Goal: Communication & Community: Answer question/provide support

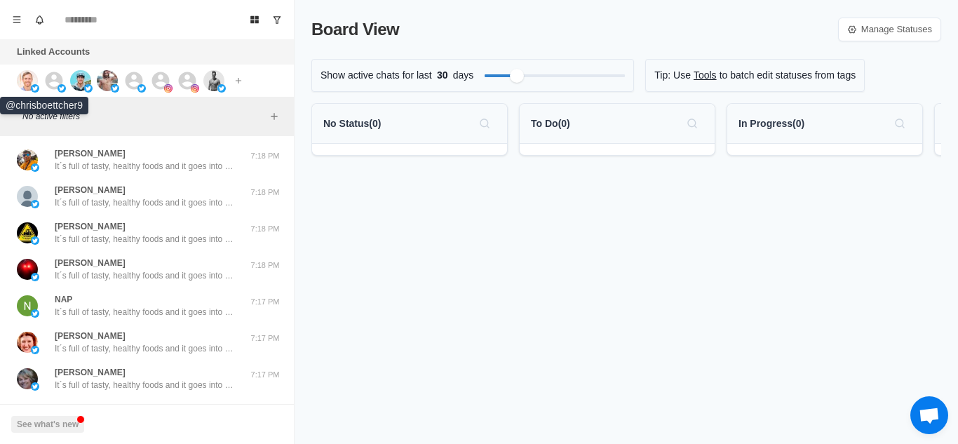
click at [22, 74] on img at bounding box center [27, 80] width 21 height 21
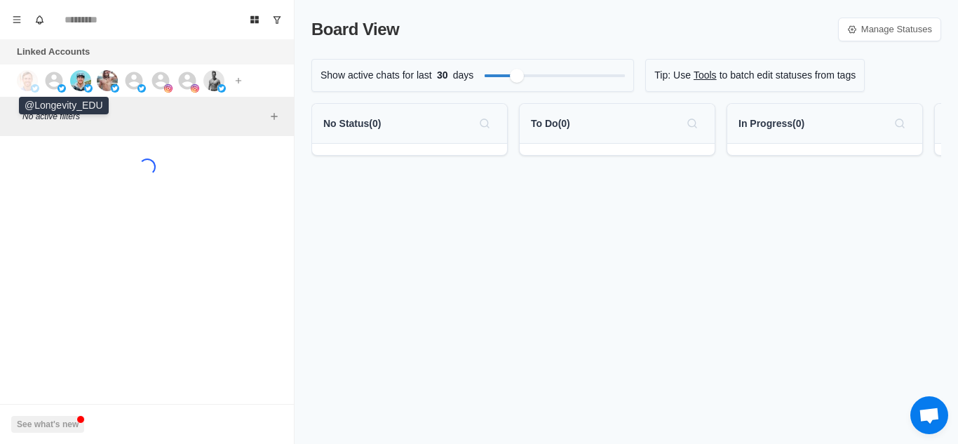
click at [51, 79] on icon at bounding box center [55, 81] width 18 height 18
click at [77, 79] on img at bounding box center [80, 80] width 21 height 21
click at [102, 79] on img at bounding box center [107, 80] width 21 height 21
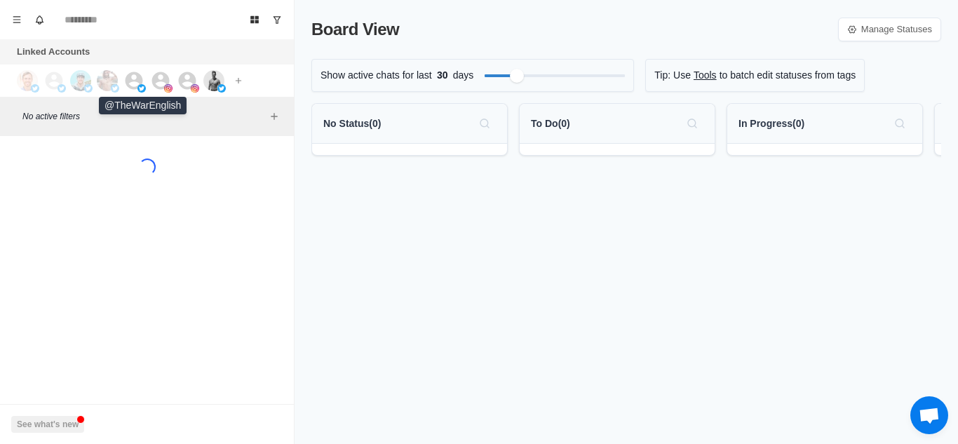
click at [129, 81] on icon at bounding box center [135, 81] width 18 height 18
click at [167, 80] on icon at bounding box center [161, 81] width 18 height 18
click at [183, 77] on icon at bounding box center [188, 81] width 18 height 18
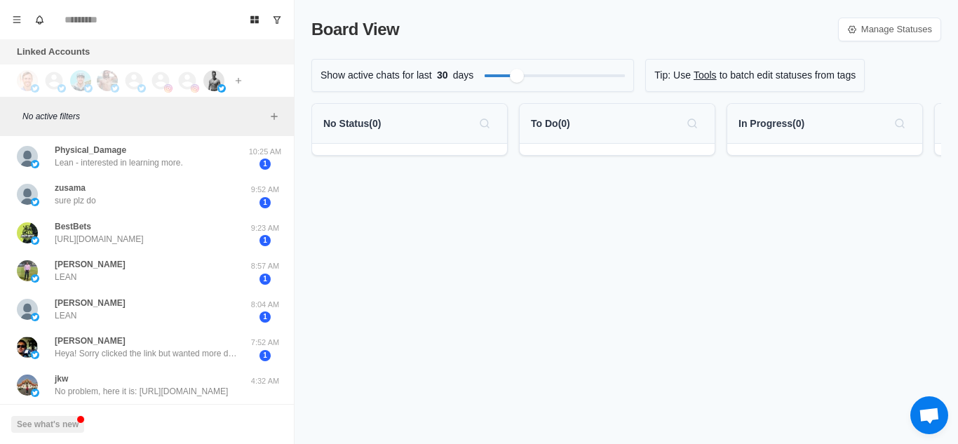
scroll to position [566, 0]
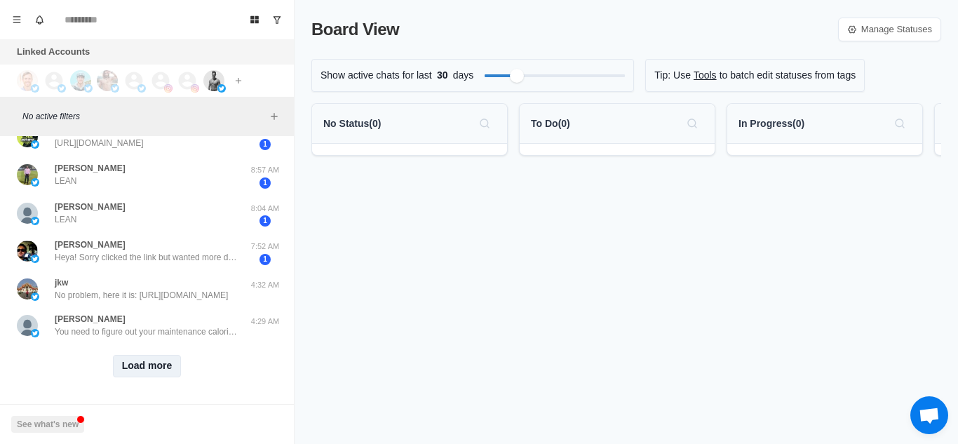
click at [123, 355] on button "Load more" at bounding box center [147, 366] width 69 height 22
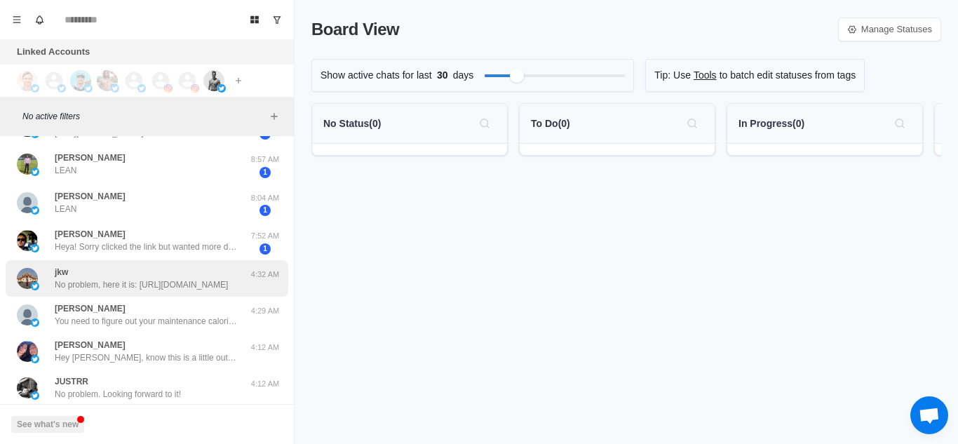
click at [196, 292] on div "jkw No problem, here it is: [URL][DOMAIN_NAME] 4:32 AM" at bounding box center [147, 278] width 283 height 36
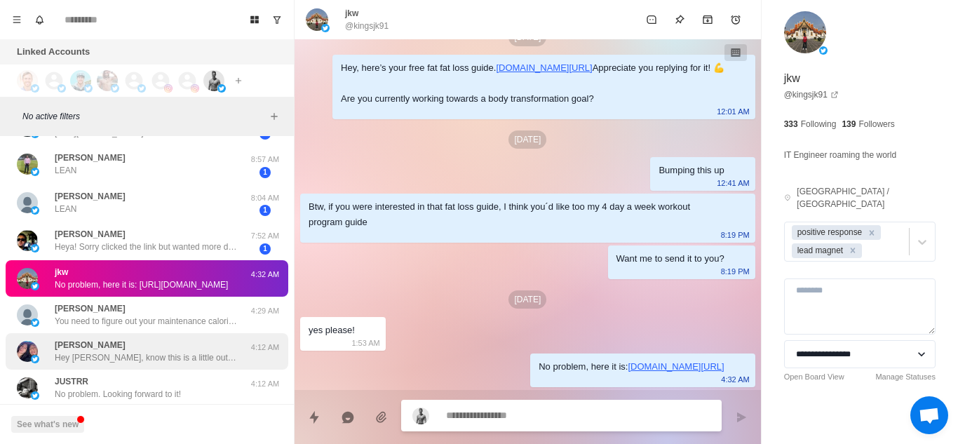
scroll to position [623, 0]
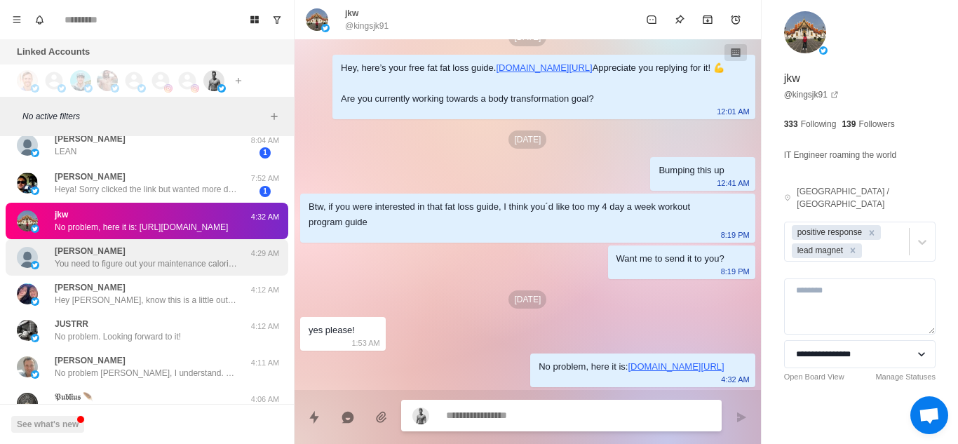
click at [180, 270] on div "[PERSON_NAME] You need to figure out your maintenance calories (BMR × activity …" at bounding box center [147, 257] width 283 height 36
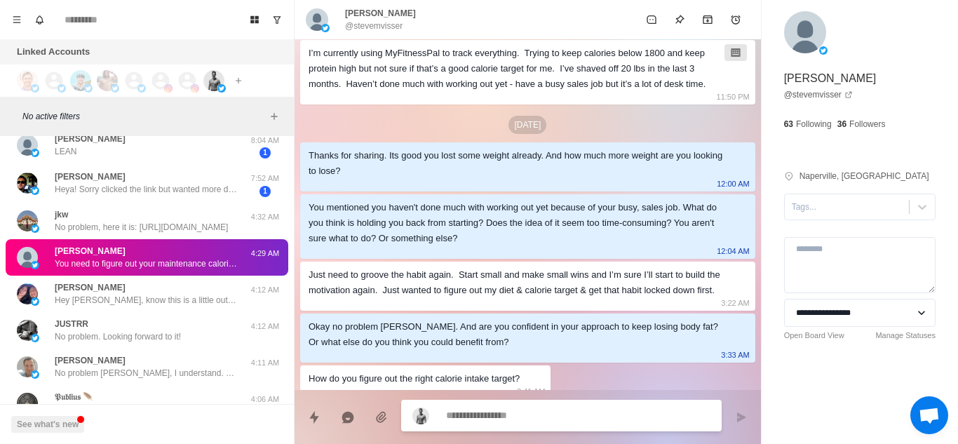
scroll to position [603, 0]
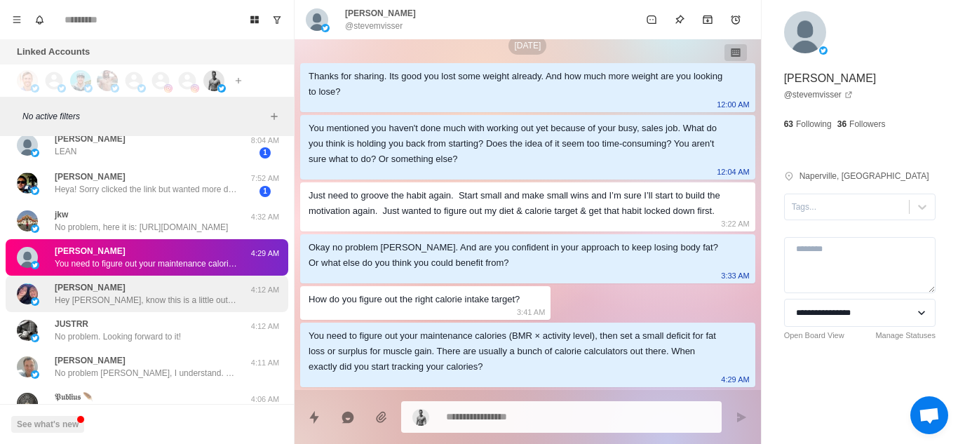
click at [144, 285] on div "[PERSON_NAME] Hey [PERSON_NAME], know this is a little out of the blue but I se…" at bounding box center [146, 293] width 182 height 25
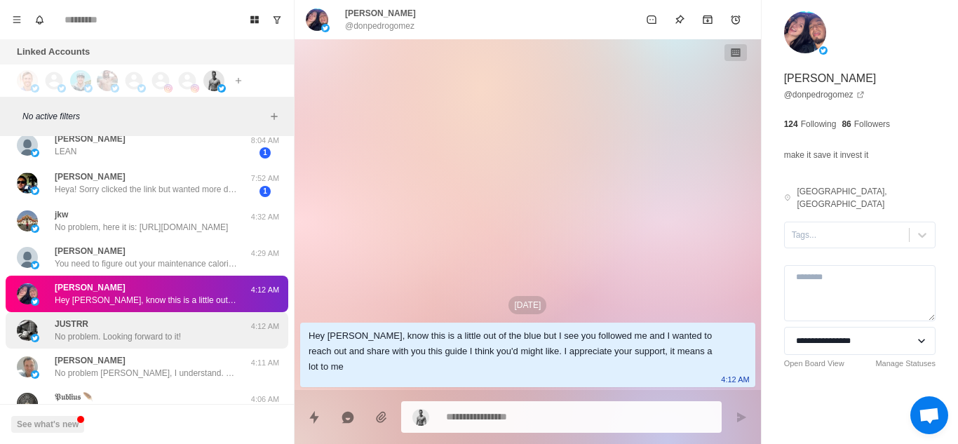
click at [185, 337] on div "JUSTRR No problem. Looking forward to it!" at bounding box center [132, 330] width 231 height 25
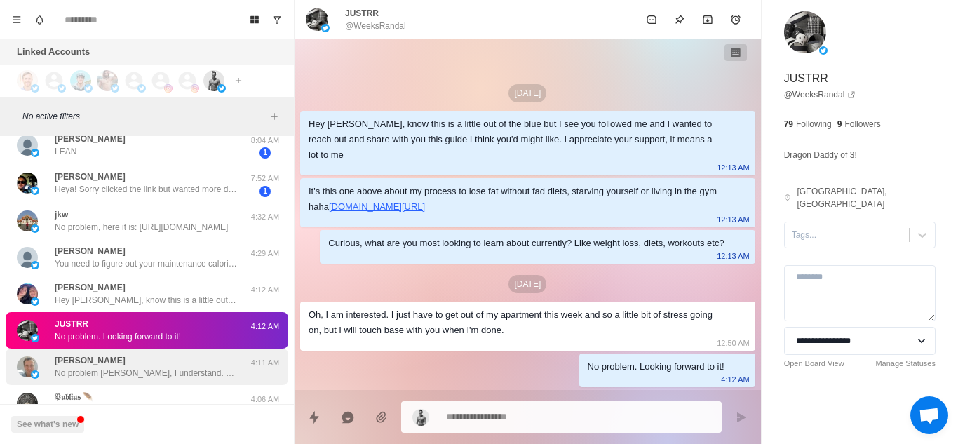
click at [191, 370] on p "No problem [PERSON_NAME], I understand. When do you think you'll be more availa…" at bounding box center [146, 373] width 182 height 13
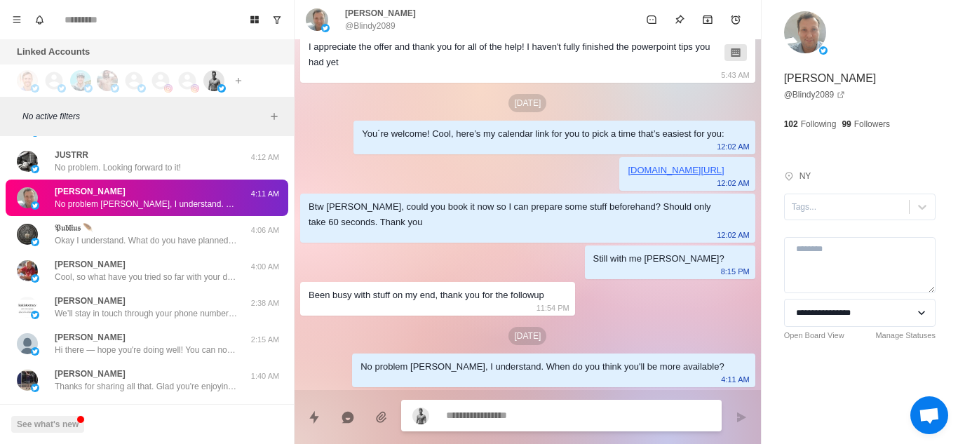
scroll to position [793, 0]
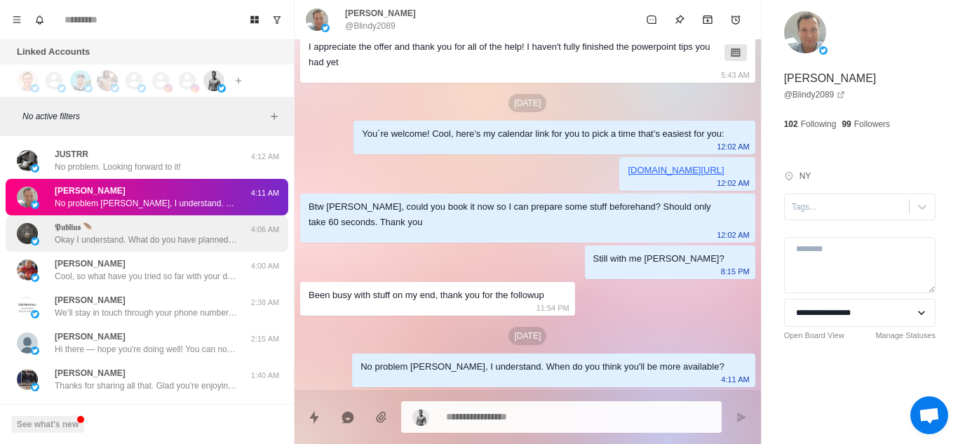
click at [168, 243] on p "Okay I understand. What do you have planned in terms of diet and exercise to me…" at bounding box center [146, 240] width 182 height 13
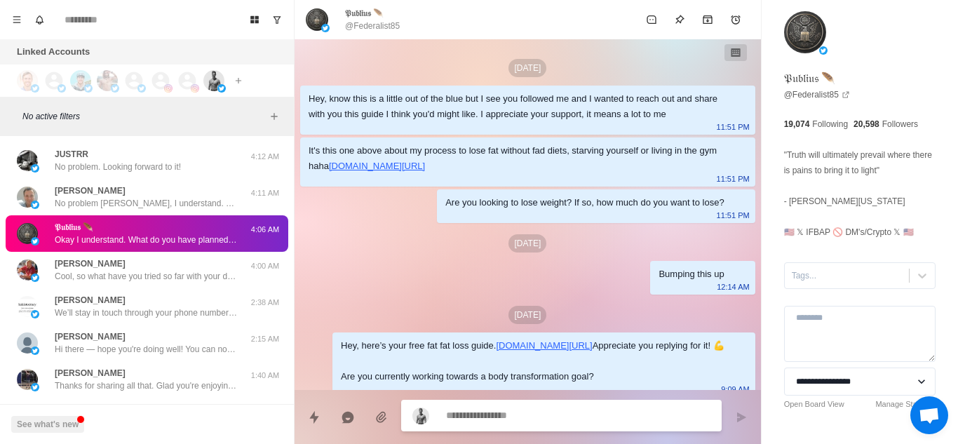
scroll to position [375, 0]
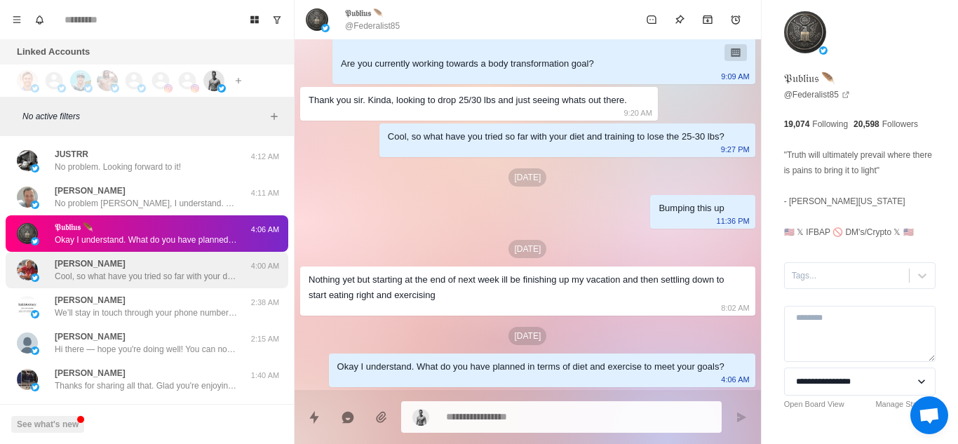
click at [182, 278] on p "Cool, so what have you tried so far with your diet and training to lose weight?" at bounding box center [146, 276] width 182 height 13
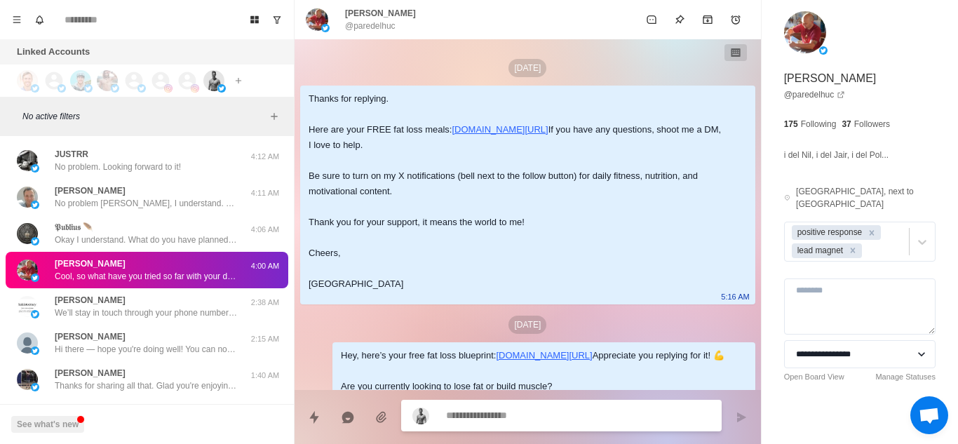
scroll to position [1119, 0]
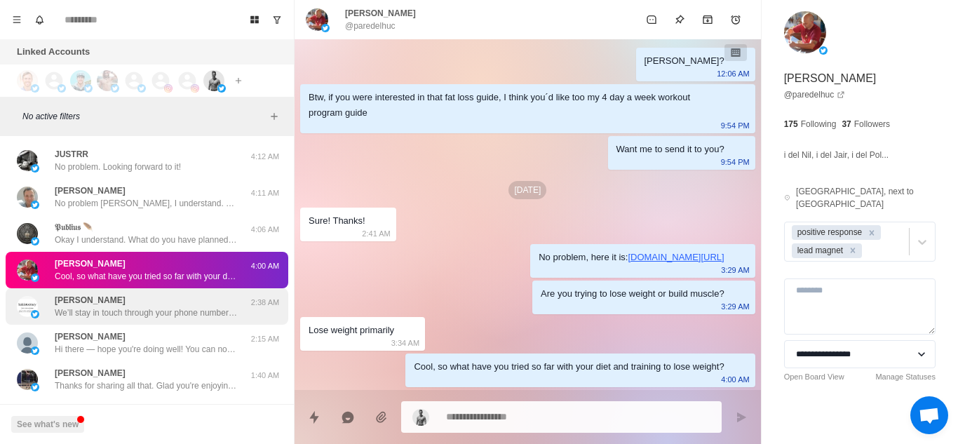
click at [171, 297] on div "[PERSON_NAME] We’ll stay in touch through your phone number leading up to the c…" at bounding box center [146, 306] width 182 height 25
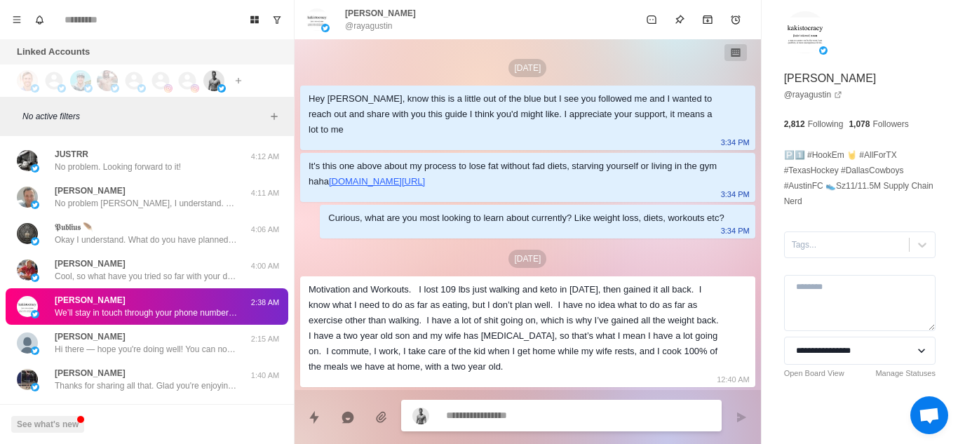
scroll to position [696, 0]
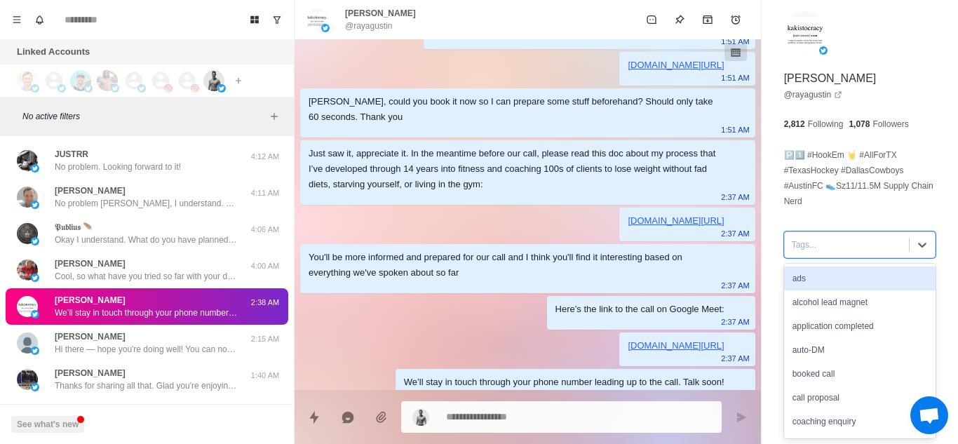
click at [824, 242] on div at bounding box center [847, 244] width 110 height 15
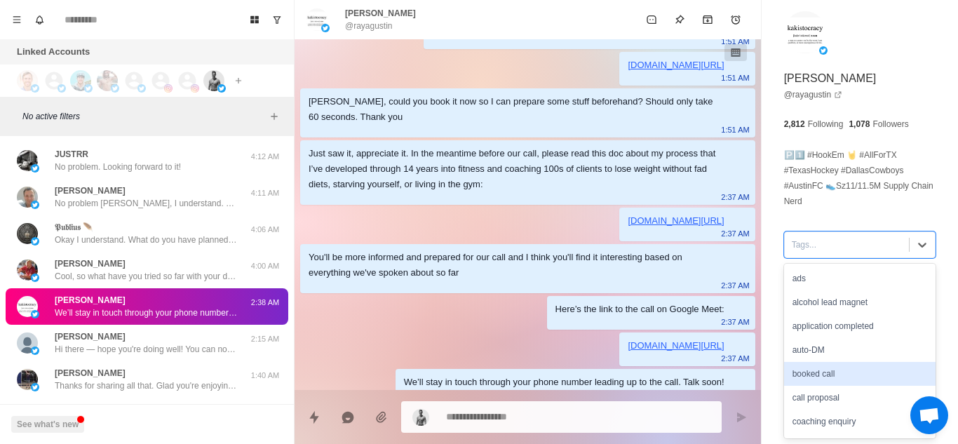
click at [829, 370] on div "booked call" at bounding box center [859, 374] width 151 height 24
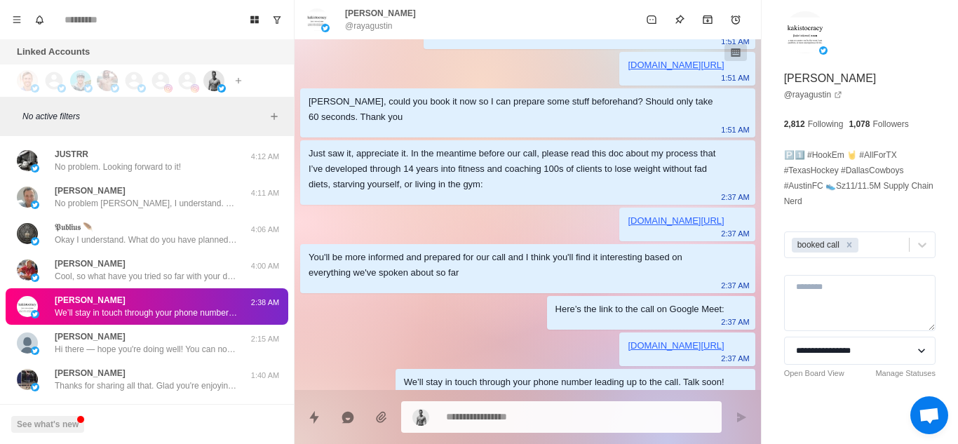
click at [829, 370] on link "Open Board View" at bounding box center [814, 374] width 60 height 12
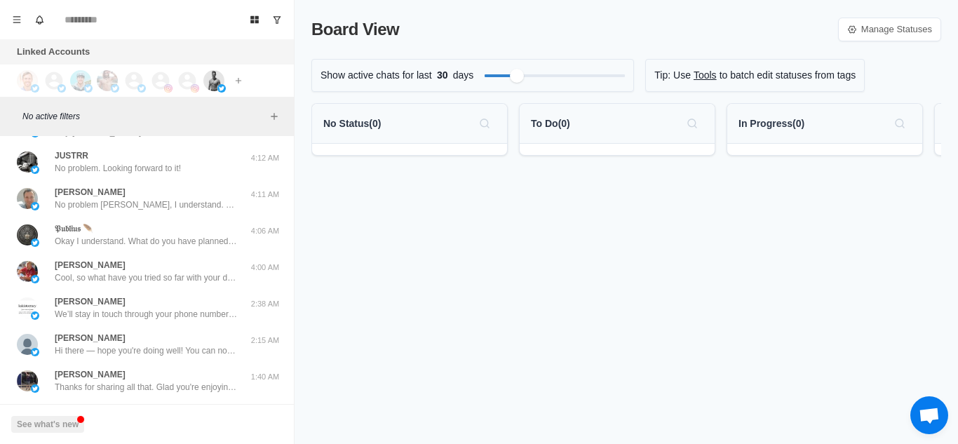
scroll to position [795, 0]
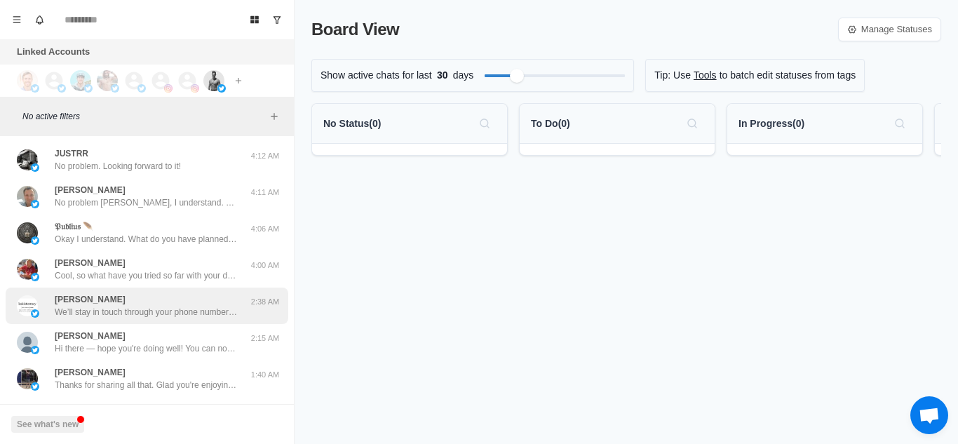
click at [178, 303] on div "[PERSON_NAME] We’ll stay in touch through your phone number leading up to the c…" at bounding box center [146, 305] width 182 height 25
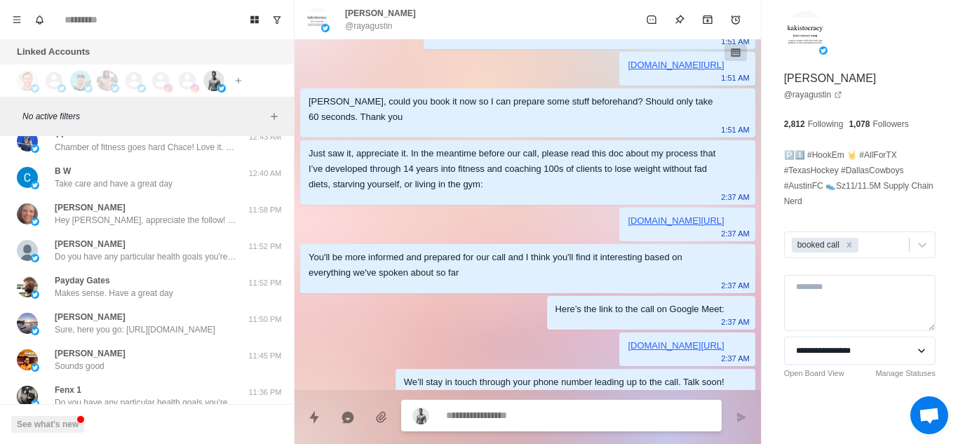
scroll to position [1185, 0]
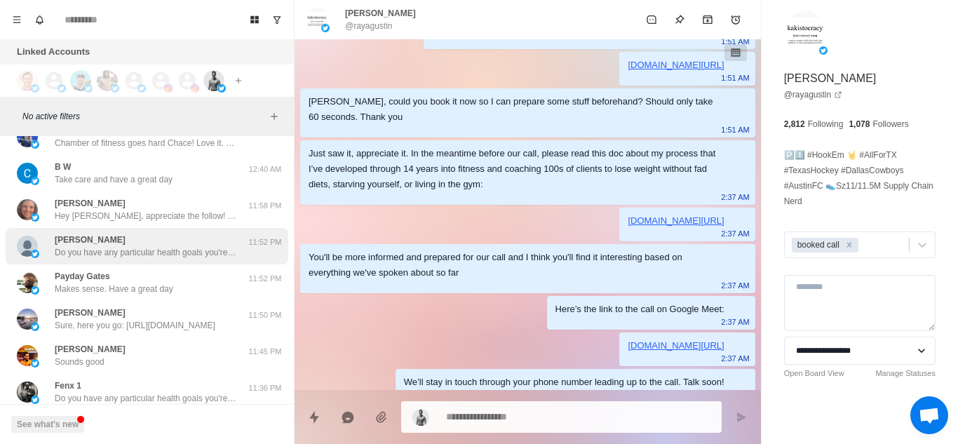
click at [186, 255] on p "Do you have any particular health goals you're pursuing these days? Like losing…" at bounding box center [146, 252] width 182 height 13
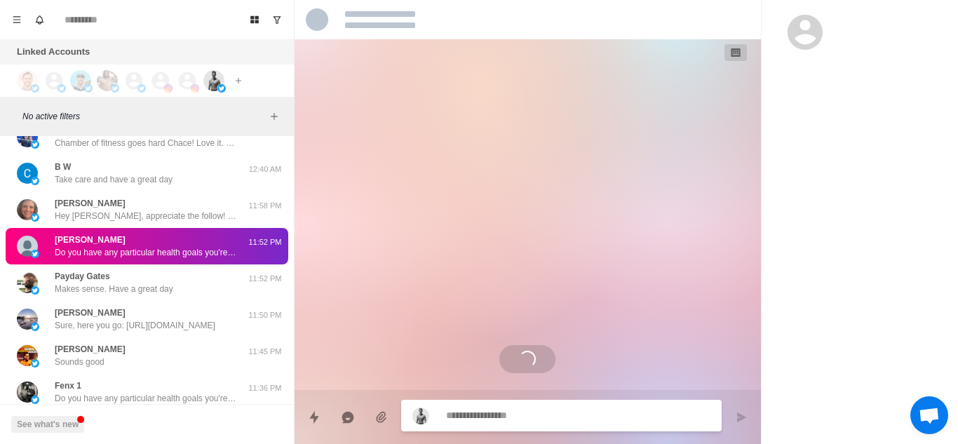
scroll to position [1247, 0]
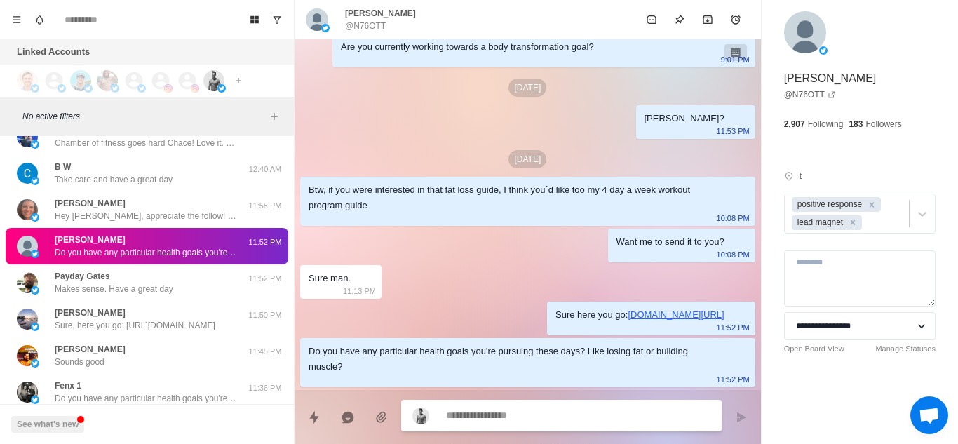
type textarea "*"
type textarea "**********"
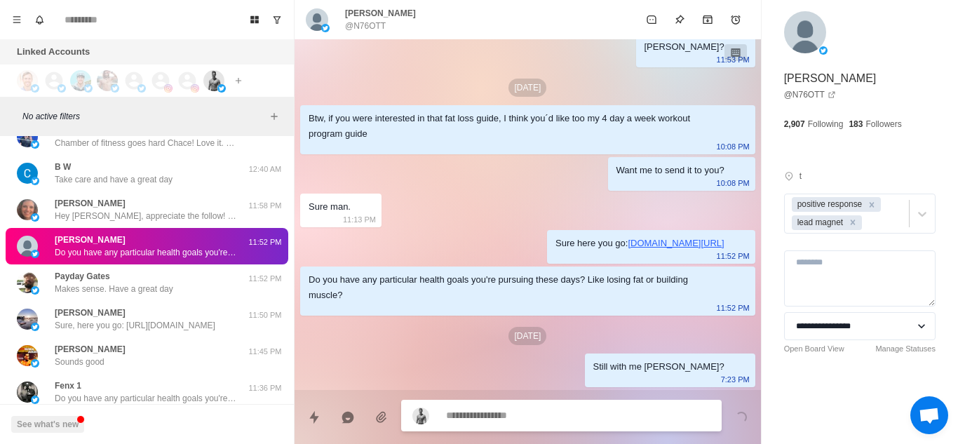
scroll to position [1319, 0]
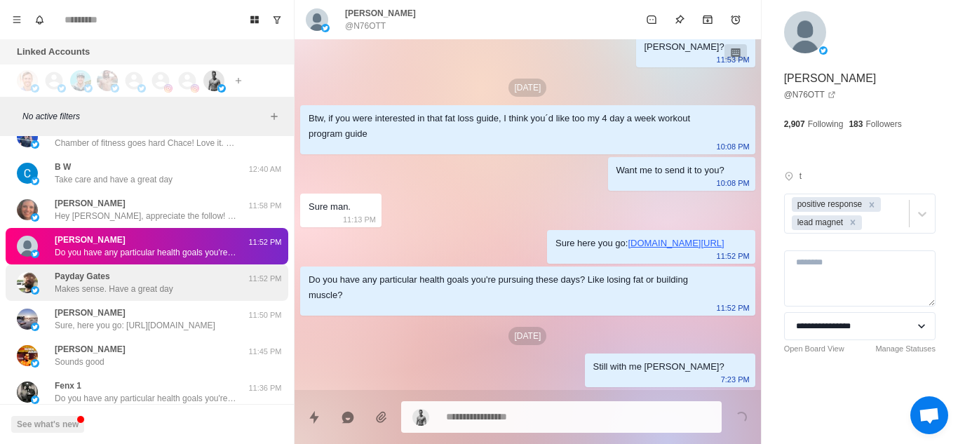
click at [153, 283] on p "Makes sense. Have a great day" at bounding box center [114, 289] width 119 height 13
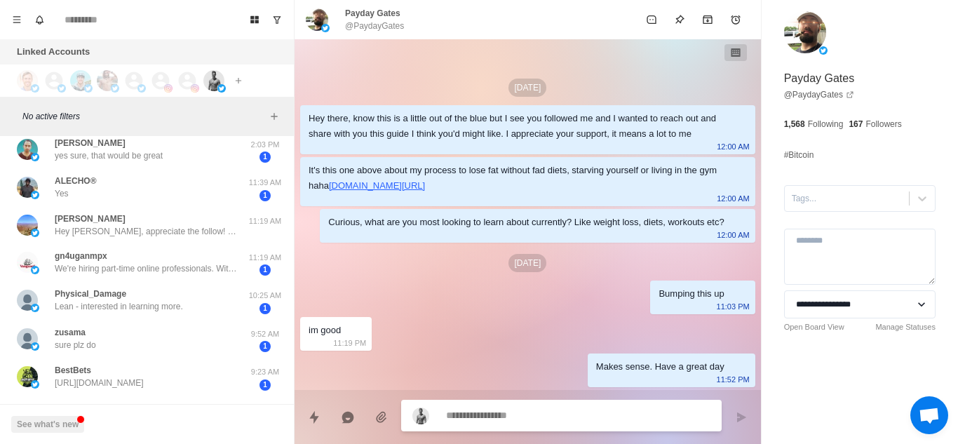
scroll to position [367, 0]
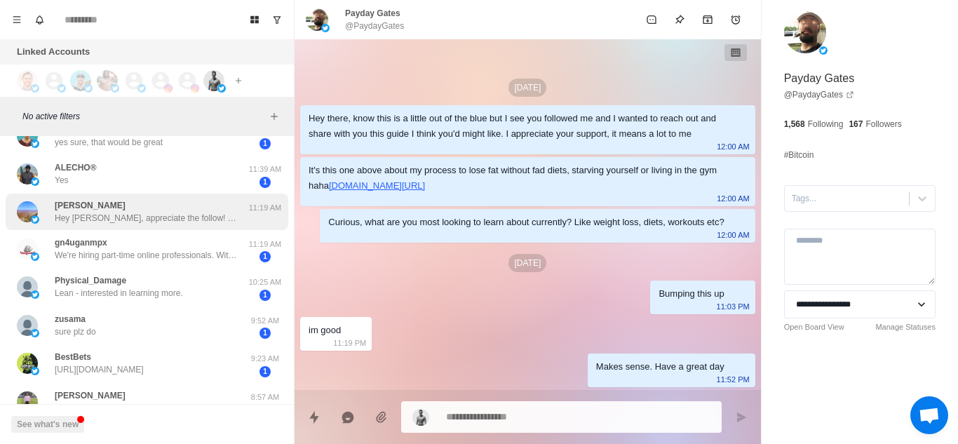
click at [173, 224] on div "[PERSON_NAME] Hey [PERSON_NAME], appreciate the follow! Want me to share with y…" at bounding box center [147, 212] width 283 height 36
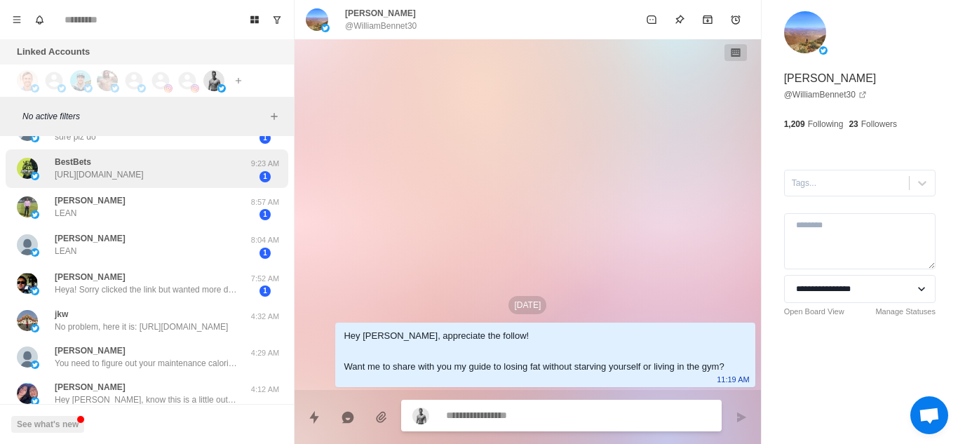
scroll to position [562, 0]
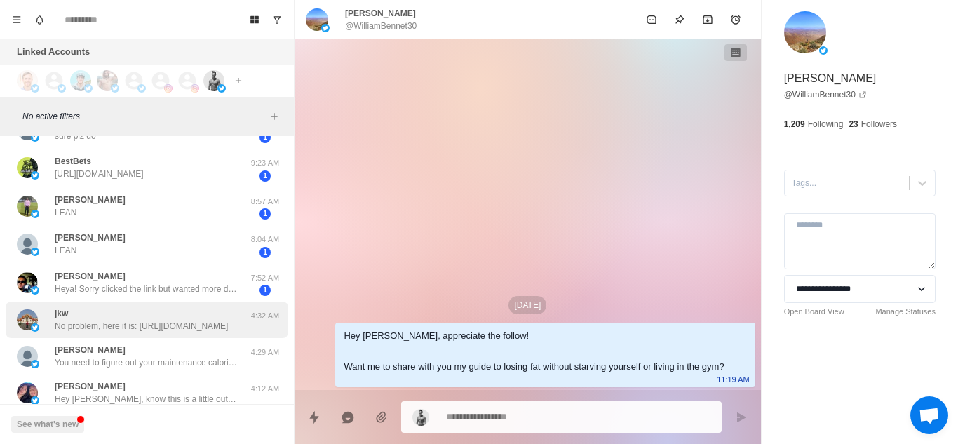
click at [210, 326] on p "No problem, here it is: [URL][DOMAIN_NAME]" at bounding box center [141, 326] width 173 height 13
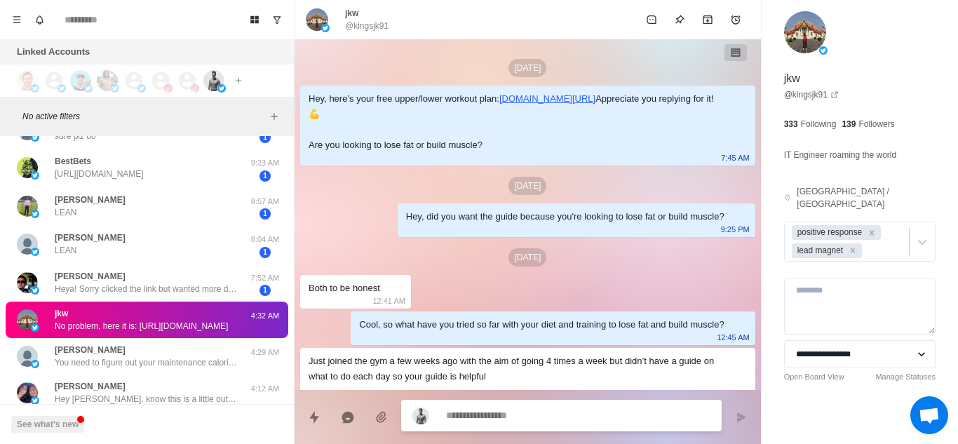
scroll to position [685, 0]
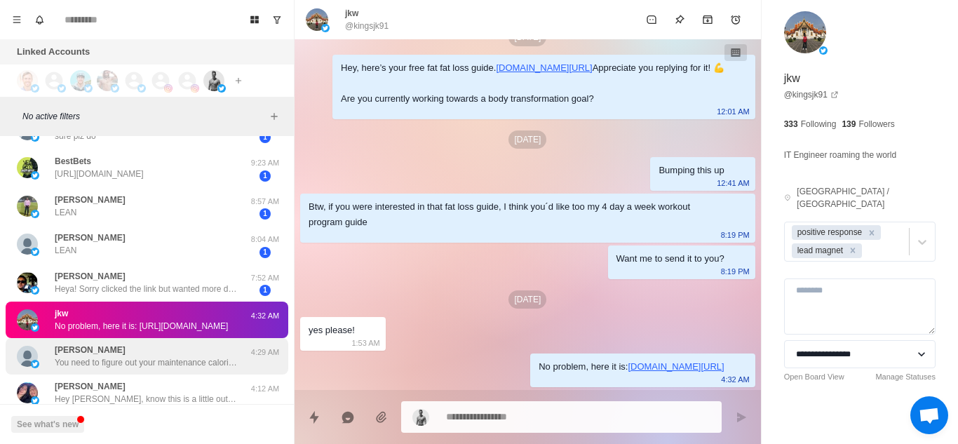
click at [184, 363] on p "You need to figure out your maintenance calories (BMR × activity level), then s…" at bounding box center [146, 362] width 182 height 13
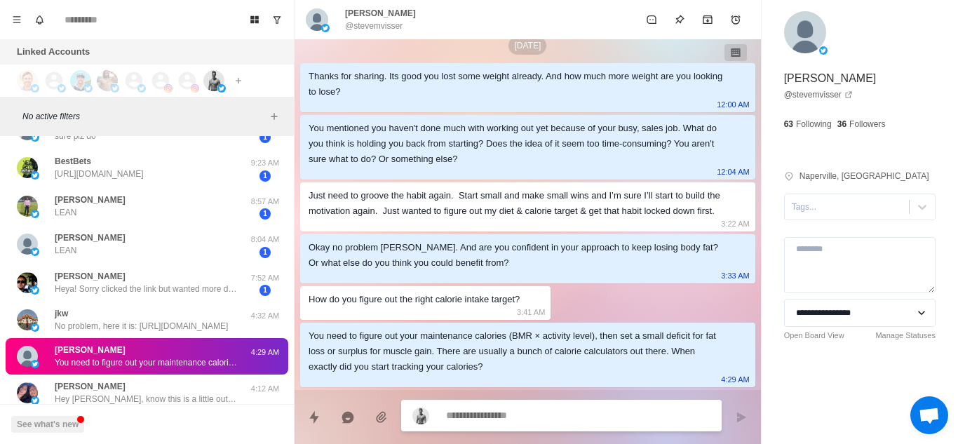
scroll to position [603, 0]
type textarea "*"
type textarea "**********"
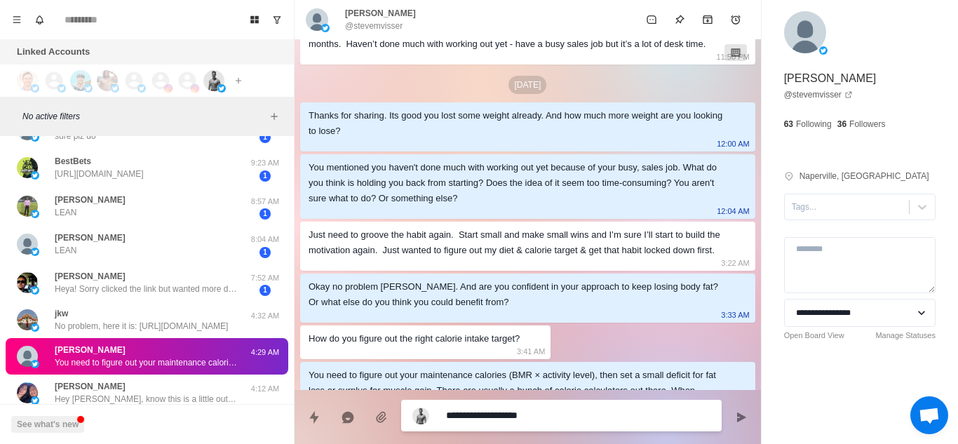
scroll to position [486, 0]
click at [546, 418] on textarea "**********" at bounding box center [578, 417] width 264 height 20
click at [546, 418] on textarea "**********" at bounding box center [578, 415] width 264 height 20
type textarea "*"
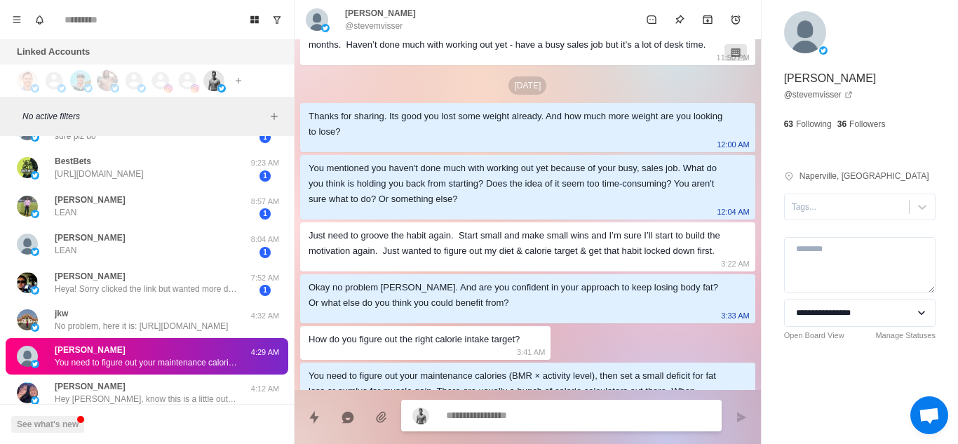
type textarea "*"
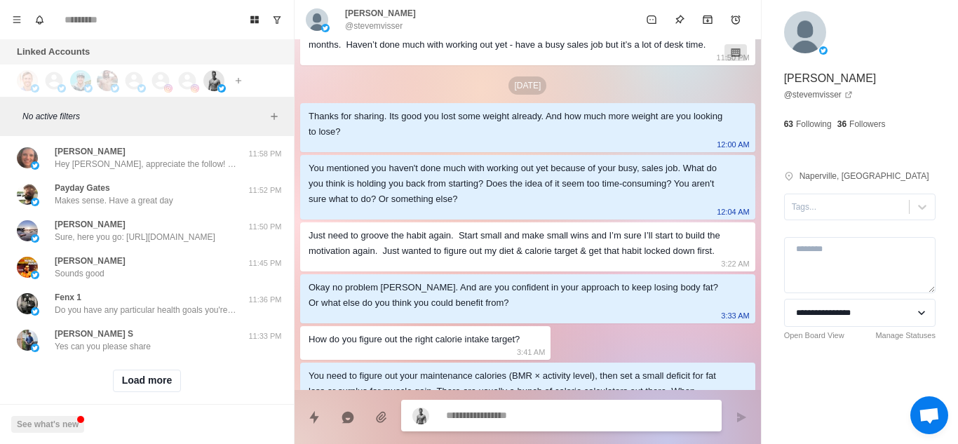
scroll to position [1299, 0]
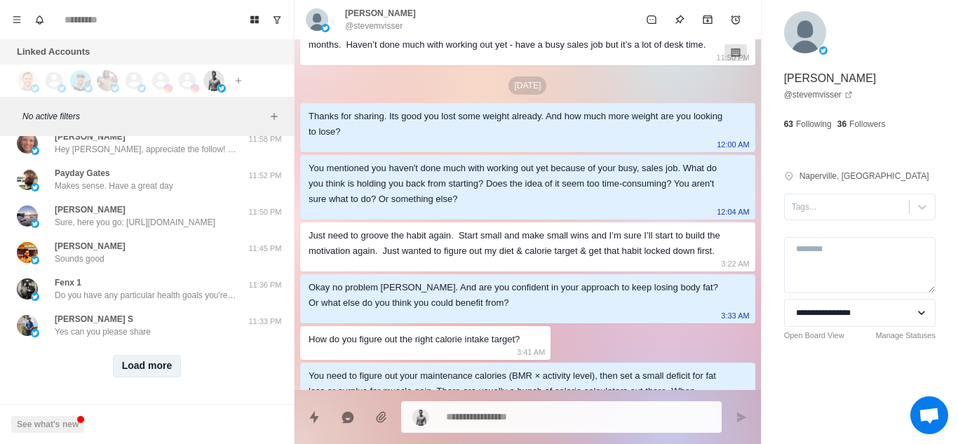
click at [166, 355] on button "Load more" at bounding box center [147, 366] width 69 height 22
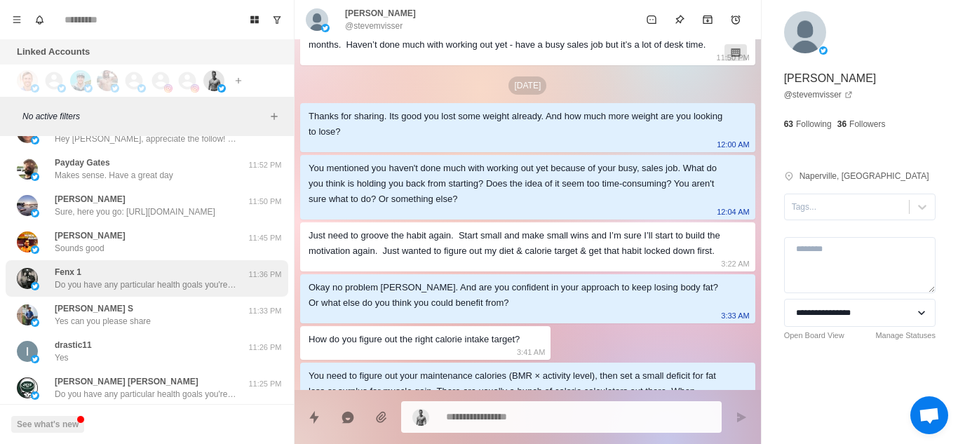
click at [199, 287] on p "Do you have any particular health goals you're pursuing these days? Like losing…" at bounding box center [146, 284] width 182 height 13
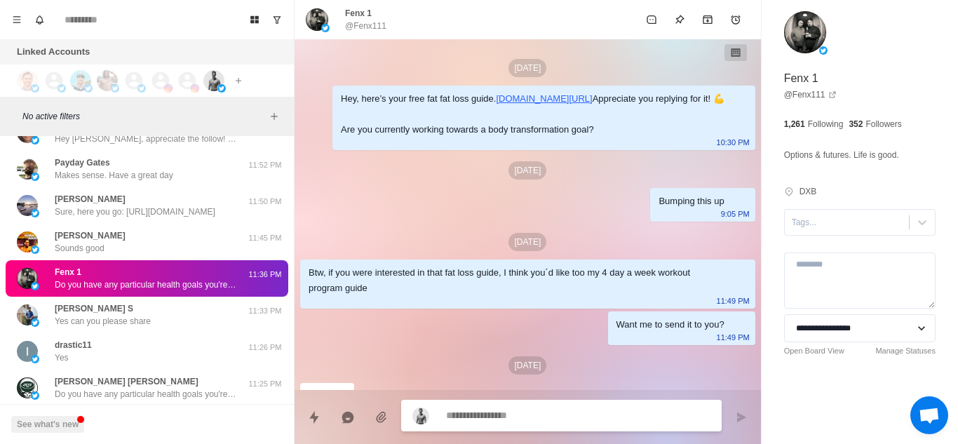
scroll to position [180, 0]
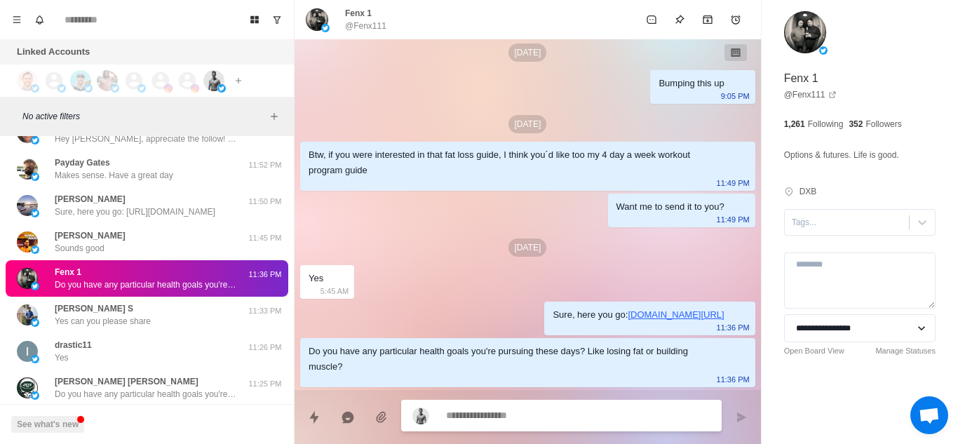
type textarea "*"
type textarea "**********"
type textarea "*"
type textarea "**********"
type textarea "*"
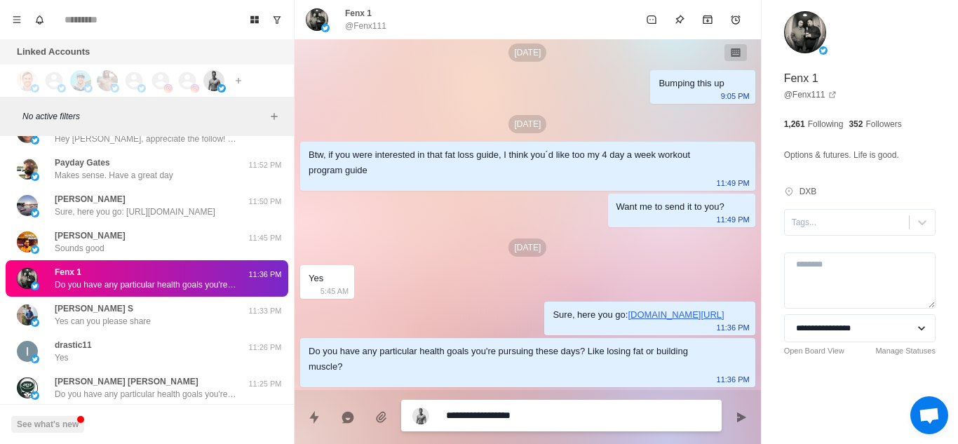
type textarea "**********"
type textarea "*"
type textarea "**********"
type textarea "*"
type textarea "**********"
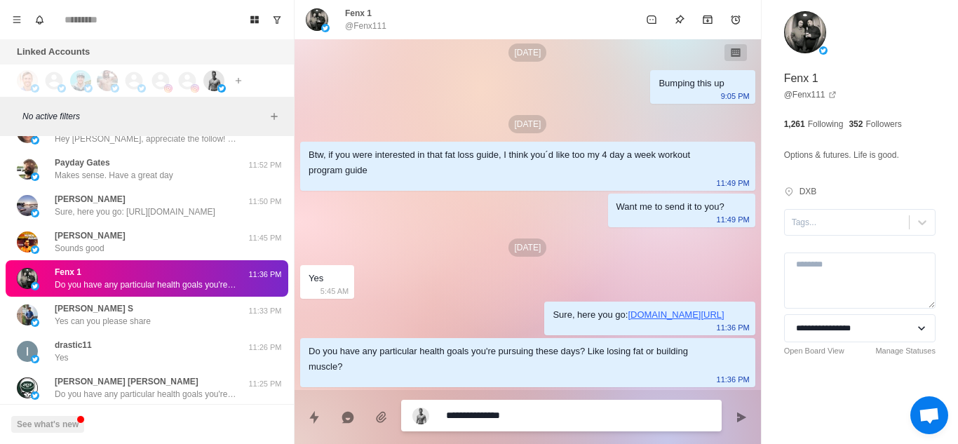
type textarea "*"
type textarea "**********"
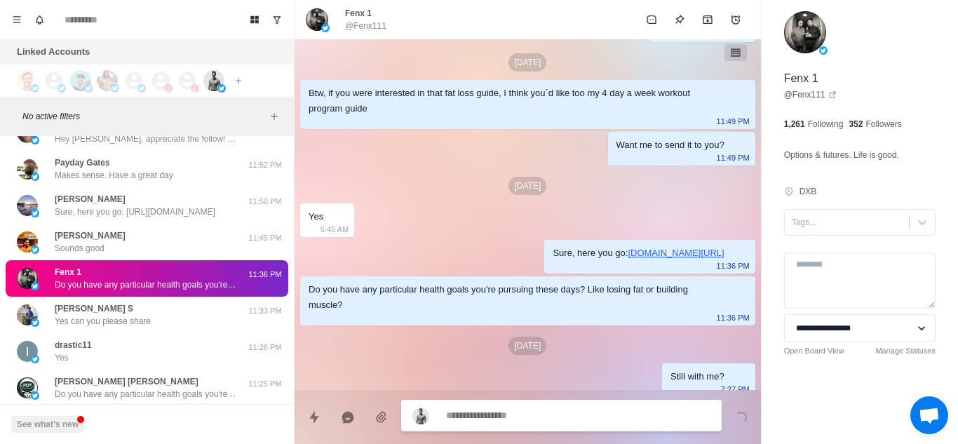
scroll to position [251, 0]
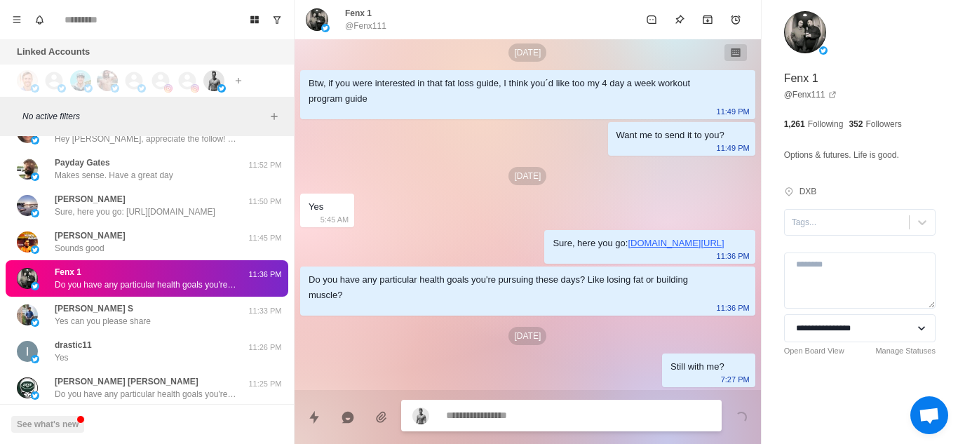
type textarea "*"
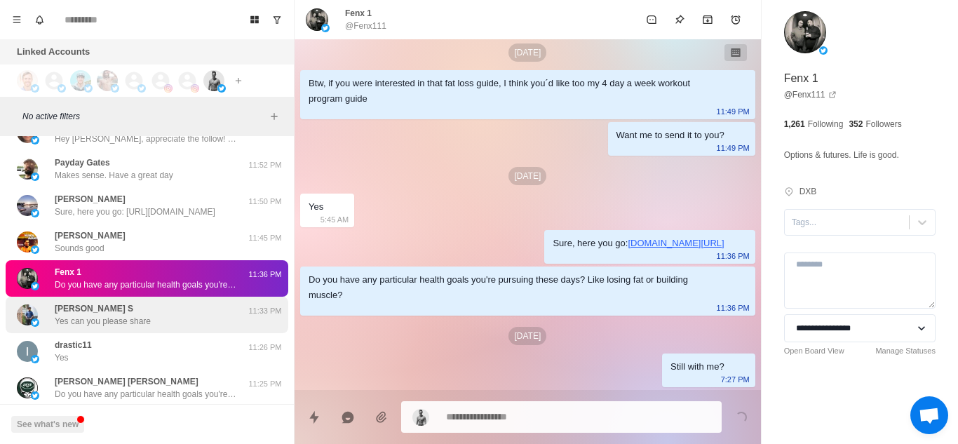
click at [163, 312] on div "[PERSON_NAME] S Yes can you please share" at bounding box center [132, 314] width 231 height 25
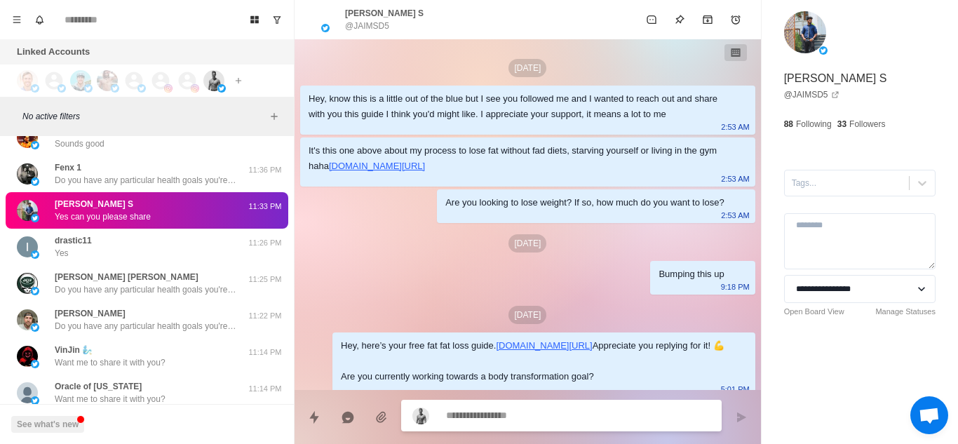
scroll to position [268, 0]
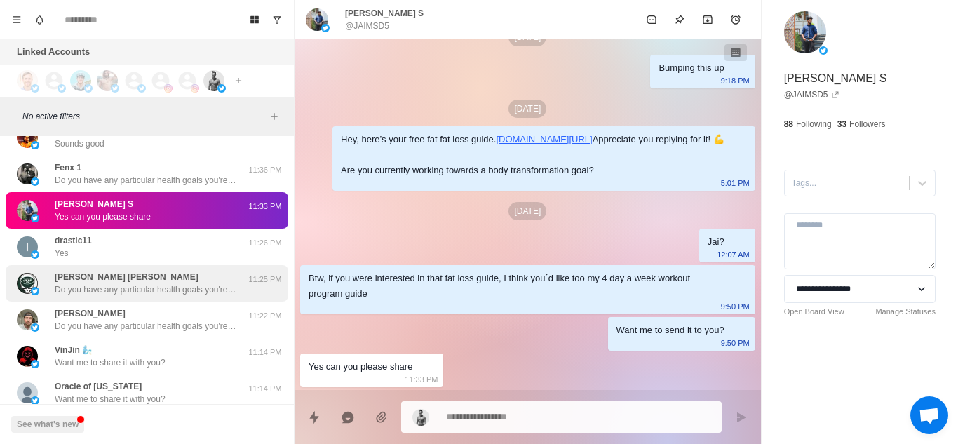
click at [162, 286] on p "Do you have any particular health goals you're pursuing these days? Like losing…" at bounding box center [146, 289] width 182 height 13
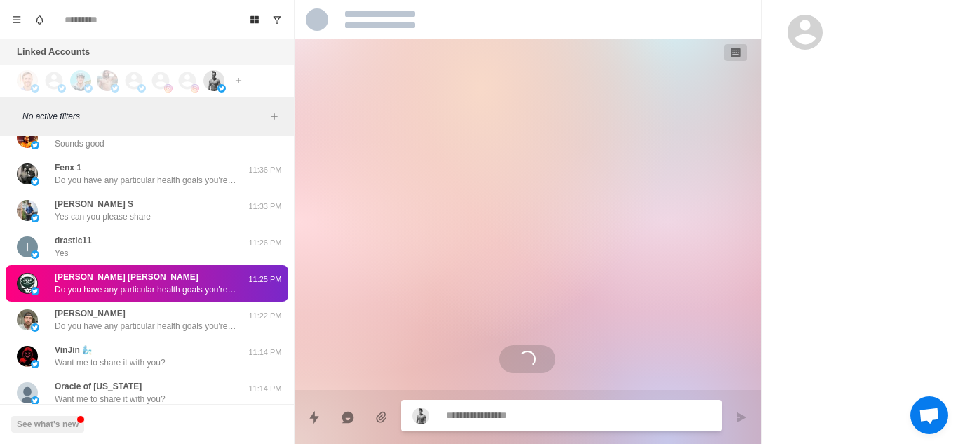
scroll to position [180, 0]
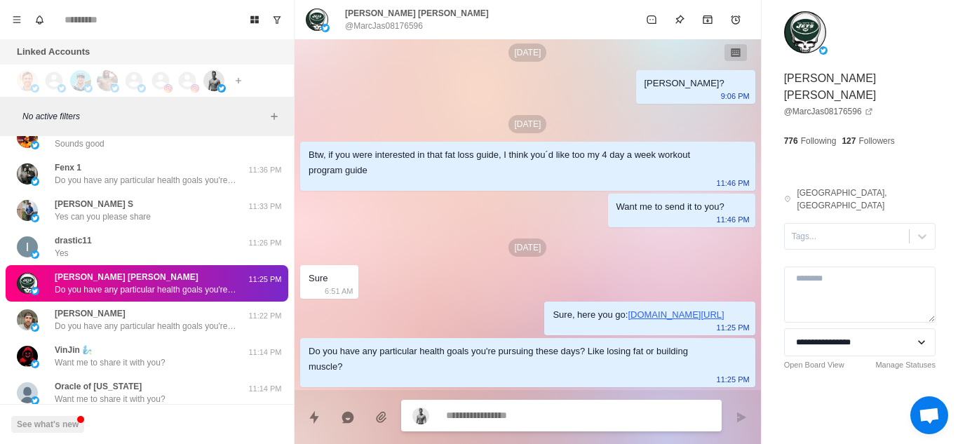
type textarea "*"
type textarea "**********"
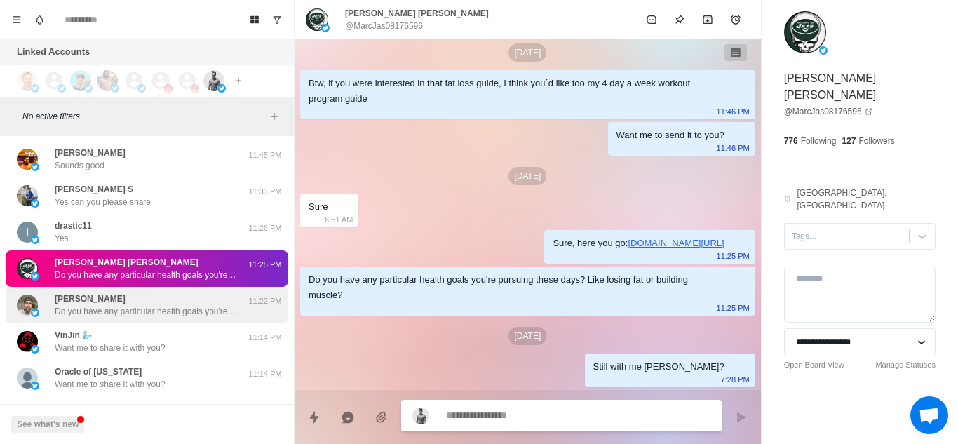
scroll to position [1419, 0]
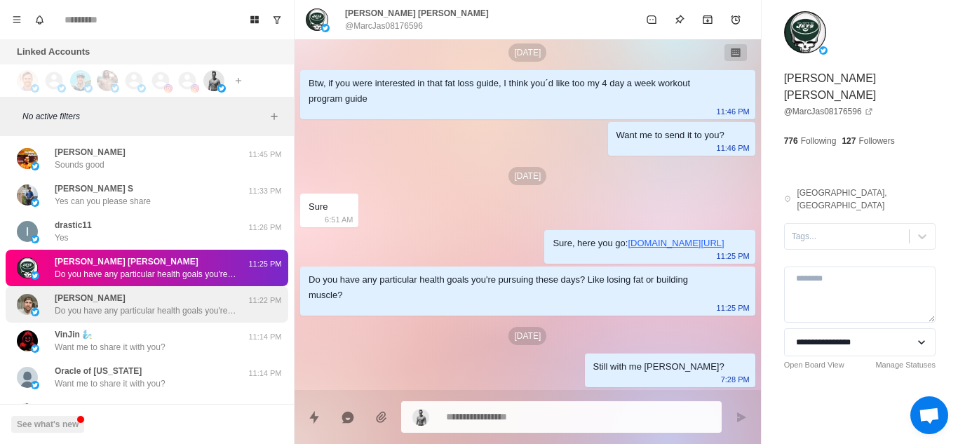
click at [122, 304] on p "Do you have any particular health goals you're pursuing these days? Like losing…" at bounding box center [146, 310] width 182 height 13
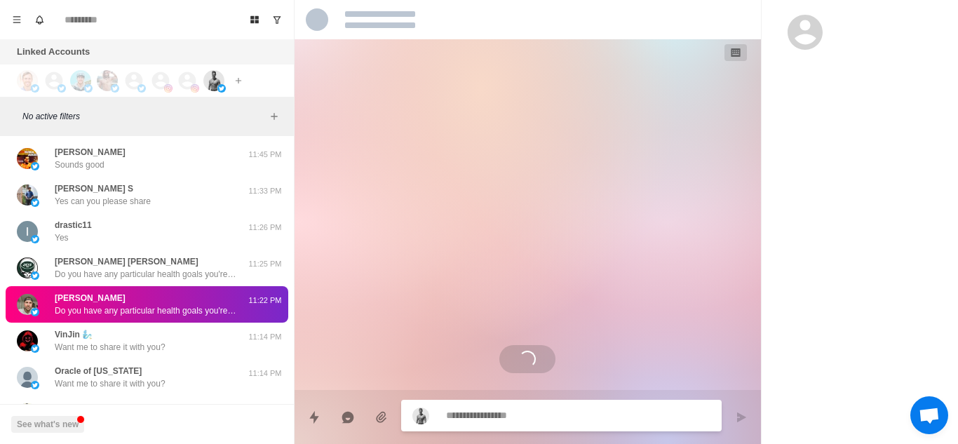
scroll to position [216, 0]
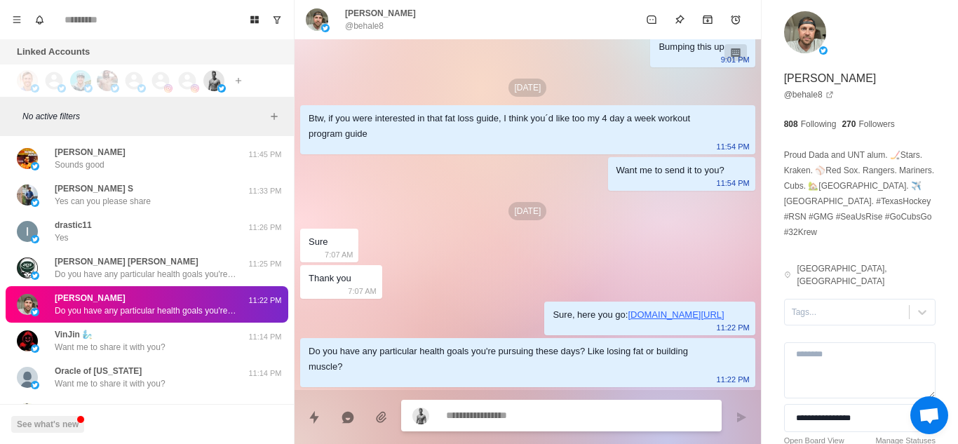
type textarea "*"
type textarea "**********"
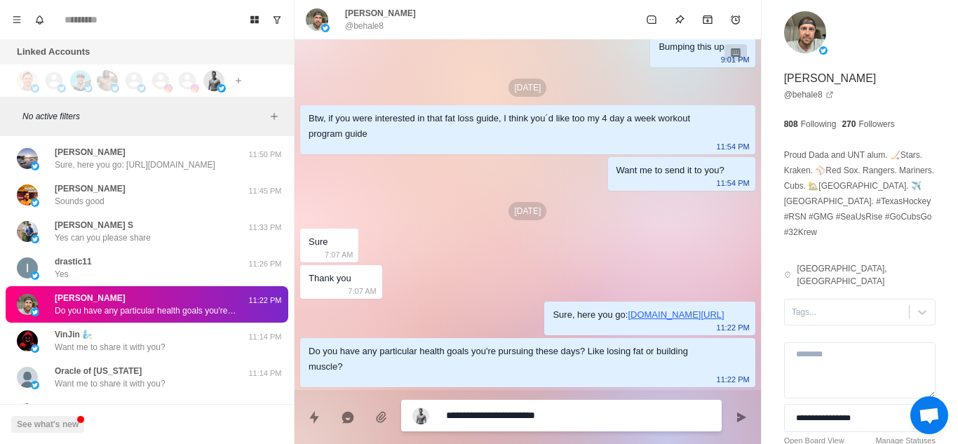
scroll to position [0, 0]
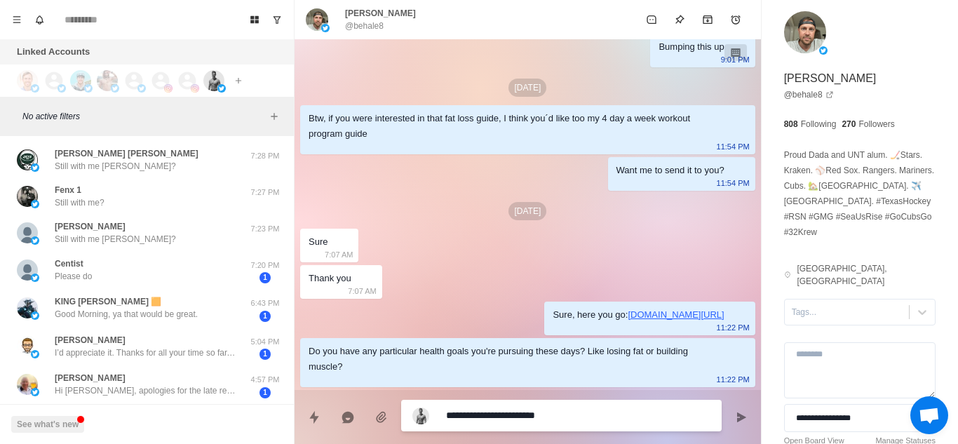
type textarea "*"
type textarea "**********"
type textarea "*"
type textarea "**********"
type textarea "*"
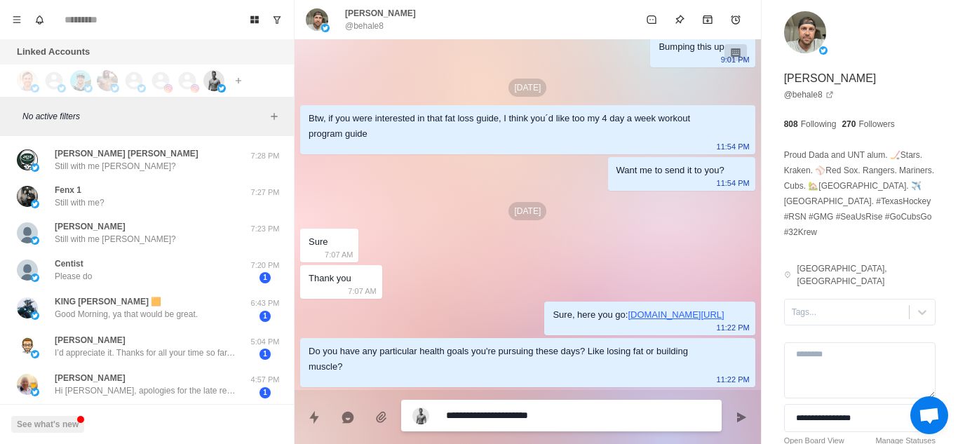
type textarea "**********"
type textarea "*"
type textarea "**********"
type textarea "*"
type textarea "**********"
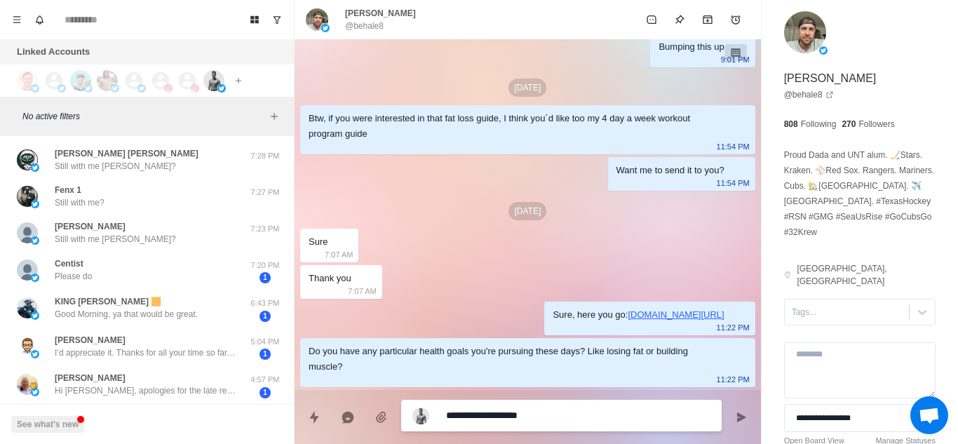
type textarea "*"
type textarea "**********"
type textarea "*"
type textarea "**********"
type textarea "*"
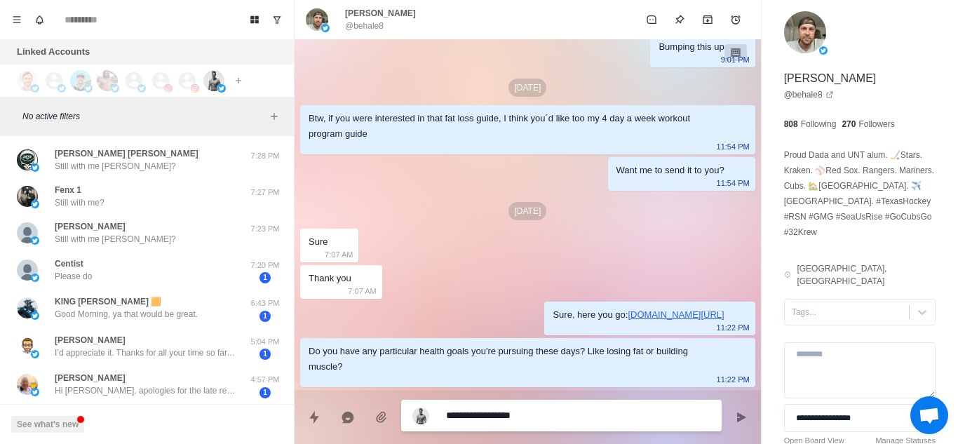
type textarea "**********"
type textarea "*"
type textarea "**********"
type textarea "*"
type textarea "**********"
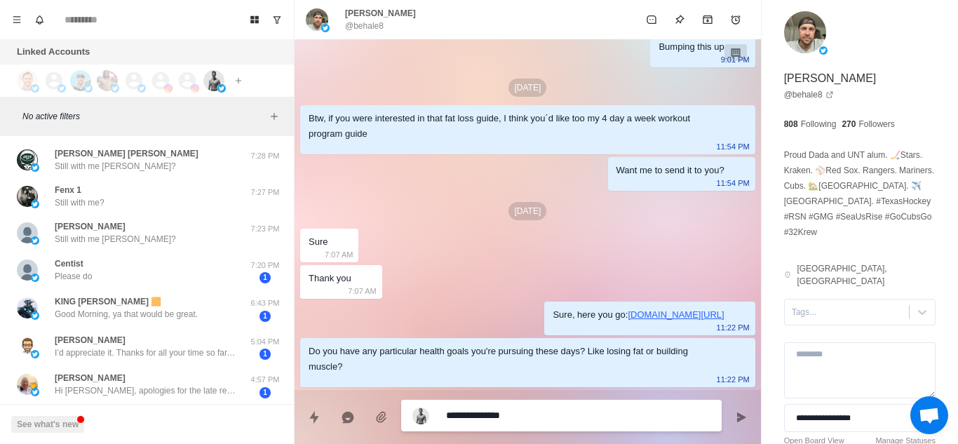
type textarea "*"
type textarea "**********"
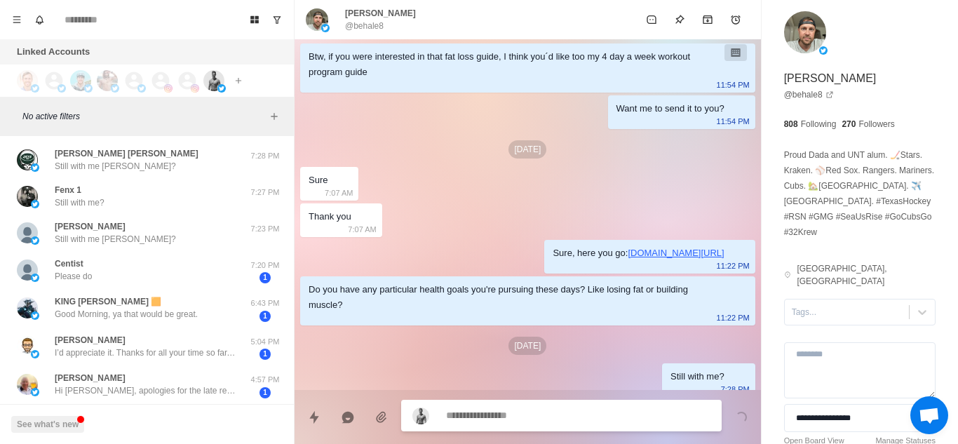
scroll to position [288, 0]
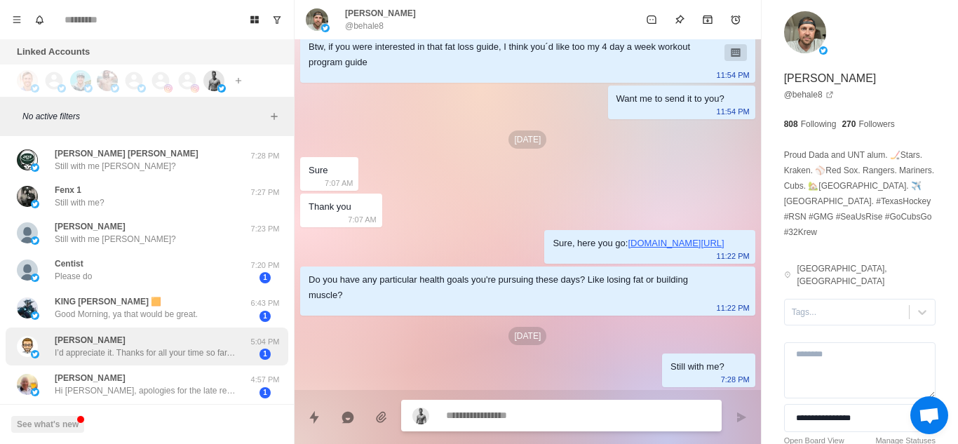
type textarea "*"
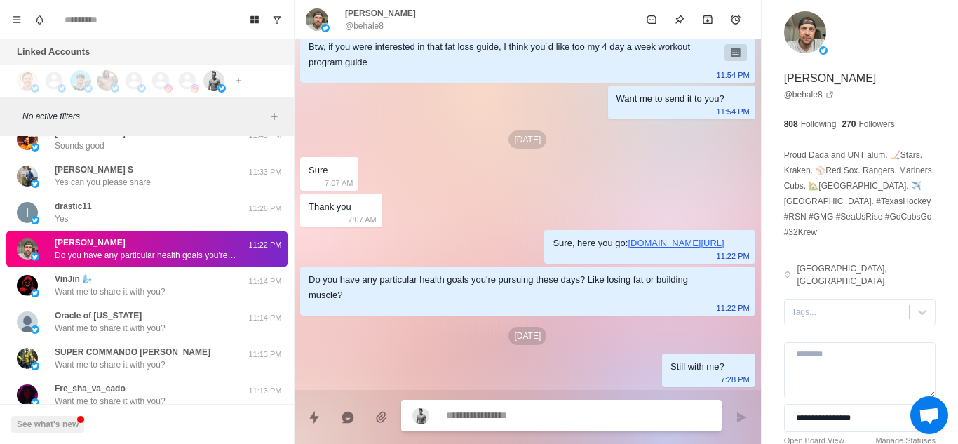
scroll to position [1475, 0]
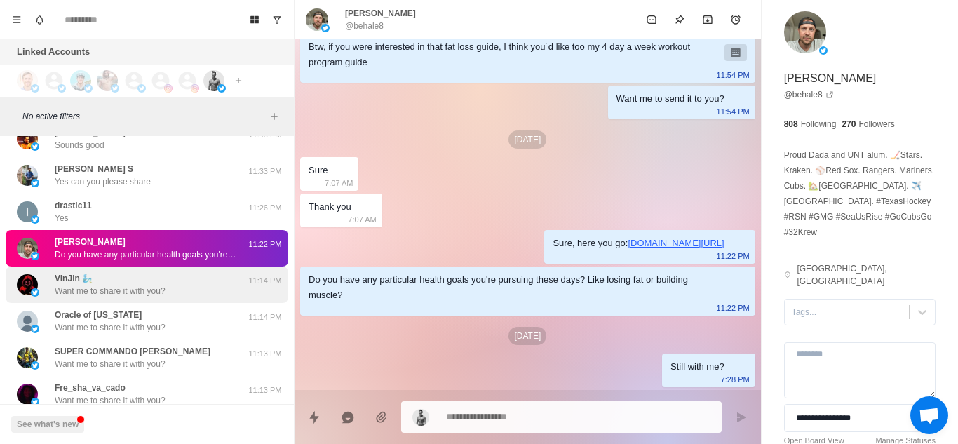
click at [145, 292] on p "Want me to share it with you?" at bounding box center [110, 291] width 111 height 13
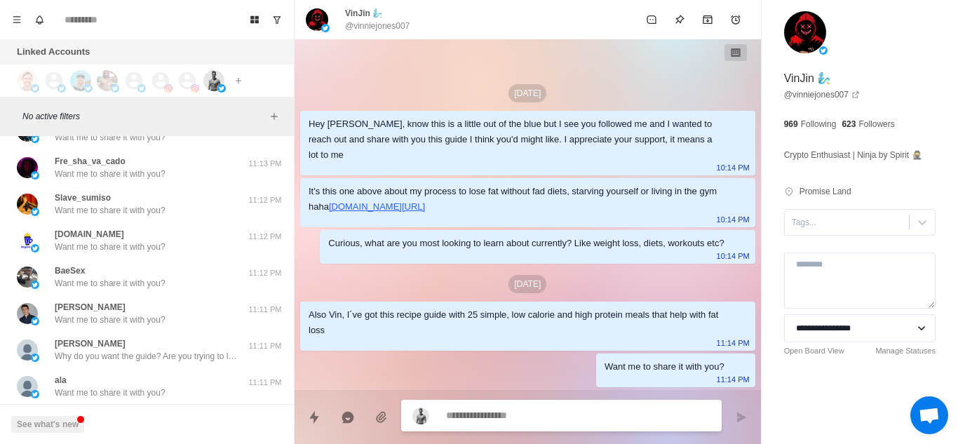
scroll to position [1702, 0]
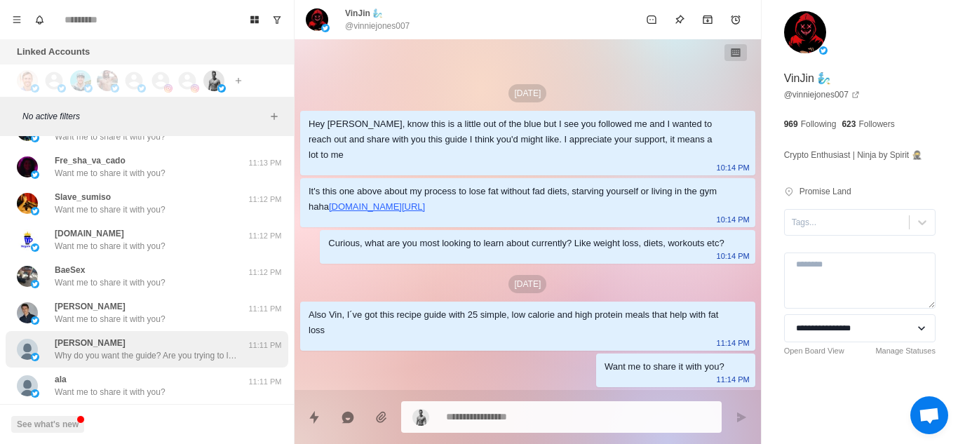
click at [145, 337] on div "[PERSON_NAME] Why do you want the guide? Are you trying to lose fat or build mu…" at bounding box center [146, 349] width 182 height 25
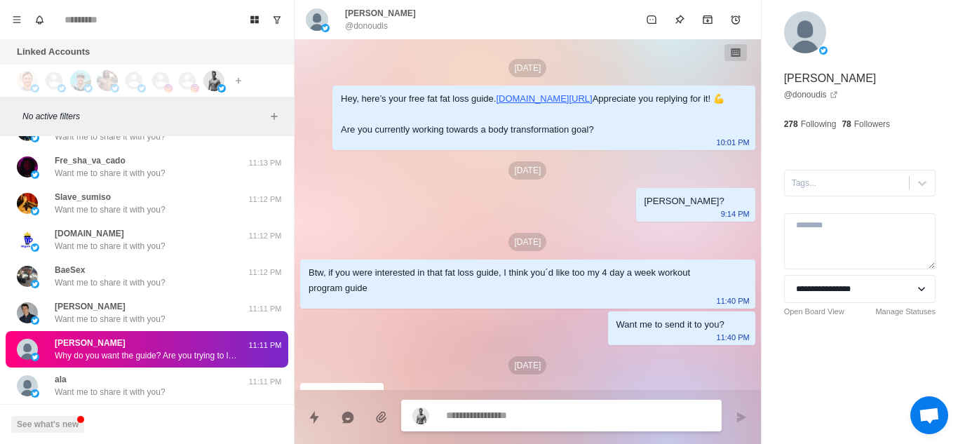
scroll to position [164, 0]
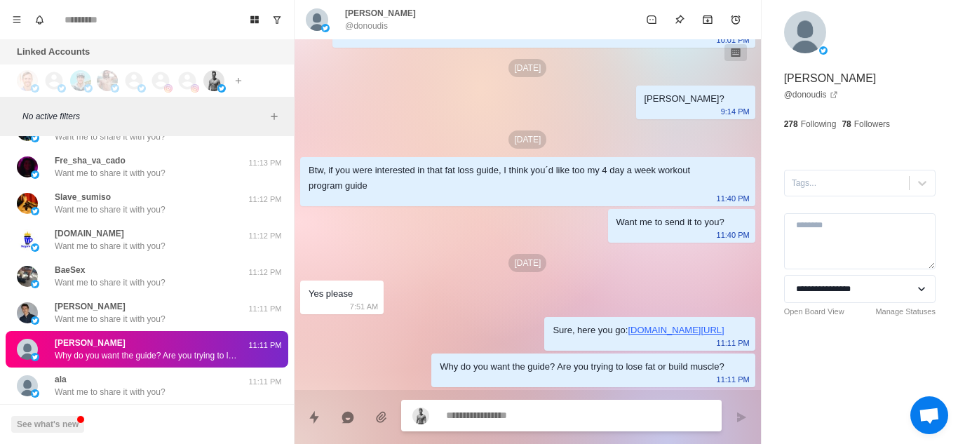
type textarea "*"
type textarea "**********"
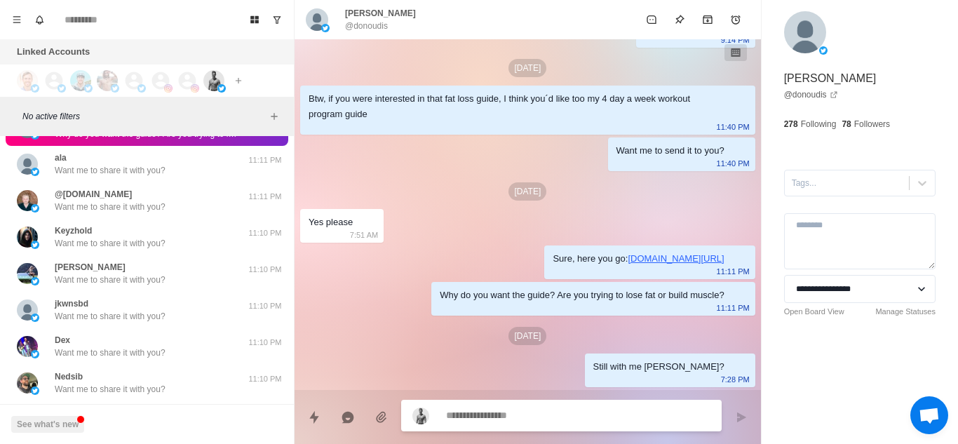
scroll to position [1925, 0]
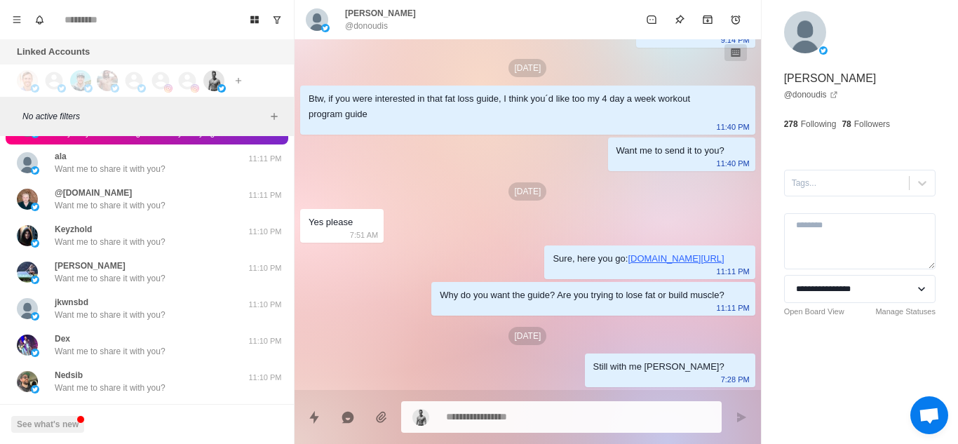
click at [145, 337] on div "Dex Want me to share it with you?" at bounding box center [110, 344] width 111 height 25
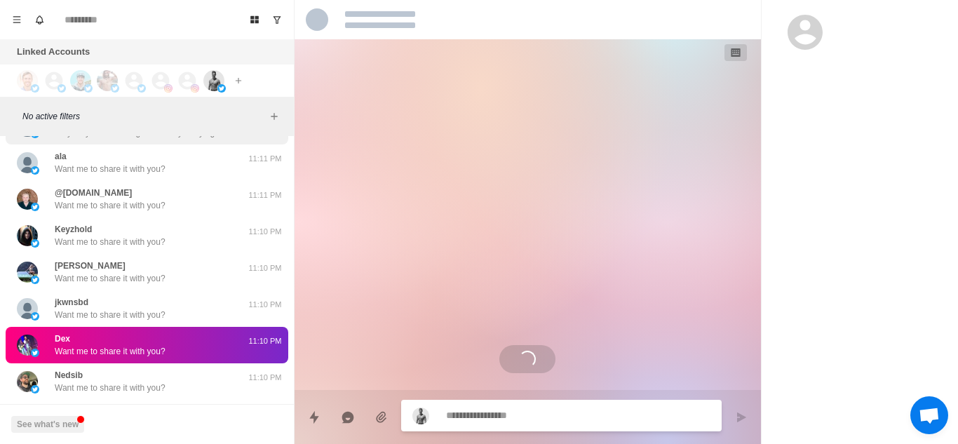
scroll to position [2028, 0]
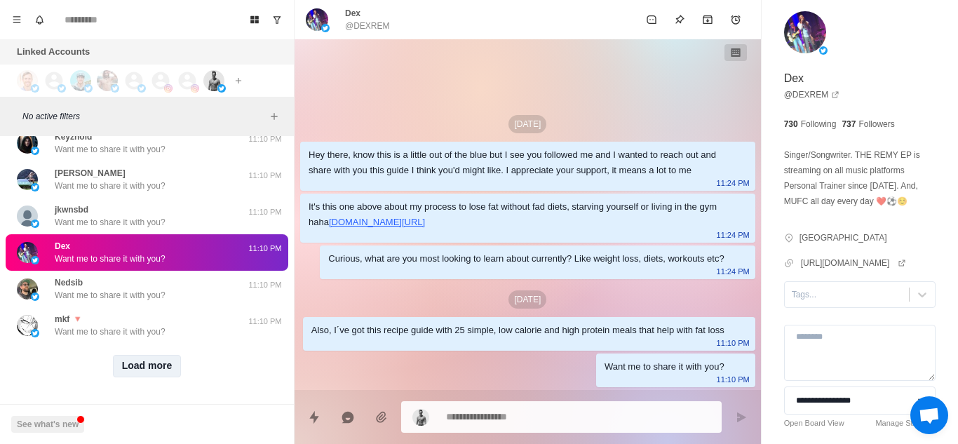
click at [147, 355] on button "Load more" at bounding box center [147, 366] width 69 height 22
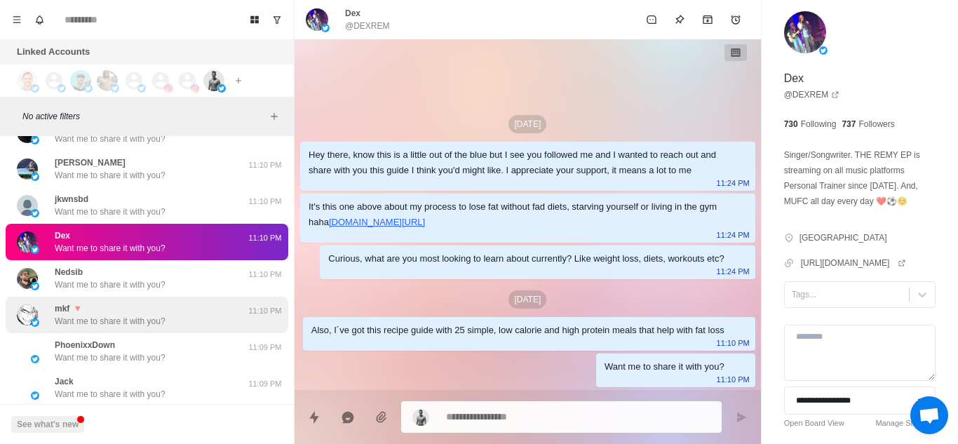
click at [201, 315] on div "mkf 🔻 Want me to share it with you?" at bounding box center [132, 314] width 231 height 25
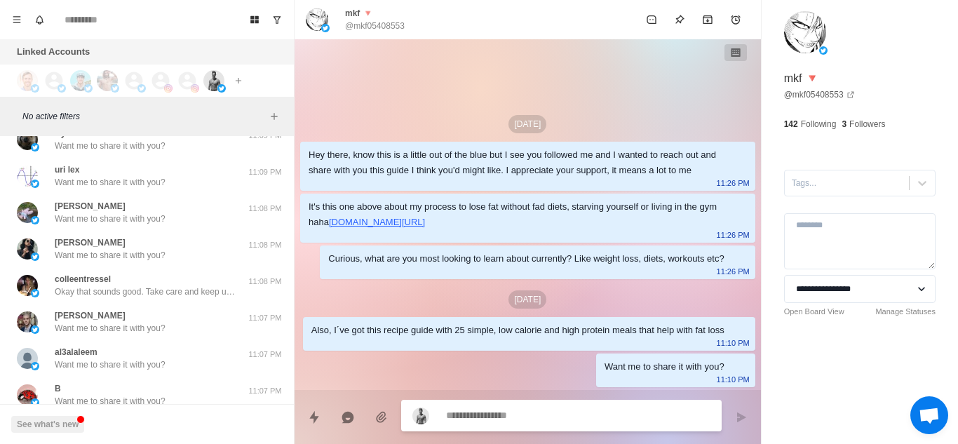
scroll to position [2500, 0]
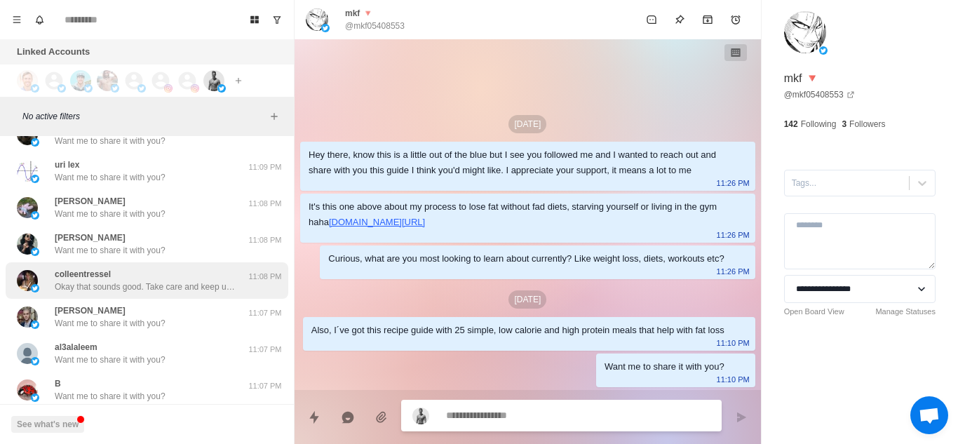
click at [205, 290] on p "Okay that sounds good. Take care and keep up the good work" at bounding box center [146, 287] width 182 height 13
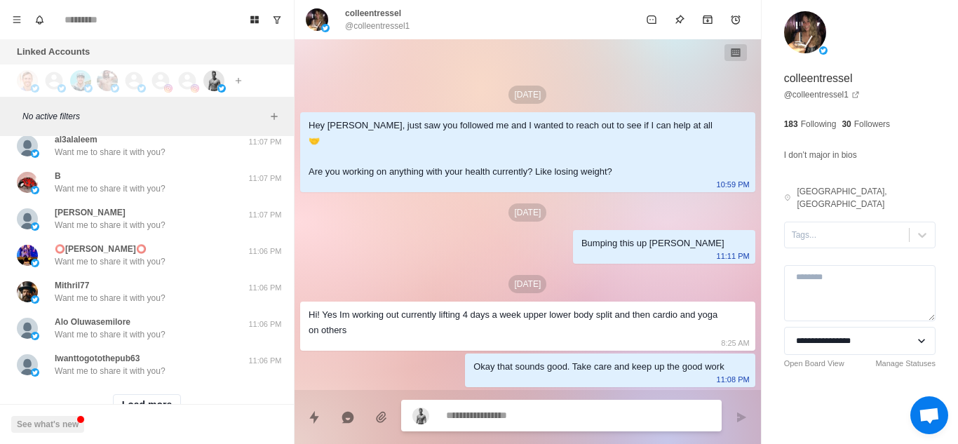
scroll to position [2758, 0]
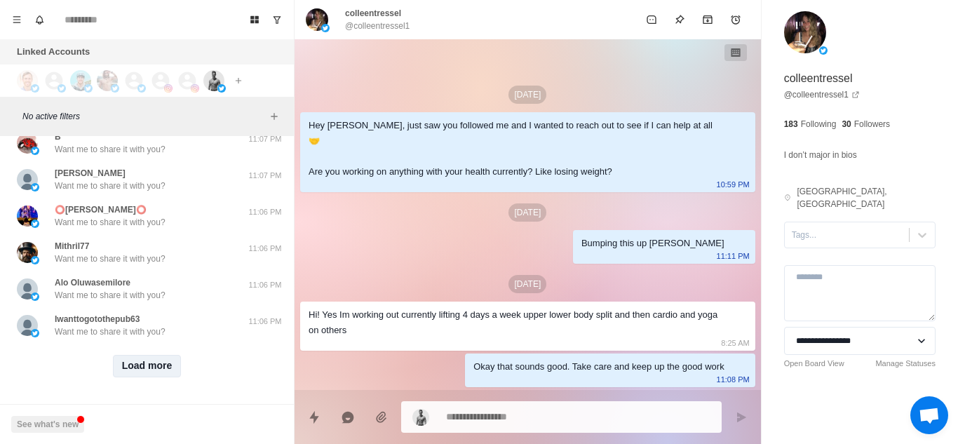
click at [154, 358] on button "Load more" at bounding box center [147, 366] width 69 height 22
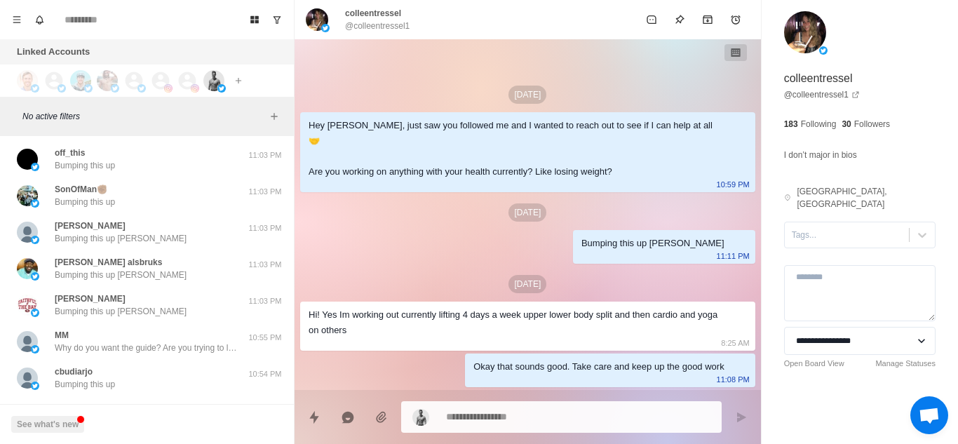
scroll to position [3487, 0]
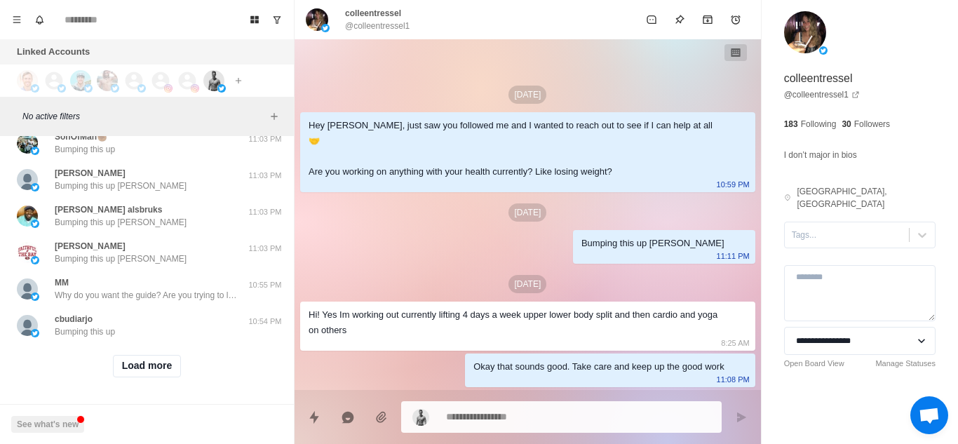
click at [140, 367] on div "Load more" at bounding box center [147, 366] width 283 height 45
click at [144, 356] on button "Load more" at bounding box center [147, 366] width 69 height 22
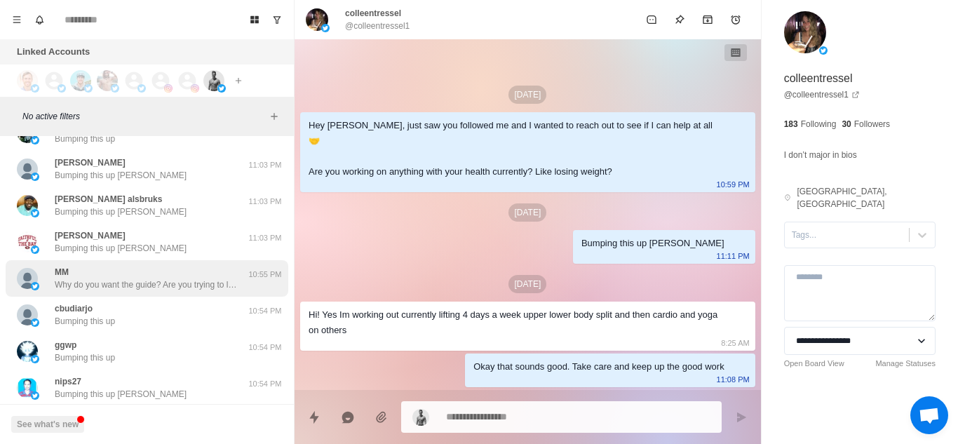
click at [201, 290] on p "Why do you want the guide? Are you trying to lose fat or build muscle?" at bounding box center [146, 284] width 182 height 13
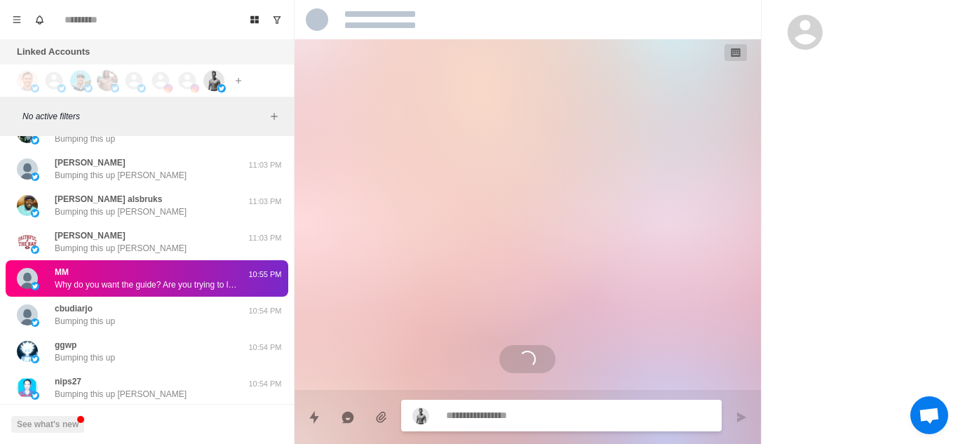
scroll to position [164, 0]
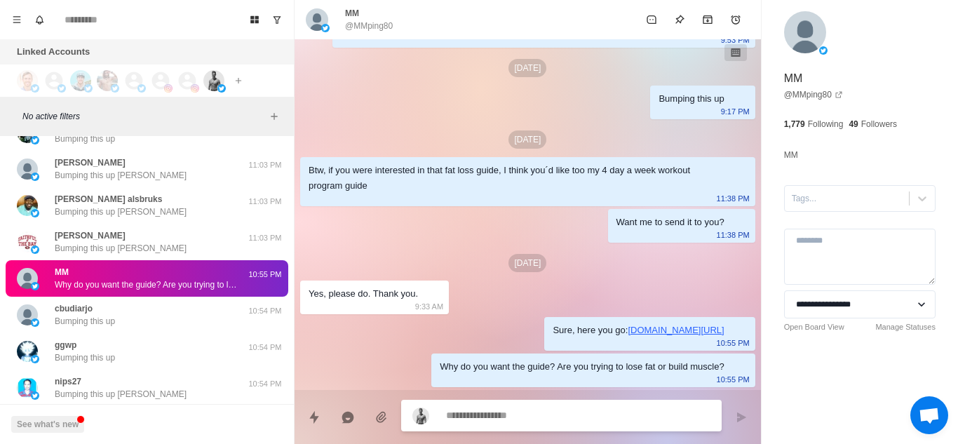
type textarea "*"
type textarea "**********"
type textarea "*"
type textarea "**********"
type textarea "*"
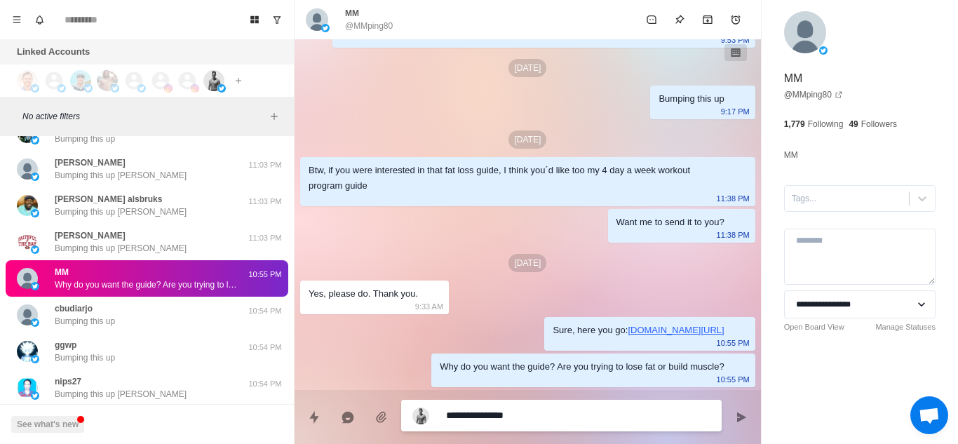
type textarea "**********"
type textarea "*"
type textarea "**********"
type textarea "*"
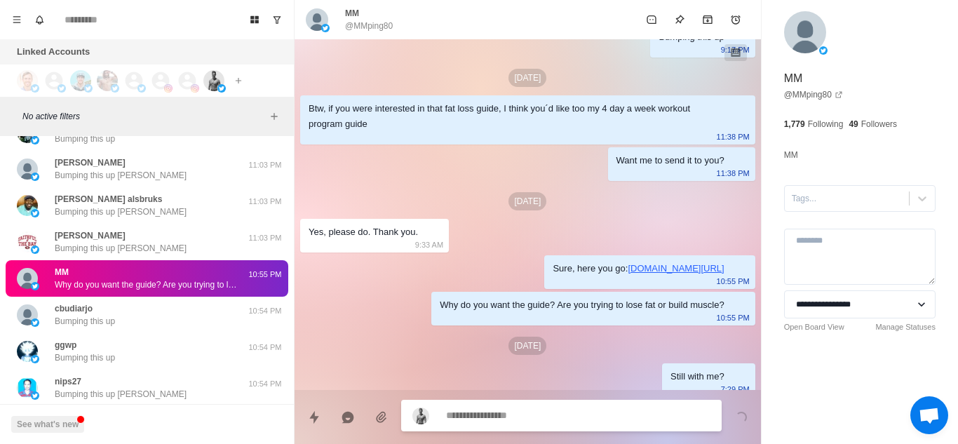
scroll to position [236, 0]
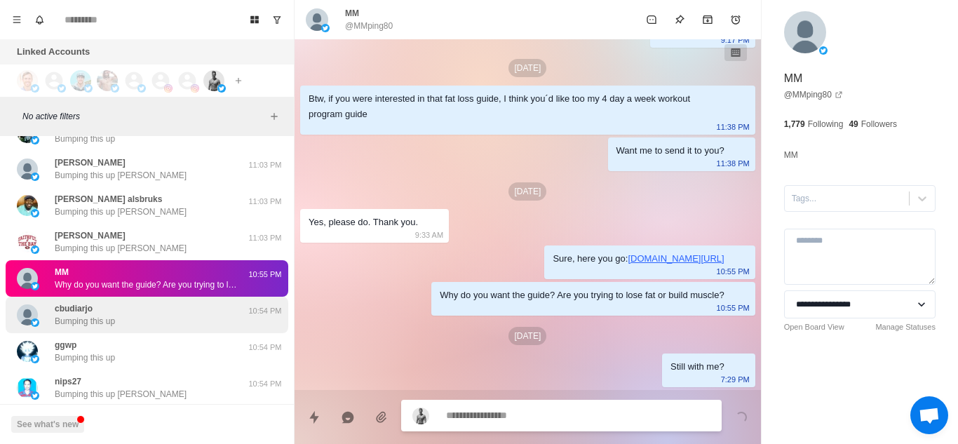
type textarea "*"
click at [153, 325] on div "cbudiarjo Bumping this up" at bounding box center [132, 314] width 231 height 25
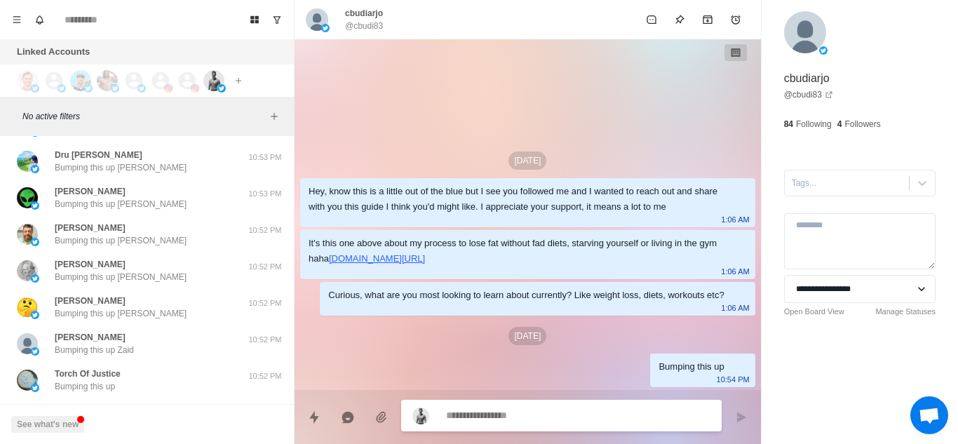
scroll to position [4217, 0]
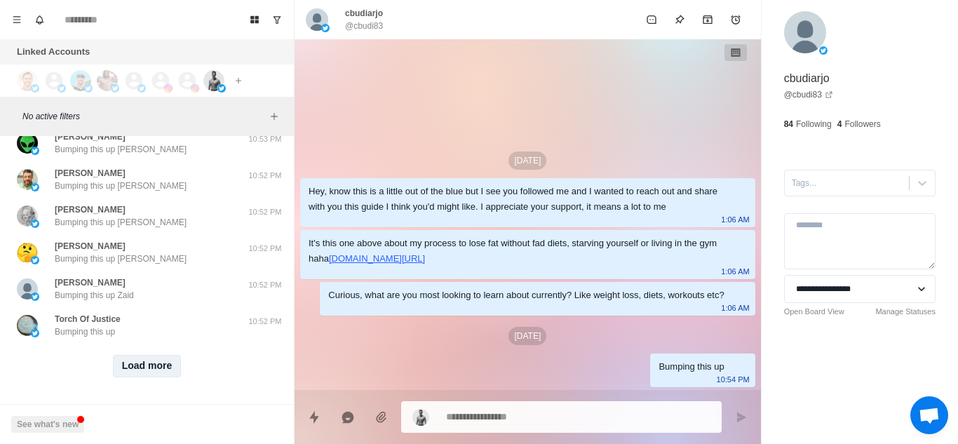
click at [142, 355] on button "Load more" at bounding box center [147, 366] width 69 height 22
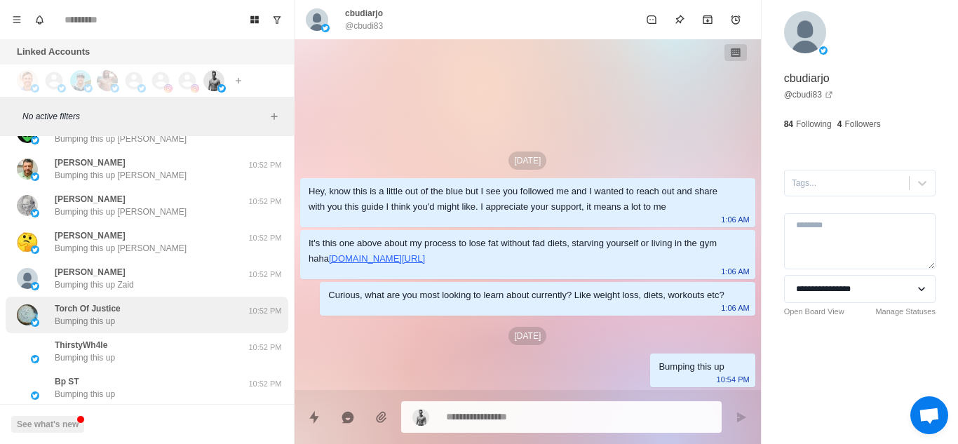
click at [206, 314] on div "Torch Of Justice Bumping this up" at bounding box center [132, 314] width 231 height 25
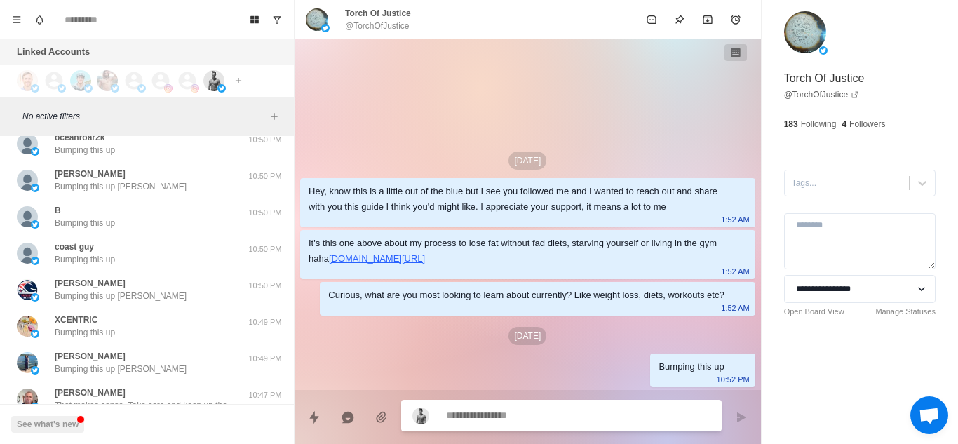
scroll to position [4946, 0]
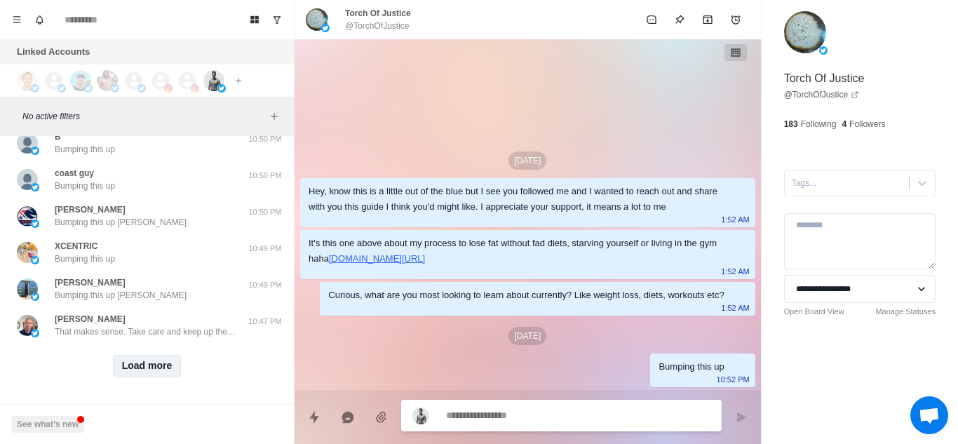
click at [135, 362] on button "Load more" at bounding box center [147, 366] width 69 height 22
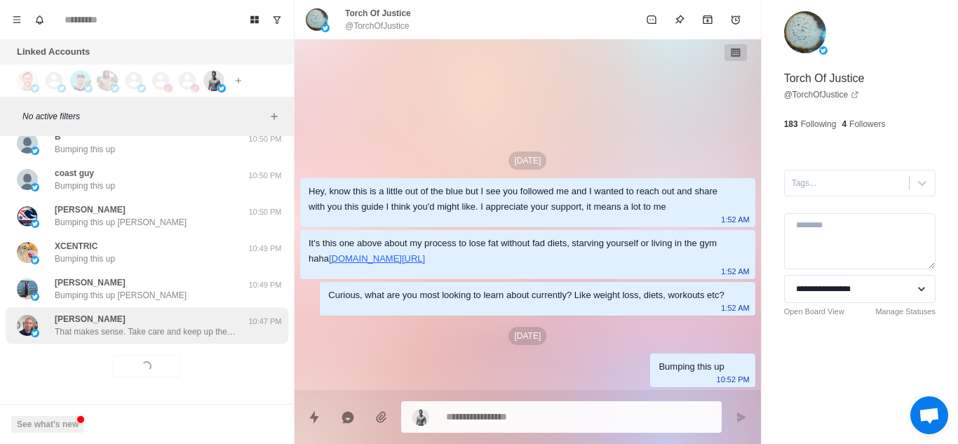
click at [203, 327] on p "That makes sense. Take care and keep up the good work" at bounding box center [146, 331] width 182 height 13
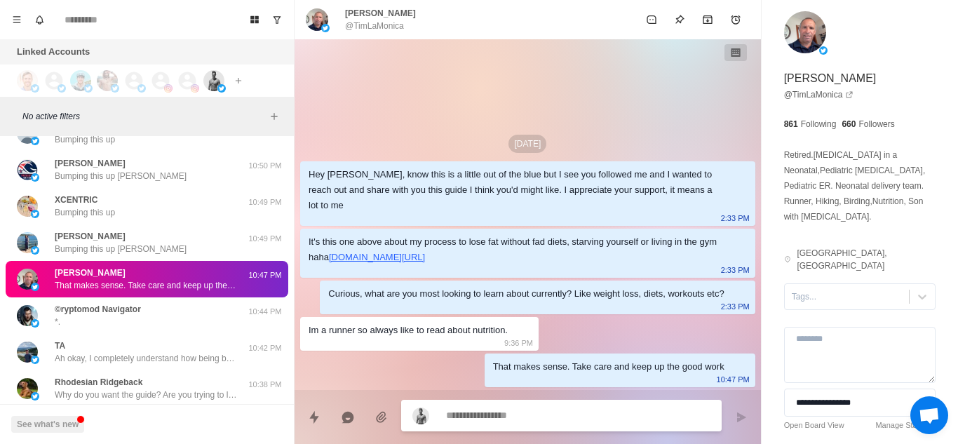
scroll to position [4982, 0]
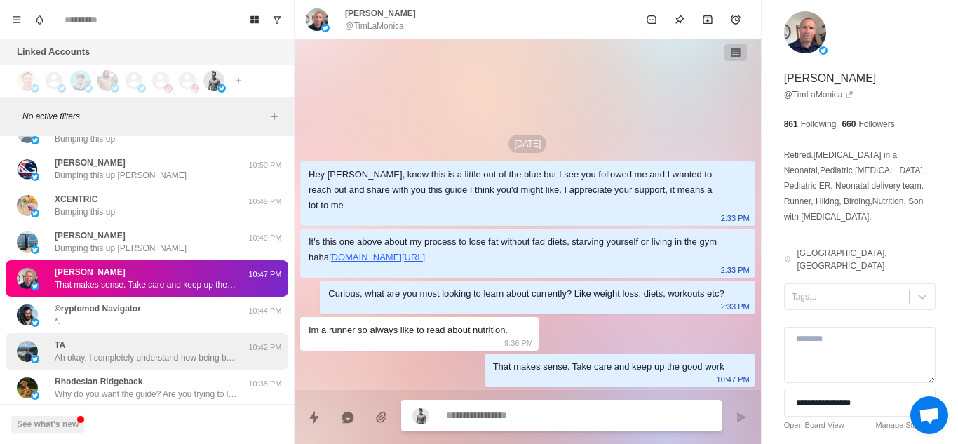
click at [185, 342] on div "TA Ah okay, I completely understand how being busy can make it hard to stay dis…" at bounding box center [146, 351] width 182 height 25
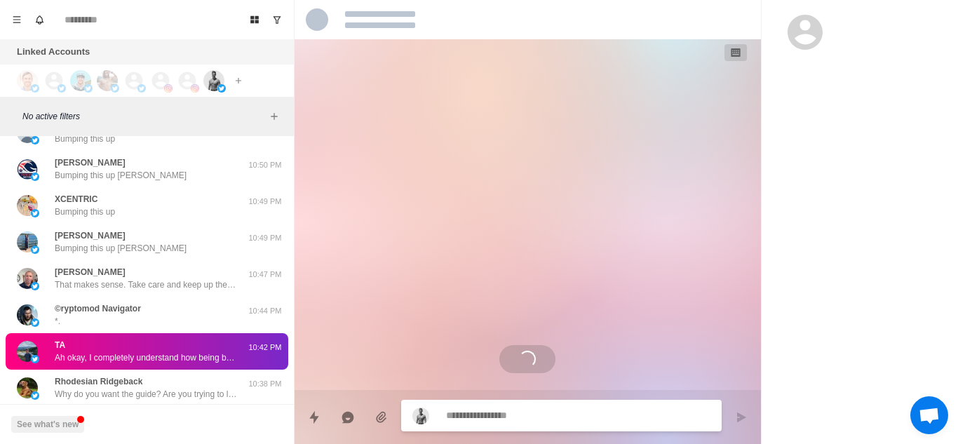
scroll to position [410, 0]
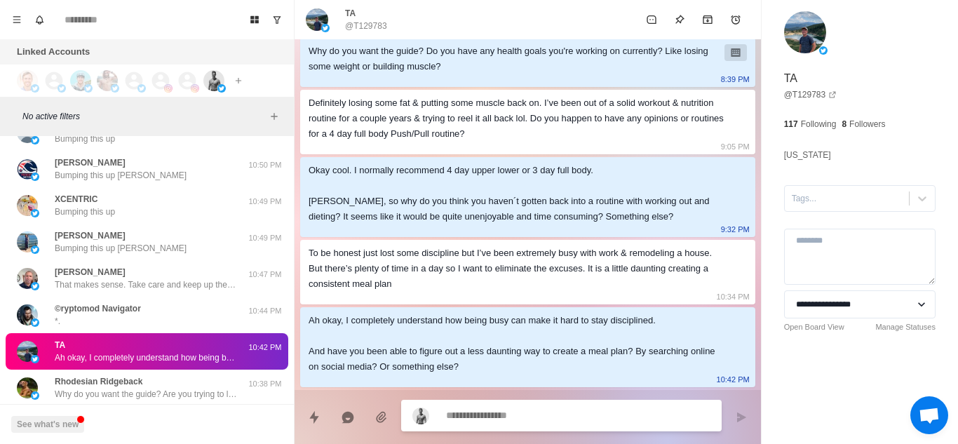
type textarea "*"
type textarea "**********"
type textarea "*"
type textarea "**********"
type textarea "*"
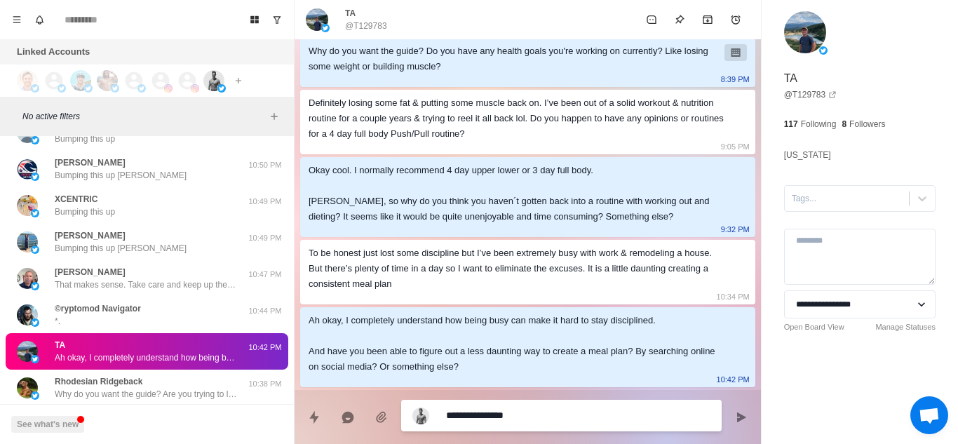
type textarea "**********"
type textarea "*"
type textarea "**********"
type textarea "*"
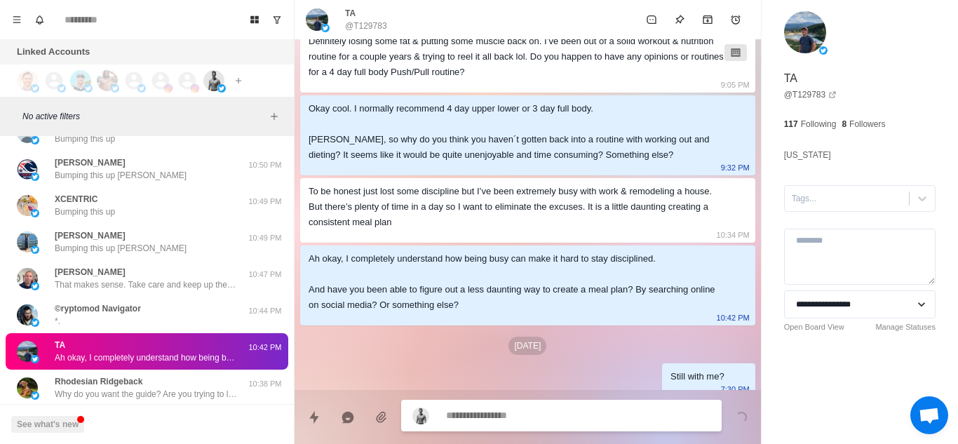
scroll to position [481, 0]
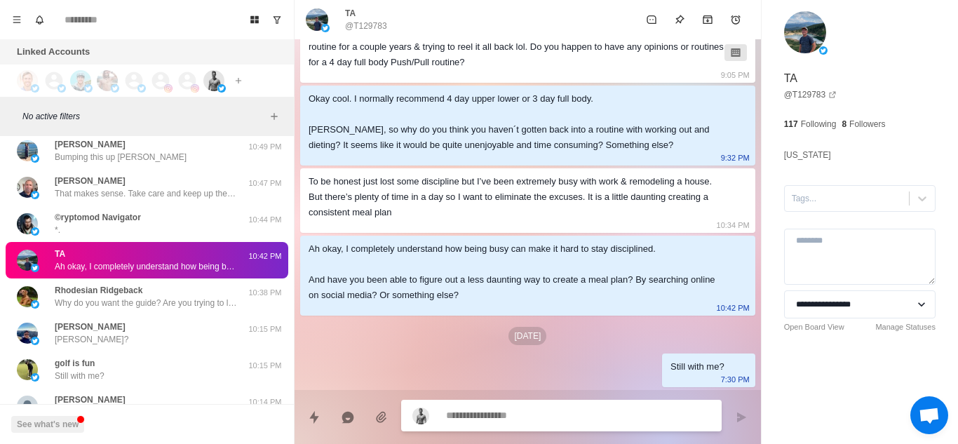
type textarea "*"
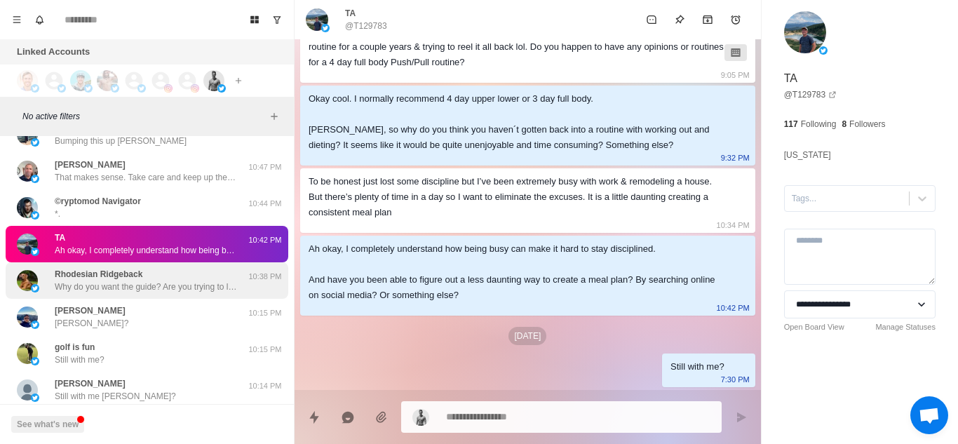
click at [172, 269] on div "Rhodesian Ridgeback Why do you want the guide? Are you trying to lose fat or bu…" at bounding box center [146, 280] width 182 height 25
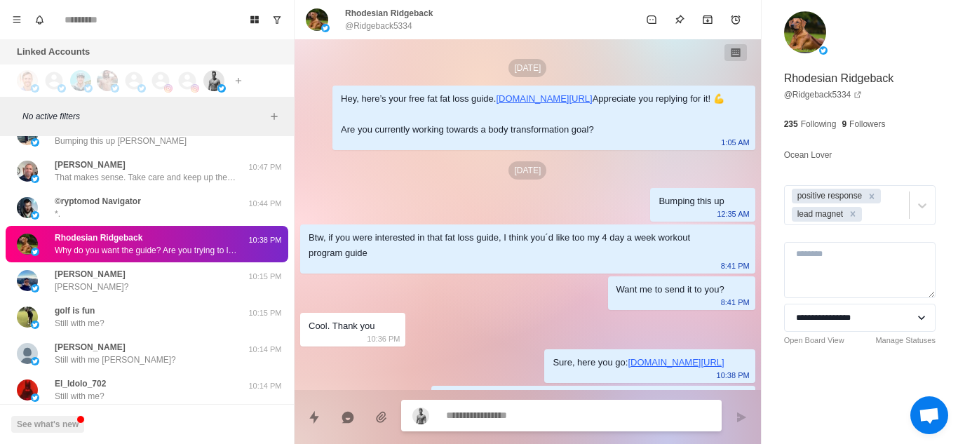
scroll to position [94, 0]
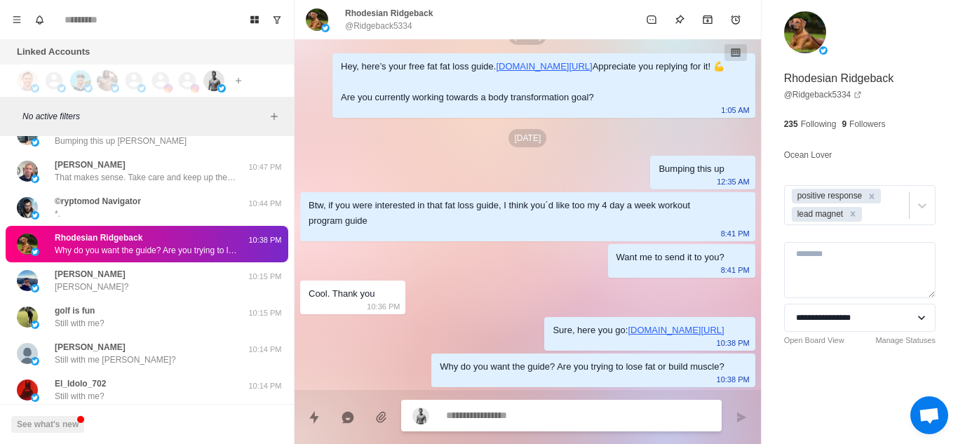
type textarea "*"
type textarea "**********"
type textarea "*"
type textarea "**********"
type textarea "*"
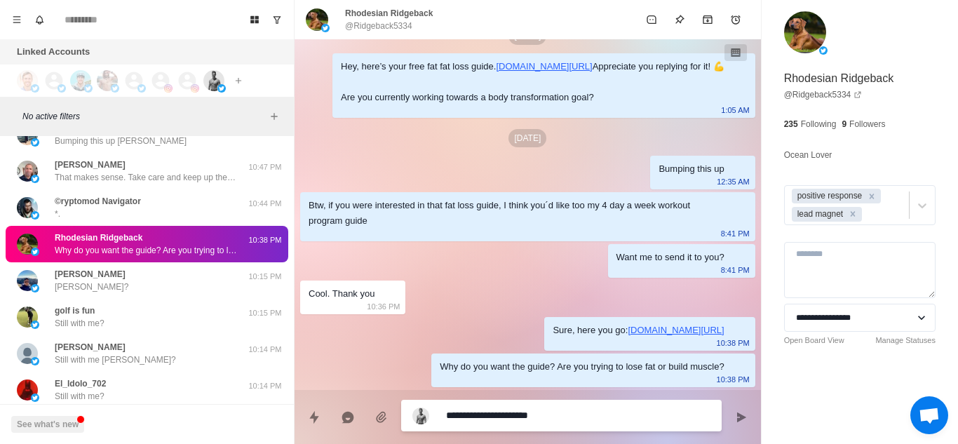
type textarea "**********"
type textarea "*"
type textarea "**********"
type textarea "*"
type textarea "**********"
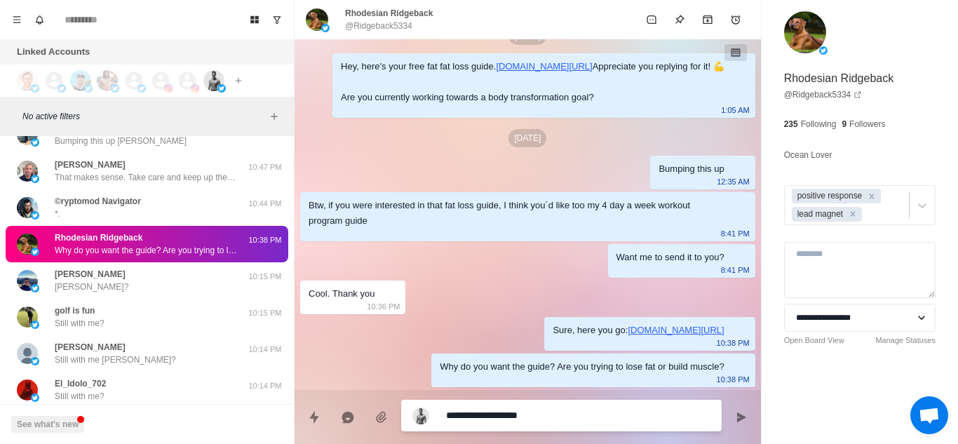
type textarea "*"
type textarea "**********"
type textarea "*"
type textarea "**********"
type textarea "*"
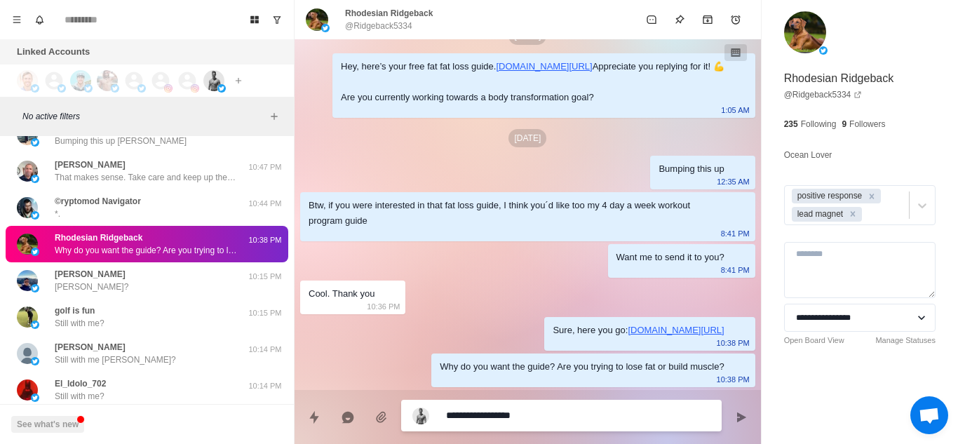
type textarea "**********"
type textarea "*"
type textarea "**********"
type textarea "*"
type textarea "**********"
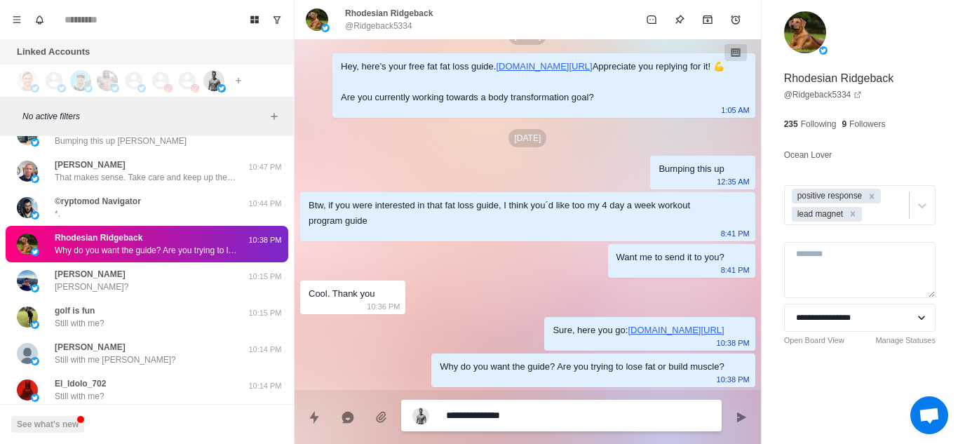
type textarea "*"
type textarea "**********"
type textarea "*"
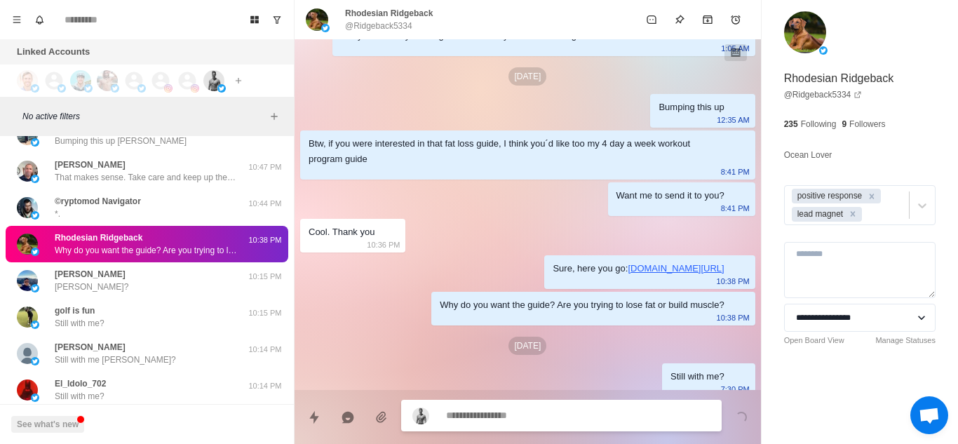
scroll to position [166, 0]
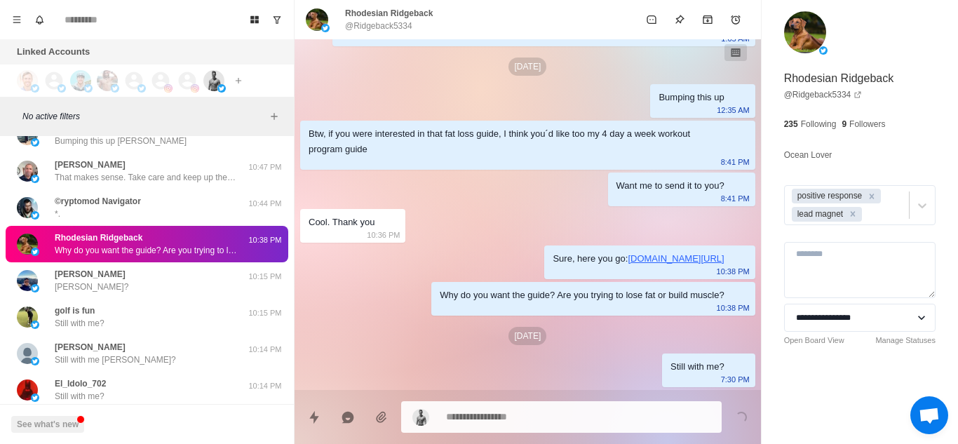
click at [172, 269] on div "[PERSON_NAME]?" at bounding box center [132, 280] width 231 height 25
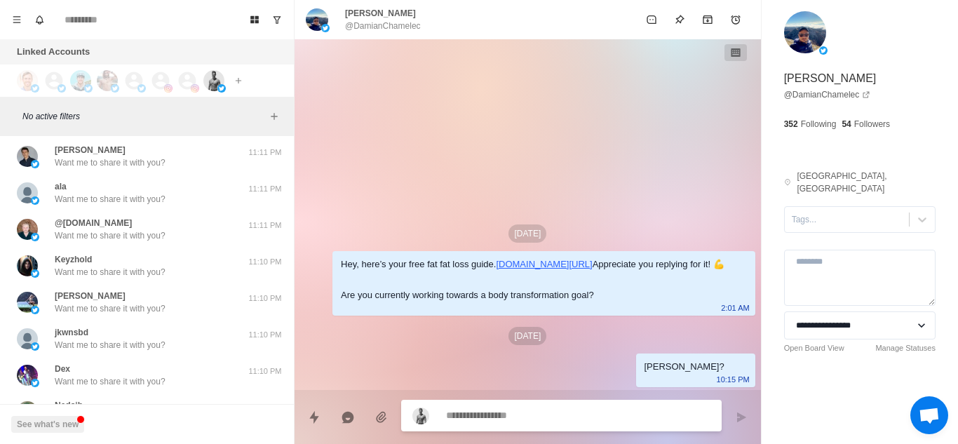
scroll to position [2042, 0]
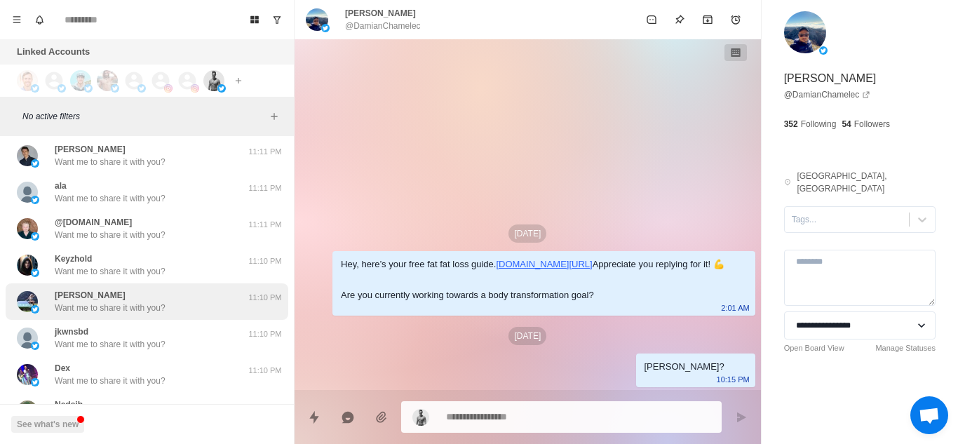
click at [149, 313] on p "Want me to share it with you?" at bounding box center [110, 308] width 111 height 13
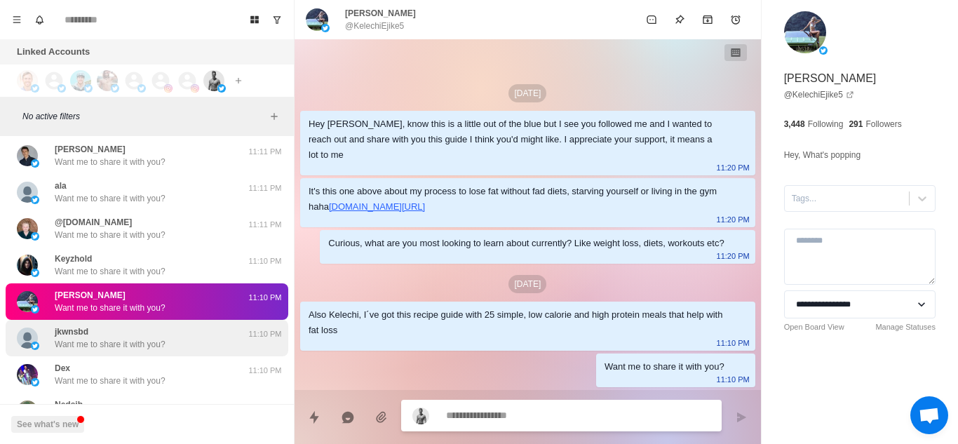
click at [161, 339] on p "Want me to share it with you?" at bounding box center [110, 344] width 111 height 13
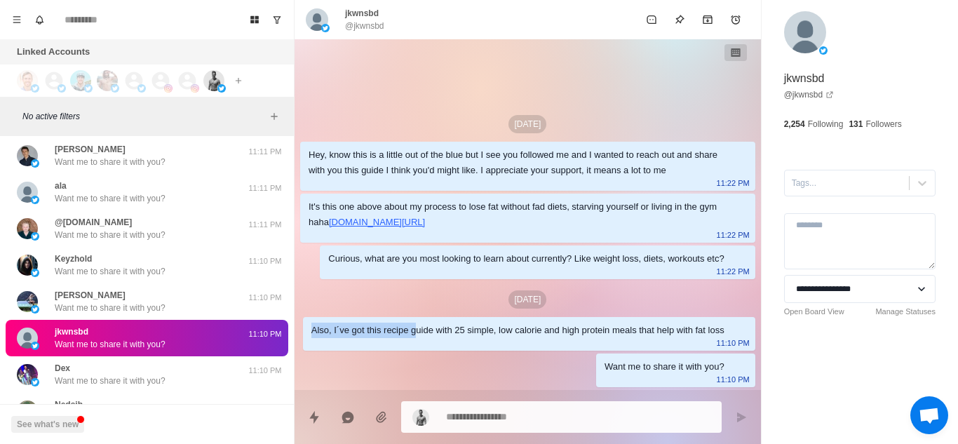
drag, startPoint x: 306, startPoint y: 335, endPoint x: 414, endPoint y: 342, distance: 107.6
click at [414, 342] on div "Also, I´ve got this recipe guide with 25 simple, low calorie and high protein m…" at bounding box center [529, 334] width 452 height 34
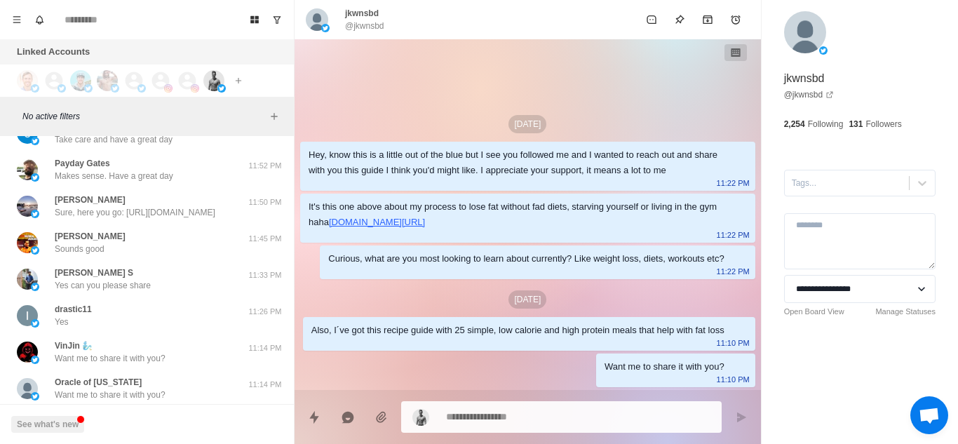
scroll to position [175, 0]
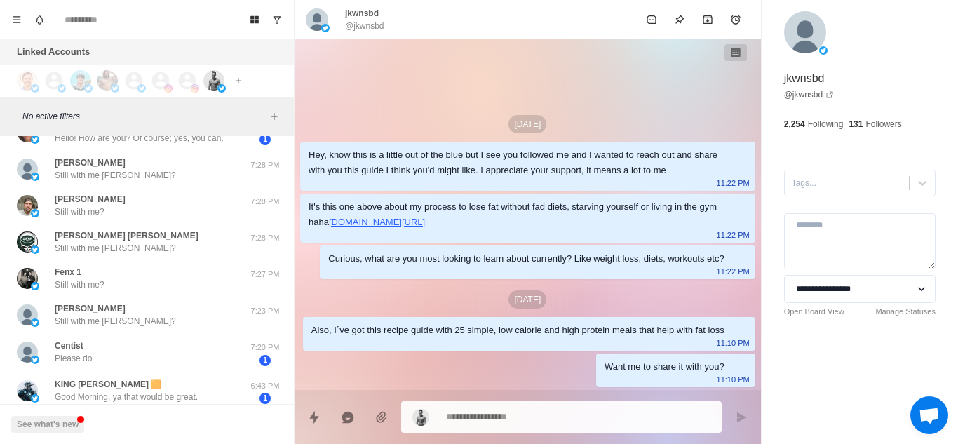
click at [177, 183] on div "[PERSON_NAME] Still with me [PERSON_NAME]? 7:28 PM" at bounding box center [147, 169] width 283 height 36
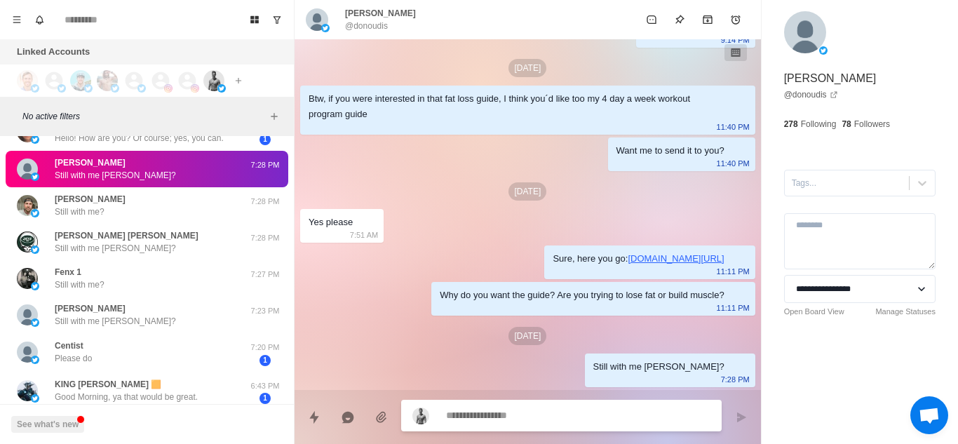
scroll to position [207, 0]
drag, startPoint x: 311, startPoint y: 127, endPoint x: 326, endPoint y: 133, distance: 15.8
click at [326, 122] on div "Btw, if you were interested in that fat loss guide, I think you´d like too my 4…" at bounding box center [517, 106] width 416 height 31
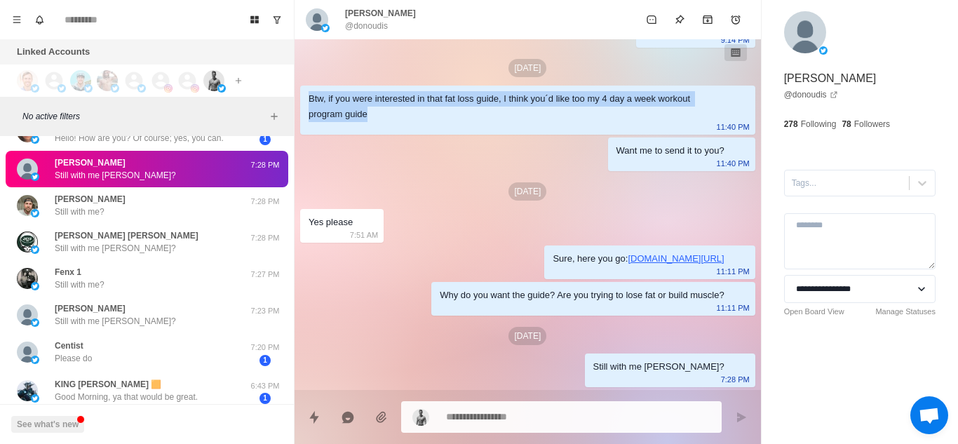
drag, startPoint x: 309, startPoint y: 131, endPoint x: 386, endPoint y: 146, distance: 77.9
click at [386, 122] on div "Btw, if you were interested in that fat loss guide, I think you´d like too my 4…" at bounding box center [517, 106] width 416 height 31
copy div "Btw, if you were interested in that fat loss guide, I think you´d like too my 4…"
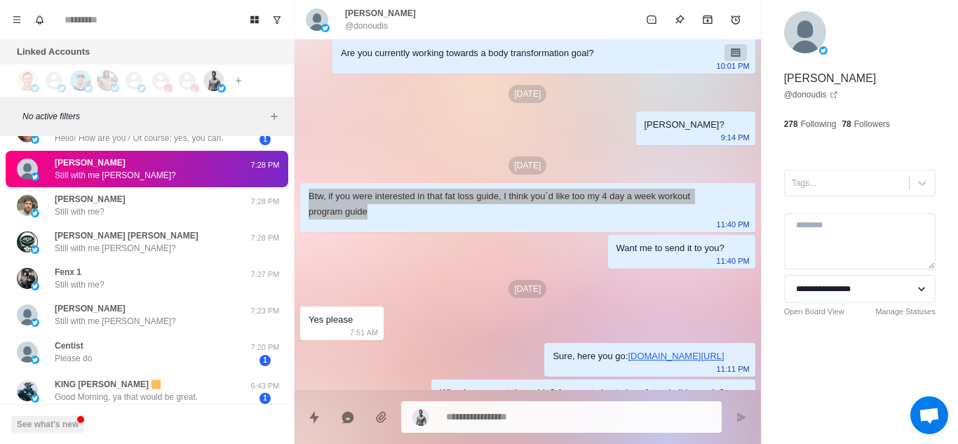
scroll to position [77, 0]
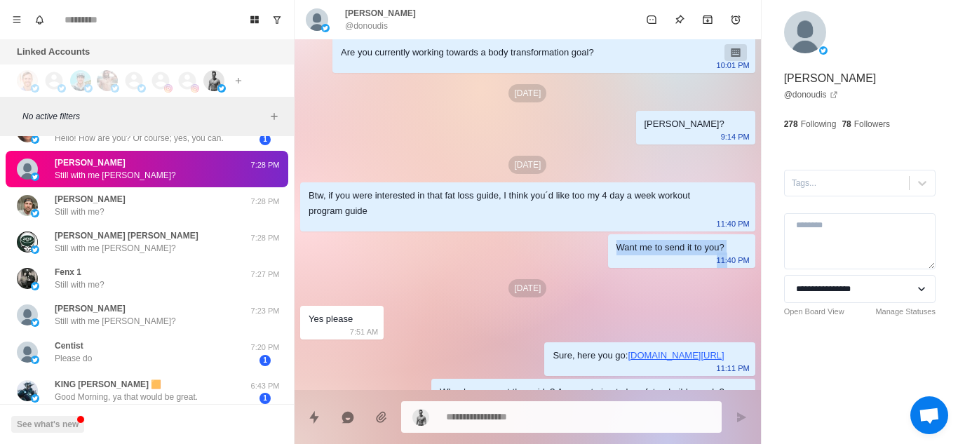
drag, startPoint x: 606, startPoint y: 311, endPoint x: 718, endPoint y: 314, distance: 112.3
click at [718, 268] on div "Want me to send it to you? 11:40 PM" at bounding box center [681, 251] width 147 height 34
click at [626, 359] on div "[DATE] Hey, here’s your free fat fat loss guide. [DOMAIN_NAME][URL] Appreciate …" at bounding box center [528, 224] width 466 height 525
drag, startPoint x: 720, startPoint y: 308, endPoint x: 602, endPoint y: 316, distance: 118.1
click at [608, 268] on div "Want me to send it to you? 11:40 PM" at bounding box center [681, 251] width 147 height 34
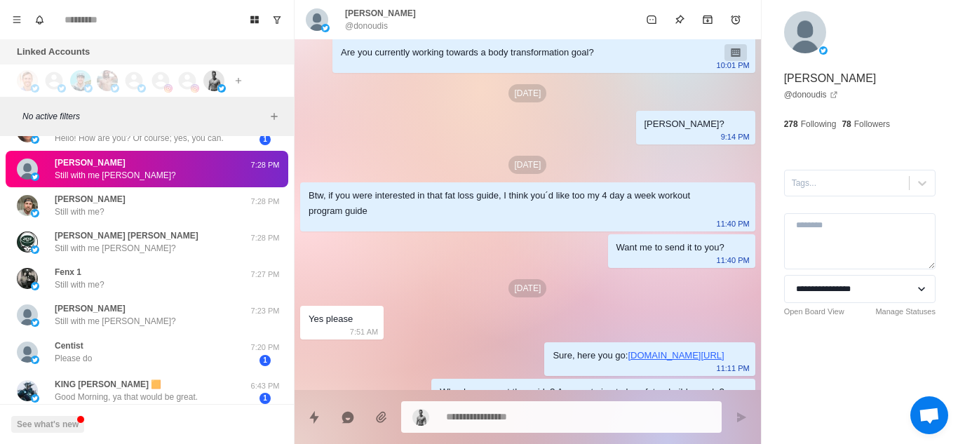
copy div "Want me to send it to you?"
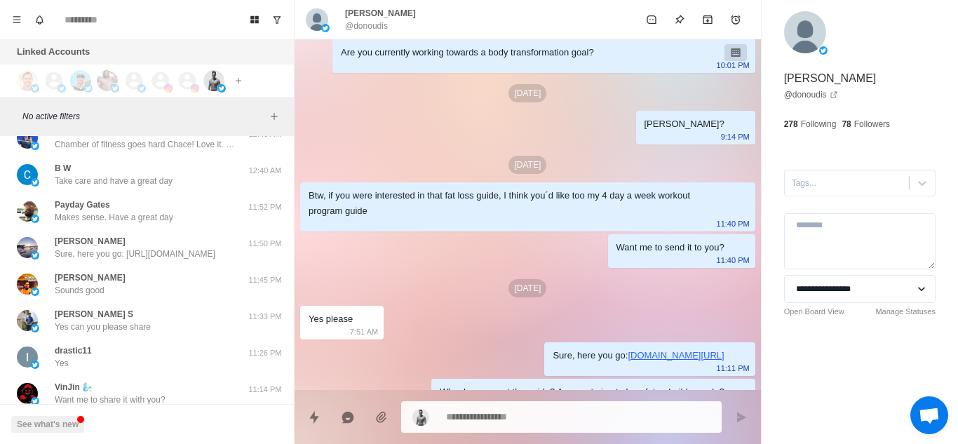
scroll to position [1551, 0]
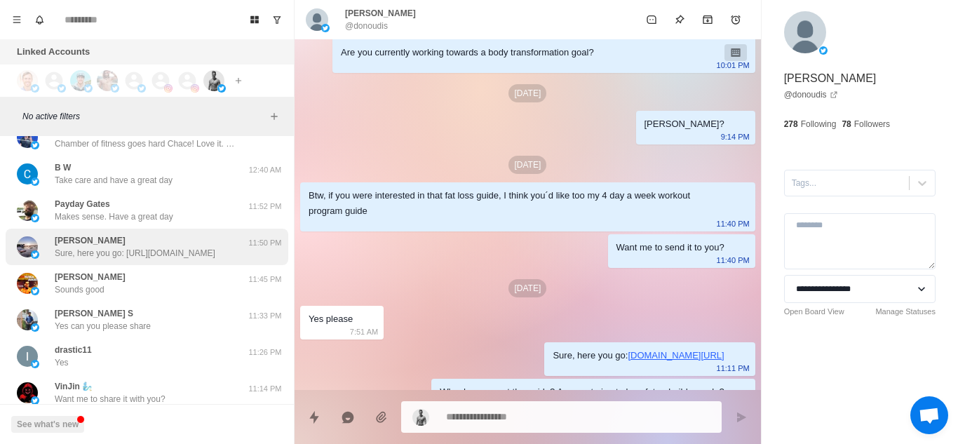
click at [191, 247] on p "Sure, here you go: [URL][DOMAIN_NAME]" at bounding box center [135, 253] width 161 height 13
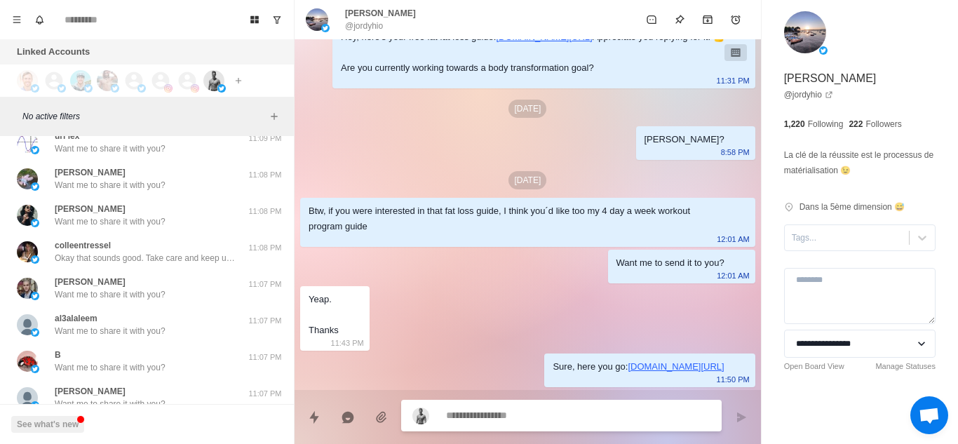
scroll to position [2677, 0]
click at [191, 247] on div "colleentressel Okay that sounds good. Take care and keep up the good work" at bounding box center [146, 250] width 182 height 25
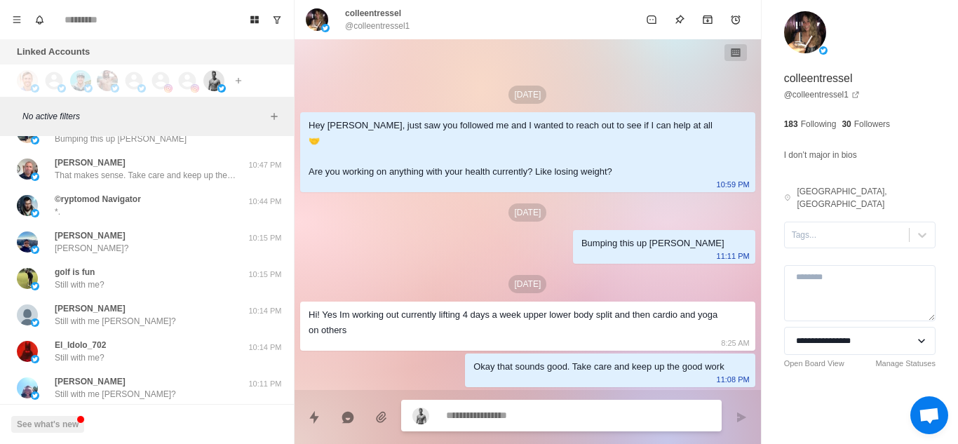
scroll to position [5203, 0]
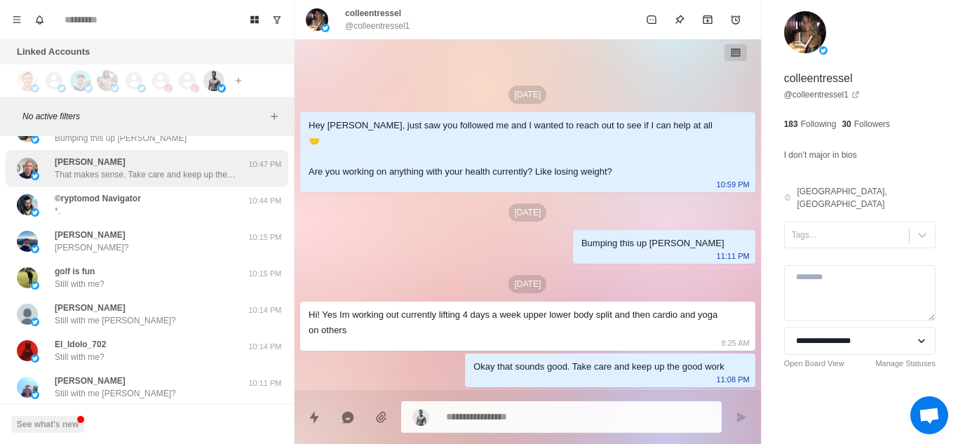
click at [210, 170] on p "That makes sense. Take care and keep up the good work" at bounding box center [146, 174] width 182 height 13
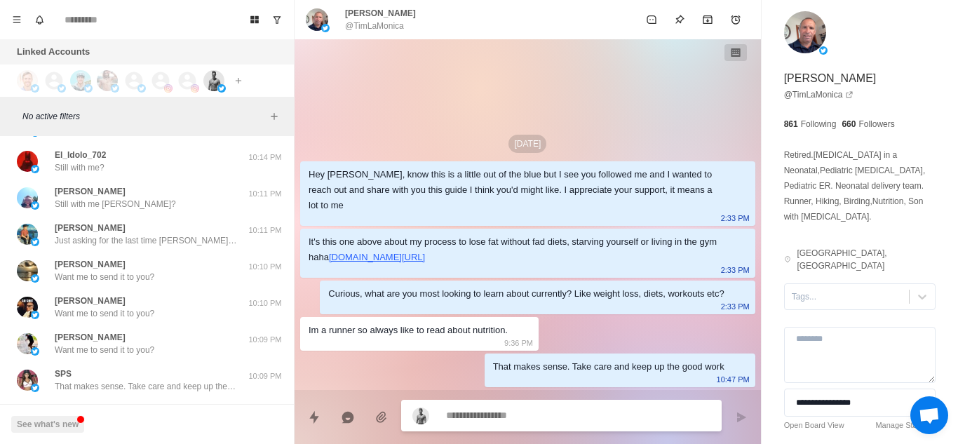
scroll to position [5399, 0]
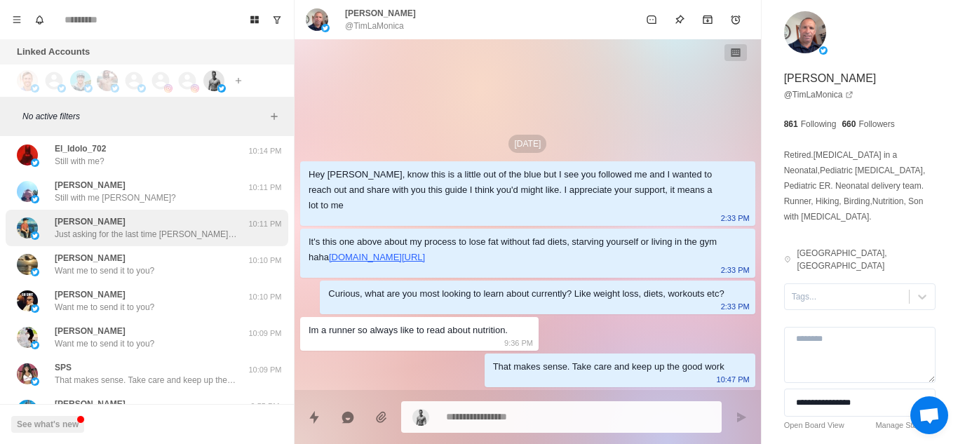
click at [184, 223] on div "[PERSON_NAME] Just asking for the last time [PERSON_NAME], did you want the cal…" at bounding box center [146, 227] width 182 height 25
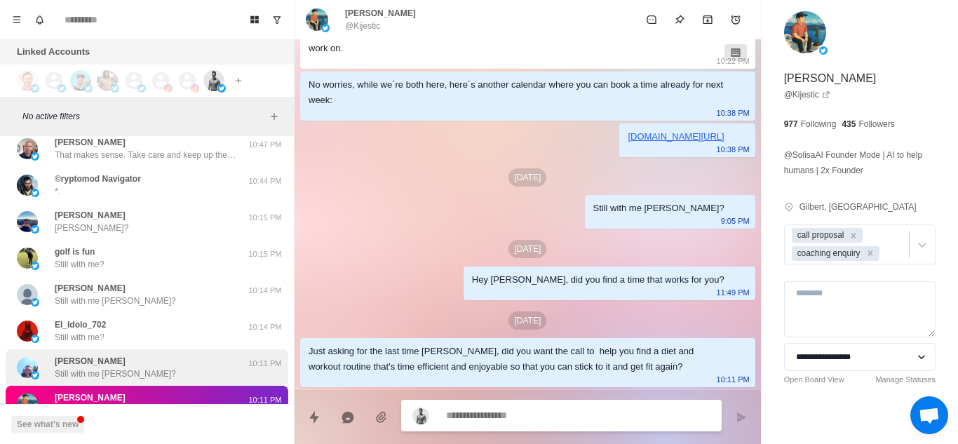
scroll to position [5220, 0]
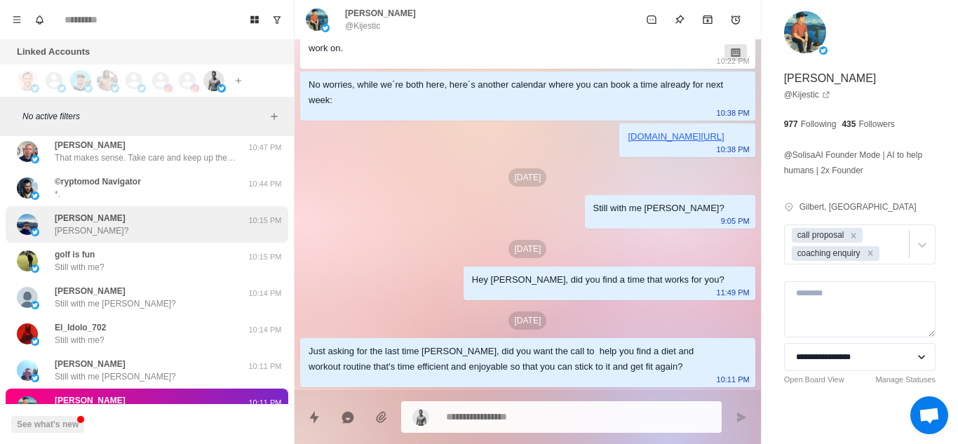
click at [146, 223] on div "[PERSON_NAME]?" at bounding box center [132, 224] width 231 height 25
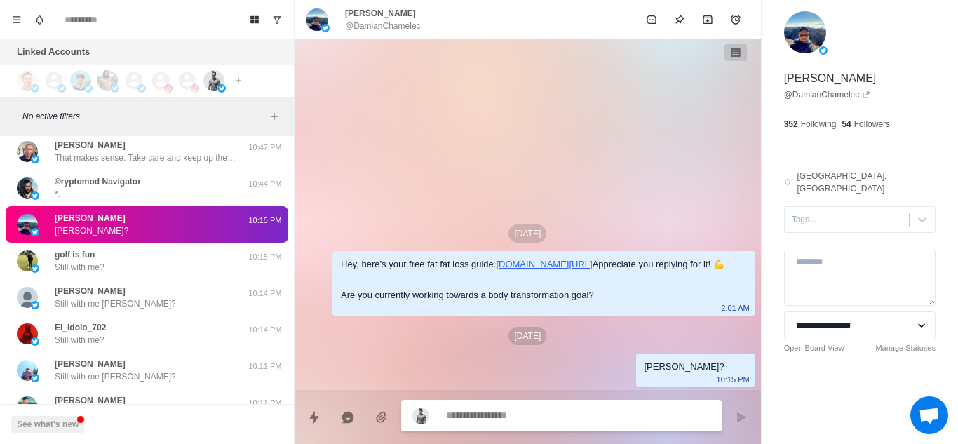
scroll to position [0, 0]
paste textarea "**********"
type textarea "*"
type textarea "**********"
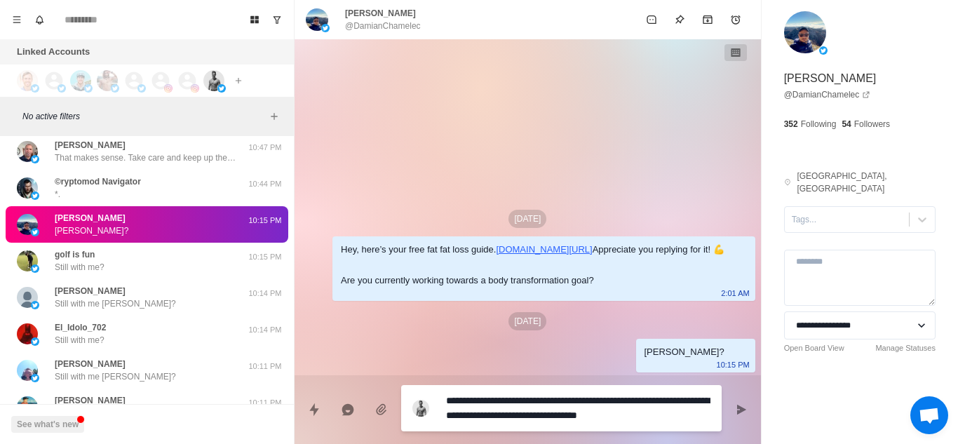
type textarea "*"
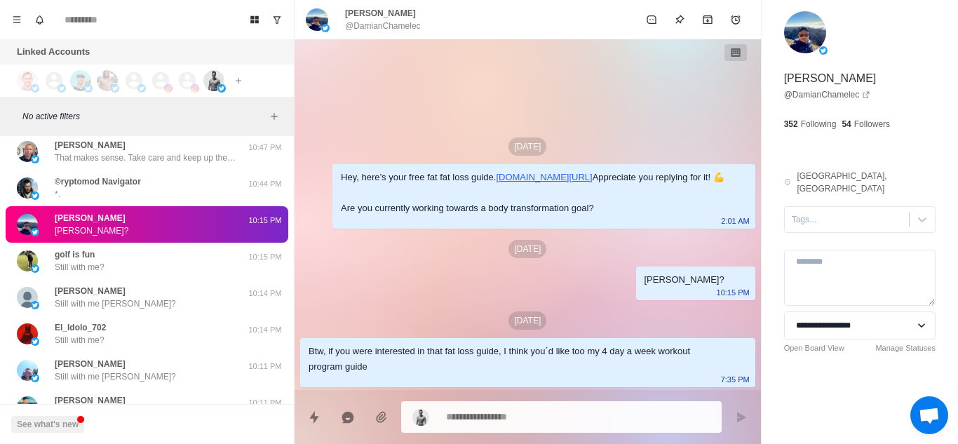
type textarea "*"
paste textarea "**********"
type textarea "**********"
type textarea "*"
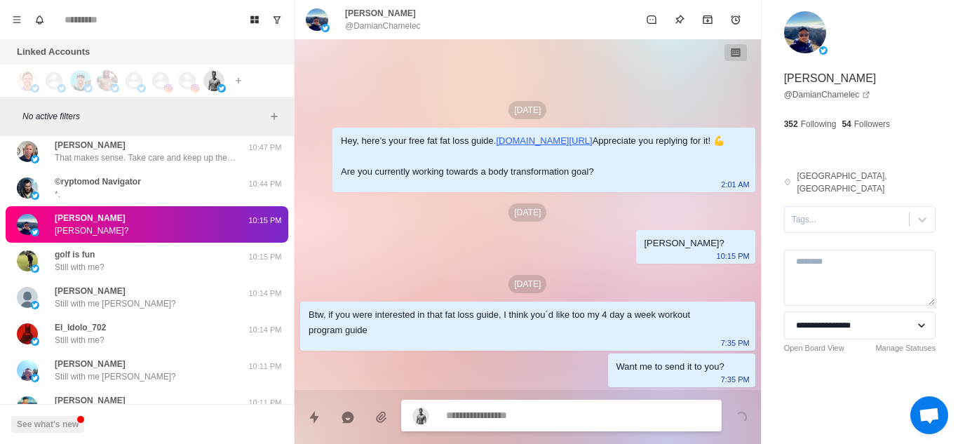
scroll to position [20, 0]
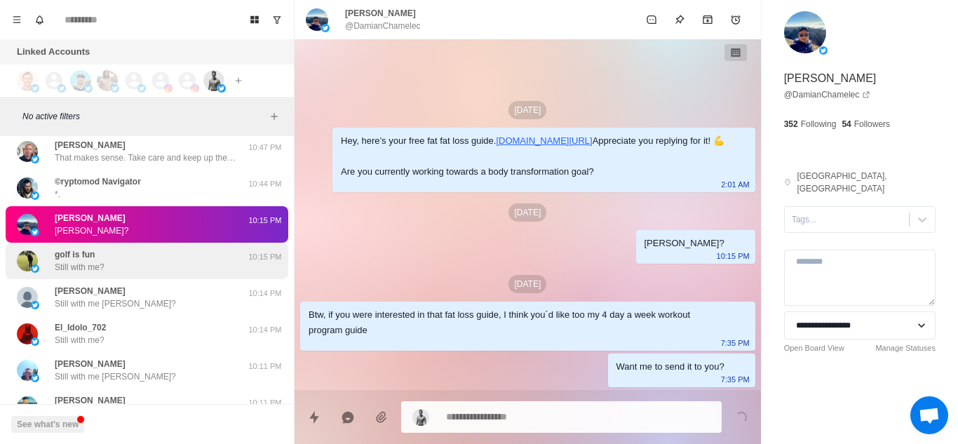
click at [111, 267] on div "golf is fun Still with me?" at bounding box center [132, 260] width 231 height 25
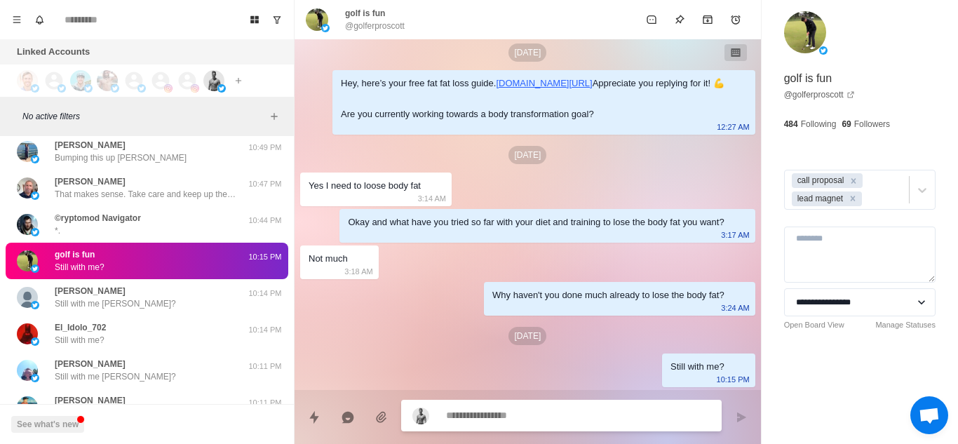
scroll to position [0, 0]
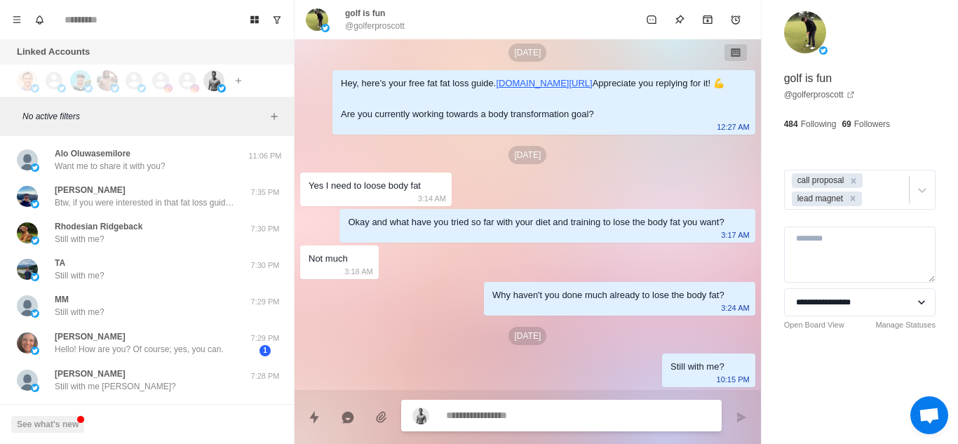
type textarea "*"
paste textarea "**********"
type textarea "**********"
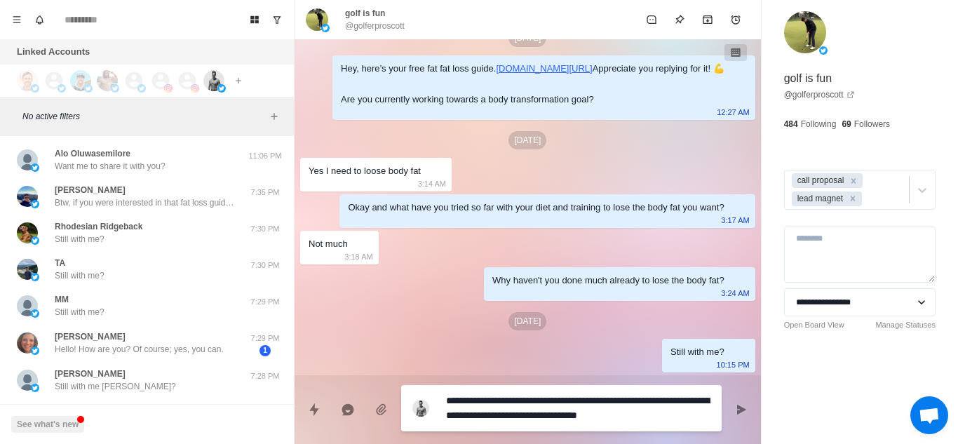
type textarea "*"
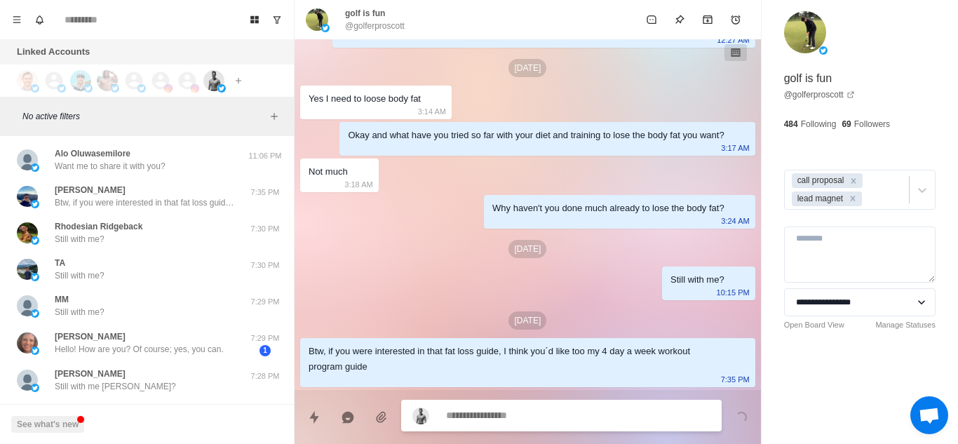
scroll to position [471, 0]
type textarea "*"
paste textarea "**********"
type textarea "**********"
type textarea "*"
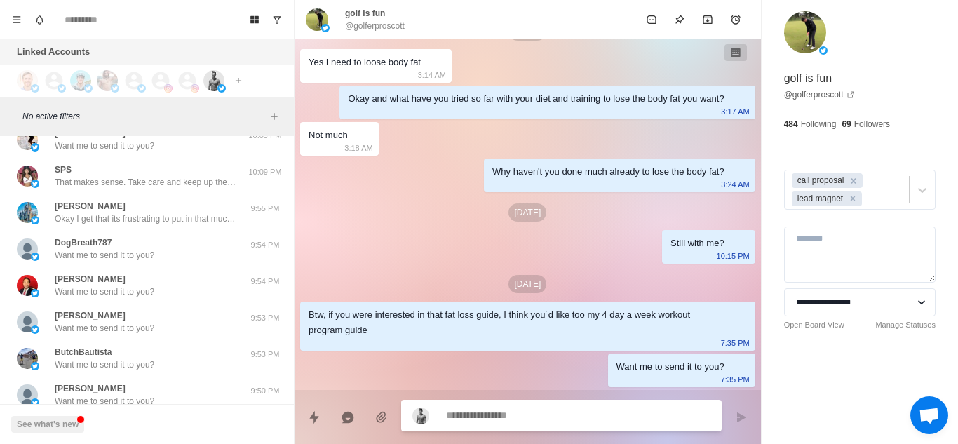
scroll to position [5750, 0]
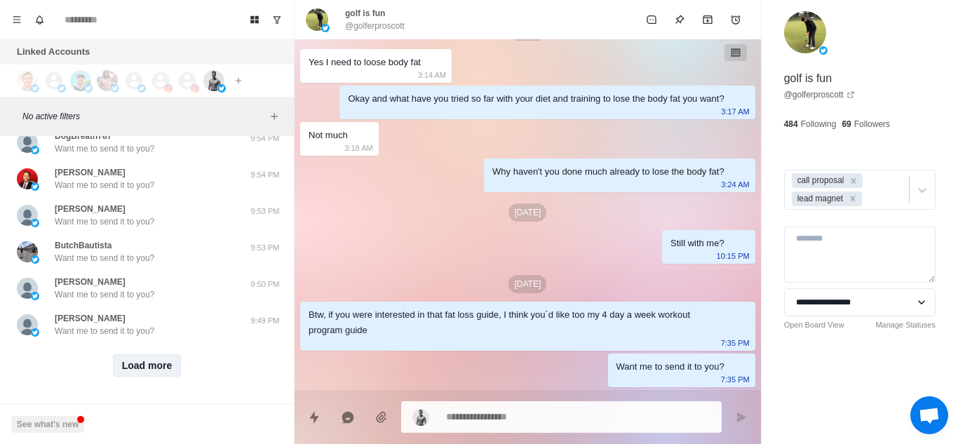
click at [142, 354] on button "Load more" at bounding box center [147, 365] width 69 height 22
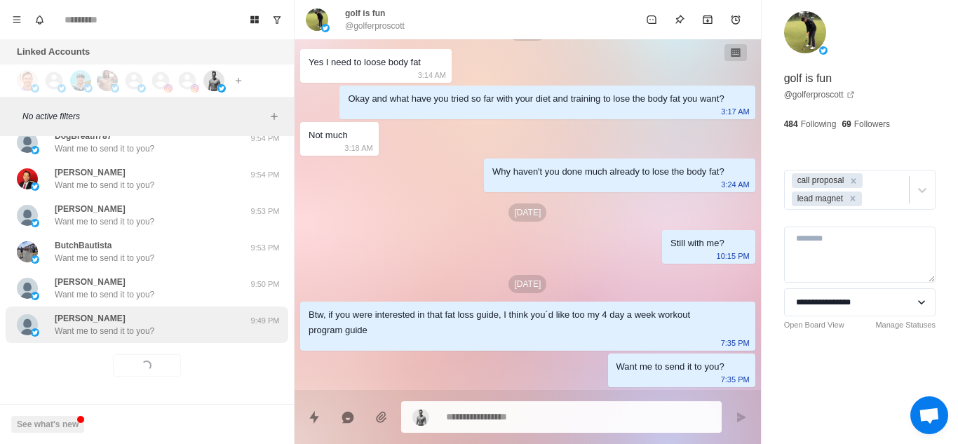
click at [189, 306] on div "[PERSON_NAME] Want me to send it to you? 9:49 PM" at bounding box center [147, 324] width 283 height 36
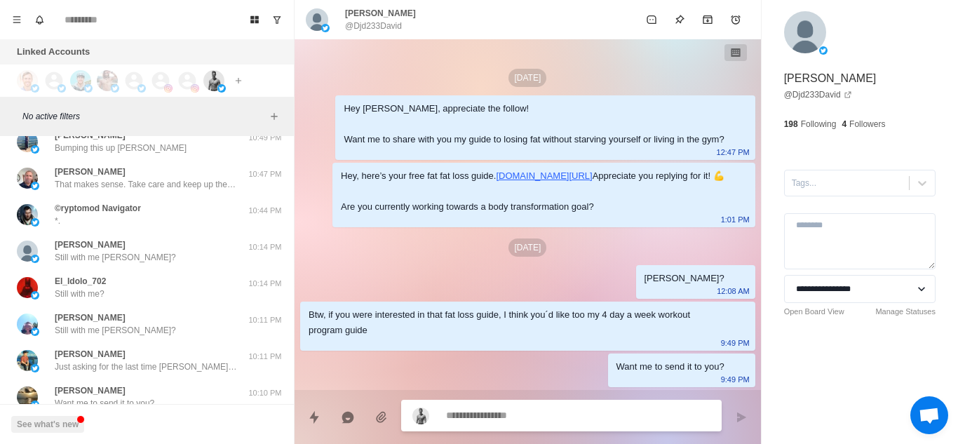
scroll to position [5302, 0]
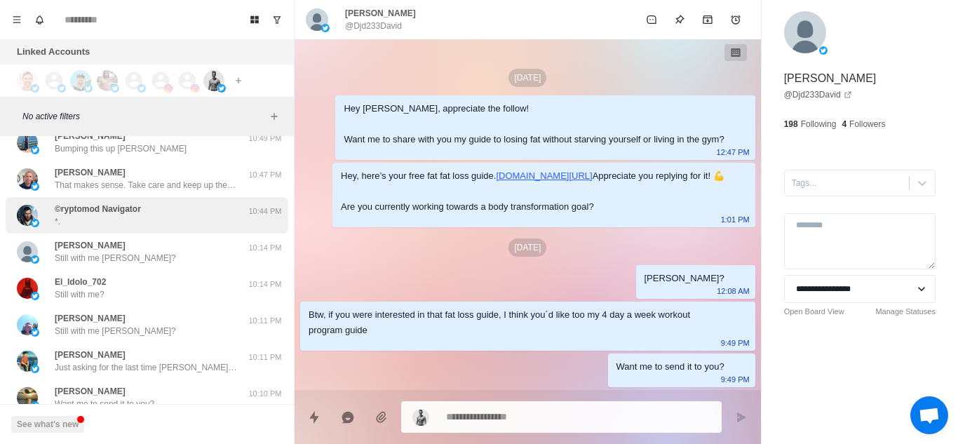
click at [141, 224] on div "©ryptomod Navigator *." at bounding box center [98, 215] width 86 height 25
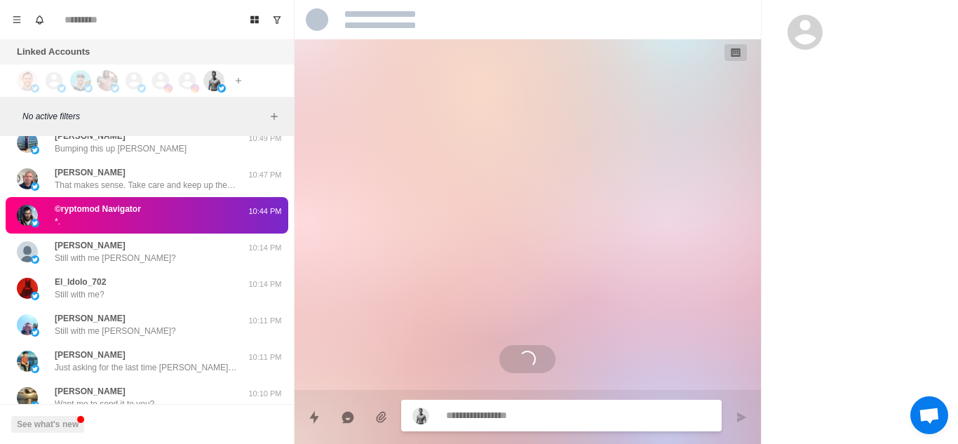
scroll to position [208, 0]
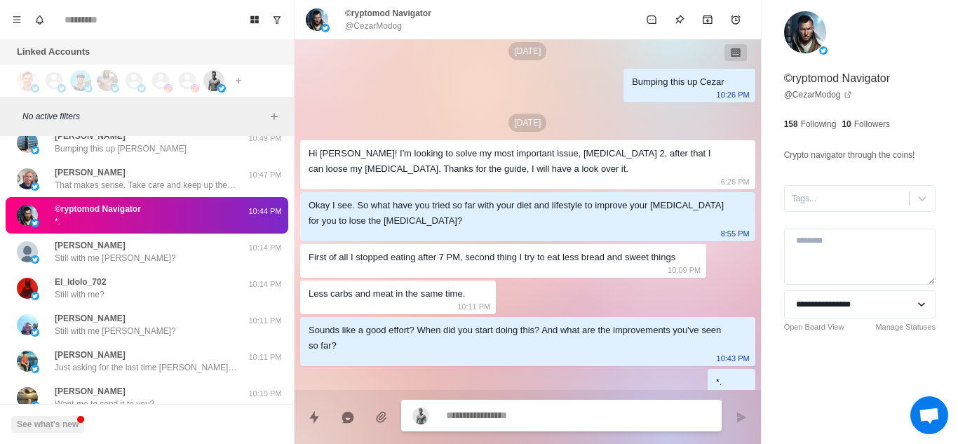
type textarea "*"
type textarea "**********"
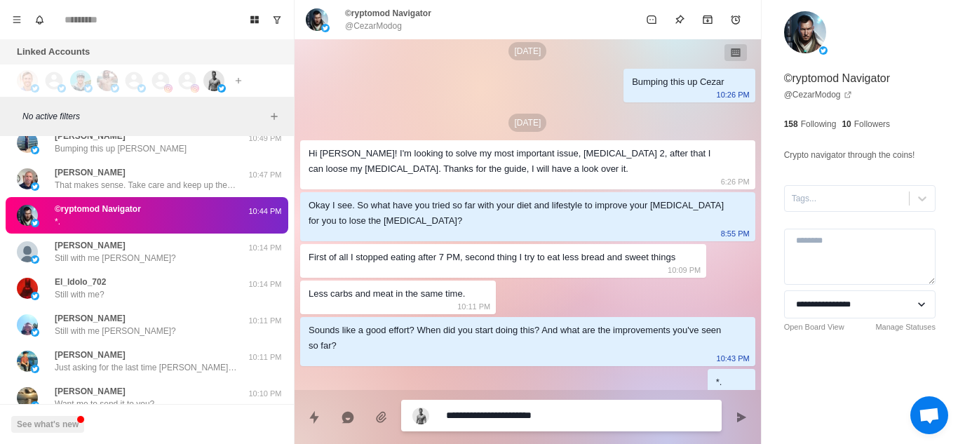
type textarea "*"
type textarea "**********"
type textarea "*"
type textarea "**********"
type textarea "*"
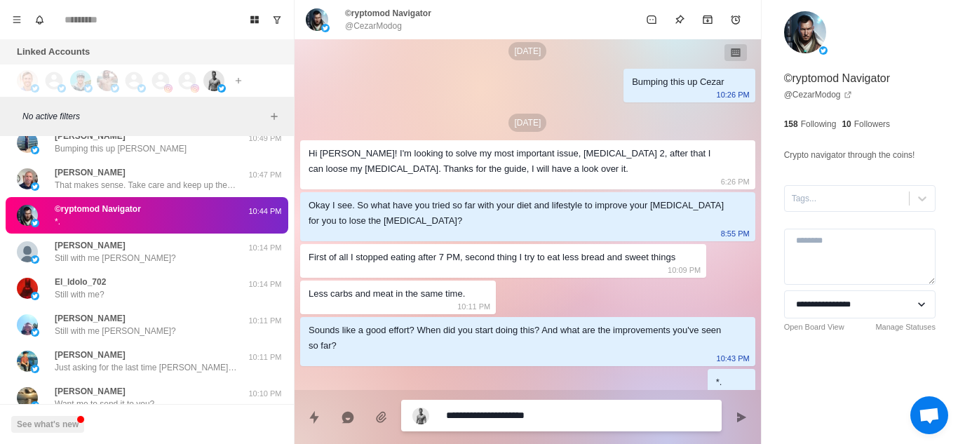
type textarea "**********"
type textarea "*"
type textarea "**********"
type textarea "*"
type textarea "**********"
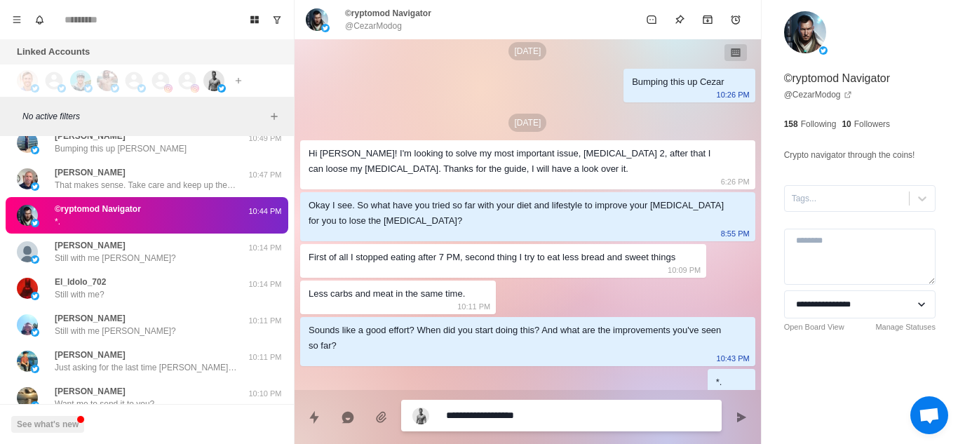
type textarea "*"
type textarea "**********"
type textarea "*"
type textarea "**********"
type textarea "*"
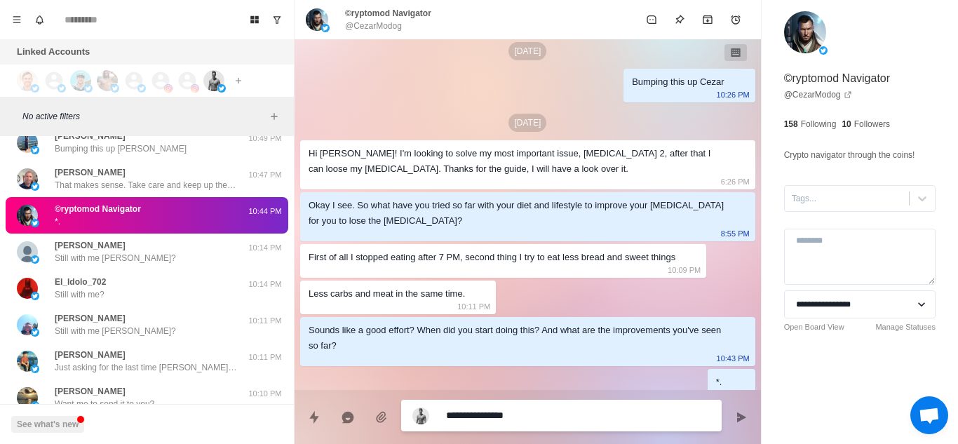
type textarea "**********"
type textarea "*"
type textarea "**********"
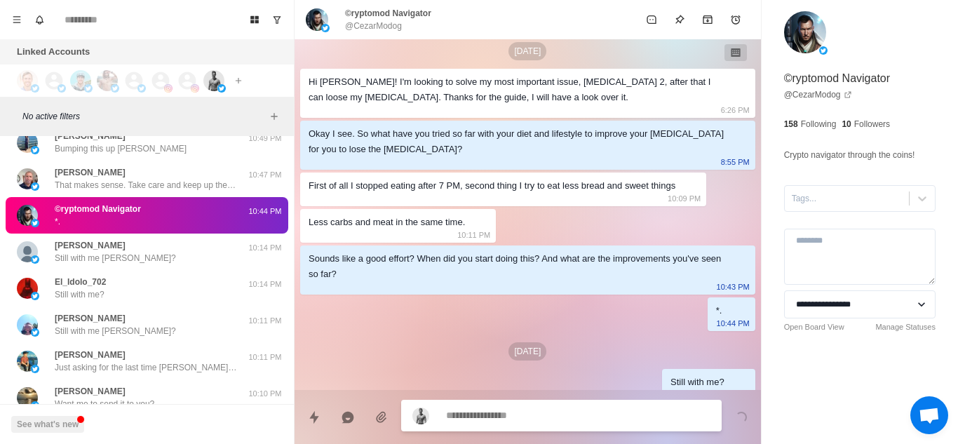
type textarea "*"
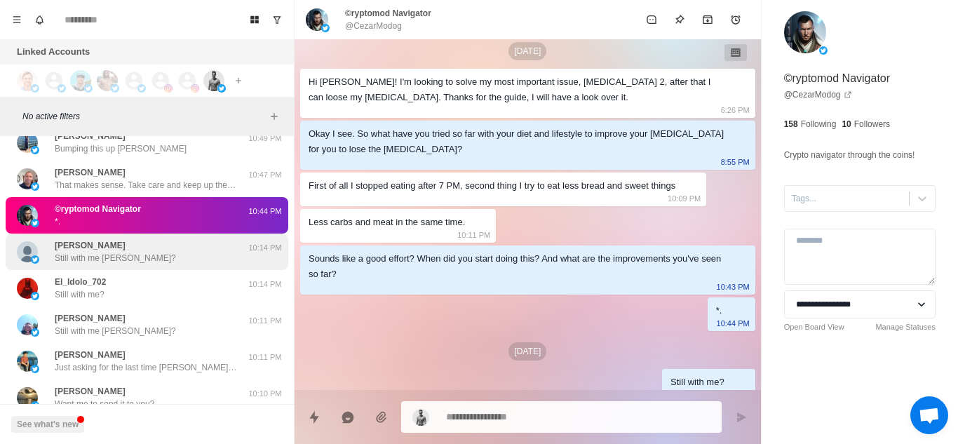
click at [142, 246] on div "[PERSON_NAME] Still with me [PERSON_NAME]?" at bounding box center [132, 251] width 231 height 25
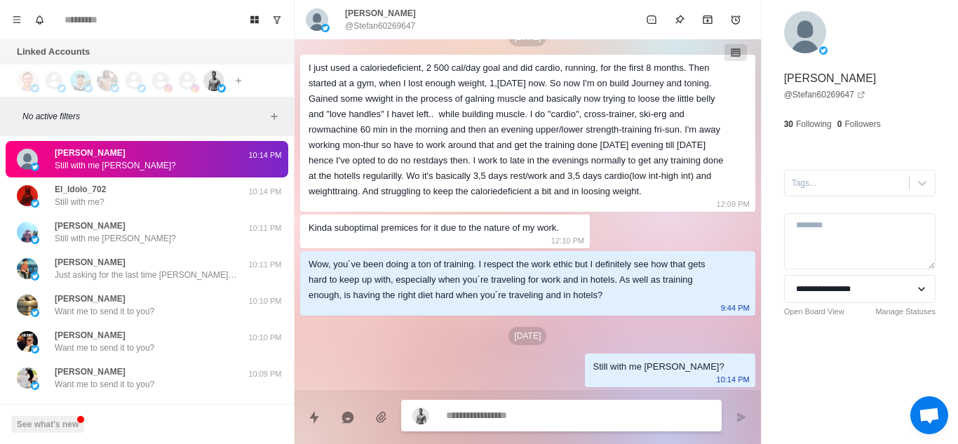
scroll to position [436, 0]
type textarea "*"
paste textarea "**********"
type textarea "**********"
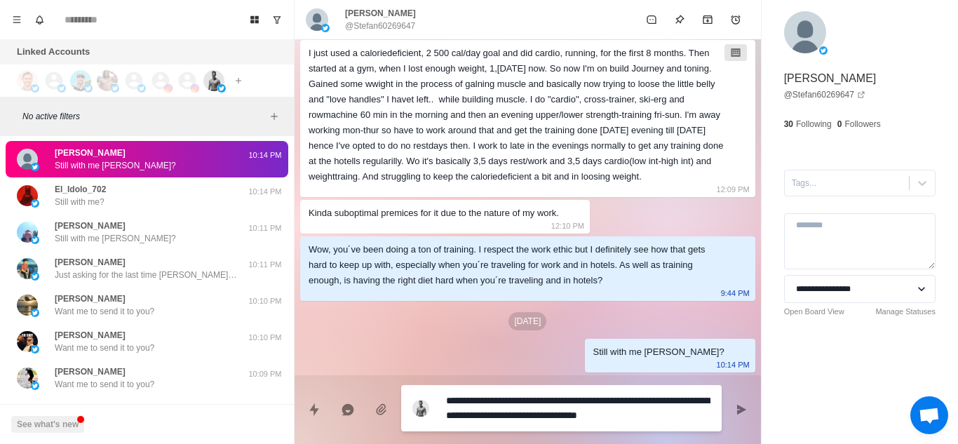
type textarea "*"
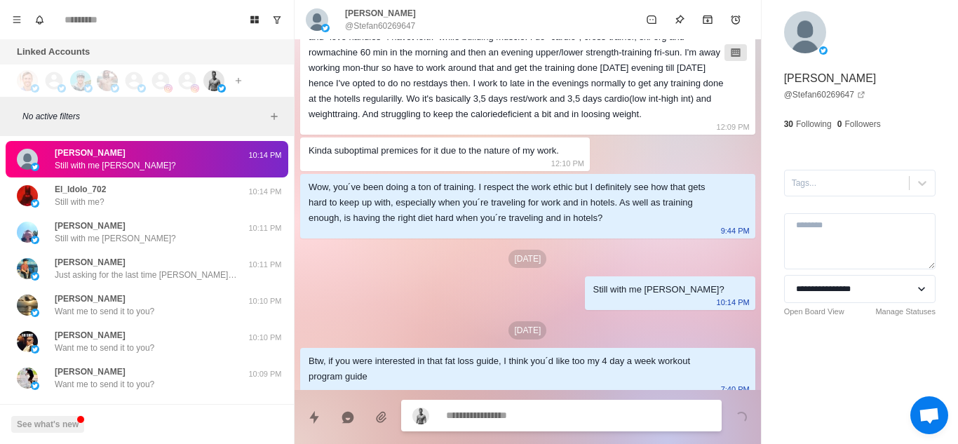
scroll to position [523, 0]
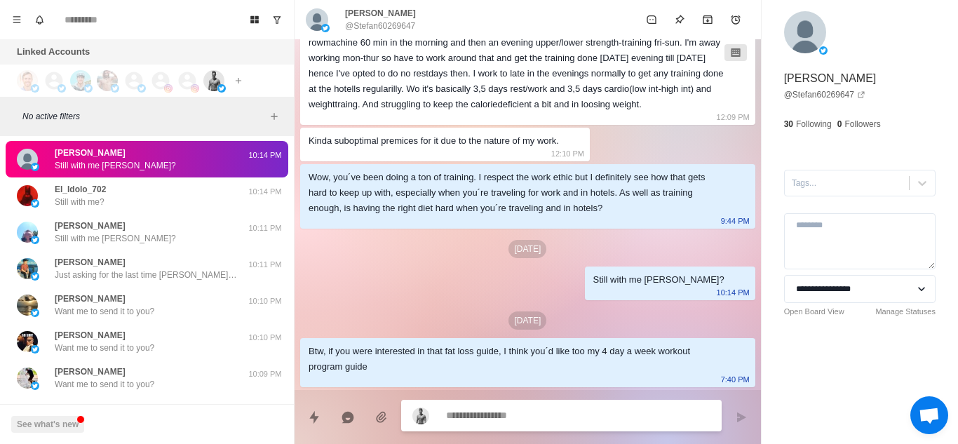
paste textarea "**********"
type textarea "*"
type textarea "**********"
type textarea "*"
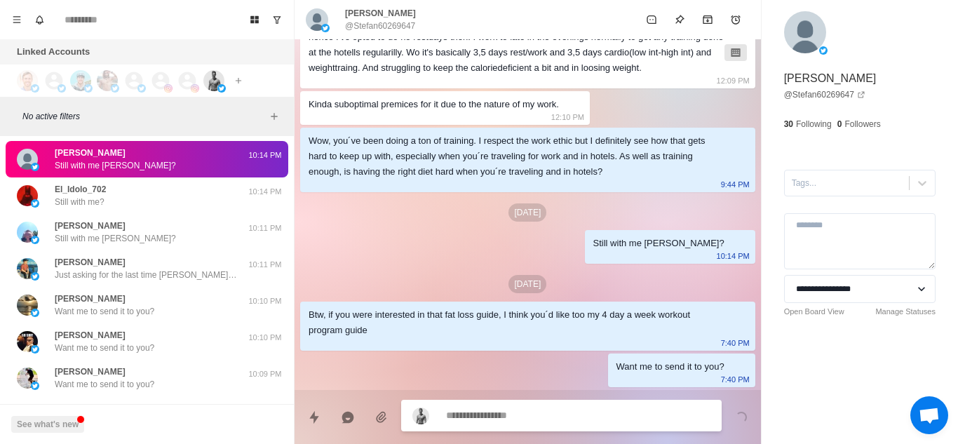
scroll to position [560, 0]
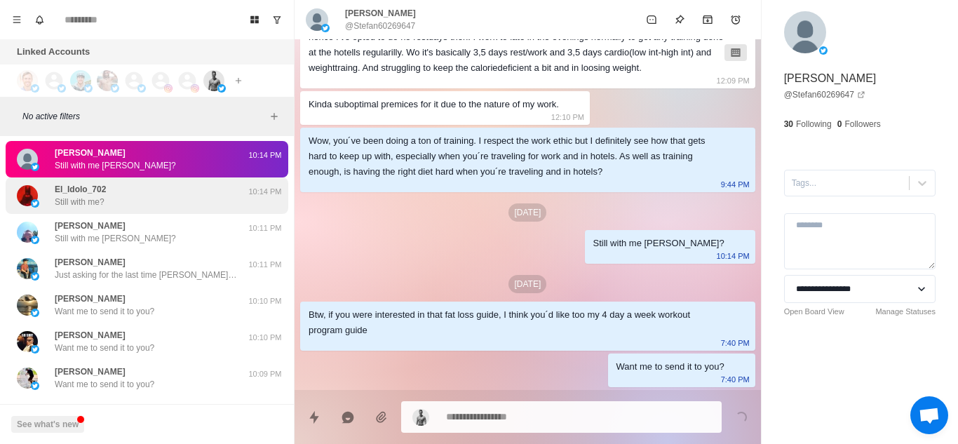
click at [88, 206] on p "Still with me?" at bounding box center [80, 202] width 50 height 13
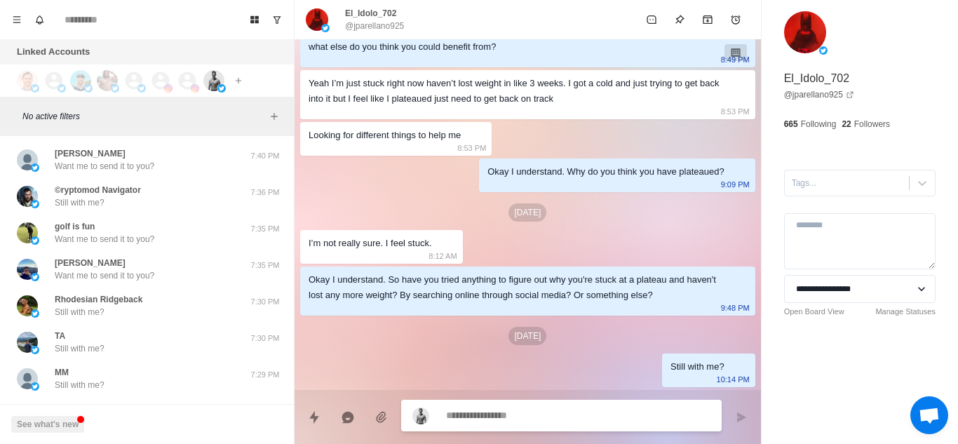
scroll to position [410, 0]
paste textarea "**********"
type textarea "*"
type textarea "**********"
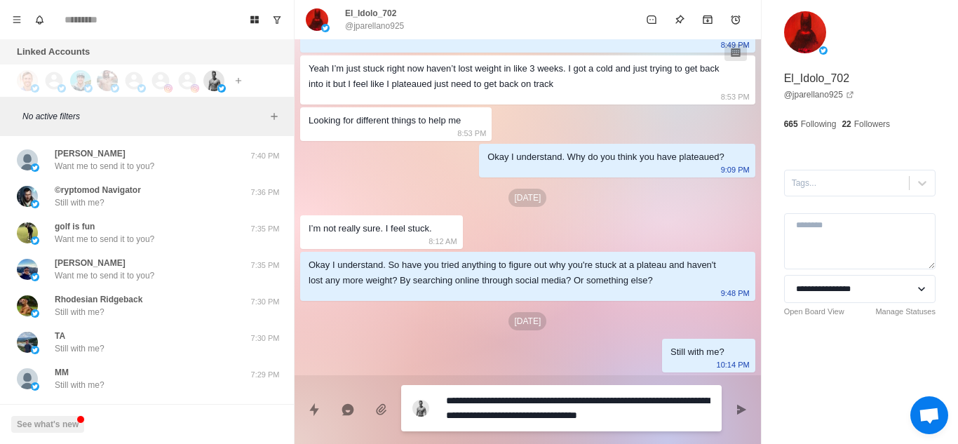
type textarea "*"
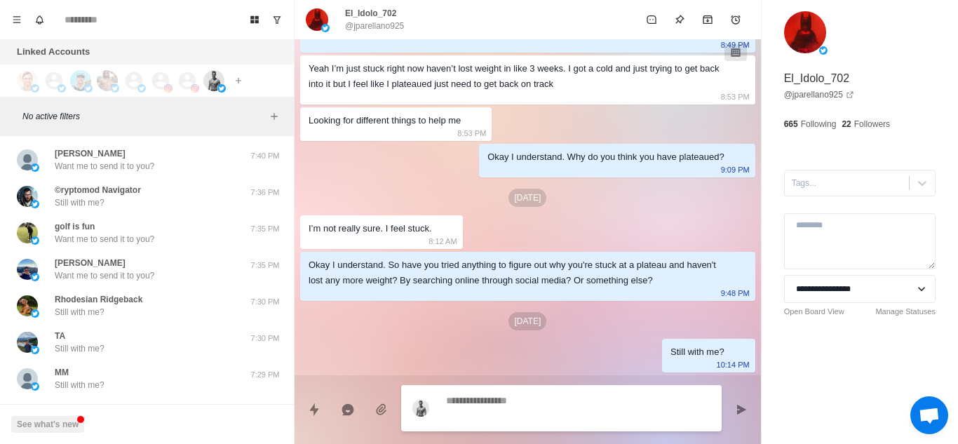
scroll to position [497, 0]
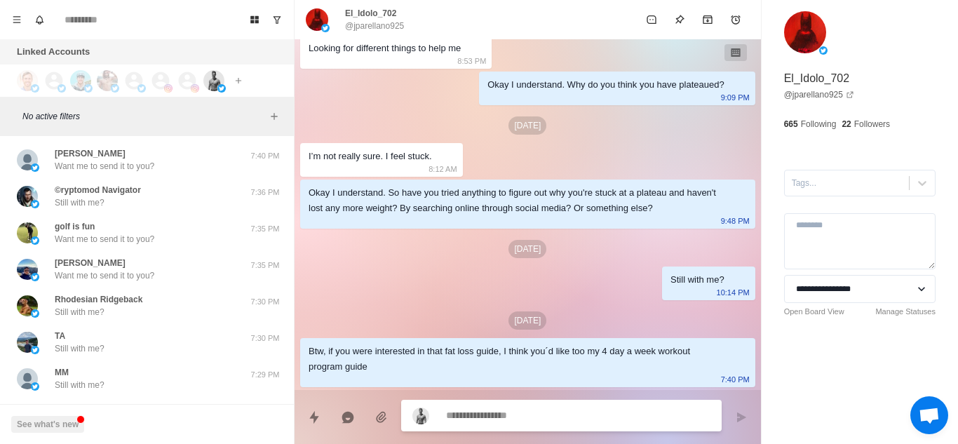
type textarea "*"
paste textarea "**********"
type textarea "**********"
type textarea "*"
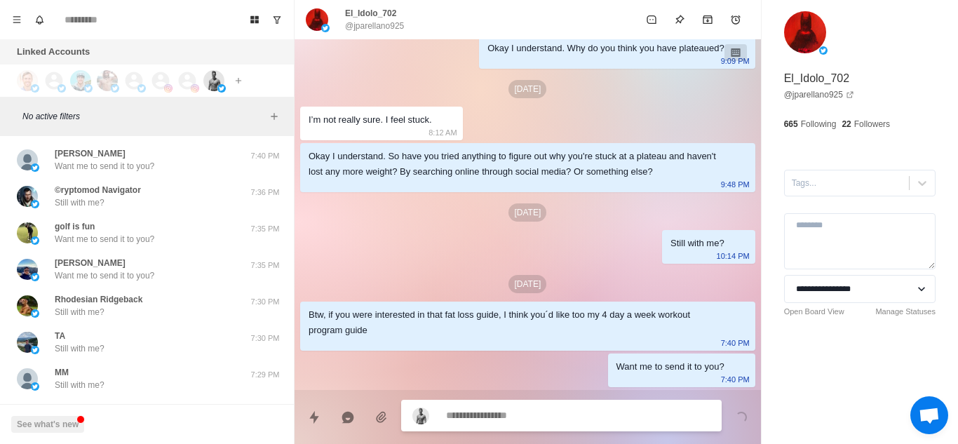
scroll to position [533, 0]
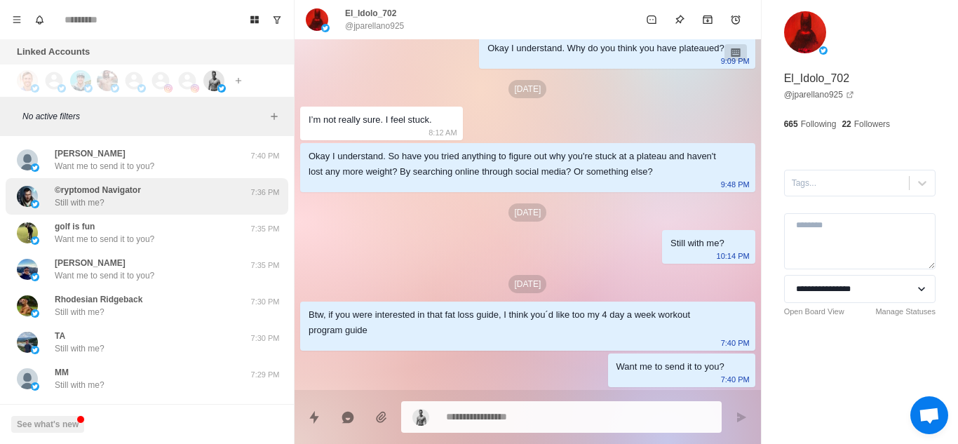
click at [90, 210] on div "©ryptomod Navigator Still with me? 7:36 PM" at bounding box center [147, 196] width 283 height 36
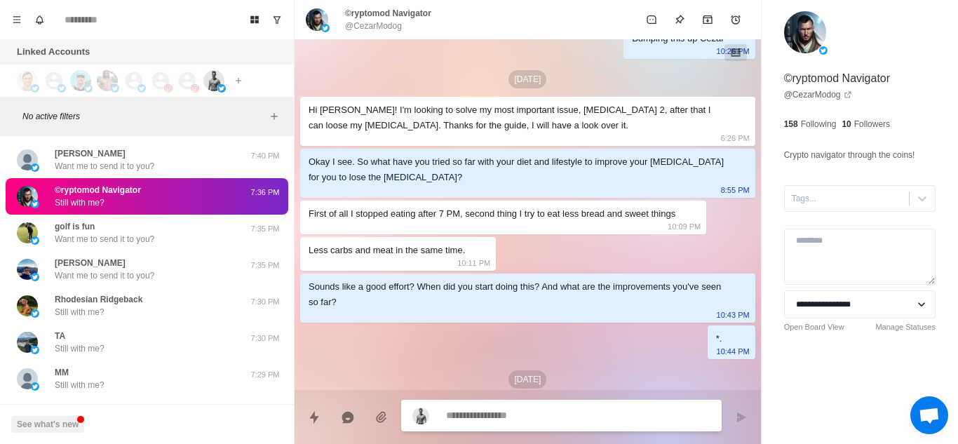
scroll to position [279, 0]
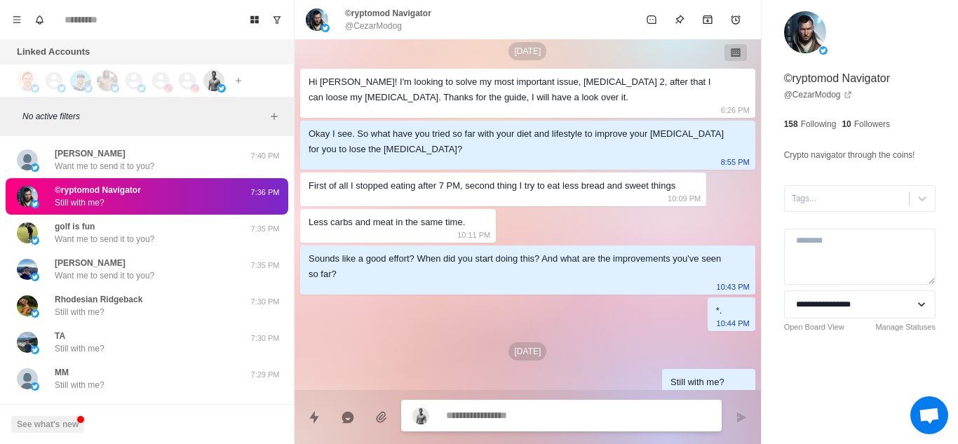
paste textarea "**********"
type textarea "*"
type textarea "**********"
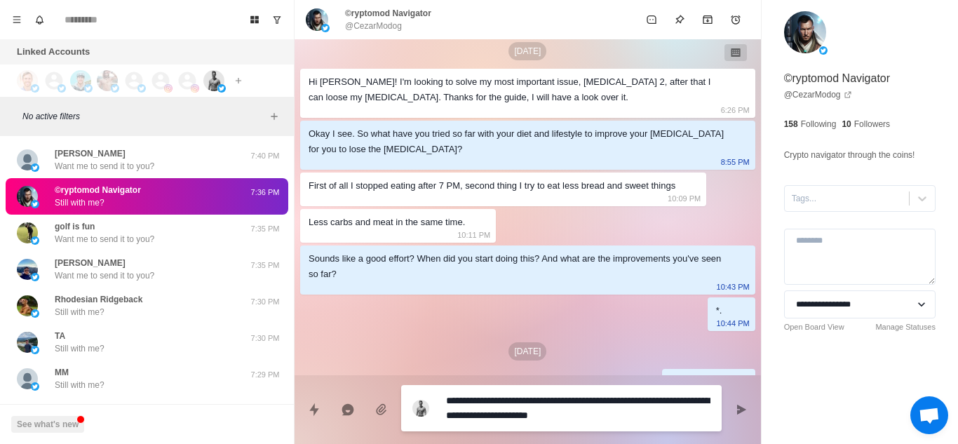
type textarea "*"
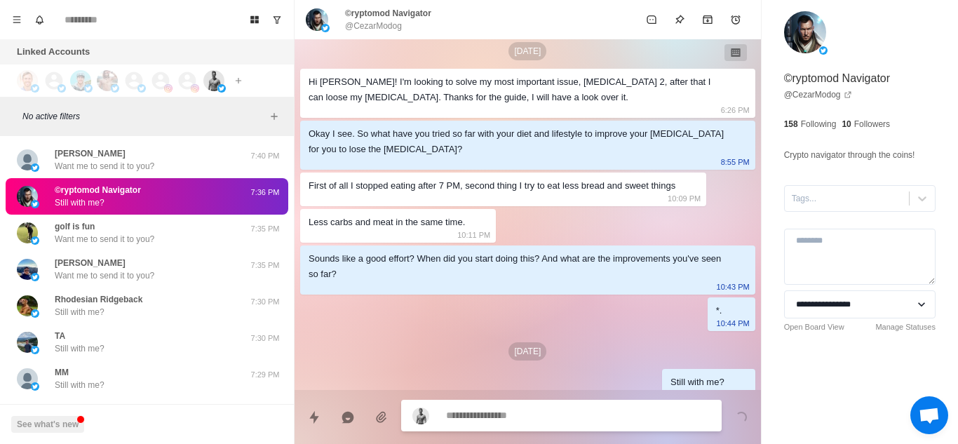
scroll to position [316, 0]
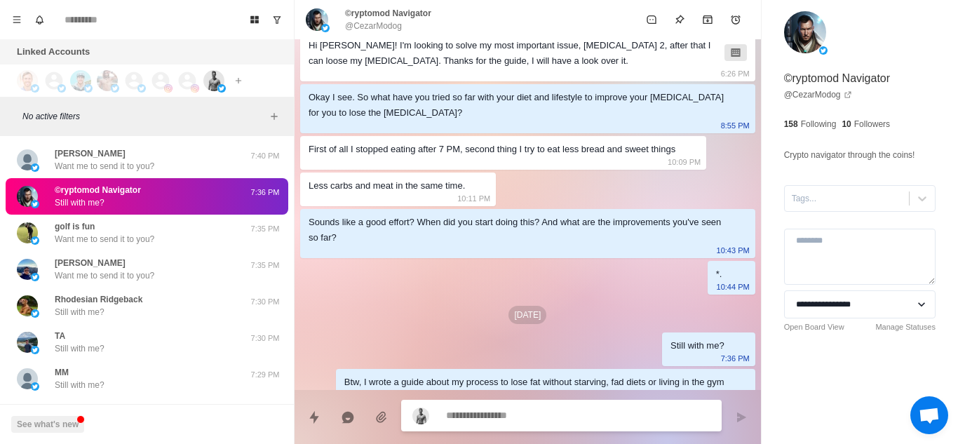
type textarea "*"
paste textarea "**********"
type textarea "**********"
type textarea "*"
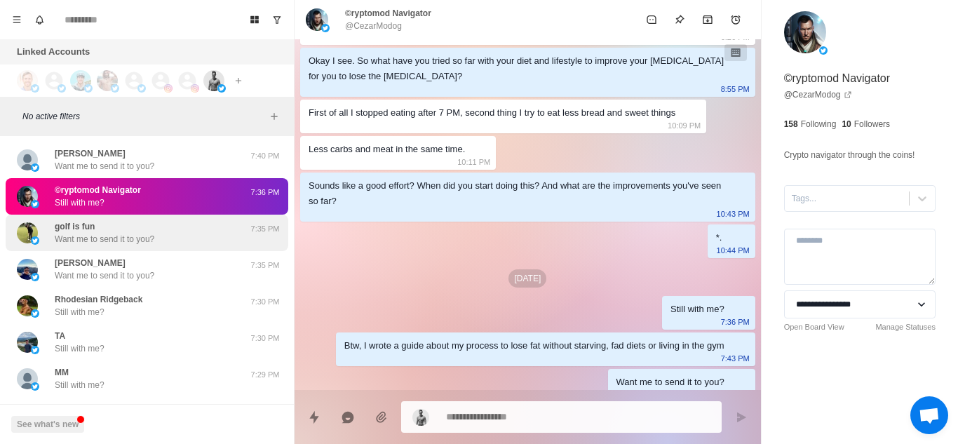
click at [151, 230] on div "golf is fun Want me to send it to you?" at bounding box center [105, 232] width 100 height 25
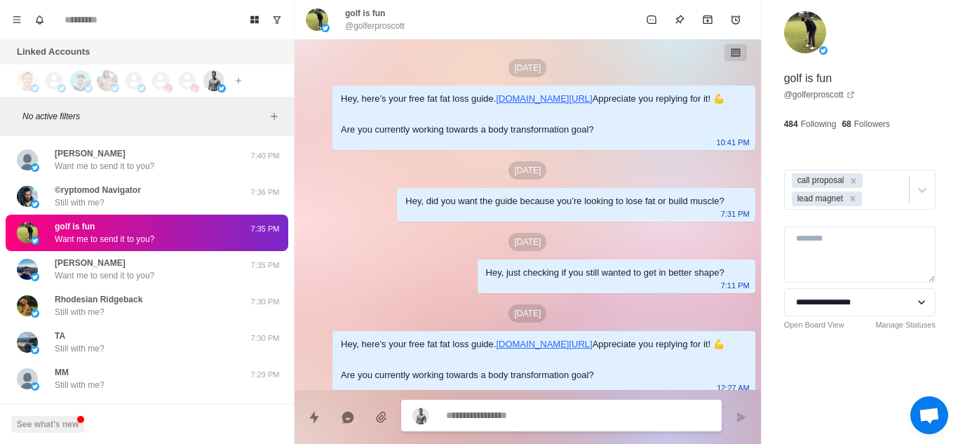
scroll to position [508, 0]
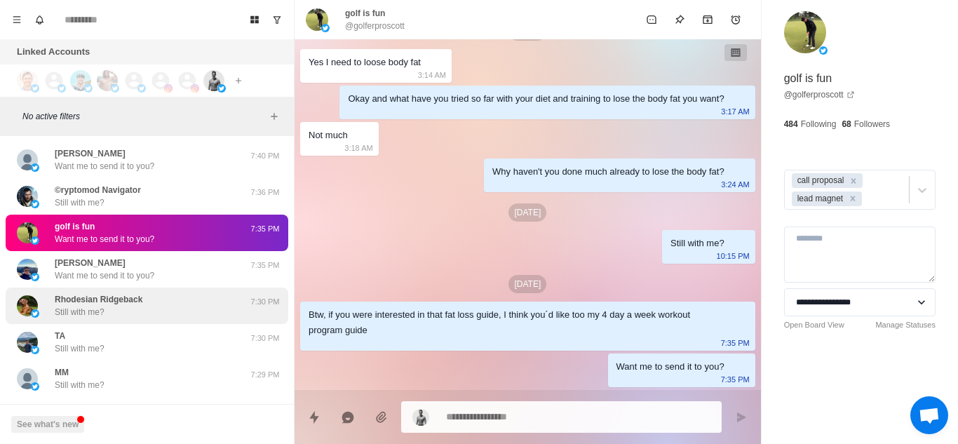
click at [114, 306] on div "Rhodesian Ridgeback Still with me?" at bounding box center [99, 305] width 88 height 25
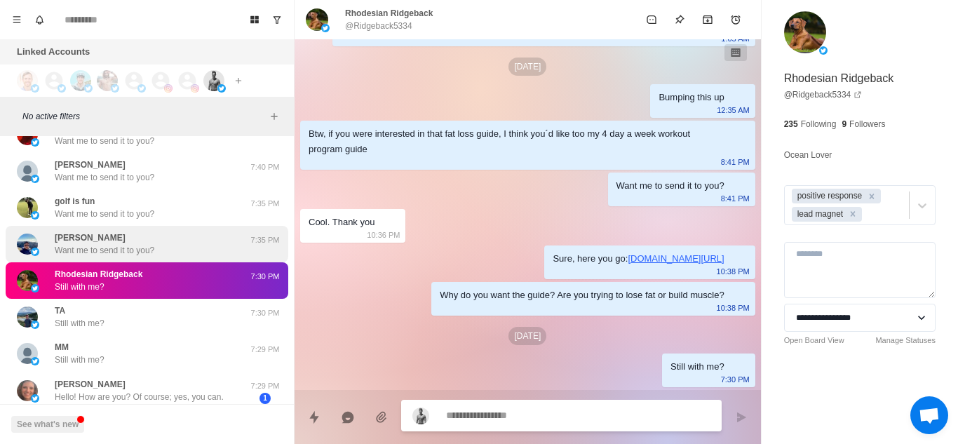
scroll to position [142, 0]
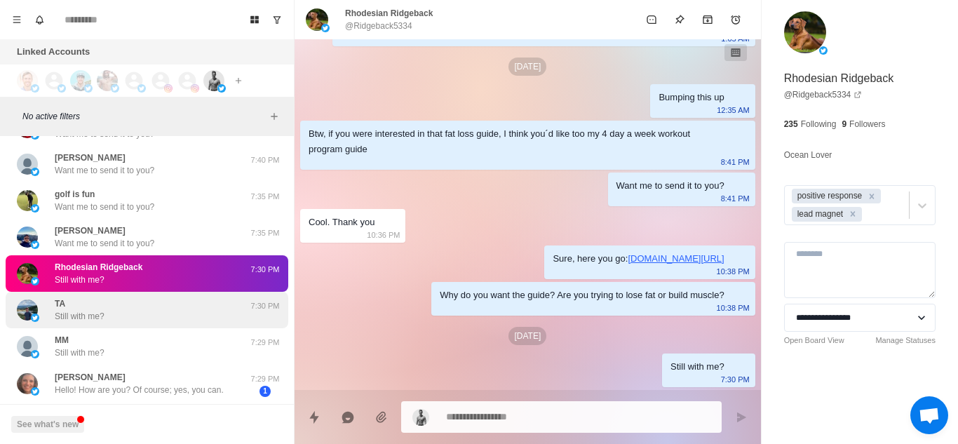
click at [154, 308] on div "TA Still with me?" at bounding box center [132, 309] width 231 height 25
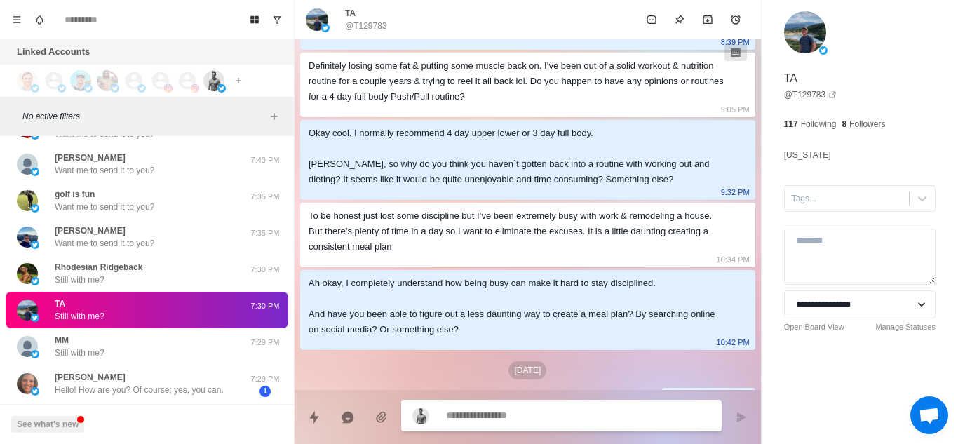
scroll to position [481, 0]
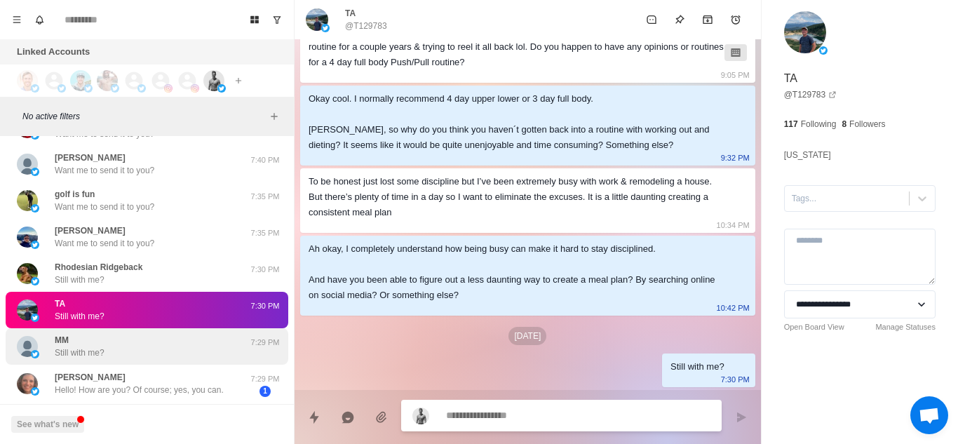
click at [137, 339] on div "MM Still with me?" at bounding box center [132, 346] width 231 height 25
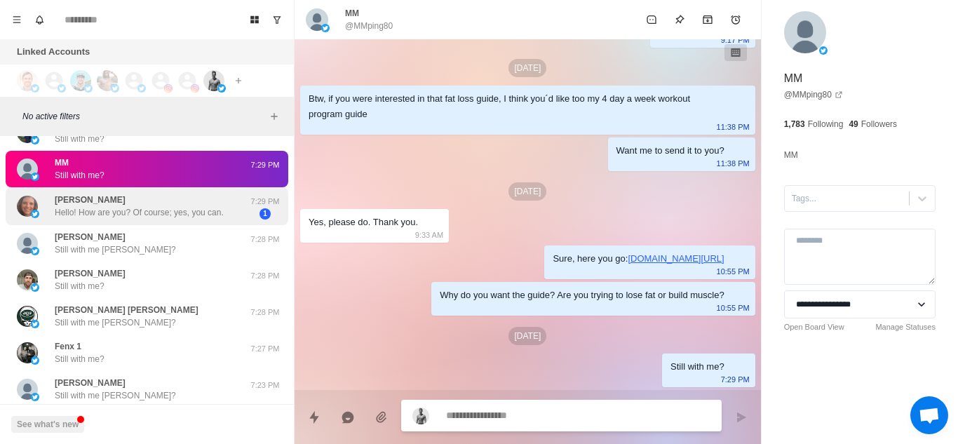
scroll to position [320, 0]
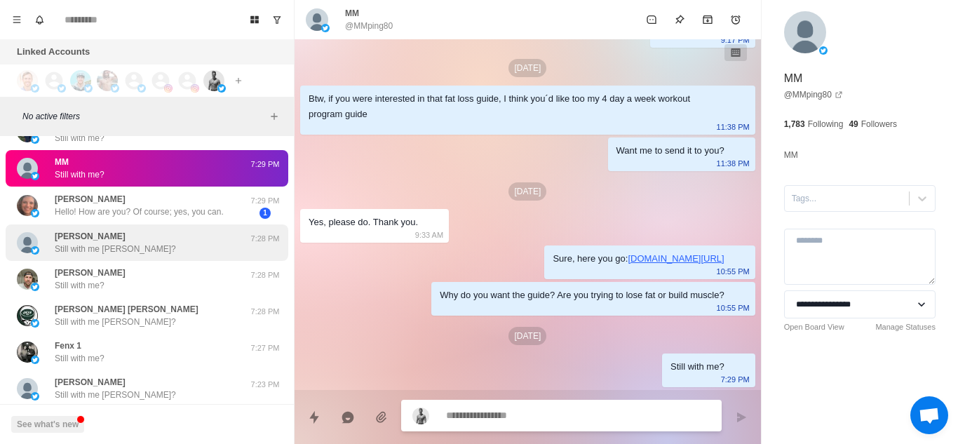
click at [163, 245] on div "[PERSON_NAME] Still with me [PERSON_NAME]?" at bounding box center [132, 242] width 231 height 25
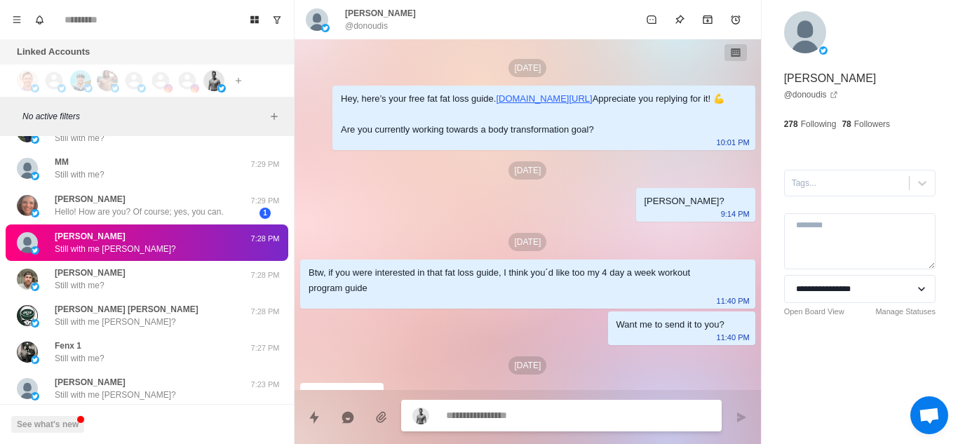
scroll to position [236, 0]
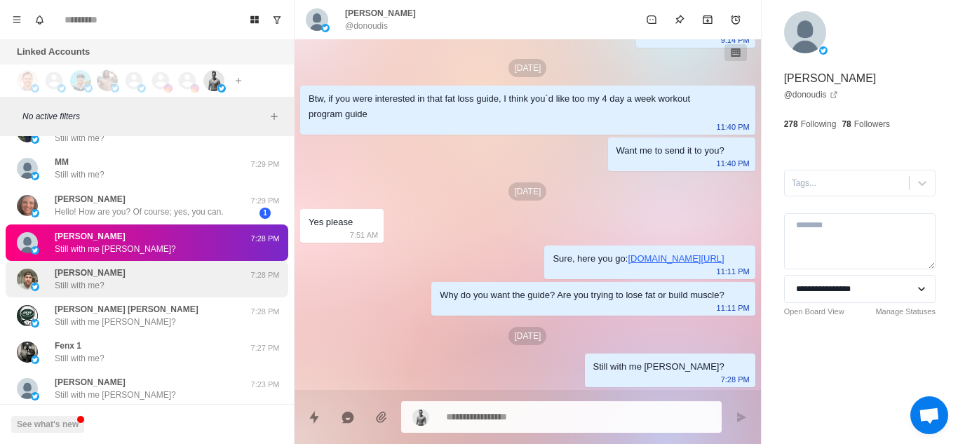
click at [154, 285] on div "[PERSON_NAME] Still with me?" at bounding box center [132, 279] width 231 height 25
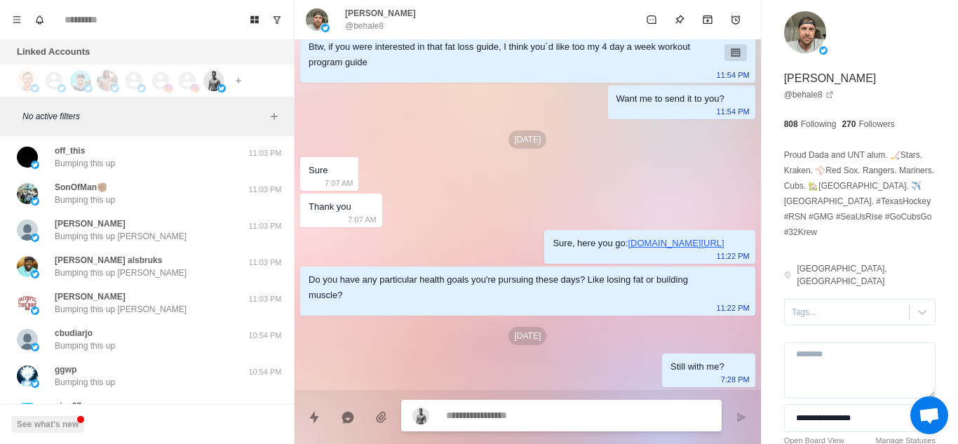
scroll to position [3834, 0]
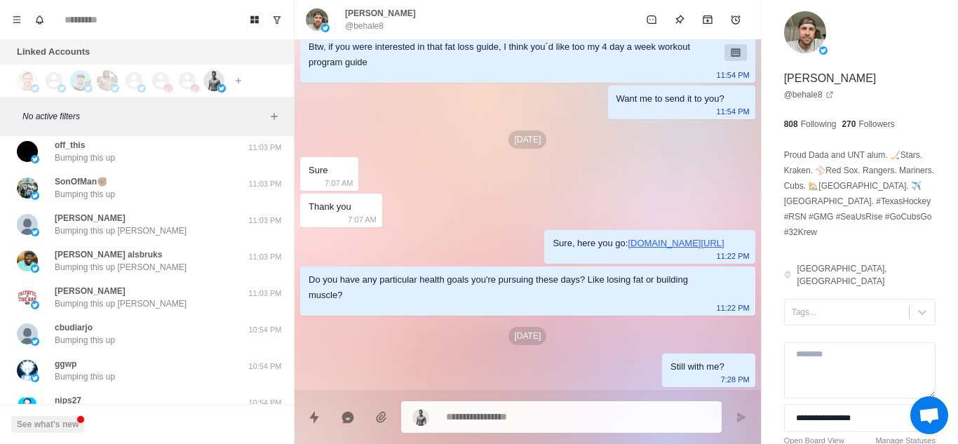
click at [154, 285] on div "[PERSON_NAME] Bumping this up [PERSON_NAME]" at bounding box center [132, 297] width 231 height 25
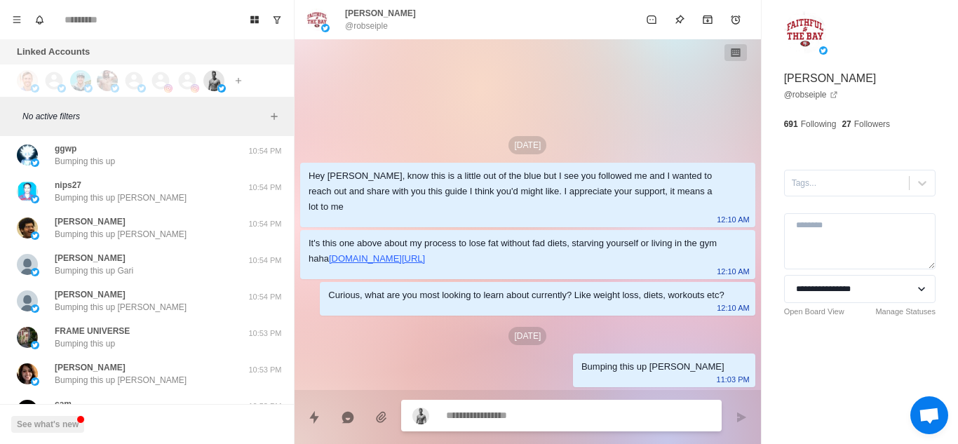
scroll to position [4050, 0]
click at [154, 285] on div "[PERSON_NAME] Bumping this up Syed 10:54 PM" at bounding box center [147, 300] width 283 height 36
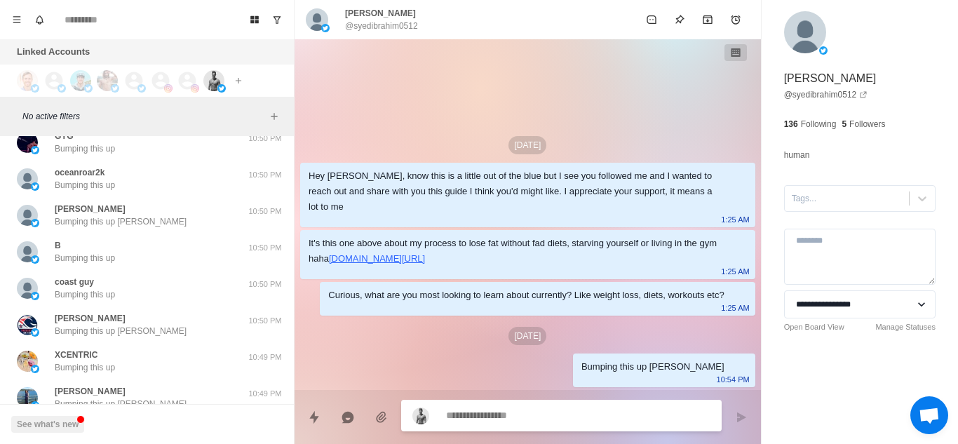
scroll to position [5193, 0]
click at [154, 285] on div "coast guy Bumping this up" at bounding box center [132, 287] width 231 height 25
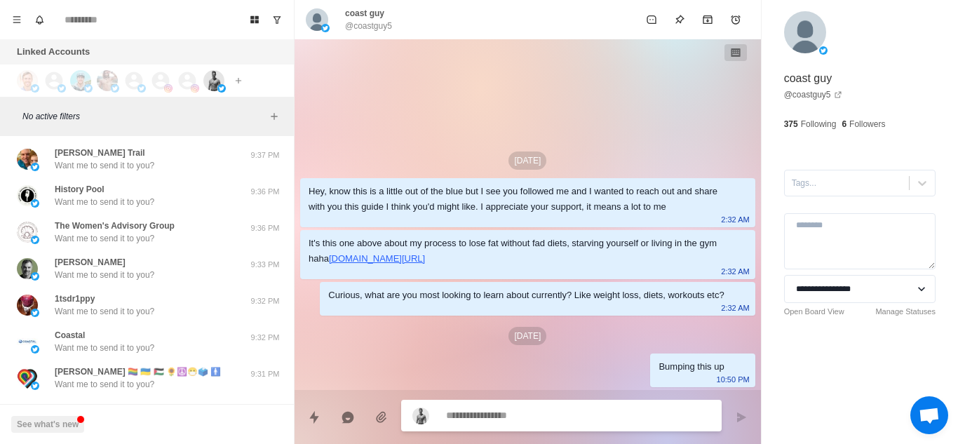
scroll to position [6518, 0]
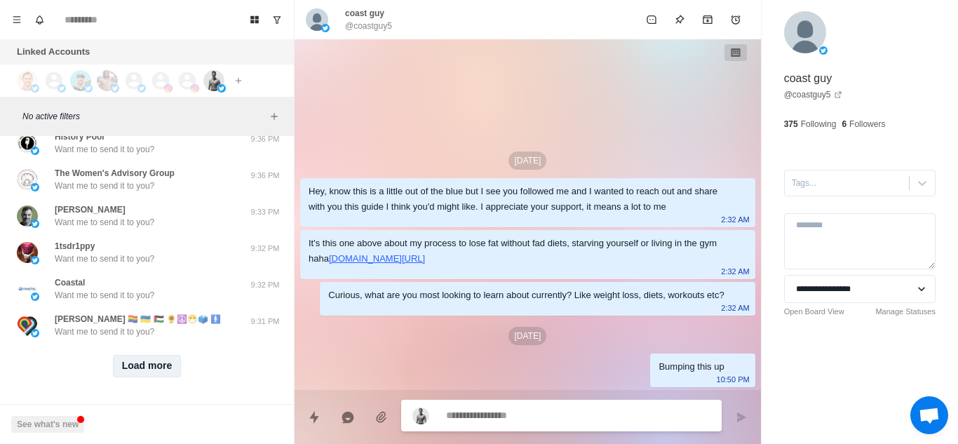
click at [137, 355] on button "Load more" at bounding box center [147, 366] width 69 height 22
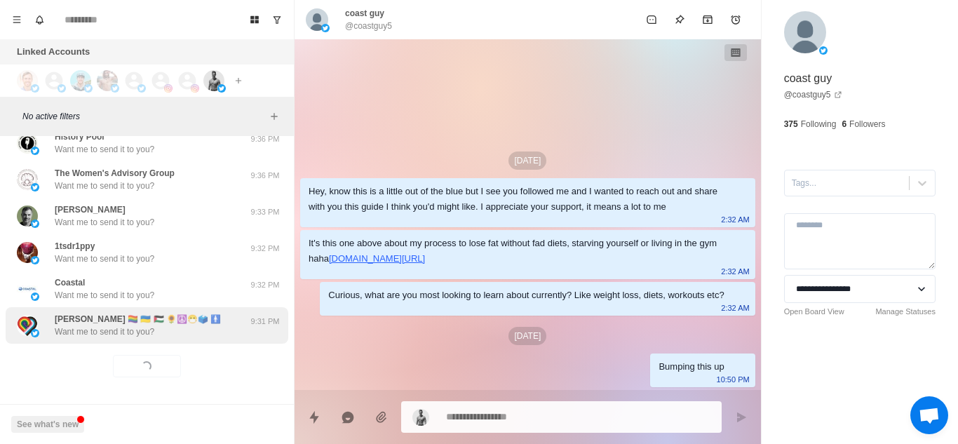
click at [227, 307] on div "[PERSON_NAME] 🏳️‍🌈 🇺🇦 🇵🇸 🌻☮️😷🗳️ 🚹 Want me to send it to you? 9:31 PM" at bounding box center [147, 325] width 283 height 36
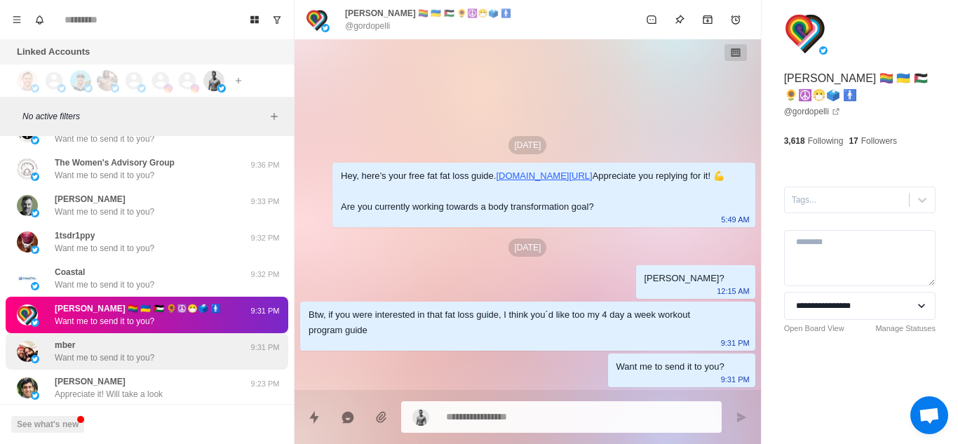
click at [170, 367] on div "mber Want me to send it to you? 9:31 PM" at bounding box center [147, 351] width 283 height 36
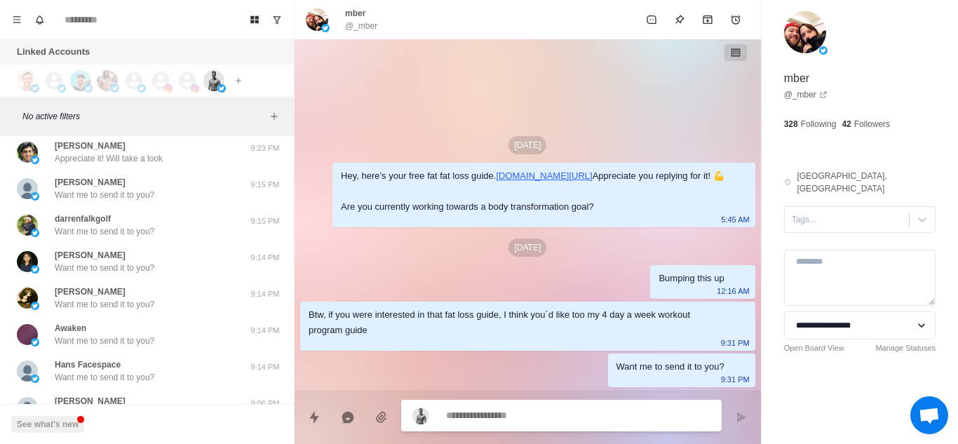
scroll to position [6932, 0]
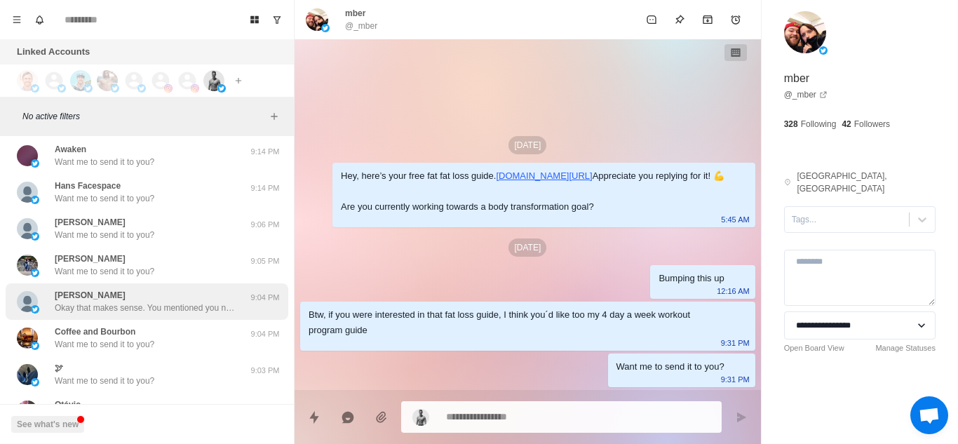
click at [187, 304] on p "Okay that makes sense. You mentioned you need to "lock in better" on your diet.…" at bounding box center [146, 308] width 182 height 13
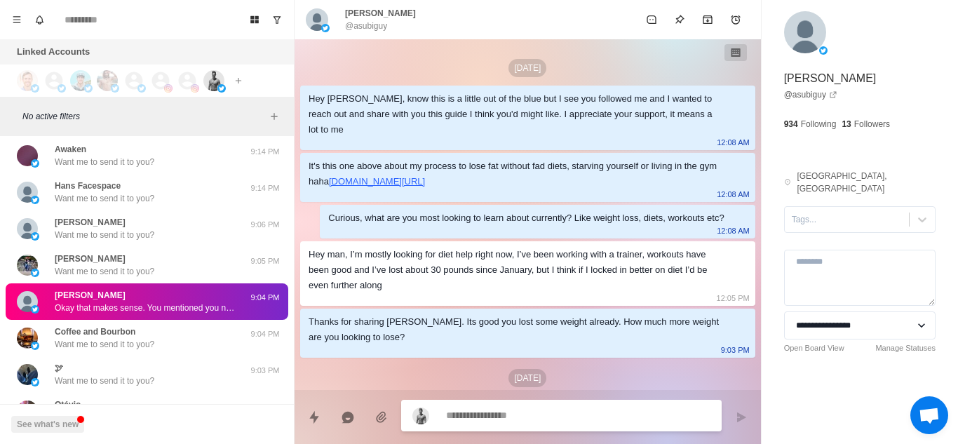
scroll to position [94, 0]
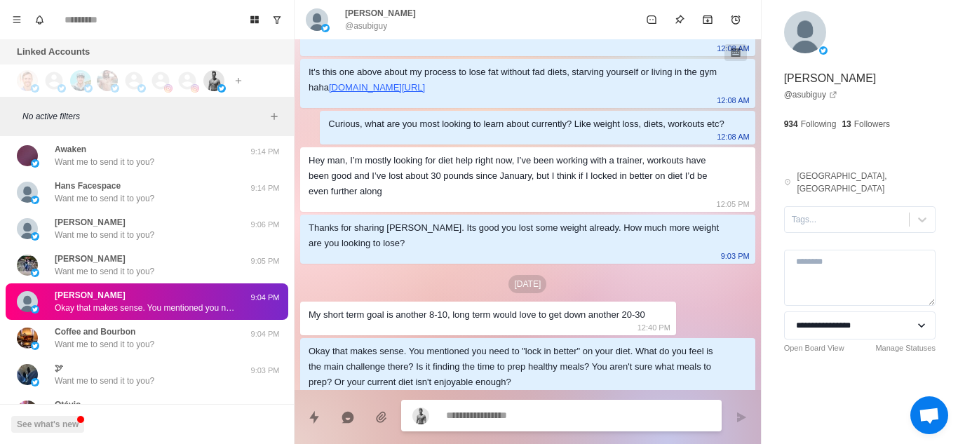
type textarea "*"
type textarea "**********"
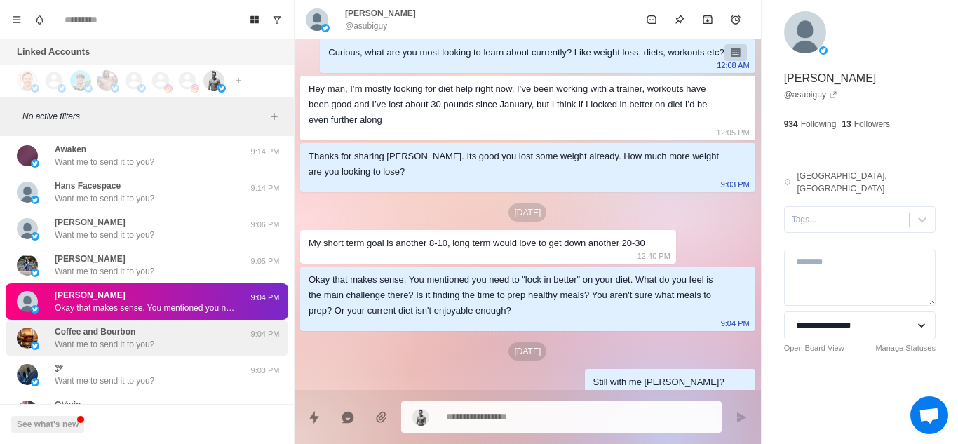
click at [197, 336] on div "Coffee and Bourbon Want me to send it to you?" at bounding box center [132, 337] width 231 height 25
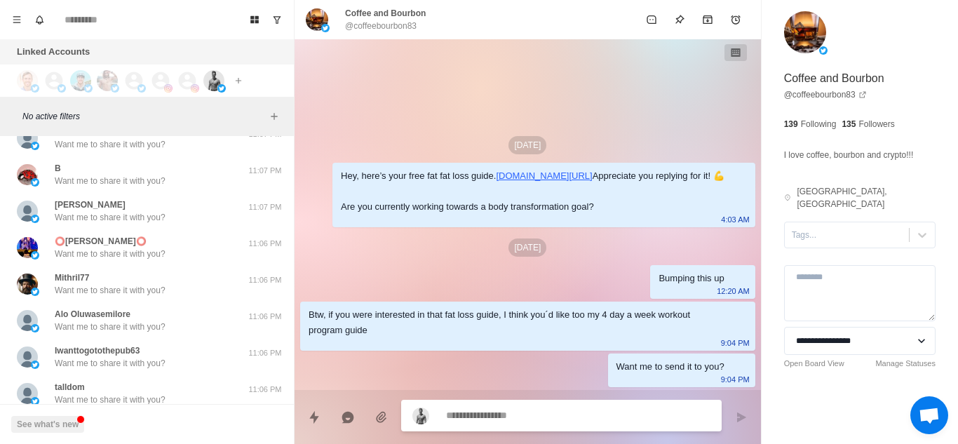
scroll to position [3158, 0]
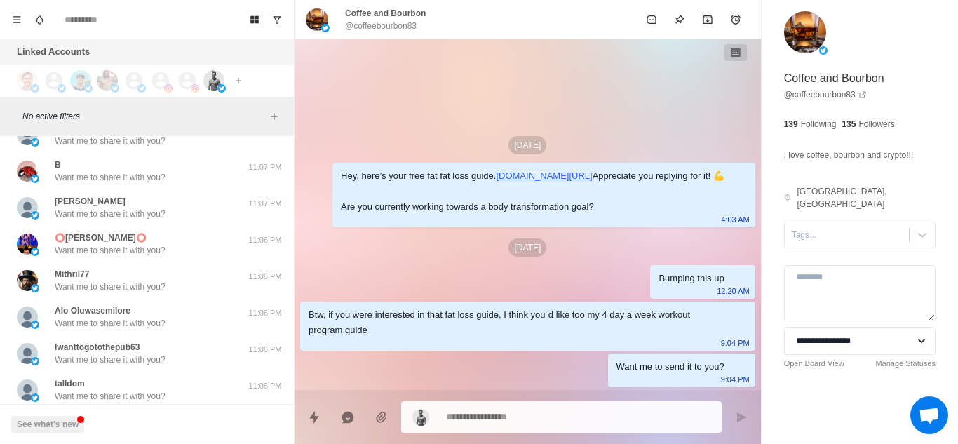
click at [196, 292] on div "Mithril77 Want me to share it with you?" at bounding box center [132, 280] width 231 height 25
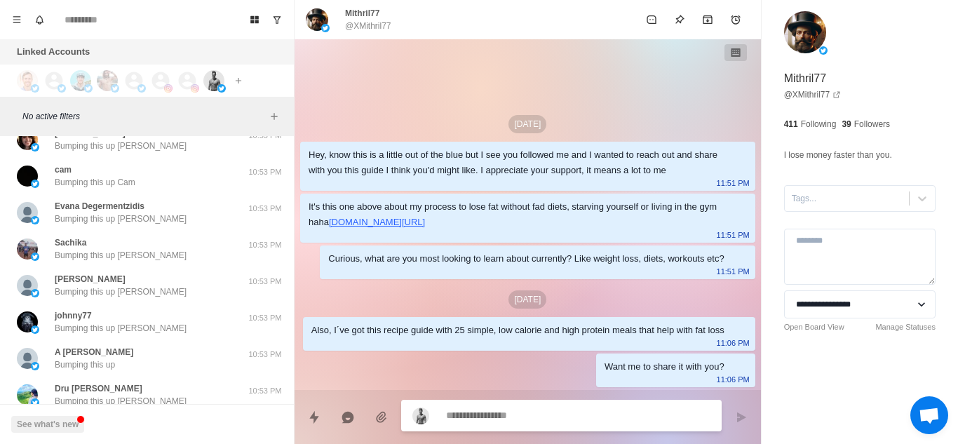
scroll to position [4329, 0]
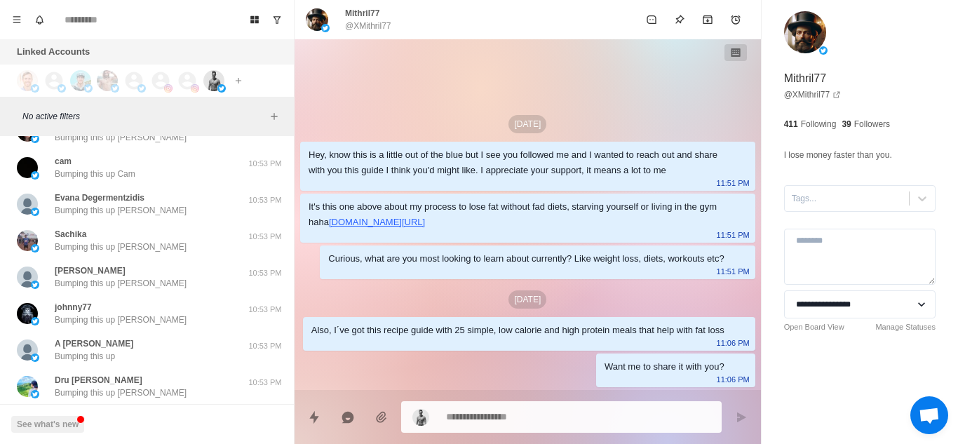
click at [196, 292] on div "[PERSON_NAME] Bumping this up Eliyah 10:53 PM" at bounding box center [147, 277] width 283 height 36
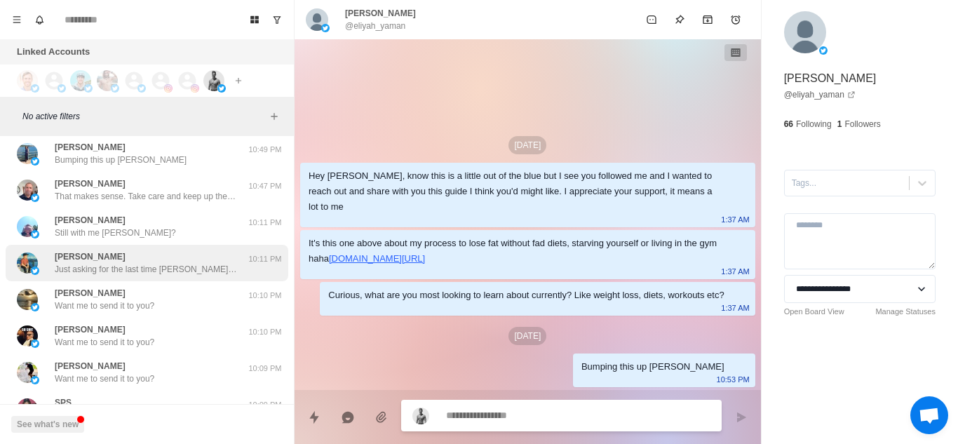
scroll to position [5475, 0]
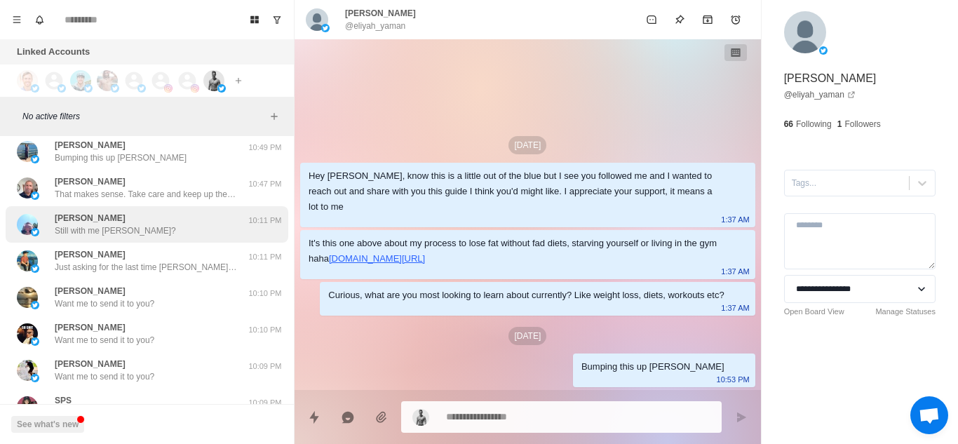
click at [178, 223] on div "[PERSON_NAME] Still with me [PERSON_NAME]?" at bounding box center [132, 224] width 231 height 25
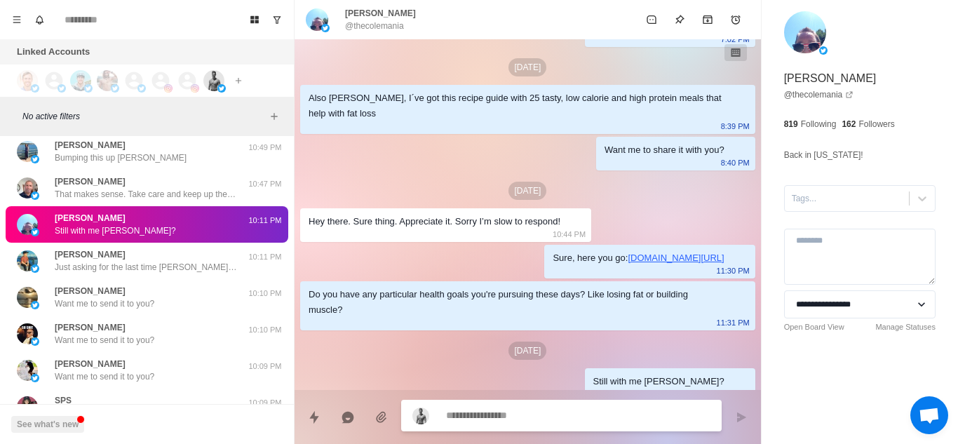
scroll to position [365, 0]
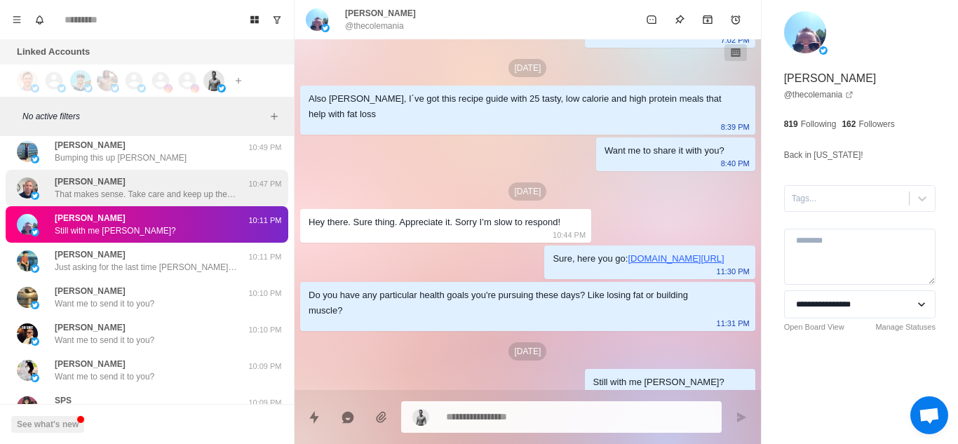
click at [121, 197] on p "That makes sense. Take care and keep up the good work" at bounding box center [146, 194] width 182 height 13
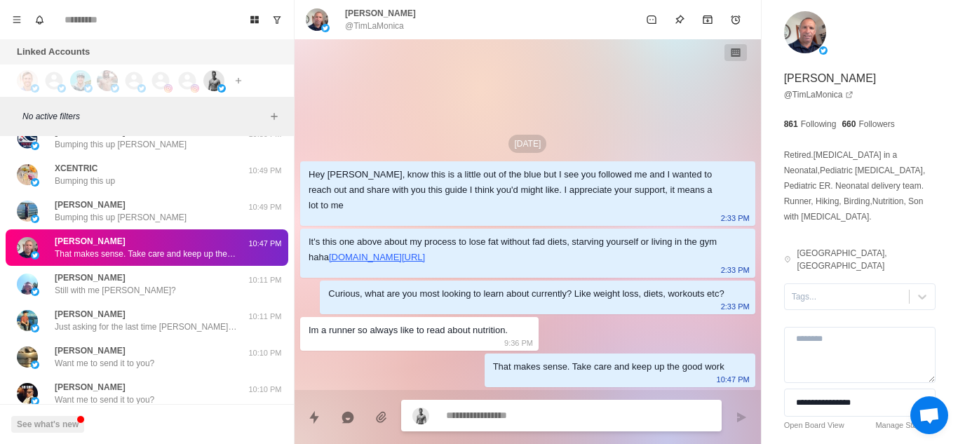
scroll to position [5412, 0]
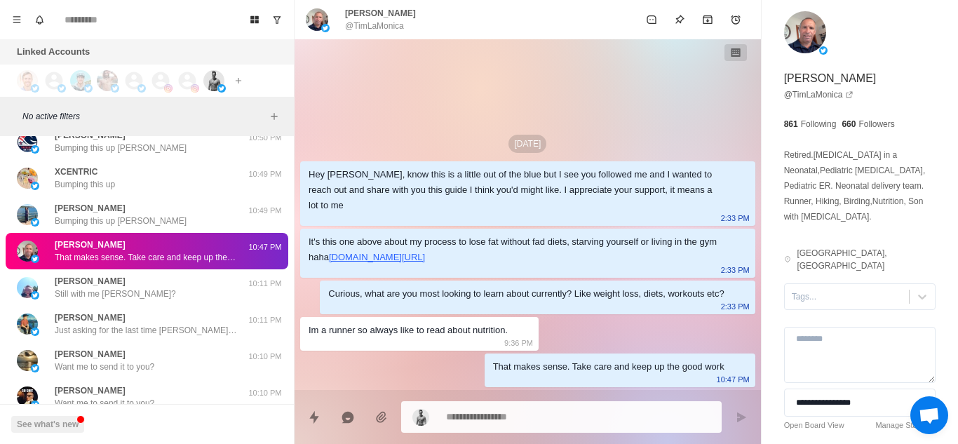
click at [121, 197] on div "[PERSON_NAME] Bumping this up [PERSON_NAME] 10:49 PM" at bounding box center [147, 214] width 283 height 36
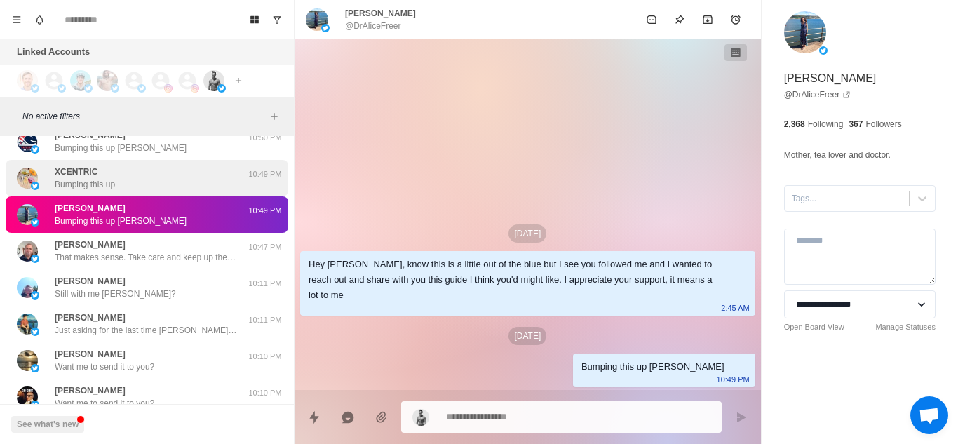
click at [133, 177] on div "XCENTRIC Bumping this up" at bounding box center [132, 178] width 231 height 25
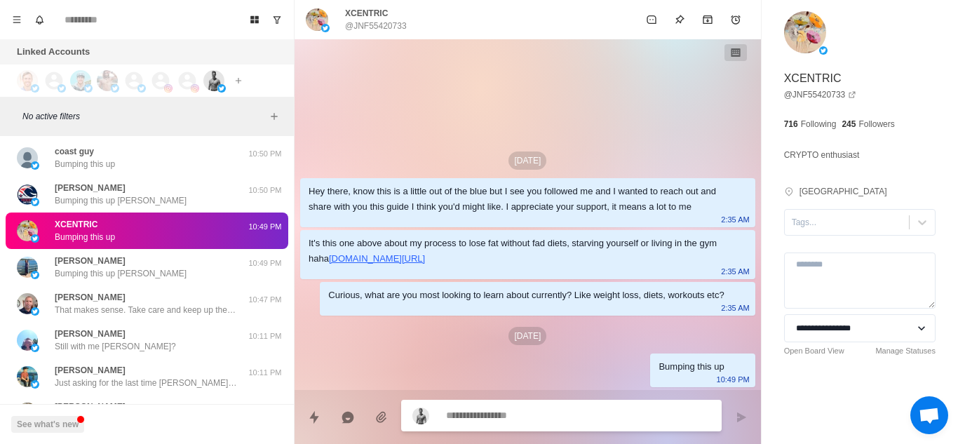
scroll to position [5353, 0]
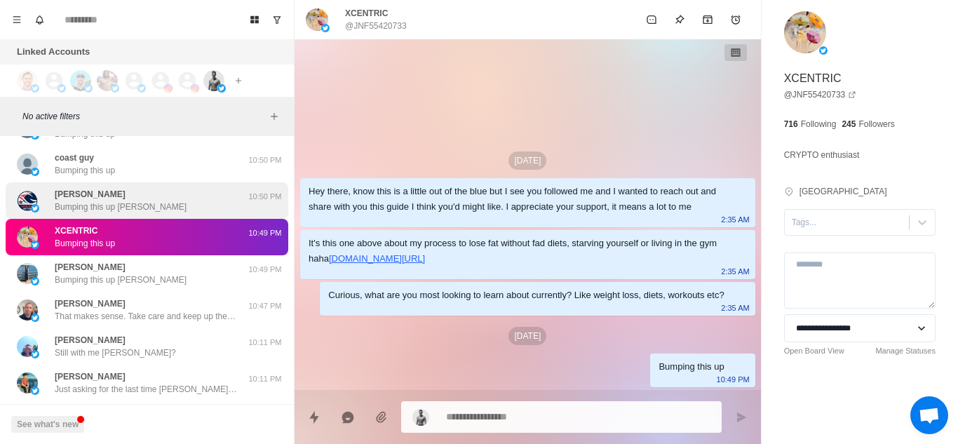
click at [132, 187] on div "[PERSON_NAME] Bumping this up [PERSON_NAME] 10:50 PM" at bounding box center [147, 200] width 283 height 36
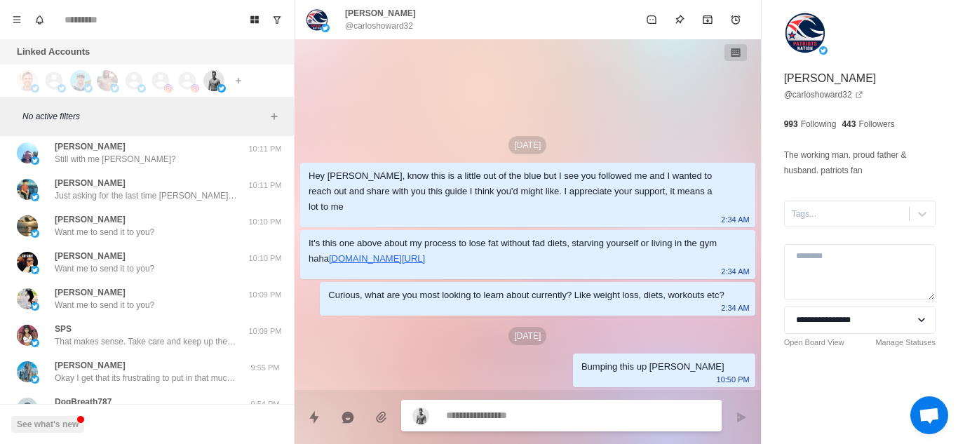
scroll to position [5548, 0]
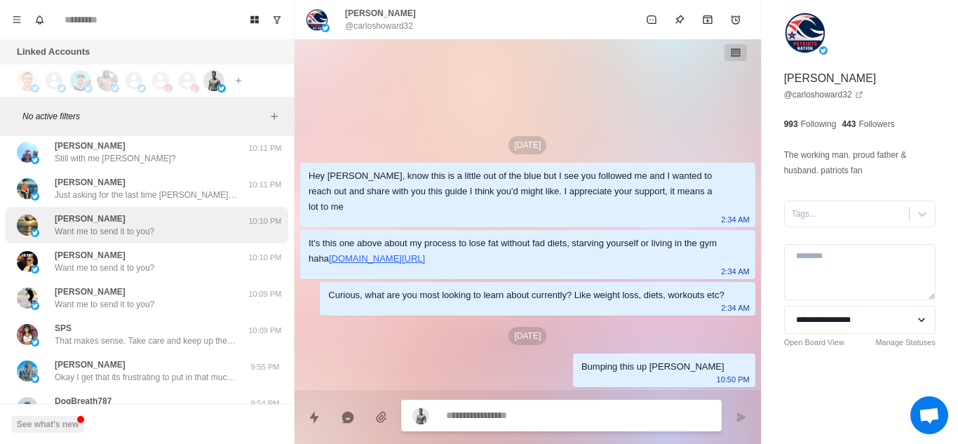
click at [128, 218] on div "[PERSON_NAME] Want me to send it to you?" at bounding box center [105, 225] width 100 height 25
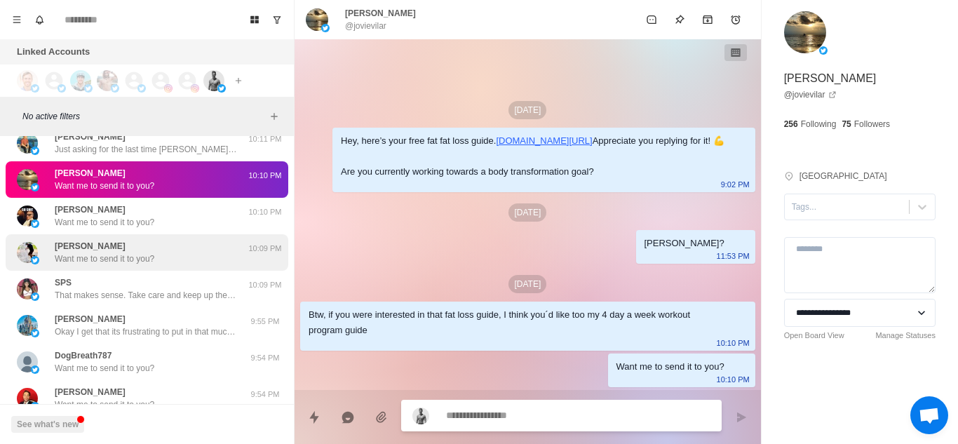
scroll to position [5603, 0]
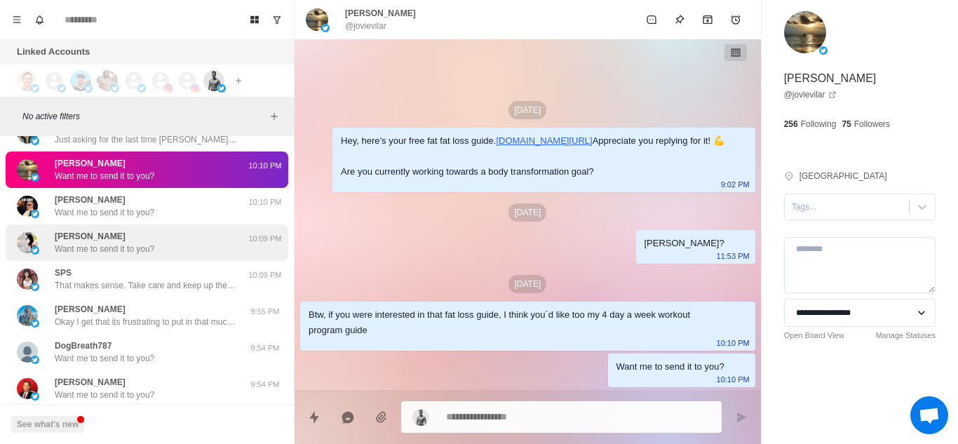
click at [129, 302] on div "[PERSON_NAME] Okay I get that its frustrating to put in that much effort and no…" at bounding box center [147, 315] width 283 height 36
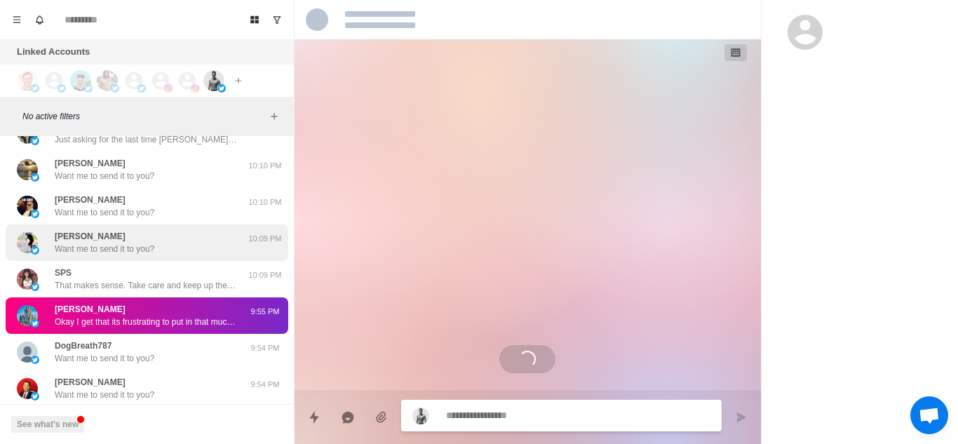
scroll to position [471, 0]
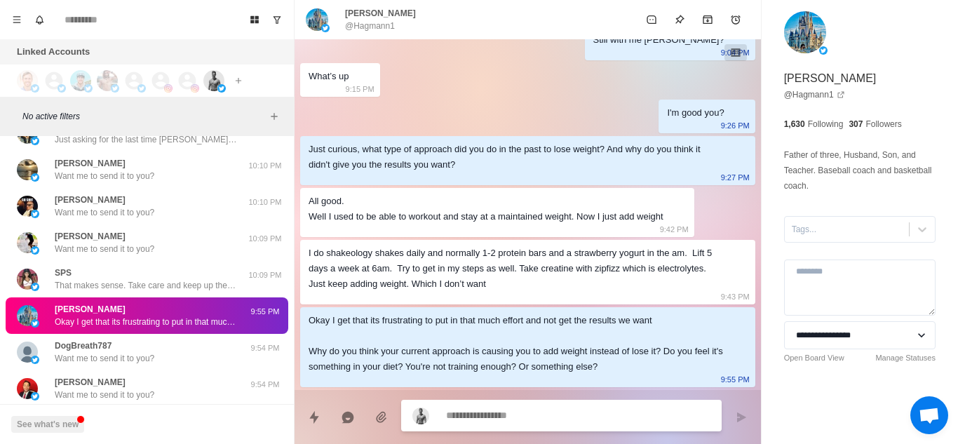
type textarea "*"
type textarea "**********"
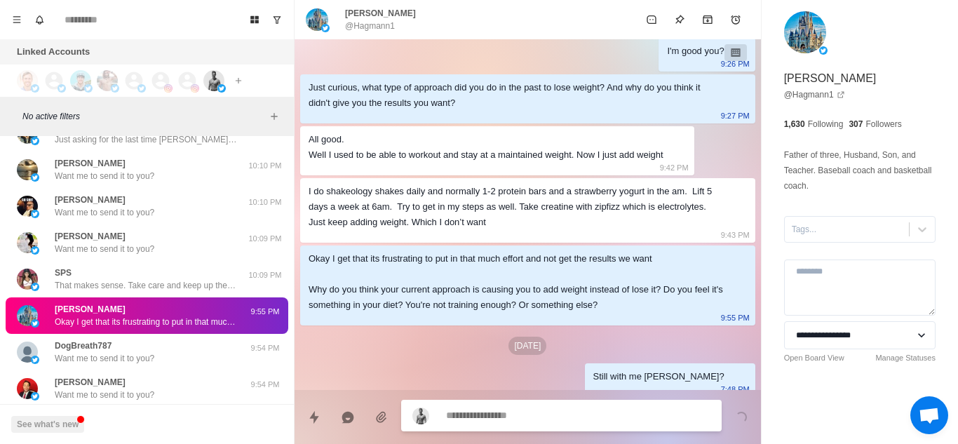
scroll to position [543, 0]
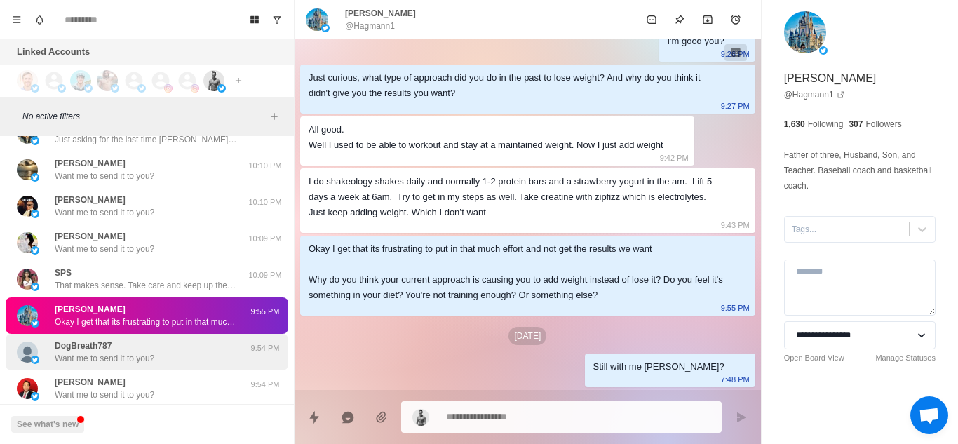
click at [173, 348] on div "DogBreath787 Want me to send it to you?" at bounding box center [132, 351] width 231 height 25
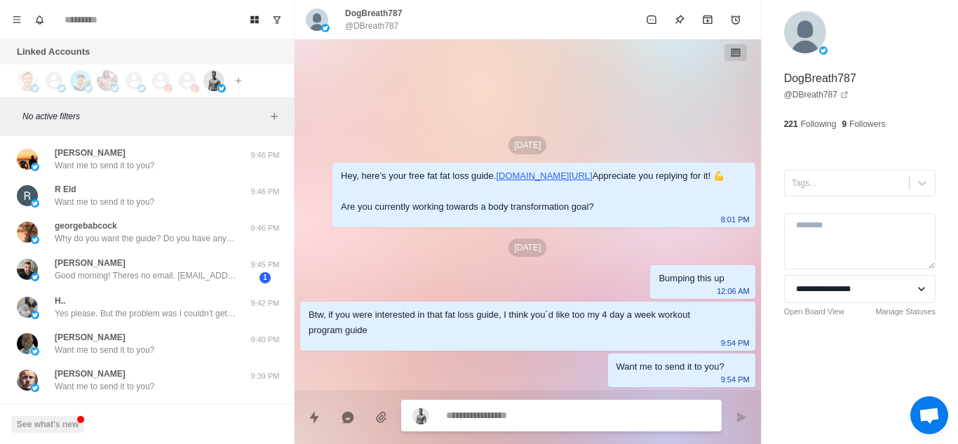
scroll to position [6125, 0]
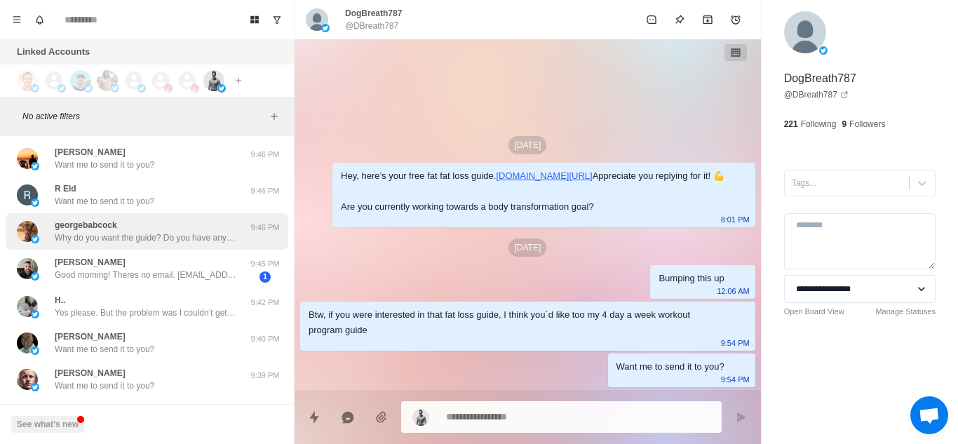
click at [208, 227] on div "[PERSON_NAME] Why do you want the guide? Do you have any particular health goal…" at bounding box center [146, 231] width 182 height 25
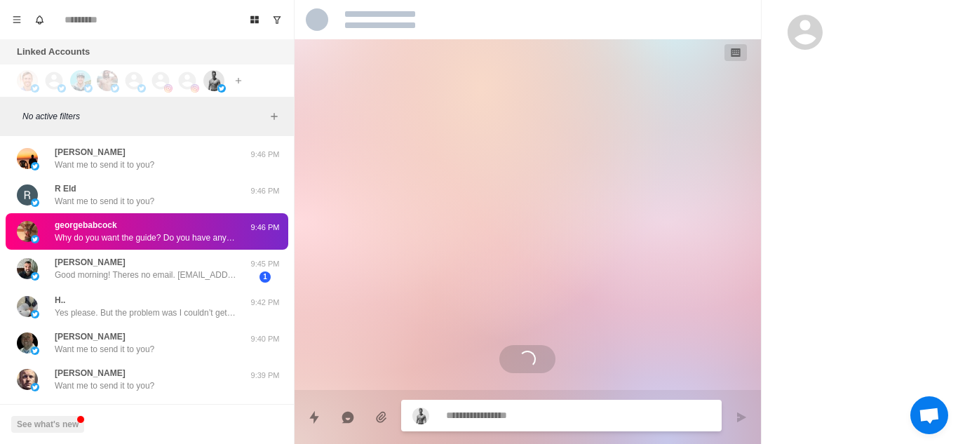
scroll to position [2350, 0]
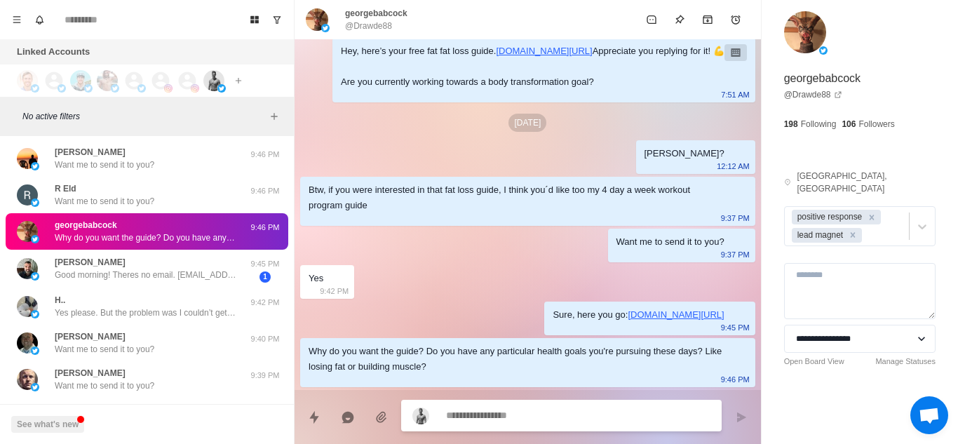
type textarea "*"
type textarea "**********"
type textarea "*"
type textarea "**********"
type textarea "*"
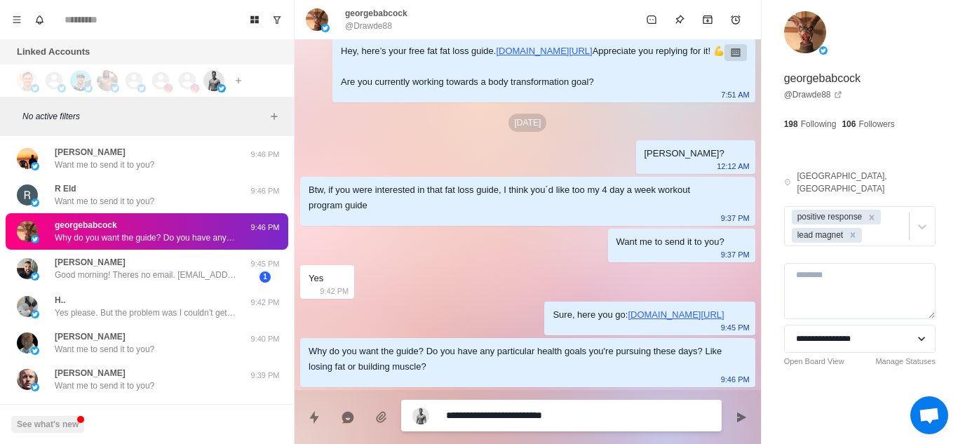
type textarea "**********"
type textarea "*"
type textarea "**********"
type textarea "*"
type textarea "**********"
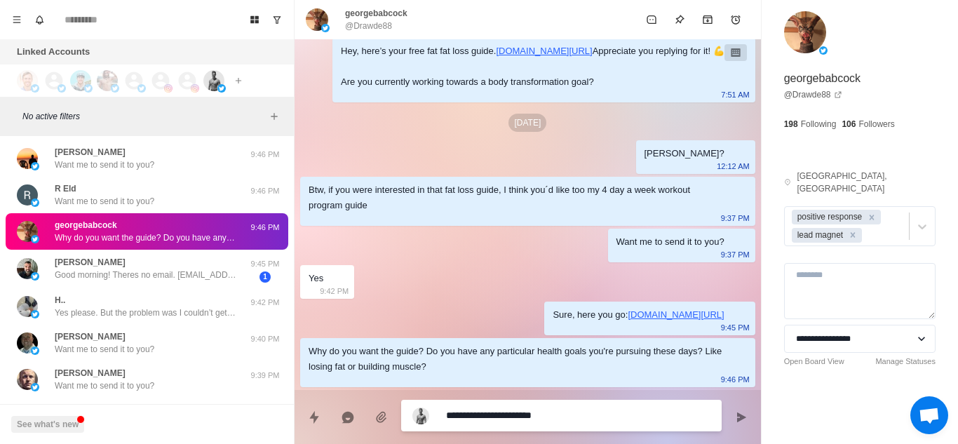
type textarea "*"
type textarea "**********"
type textarea "*"
type textarea "**********"
type textarea "*"
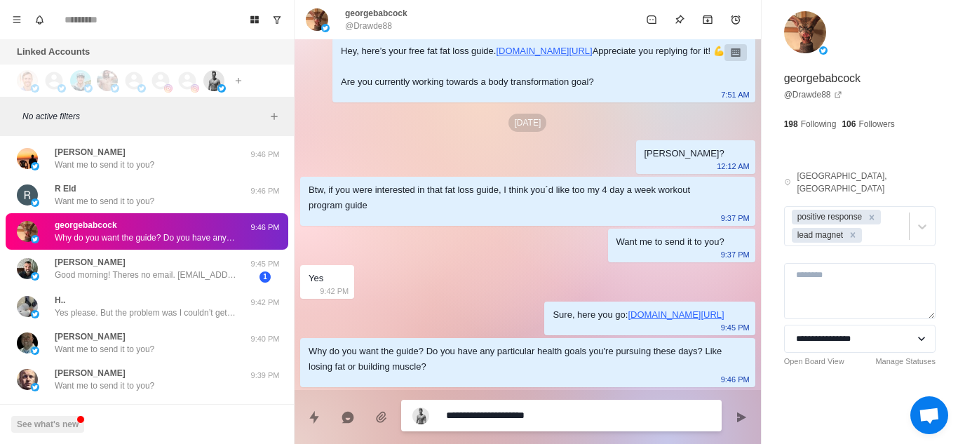
type textarea "**********"
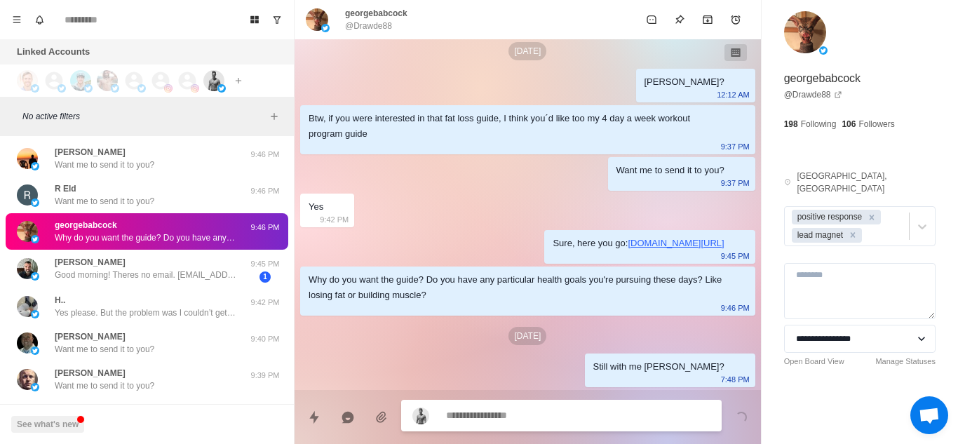
scroll to position [2421, 0]
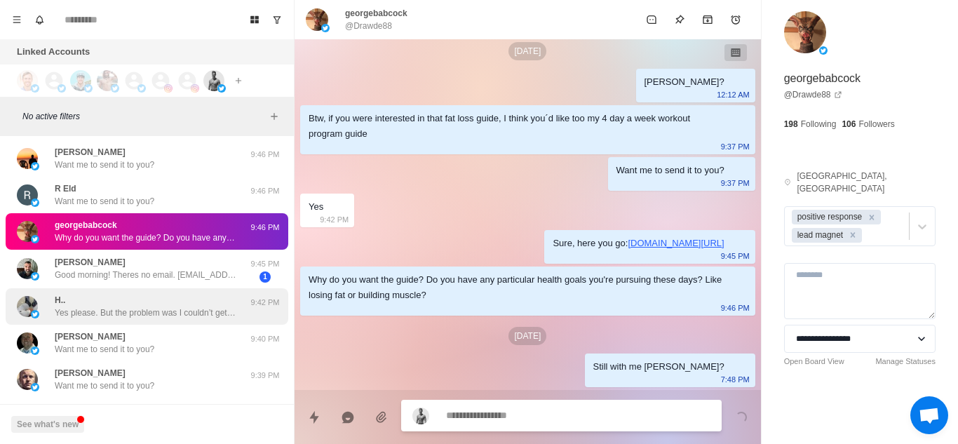
type textarea "*"
click at [110, 302] on div "H.. Yes please. But the problem was I couldn’t get access to it when I signed up" at bounding box center [146, 306] width 182 height 25
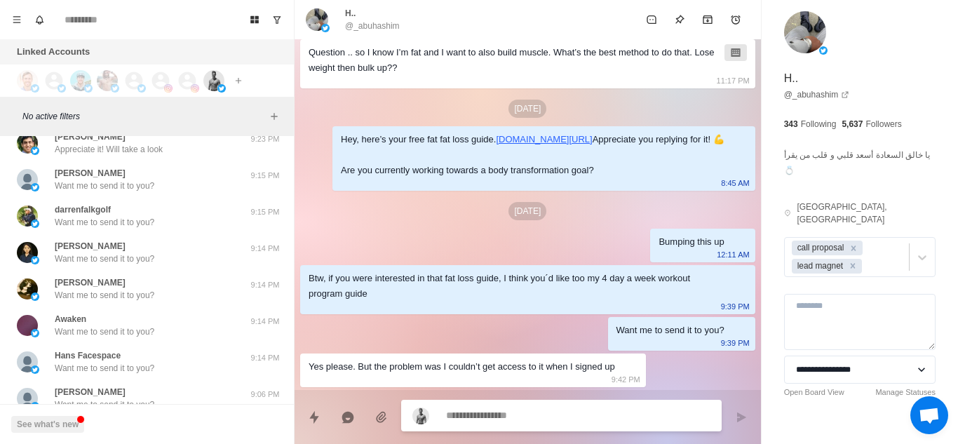
scroll to position [6874, 0]
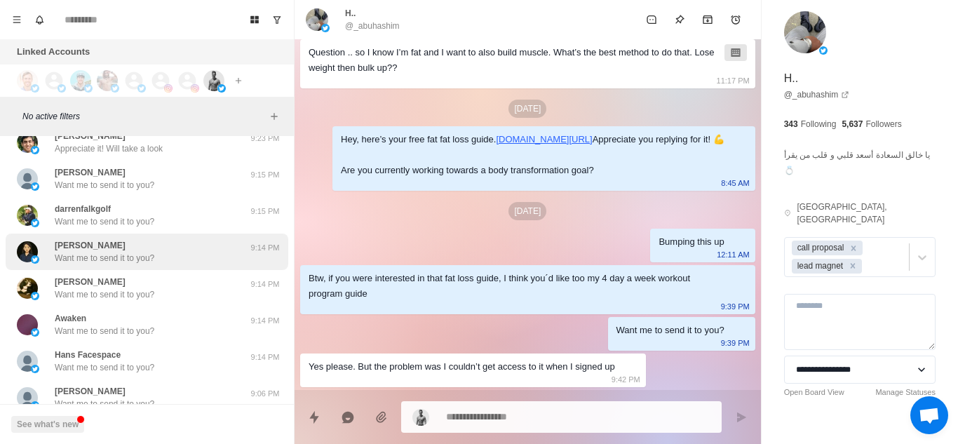
click at [171, 247] on div "[PERSON_NAME] Want me to send it to you?" at bounding box center [132, 251] width 231 height 25
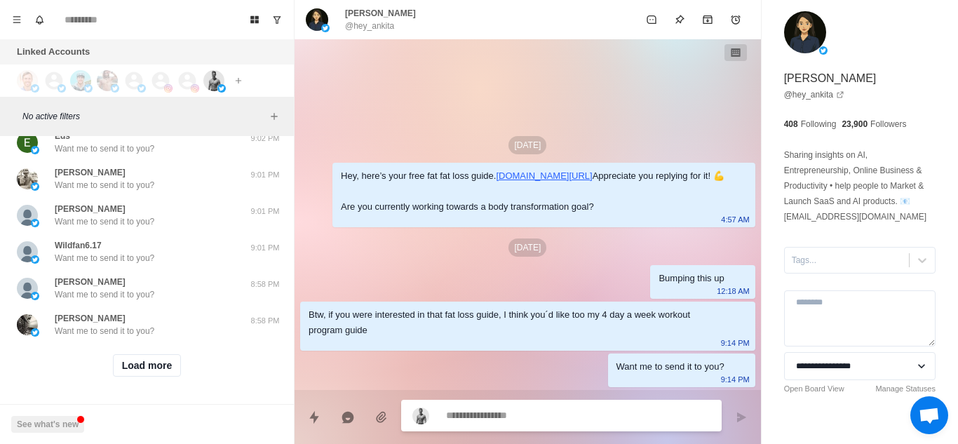
scroll to position [7322, 0]
click at [131, 361] on button "Load more" at bounding box center [147, 365] width 69 height 22
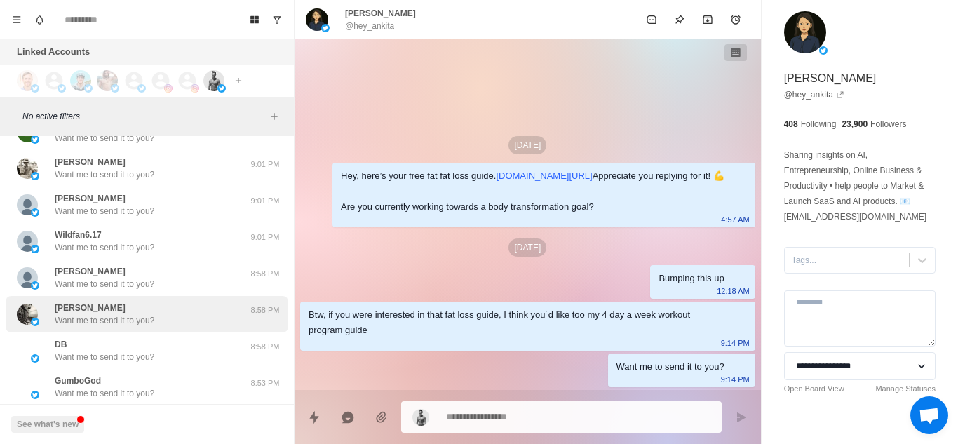
click at [206, 313] on div "[PERSON_NAME] Want me to send it to you?" at bounding box center [132, 314] width 231 height 25
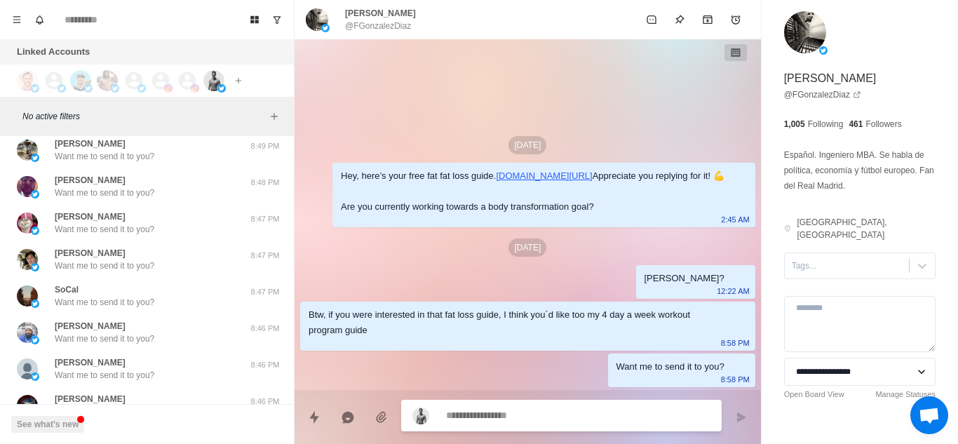
scroll to position [8051, 0]
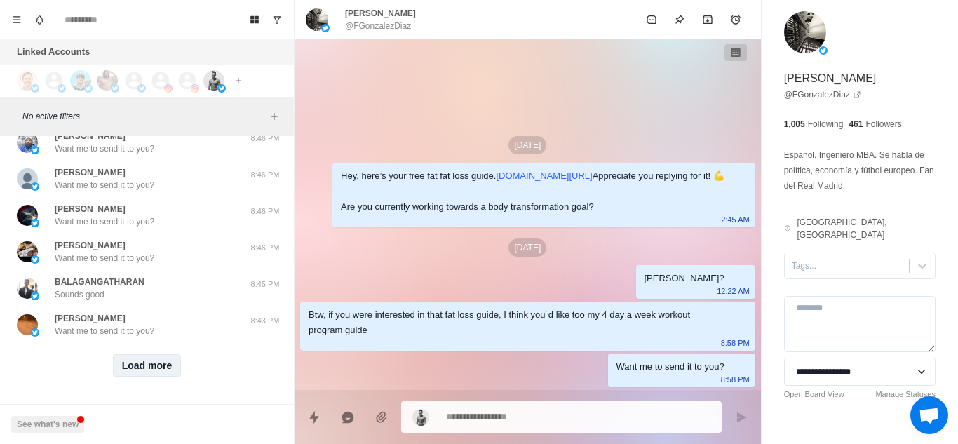
click at [151, 354] on button "Load more" at bounding box center [147, 365] width 69 height 22
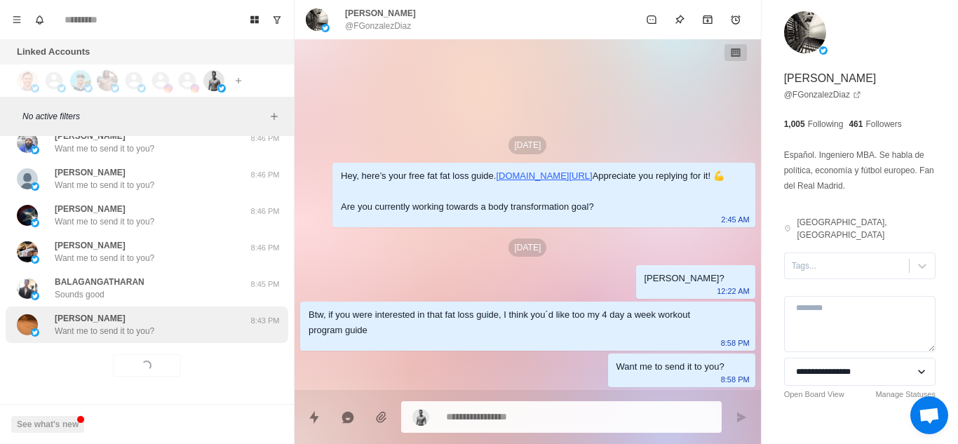
click at [217, 318] on div "[PERSON_NAME] Want me to send it to you?" at bounding box center [132, 324] width 231 height 25
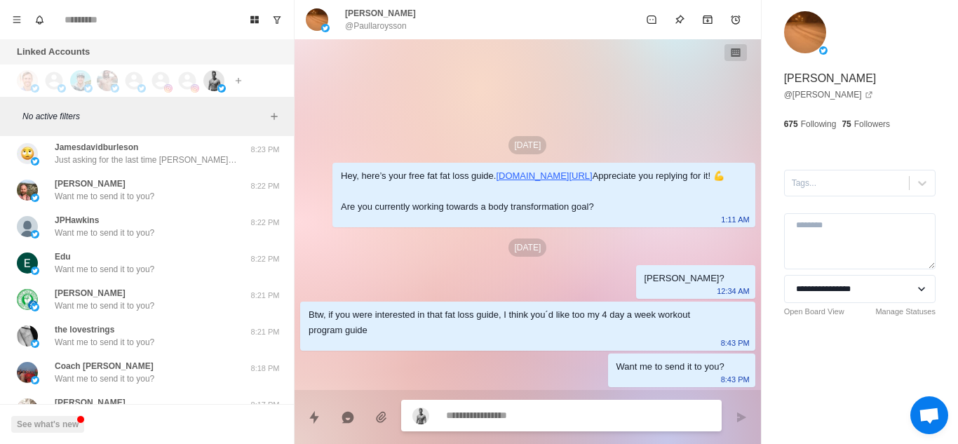
scroll to position [8781, 0]
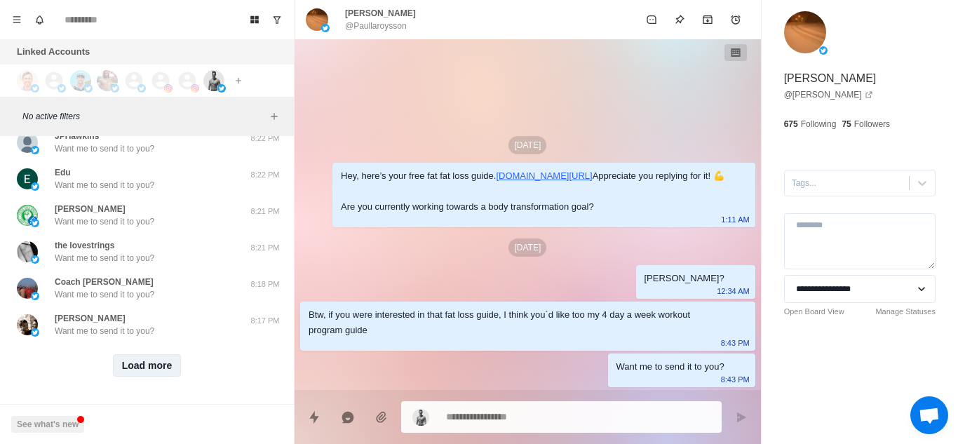
click at [140, 361] on button "Load more" at bounding box center [147, 365] width 69 height 22
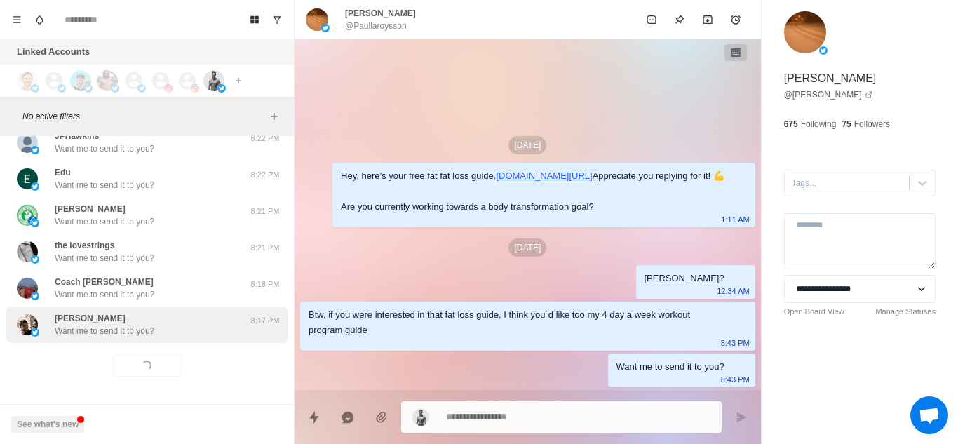
click at [196, 319] on div "[PERSON_NAME] Want me to send it to you?" at bounding box center [132, 324] width 231 height 25
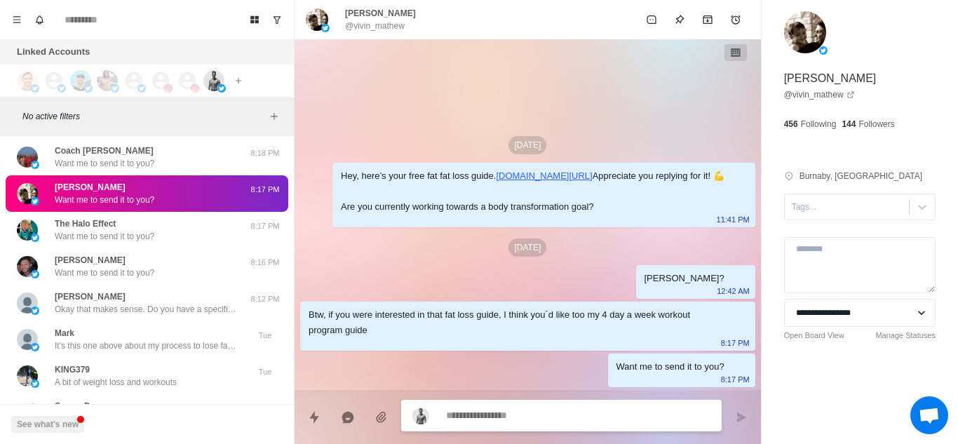
scroll to position [8906, 0]
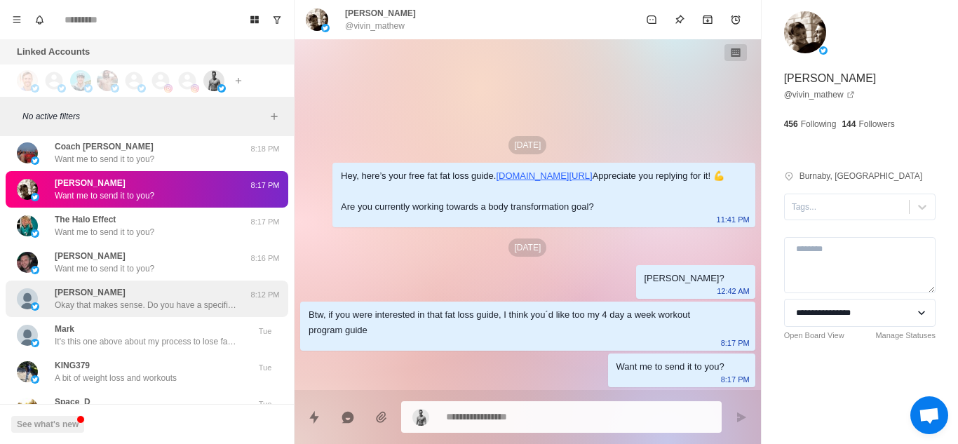
click at [172, 301] on p "Okay that makes sense. Do you have a specific goal in mind with your workouts, …" at bounding box center [146, 305] width 182 height 13
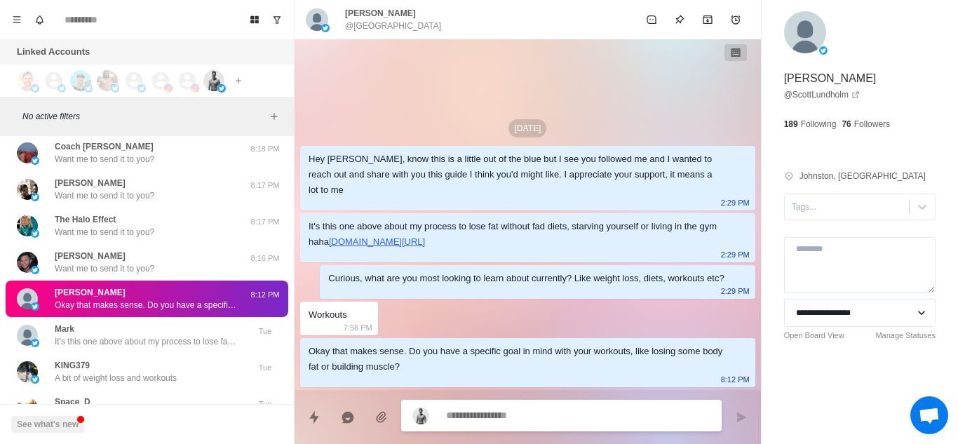
type textarea "*"
type textarea "**********"
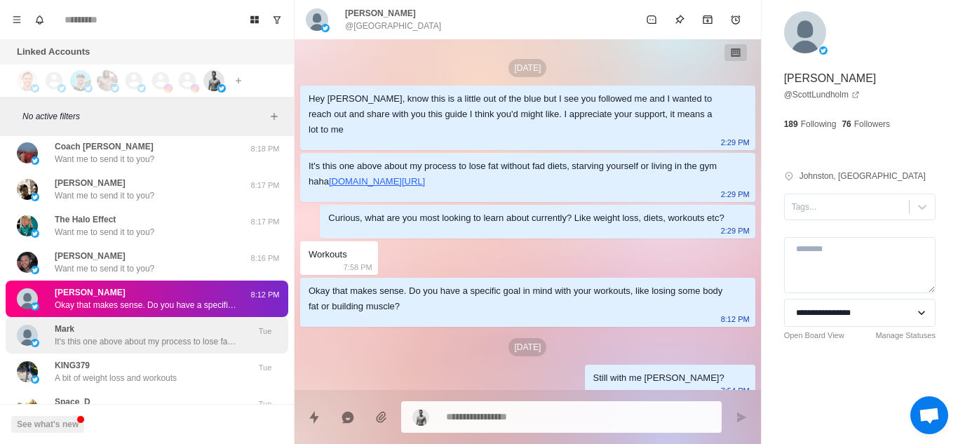
click at [140, 338] on p "It's this one above about my process to lose fat without fad diets, starving yo…" at bounding box center [146, 341] width 182 height 13
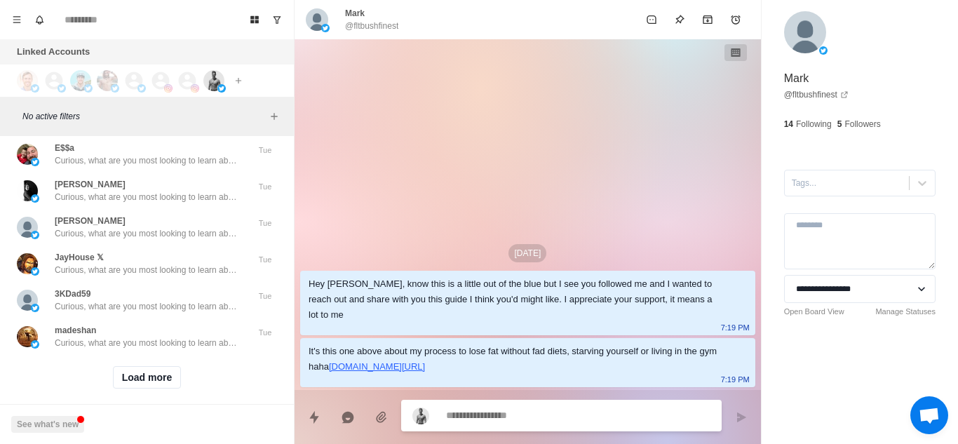
scroll to position [9510, 0]
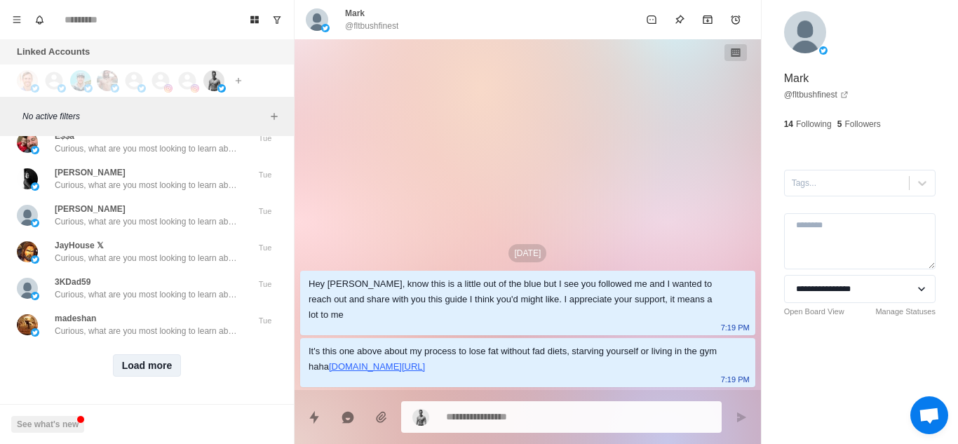
click at [146, 354] on button "Load more" at bounding box center [147, 365] width 69 height 22
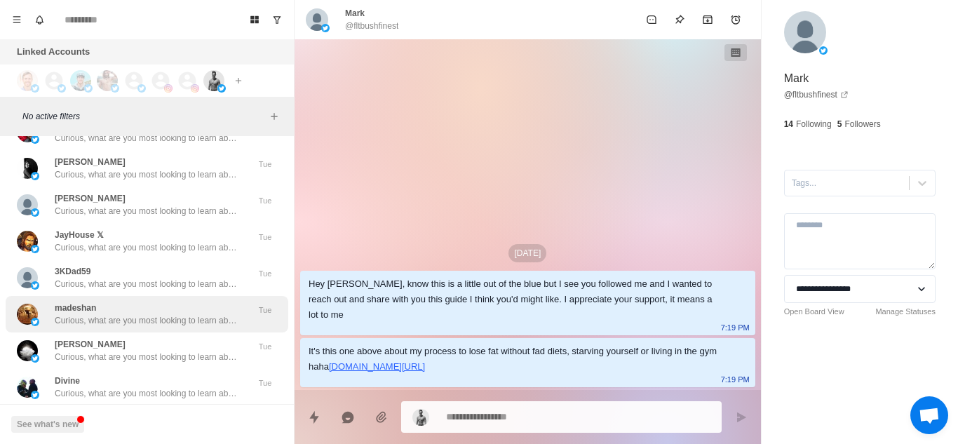
click at [163, 326] on p "Curious, what are you most looking to learn about currently? Like weight loss, …" at bounding box center [146, 320] width 182 height 13
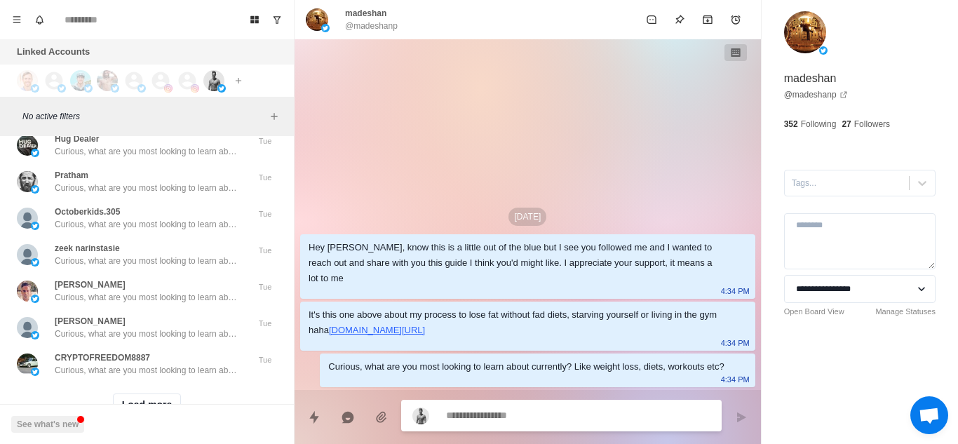
scroll to position [10240, 0]
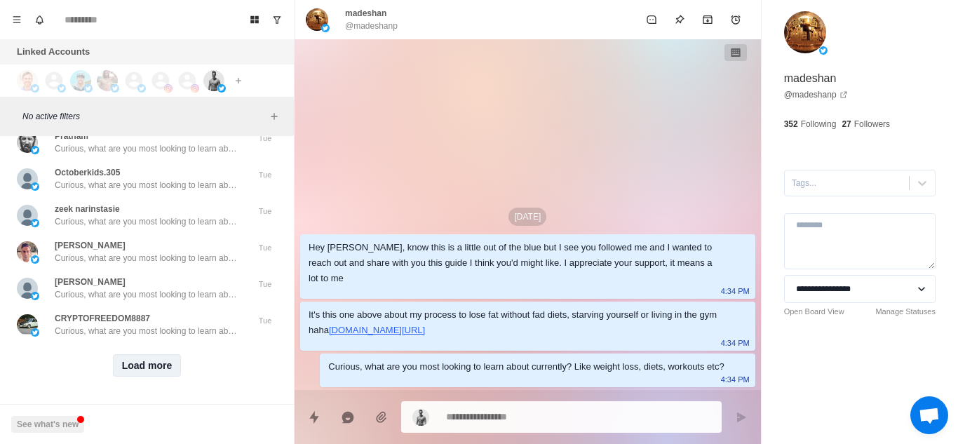
click at [150, 354] on button "Load more" at bounding box center [147, 365] width 69 height 22
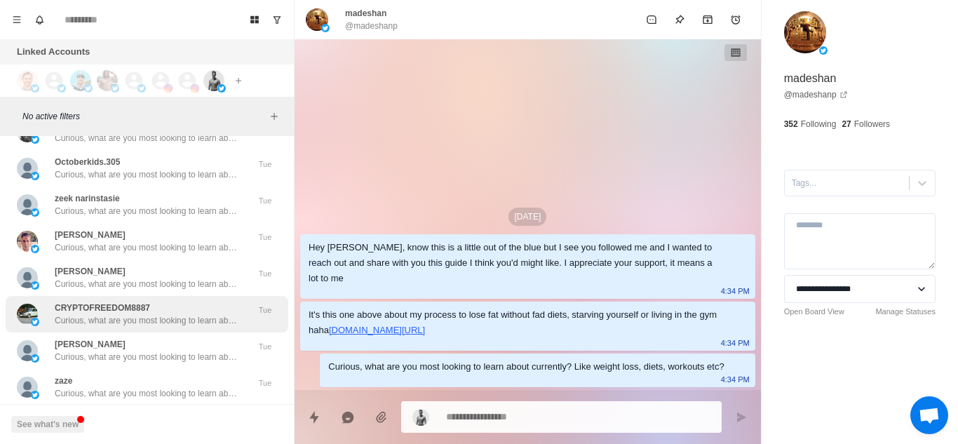
click at [193, 325] on p "Curious, what are you most looking to learn about currently? Like weight loss, …" at bounding box center [146, 320] width 182 height 13
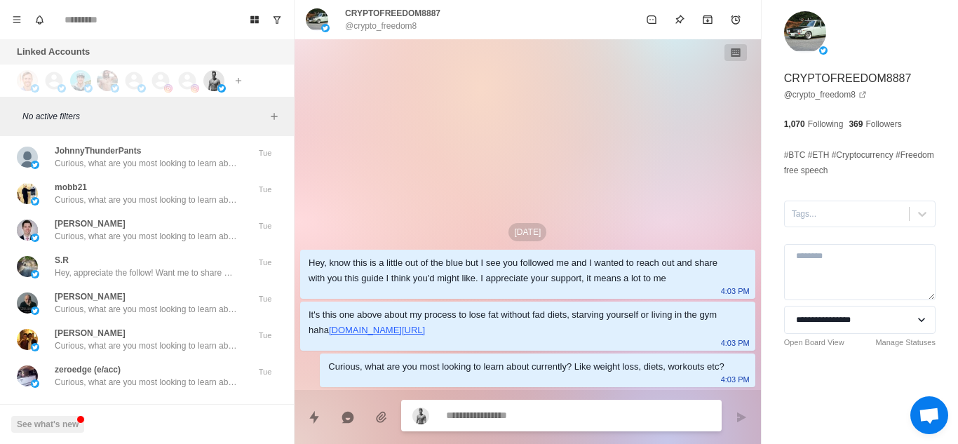
scroll to position [10969, 0]
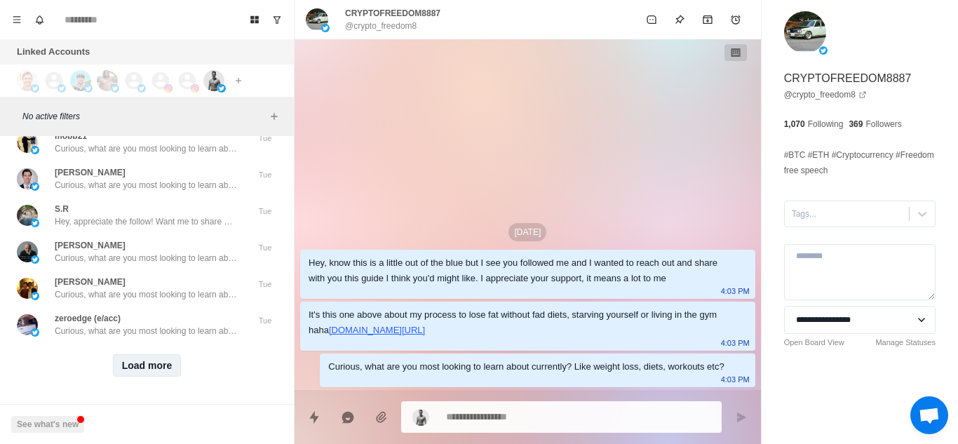
click at [144, 354] on button "Load more" at bounding box center [147, 365] width 69 height 22
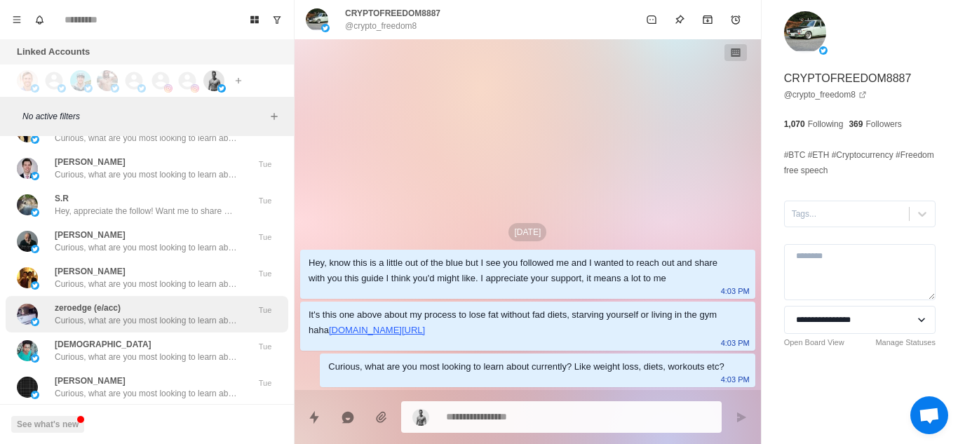
click at [191, 330] on div "zeroedge (e/acc) Curious, what are you most looking to learn about currently? L…" at bounding box center [147, 314] width 283 height 36
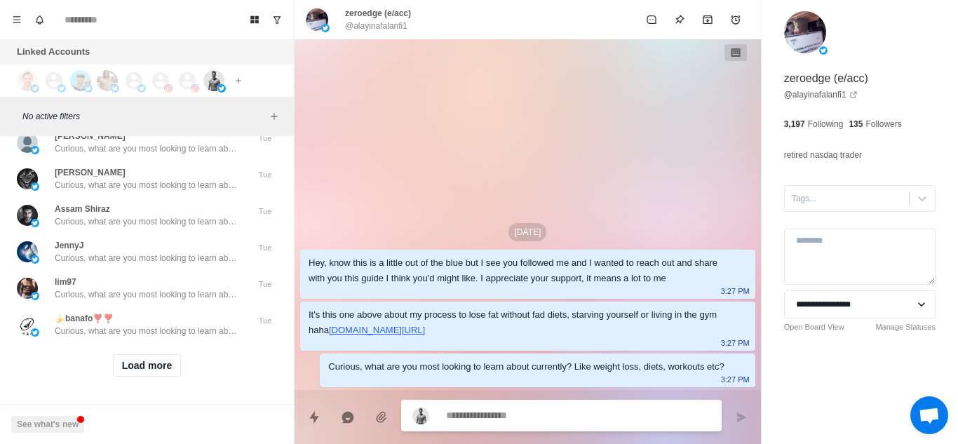
scroll to position [11698, 0]
click at [149, 354] on button "Load more" at bounding box center [147, 365] width 69 height 22
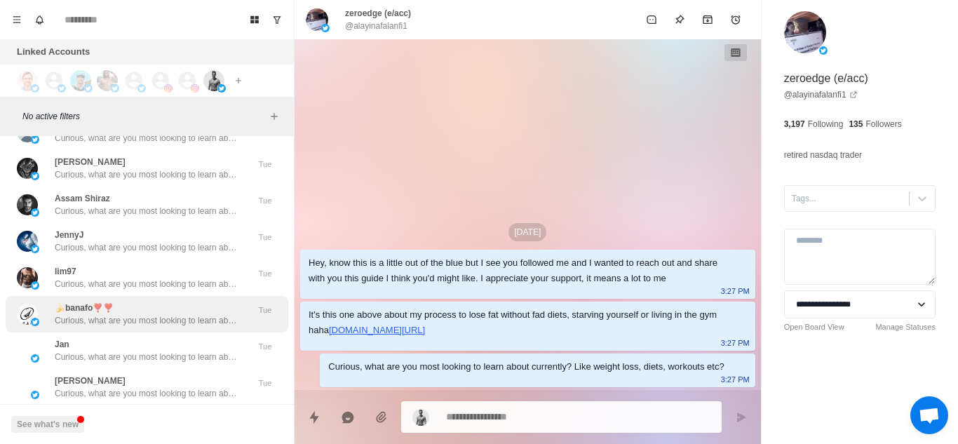
click at [202, 323] on p "Curious, what are you most looking to learn about currently? Like weight loss, …" at bounding box center [146, 320] width 182 height 13
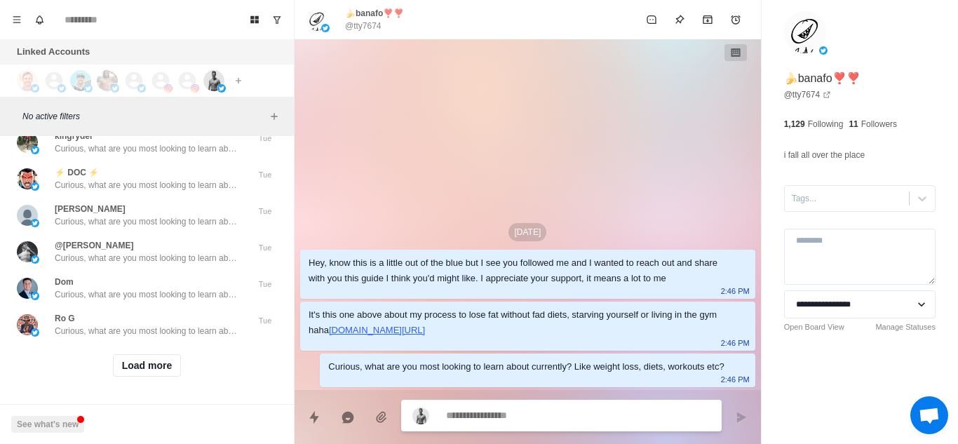
scroll to position [12428, 0]
click at [145, 356] on button "Load more" at bounding box center [147, 365] width 69 height 22
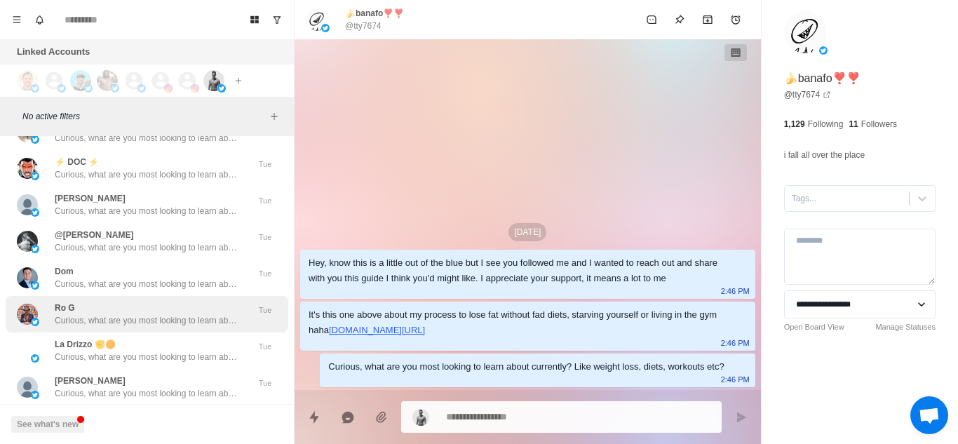
click at [210, 325] on p "Curious, what are you most looking to learn about currently? Like weight loss, …" at bounding box center [146, 320] width 182 height 13
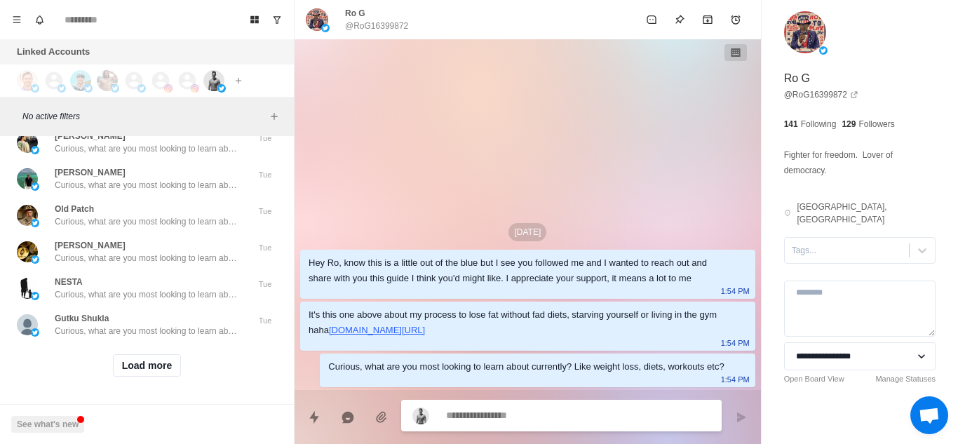
scroll to position [13157, 0]
click at [157, 354] on button "Load more" at bounding box center [147, 365] width 69 height 22
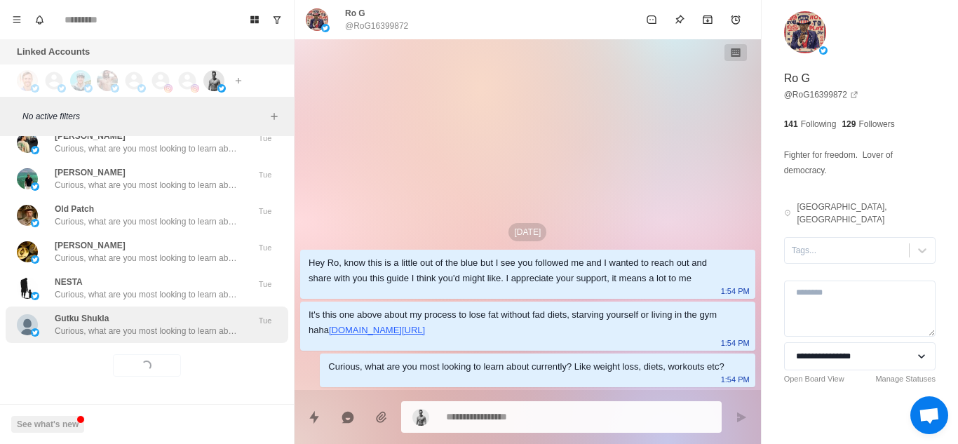
click at [223, 325] on p "Curious, what are you most looking to learn about currently? Like weight loss, …" at bounding box center [146, 331] width 182 height 13
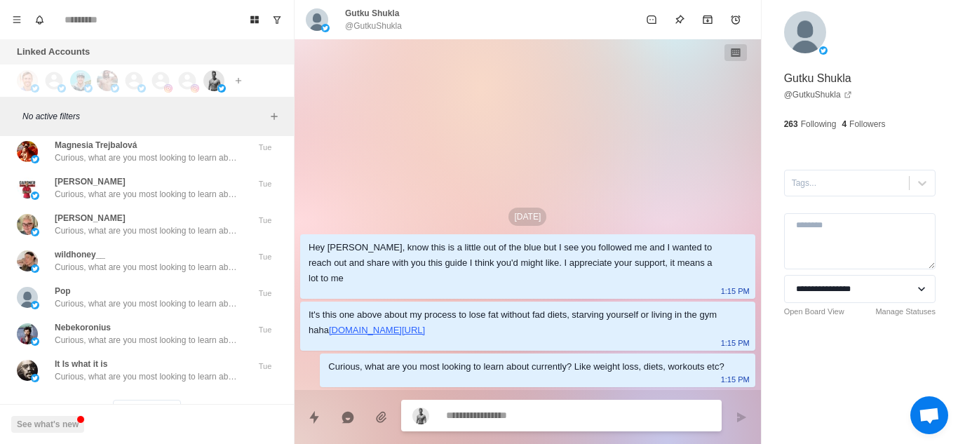
scroll to position [13887, 0]
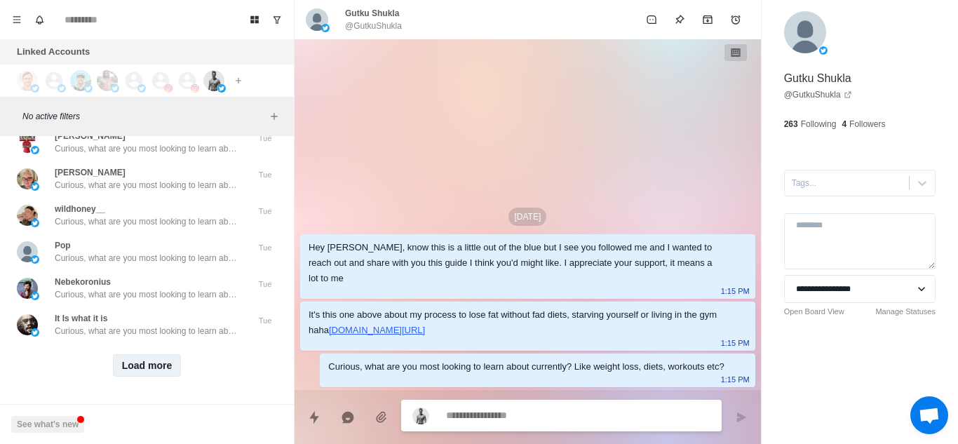
click at [166, 354] on button "Load more" at bounding box center [147, 365] width 69 height 22
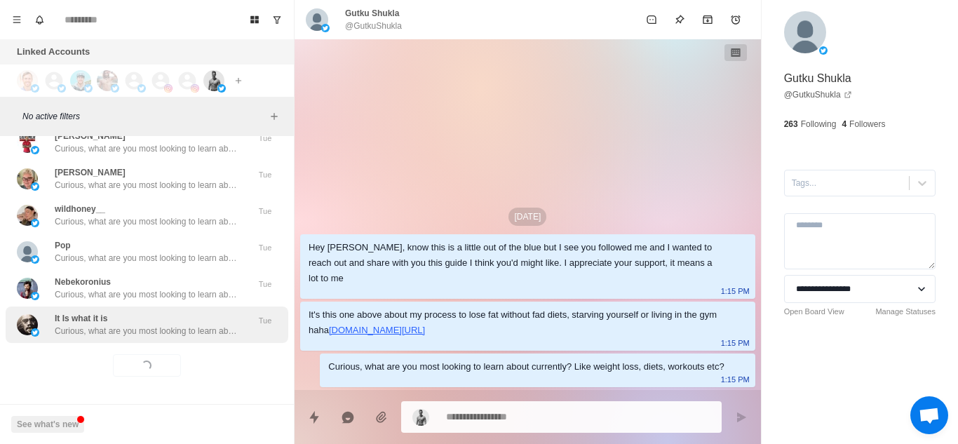
click at [217, 325] on p "Curious, what are you most looking to learn about currently? Like weight loss, …" at bounding box center [146, 331] width 182 height 13
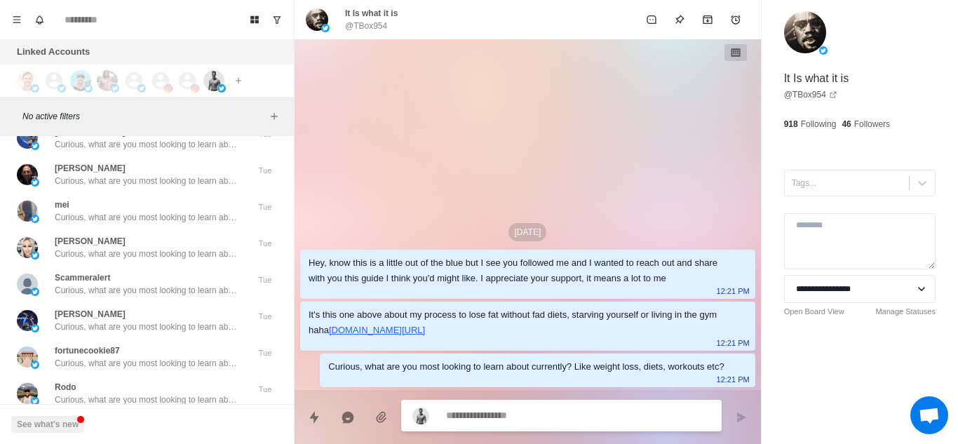
scroll to position [14616, 0]
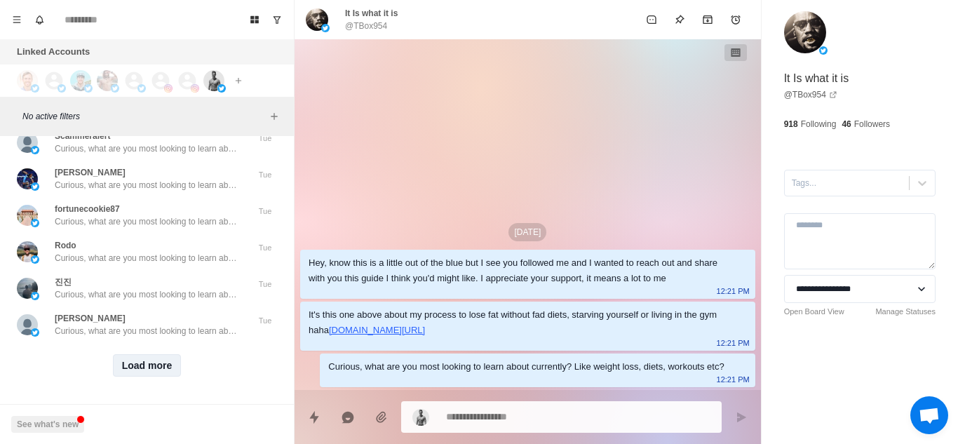
click at [158, 354] on button "Load more" at bounding box center [147, 365] width 69 height 22
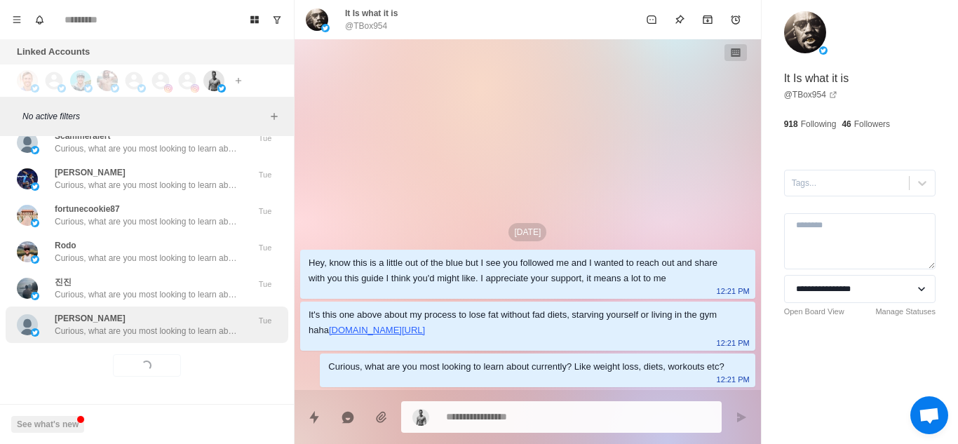
click at [220, 325] on p "Curious, what are you most looking to learn about currently? Like weight loss, …" at bounding box center [146, 331] width 182 height 13
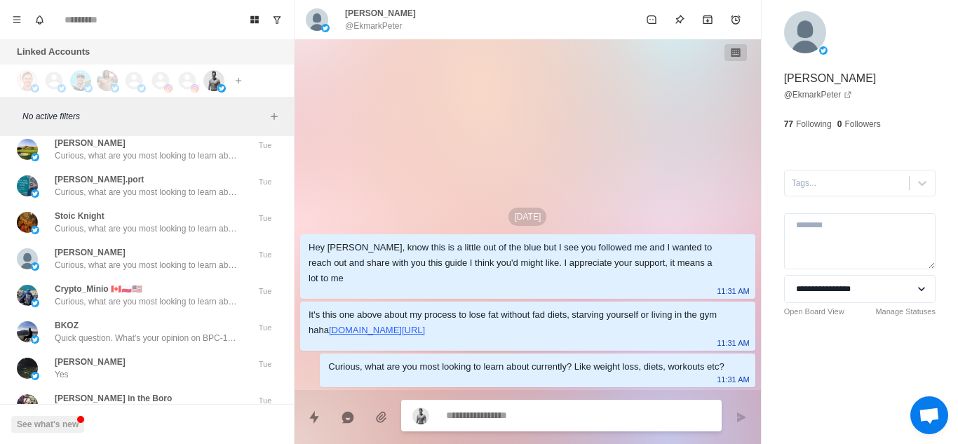
scroll to position [14818, 0]
click at [220, 322] on div "BKOZ Quick question. What's your opinion on BPC-157 et al? Not looking for any …" at bounding box center [146, 330] width 182 height 25
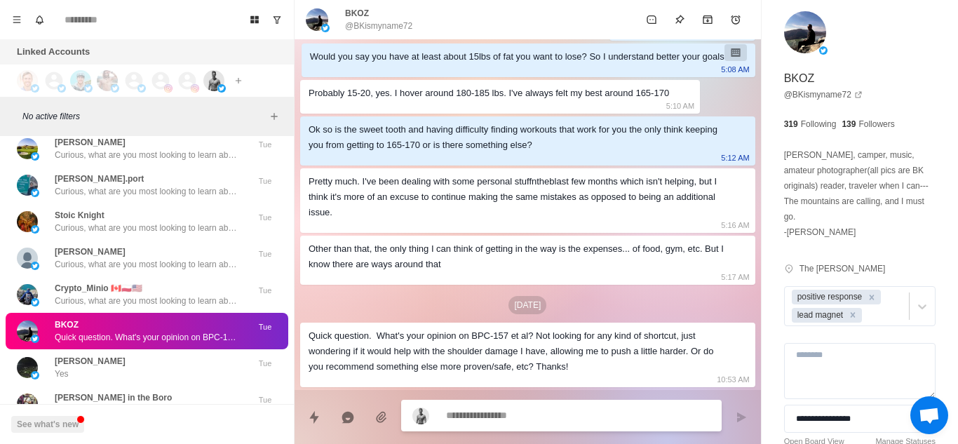
scroll to position [14945, 0]
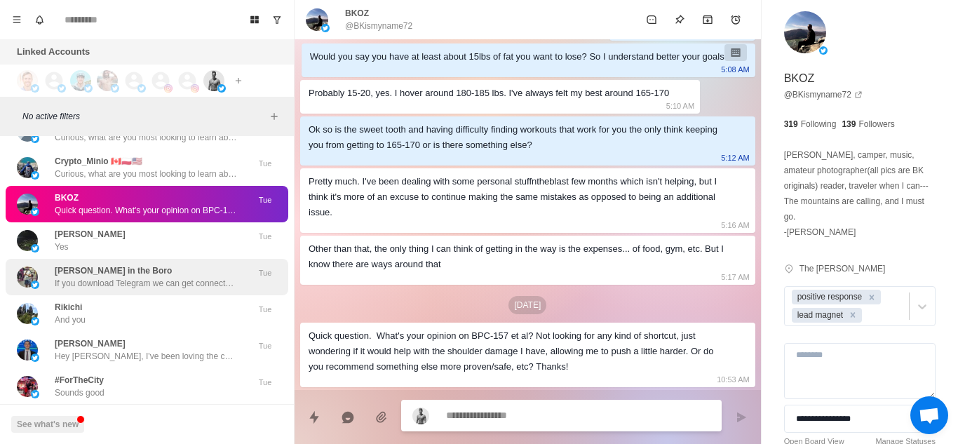
click at [190, 279] on p "If you download Telegram we can get connected on there!" at bounding box center [146, 283] width 182 height 13
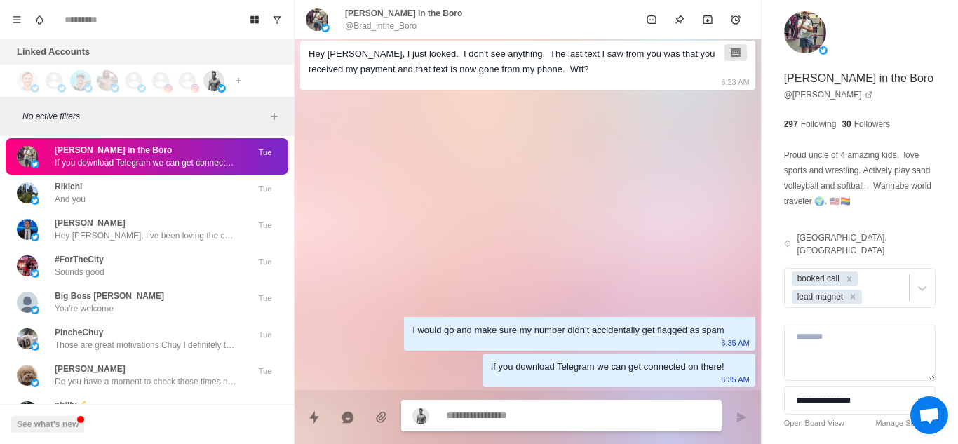
scroll to position [15066, 0]
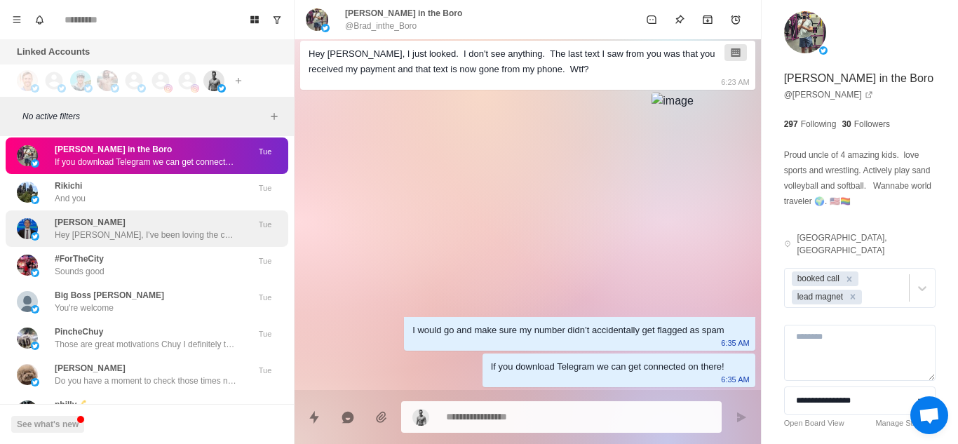
click at [183, 225] on div "[PERSON_NAME], I've been loving the content that you've been putting out and I'…" at bounding box center [146, 228] width 182 height 25
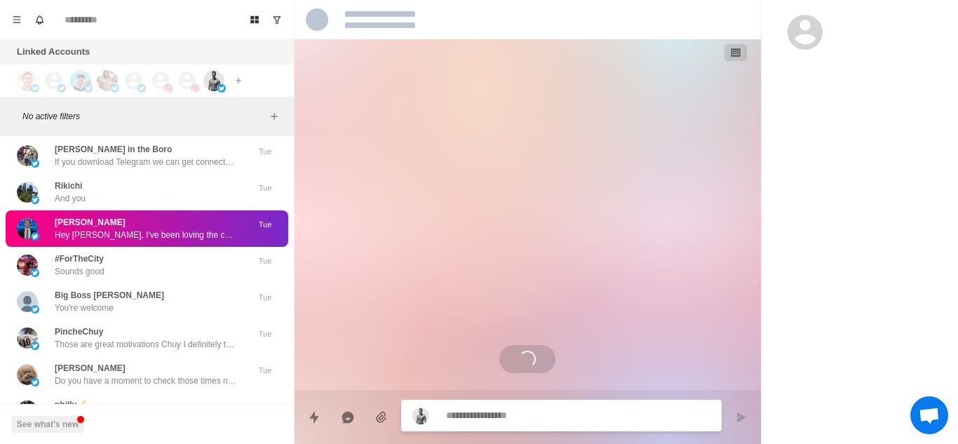
scroll to position [0, 0]
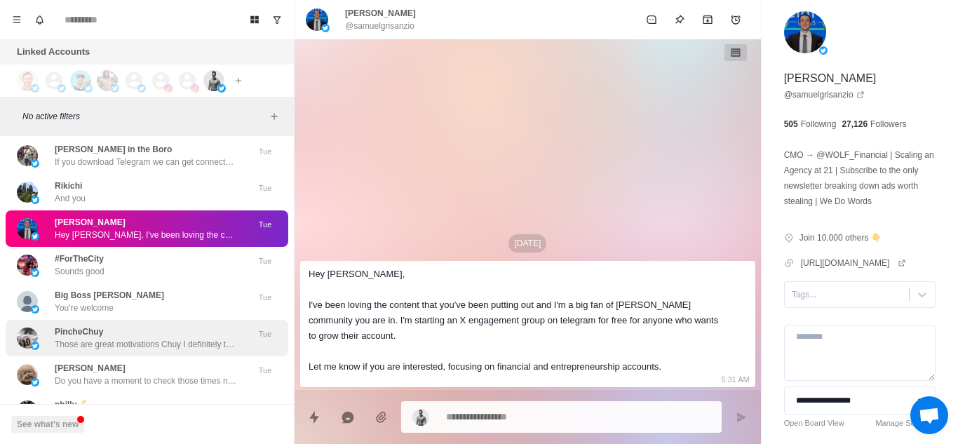
click at [144, 340] on p "Those are great motivations Chuy I definitely think we can help you have the be…" at bounding box center [146, 344] width 182 height 13
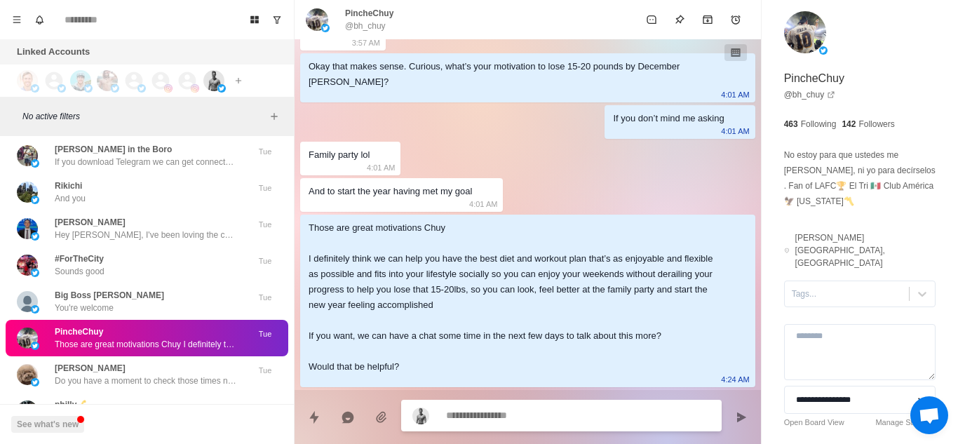
scroll to position [1146, 0]
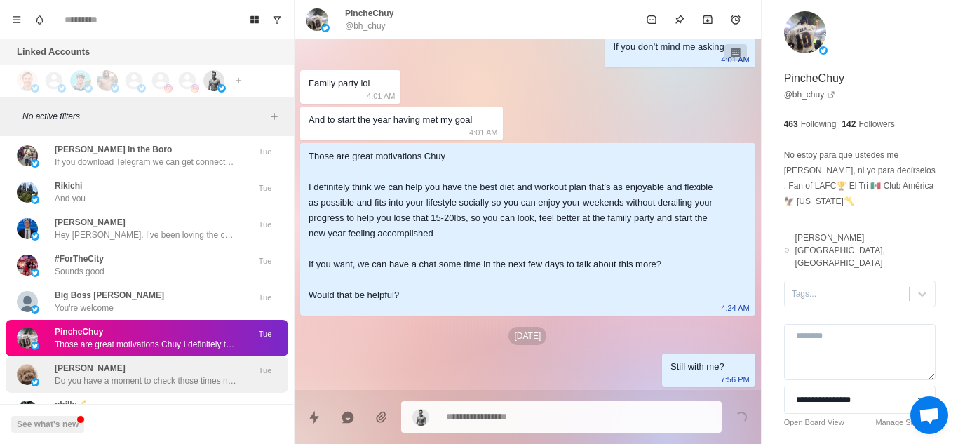
click at [137, 372] on div "Melon Husk Do you have a moment to check those times now while we´re here to se…" at bounding box center [146, 374] width 182 height 25
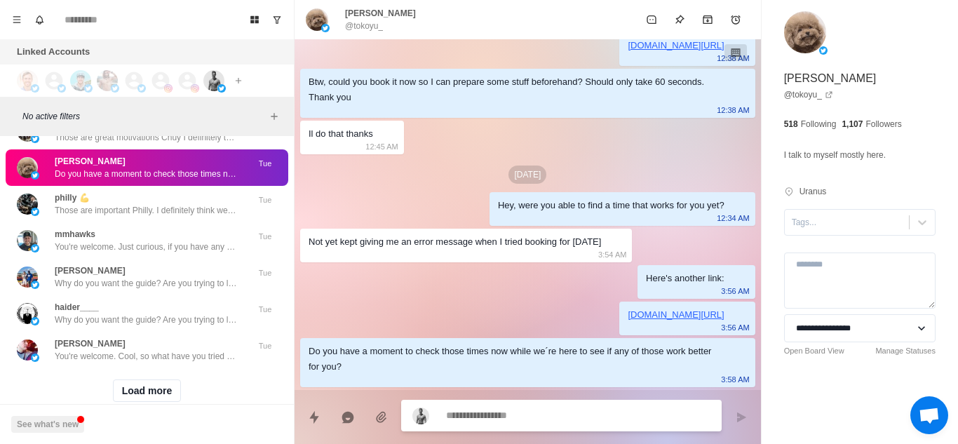
scroll to position [15310, 0]
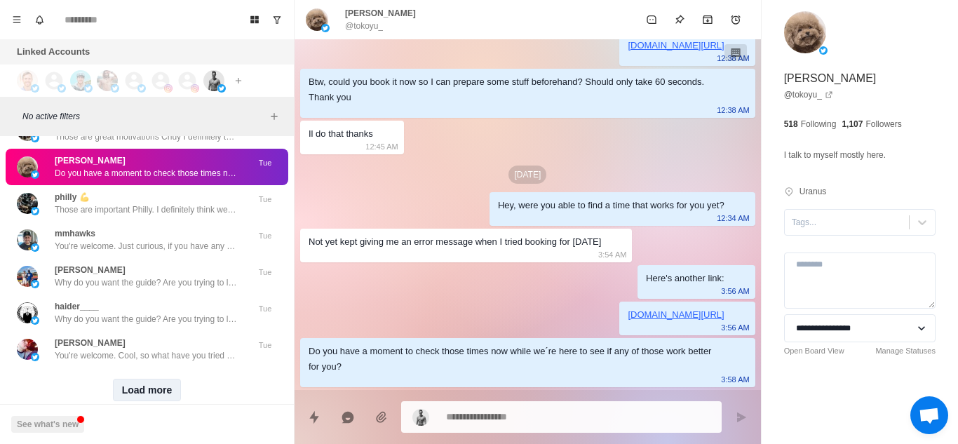
click at [130, 386] on button "Load more" at bounding box center [147, 390] width 69 height 22
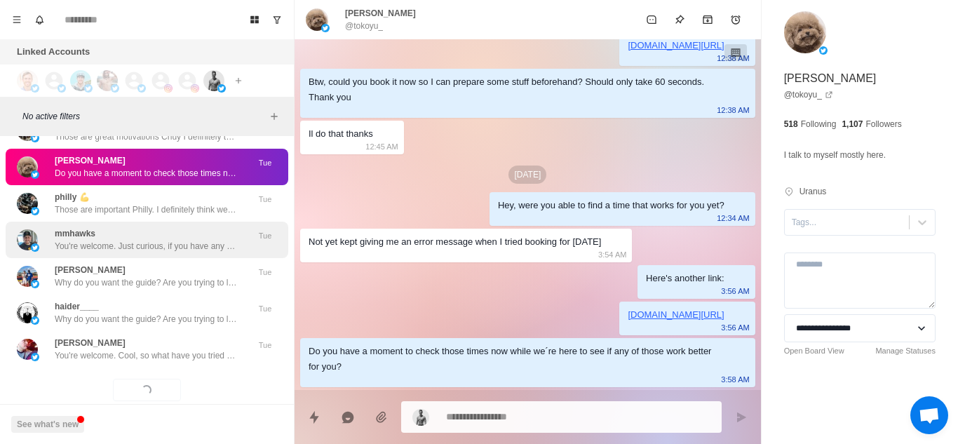
click at [161, 235] on div "mmhawks You're welcome. Just curious, if you have any health goals you're worki…" at bounding box center [146, 239] width 182 height 25
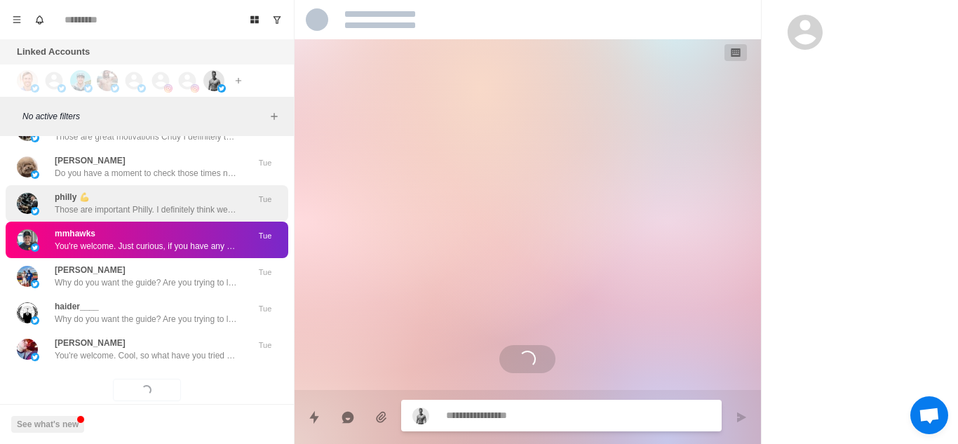
click at [167, 202] on div "philly 💪 Those are important Philly. I definitely think we can help you have a …" at bounding box center [146, 203] width 182 height 25
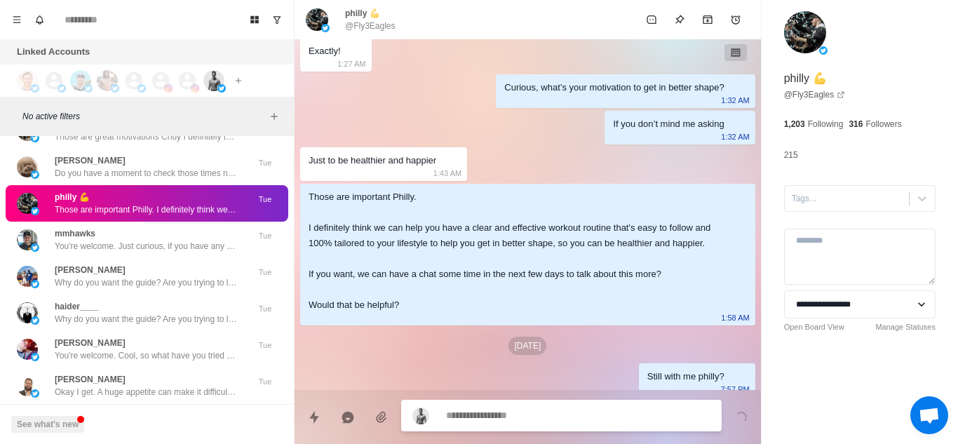
scroll to position [889, 0]
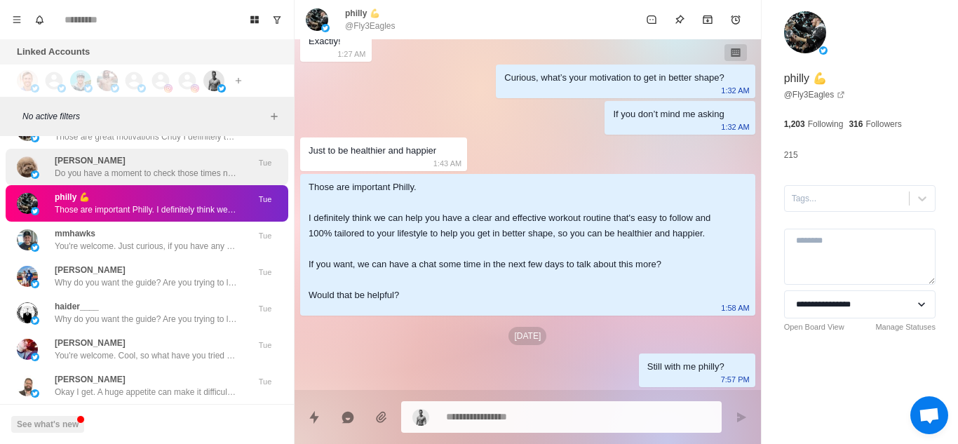
click at [167, 176] on p "Do you have a moment to check those times now while we´re here to see if any of…" at bounding box center [146, 173] width 182 height 13
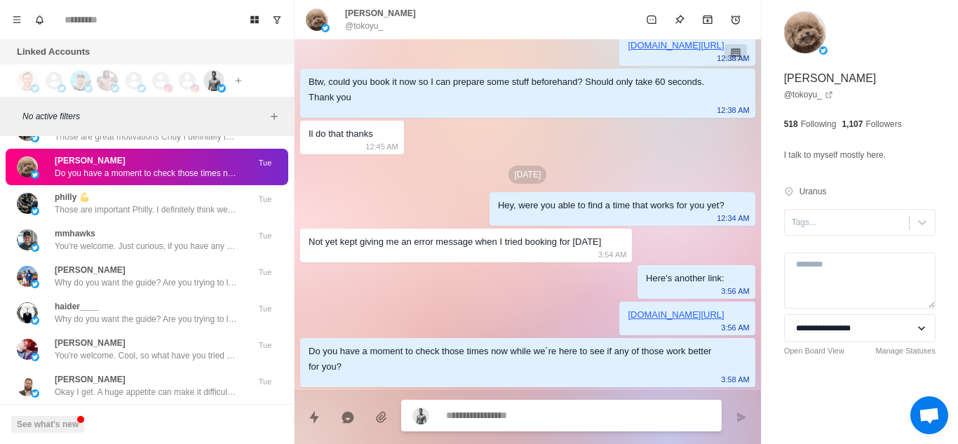
scroll to position [819, 0]
click at [167, 176] on p "Do you have a moment to check those times now while we´re here to see if any of…" at bounding box center [146, 173] width 182 height 13
click at [492, 419] on textarea at bounding box center [578, 415] width 264 height 20
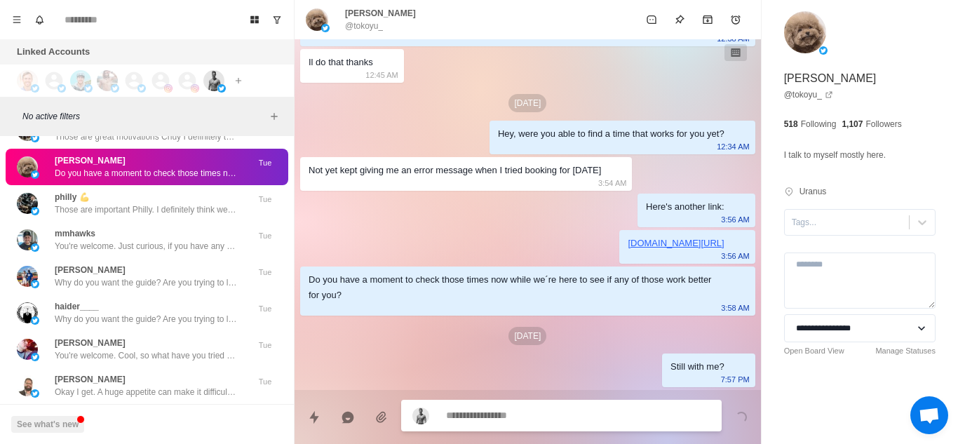
scroll to position [891, 0]
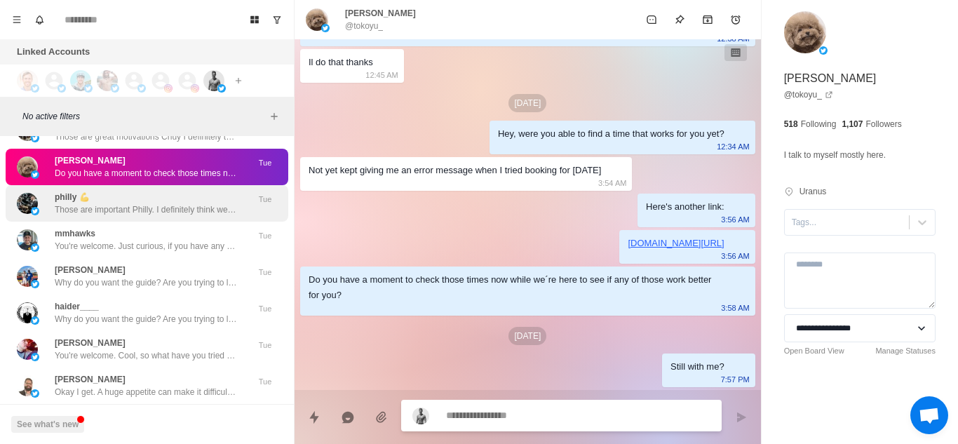
click at [151, 212] on p "Those are important Philly. I definitely think we can help you have a clear and…" at bounding box center [146, 209] width 182 height 13
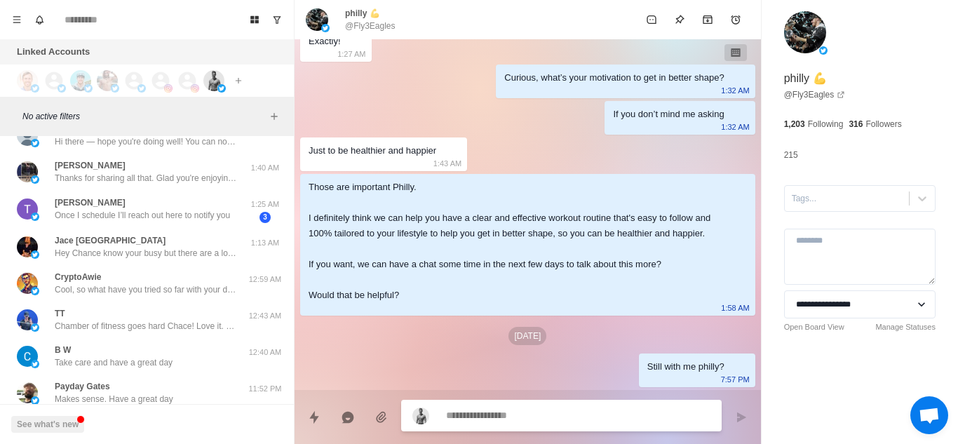
scroll to position [2028, 0]
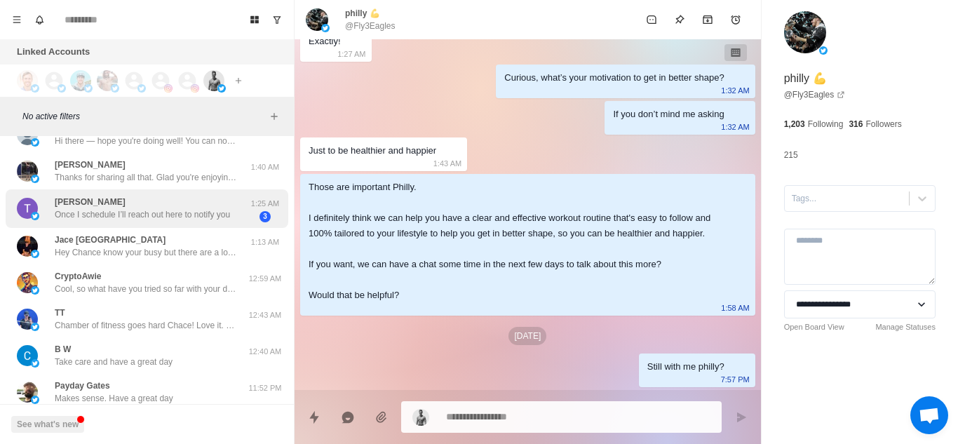
click at [176, 223] on div "[PERSON_NAME] Once I schedule I’ll reach out here to notify you 1:25 AM 3" at bounding box center [147, 208] width 283 height 39
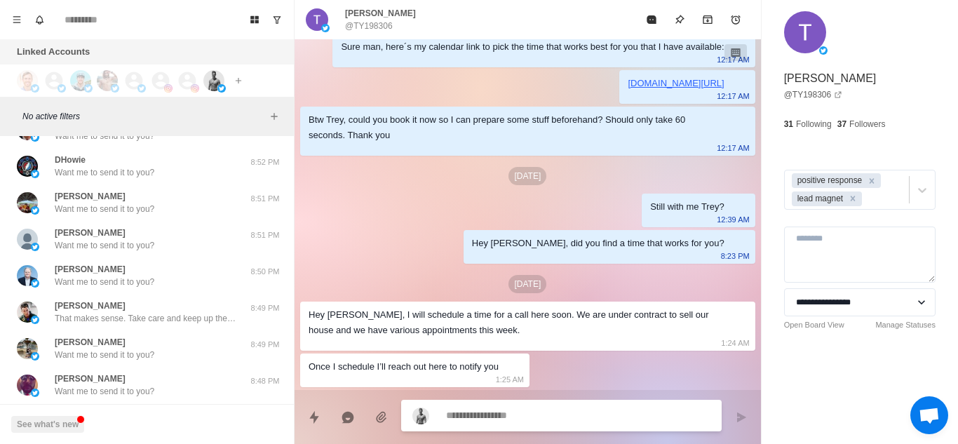
scroll to position [7908, 0]
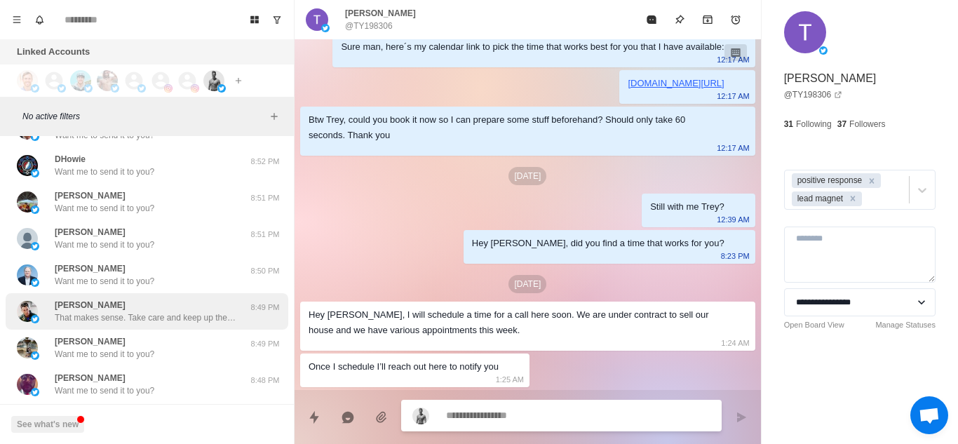
click at [199, 306] on div "[PERSON_NAME] That makes sense. Take care and keep up the good work" at bounding box center [146, 311] width 182 height 25
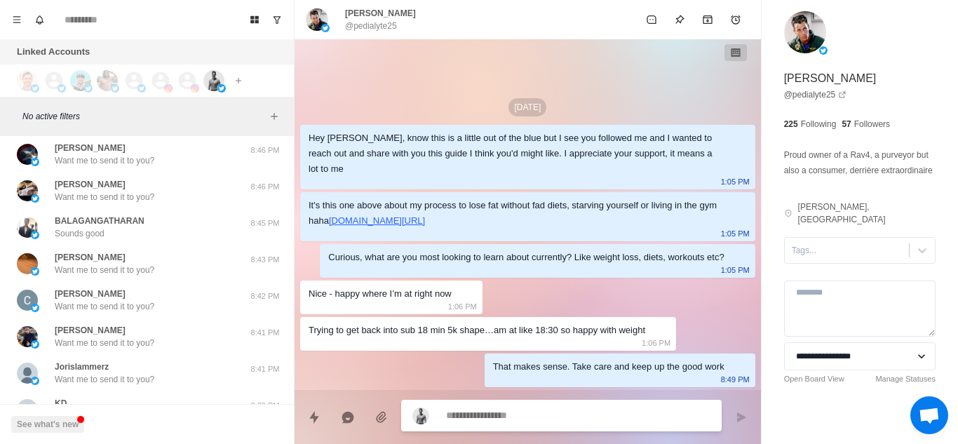
scroll to position [8358, 0]
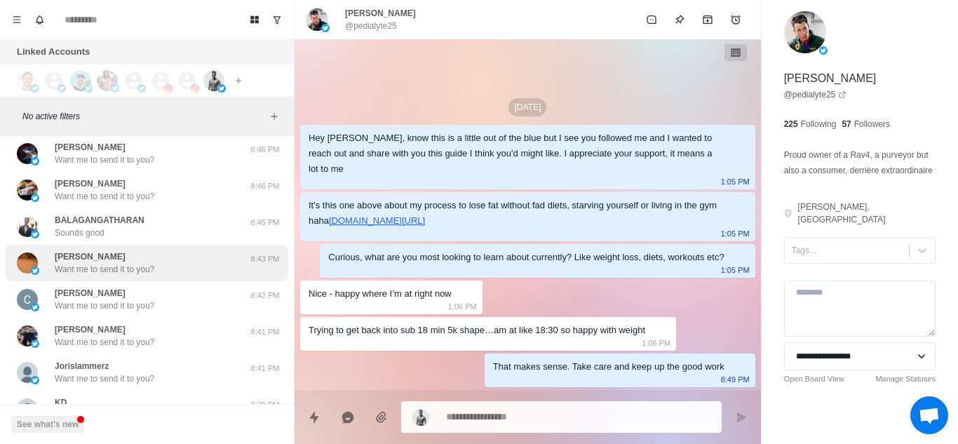
click at [207, 248] on div "[PERSON_NAME] Want me to send it to you? 8:43 PM" at bounding box center [147, 263] width 283 height 36
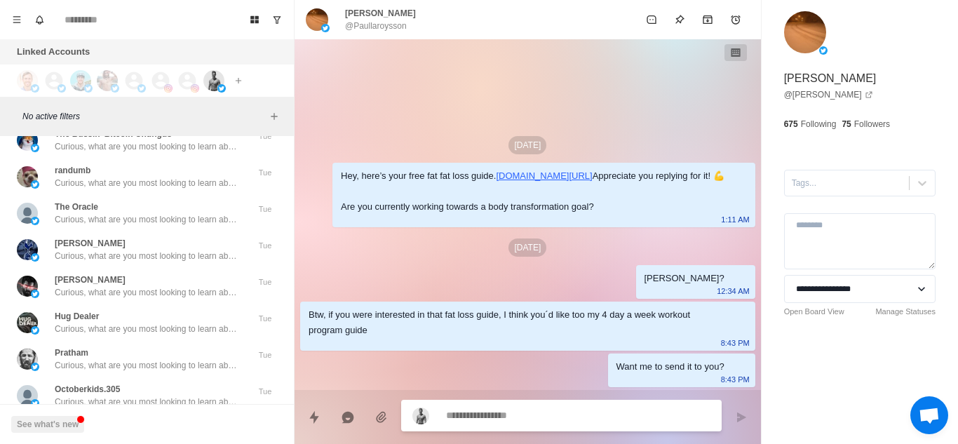
scroll to position [10341, 0]
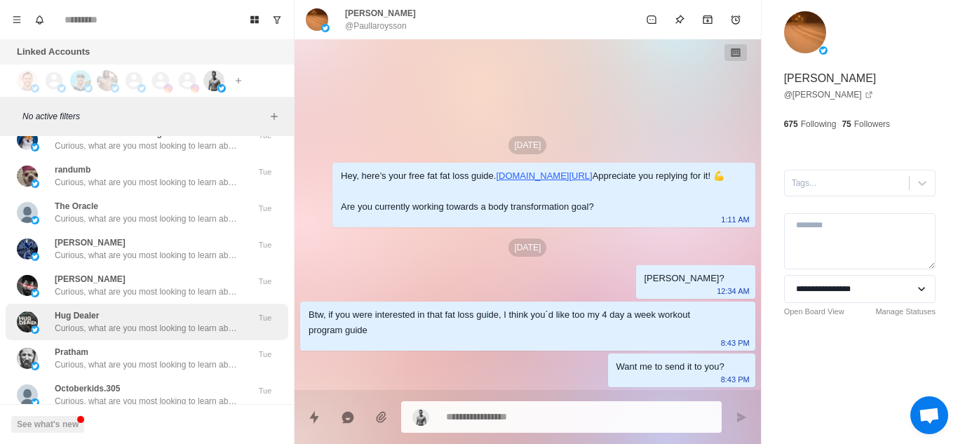
click at [223, 325] on p "Curious, what are you most looking to learn about currently? Like weight loss, …" at bounding box center [146, 328] width 182 height 13
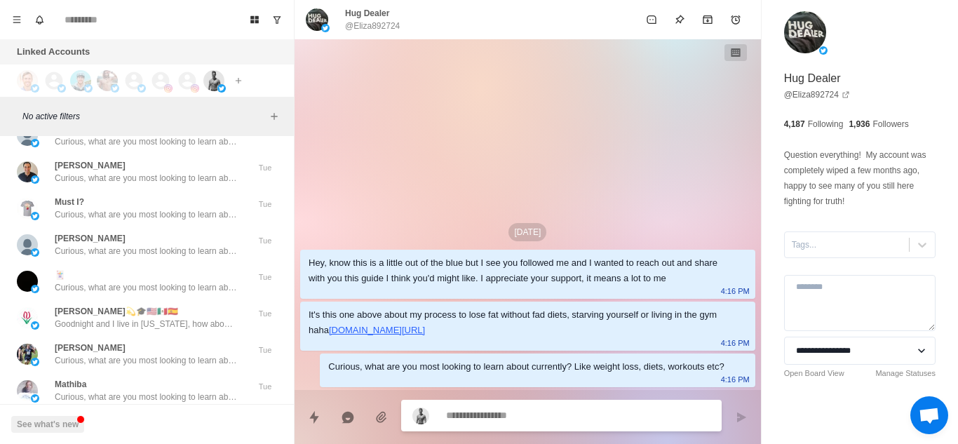
scroll to position [14028, 0]
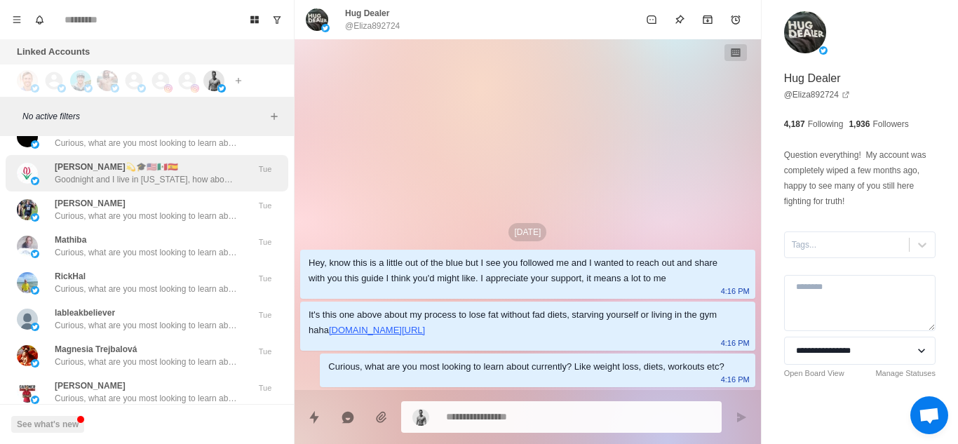
click at [210, 155] on div "[PERSON_NAME]💫🎓🇺🇸🇲🇽🇪🇸 Goodnight and I live in [US_STATE], how about u ? Tue" at bounding box center [147, 173] width 283 height 36
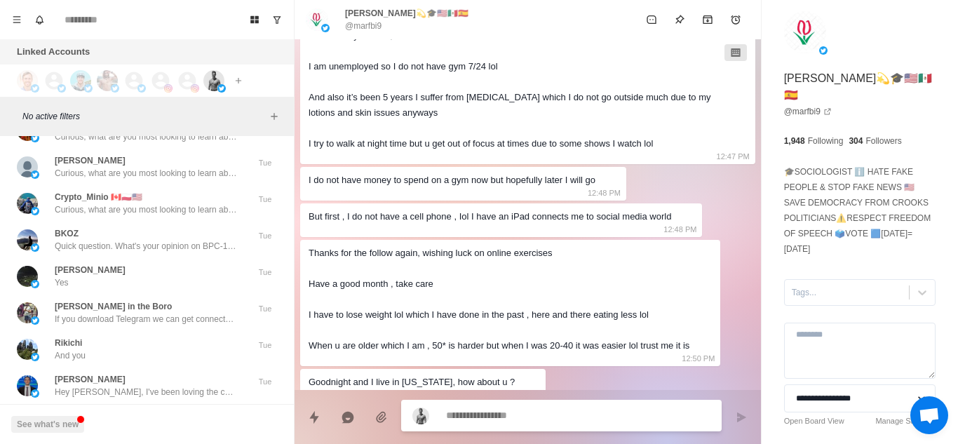
scroll to position [15348, 0]
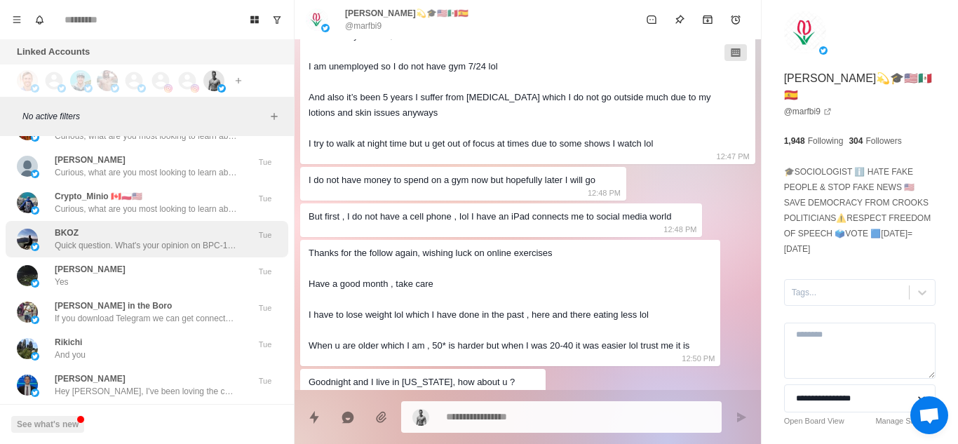
click at [205, 255] on div "BKOZ Quick question. What's your opinion on BPC-157 et al? Not looking for any …" at bounding box center [147, 239] width 283 height 36
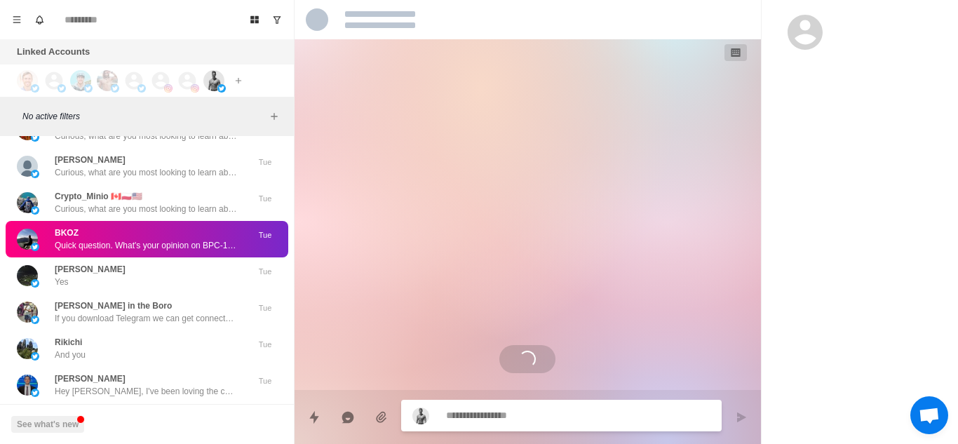
scroll to position [476, 0]
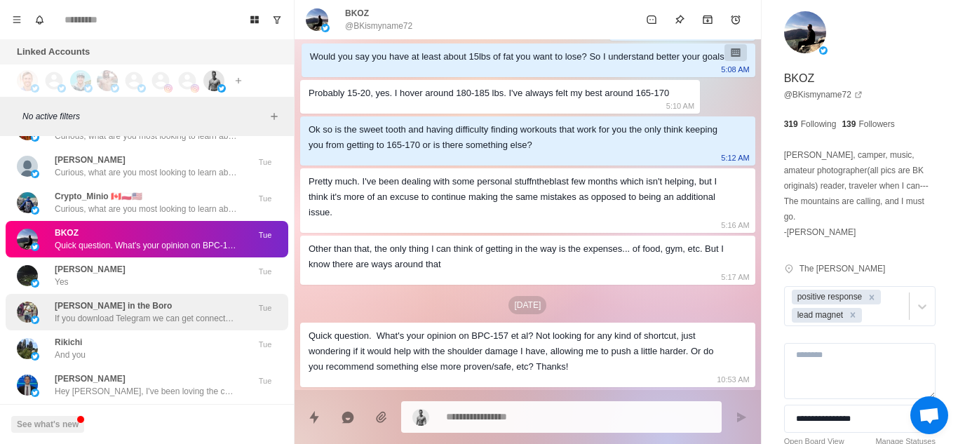
click at [190, 299] on div "[PERSON_NAME] in the Boro If you download Telegram we can get connected on ther…" at bounding box center [147, 312] width 283 height 36
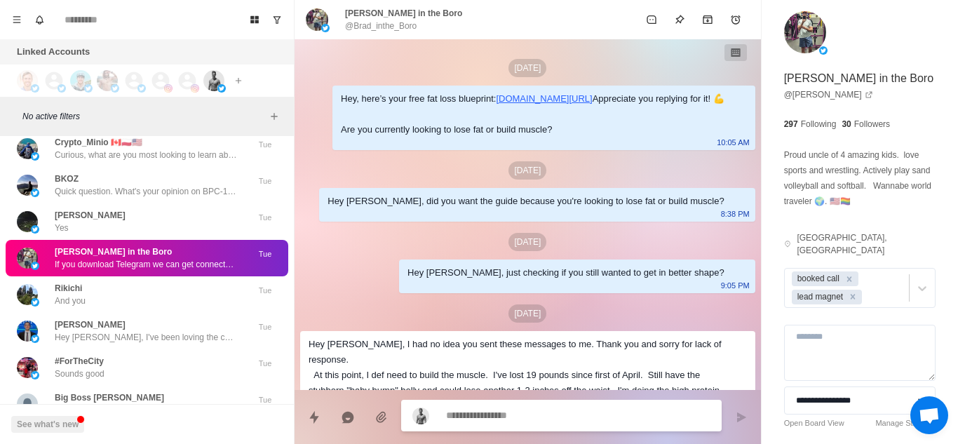
scroll to position [1877, 0]
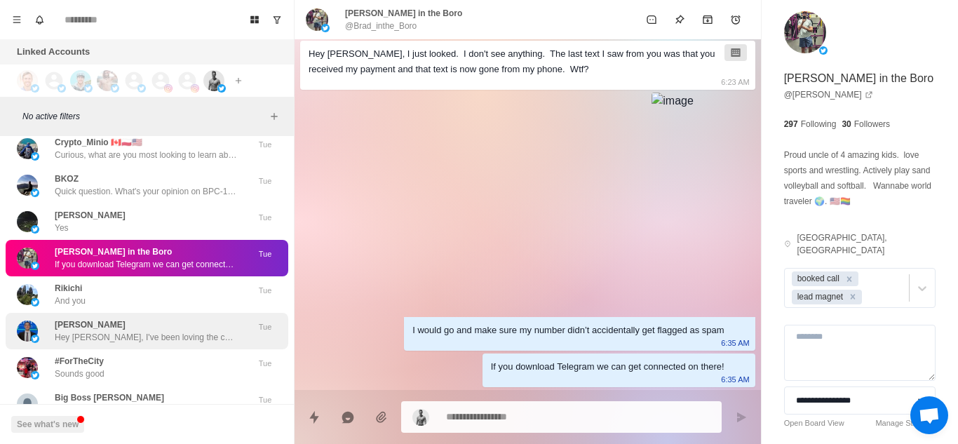
click at [189, 344] on div "[PERSON_NAME], I've been loving the content that you've been putting out and I'…" at bounding box center [147, 331] width 283 height 36
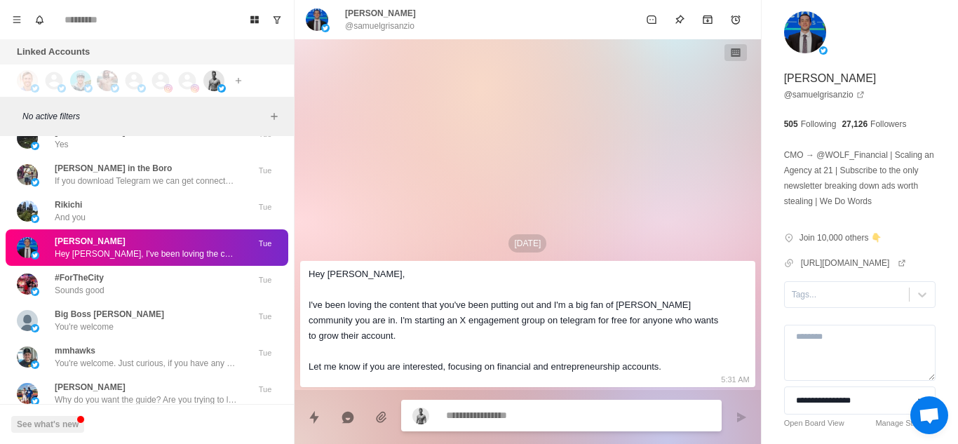
scroll to position [15489, 0]
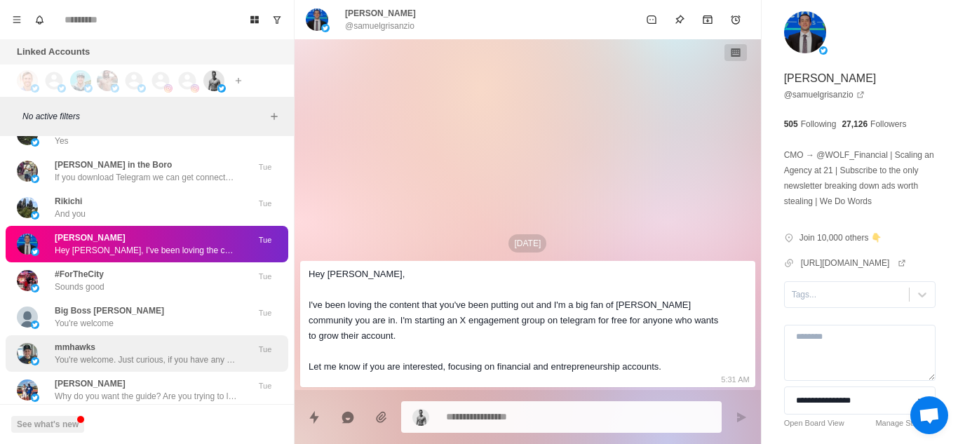
click at [184, 366] on div "mmhawks You're welcome. Just curious, if you have any health goals you're worki…" at bounding box center [147, 353] width 283 height 36
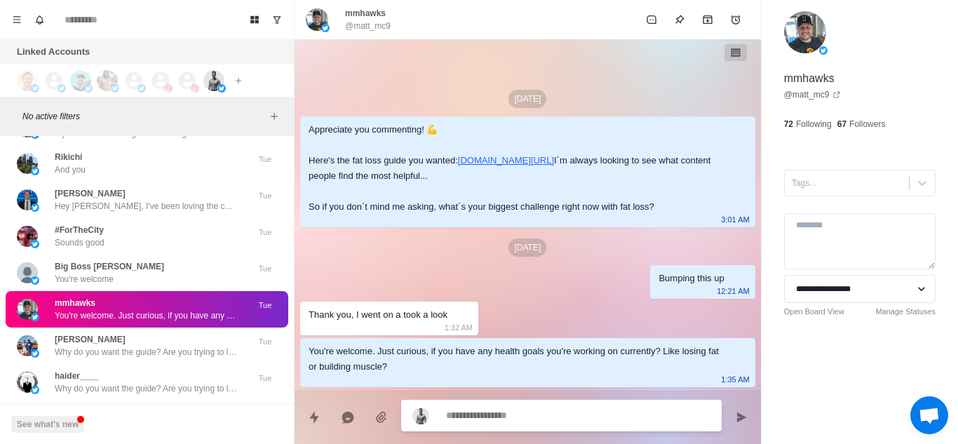
scroll to position [87, 0]
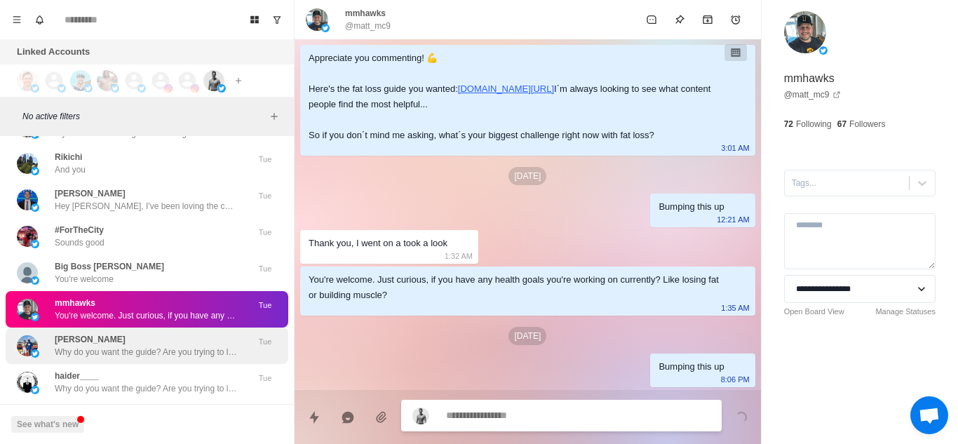
click at [126, 354] on p "Why do you want the guide? Are you trying to lose fat or build muscle?" at bounding box center [146, 352] width 182 height 13
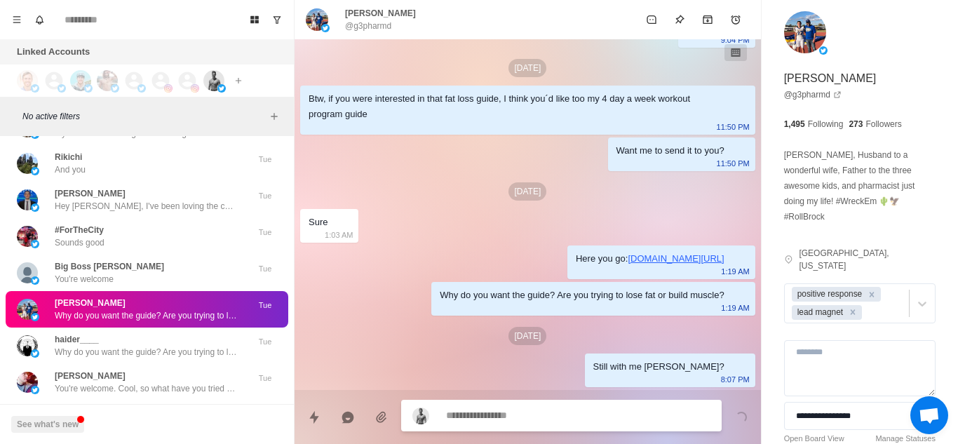
scroll to position [1024, 0]
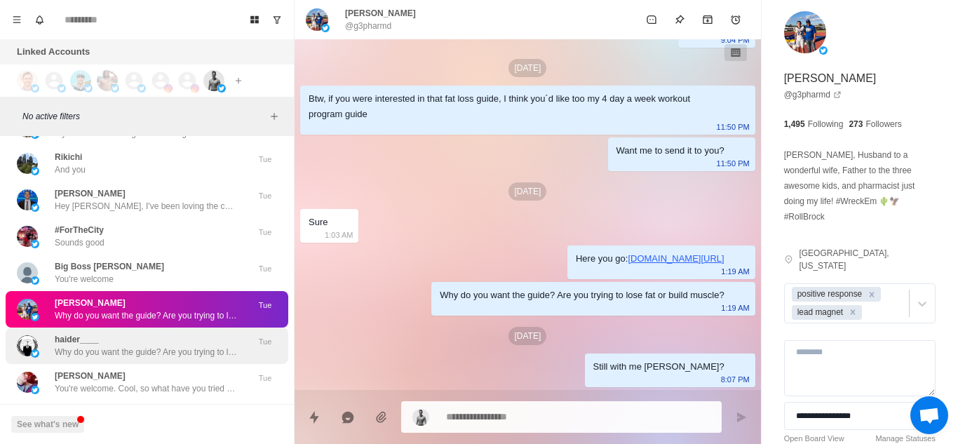
click at [180, 361] on div "haider____ Why do you want the guide? Are you trying to lose fat or build muscl…" at bounding box center [147, 346] width 283 height 36
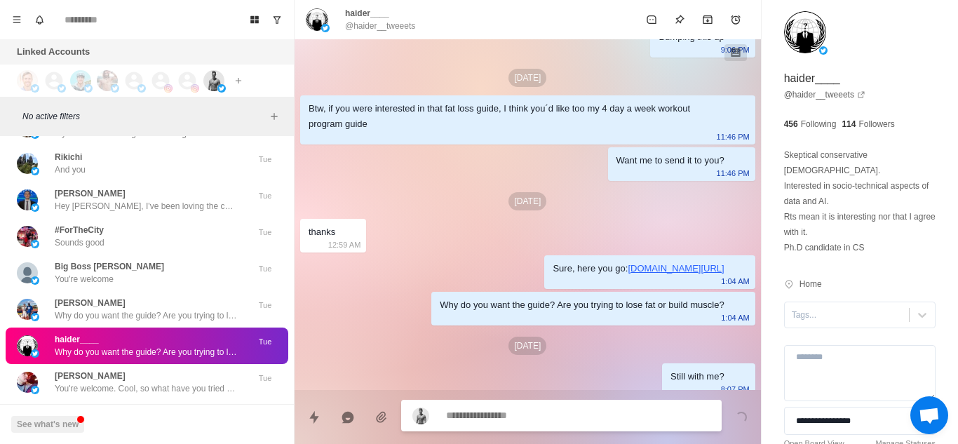
scroll to position [236, 0]
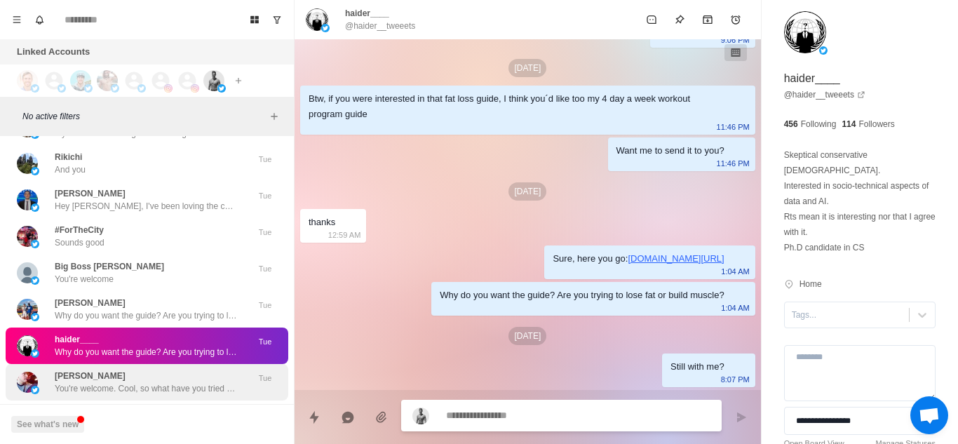
click at [191, 377] on div "[PERSON_NAME] You're welcome. Cool, so what have you tried so far with your die…" at bounding box center [146, 382] width 182 height 25
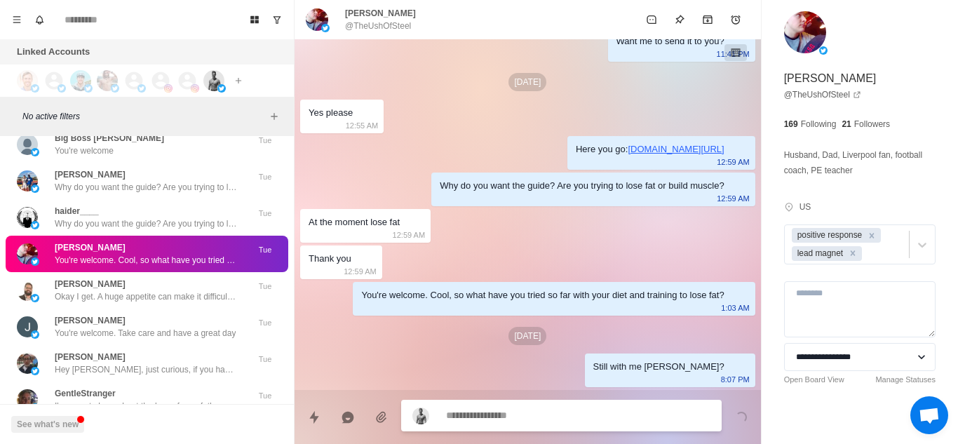
scroll to position [689, 0]
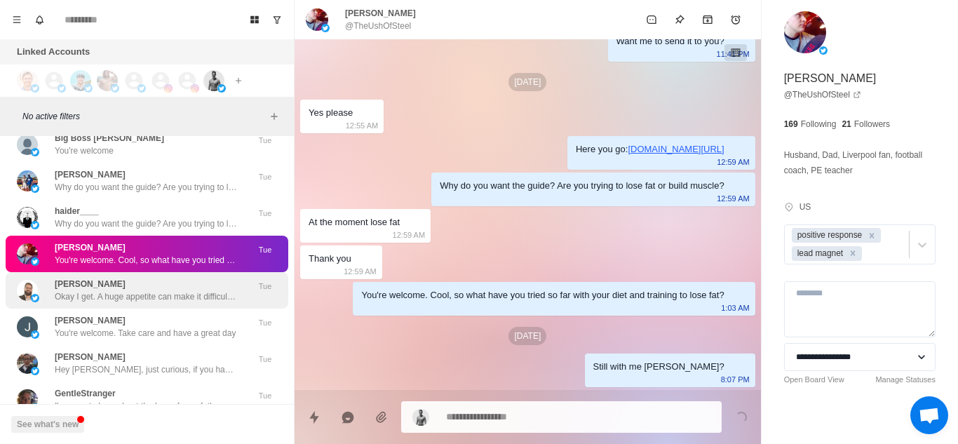
click at [182, 302] on p "Okay I get. A huge appetite can make it difficult to lose weight. So what have …" at bounding box center [146, 296] width 182 height 13
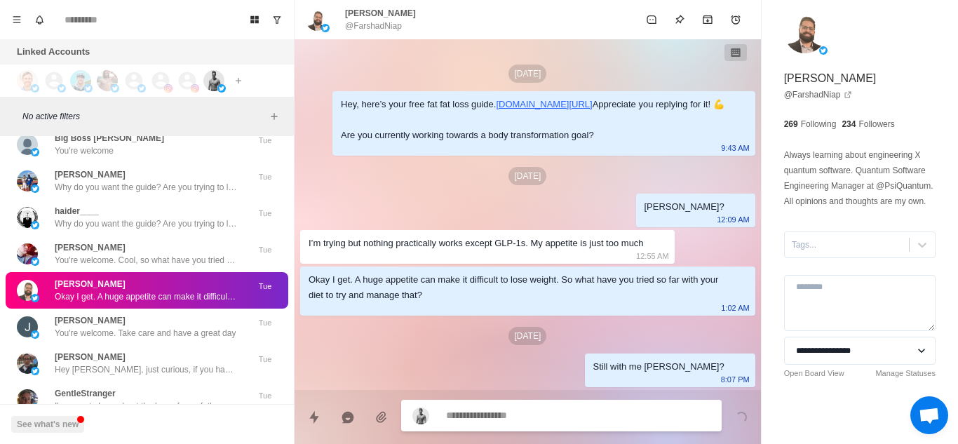
scroll to position [56, 0]
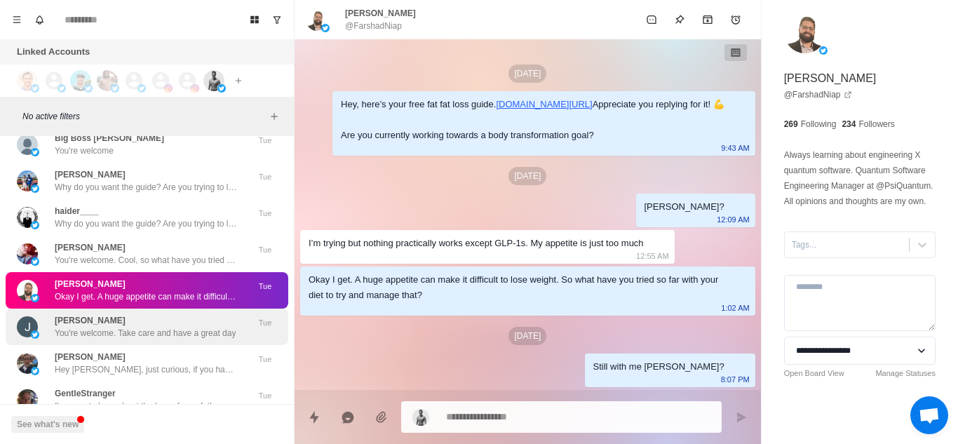
click at [120, 323] on div "[PERSON_NAME] You're welcome. Take care and have a great day" at bounding box center [145, 326] width 181 height 25
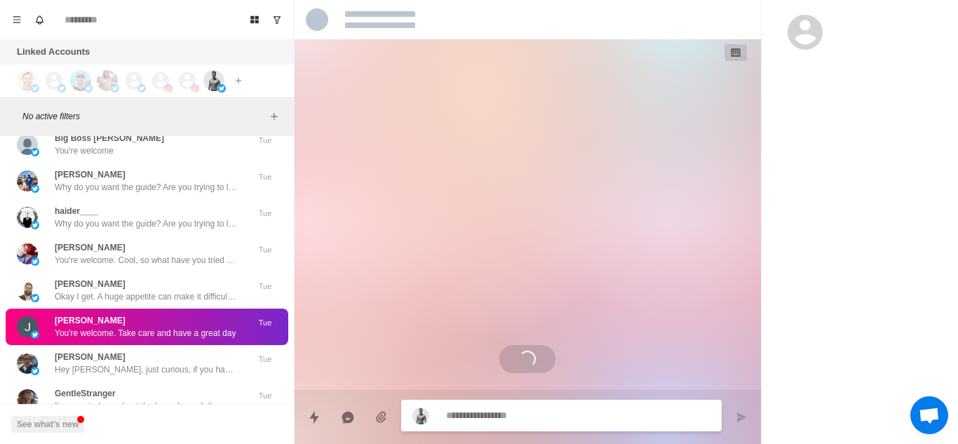
scroll to position [0, 0]
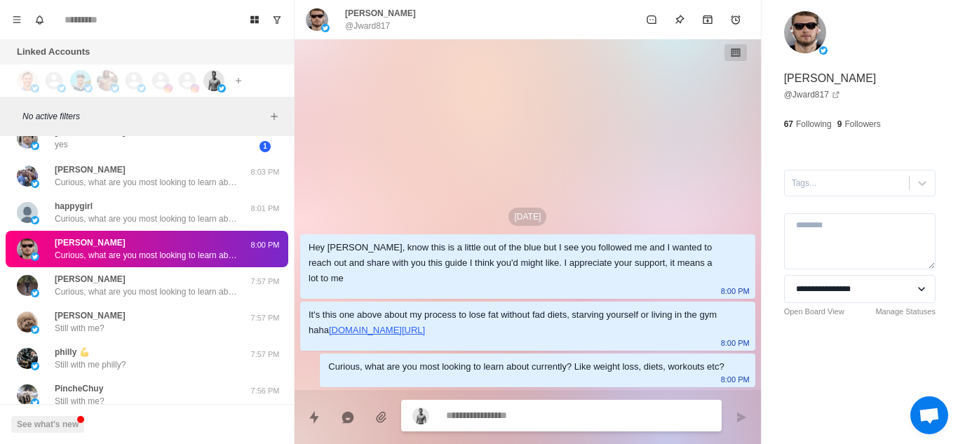
scroll to position [512, 0]
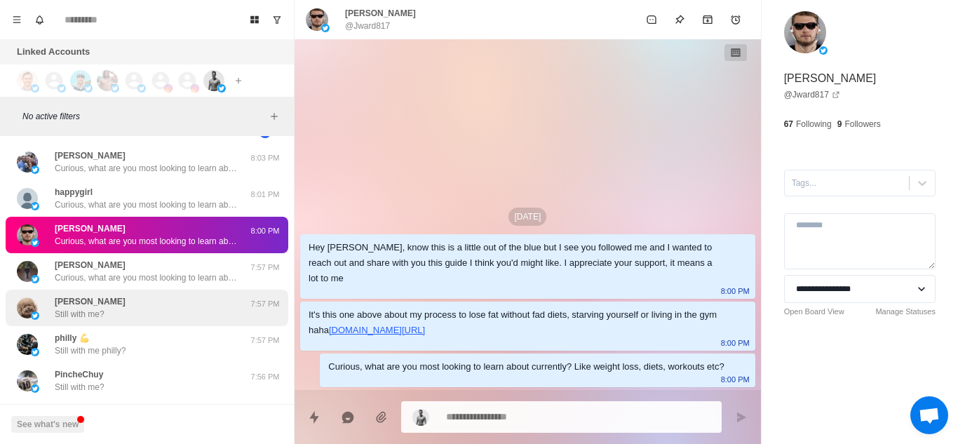
click at [170, 309] on div "Melon Husk Still with me?" at bounding box center [132, 307] width 231 height 25
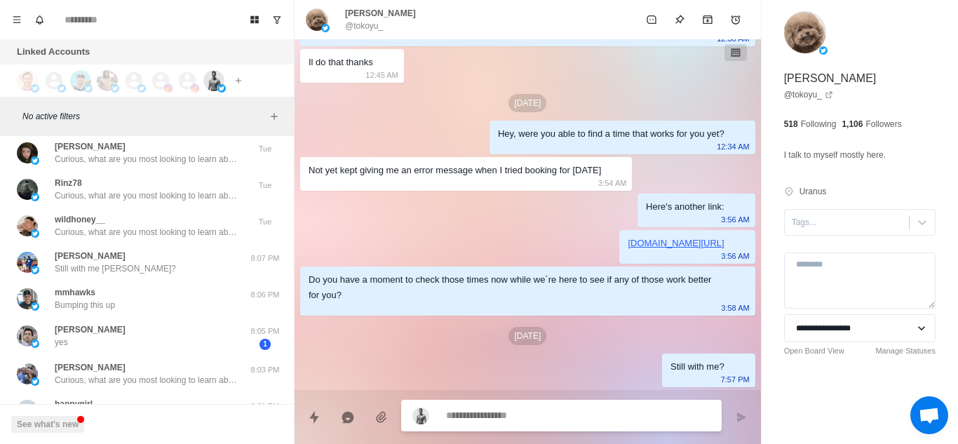
scroll to position [299, 0]
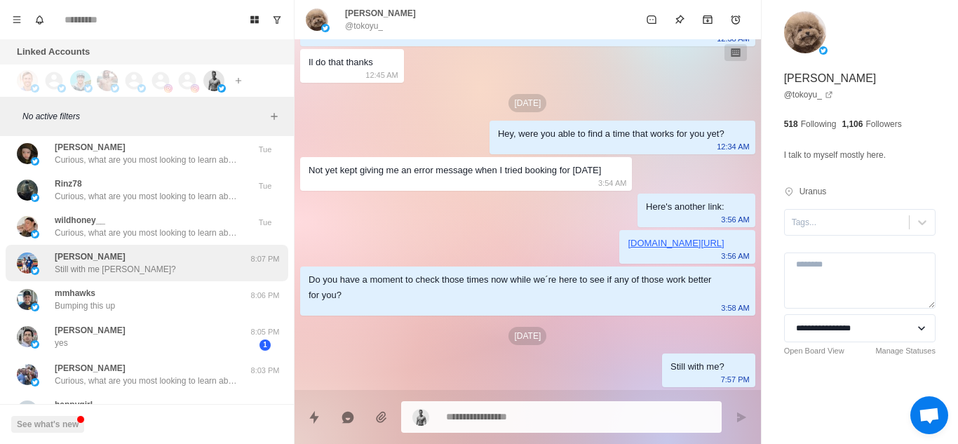
click at [192, 250] on div "[PERSON_NAME] Still with me [PERSON_NAME]? 8:07 PM" at bounding box center [147, 263] width 283 height 36
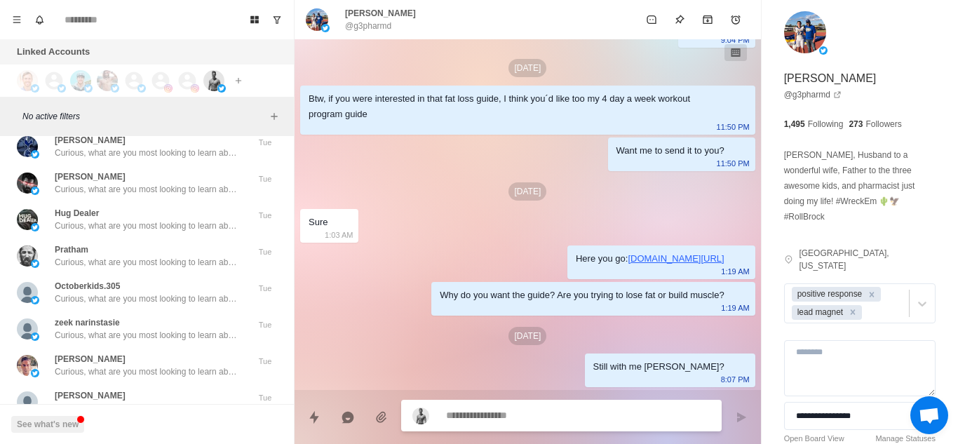
scroll to position [11004, 0]
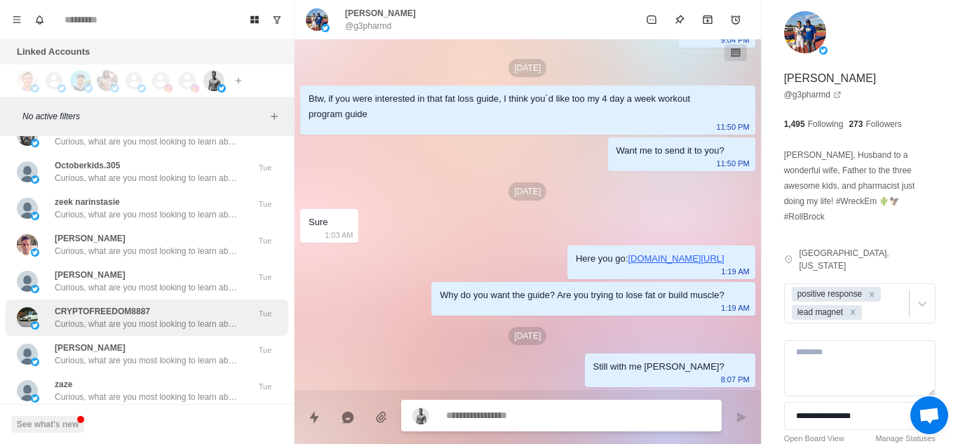
click at [130, 332] on div "CRYPTOFREEDOM8887 Curious, what are you most looking to learn about currently? …" at bounding box center [147, 317] width 283 height 36
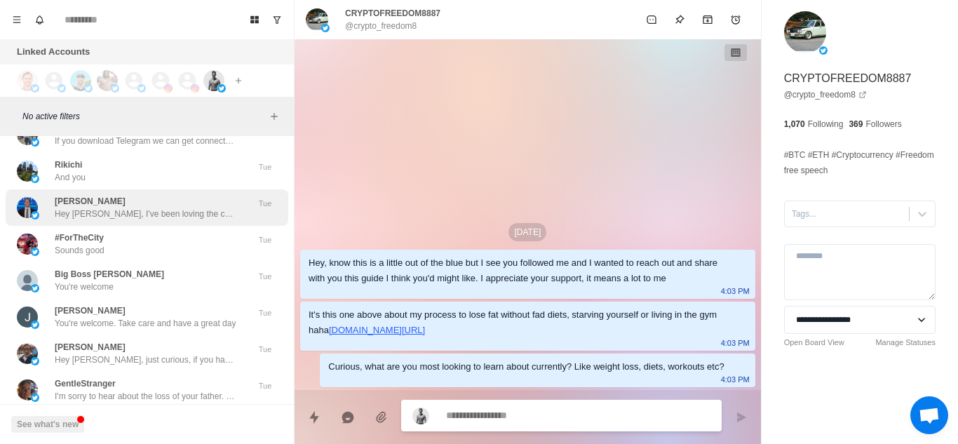
scroll to position [15929, 0]
click at [142, 304] on div "[PERSON_NAME] You're welcome. Take care and have a great day" at bounding box center [145, 316] width 181 height 25
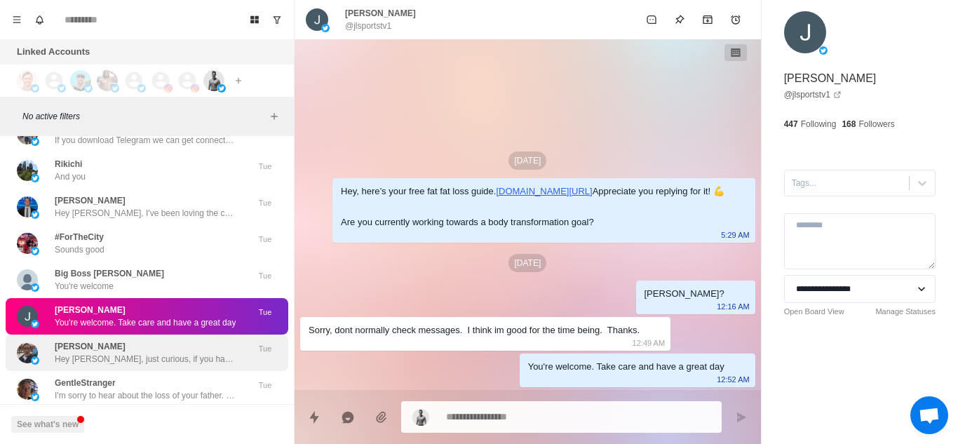
click at [136, 344] on div "[PERSON_NAME] Hey [PERSON_NAME], just curious, if you have any health goals you…" at bounding box center [146, 352] width 182 height 25
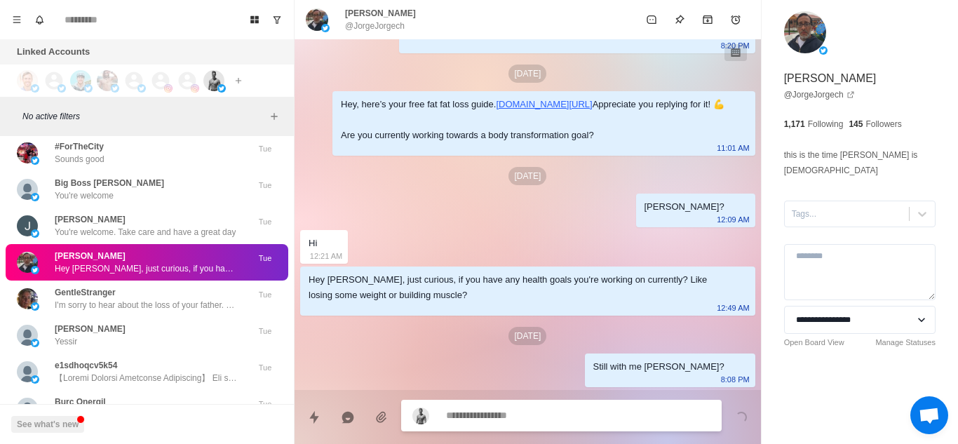
scroll to position [553, 0]
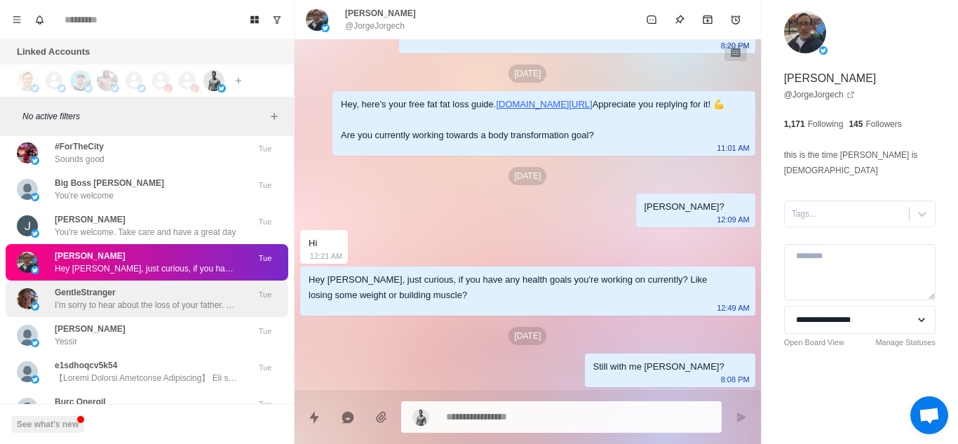
click at [164, 307] on p "I'm sorry to hear about the loss of your father. Take all the time you need to …" at bounding box center [146, 305] width 182 height 13
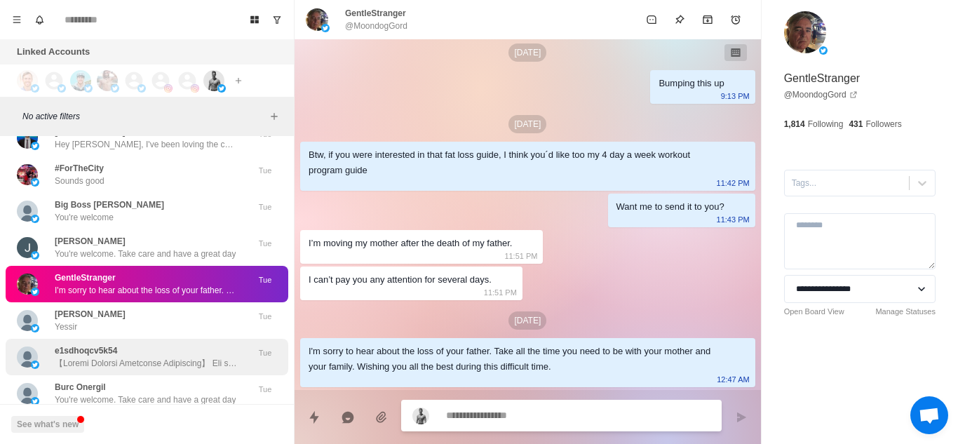
scroll to position [16144, 0]
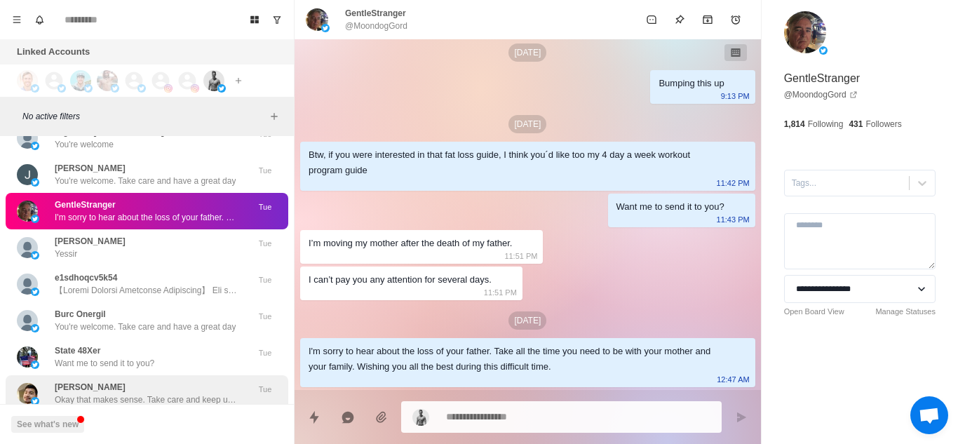
click at [145, 389] on div "[PERSON_NAME] that makes sense. Take care and keep up the good work" at bounding box center [146, 393] width 182 height 25
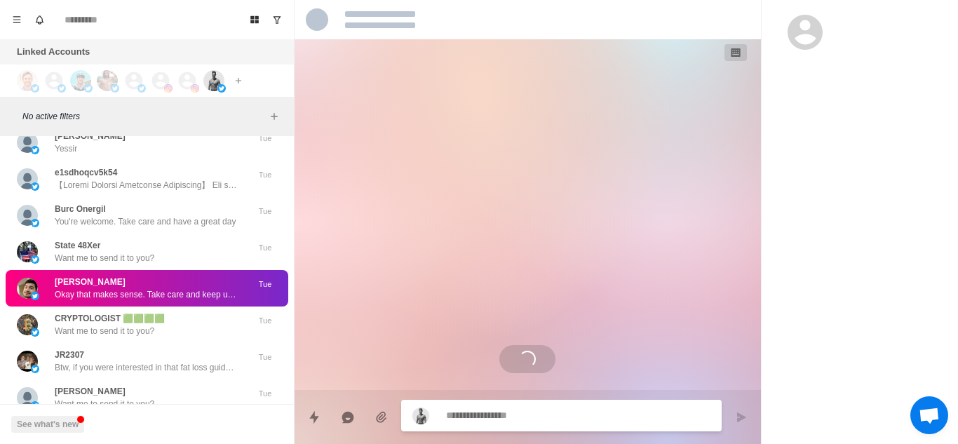
scroll to position [156, 0]
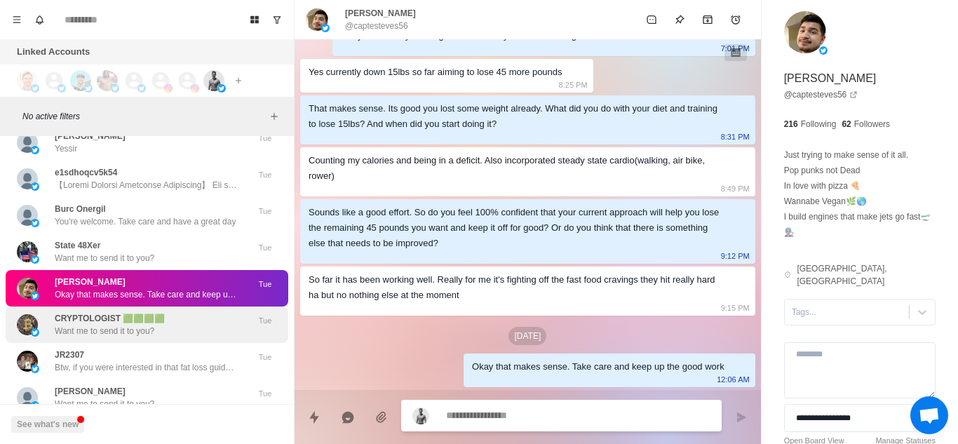
click at [165, 337] on div "CRYPTOLOGIST 🟩🟩🟩🟩 Want me to send it to you? Tue" at bounding box center [147, 324] width 283 height 36
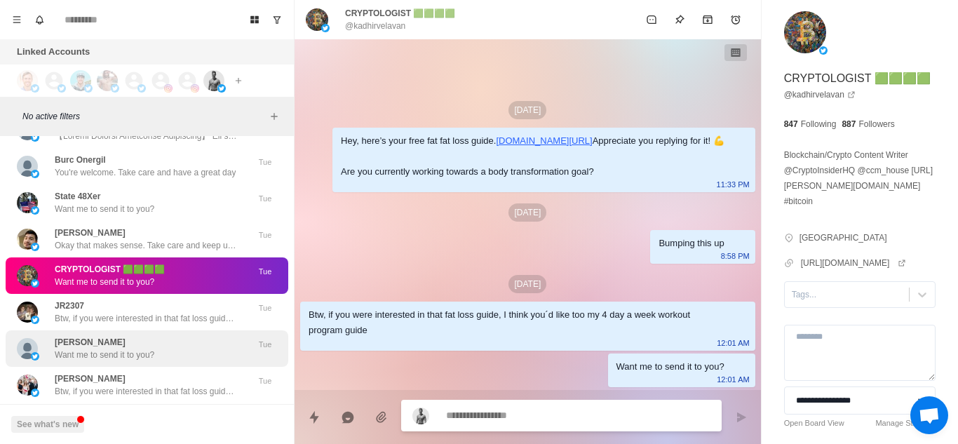
scroll to position [16325, 0]
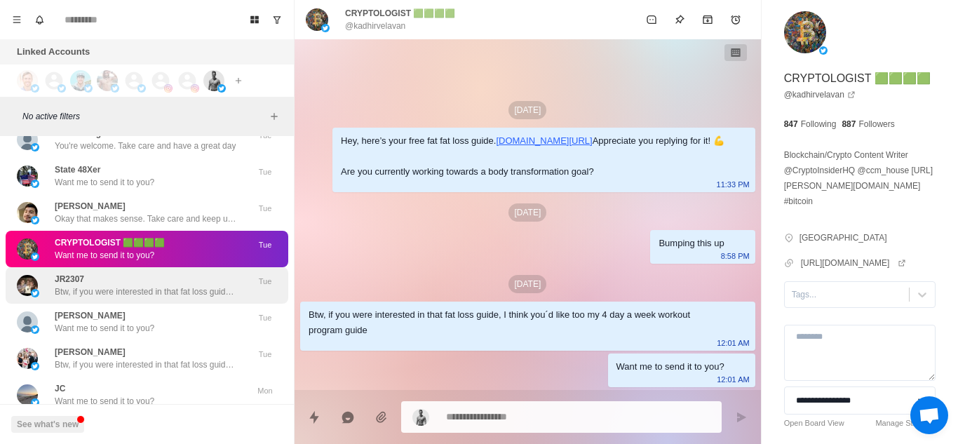
click at [180, 288] on p "Btw, if you were interested in that fat loss guide, I think you´d like too my 4…" at bounding box center [146, 291] width 182 height 13
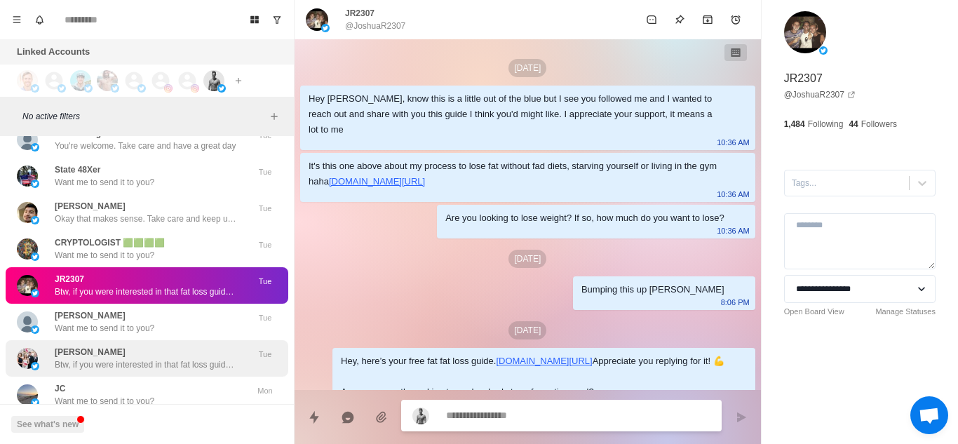
scroll to position [267, 0]
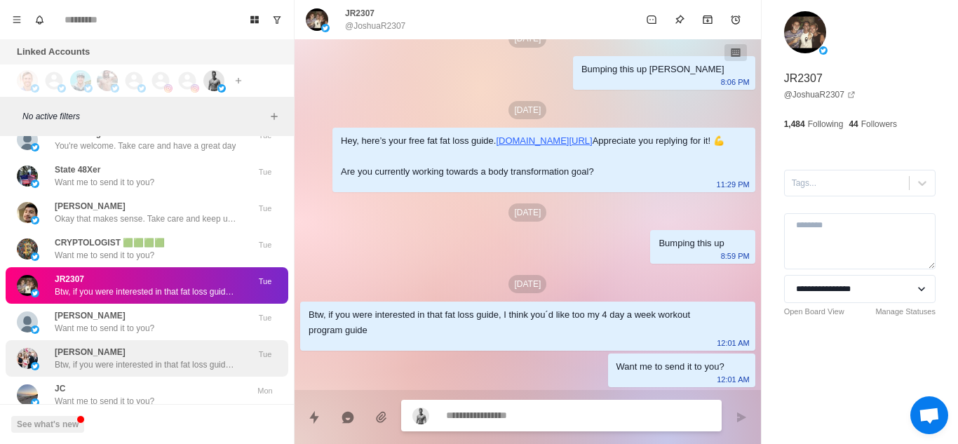
click at [159, 361] on p "Btw, if you were interested in that fat loss guide, I think you´d like too my 4…" at bounding box center [146, 364] width 182 height 13
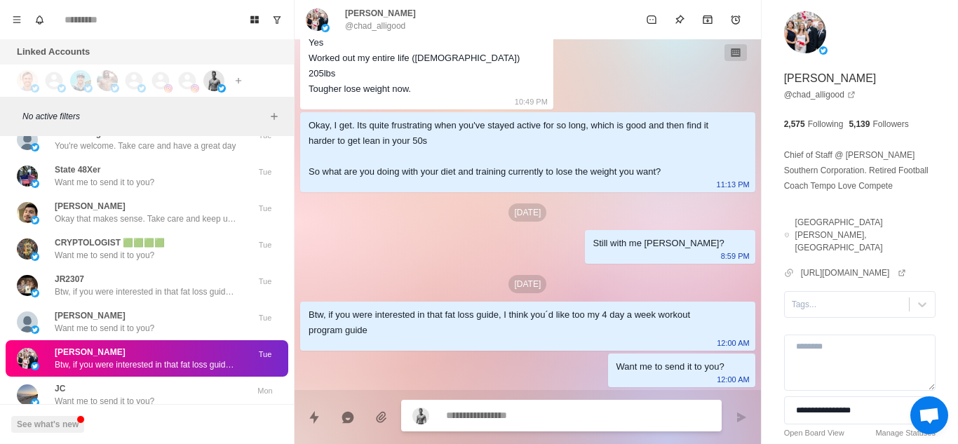
scroll to position [16405, 0]
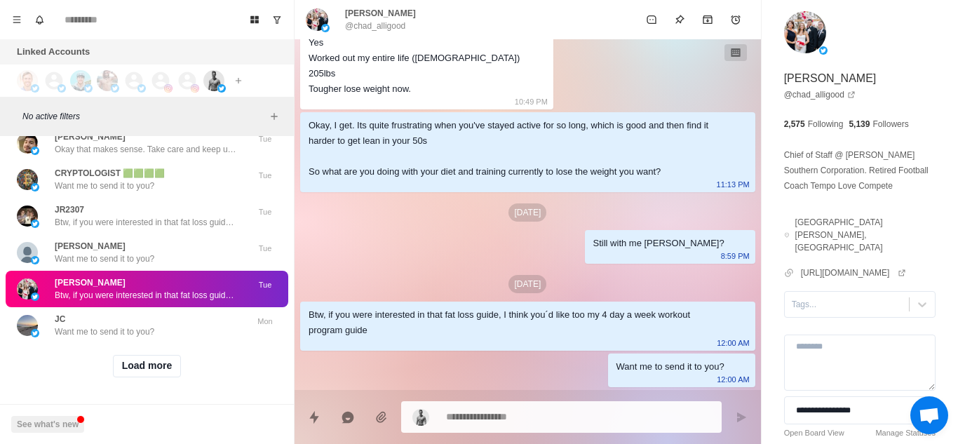
click at [159, 361] on button "Load more" at bounding box center [147, 366] width 69 height 22
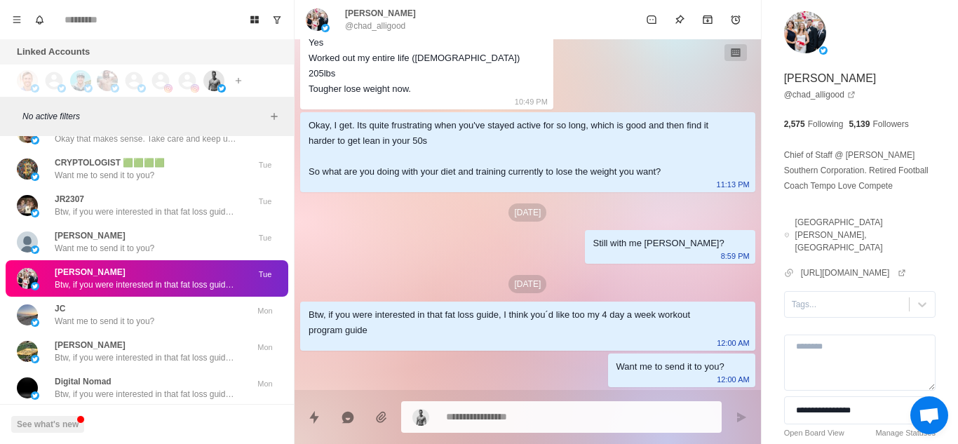
drag, startPoint x: 912, startPoint y: 53, endPoint x: 572, endPoint y: 141, distance: 350.8
click at [912, 53] on div "**********" at bounding box center [860, 250] width 196 height 501
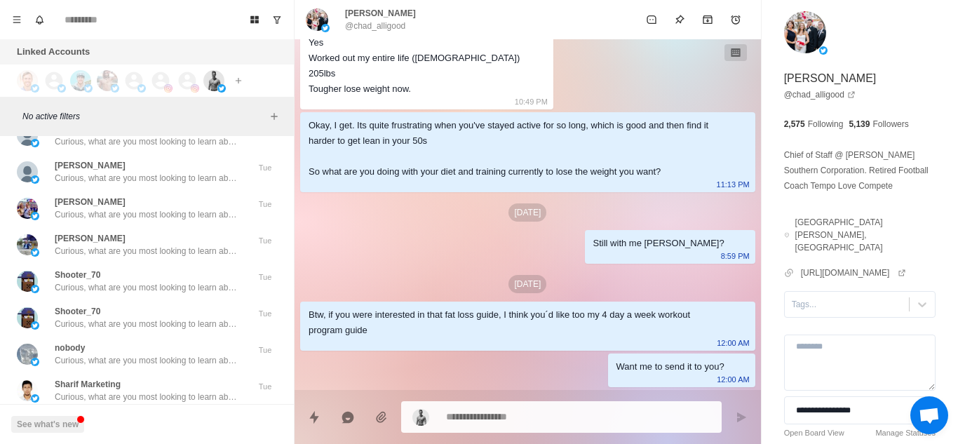
scroll to position [11454, 0]
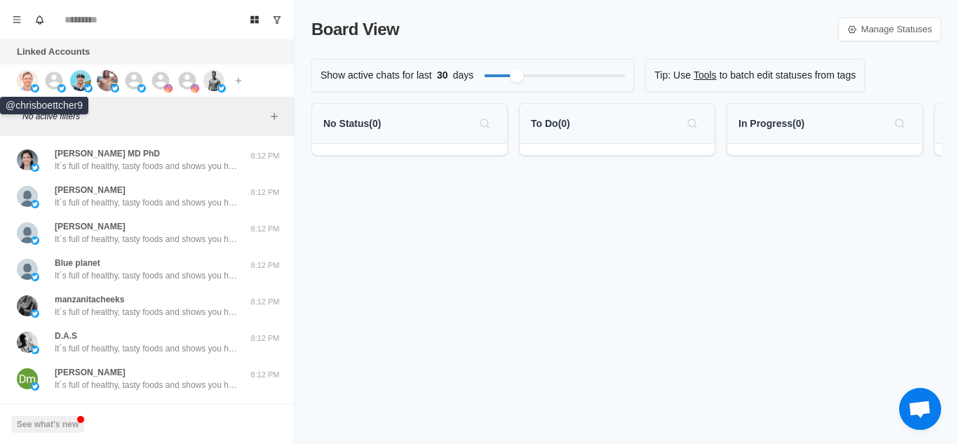
click at [29, 81] on img at bounding box center [27, 80] width 21 height 21
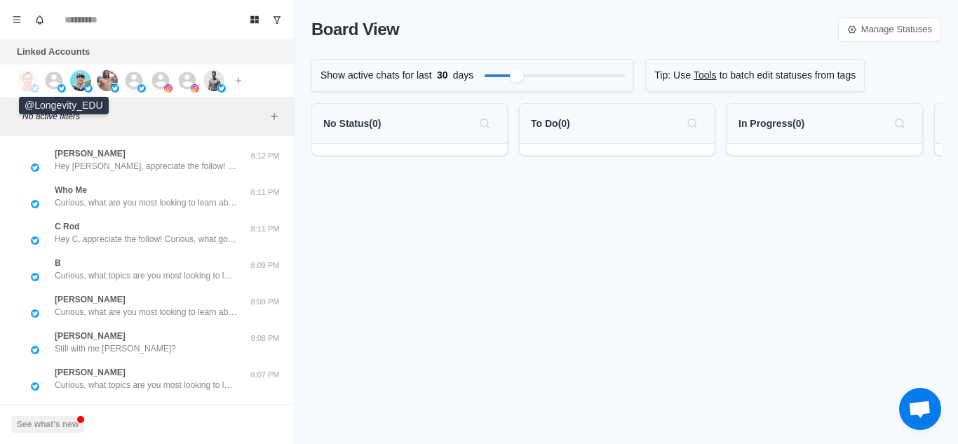
click at [58, 83] on icon at bounding box center [53, 80] width 21 height 21
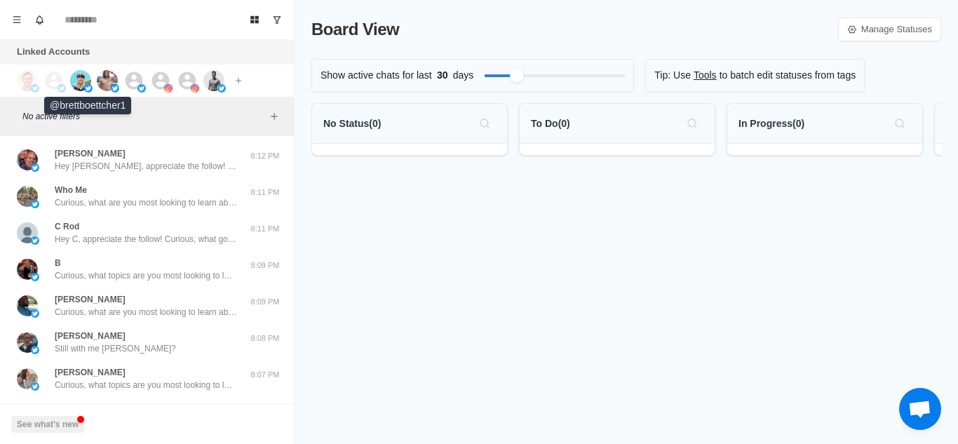
click at [82, 79] on img at bounding box center [80, 80] width 21 height 21
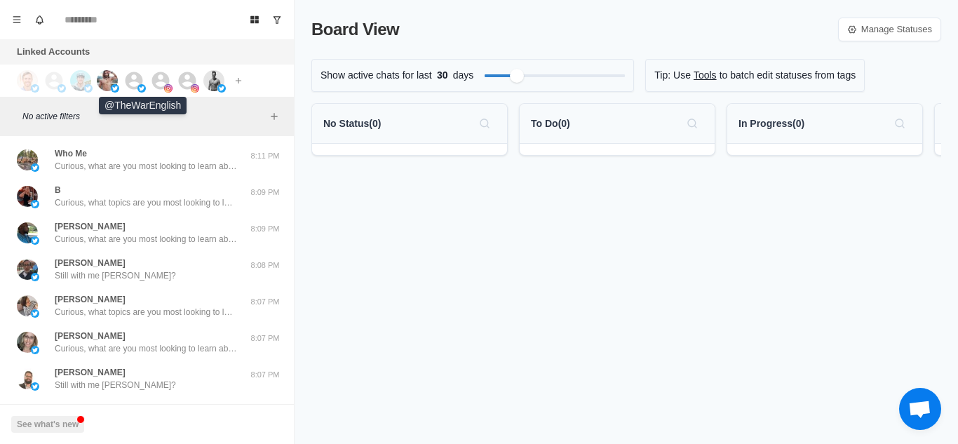
click at [142, 79] on icon at bounding box center [135, 81] width 18 height 18
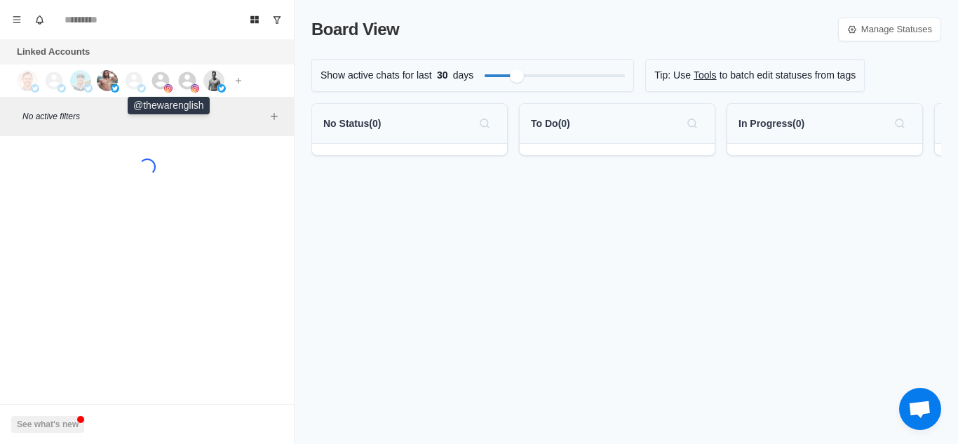
click at [163, 79] on icon at bounding box center [161, 81] width 18 height 18
click at [181, 79] on icon at bounding box center [188, 81] width 18 height 18
click at [218, 79] on img at bounding box center [213, 80] width 21 height 21
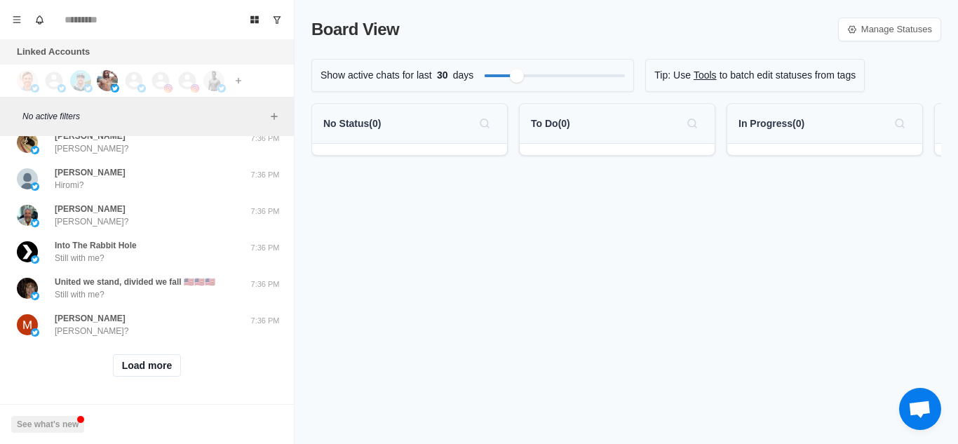
scroll to position [540, 0]
click at [149, 354] on button "Load more" at bounding box center [147, 365] width 69 height 22
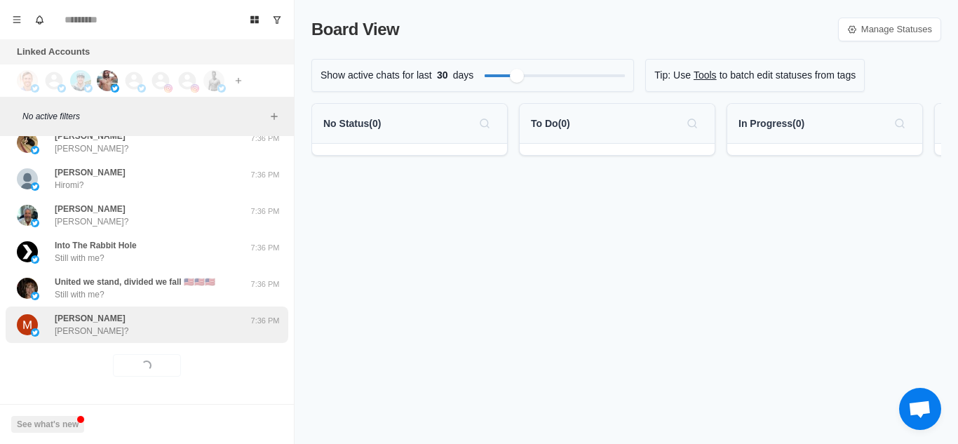
click at [175, 325] on div "Michael Ancarana Michael?" at bounding box center [132, 324] width 231 height 25
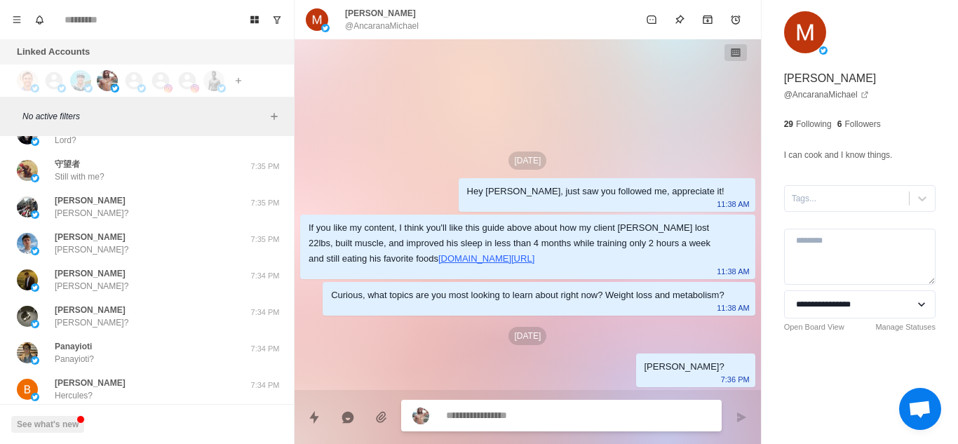
scroll to position [1269, 0]
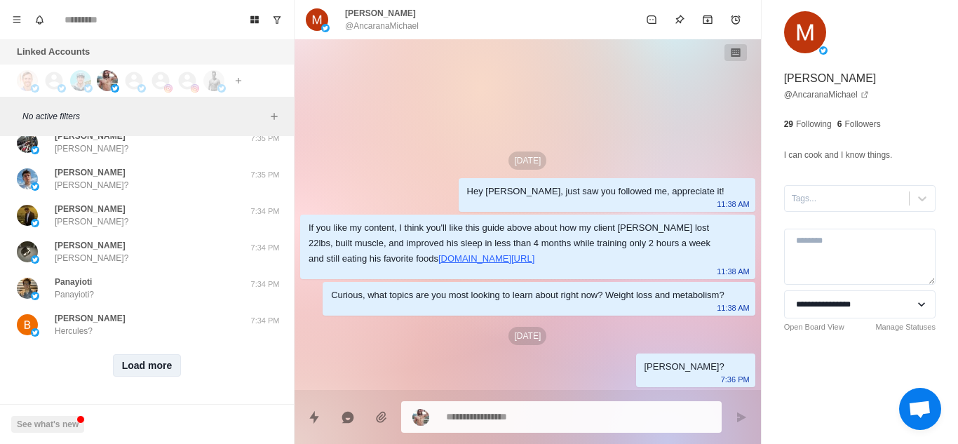
click at [162, 356] on button "Load more" at bounding box center [147, 365] width 69 height 22
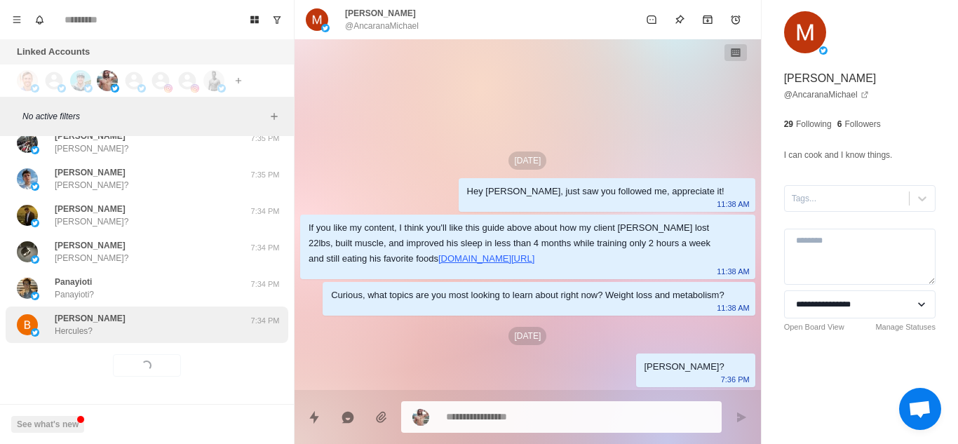
click at [197, 306] on div "Hercules Pietersen Hercules? 7:34 PM" at bounding box center [147, 324] width 283 height 36
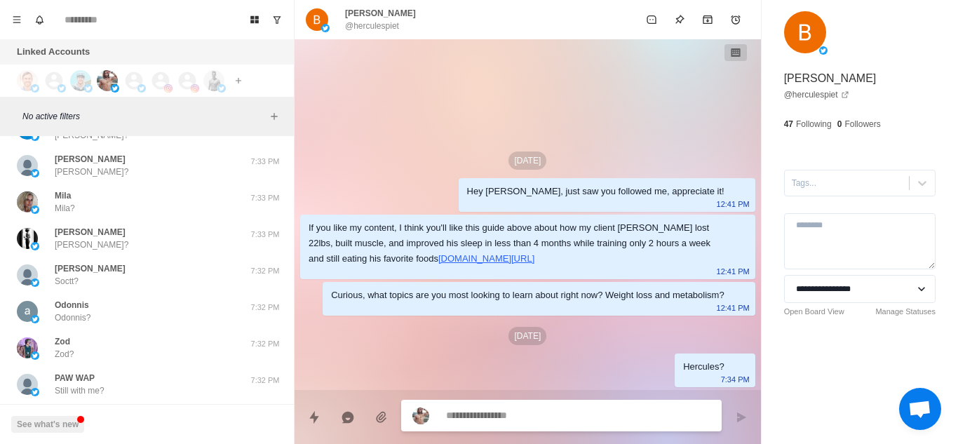
scroll to position [1999, 0]
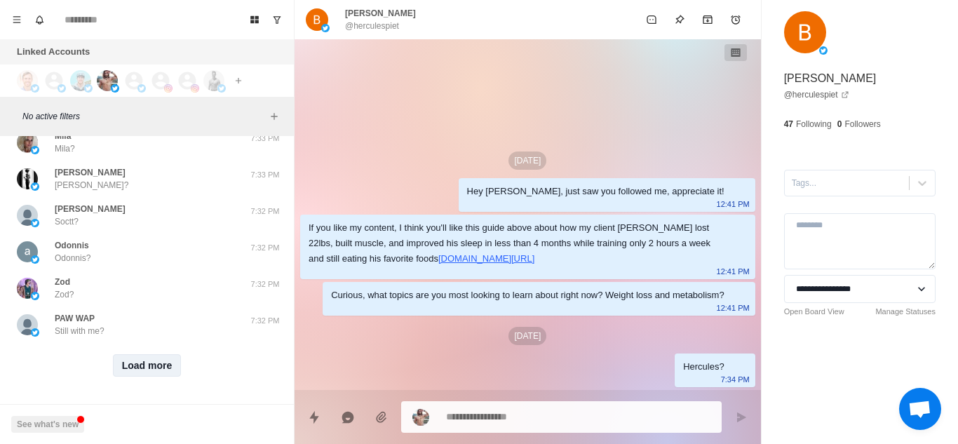
click at [142, 361] on button "Load more" at bounding box center [147, 365] width 69 height 22
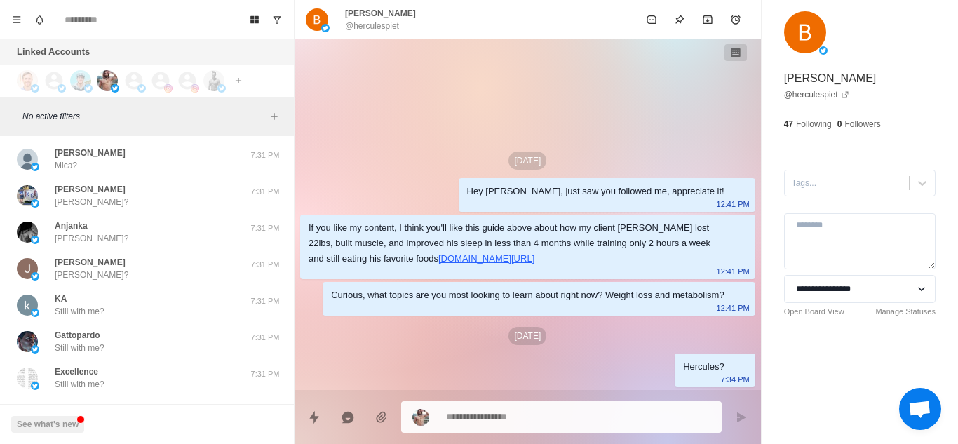
scroll to position [2728, 0]
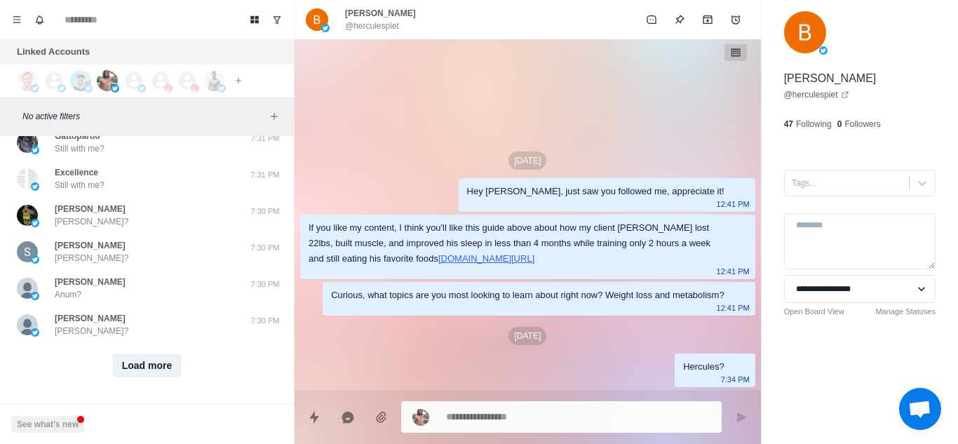
click at [167, 360] on button "Load more" at bounding box center [147, 365] width 69 height 22
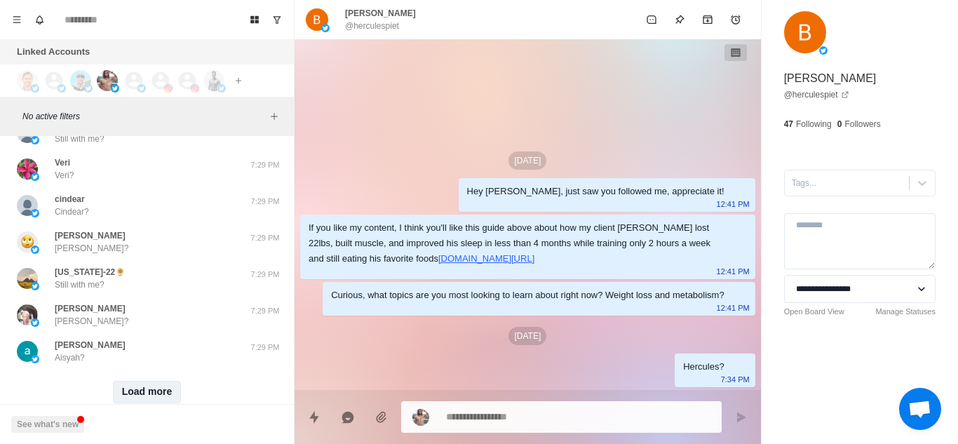
scroll to position [3605, 0]
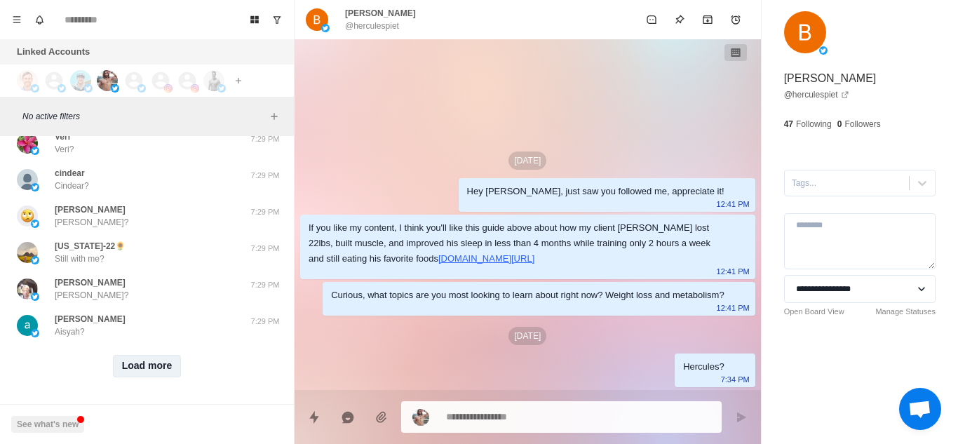
click at [167, 360] on button "Load more" at bounding box center [147, 366] width 69 height 22
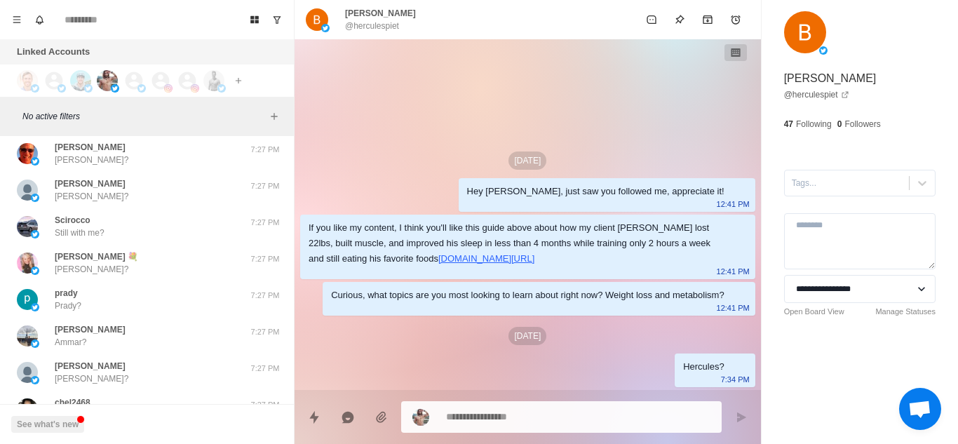
scroll to position [4334, 0]
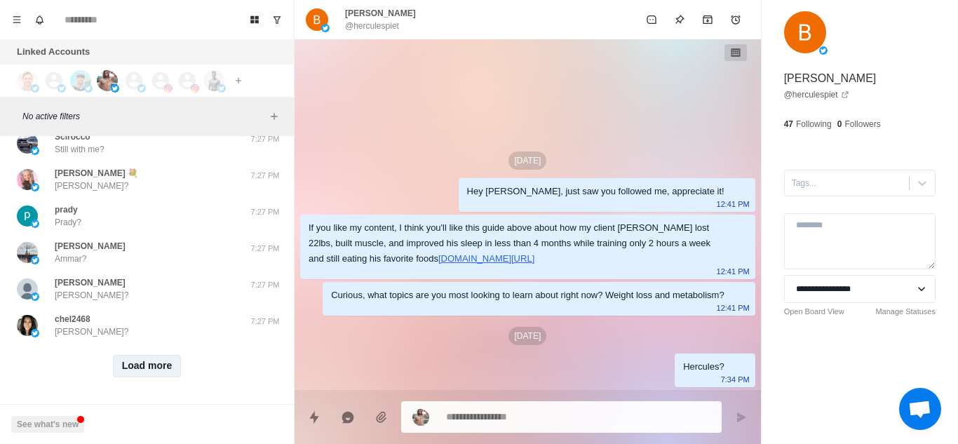
click at [167, 360] on button "Load more" at bounding box center [147, 366] width 69 height 22
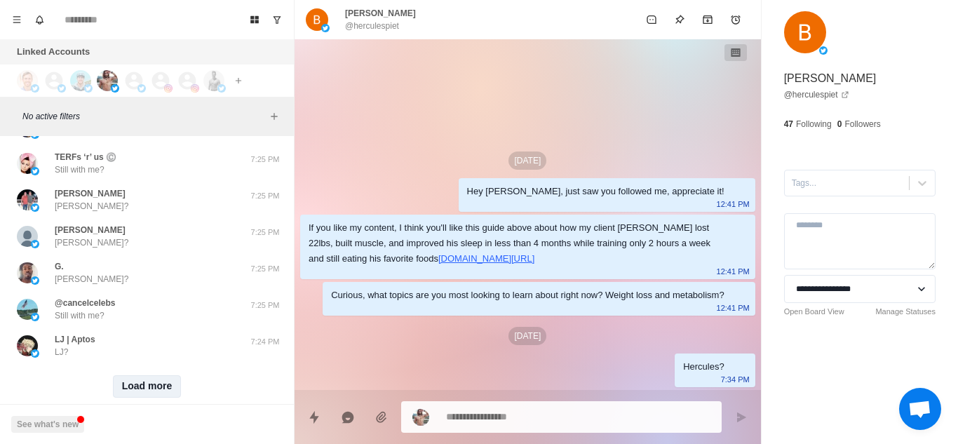
scroll to position [5064, 0]
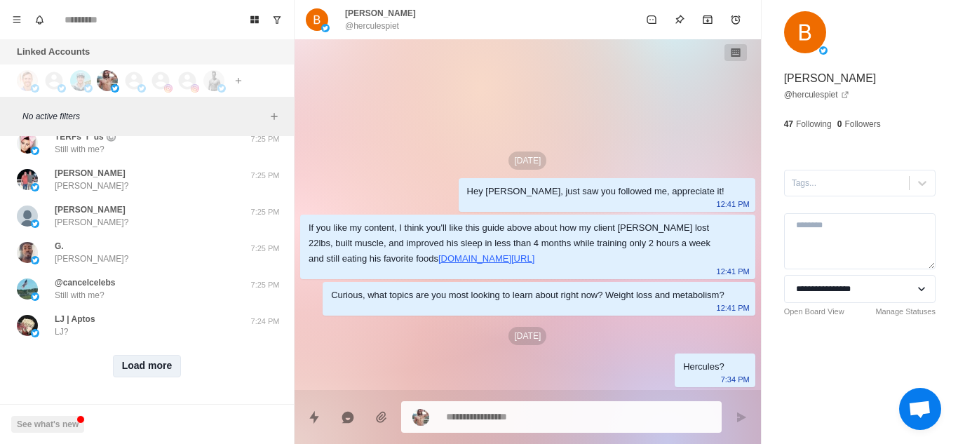
click at [167, 360] on button "Load more" at bounding box center [147, 366] width 69 height 22
click at [187, 344] on div "Loading... Load more" at bounding box center [147, 366] width 283 height 45
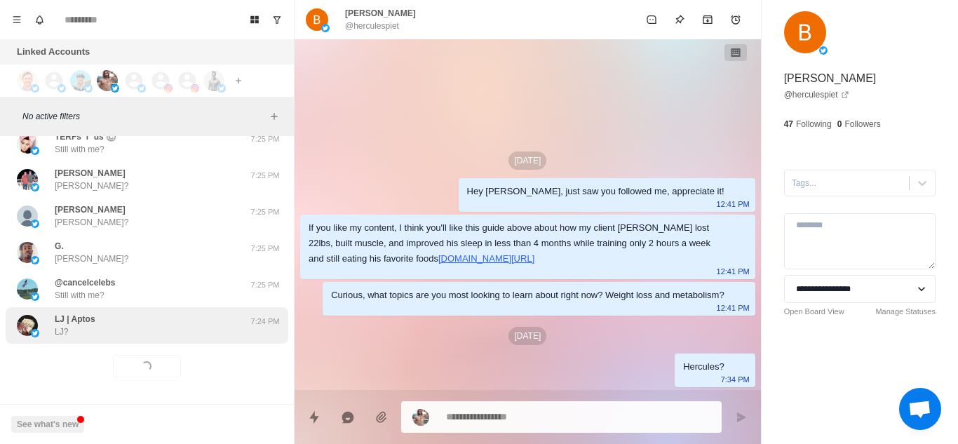
click at [131, 323] on div "LJ | Aptos LJ?" at bounding box center [132, 325] width 231 height 25
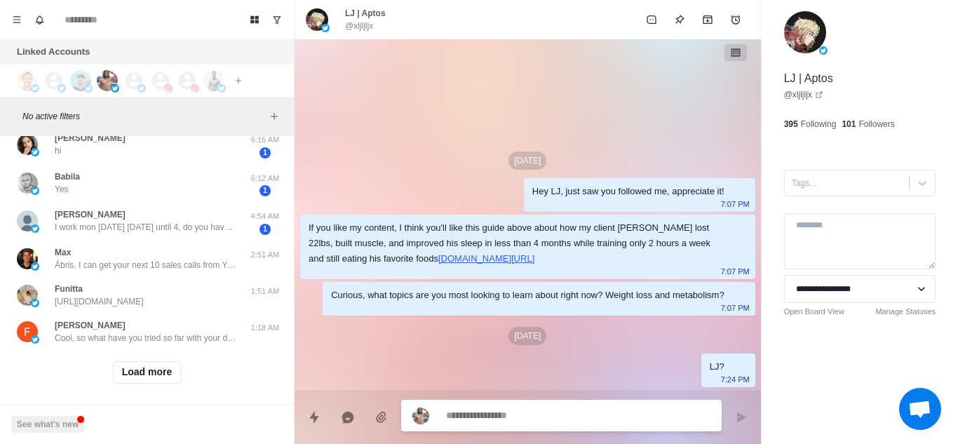
scroll to position [5814, 0]
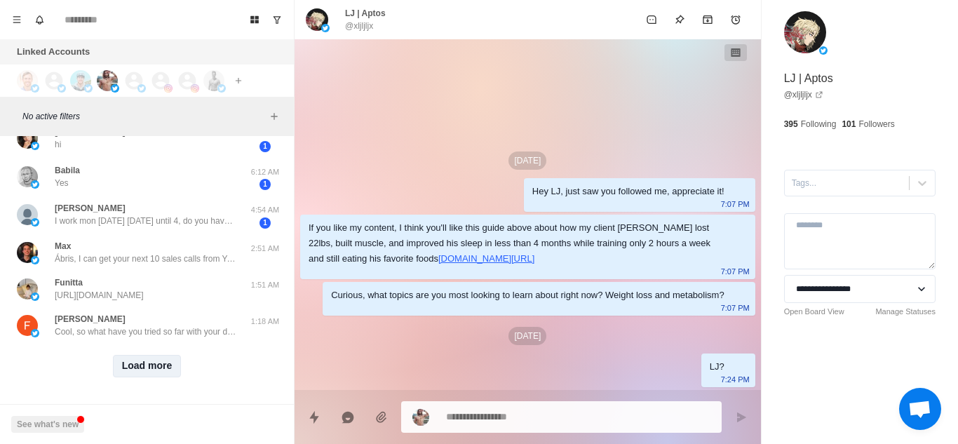
click at [151, 355] on button "Load more" at bounding box center [147, 366] width 69 height 22
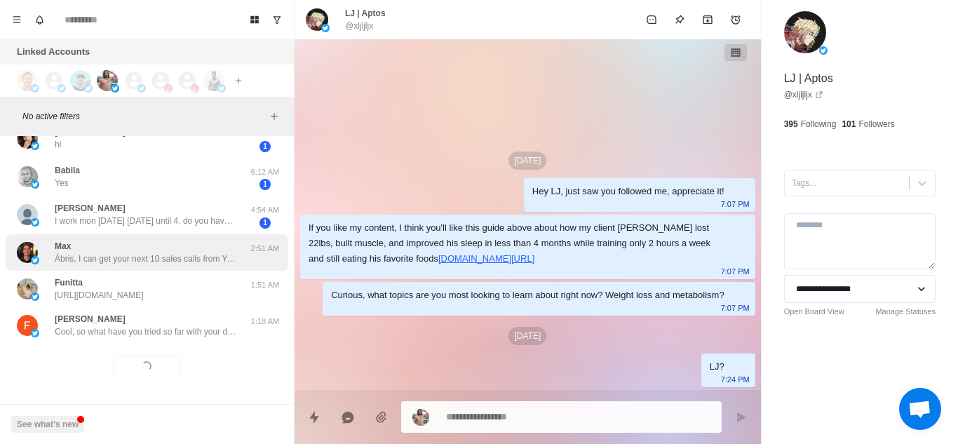
click at [184, 252] on p "Ábris, I can get your next 10 sales calls from YouTube &amp; Email. With the sa…" at bounding box center [146, 258] width 182 height 13
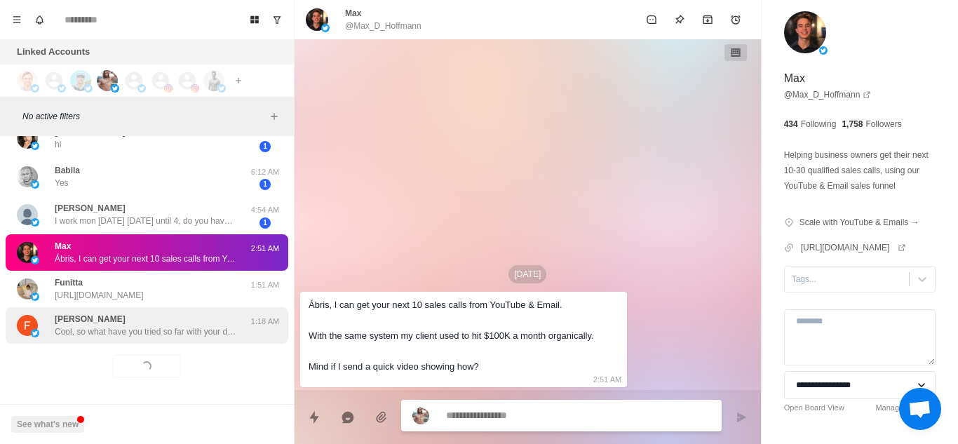
click at [183, 325] on p "Cool, so what have you tried so far with your diet and training to lose weight,…" at bounding box center [146, 331] width 182 height 13
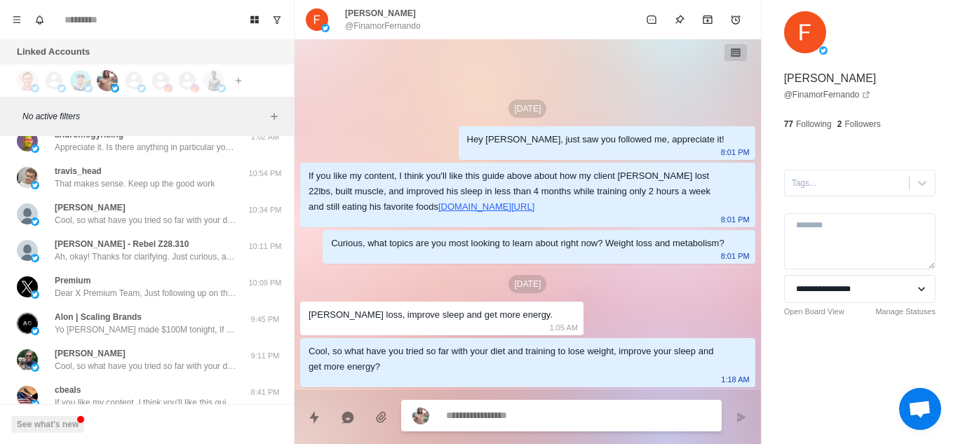
scroll to position [6025, 0]
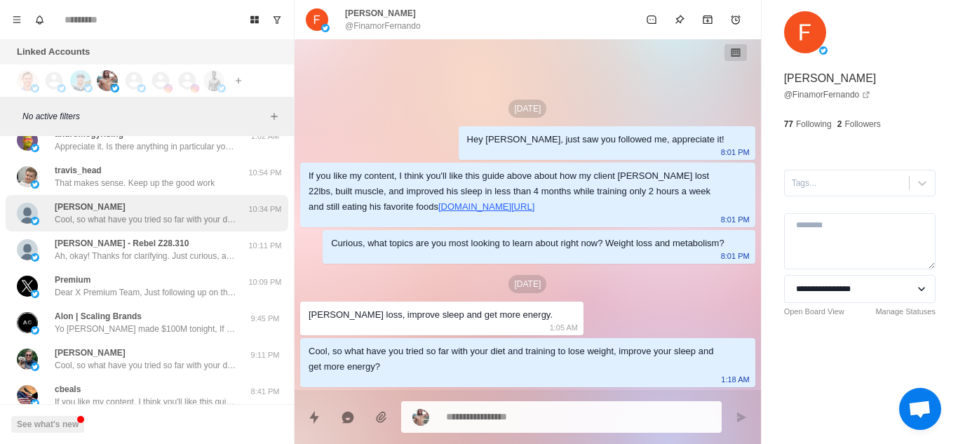
click at [195, 224] on p "Cool, so what have you tried so far with your diet and training to lose weight …" at bounding box center [146, 219] width 182 height 13
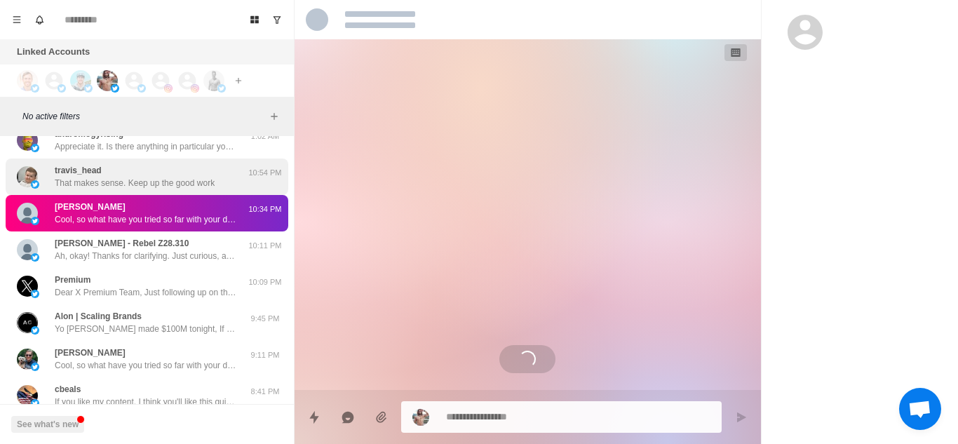
click at [195, 187] on p "That makes sense. Keep up the good work" at bounding box center [135, 183] width 160 height 13
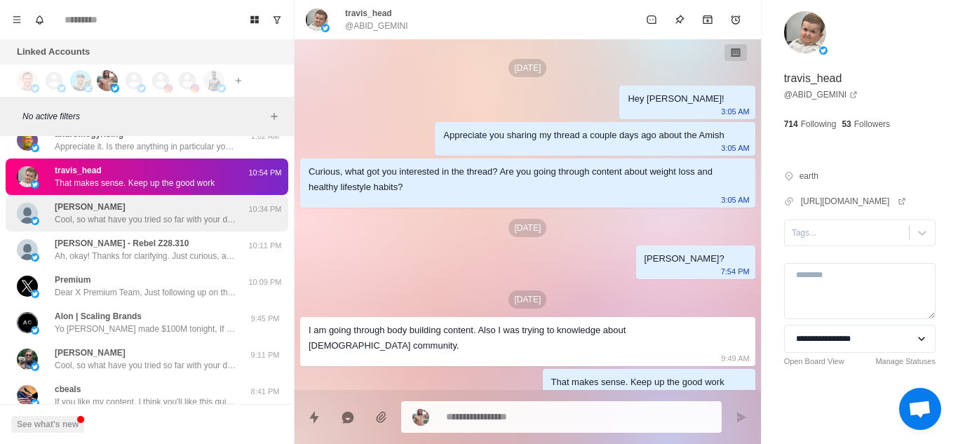
click at [193, 215] on p "Cool, so what have you tried so far with your diet and training to lose weight …" at bounding box center [146, 219] width 182 height 13
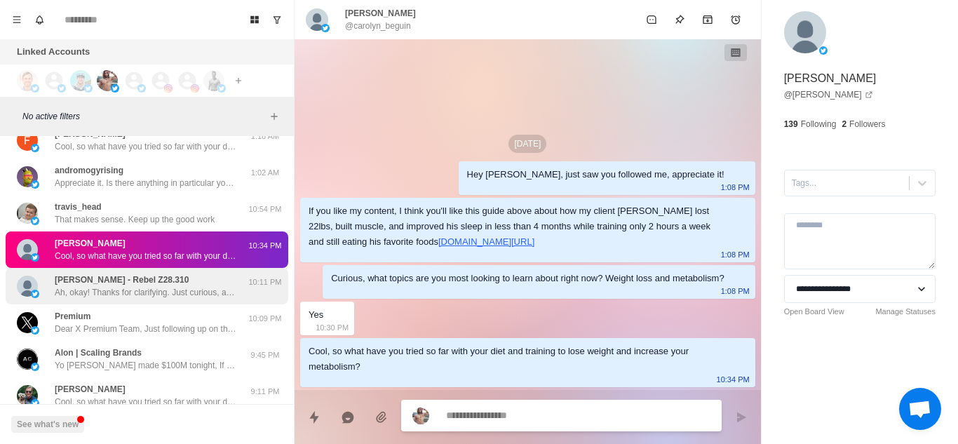
scroll to position [6062, 0]
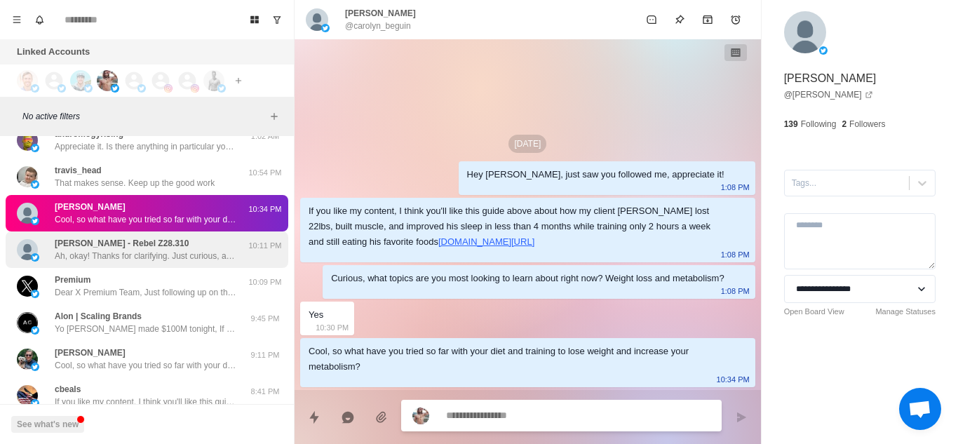
type textarea "*"
type textarea "**********"
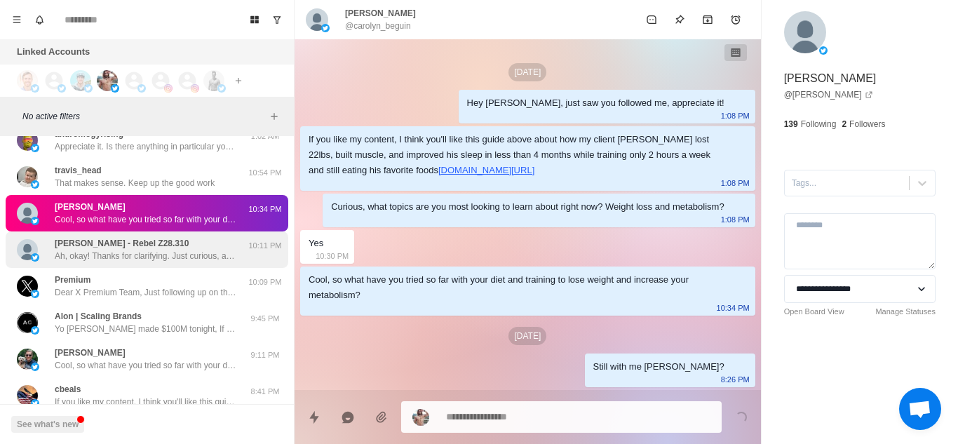
click at [210, 265] on div "Jaroslav Jabronski - Rebel Z28.310 Ah, okay! Thanks for clarifying. Just curiou…" at bounding box center [147, 249] width 283 height 36
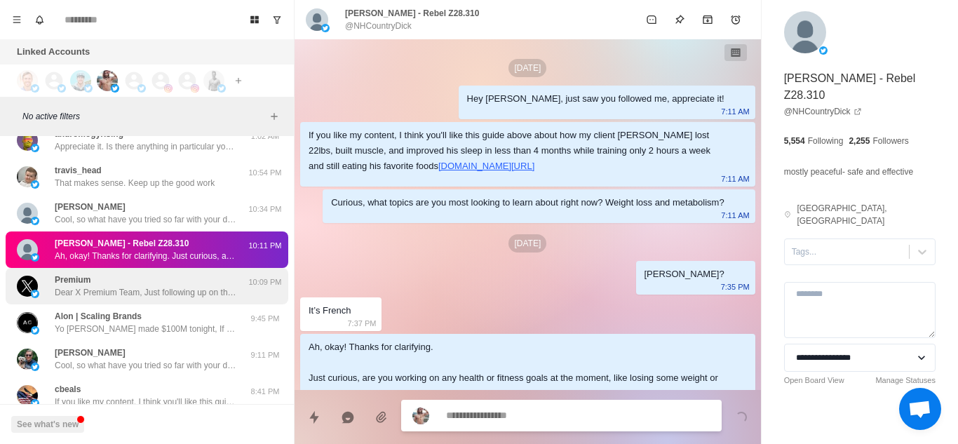
scroll to position [27, 0]
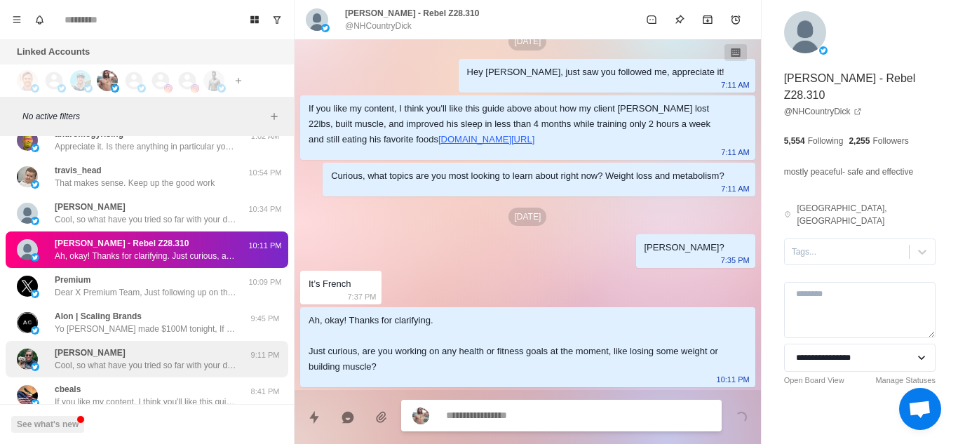
type textarea "*"
type textarea "**********"
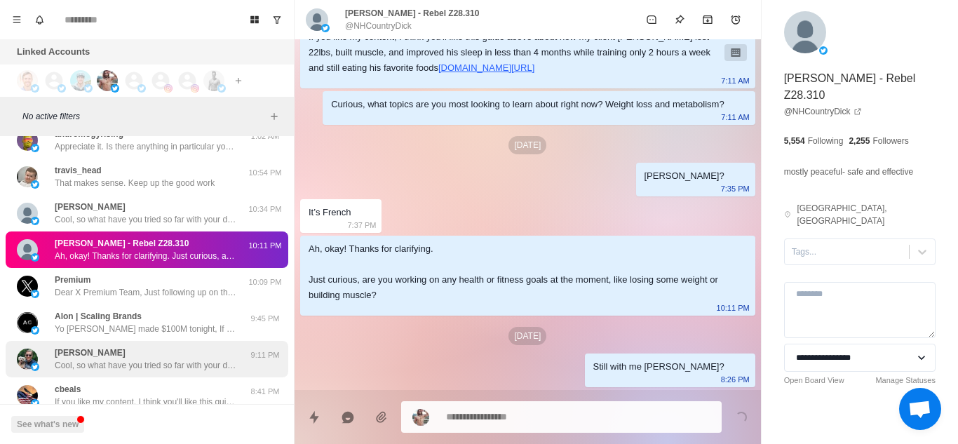
click at [149, 356] on div "Scott Cowdrey Cool, so what have you tried so far with your diet and training t…" at bounding box center [146, 358] width 182 height 25
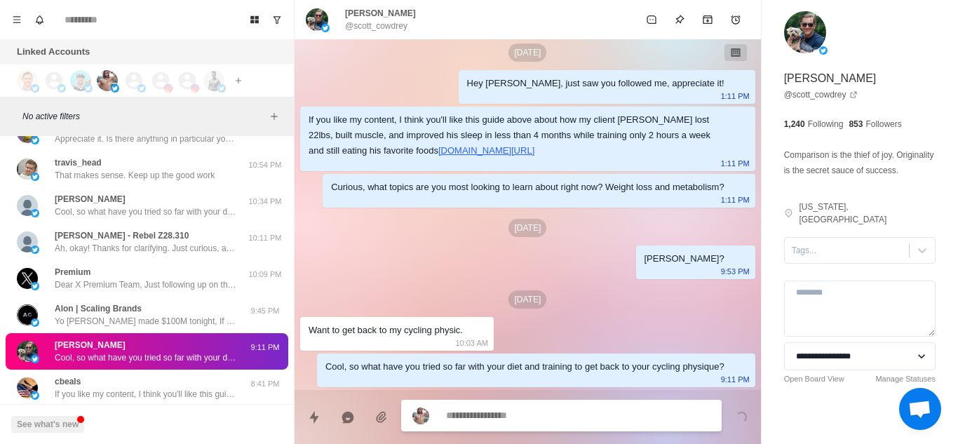
scroll to position [6081, 0]
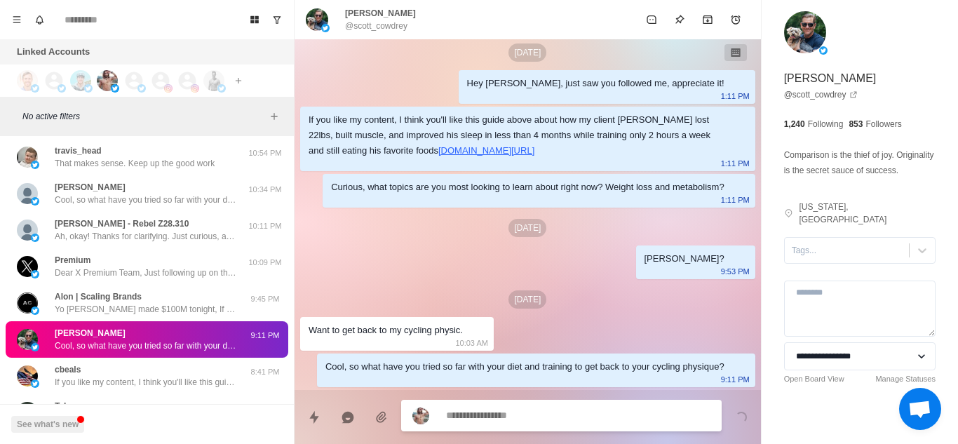
type textarea "*"
type textarea "**********"
type textarea "*"
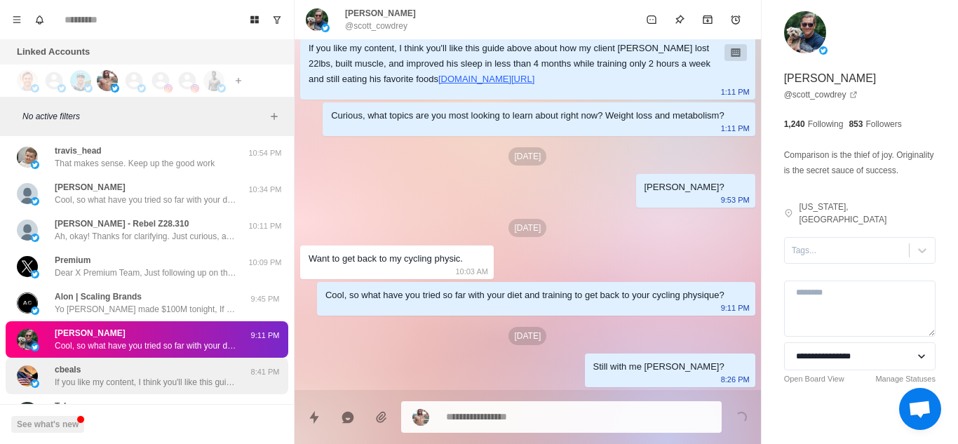
click at [149, 380] on p "If you like my content, I think you'll like this guide above about how my clien…" at bounding box center [146, 382] width 182 height 13
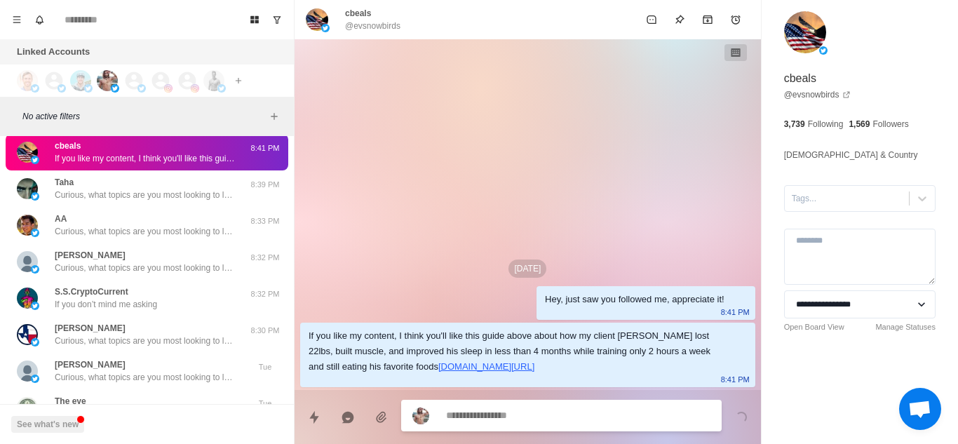
scroll to position [6307, 0]
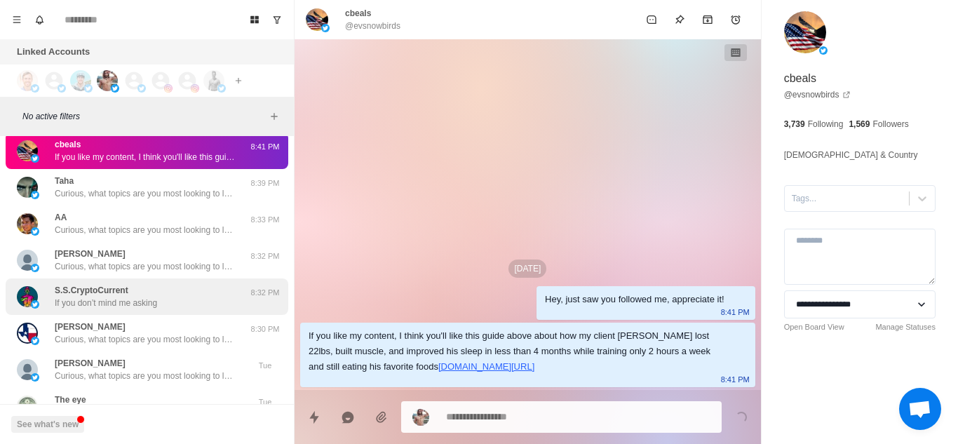
click at [170, 308] on div "S.S.CryptoCurrent If you don’t mind me asking" at bounding box center [132, 296] width 231 height 25
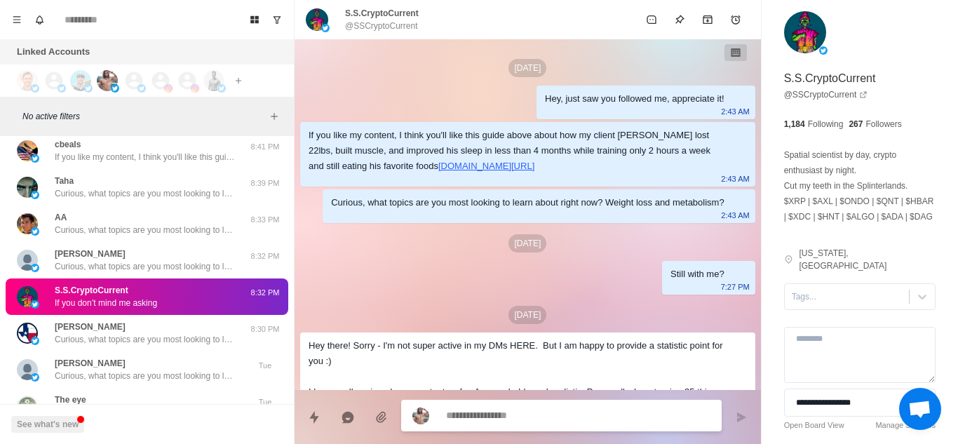
scroll to position [252, 0]
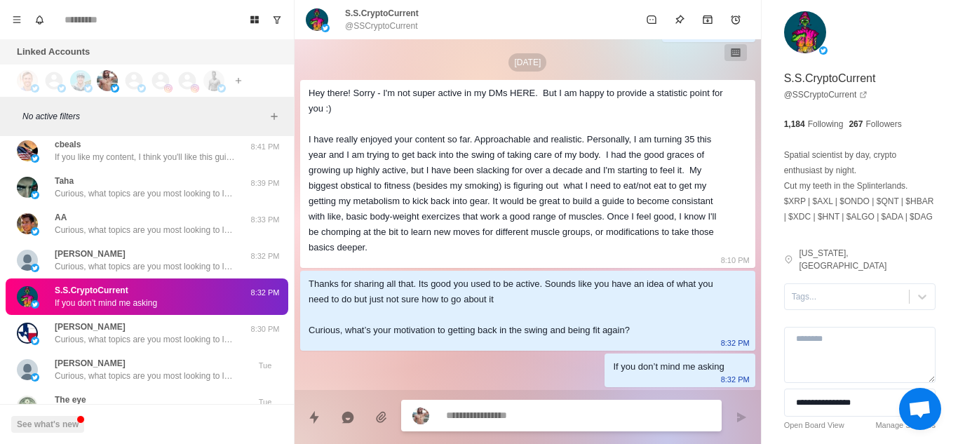
type textarea "*"
type textarea "**********"
type textarea "*"
type textarea "**********"
type textarea "*"
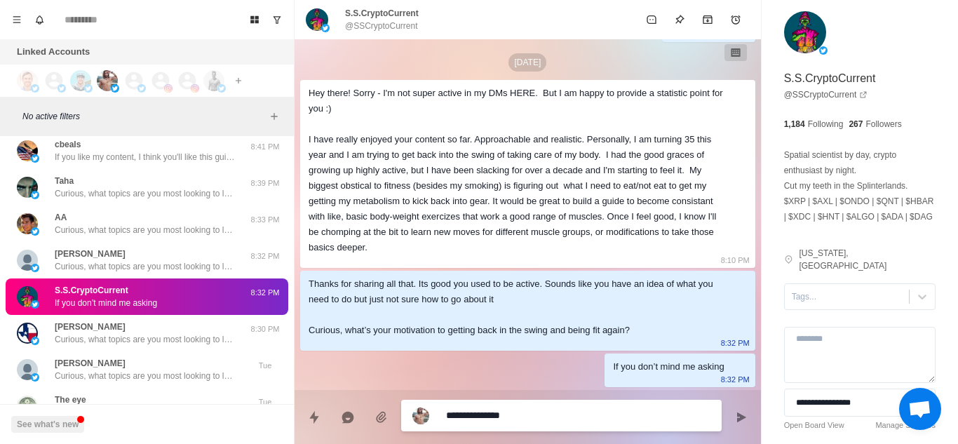
type textarea "**********"
type textarea "*"
type textarea "**********"
type textarea "*"
type textarea "**********"
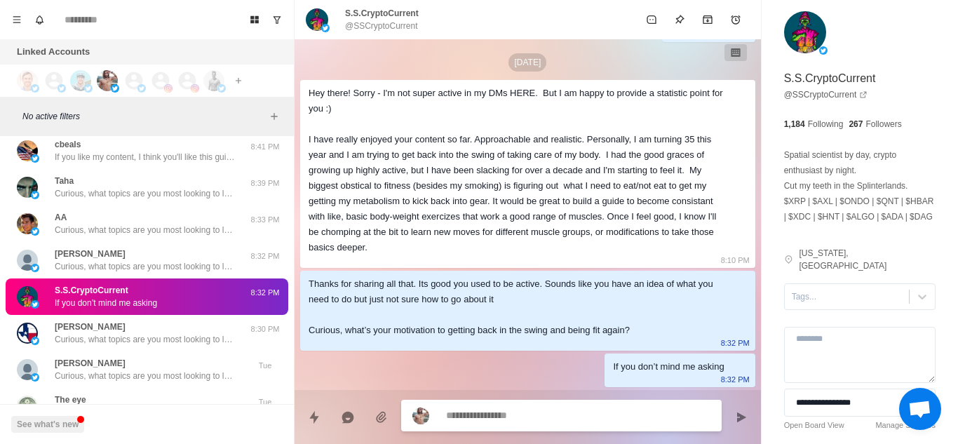
type textarea "*"
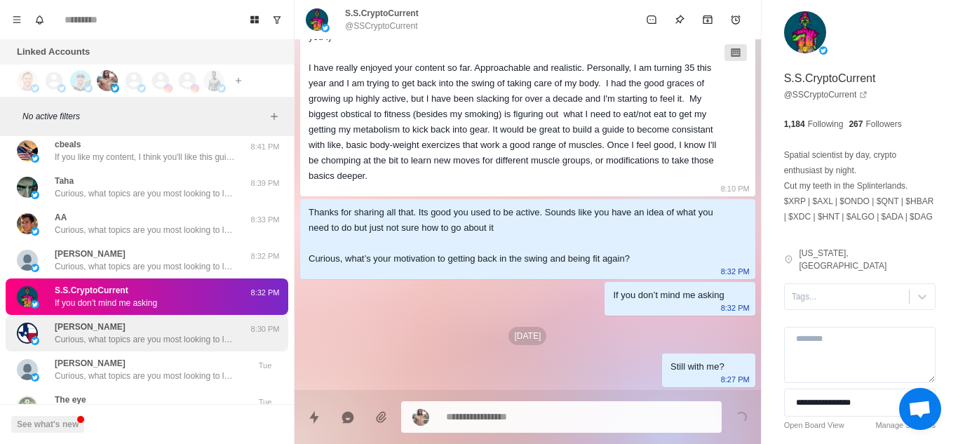
click at [170, 340] on p "Curious, what topics are you most looking to learn about right now? Weight loss…" at bounding box center [146, 339] width 182 height 13
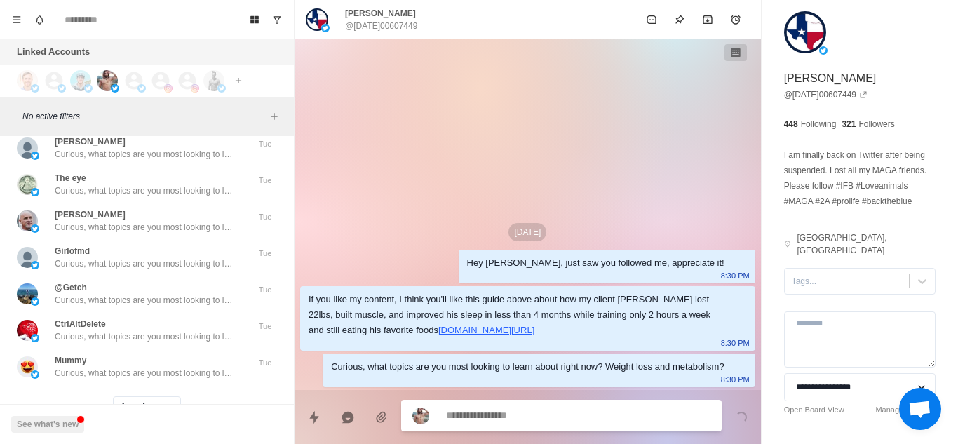
scroll to position [6580, 0]
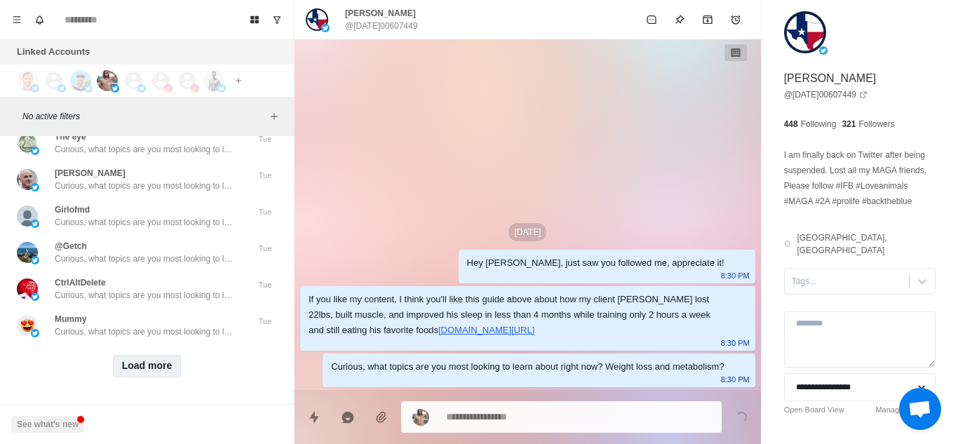
click at [159, 355] on button "Load more" at bounding box center [147, 366] width 69 height 22
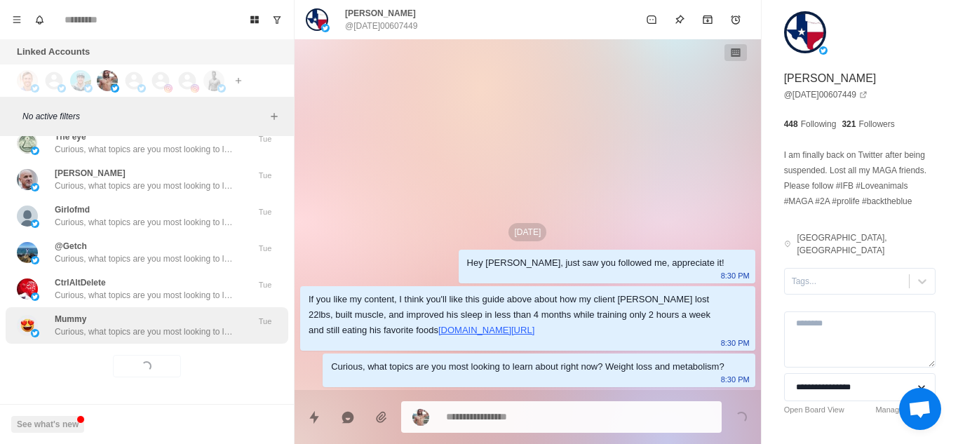
click at [181, 325] on p "Curious, what topics are you most looking to learn about right now? Weight loss…" at bounding box center [146, 331] width 182 height 13
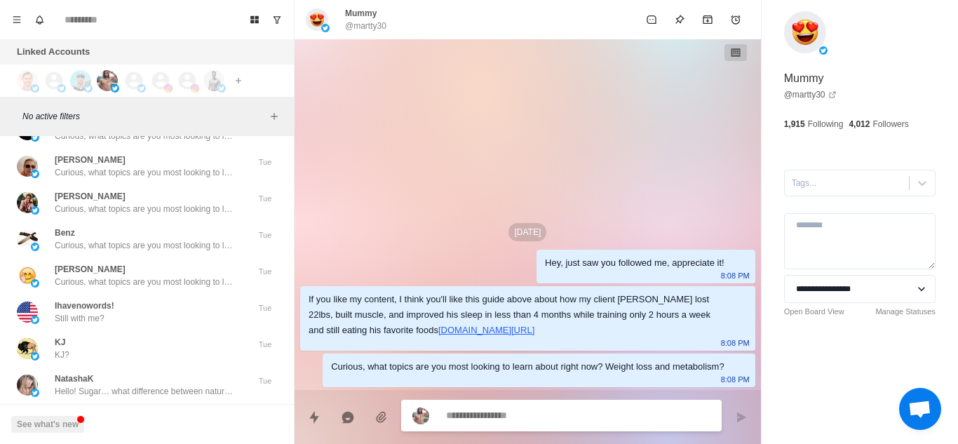
scroll to position [7095, 0]
click at [181, 323] on div "Ihavenowords! Still with me?" at bounding box center [132, 310] width 231 height 25
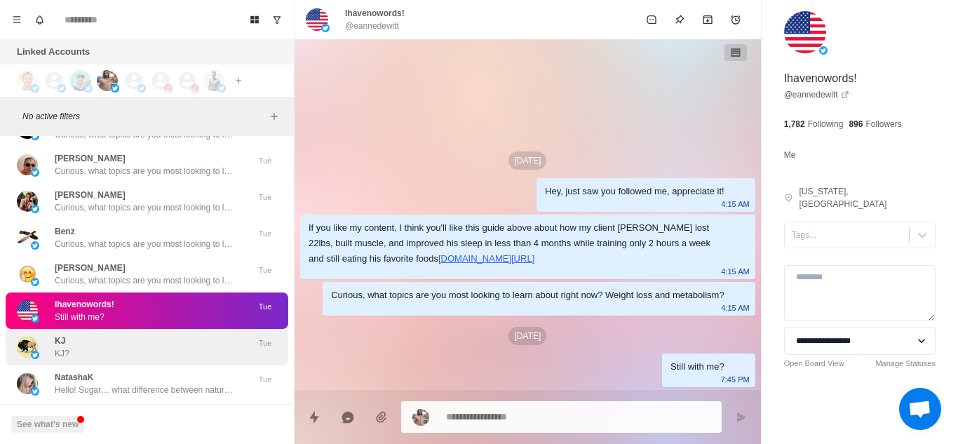
click at [177, 342] on div "KJ KJ?" at bounding box center [132, 347] width 231 height 25
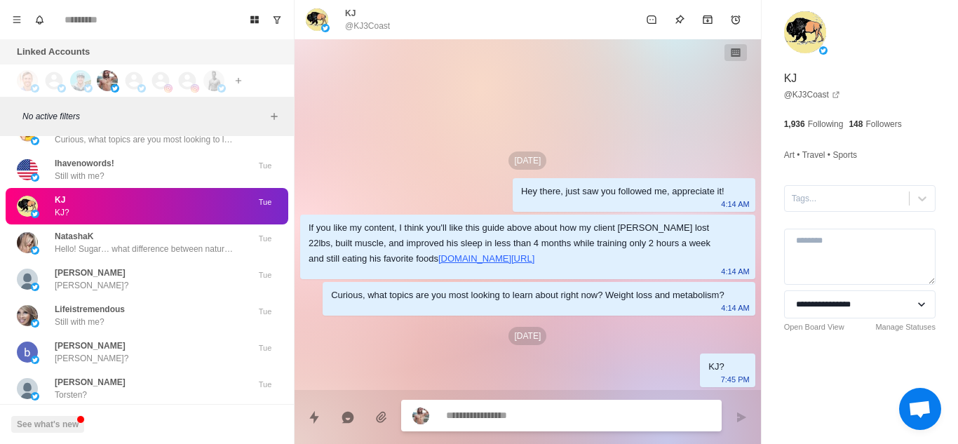
scroll to position [7309, 0]
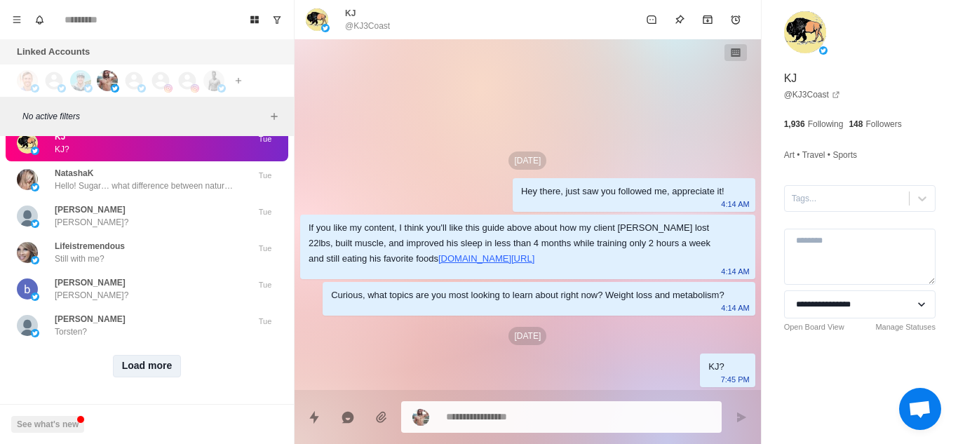
click at [156, 355] on button "Load more" at bounding box center [147, 366] width 69 height 22
click at [177, 346] on div "Loading... Load more" at bounding box center [147, 366] width 283 height 45
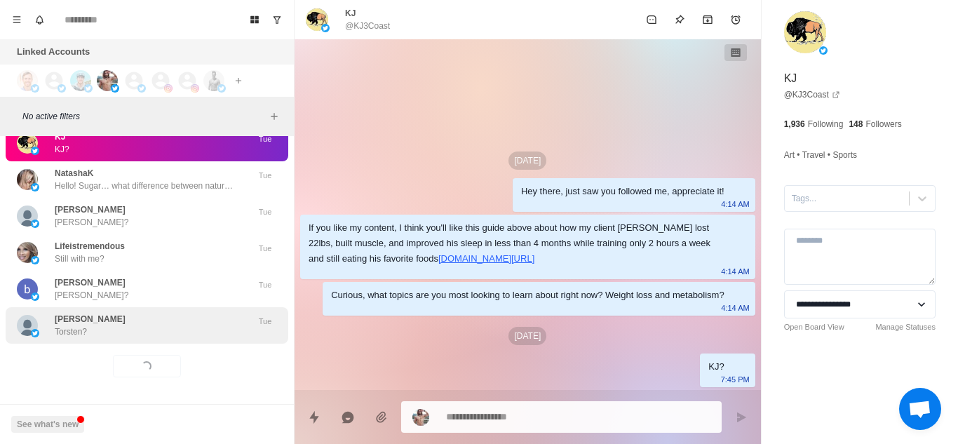
click at [171, 321] on div "Torsten Mayrberger Torsten?" at bounding box center [132, 325] width 231 height 25
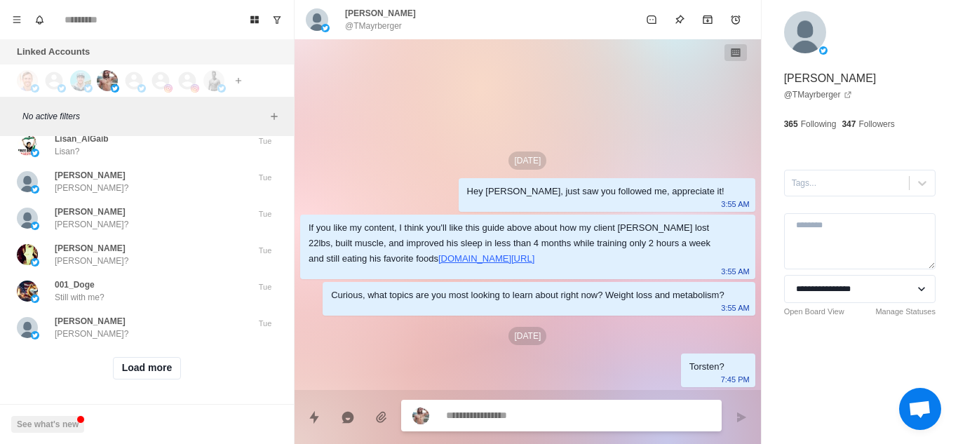
scroll to position [8039, 0]
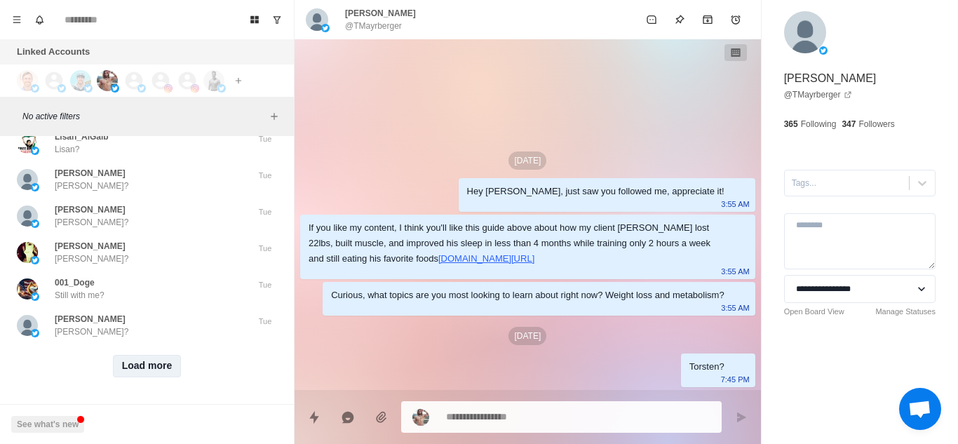
click at [147, 355] on button "Load more" at bounding box center [147, 366] width 69 height 22
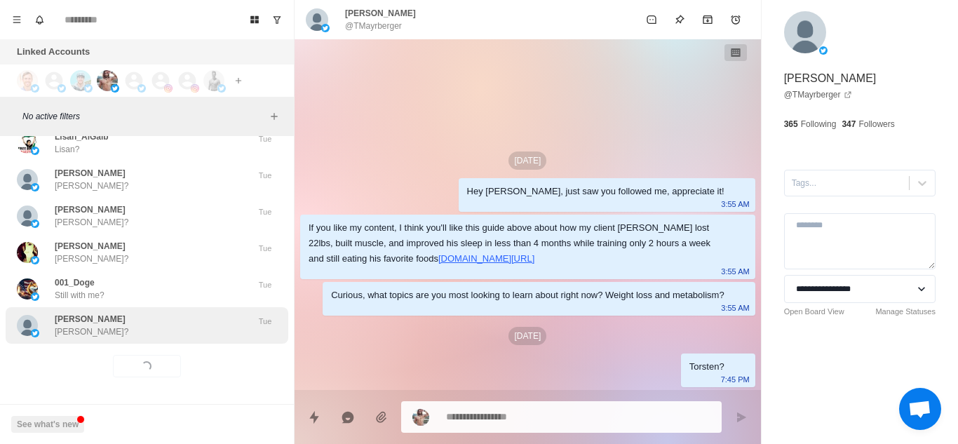
click at [197, 323] on div "Matthew Bartlett Matthew?" at bounding box center [132, 325] width 231 height 25
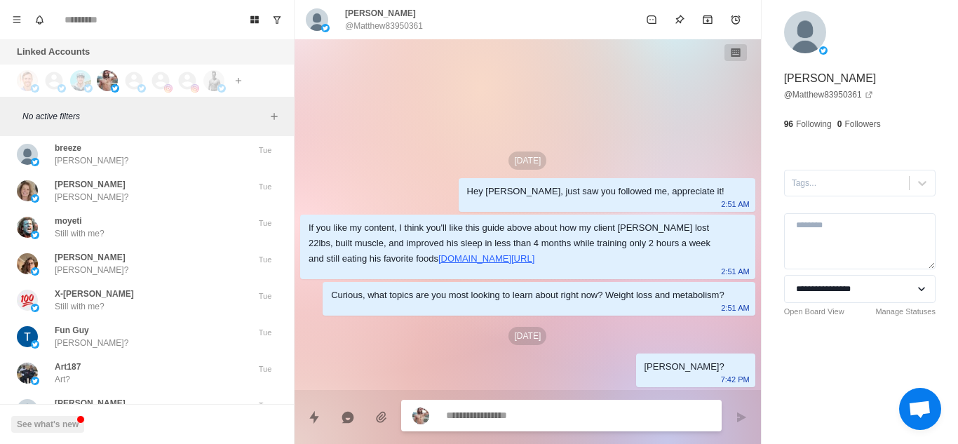
scroll to position [8768, 0]
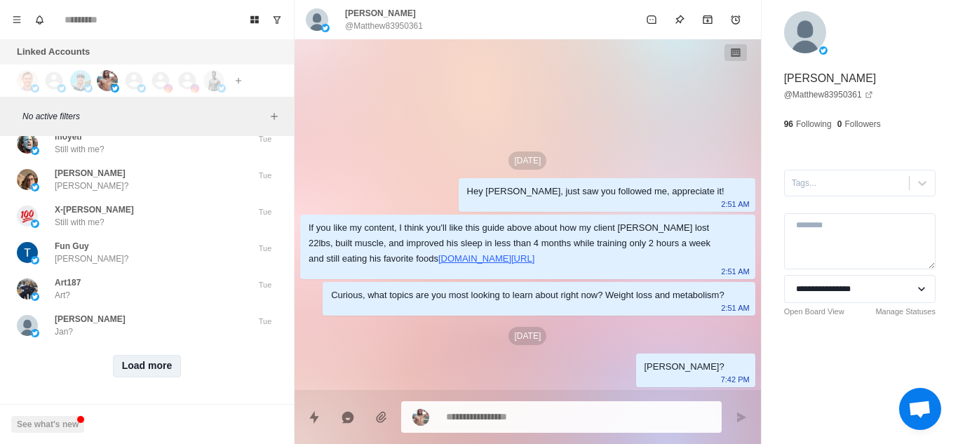
click at [147, 362] on button "Load more" at bounding box center [147, 366] width 69 height 22
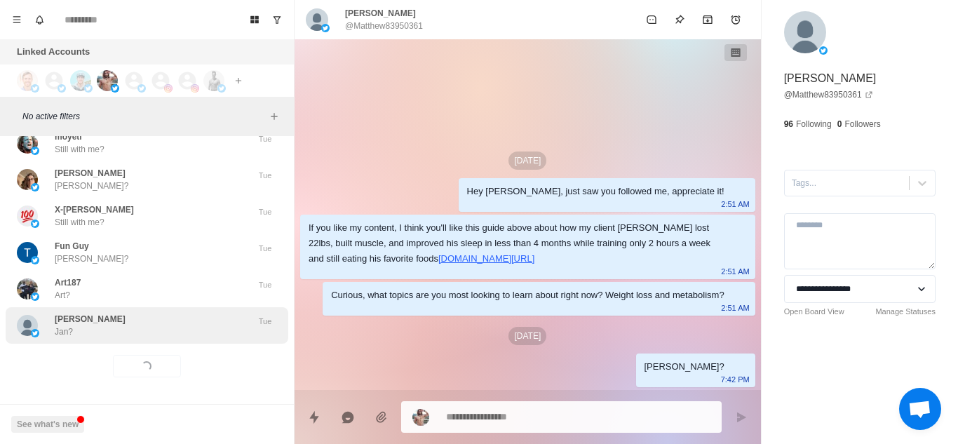
click at [205, 329] on div "Jan Lawson Jan? Tue" at bounding box center [147, 325] width 283 height 36
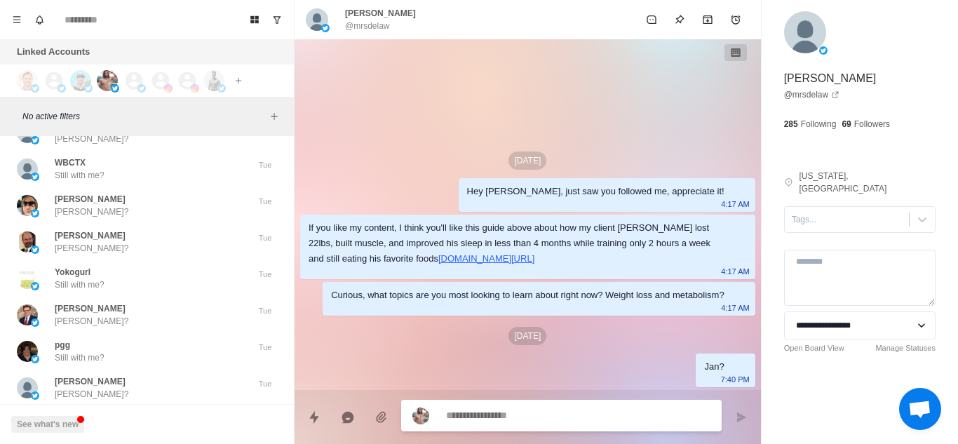
scroll to position [9541, 0]
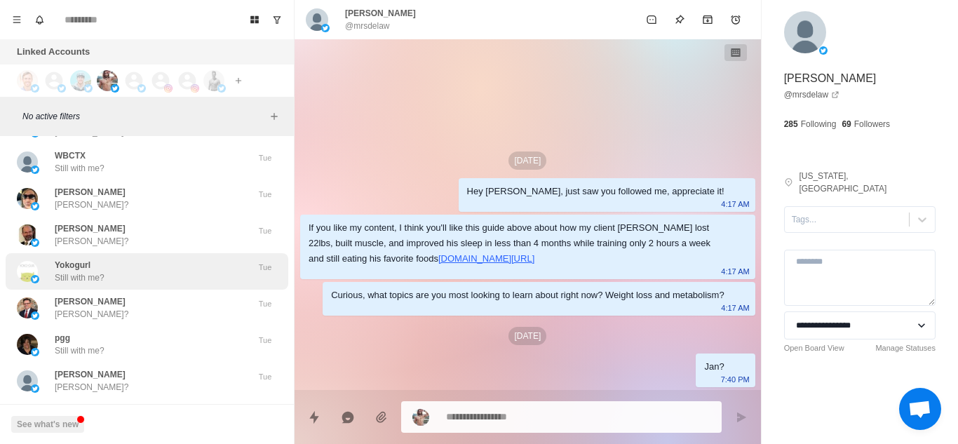
click at [162, 257] on div "Yokogurl Still with me? Tue" at bounding box center [147, 271] width 283 height 36
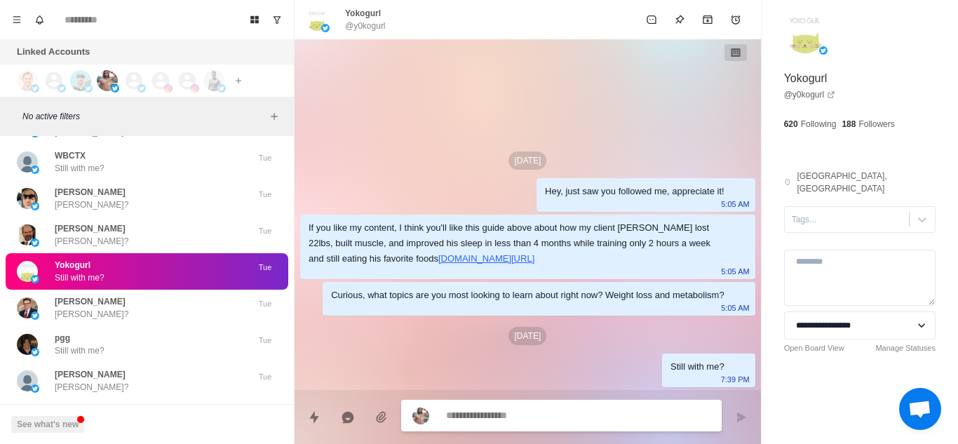
scroll to position [9607, 0]
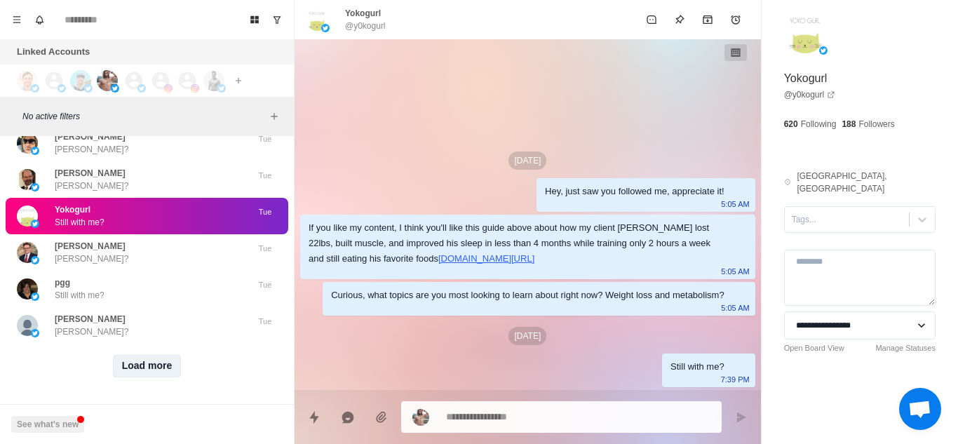
click at [132, 358] on button "Load more" at bounding box center [147, 366] width 69 height 22
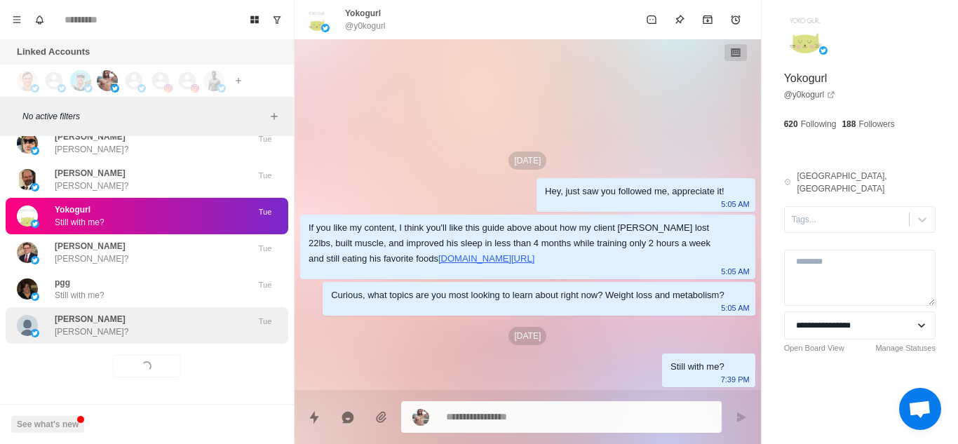
click at [184, 318] on div "Jenny Mcglumphy Jenny?" at bounding box center [132, 325] width 231 height 25
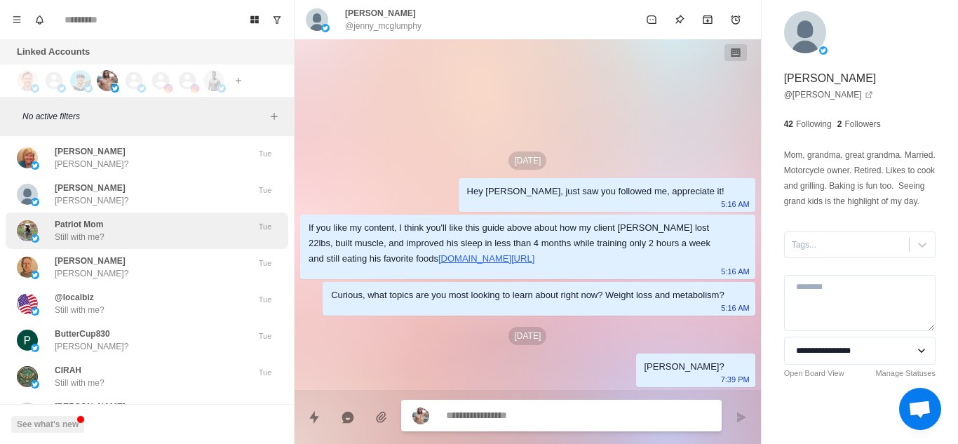
scroll to position [10094, 0]
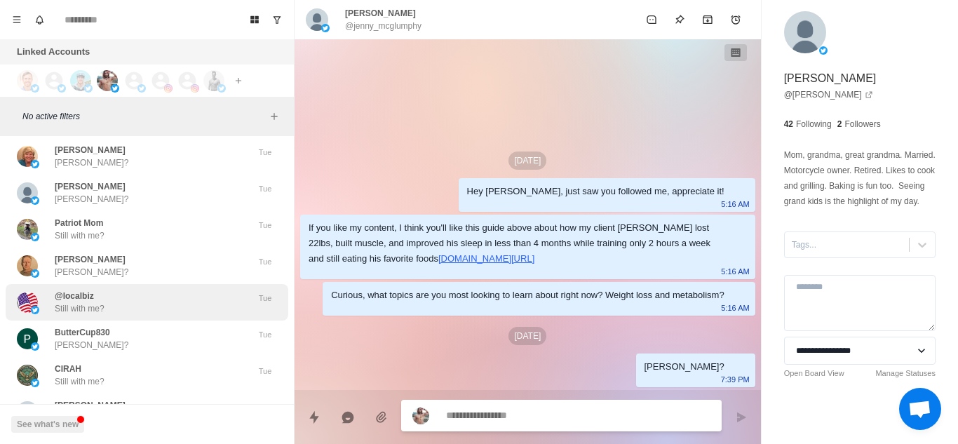
click at [144, 314] on div "@localbiz Still with me?" at bounding box center [132, 302] width 231 height 25
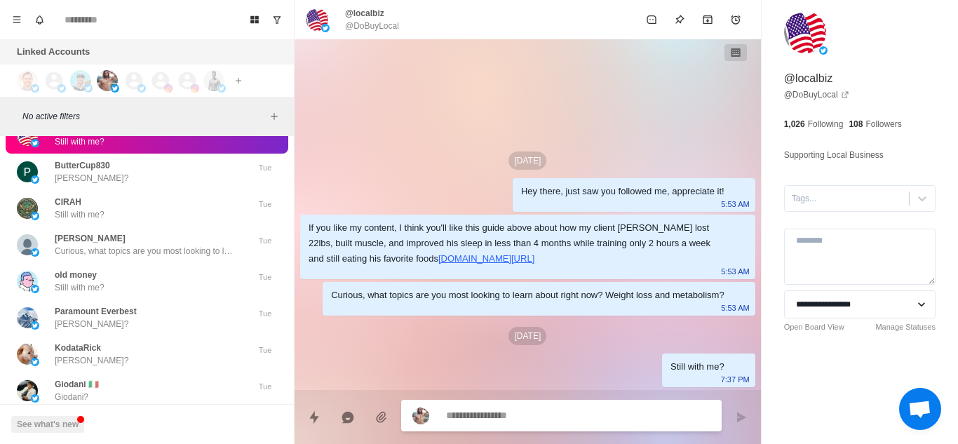
scroll to position [10373, 0]
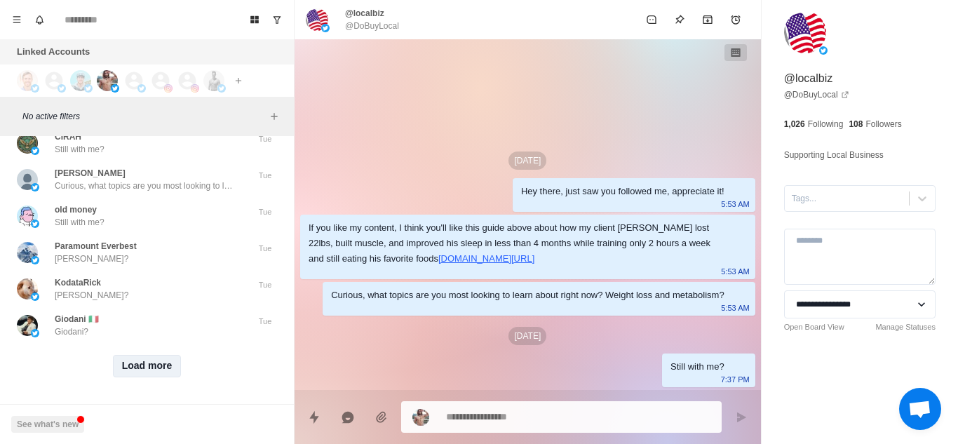
click at [142, 355] on button "Load more" at bounding box center [147, 366] width 69 height 22
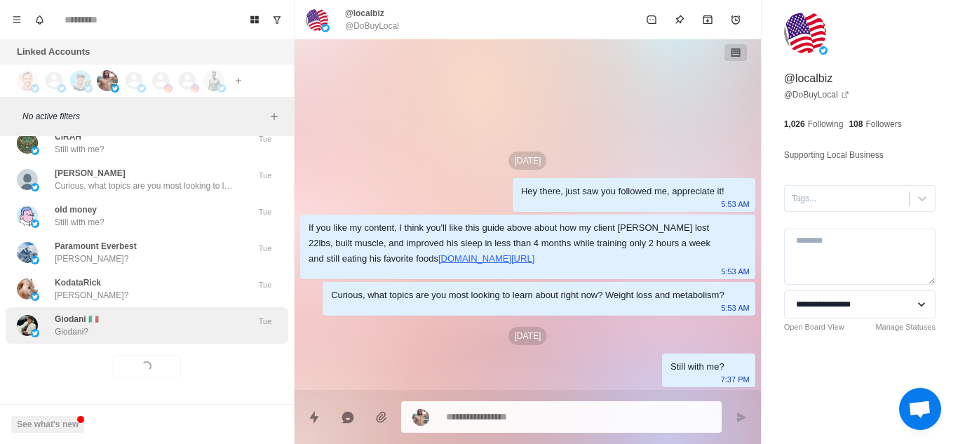
click at [164, 324] on div "Giodani 🇮🇹 Giodani?" at bounding box center [132, 325] width 231 height 25
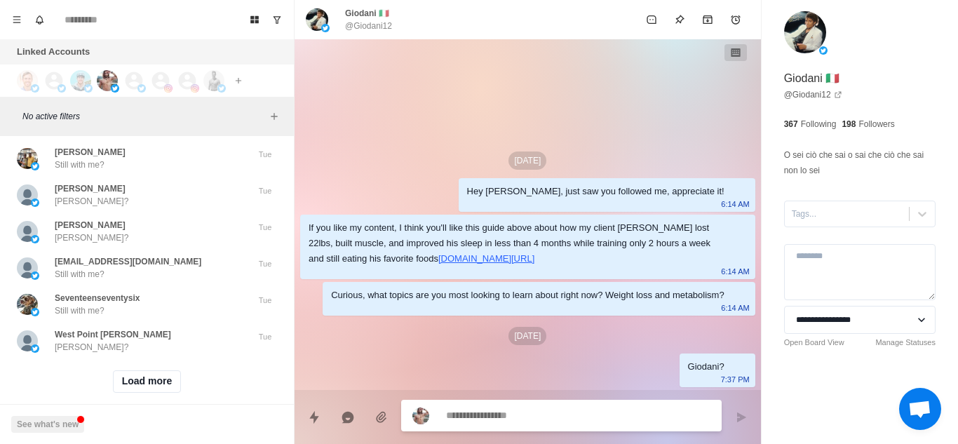
scroll to position [11102, 0]
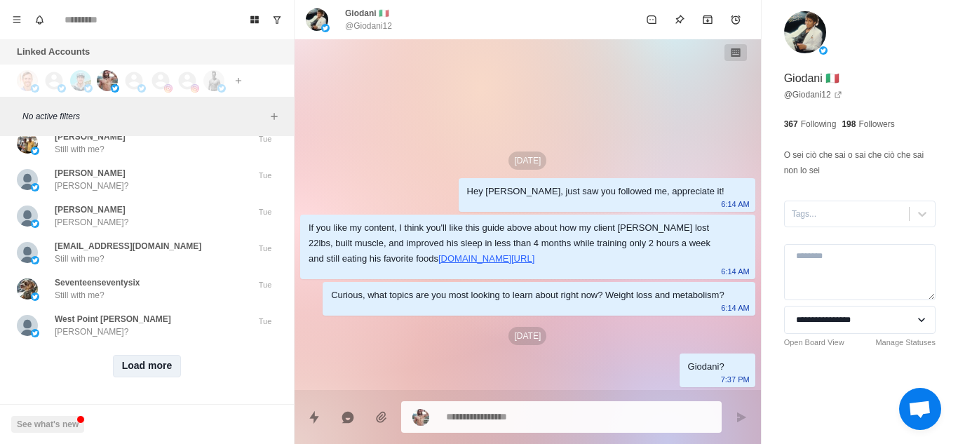
click at [137, 355] on button "Load more" at bounding box center [147, 366] width 69 height 22
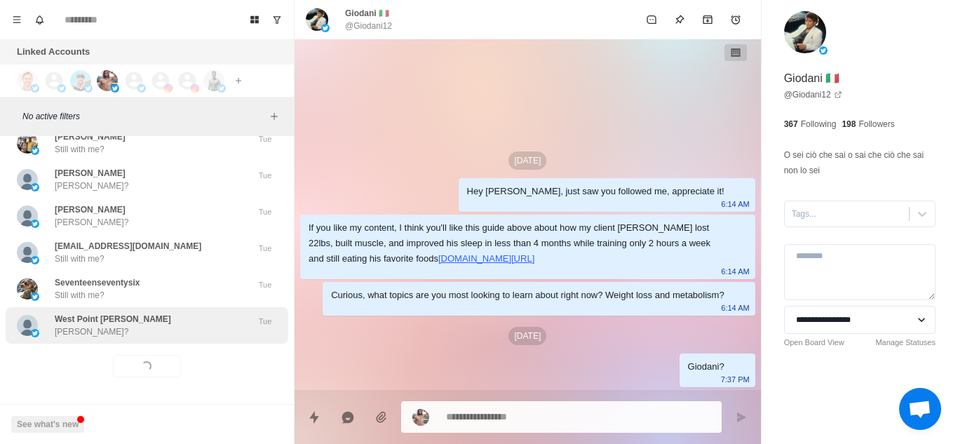
click at [173, 330] on div "West Point Pete Pete? Tue" at bounding box center [147, 325] width 283 height 36
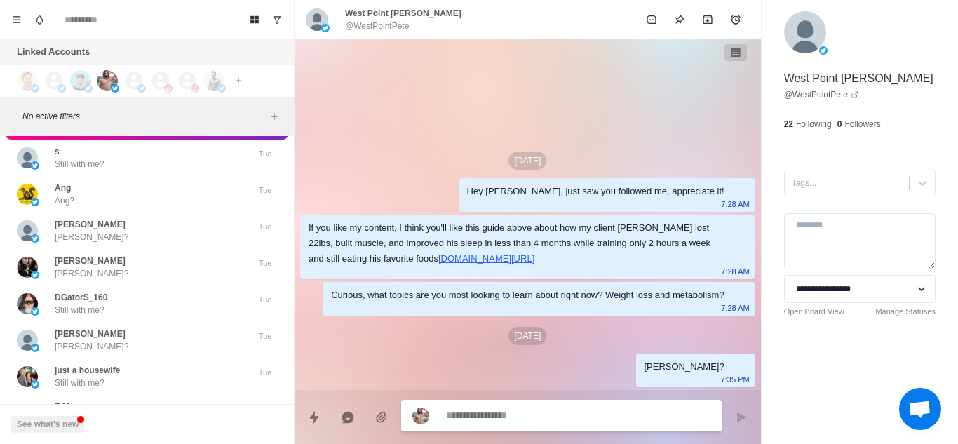
scroll to position [11306, 0]
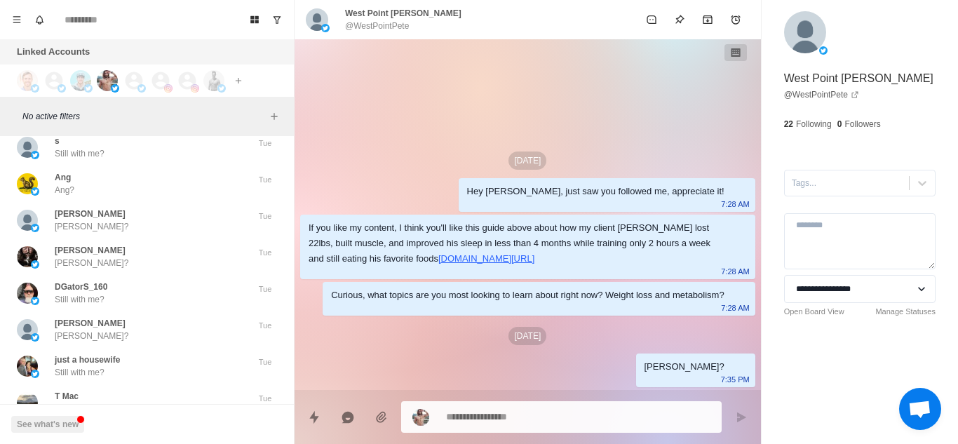
click at [173, 330] on div "Toni Breaux Toni?" at bounding box center [132, 329] width 231 height 25
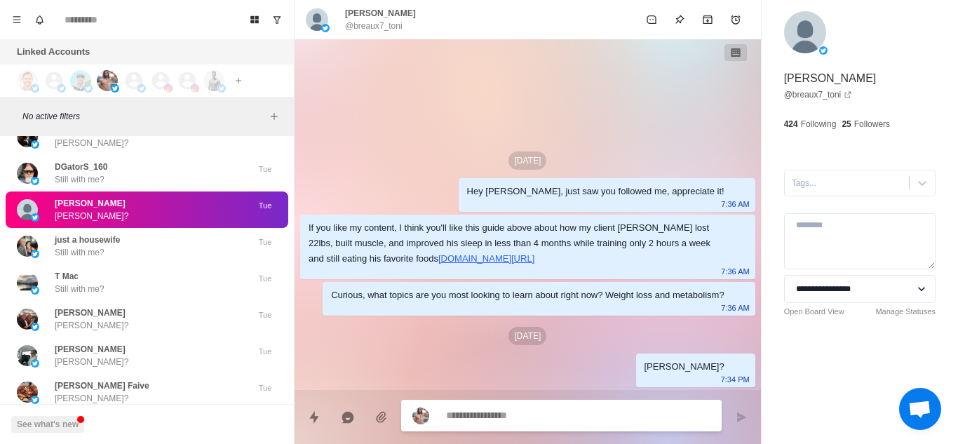
scroll to position [11832, 0]
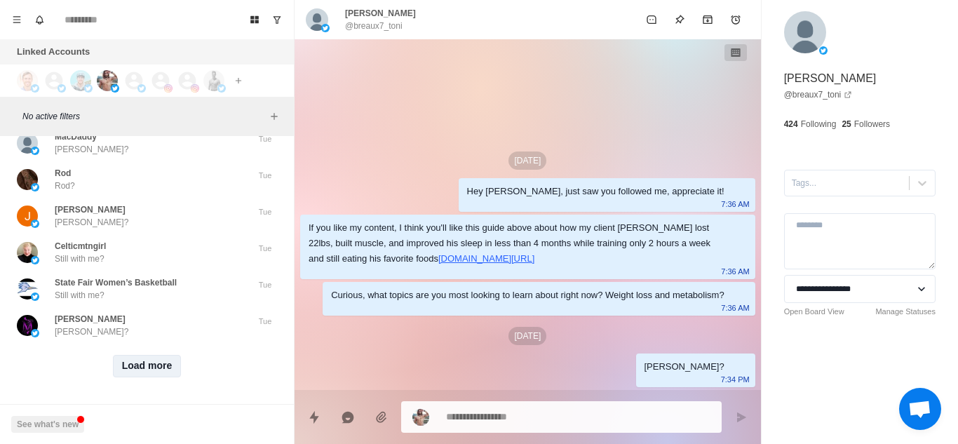
click at [159, 355] on button "Load more" at bounding box center [147, 366] width 69 height 22
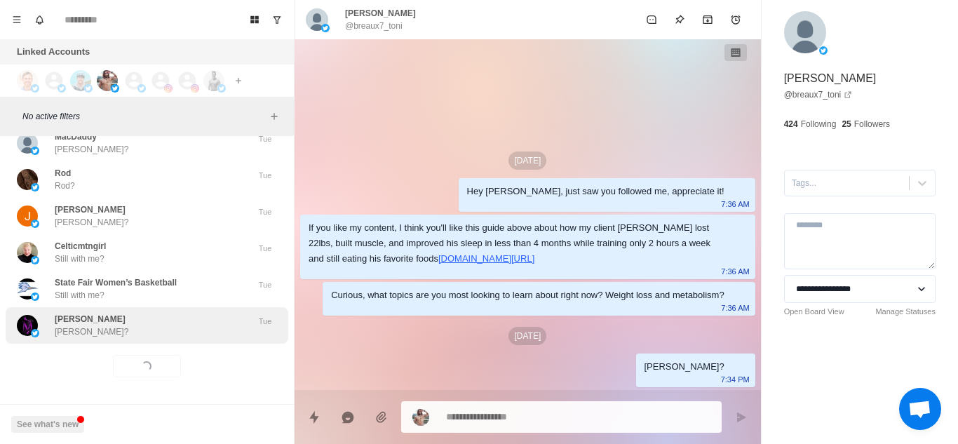
click at [184, 313] on div "Mary Mary?" at bounding box center [132, 325] width 231 height 25
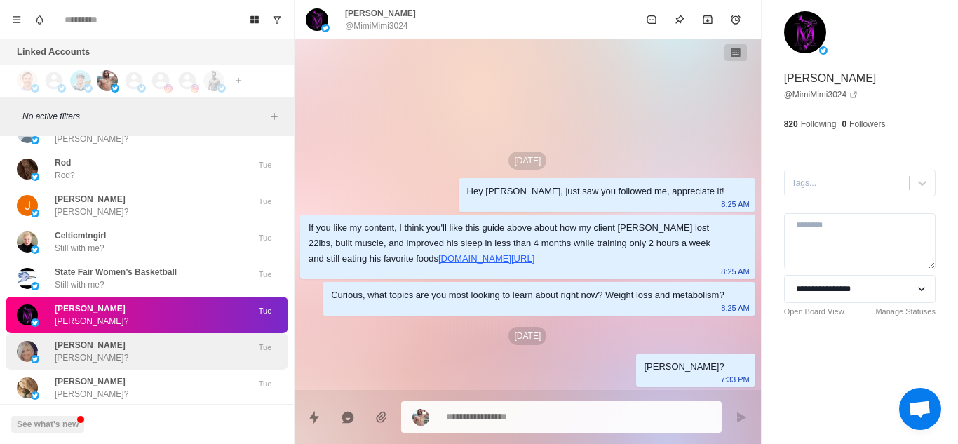
click at [140, 358] on div "Sherrie Salazar Sherrie?" at bounding box center [132, 351] width 231 height 25
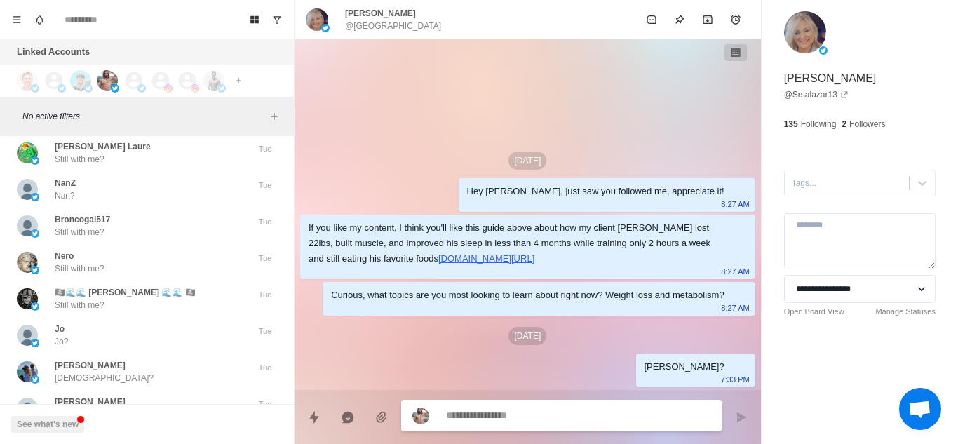
scroll to position [12250, 0]
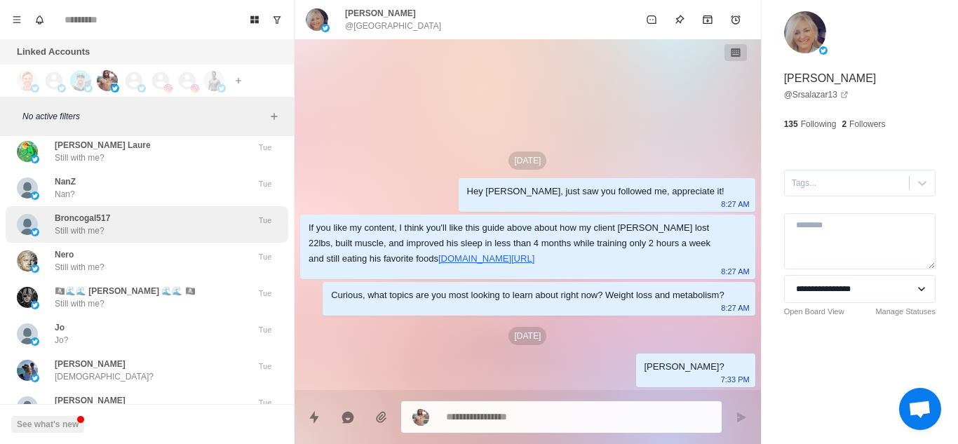
click at [166, 220] on div "Broncogal517 Still with me?" at bounding box center [132, 224] width 231 height 25
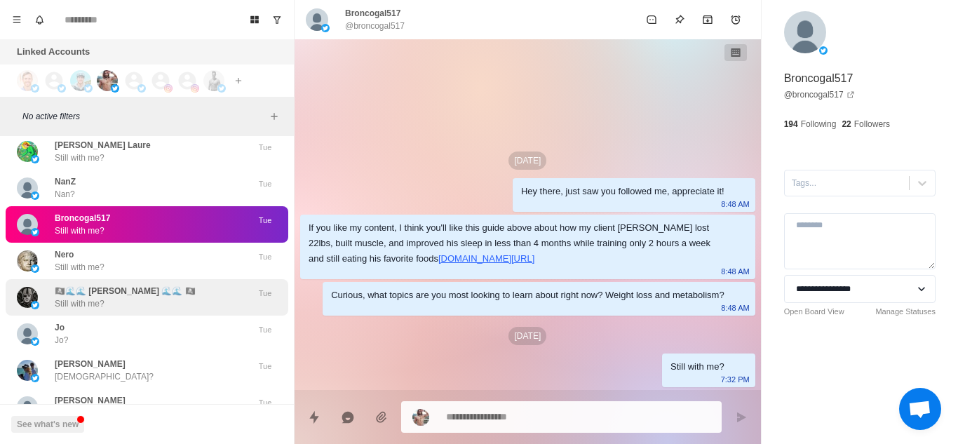
click at [128, 306] on div "🏴‍☠️🌊🌊 Brinker 🌊🌊 🏴‍☠️ Still with me?" at bounding box center [125, 297] width 141 height 25
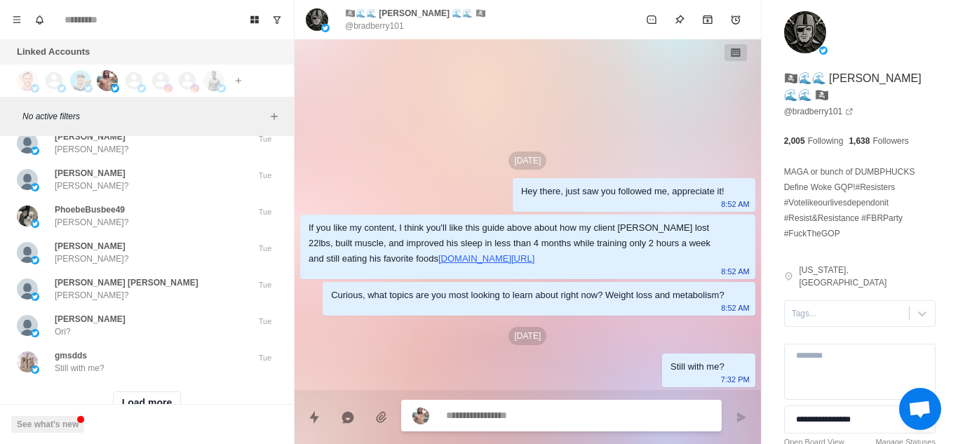
scroll to position [12563, 0]
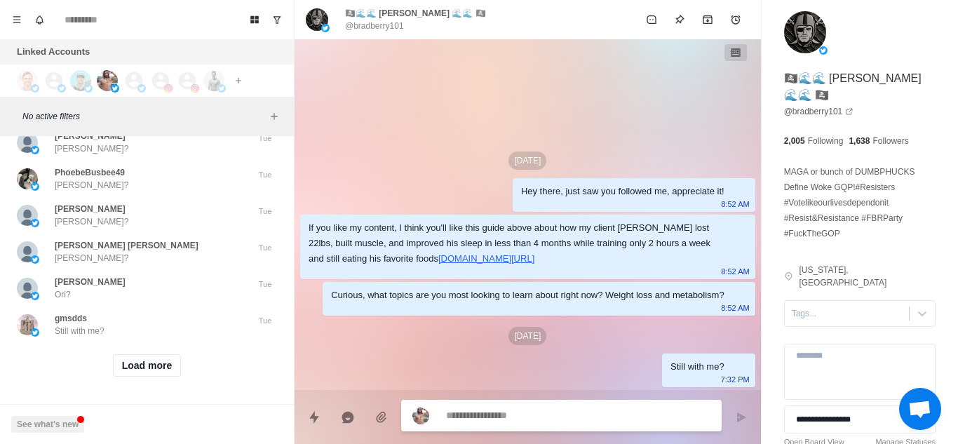
click at [145, 369] on div "Load more" at bounding box center [147, 365] width 283 height 45
click at [150, 361] on button "Load more" at bounding box center [147, 365] width 69 height 22
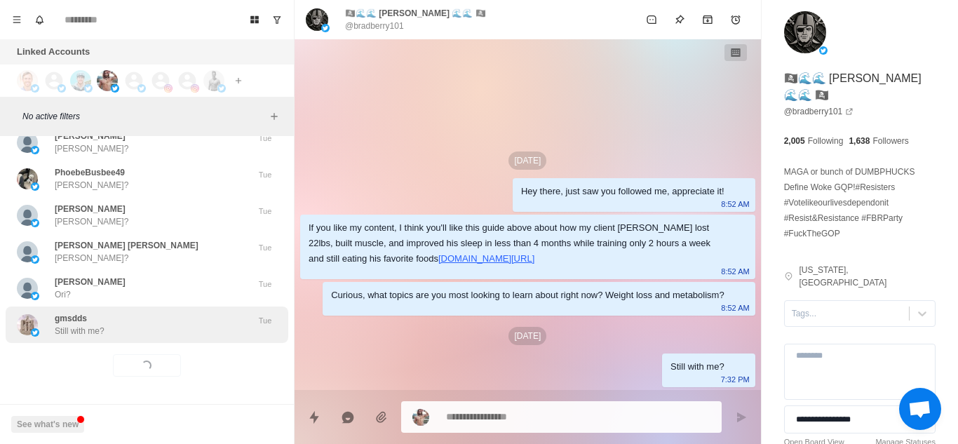
click at [185, 324] on div "gmsdds Still with me?" at bounding box center [132, 324] width 231 height 25
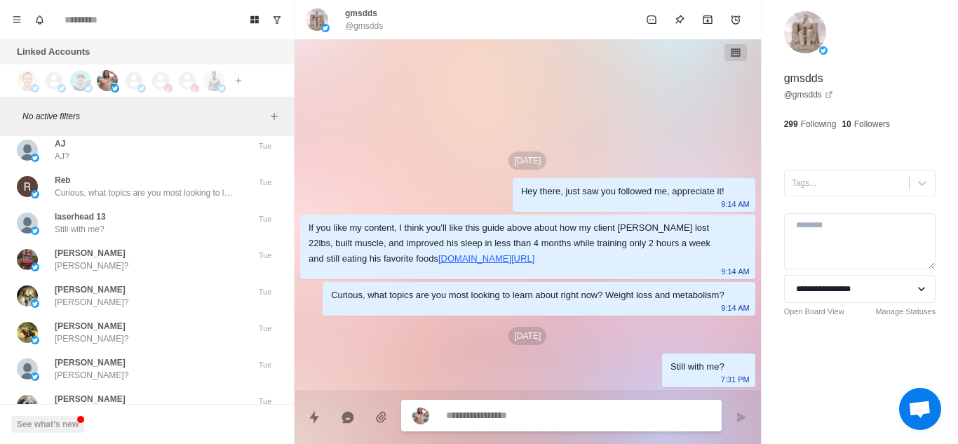
scroll to position [12802, 0]
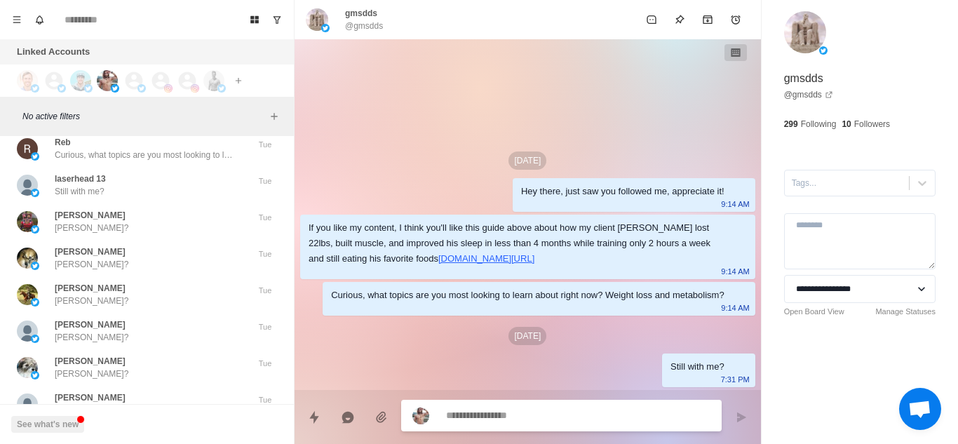
click at [185, 324] on div "Bob Blackwell Bob?" at bounding box center [132, 330] width 231 height 25
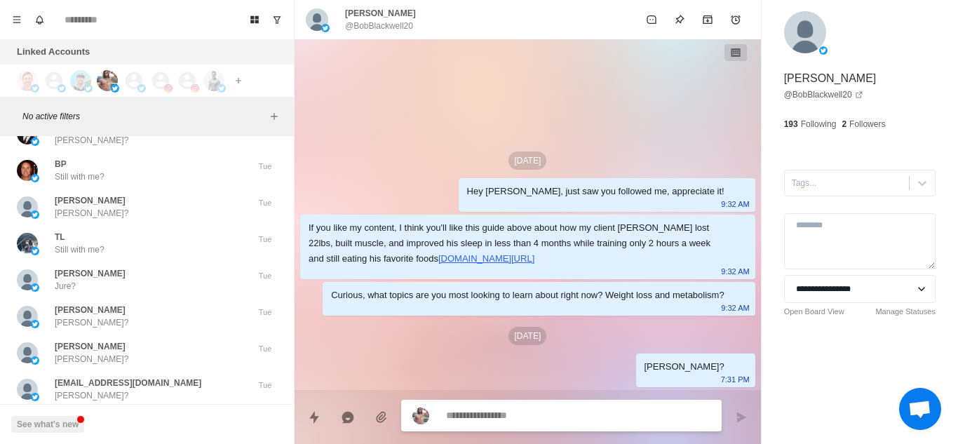
scroll to position [13293, 0]
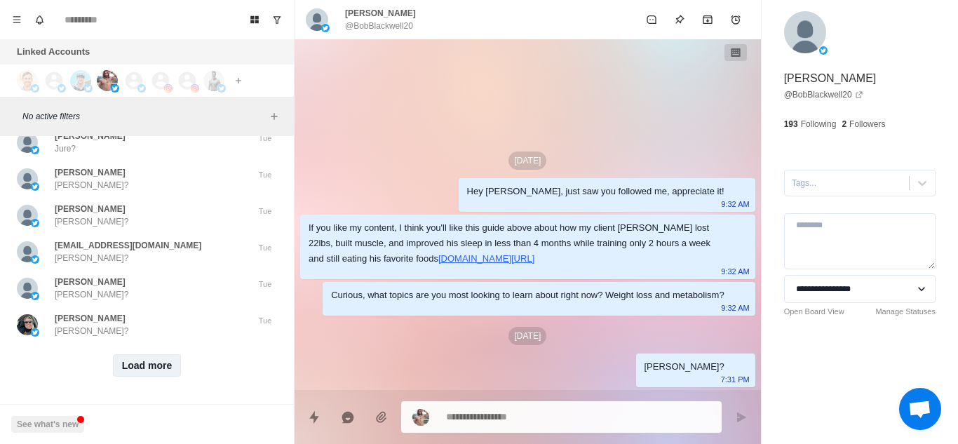
click at [147, 360] on button "Load more" at bounding box center [147, 365] width 69 height 22
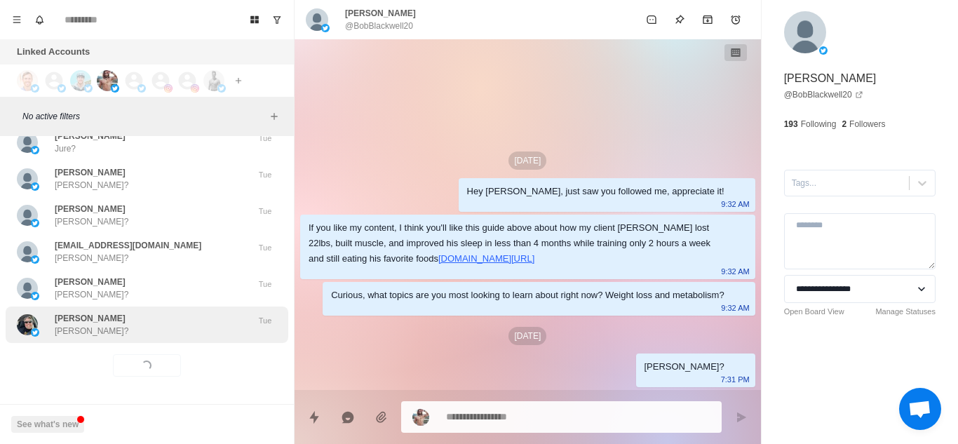
click at [198, 312] on div "Adam Loffhagen Adam?" at bounding box center [132, 324] width 231 height 25
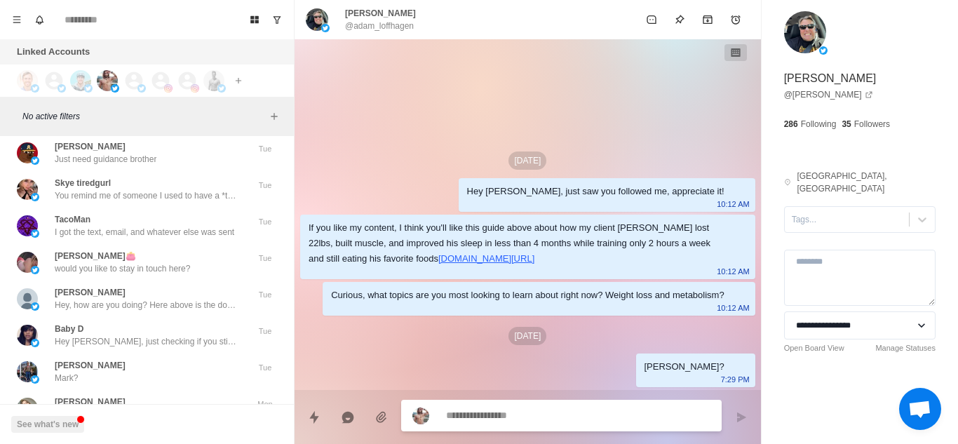
scroll to position [13819, 0]
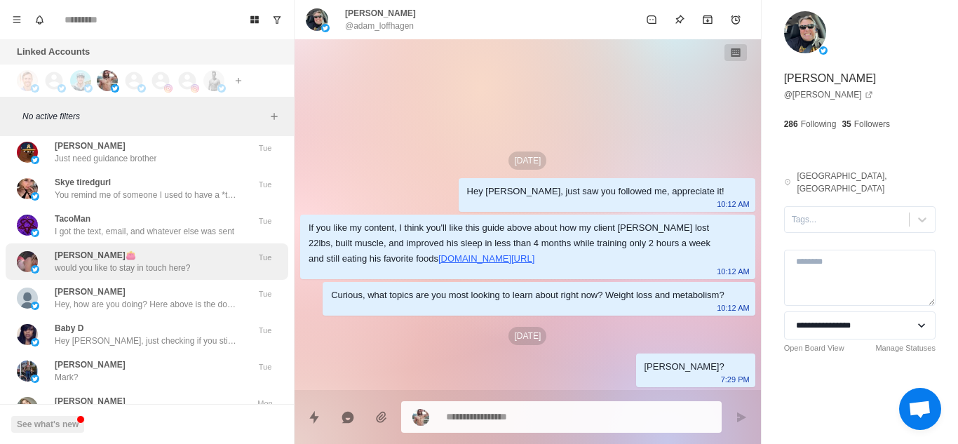
click at [199, 271] on div "Molly Clark👛 would you like to stay in touch here?" at bounding box center [132, 261] width 231 height 25
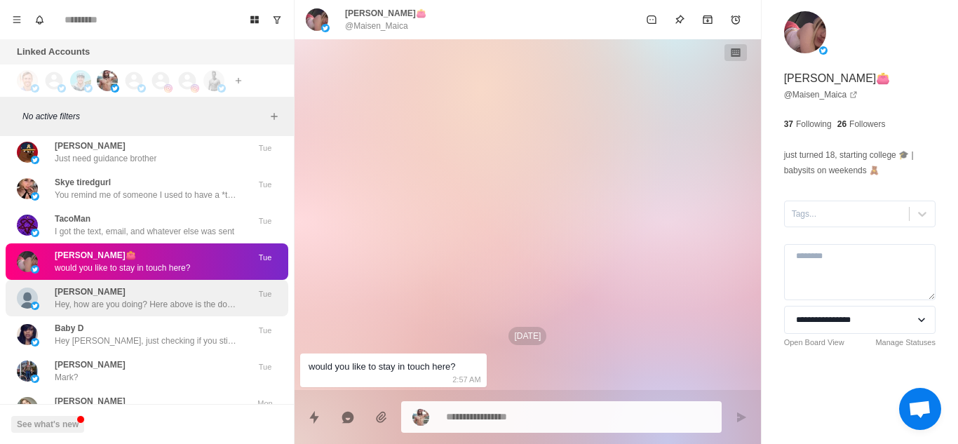
click at [179, 307] on p "Hey, how are you doing? Here above is the doc in my pinned tweet you wanted abo…" at bounding box center [146, 304] width 182 height 13
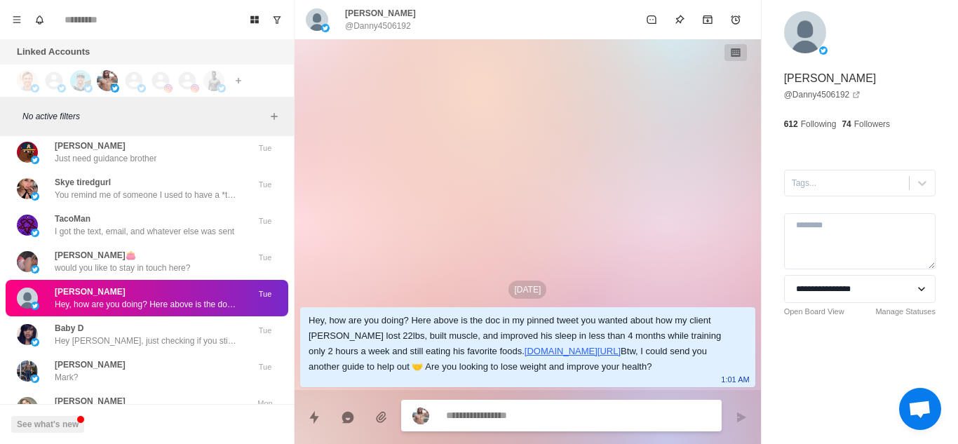
type textarea "*"
type textarea "**********"
type textarea "*"
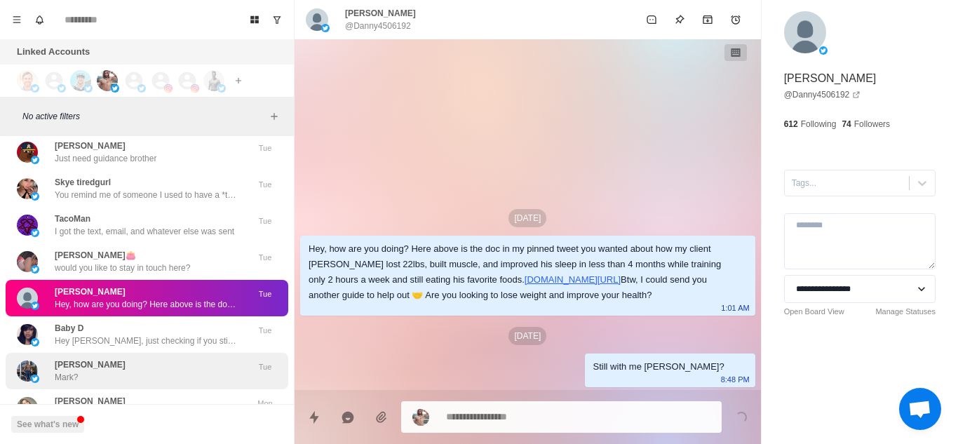
click at [143, 365] on div "Mark P. Hardwick Mark?" at bounding box center [132, 370] width 231 height 25
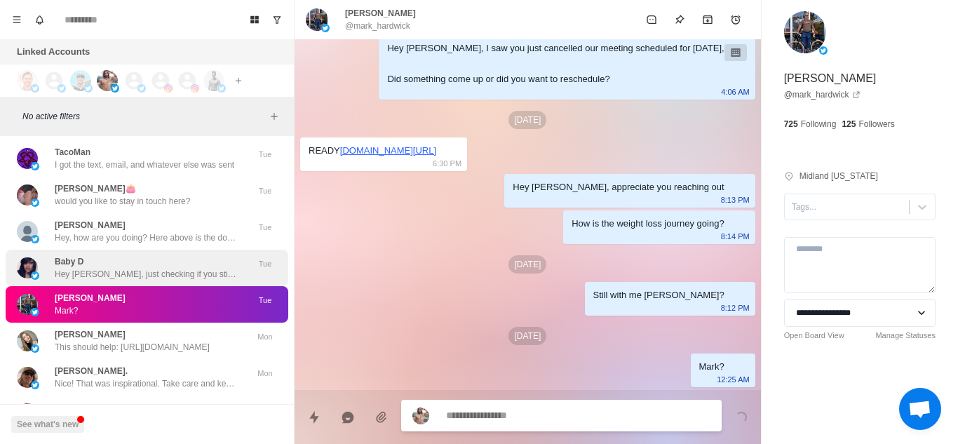
scroll to position [13889, 0]
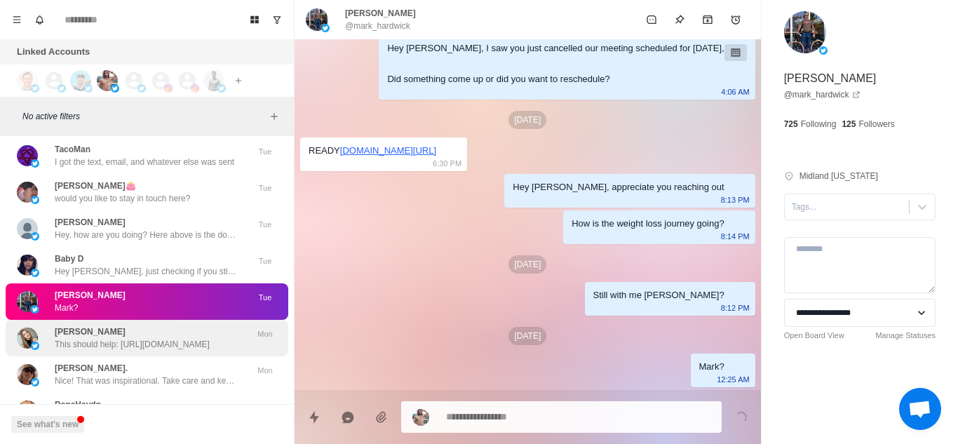
click at [166, 332] on div "Sophie This should help: https://docs.google.com/document/d/1Bz22sIftNqnt0Ob5ky…" at bounding box center [132, 337] width 155 height 25
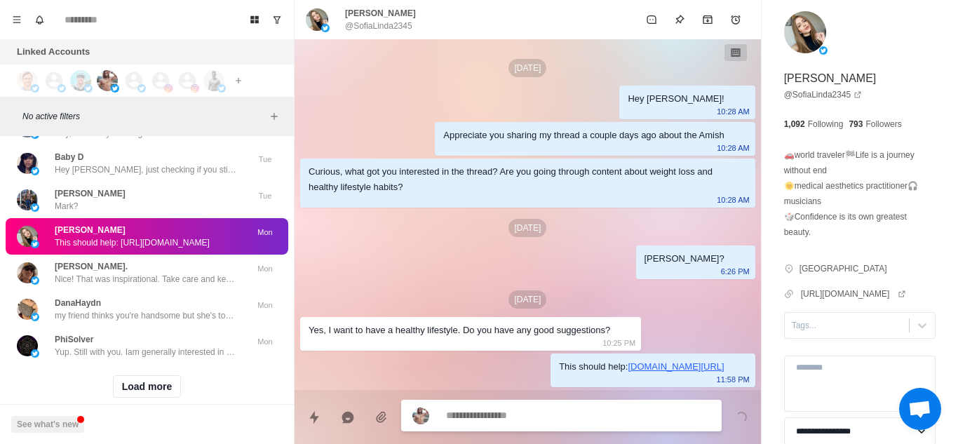
scroll to position [14010, 0]
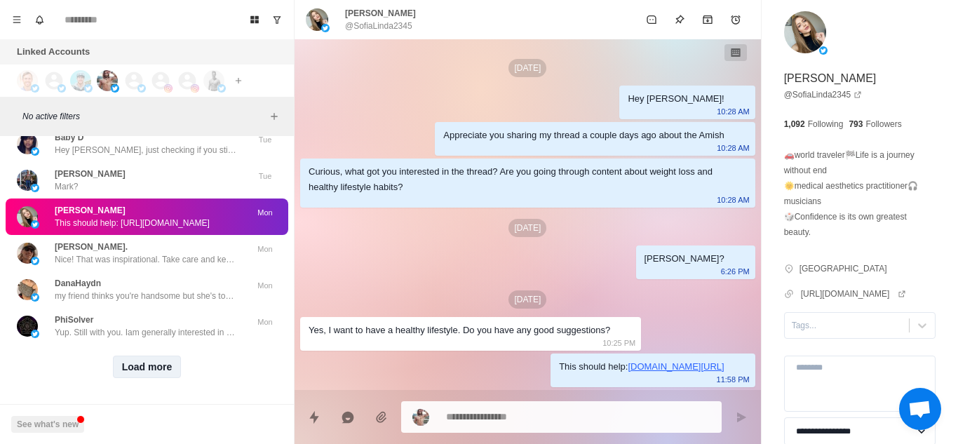
click at [154, 364] on button "Load more" at bounding box center [147, 367] width 69 height 22
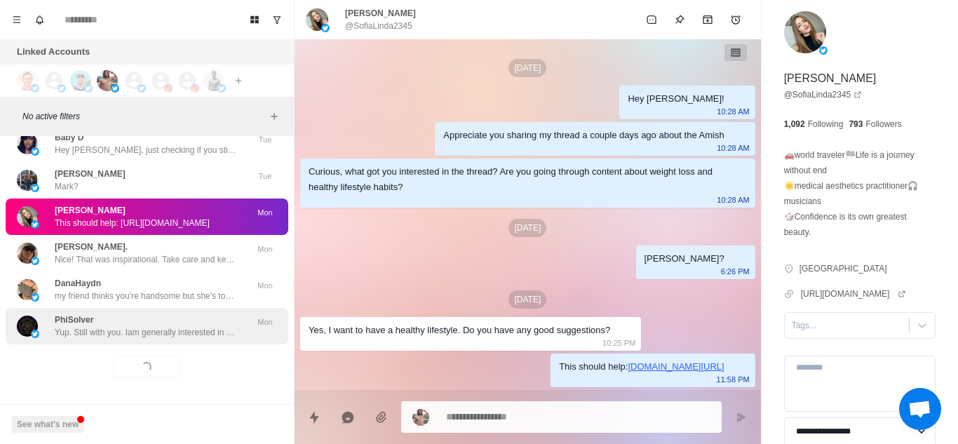
click at [177, 330] on p "Yup. Still with you. Iam generally interested in this topic since iam diabetic" at bounding box center [146, 332] width 182 height 13
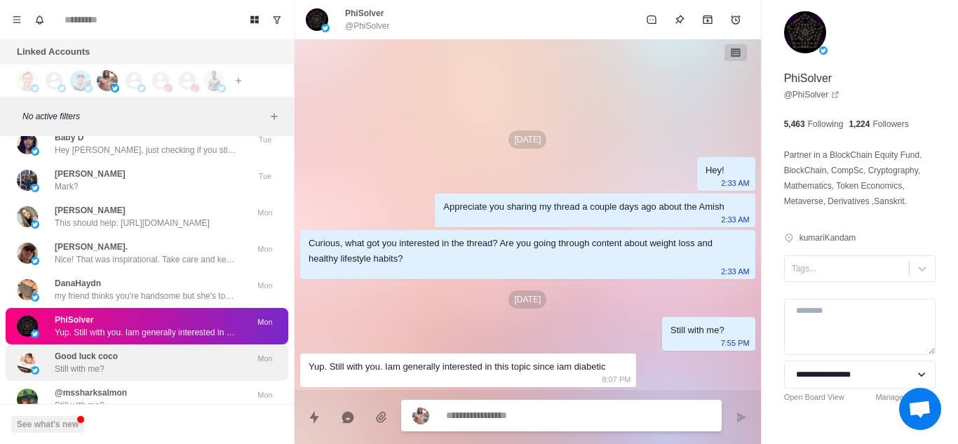
scroll to position [14065, 0]
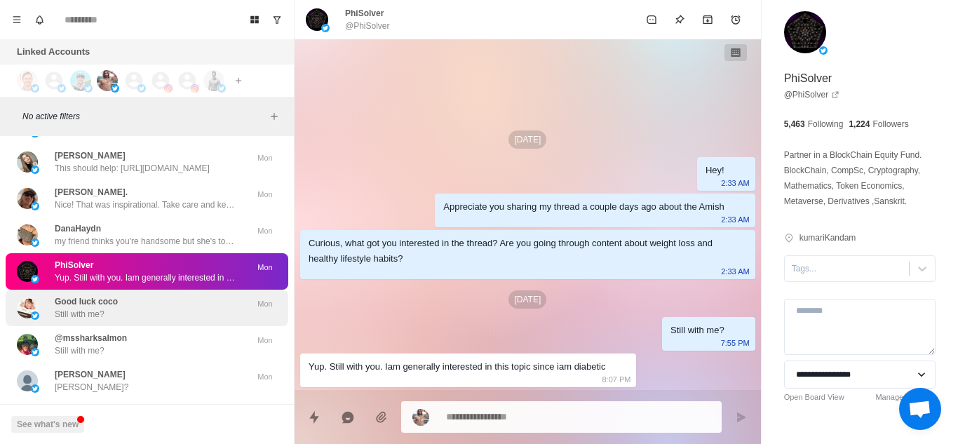
click at [137, 316] on div "Good luck coco Still with me?" at bounding box center [132, 307] width 231 height 25
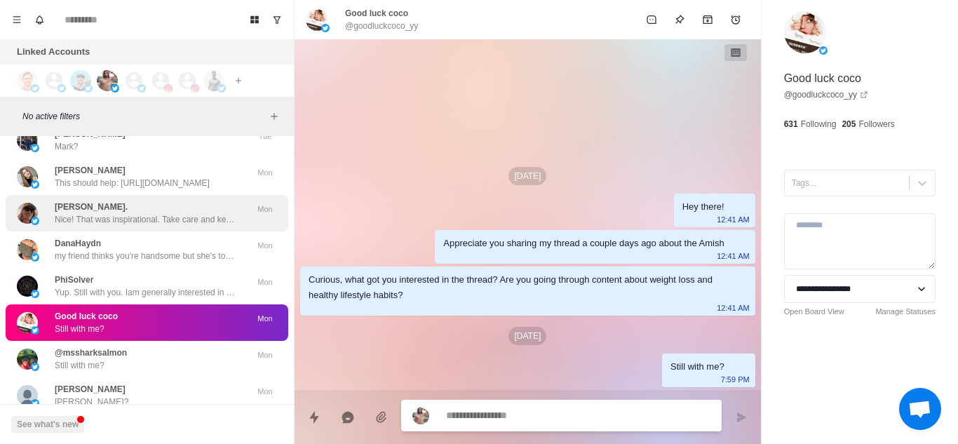
scroll to position [14049, 0]
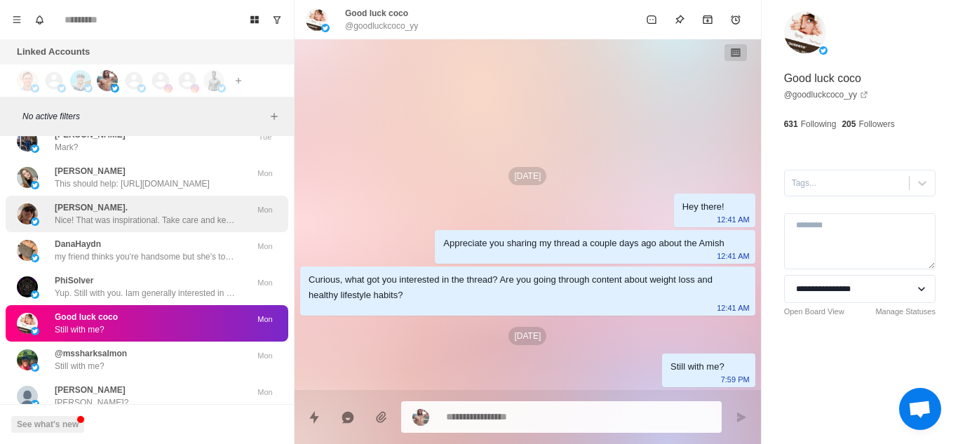
click at [156, 195] on div "Sophie This should help: https://docs.google.com/document/d/1Bz22sIftNqnt0Ob5ky…" at bounding box center [147, 177] width 283 height 36
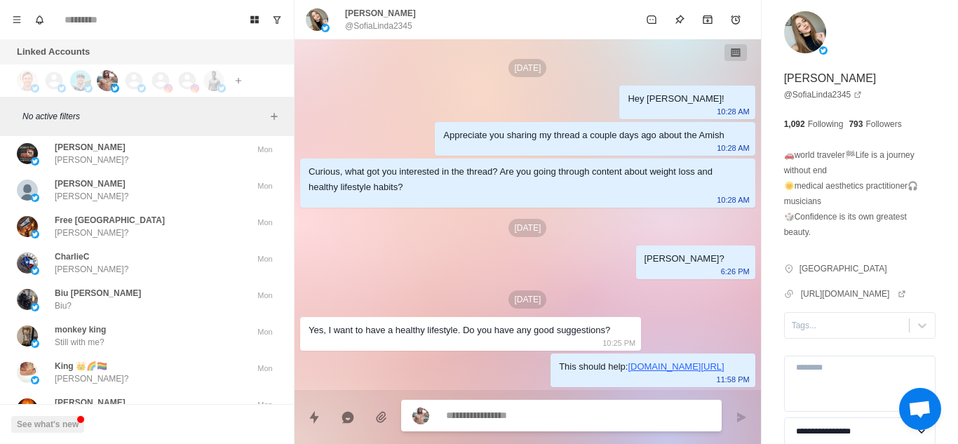
scroll to position [14439, 0]
click at [156, 195] on div "Brian Hieter Brian?" at bounding box center [132, 188] width 231 height 25
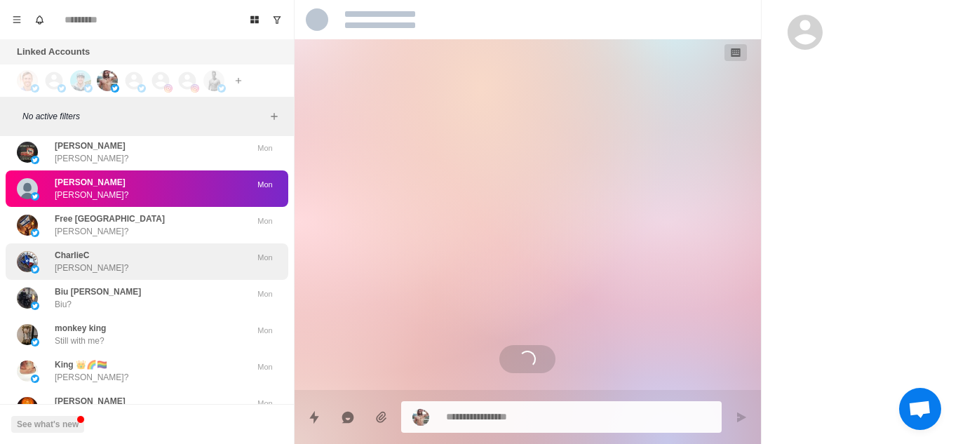
click at [154, 276] on div "CharlieC Charlie? Mon" at bounding box center [147, 261] width 283 height 36
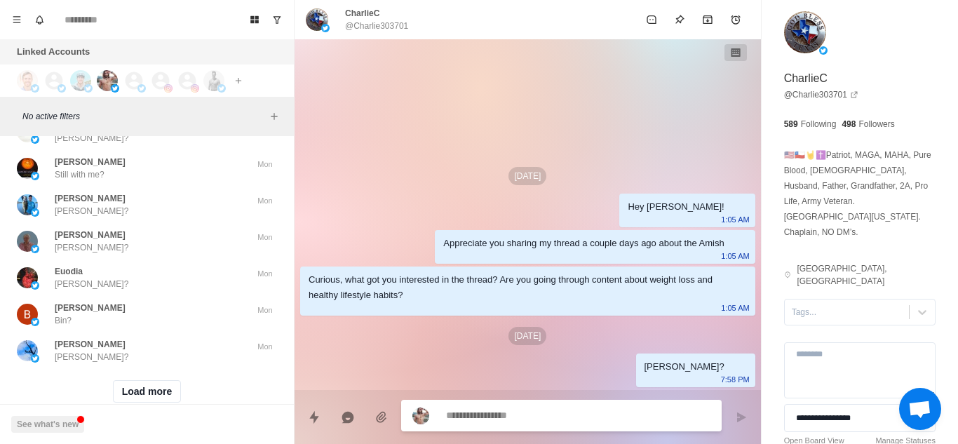
scroll to position [14788, 0]
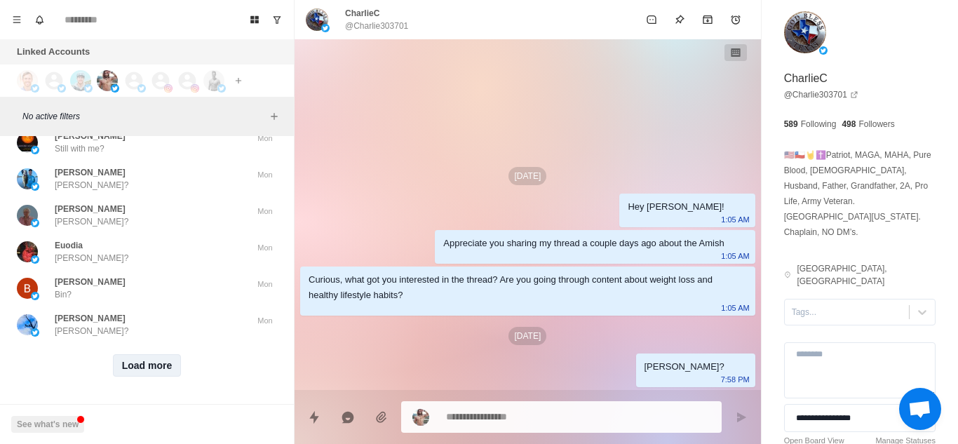
click at [137, 354] on button "Load more" at bounding box center [147, 365] width 69 height 22
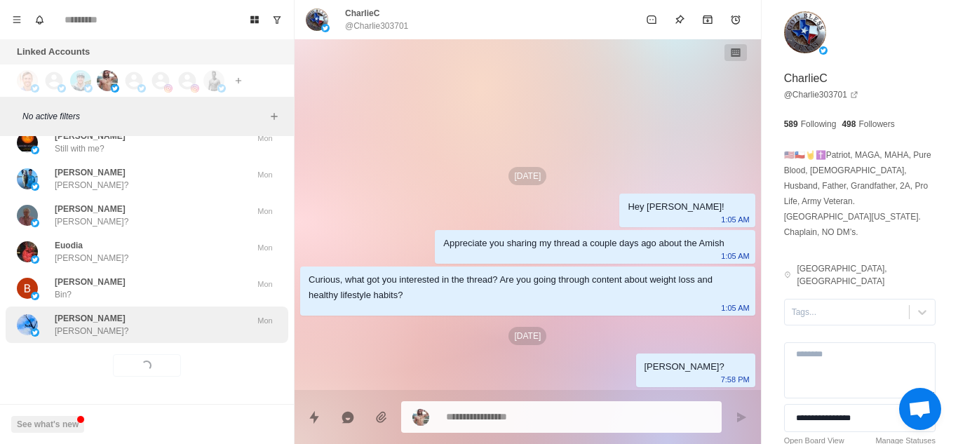
click at [180, 312] on div "Thomas Gallagher Thomas?" at bounding box center [132, 324] width 231 height 25
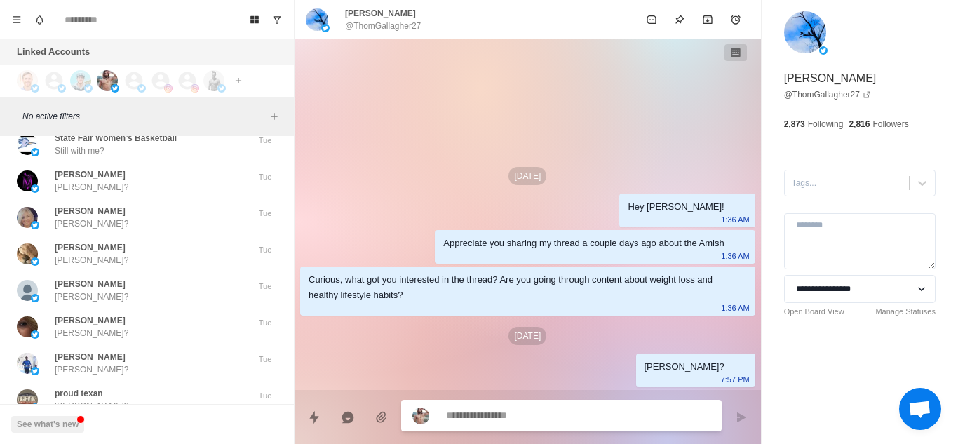
scroll to position [12093, 0]
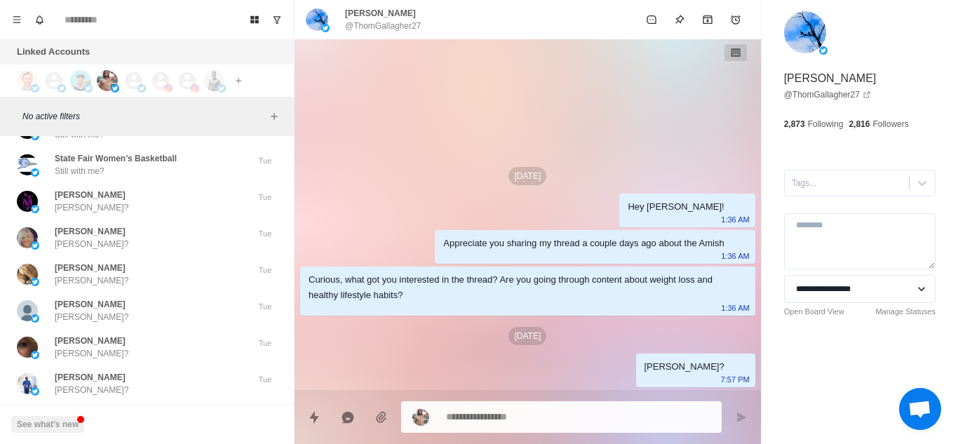
click at [180, 307] on div "Angela White Angela?" at bounding box center [132, 310] width 231 height 25
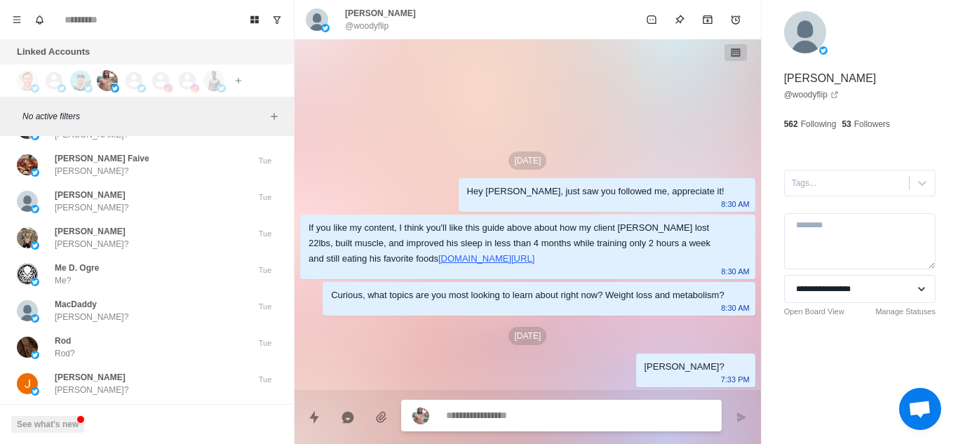
scroll to position [11784, 0]
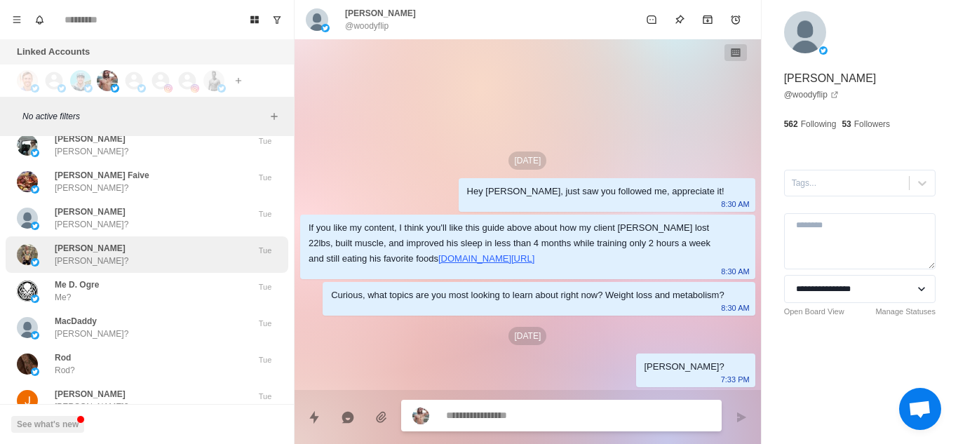
click at [182, 236] on div "Logan Lowry Logan? Tue" at bounding box center [147, 218] width 283 height 36
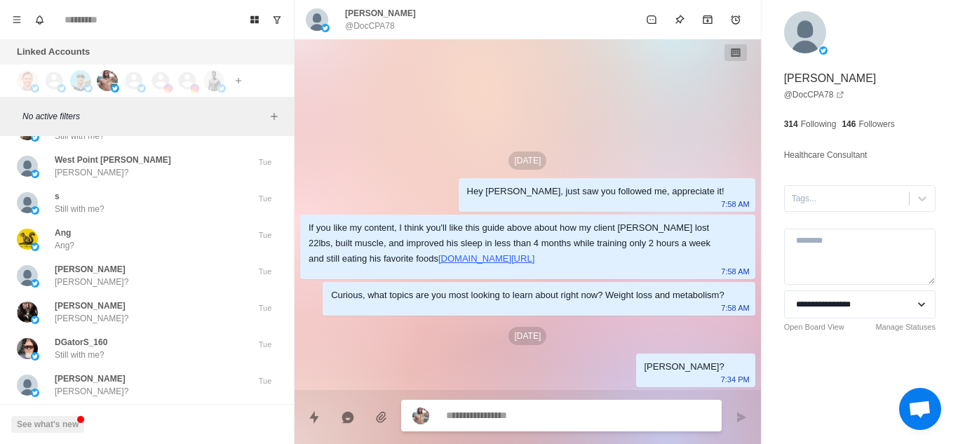
scroll to position [11397, 0]
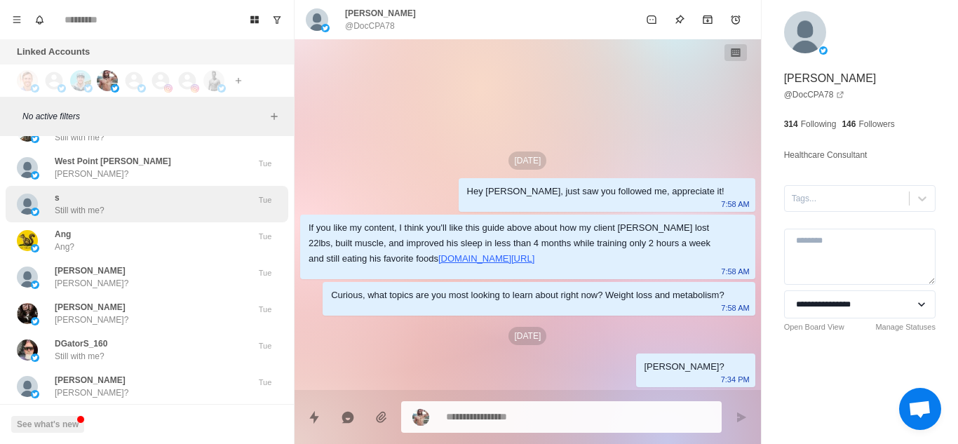
click at [173, 210] on div "s Still with me?" at bounding box center [132, 203] width 231 height 25
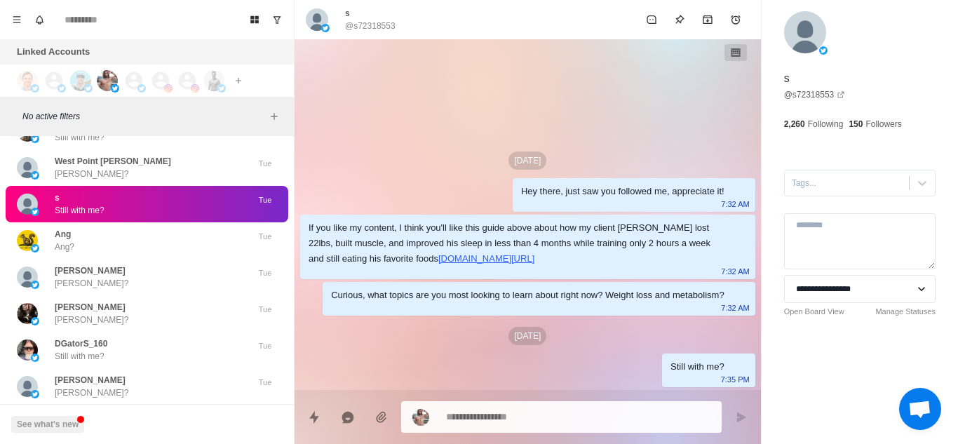
type textarea "*"
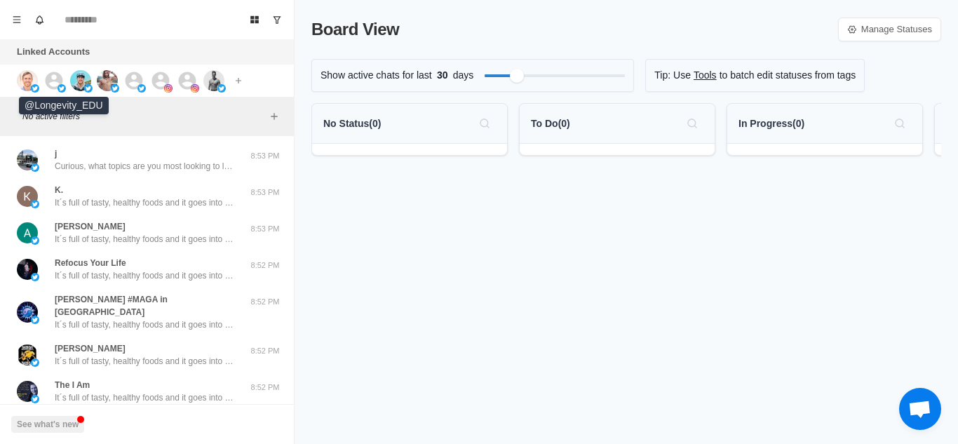
click at [44, 77] on icon at bounding box center [53, 80] width 21 height 21
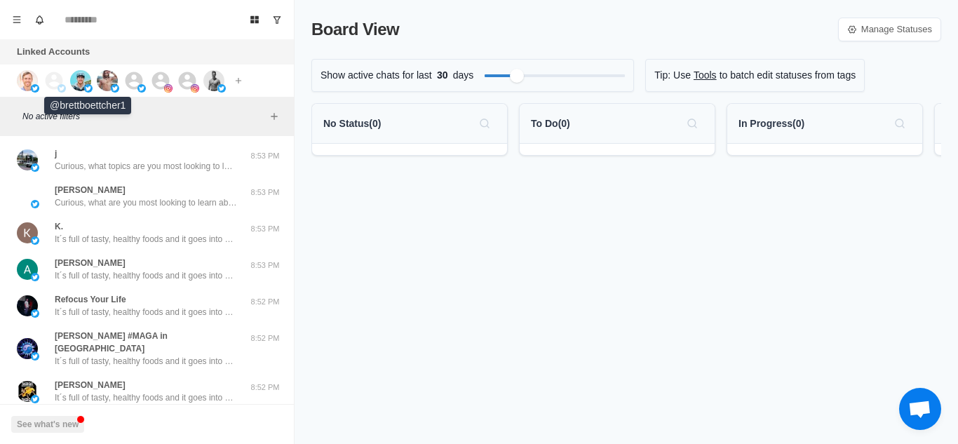
click at [81, 78] on img at bounding box center [80, 80] width 21 height 21
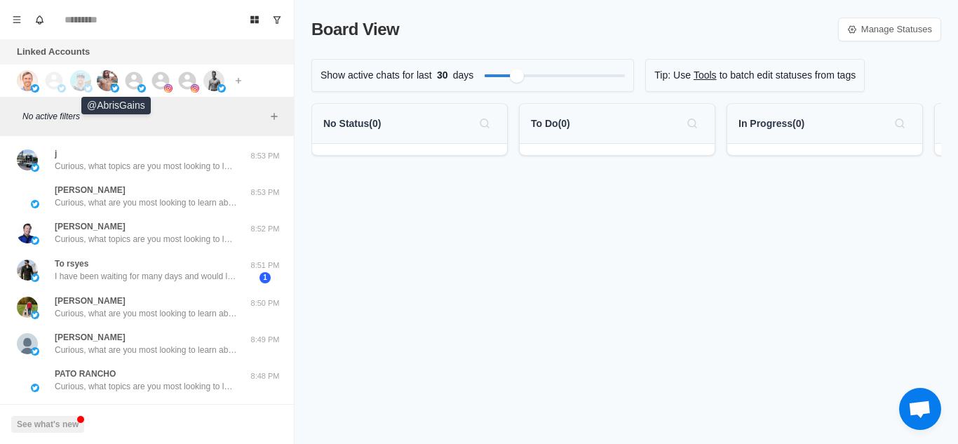
click at [109, 77] on img at bounding box center [107, 80] width 21 height 21
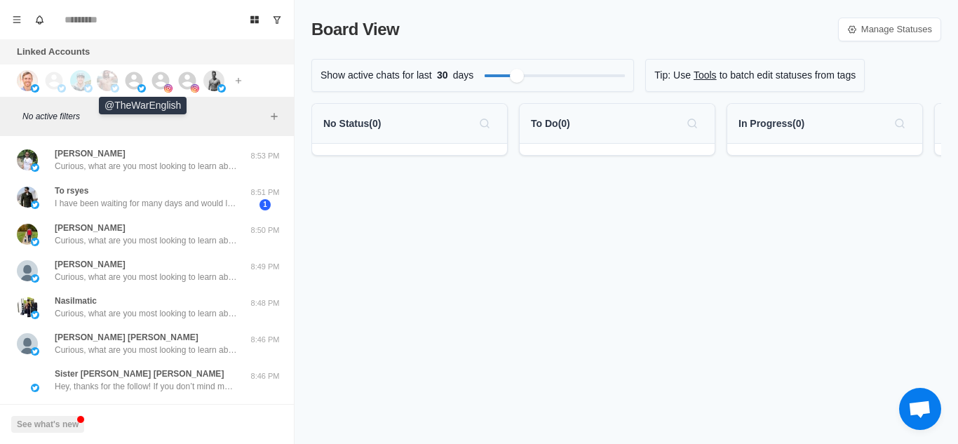
click at [134, 77] on icon at bounding box center [133, 80] width 21 height 21
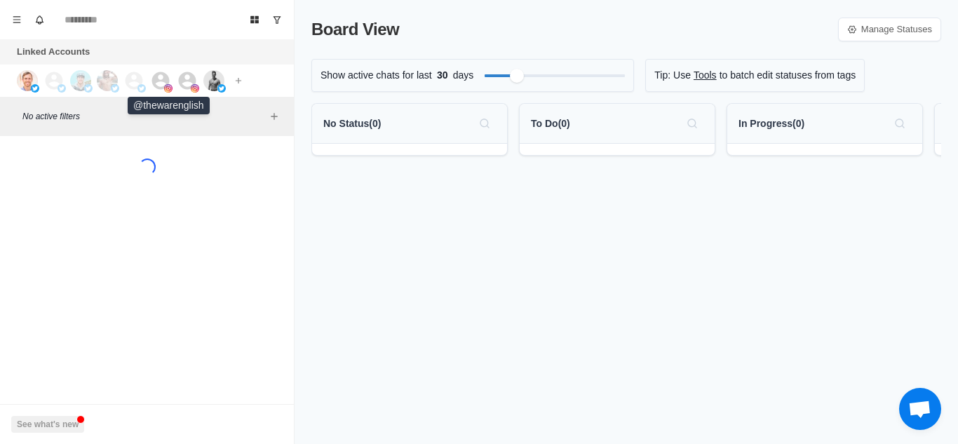
click at [159, 77] on icon at bounding box center [160, 80] width 21 height 21
click at [180, 77] on icon at bounding box center [188, 81] width 18 height 18
click at [216, 76] on img at bounding box center [213, 80] width 21 height 21
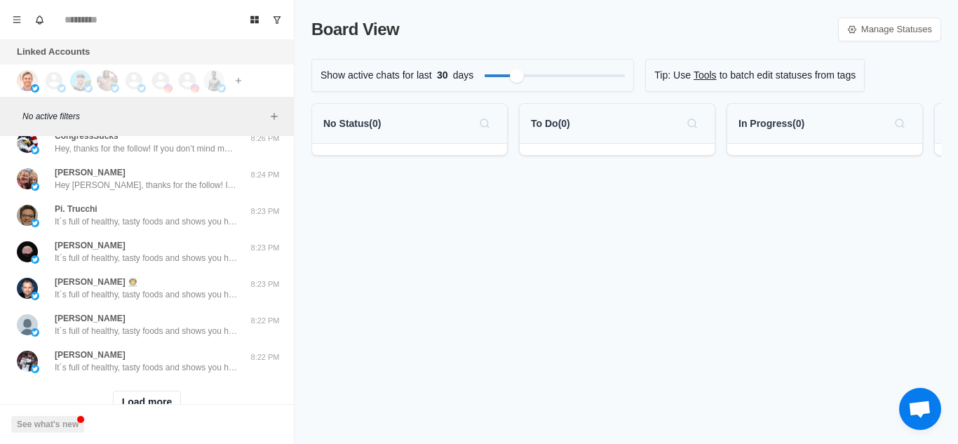
scroll to position [540, 0]
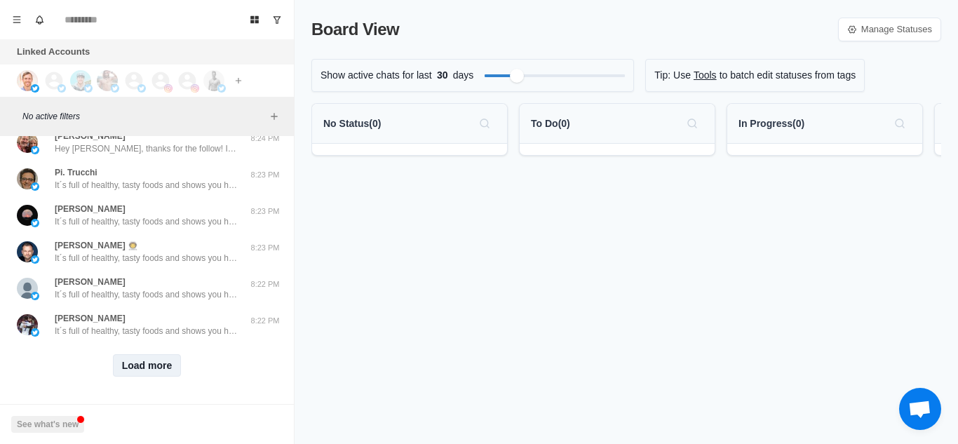
click at [140, 354] on button "Load more" at bounding box center [147, 365] width 69 height 22
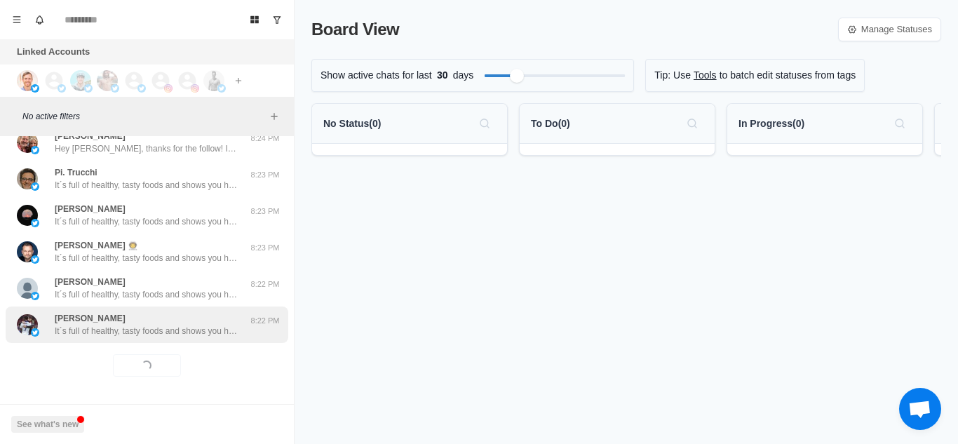
click at [199, 325] on p "It´s full of healthy, tasty foods and shows you how to avoid foods in the groce…" at bounding box center [146, 331] width 182 height 13
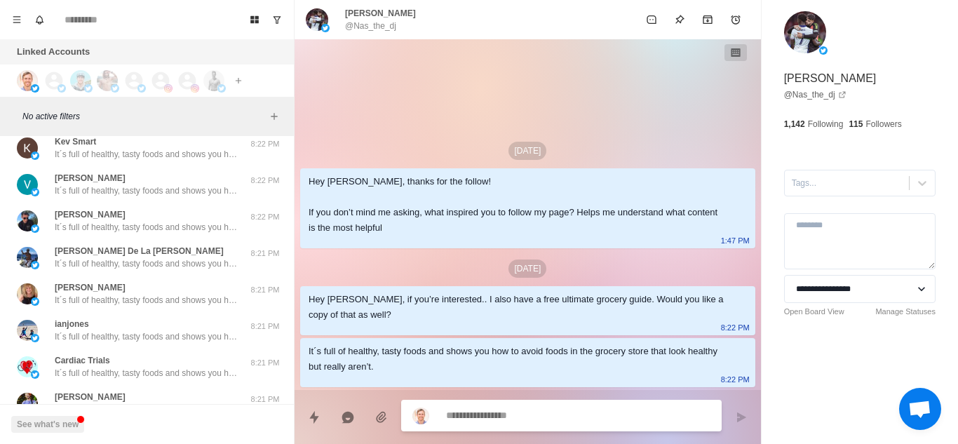
scroll to position [1319, 0]
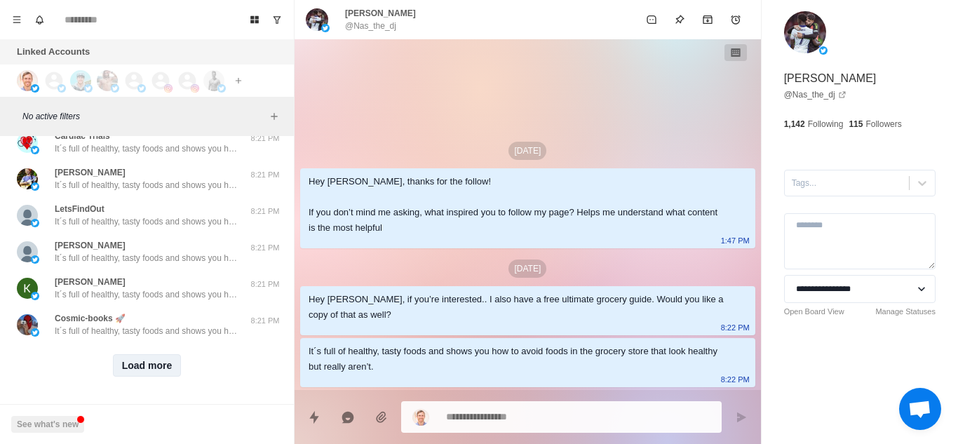
click at [152, 358] on button "Load more" at bounding box center [147, 365] width 69 height 22
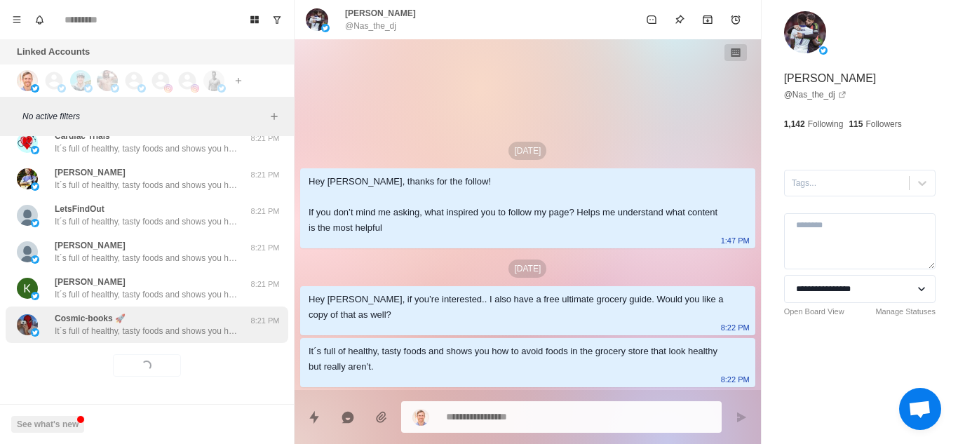
click at [224, 325] on p "It´s full of healthy, tasty foods and shows you how to avoid foods in the groce…" at bounding box center [146, 331] width 182 height 13
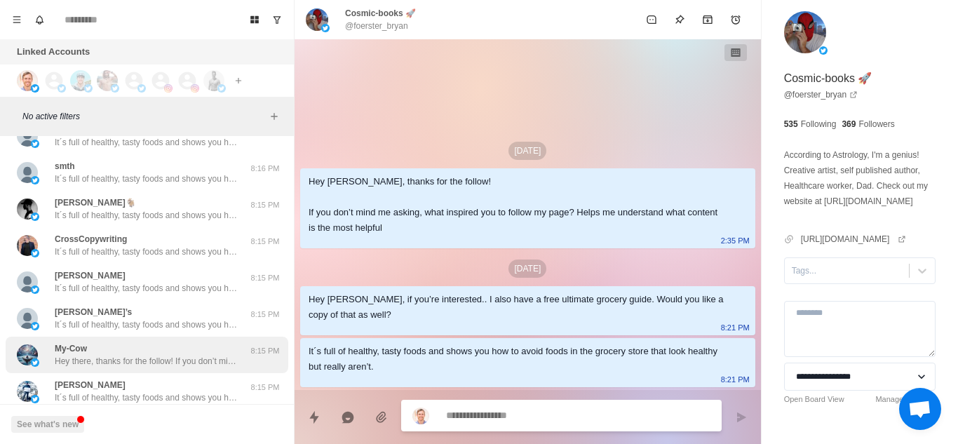
scroll to position [2048, 0]
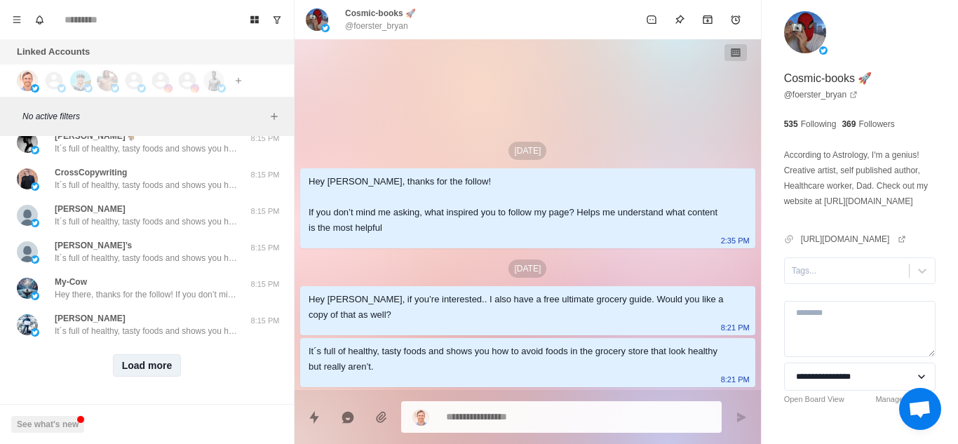
click at [168, 354] on button "Load more" at bounding box center [147, 365] width 69 height 22
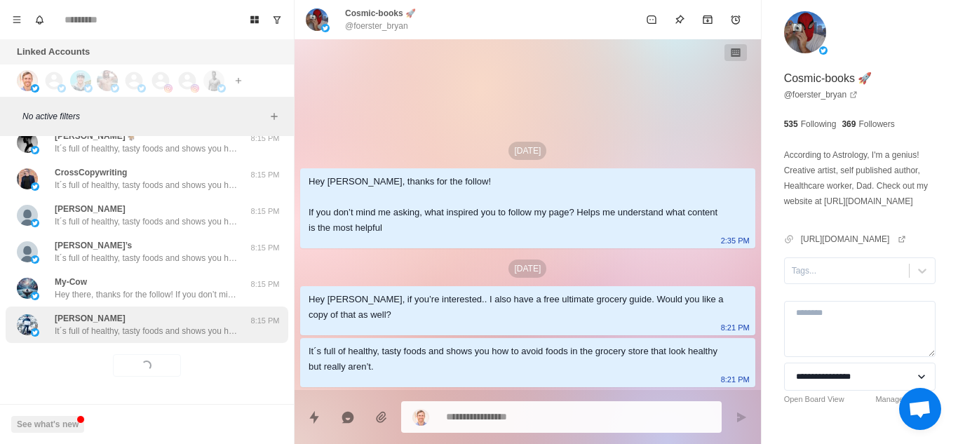
click at [219, 325] on p "It´s full of healthy, tasty foods and shows you how to avoid foods in the groce…" at bounding box center [146, 331] width 182 height 13
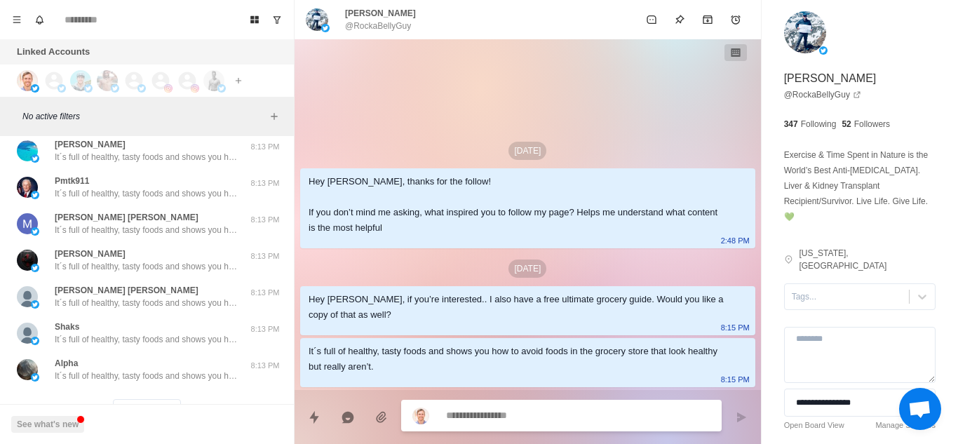
scroll to position [2777, 0]
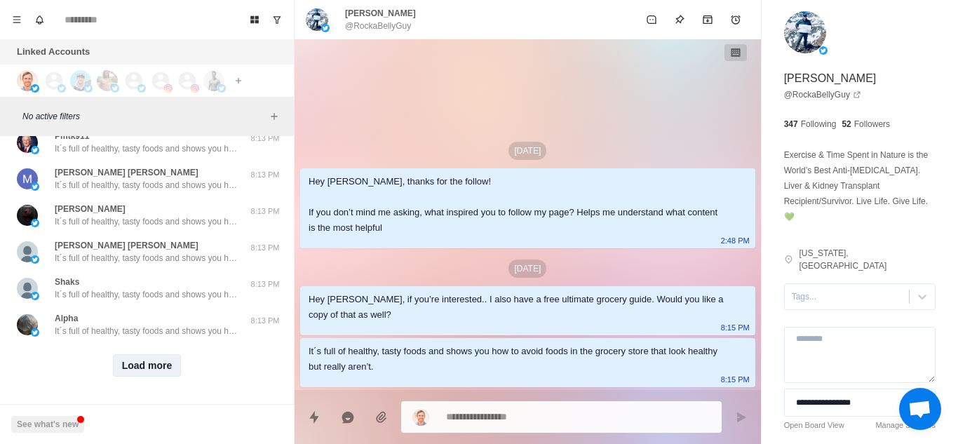
click at [142, 354] on button "Load more" at bounding box center [147, 365] width 69 height 22
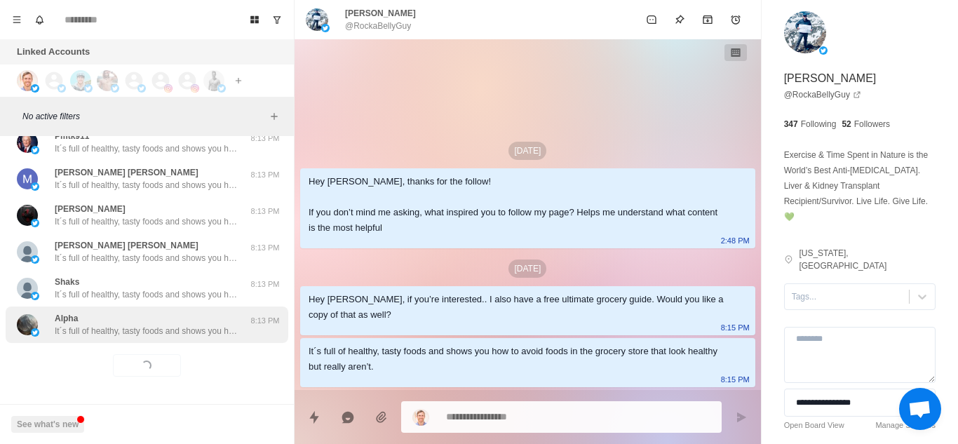
click at [187, 325] on p "It´s full of healthy, tasty foods and shows you how to avoid foods in the groce…" at bounding box center [146, 331] width 182 height 13
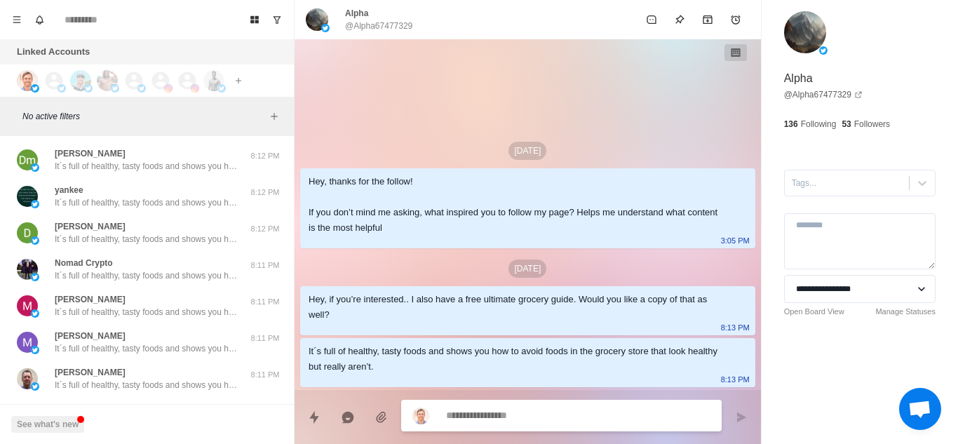
scroll to position [3507, 0]
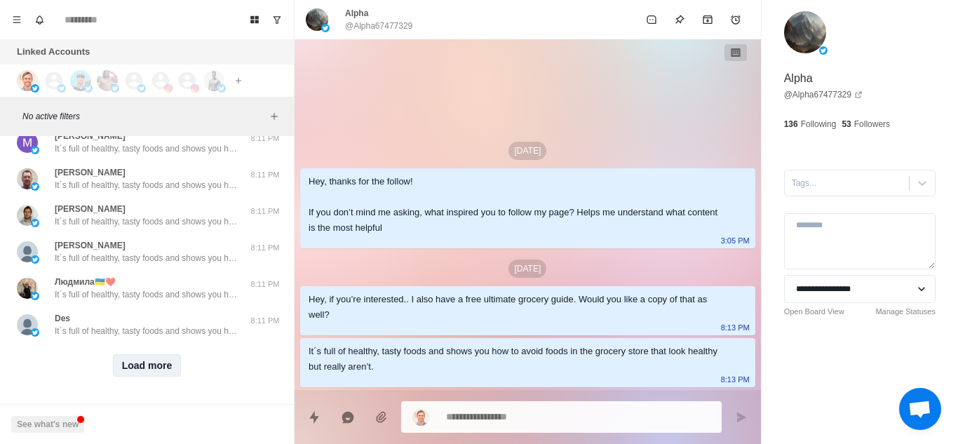
click at [153, 359] on button "Load more" at bounding box center [147, 365] width 69 height 22
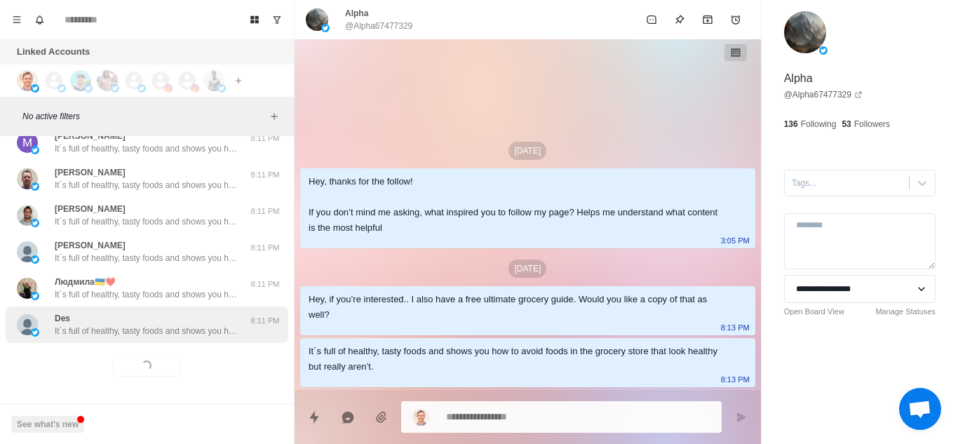
click at [218, 325] on p "It´s full of healthy, tasty foods and shows you how to avoid foods in the groce…" at bounding box center [146, 331] width 182 height 13
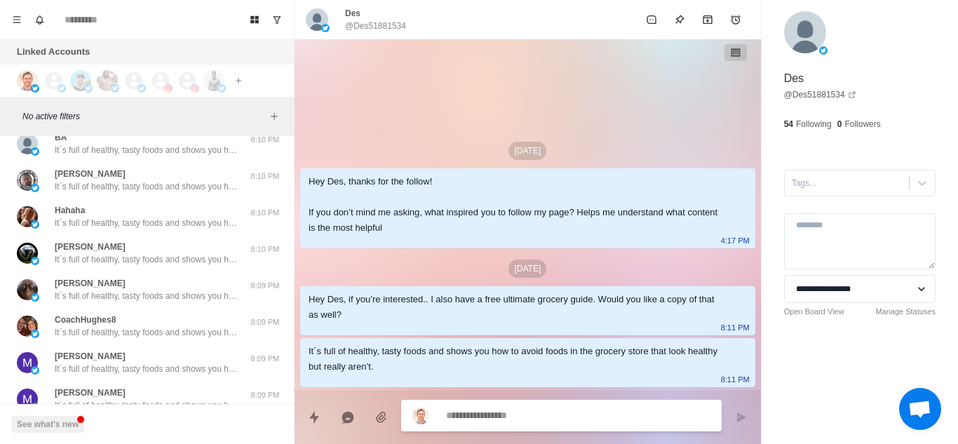
scroll to position [4249, 0]
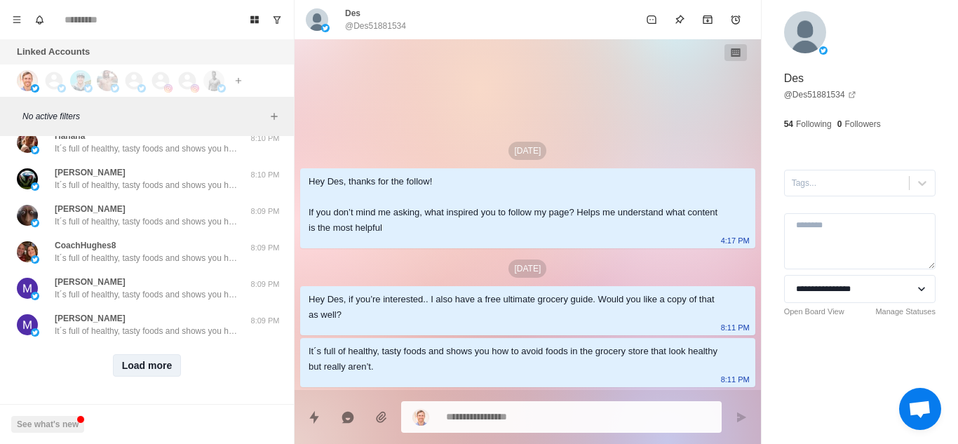
click at [149, 358] on button "Load more" at bounding box center [147, 365] width 69 height 22
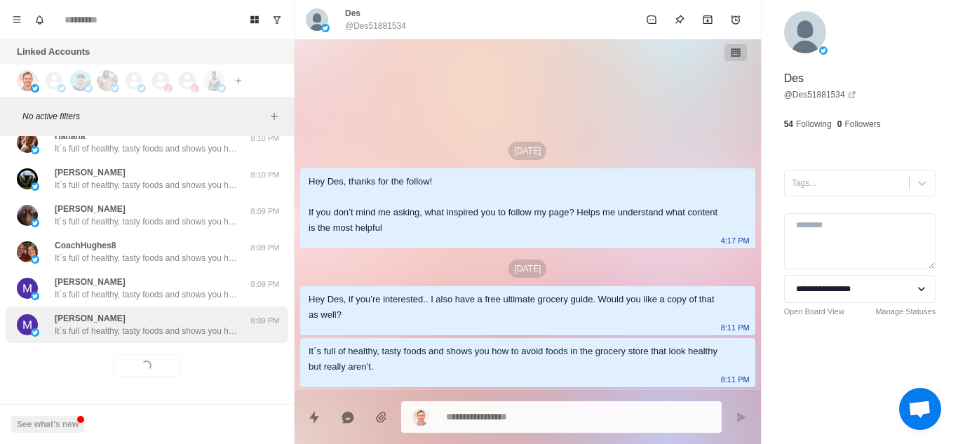
click at [203, 327] on div "MengsteAb Mehari It´s full of healthy, tasty foods and shows you how to avoid f…" at bounding box center [147, 324] width 283 height 36
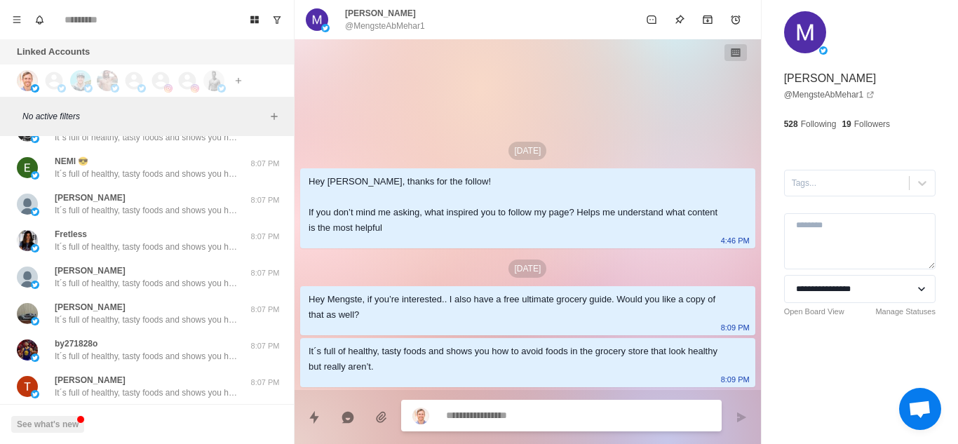
scroll to position [4978, 0]
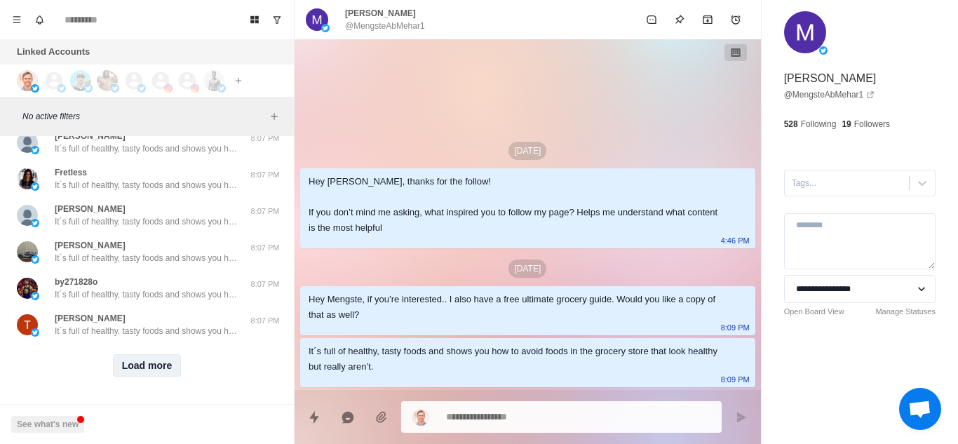
click at [156, 365] on button "Load more" at bounding box center [147, 365] width 69 height 22
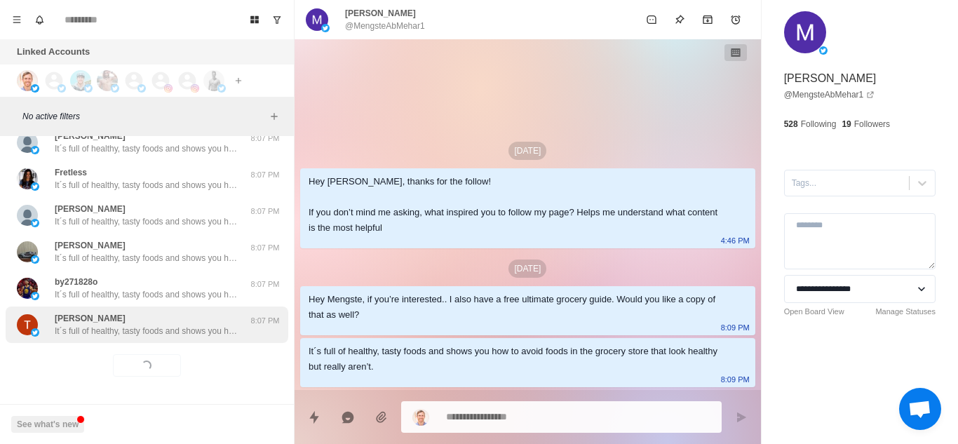
click at [236, 325] on p "It´s full of healthy, tasty foods and shows you how to avoid foods in the groce…" at bounding box center [146, 331] width 182 height 13
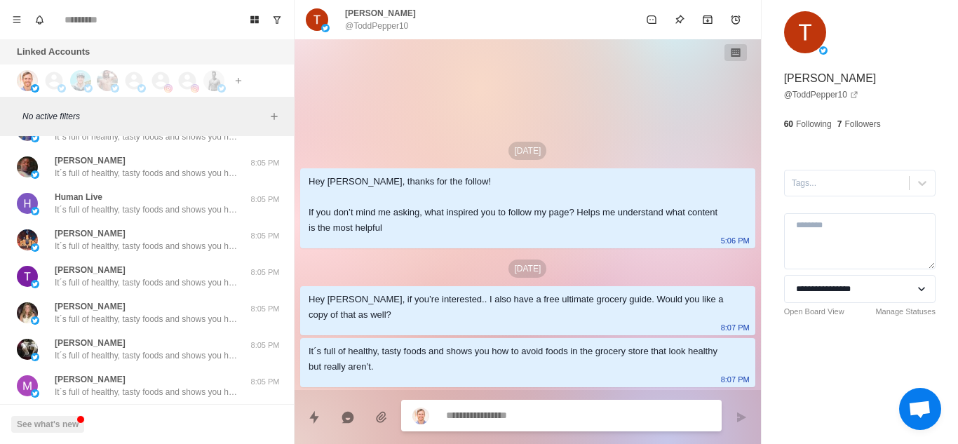
scroll to position [5708, 0]
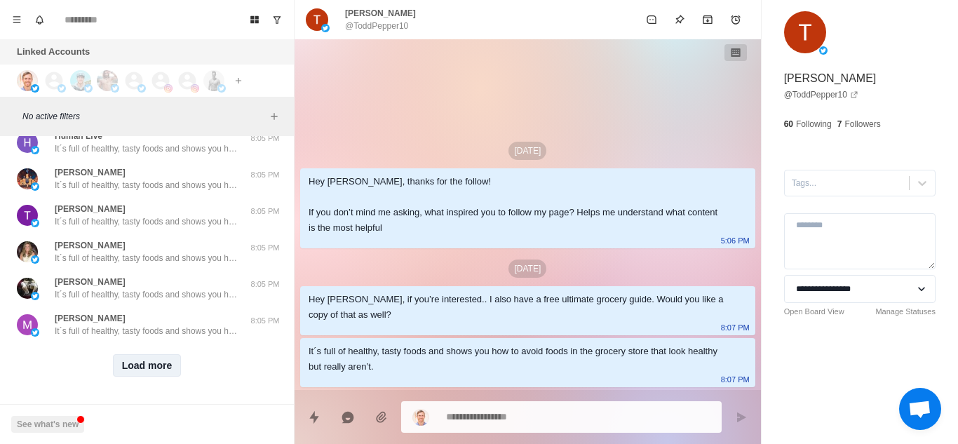
click at [142, 354] on button "Load more" at bounding box center [147, 365] width 69 height 22
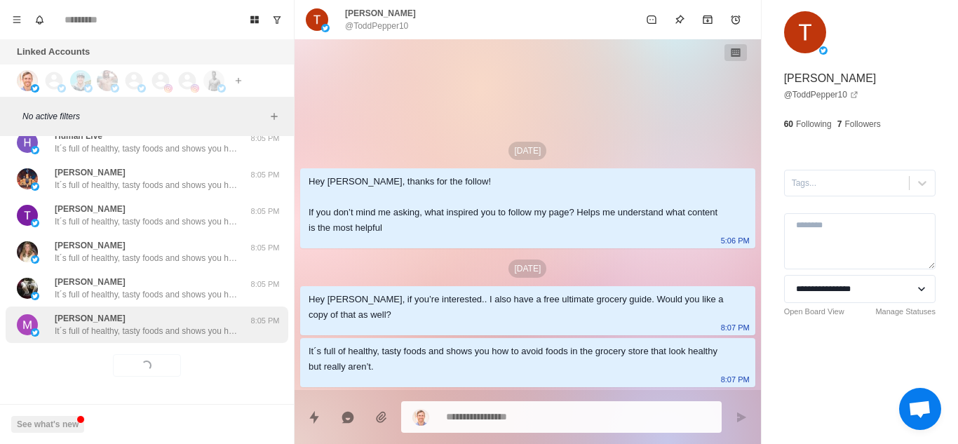
click at [216, 325] on p "It´s full of healthy, tasty foods and shows you how to avoid foods in the groce…" at bounding box center [146, 331] width 182 height 13
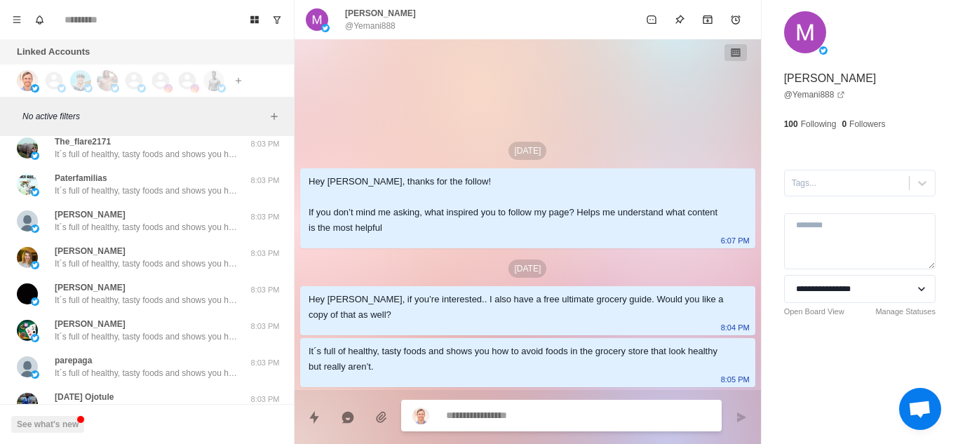
scroll to position [6437, 0]
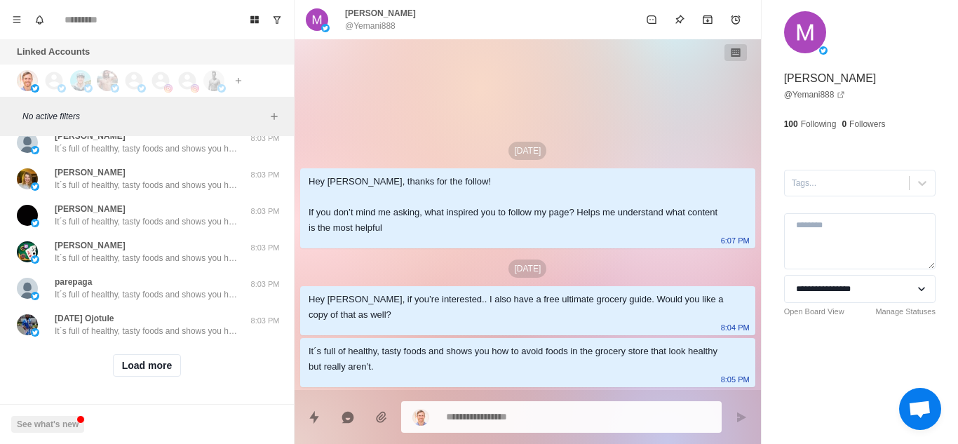
click at [135, 368] on div "Load more" at bounding box center [147, 365] width 283 height 45
click at [154, 355] on button "Load more" at bounding box center [147, 365] width 69 height 22
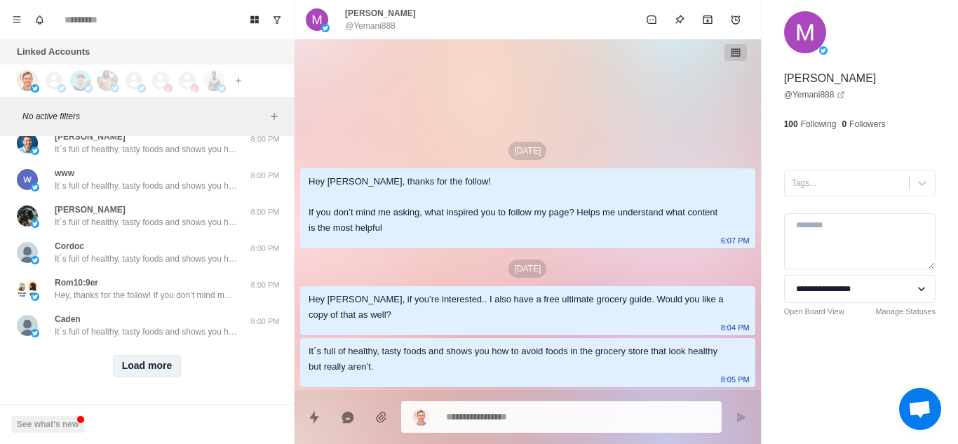
scroll to position [7168, 0]
click at [154, 355] on button "Load more" at bounding box center [147, 366] width 69 height 22
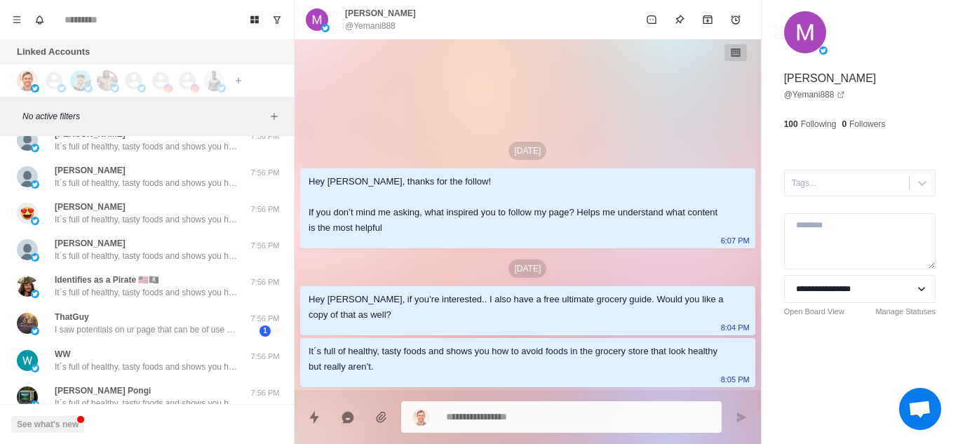
scroll to position [7899, 0]
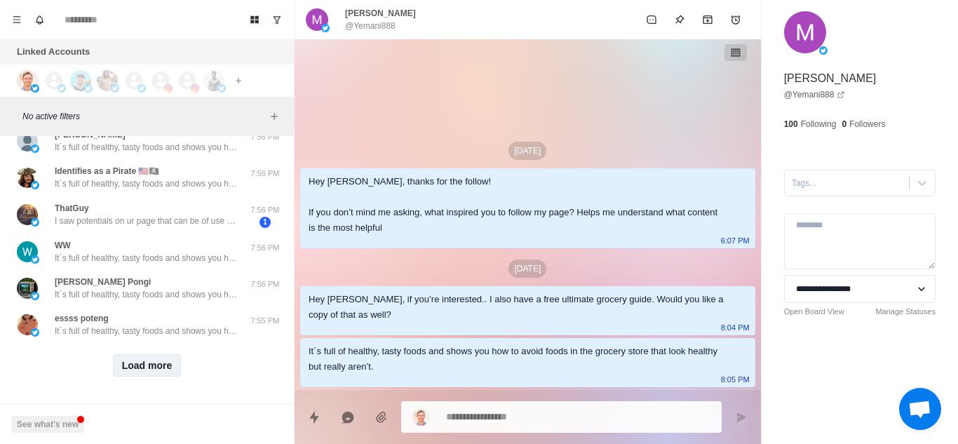
click at [156, 354] on button "Load more" at bounding box center [147, 365] width 69 height 22
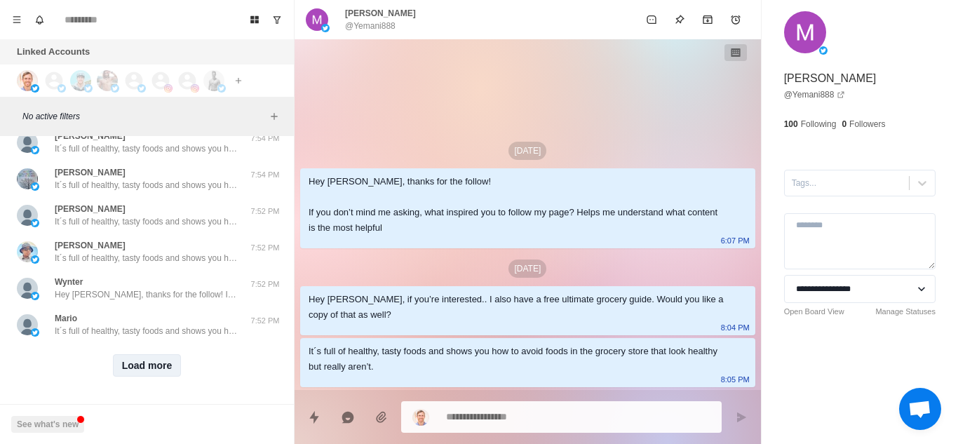
scroll to position [8629, 0]
click at [156, 354] on button "Load more" at bounding box center [147, 365] width 69 height 22
click at [199, 343] on div "Loading... Load more" at bounding box center [147, 365] width 283 height 45
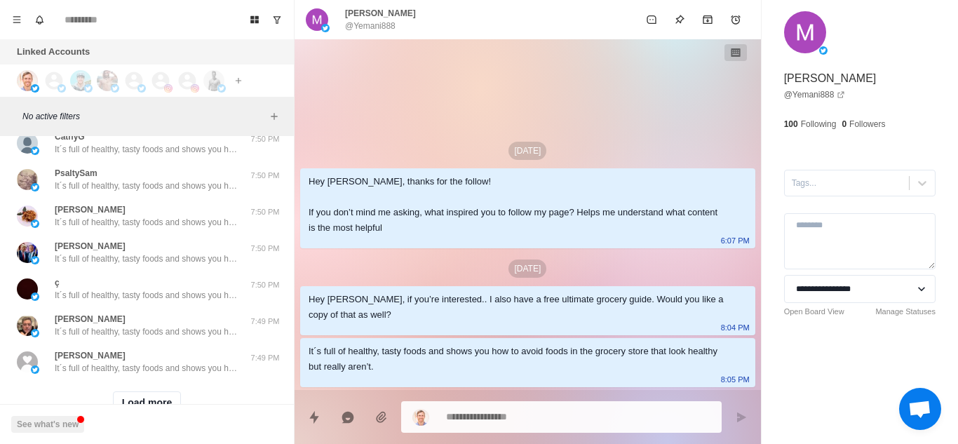
scroll to position [9358, 0]
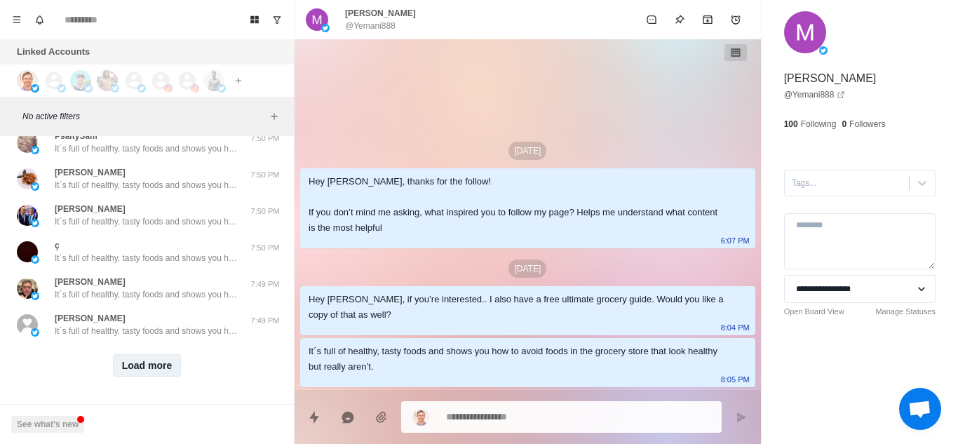
click at [144, 354] on button "Load more" at bounding box center [147, 365] width 69 height 22
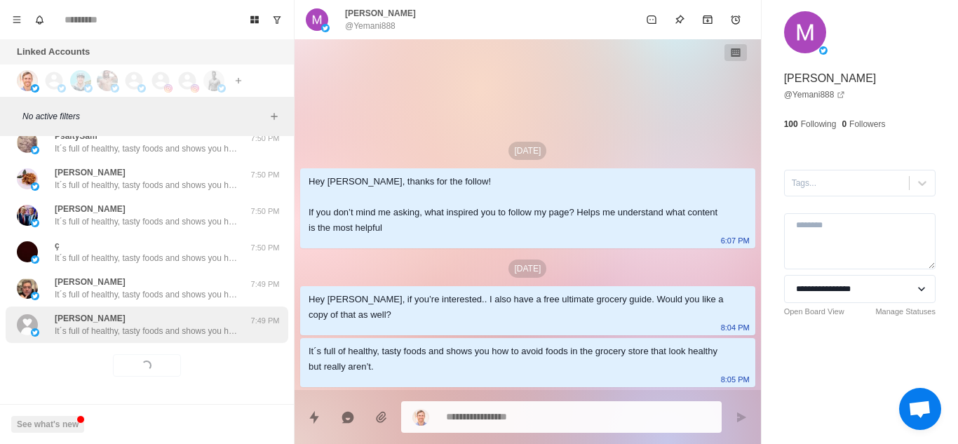
click at [238, 330] on div "Saif Ur rehman It´s full of healthy, tasty foods and shows you how to avoid foo…" at bounding box center [147, 324] width 283 height 36
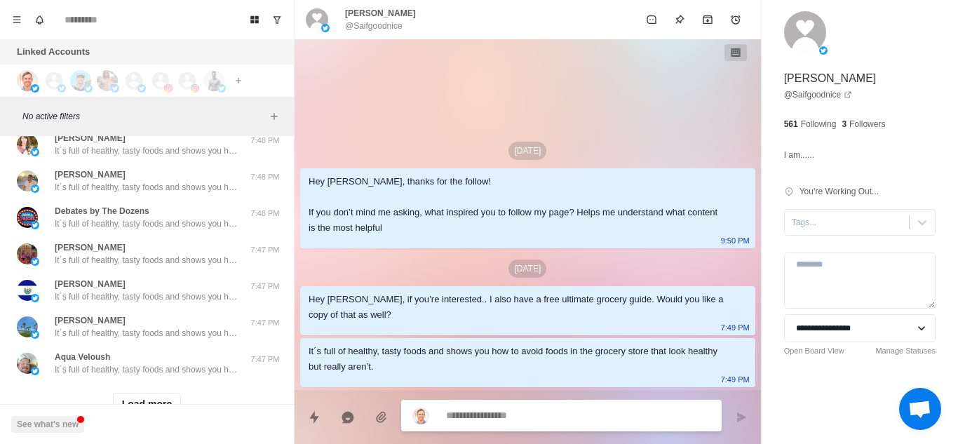
scroll to position [10087, 0]
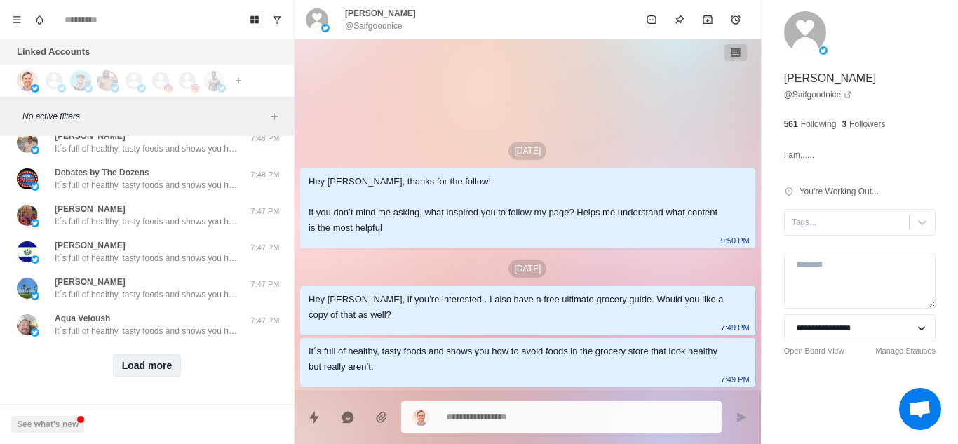
click at [156, 355] on button "Load more" at bounding box center [147, 365] width 69 height 22
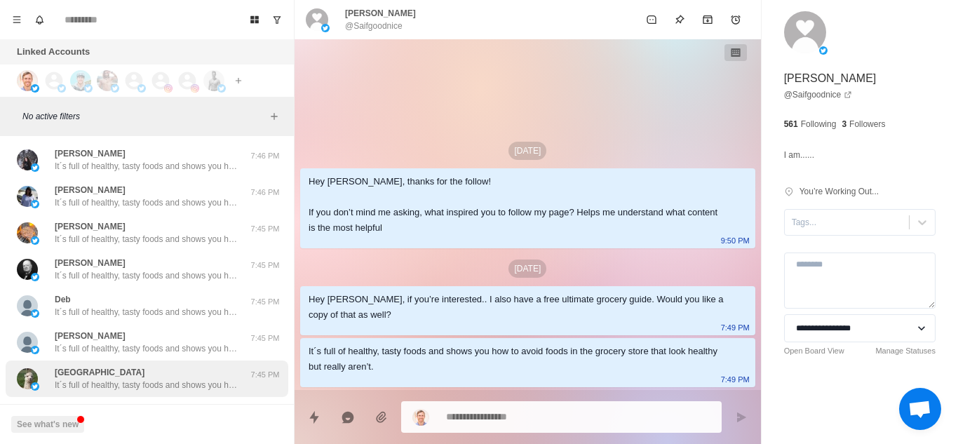
scroll to position [10817, 0]
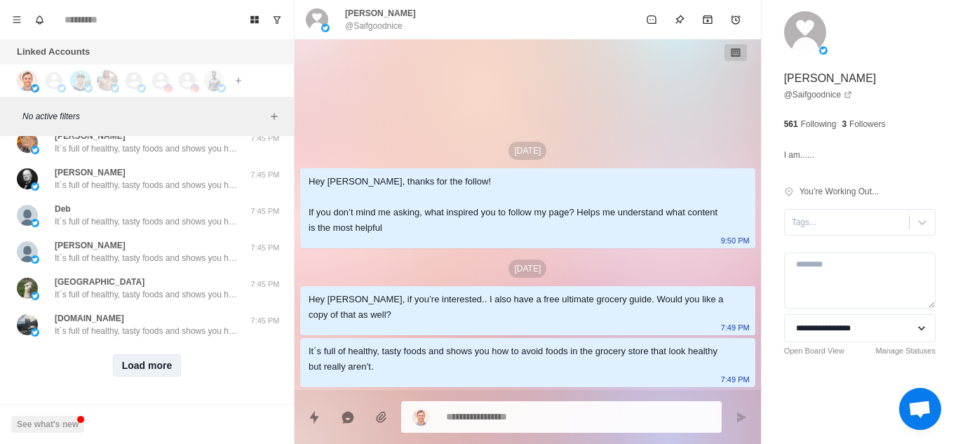
click at [144, 354] on button "Load more" at bounding box center [147, 365] width 69 height 22
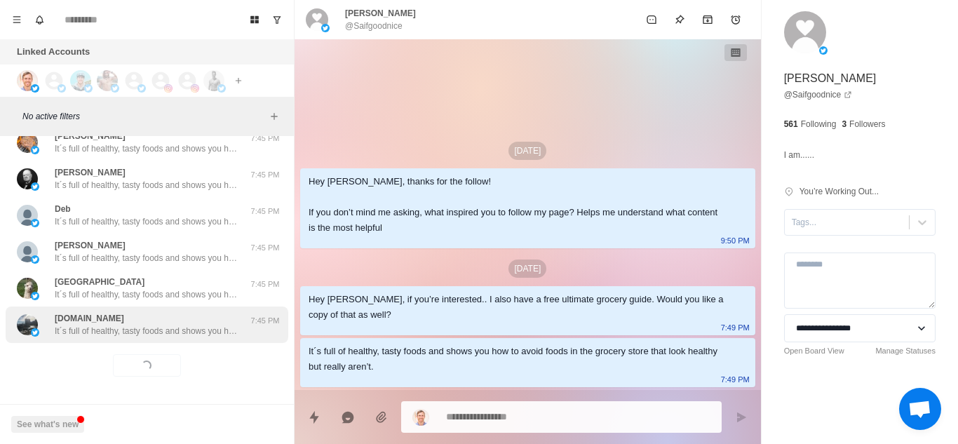
click at [202, 326] on p "It´s full of healthy, tasty foods and shows you how to avoid foods in the groce…" at bounding box center [146, 331] width 182 height 13
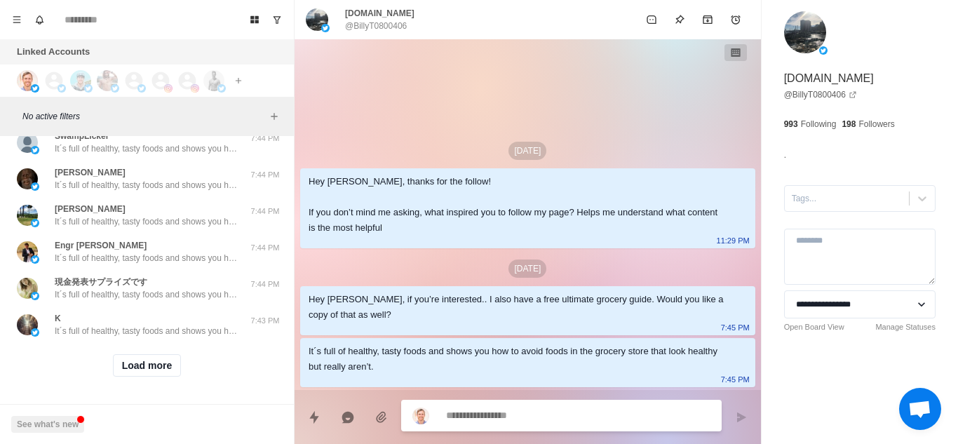
scroll to position [11546, 0]
click at [152, 356] on button "Load more" at bounding box center [147, 365] width 69 height 22
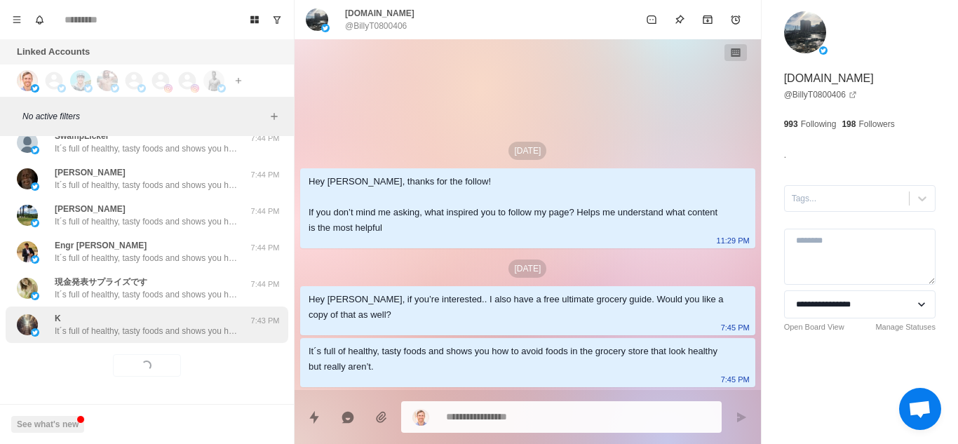
click at [225, 312] on div "K It´s full of healthy, tasty foods and shows you how to avoid foods in the gro…" at bounding box center [146, 324] width 182 height 25
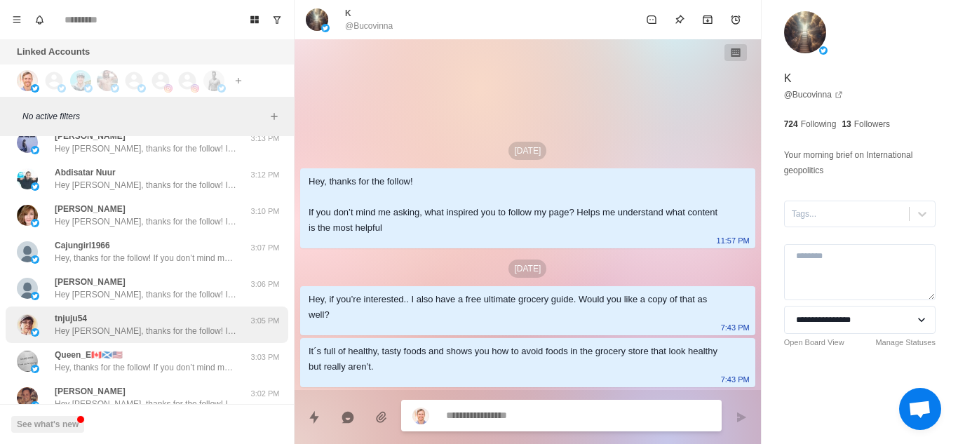
scroll to position [12281, 0]
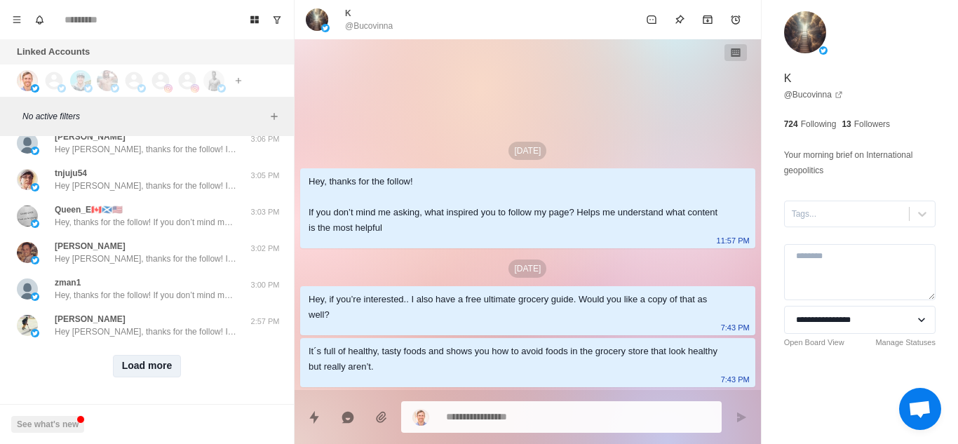
click at [159, 355] on button "Load more" at bounding box center [147, 366] width 69 height 22
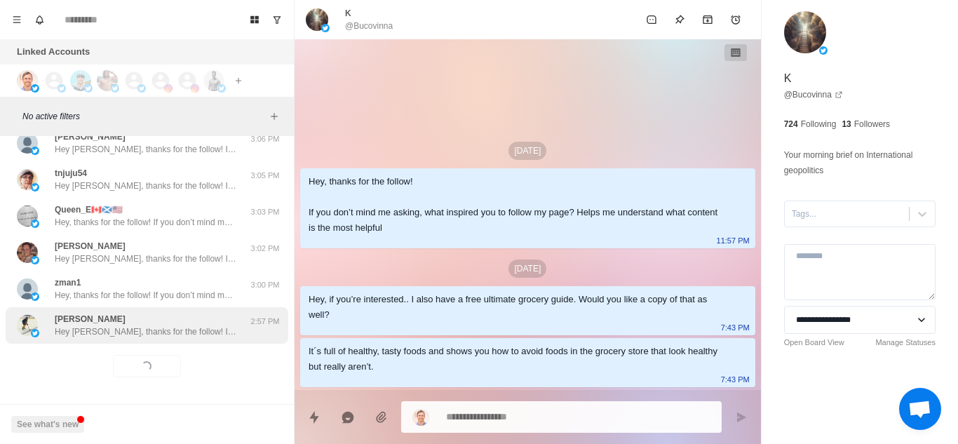
click at [222, 325] on p "Hey Matt, thanks for the follow! If you don’t mind me asking, what inspired you…" at bounding box center [146, 331] width 182 height 13
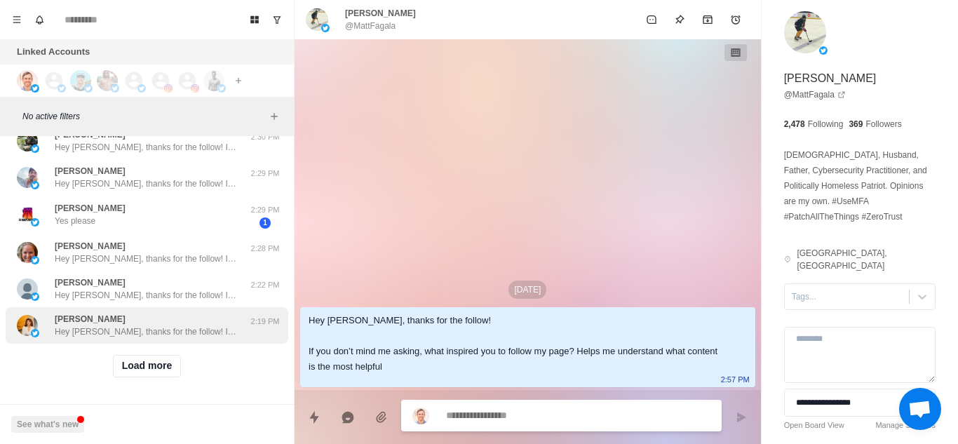
scroll to position [13004, 0]
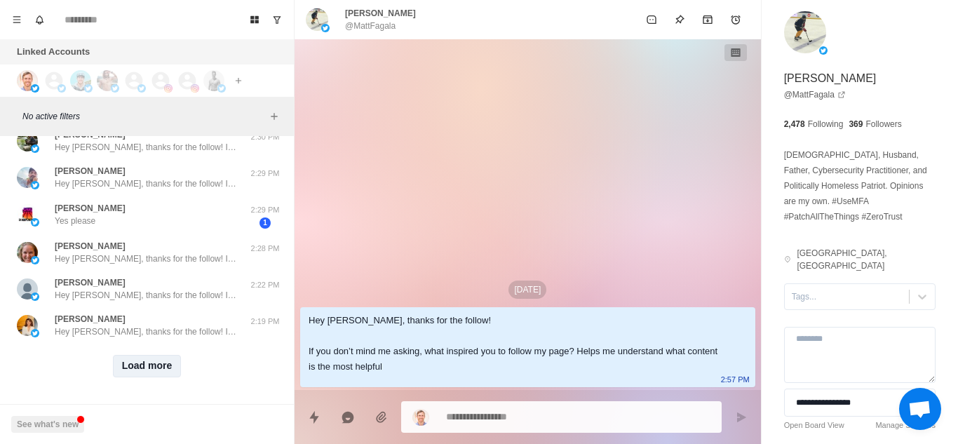
click at [156, 363] on button "Load more" at bounding box center [147, 366] width 69 height 22
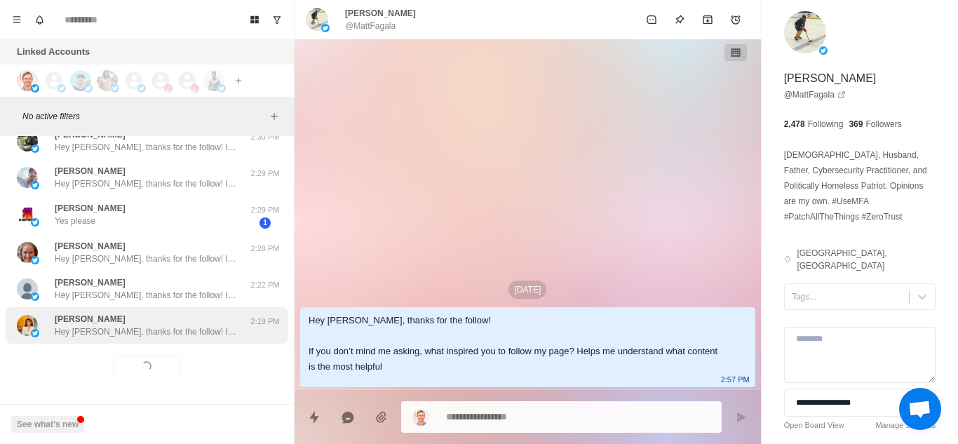
click at [214, 341] on div "Christine Hey Christine, thanks for the follow! If you don’t mind me asking, wh…" at bounding box center [147, 325] width 283 height 36
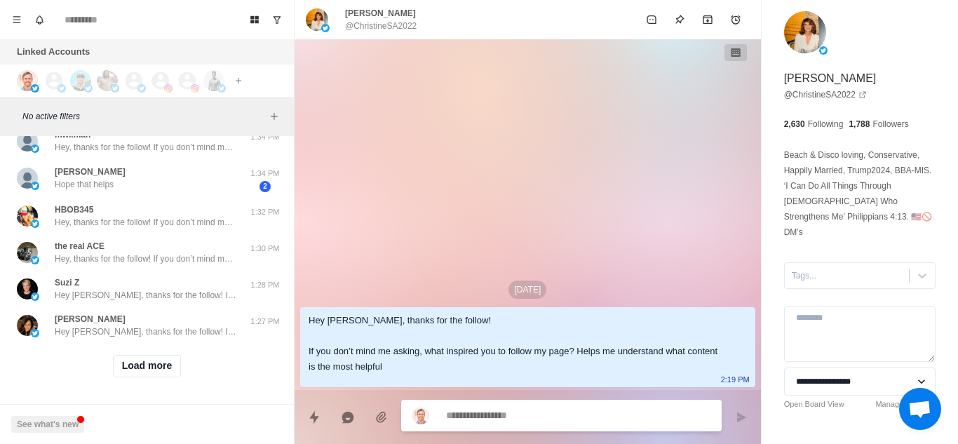
scroll to position [13746, 0]
click at [133, 355] on button "Load more" at bounding box center [147, 366] width 69 height 22
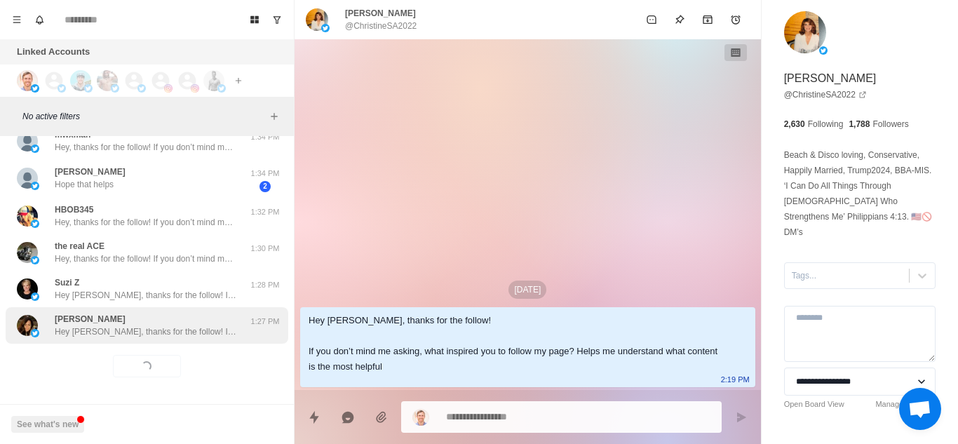
click at [177, 330] on div "Kristen Moore Hey Kristen, thanks for the follow! If you don’t mind me asking, …" at bounding box center [147, 325] width 283 height 36
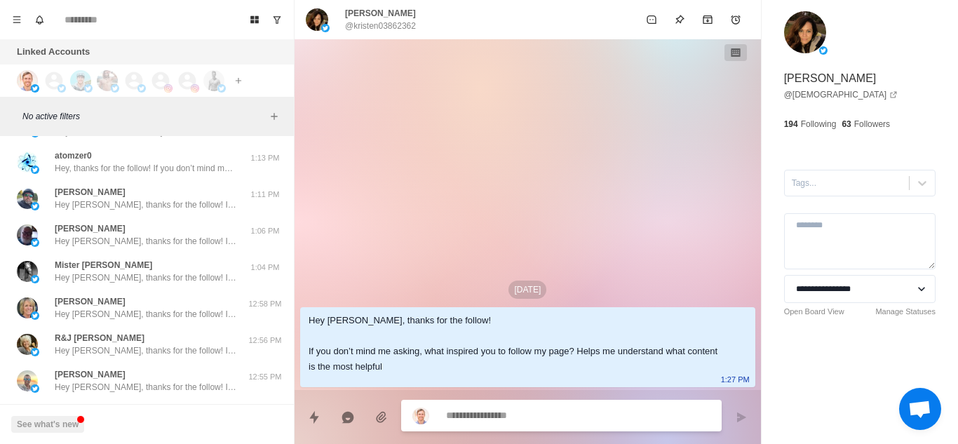
scroll to position [14476, 0]
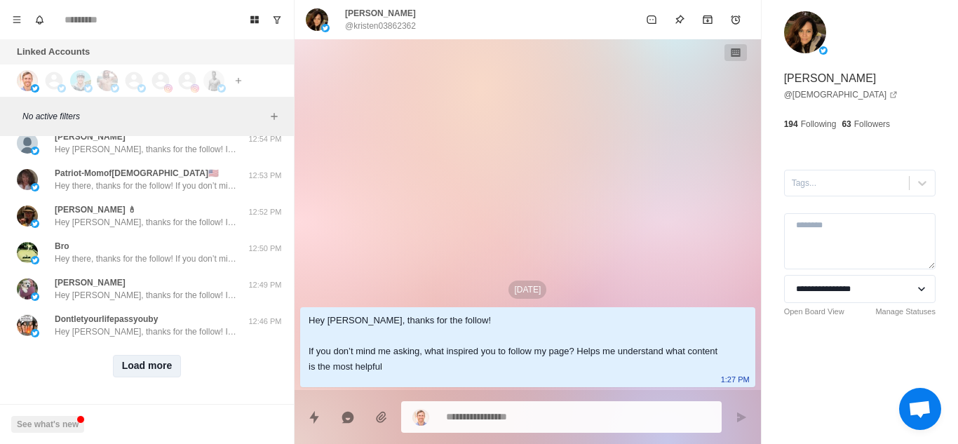
click at [151, 355] on button "Load more" at bounding box center [147, 366] width 69 height 22
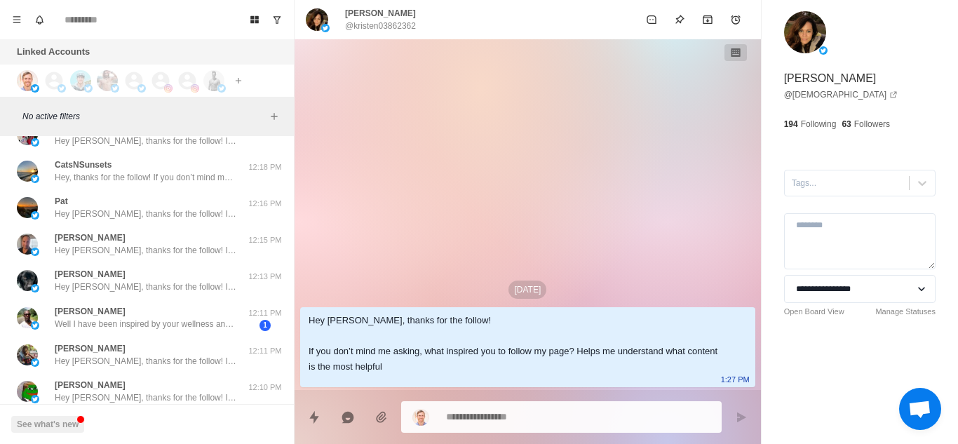
scroll to position [15207, 0]
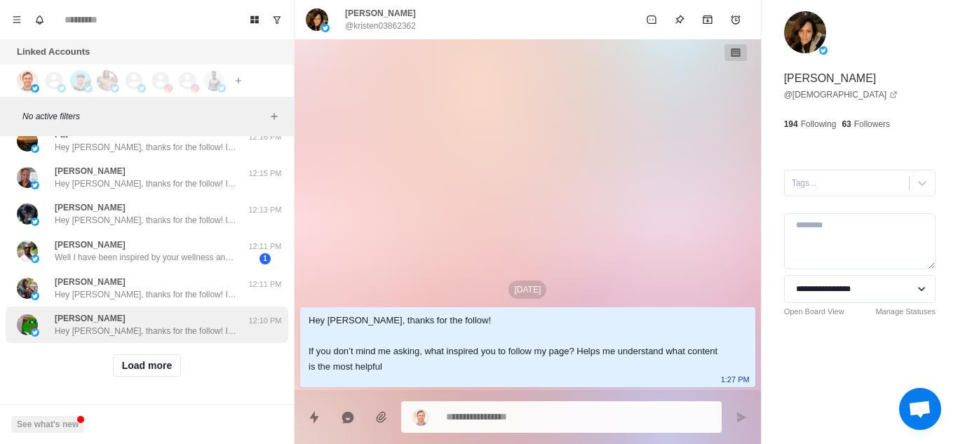
click at [222, 325] on p "Hey Aaron, thanks for the follow! If you don’t mind me asking, what inspired yo…" at bounding box center [146, 331] width 182 height 13
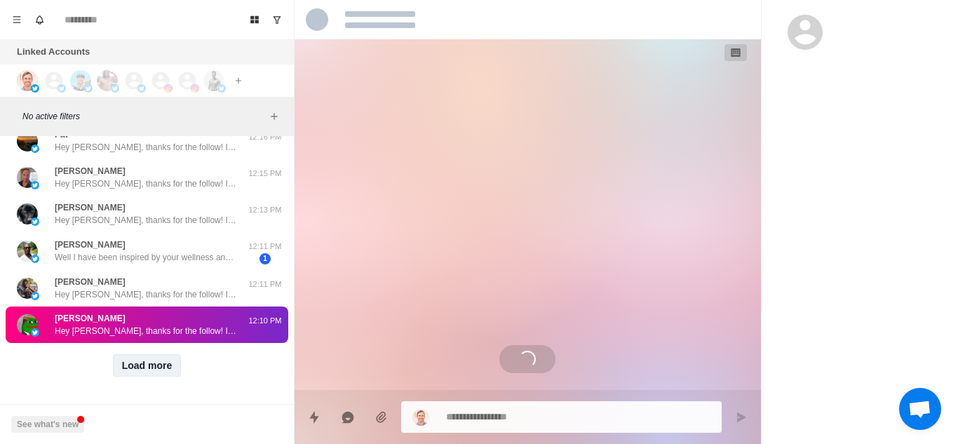
click at [157, 354] on button "Load more" at bounding box center [147, 365] width 69 height 22
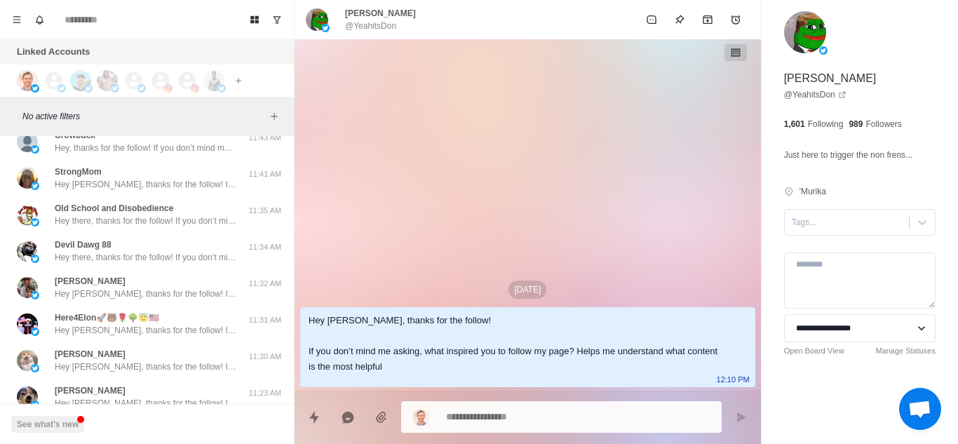
scroll to position [15938, 0]
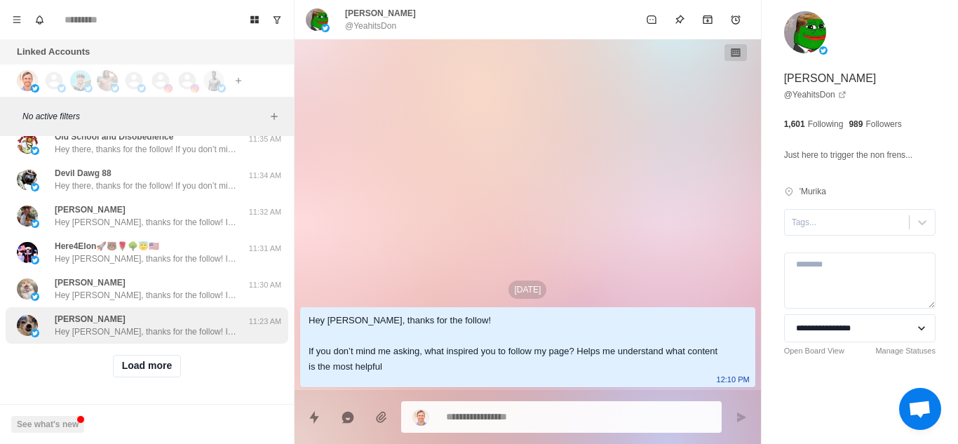
click at [207, 325] on p "Hey Marquita, thanks for the follow! If you don’t mind me asking, what inspired…" at bounding box center [146, 331] width 182 height 13
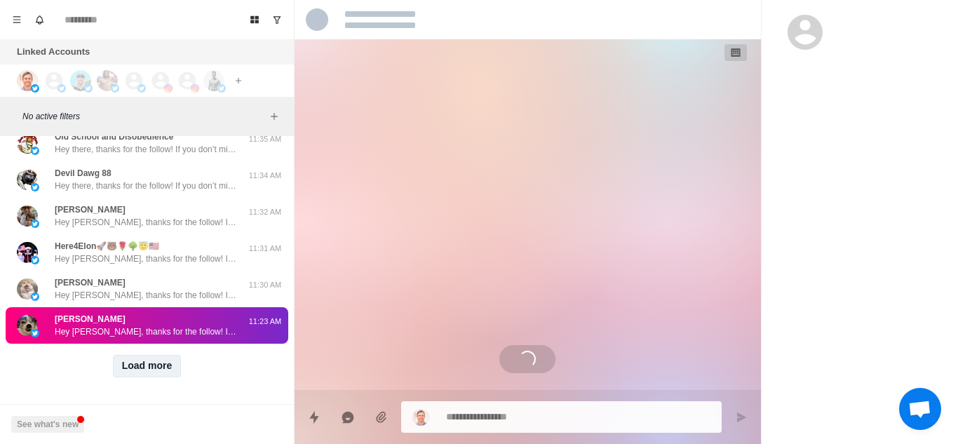
click at [142, 355] on button "Load more" at bounding box center [147, 366] width 69 height 22
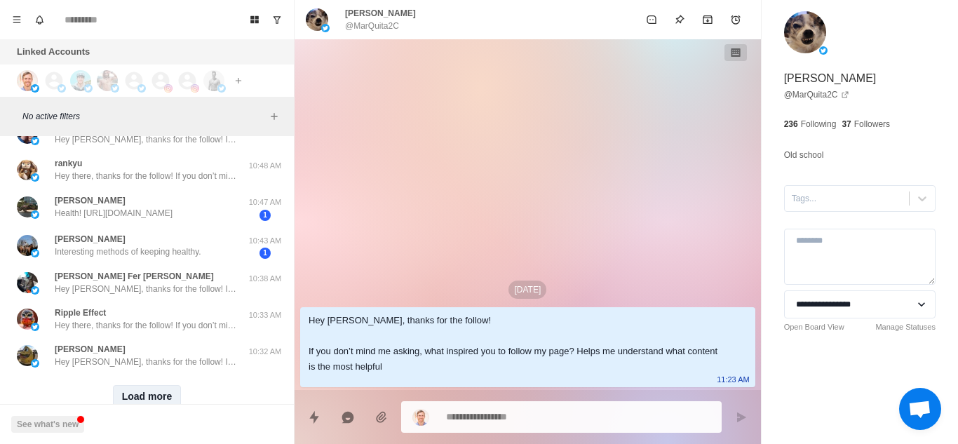
scroll to position [16673, 0]
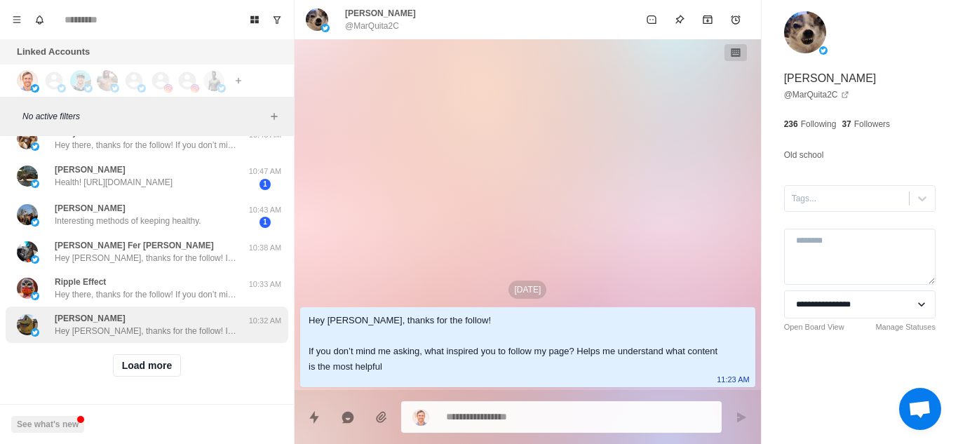
click at [204, 325] on p "Hey Jeffrey, thanks for the follow! If you don’t mind me asking, what inspired …" at bounding box center [146, 331] width 182 height 13
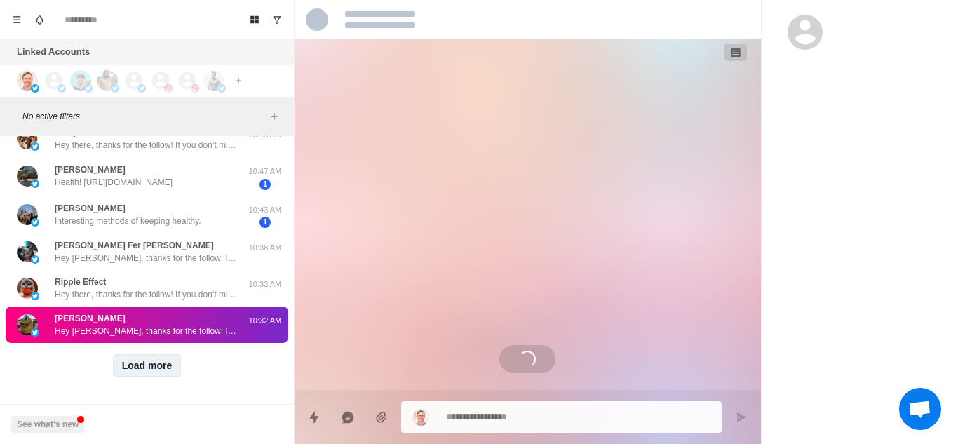
click at [143, 354] on button "Load more" at bounding box center [147, 365] width 69 height 22
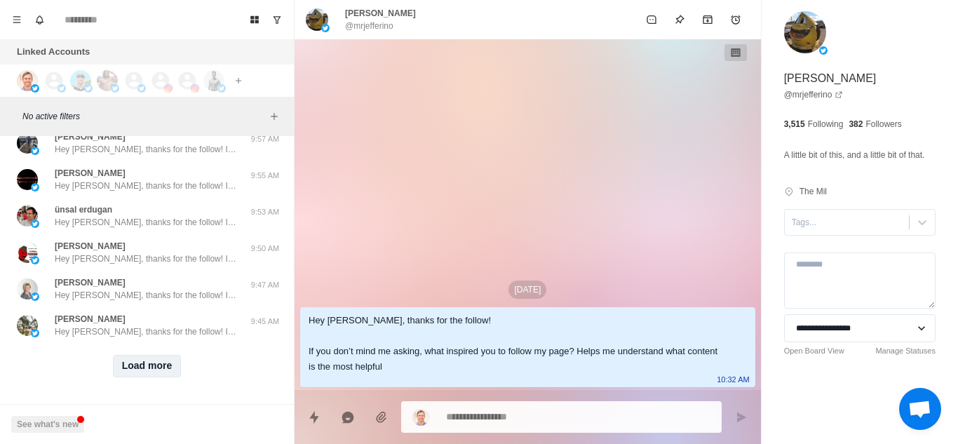
scroll to position [17407, 0]
click at [127, 355] on button "Load more" at bounding box center [147, 366] width 69 height 22
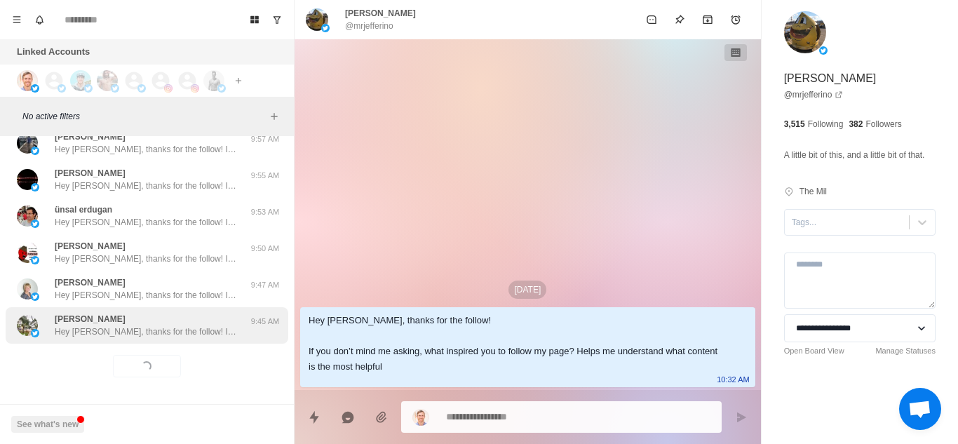
click at [211, 325] on p "Hey Robert, thanks for the follow! If you don’t mind me asking, what inspired y…" at bounding box center [146, 331] width 182 height 13
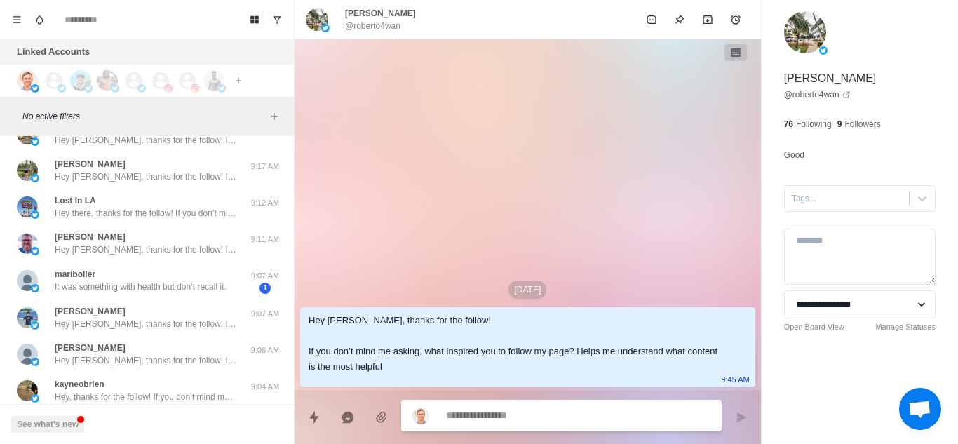
scroll to position [18139, 0]
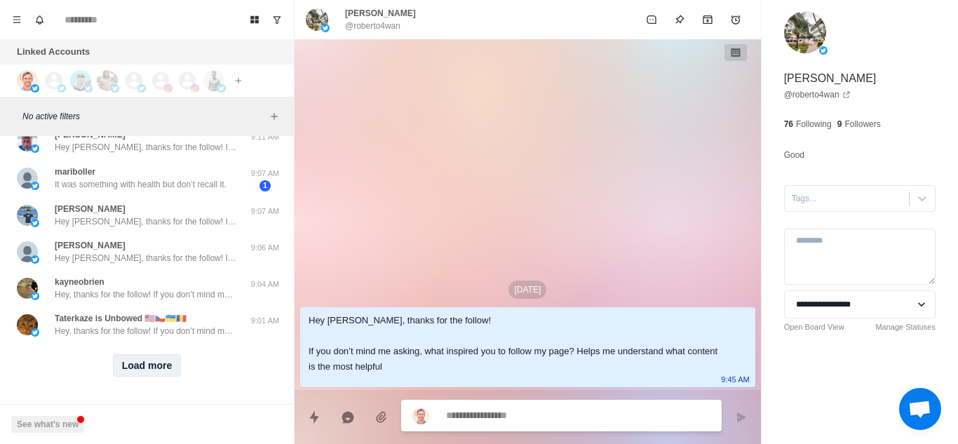
click at [136, 365] on button "Load more" at bounding box center [147, 365] width 69 height 22
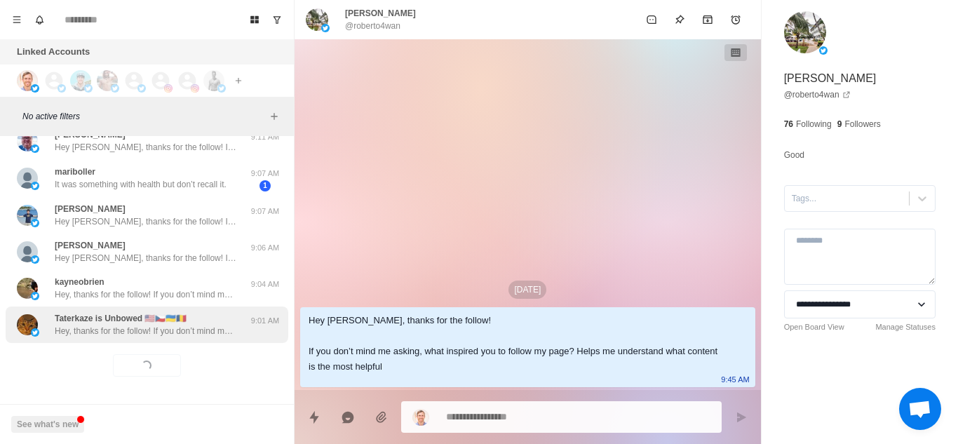
click at [184, 330] on div "Taterkaze is Unbowed 🇺🇸🇨🇿🇺🇦🇹🇩 Hey, thanks for the follow! If you don’t mind me …" at bounding box center [147, 324] width 283 height 36
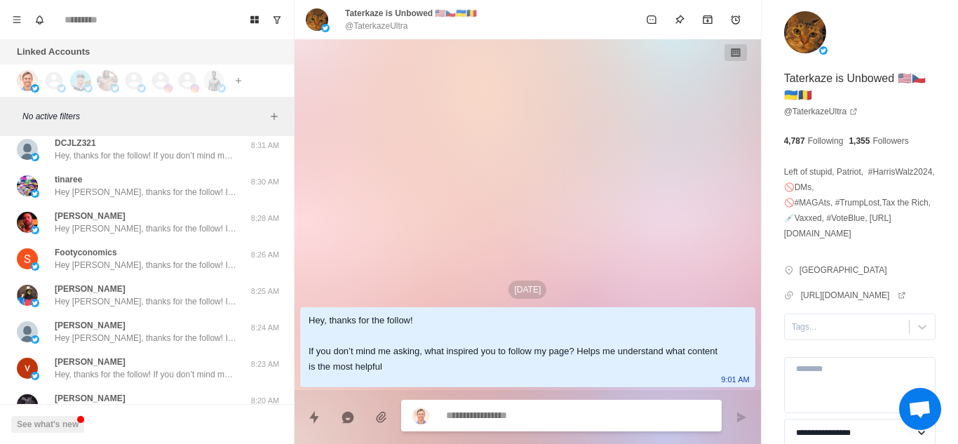
scroll to position [18870, 0]
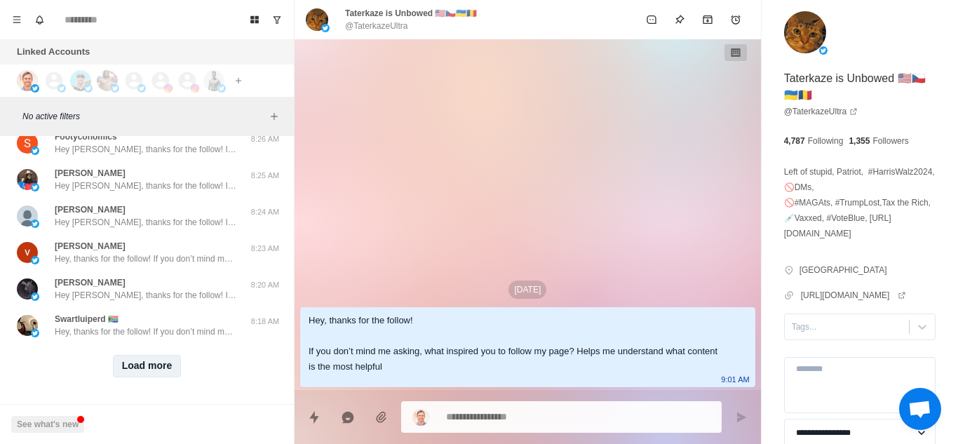
click at [146, 356] on button "Load more" at bounding box center [147, 366] width 69 height 22
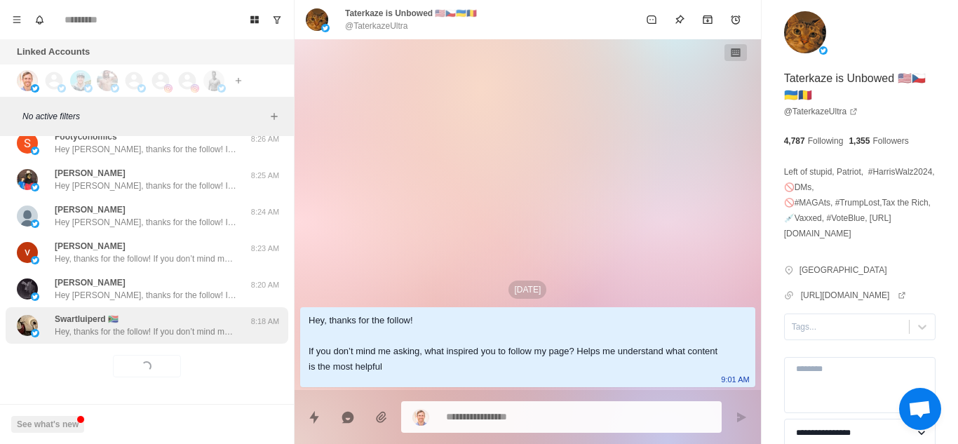
click at [208, 325] on p "Hey, thanks for the follow! If you don’t mind me asking, what inspired you to f…" at bounding box center [146, 331] width 182 height 13
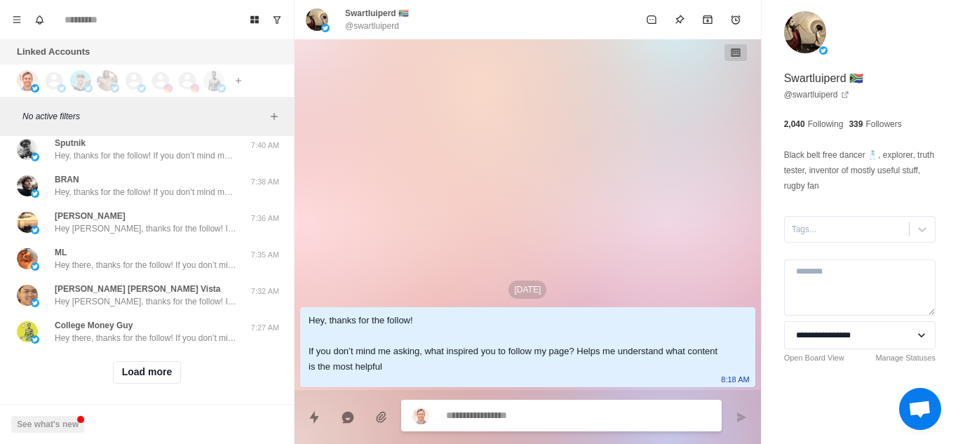
scroll to position [19599, 0]
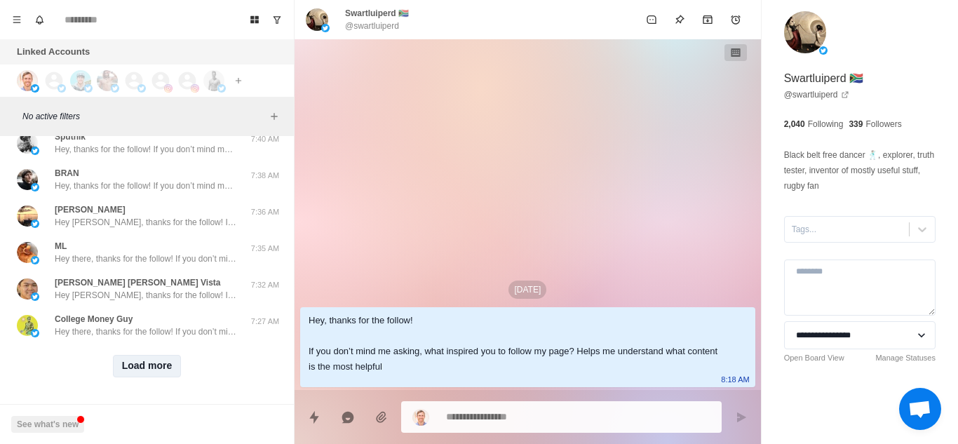
click at [132, 363] on button "Load more" at bounding box center [147, 366] width 69 height 22
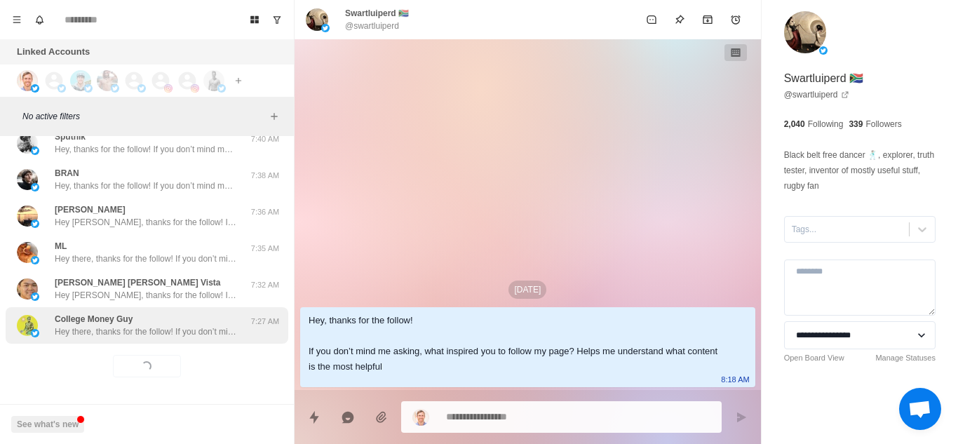
click at [248, 316] on p "7:27 AM" at bounding box center [265, 322] width 35 height 12
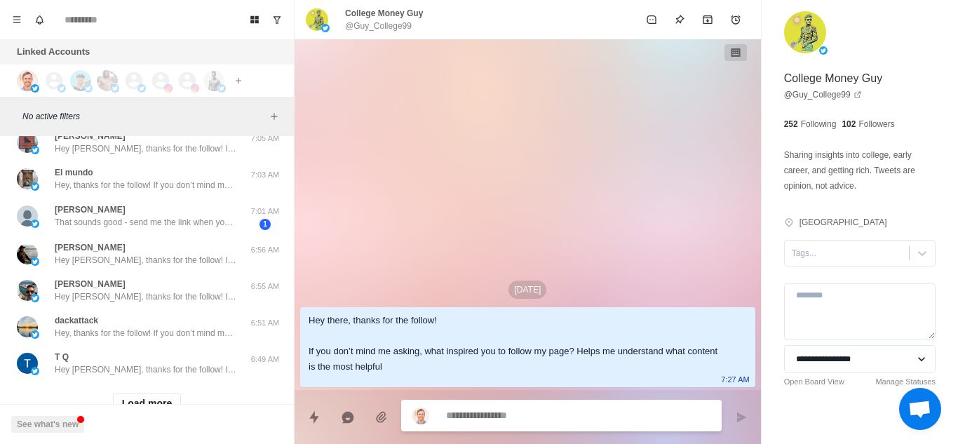
scroll to position [20336, 0]
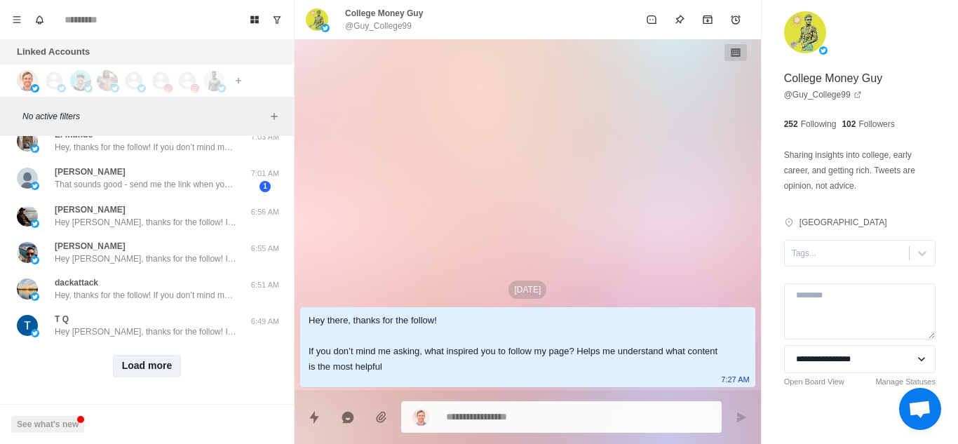
click at [163, 356] on button "Load more" at bounding box center [147, 366] width 69 height 22
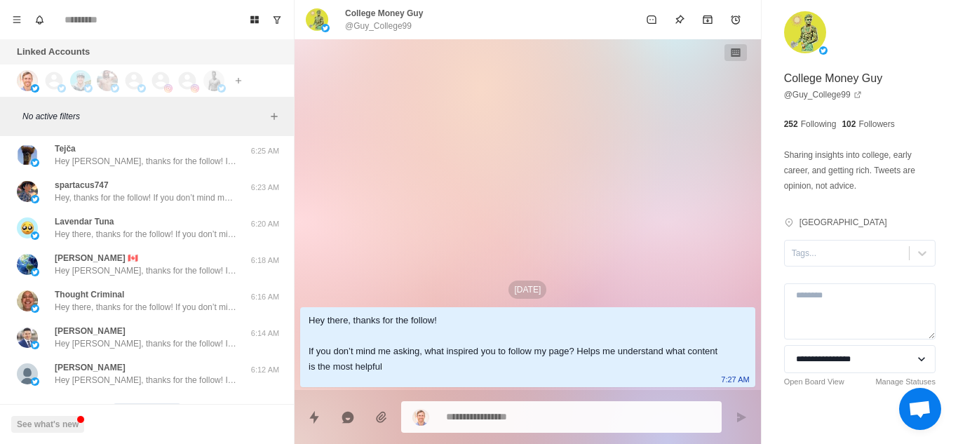
scroll to position [21069, 0]
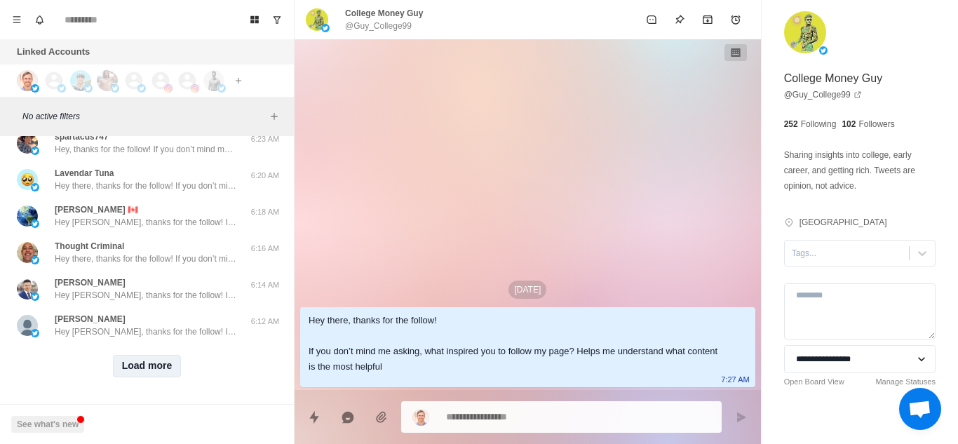
click at [143, 355] on button "Load more" at bounding box center [147, 366] width 69 height 22
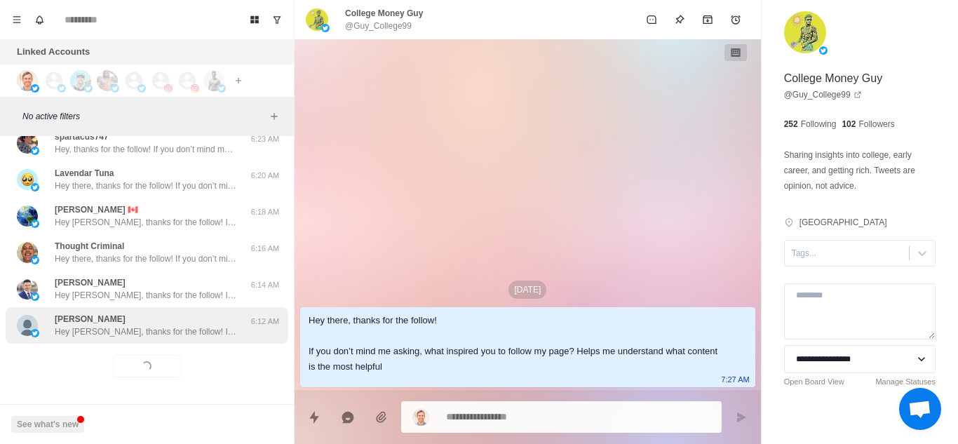
click at [215, 325] on p "Hey Mike, thanks for the follow! If you don’t mind me asking, what inspired you…" at bounding box center [146, 331] width 182 height 13
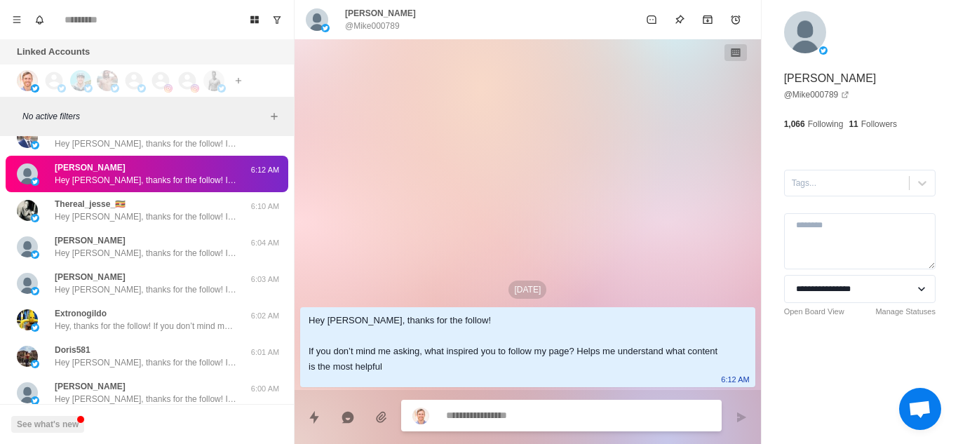
scroll to position [21513, 0]
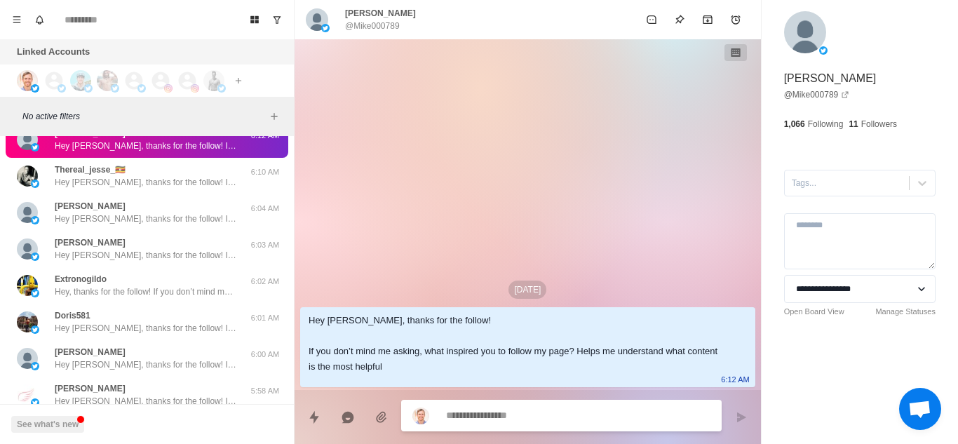
click at [215, 298] on div "Extronogildo Hey, thanks for the follow! If you don’t mind me asking, what insp…" at bounding box center [146, 285] width 182 height 25
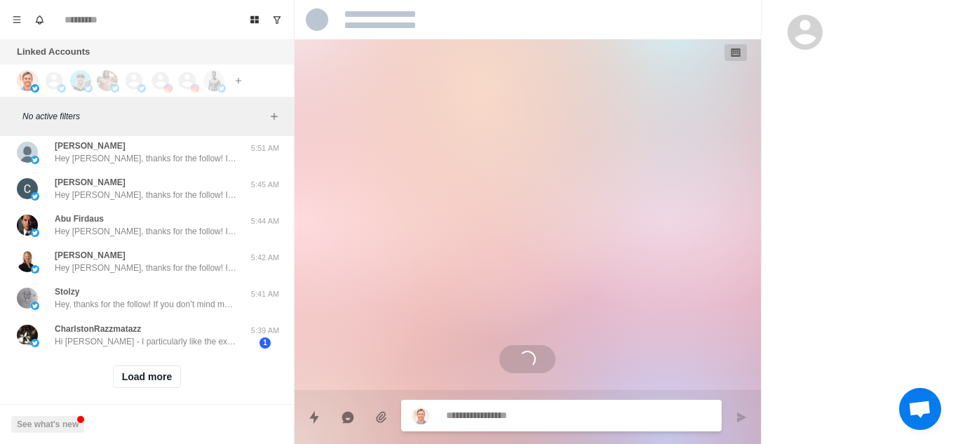
scroll to position [21804, 0]
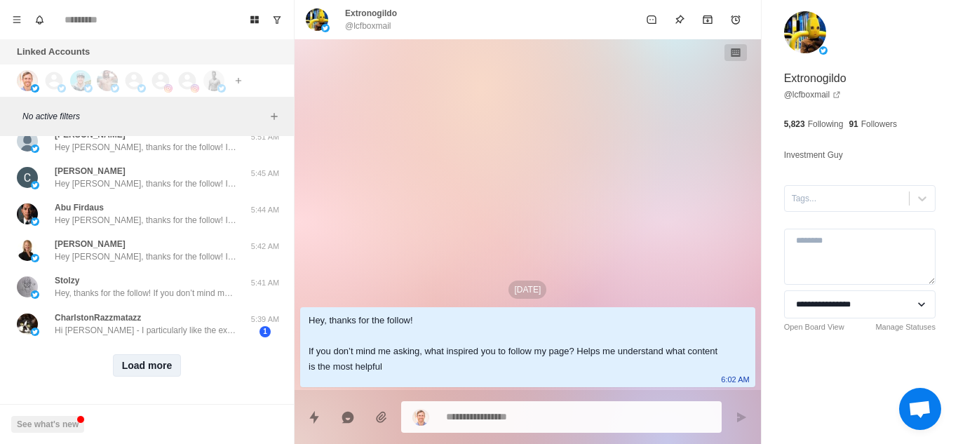
click at [155, 354] on button "Load more" at bounding box center [147, 365] width 69 height 22
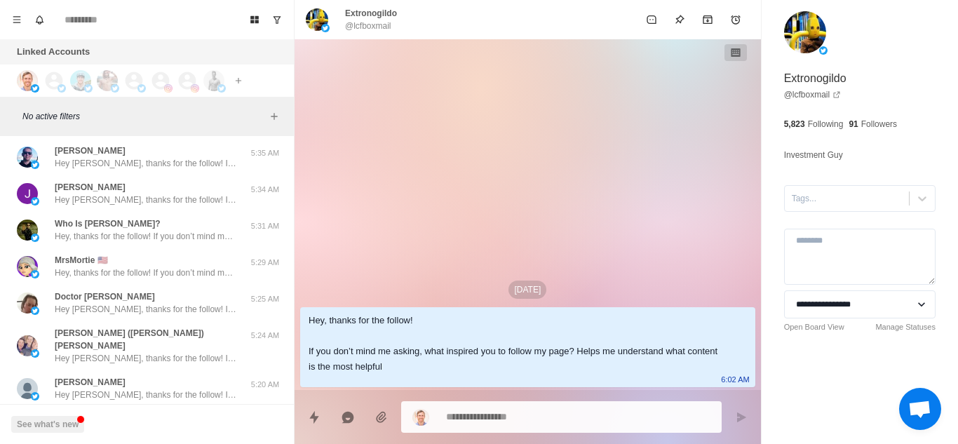
scroll to position [22533, 0]
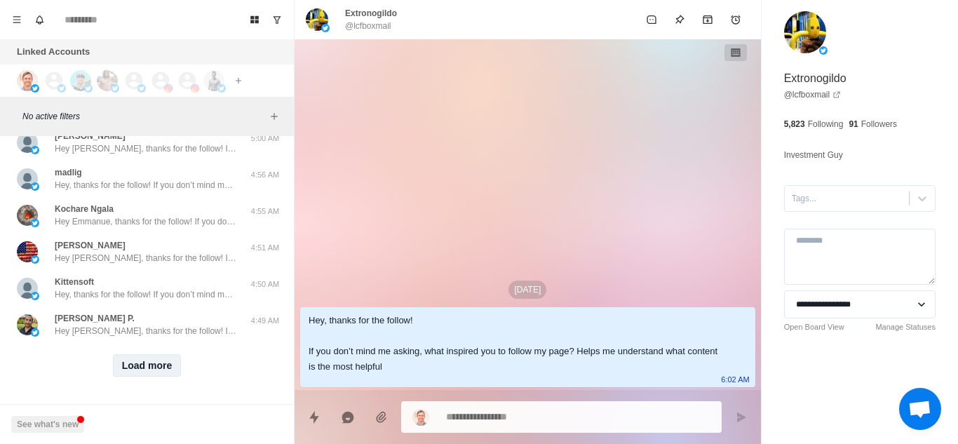
click at [144, 354] on button "Load more" at bounding box center [147, 365] width 69 height 22
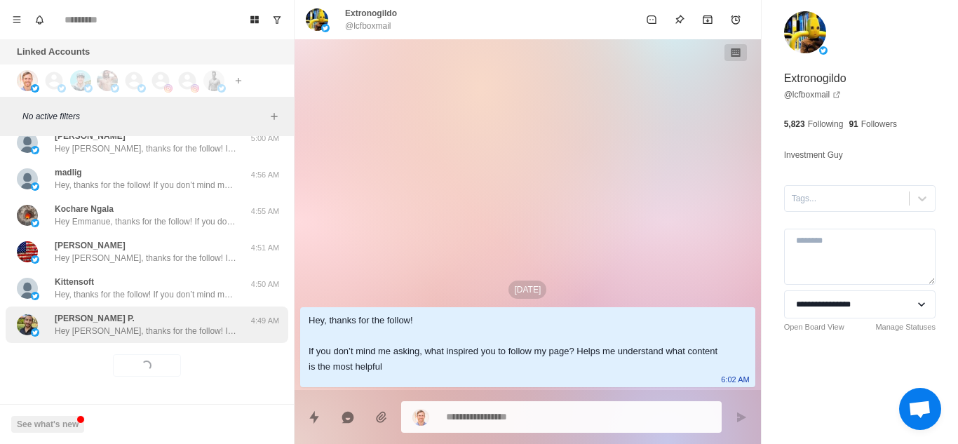
click at [198, 325] on p "Hey David, thanks for the follow! If you don’t mind me asking, what inspired yo…" at bounding box center [146, 331] width 182 height 13
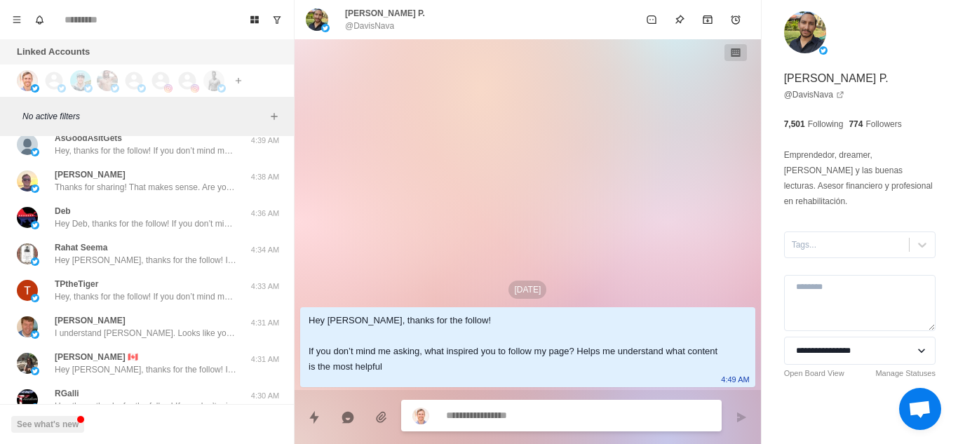
scroll to position [23262, 0]
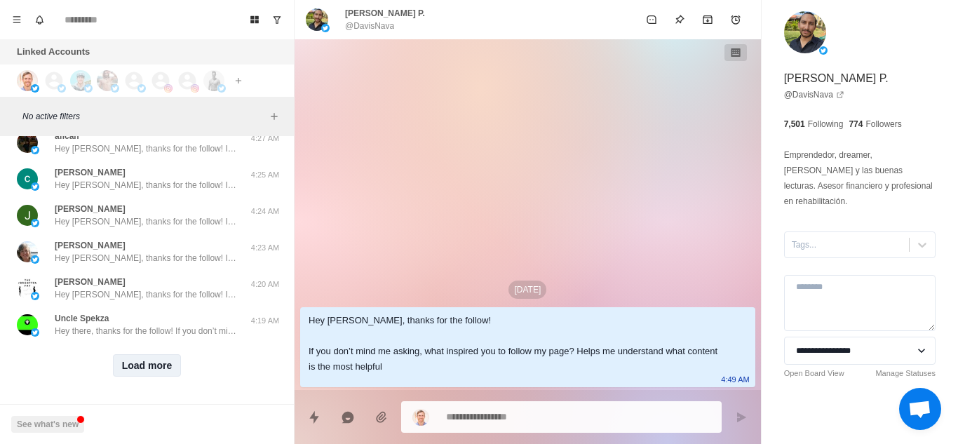
click at [142, 355] on button "Load more" at bounding box center [147, 365] width 69 height 22
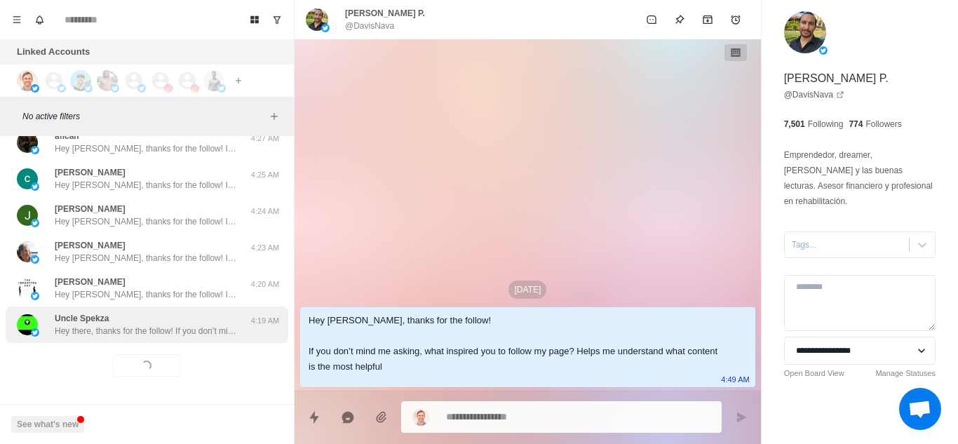
click at [191, 327] on div "Uncle Spekza Hey there, thanks for the follow! If you don’t mind me asking, wha…" at bounding box center [147, 324] width 283 height 36
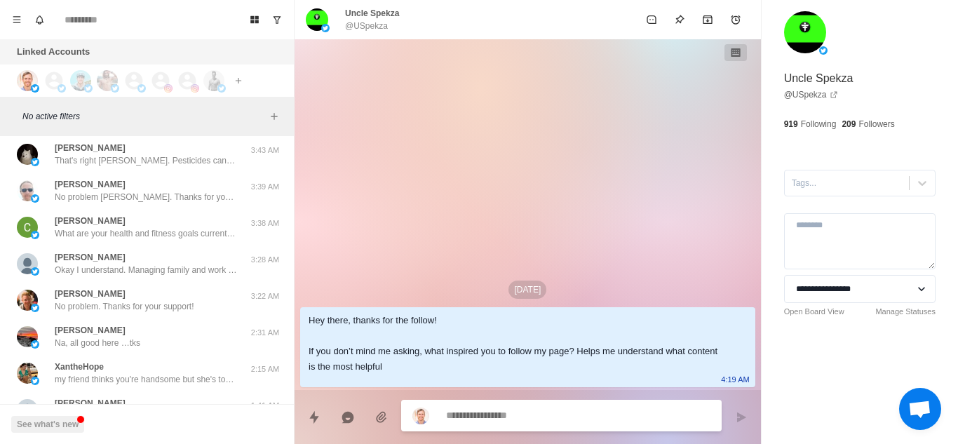
scroll to position [23636, 0]
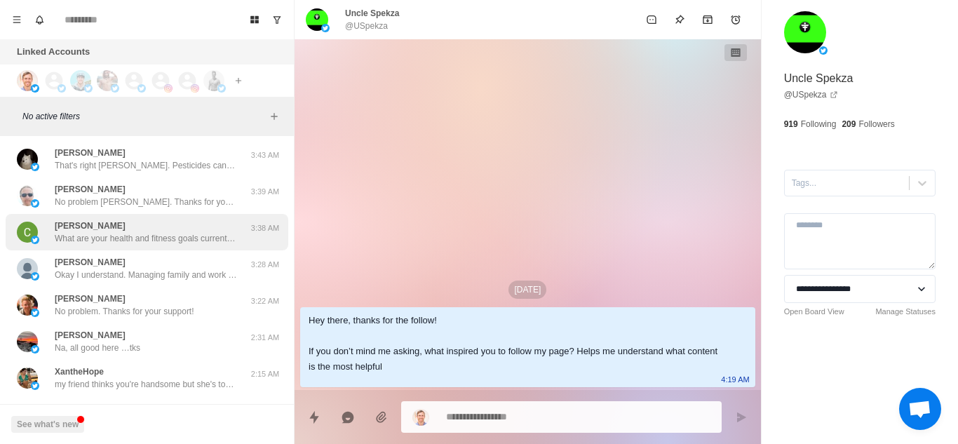
click at [200, 243] on p "What are your health and fitness goals currently? So I know what you want help …" at bounding box center [146, 238] width 182 height 13
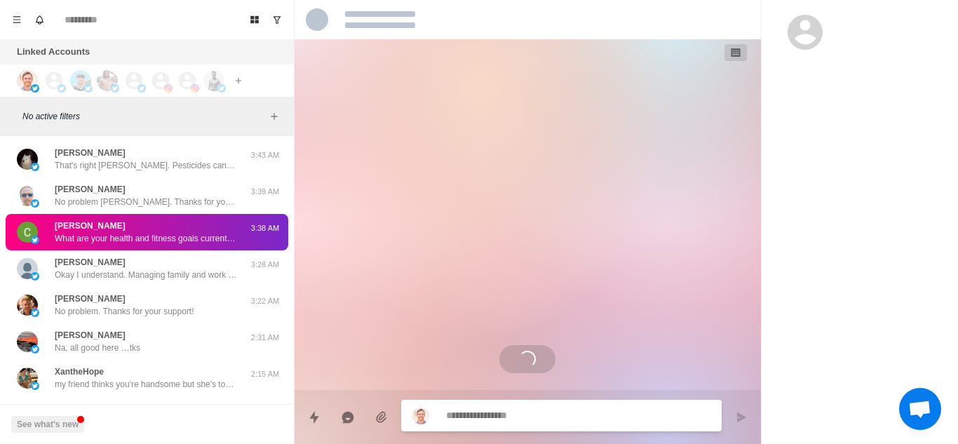
scroll to position [62, 0]
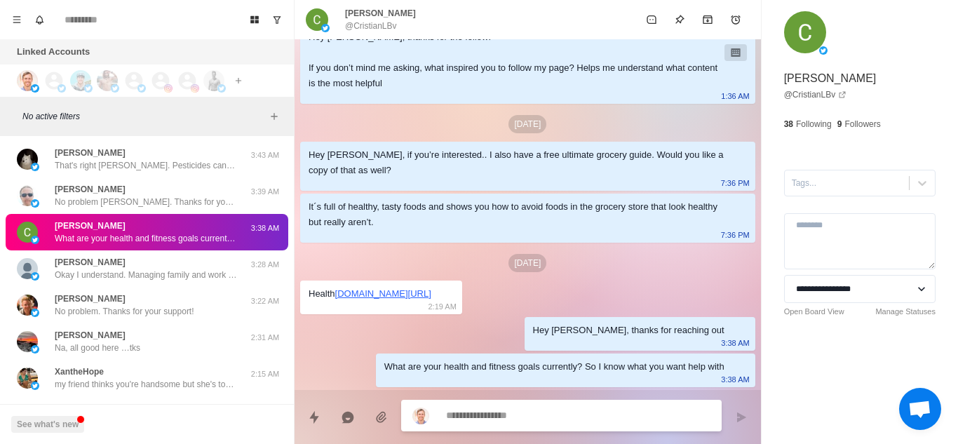
type textarea "*"
type textarea "******"
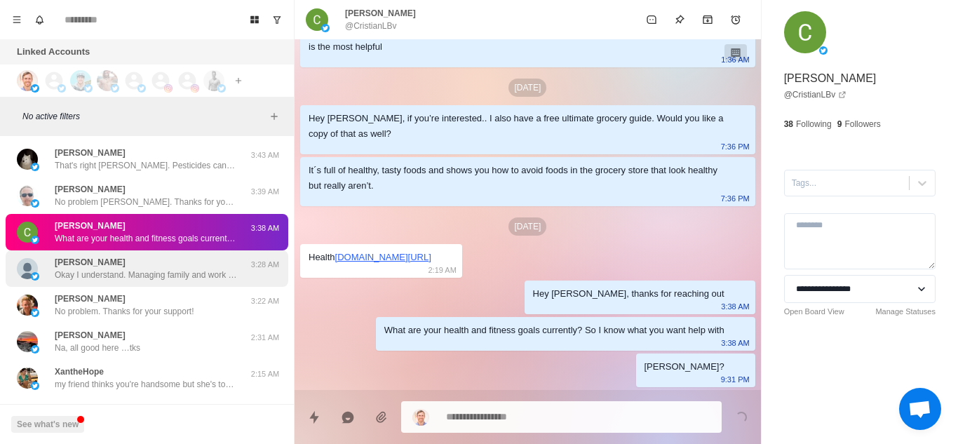
click at [152, 267] on div "Andréa Castleberry Okay I understand. Managing family and work can make it more…" at bounding box center [146, 268] width 182 height 25
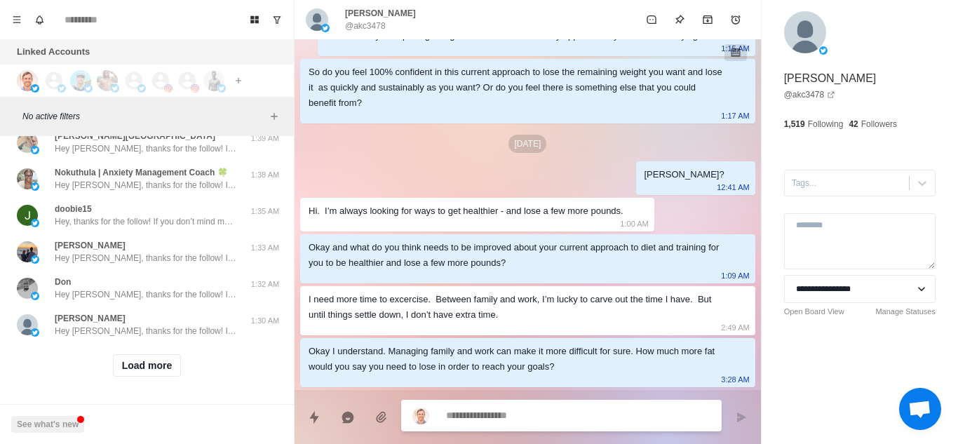
scroll to position [23992, 0]
click at [140, 343] on div "Load more" at bounding box center [147, 365] width 283 height 45
click at [147, 354] on button "Load more" at bounding box center [147, 365] width 69 height 22
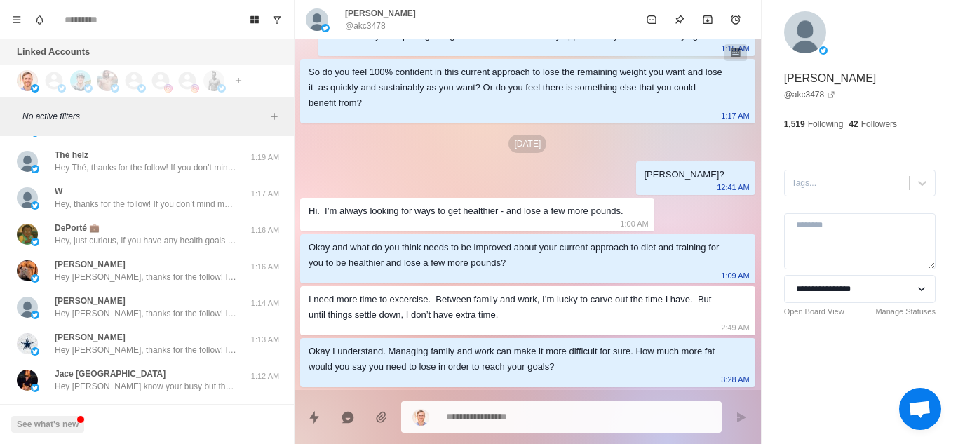
scroll to position [24545, 0]
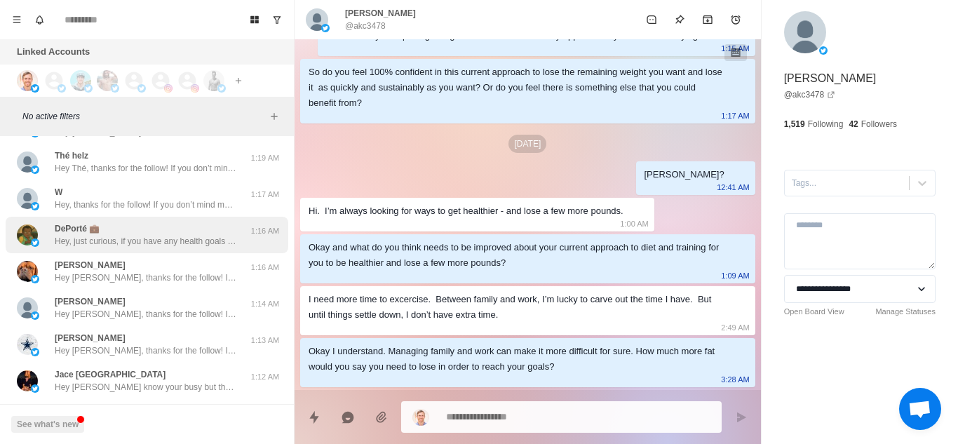
click at [194, 252] on div "DePorté 💼 Hey, just curious, if you have any health goals you're working on cur…" at bounding box center [147, 235] width 283 height 36
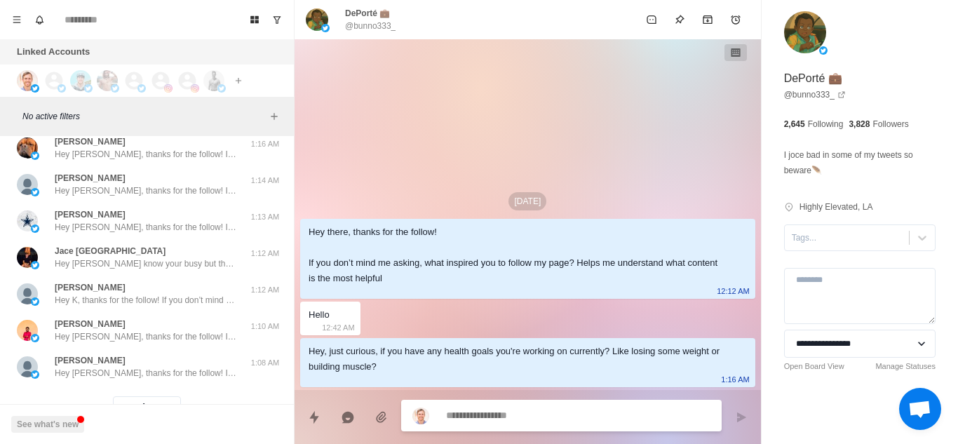
scroll to position [24677, 0]
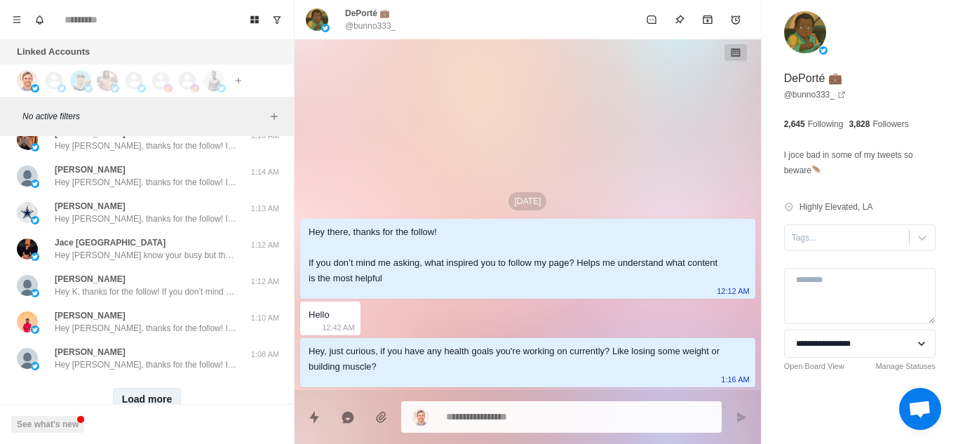
click at [136, 391] on button "Load more" at bounding box center [147, 399] width 69 height 22
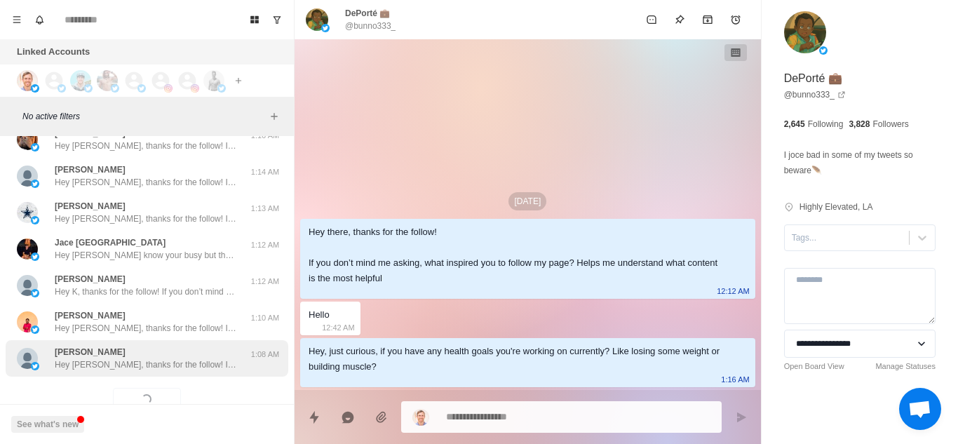
click at [194, 370] on p "Hey Alexander, thanks for the follow! If you don’t mind me asking, what inspire…" at bounding box center [146, 364] width 182 height 13
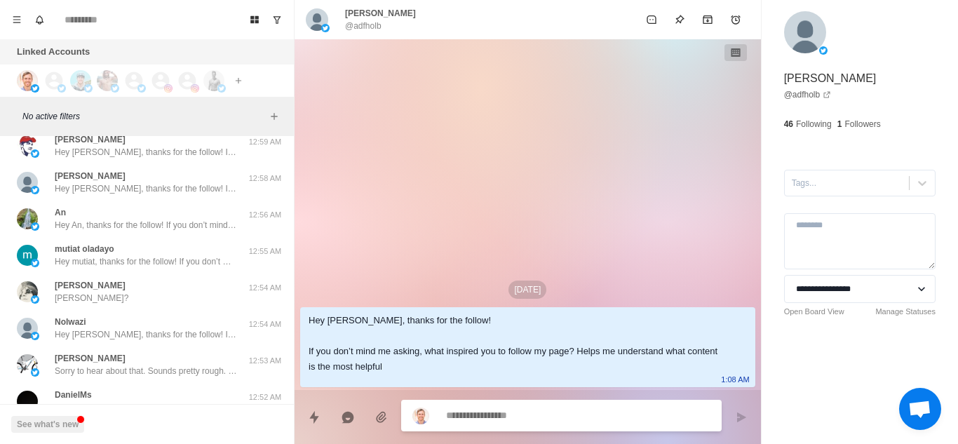
scroll to position [25451, 0]
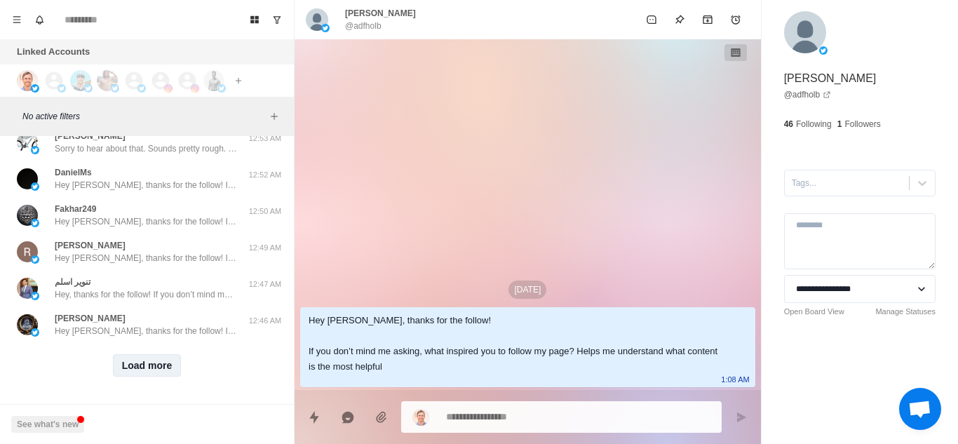
click at [140, 360] on button "Load more" at bounding box center [147, 365] width 69 height 22
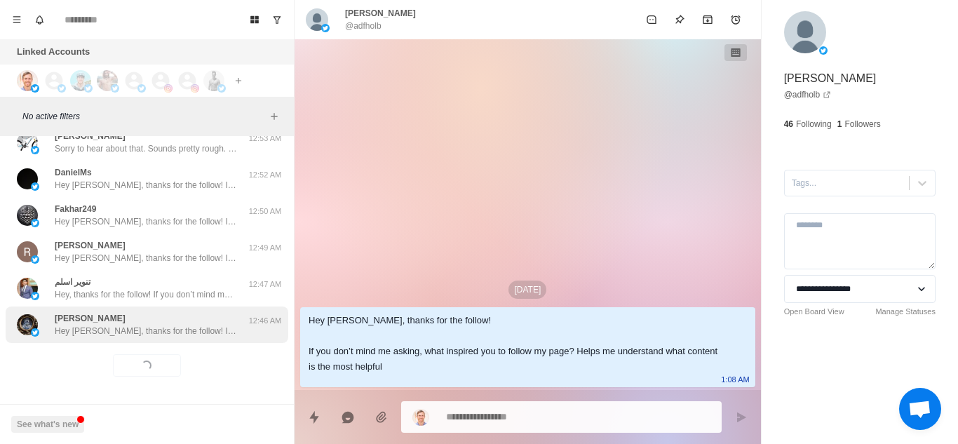
click at [196, 325] on p "Hey Dennis, thanks for the follow! If you don’t mind me asking, what inspired y…" at bounding box center [146, 331] width 182 height 13
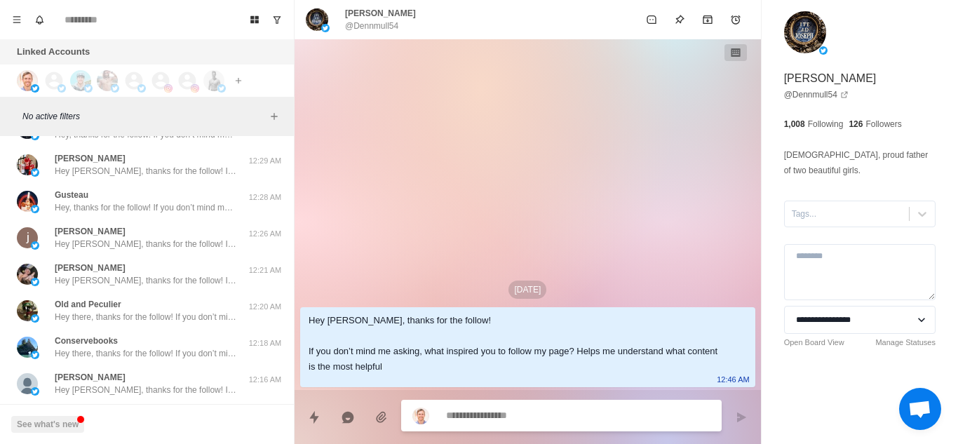
scroll to position [26180, 0]
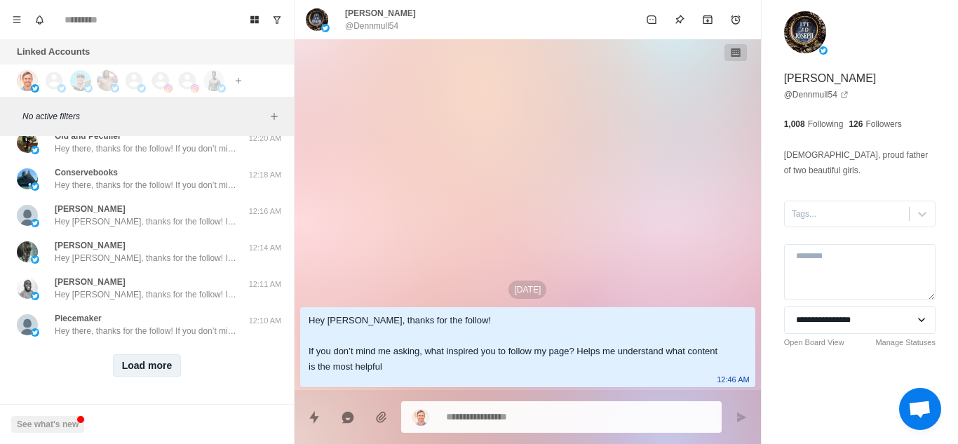
click at [151, 360] on button "Load more" at bounding box center [147, 365] width 69 height 22
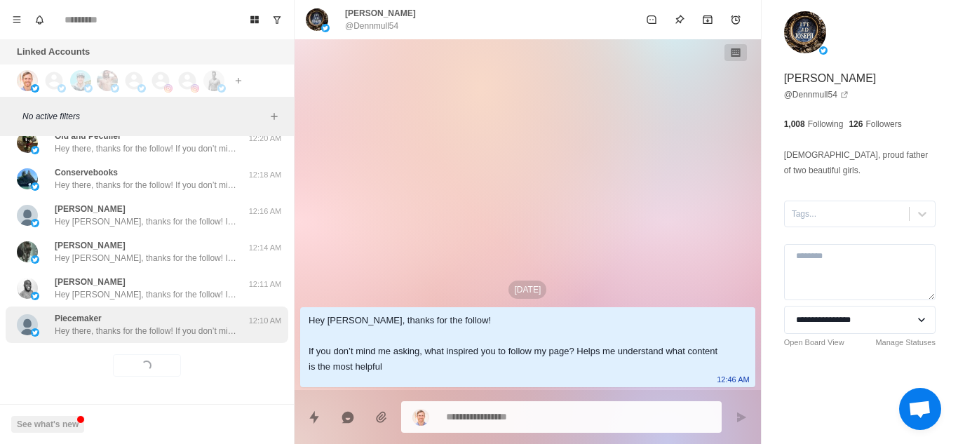
click at [215, 326] on p "Hey there, thanks for the follow! If you don’t mind me asking, what inspired yo…" at bounding box center [146, 331] width 182 height 13
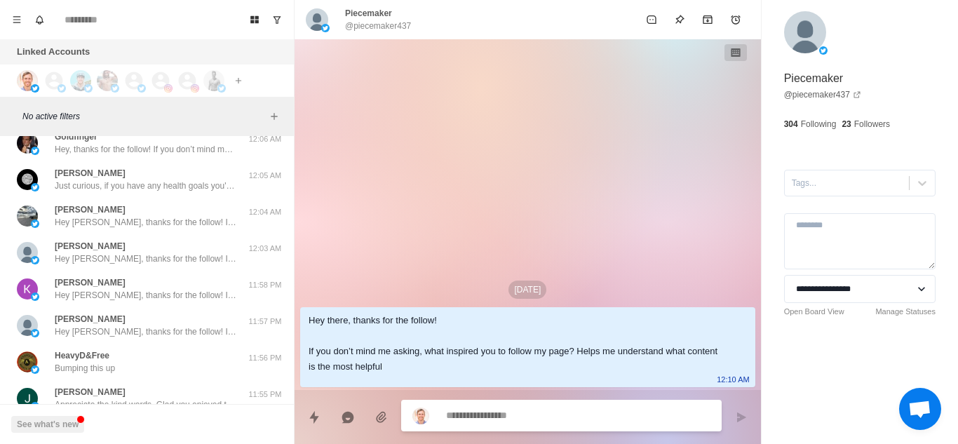
scroll to position [26607, 0]
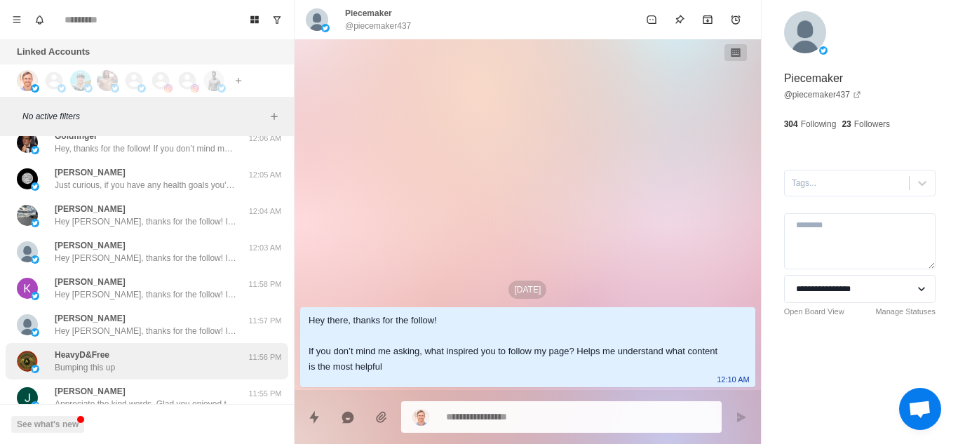
click at [148, 358] on div "HeavyD&Free Bumping this up" at bounding box center [132, 361] width 231 height 25
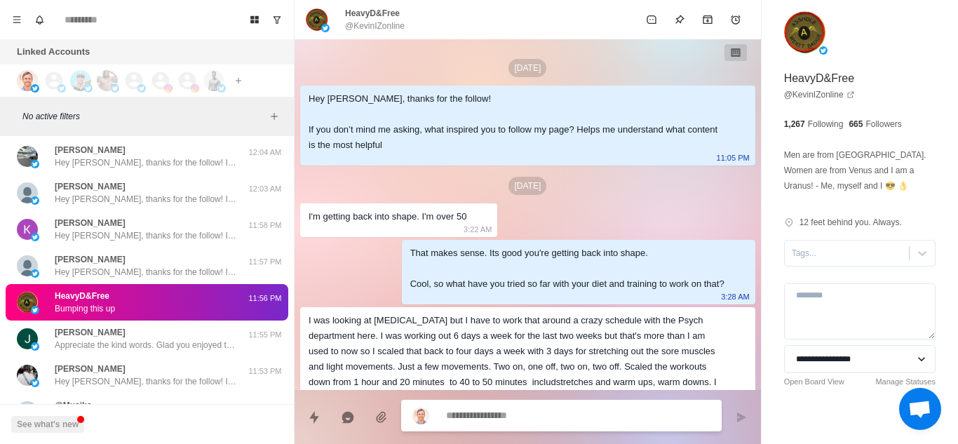
scroll to position [201, 0]
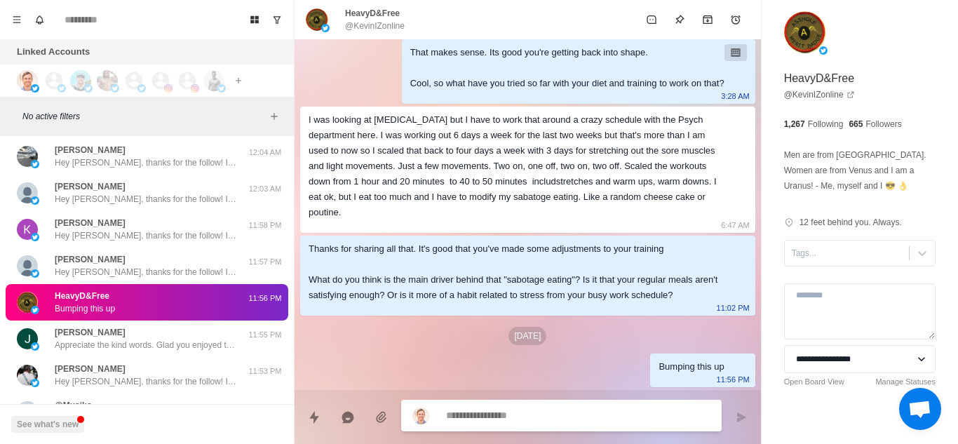
click at [567, 336] on div "[DATE]" at bounding box center [527, 336] width 455 height 18
type textarea "*"
click at [504, 419] on textarea at bounding box center [578, 417] width 264 height 20
paste textarea "**********"
type textarea "**********"
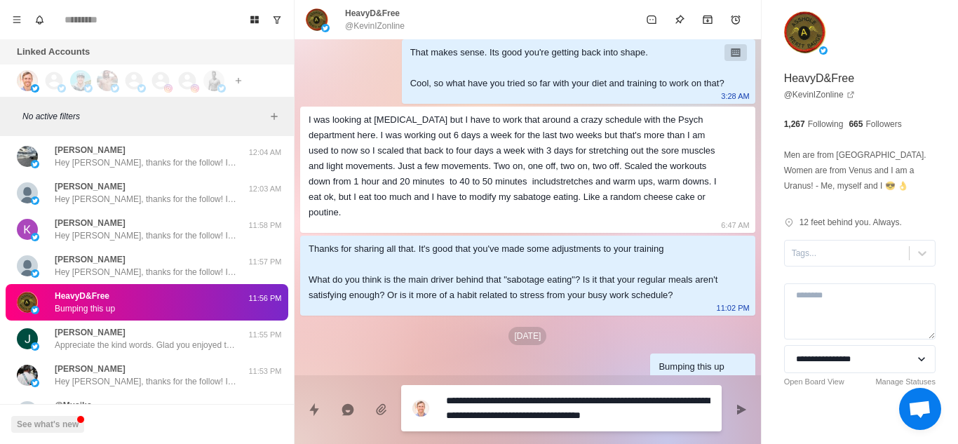
type textarea "*"
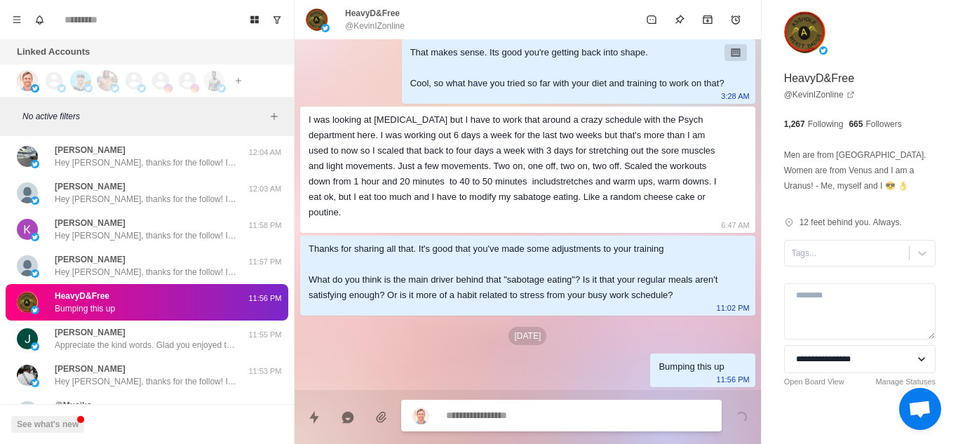
scroll to position [288, 0]
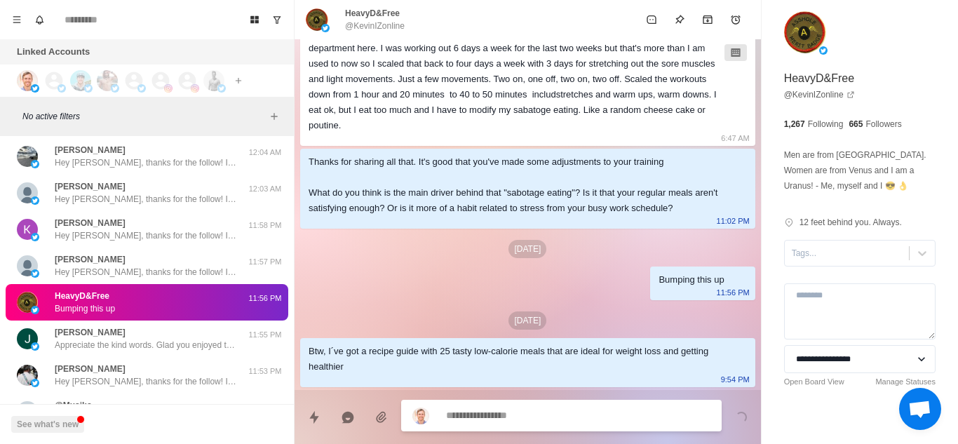
type textarea "*"
paste textarea "**********"
type textarea "**********"
type textarea "*"
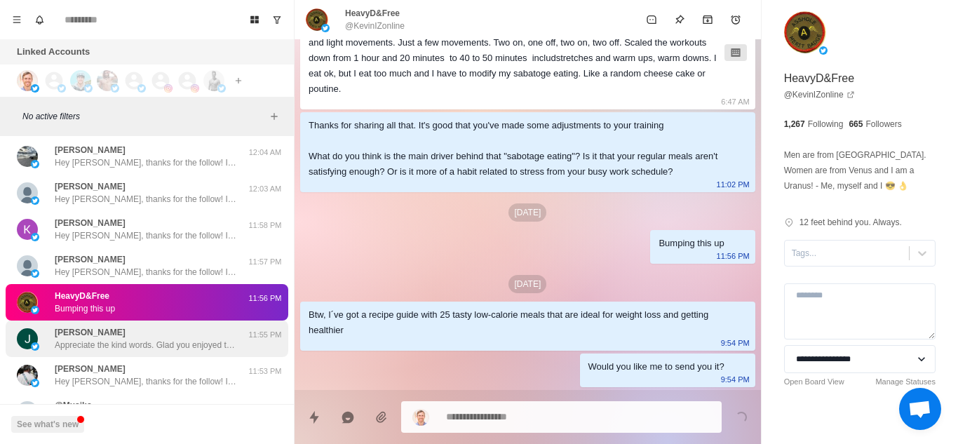
click at [187, 328] on div "Jennifer Clark Appreciate the kind words. Glad you enjoyed the content and foun…" at bounding box center [146, 338] width 182 height 25
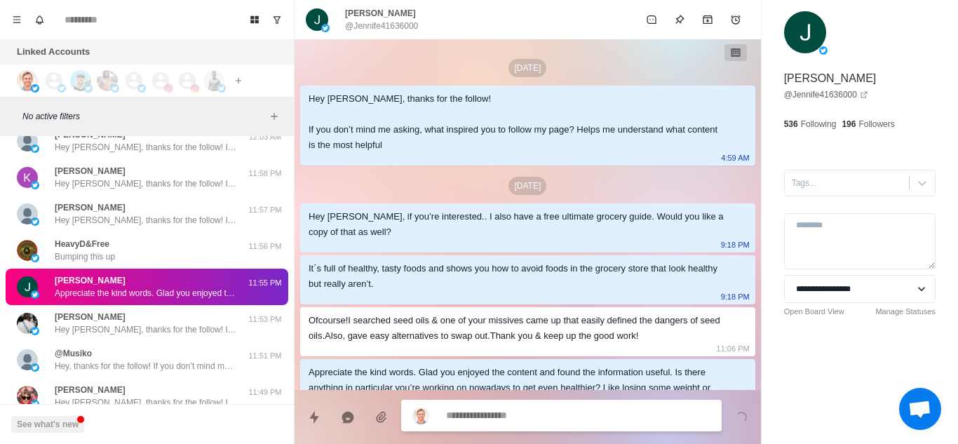
scroll to position [36, 0]
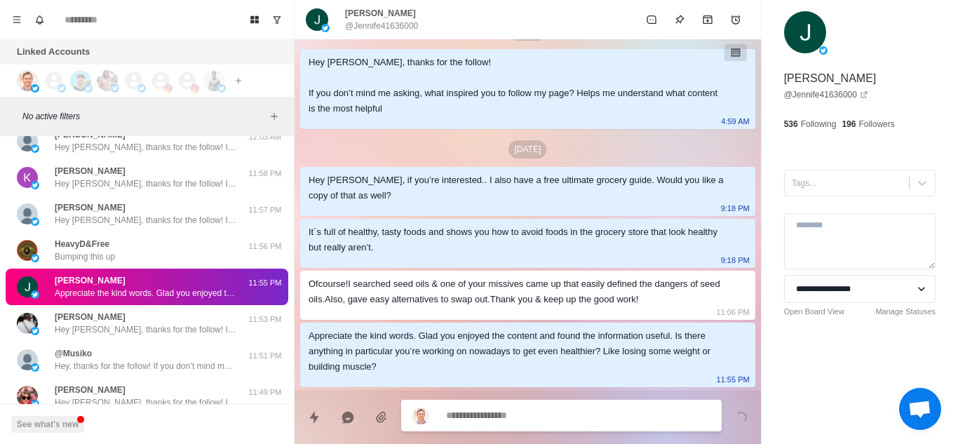
type textarea "*"
type textarea "*********"
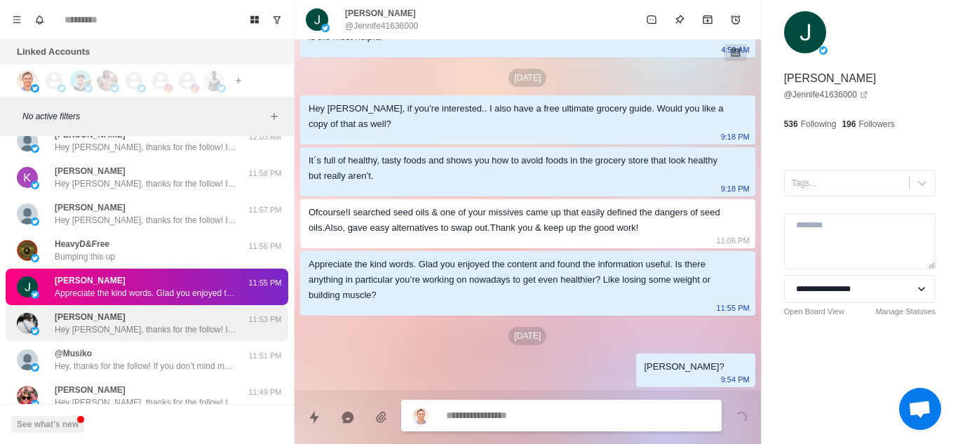
click at [187, 321] on div "Rui Mamede Hey Rui, thanks for the follow! If you don’t mind me asking, what in…" at bounding box center [146, 323] width 182 height 25
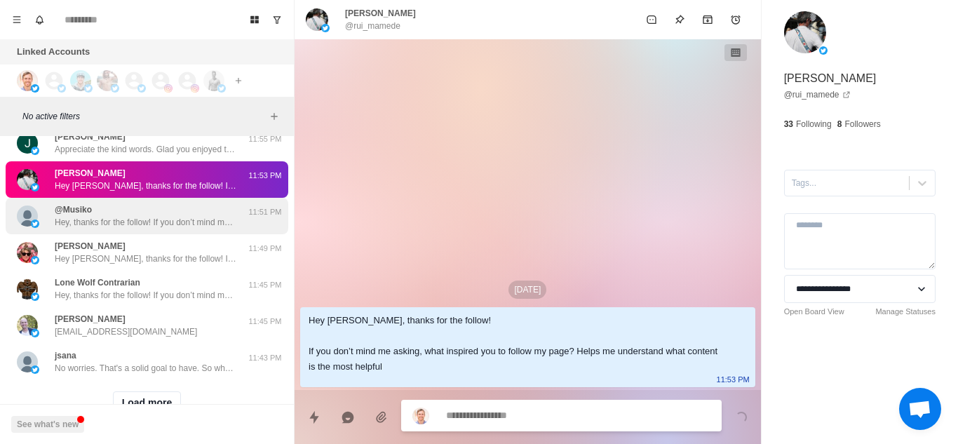
scroll to position [26862, 0]
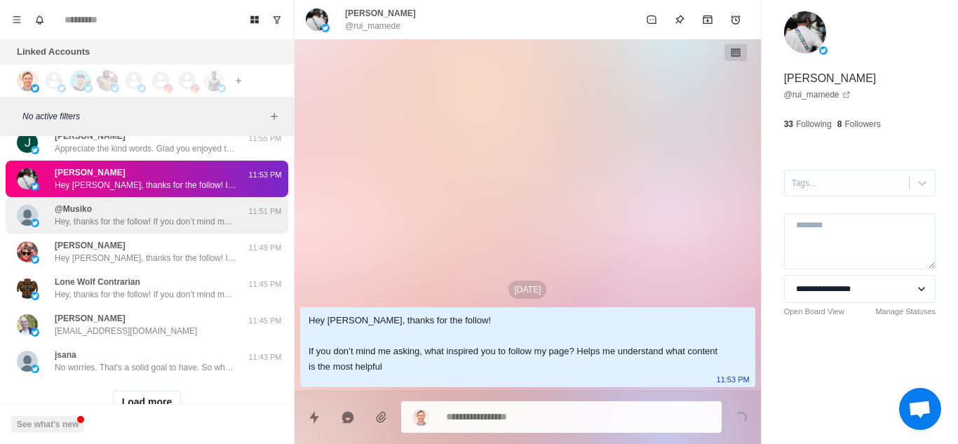
click at [191, 343] on div "jsana No worries. That's a solid goal to have. So what have you tried so far to…" at bounding box center [147, 361] width 283 height 36
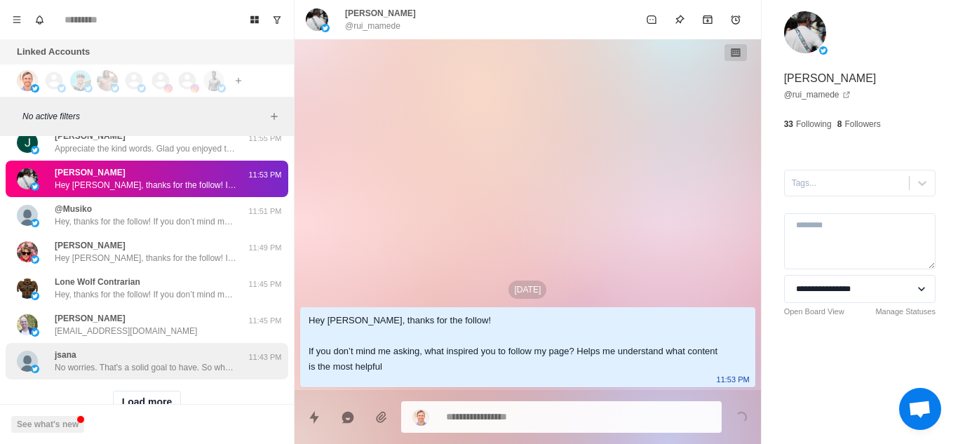
click at [201, 330] on div "Joel Pelland Brother2brotheruniversity@gmail.com" at bounding box center [132, 324] width 231 height 25
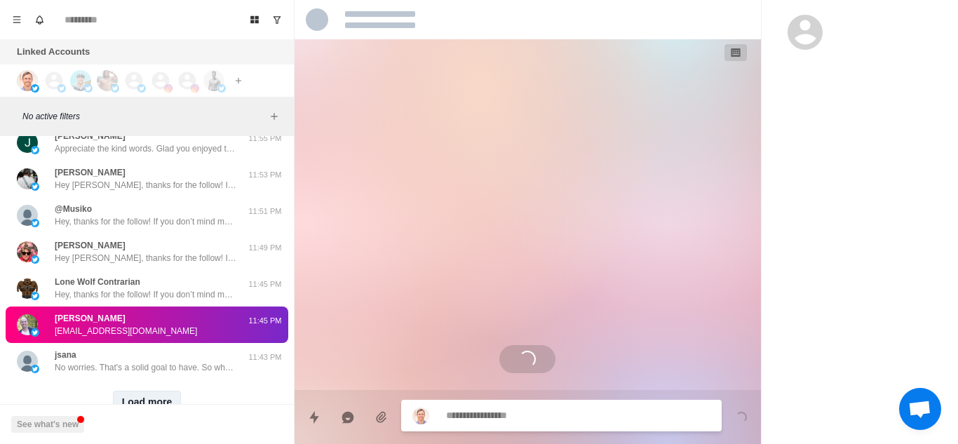
click at [148, 397] on button "Load more" at bounding box center [147, 402] width 69 height 22
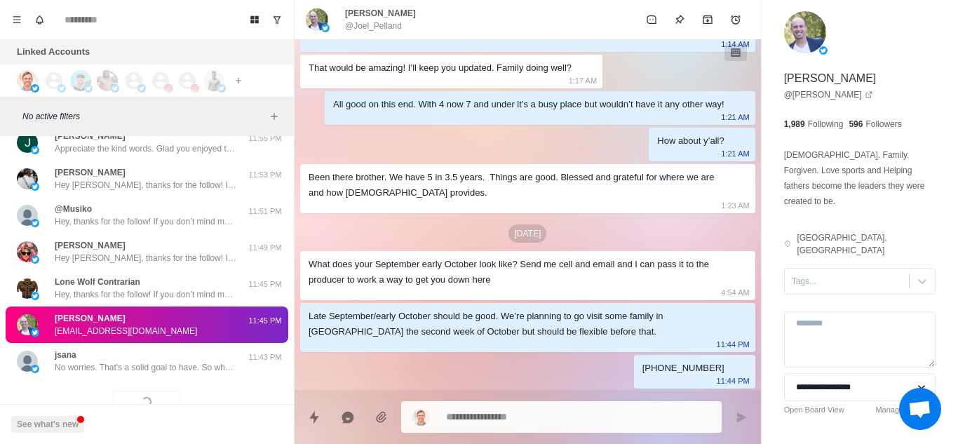
scroll to position [265, 0]
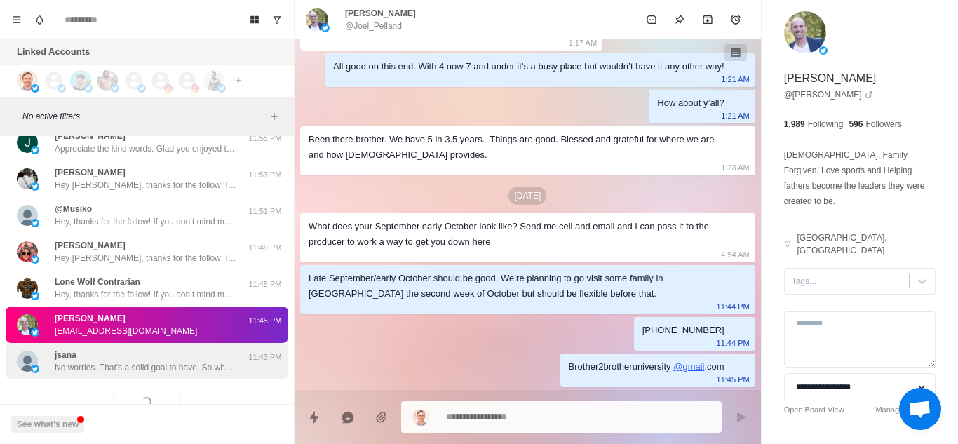
click at [169, 365] on p "No worries. That's a solid goal to have. So what have you tried so far to get b…" at bounding box center [146, 367] width 182 height 13
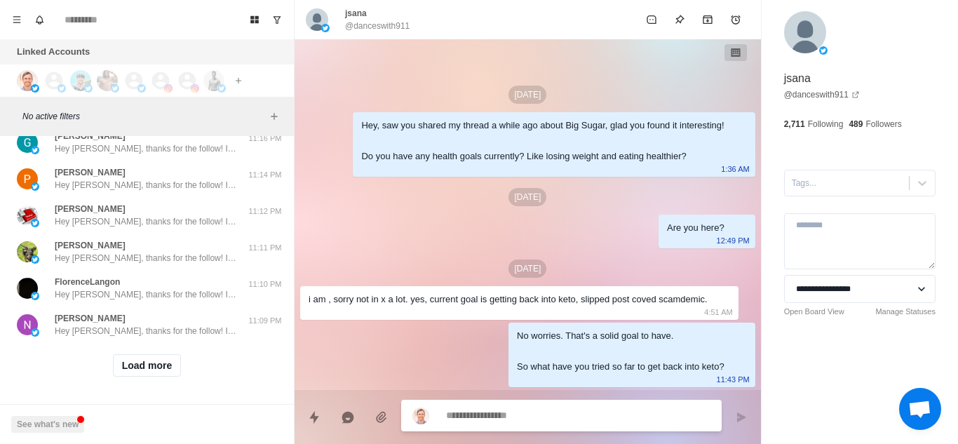
scroll to position [27629, 0]
click at [156, 370] on button "Load more" at bounding box center [147, 365] width 69 height 22
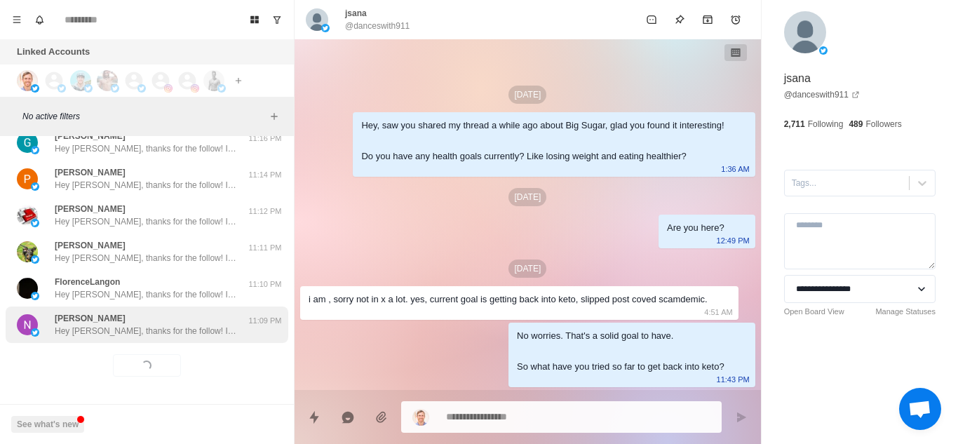
click at [196, 327] on p "Hey Nicanor, thanks for the follow! If you don’t mind me asking, what inspired …" at bounding box center [146, 331] width 182 height 13
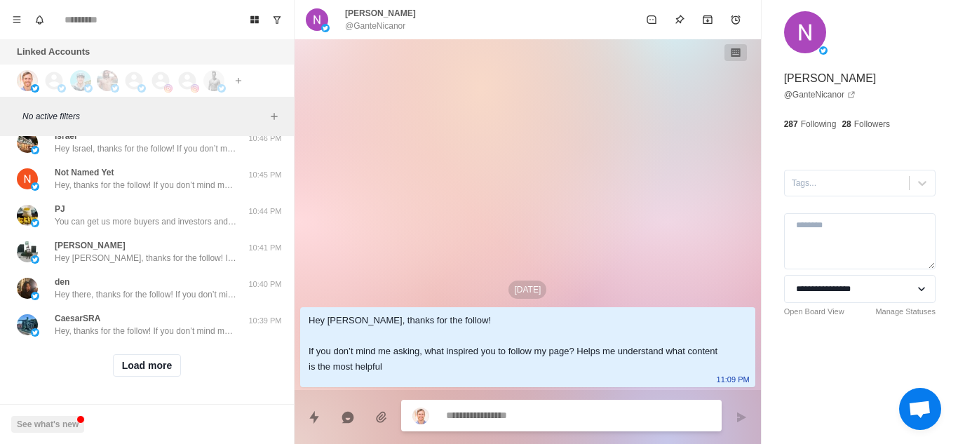
scroll to position [28368, 0]
click at [142, 362] on button "Load more" at bounding box center [147, 365] width 69 height 22
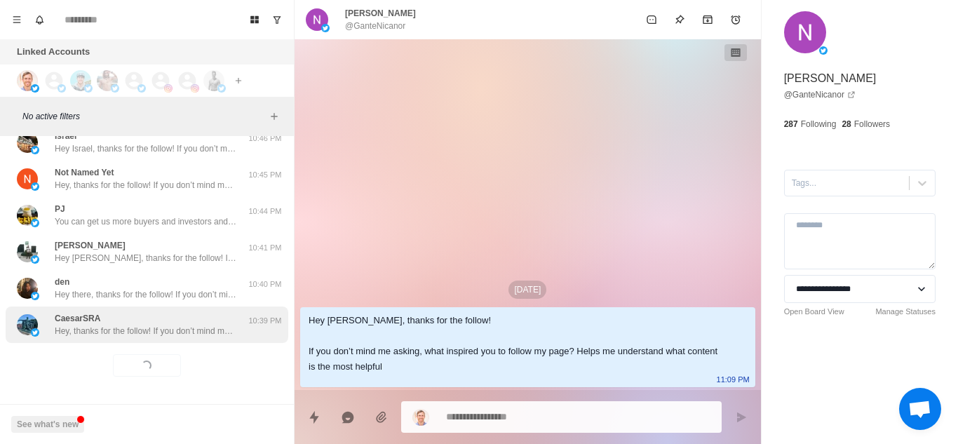
click at [183, 325] on p "Hey, thanks for the follow! If you don’t mind me asking, what inspired you to f…" at bounding box center [146, 331] width 182 height 13
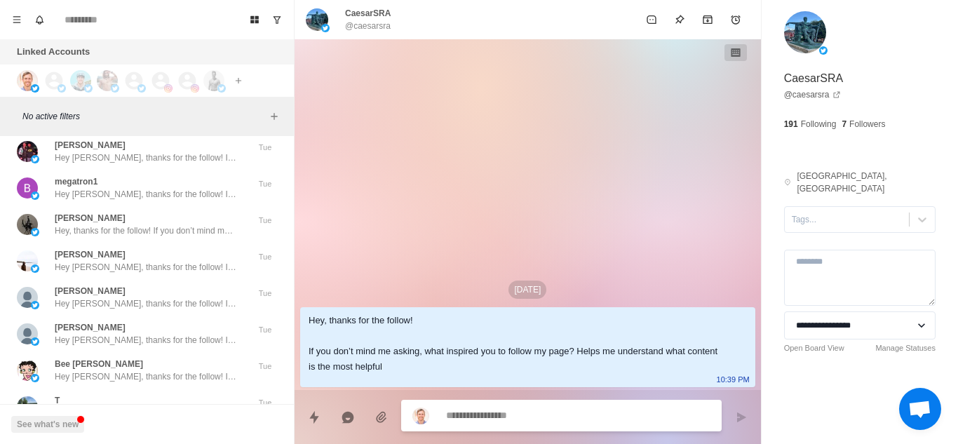
scroll to position [29098, 0]
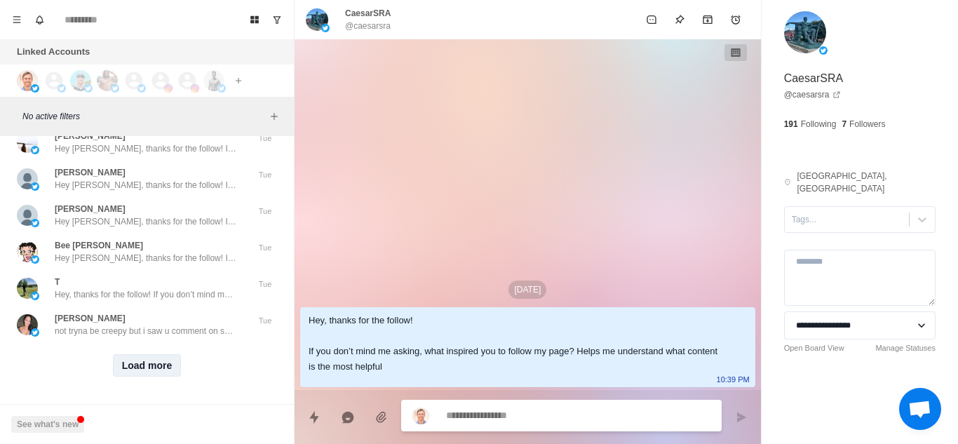
click at [147, 354] on button "Load more" at bounding box center [147, 365] width 69 height 22
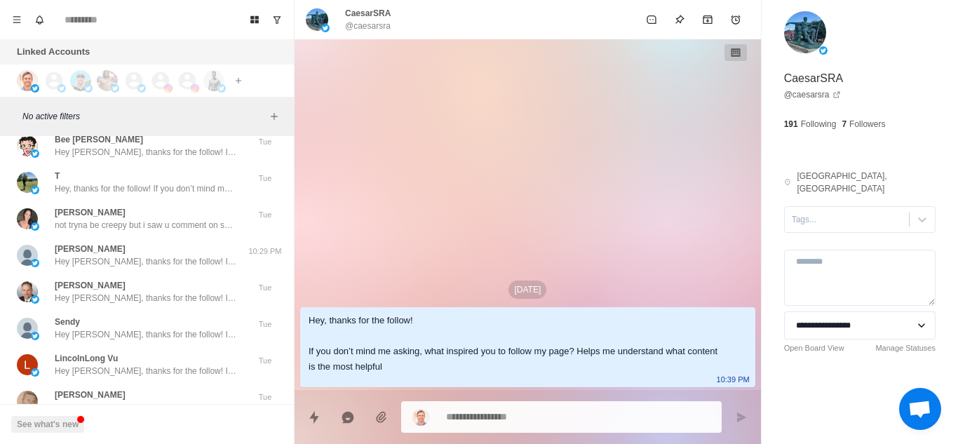
scroll to position [29234, 0]
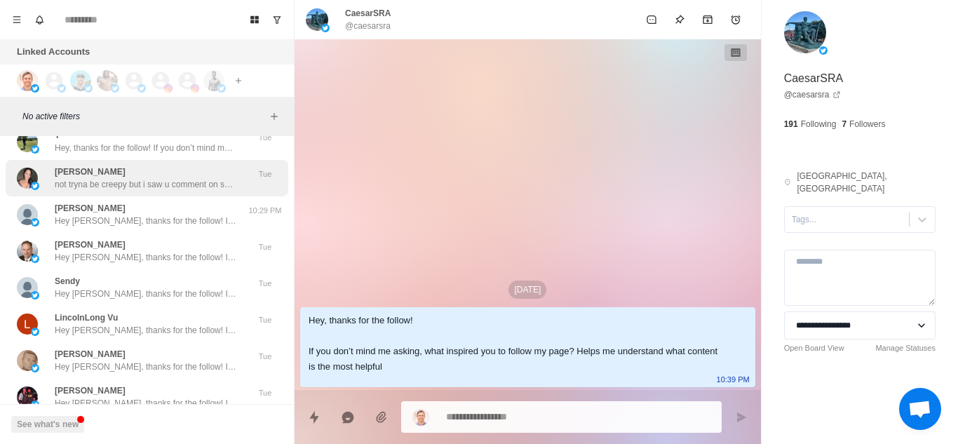
click at [163, 184] on p "not tryna be creepy but i saw u comment on someone else’s thing n i swear u mig…" at bounding box center [146, 184] width 182 height 13
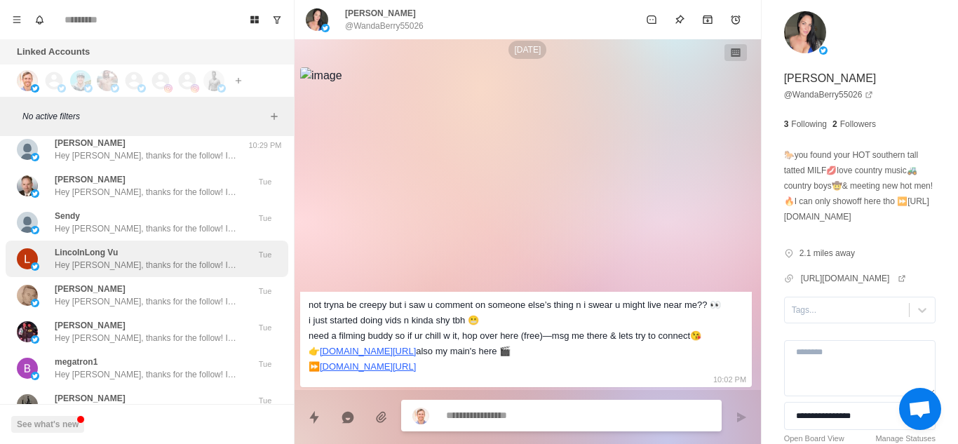
scroll to position [29300, 0]
click at [135, 323] on div "Sam Hughes Hey Sam, thanks for the follow! If you don’t mind me asking, what in…" at bounding box center [146, 330] width 182 height 25
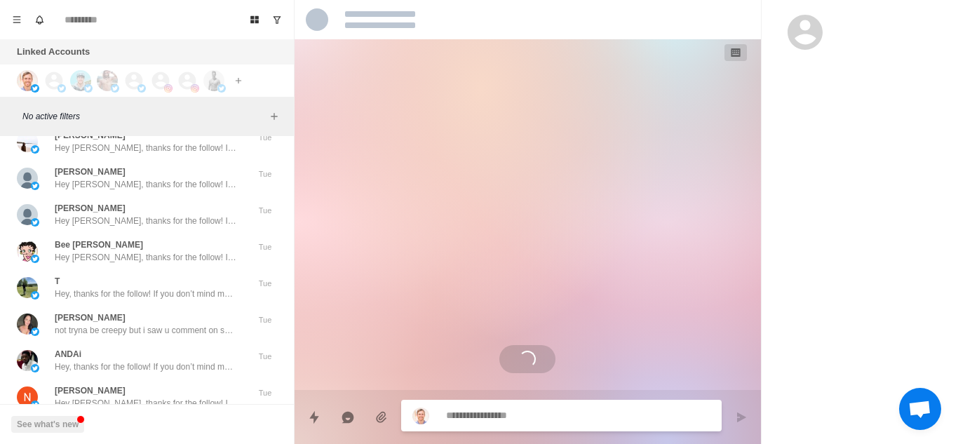
scroll to position [29827, 0]
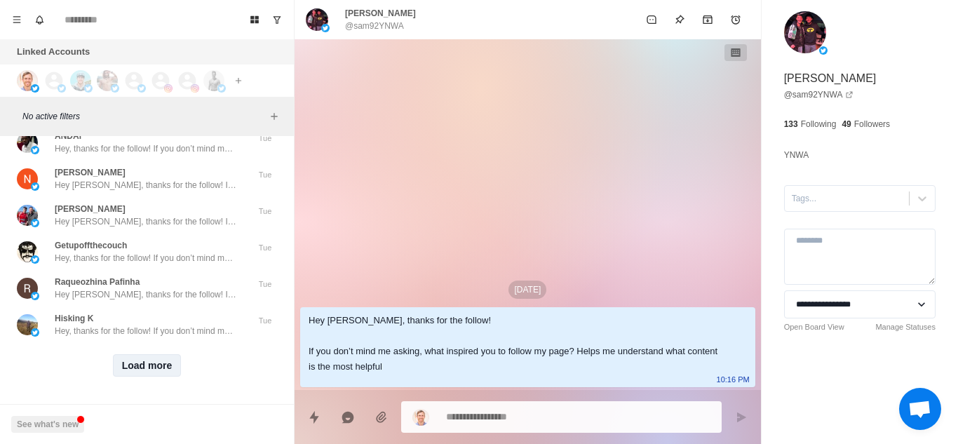
click at [143, 354] on button "Load more" at bounding box center [147, 365] width 69 height 22
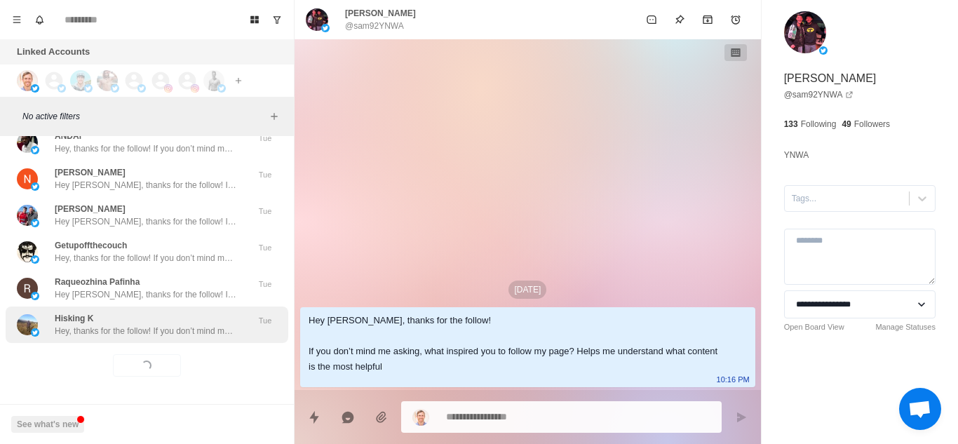
click at [197, 312] on div "Hisking K Hey, thanks for the follow! If you don’t mind me asking, what inspire…" at bounding box center [146, 324] width 182 height 25
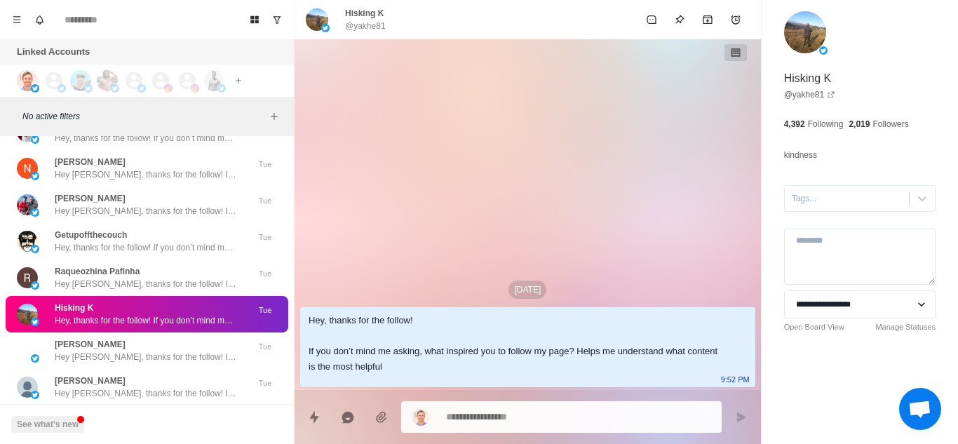
click at [197, 307] on div "Hisking K Hey, thanks for the follow! If you don’t mind me asking, what inspire…" at bounding box center [146, 314] width 182 height 25
click at [178, 326] on p "Hey, thanks for the follow! If you don’t mind me asking, what inspired you to f…" at bounding box center [146, 320] width 182 height 13
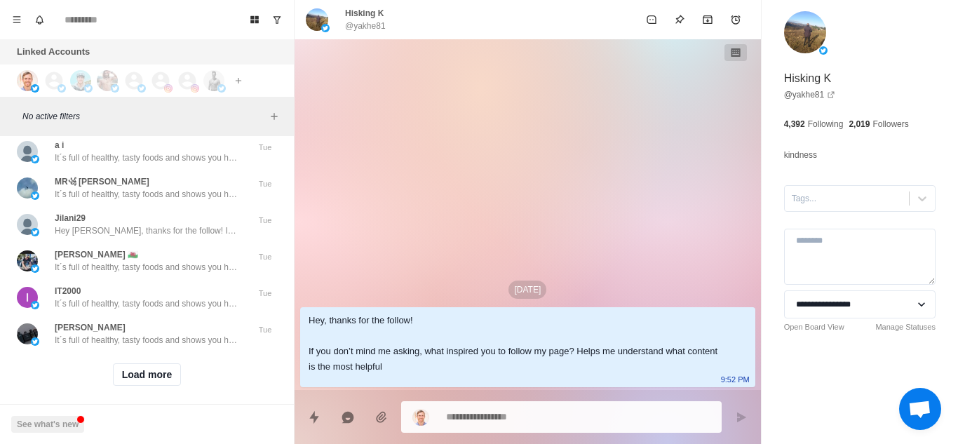
scroll to position [30556, 0]
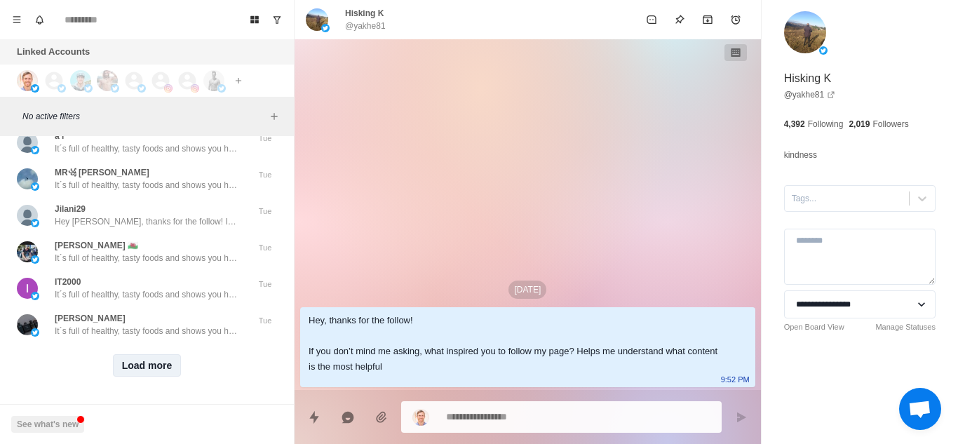
click at [144, 354] on button "Load more" at bounding box center [147, 365] width 69 height 22
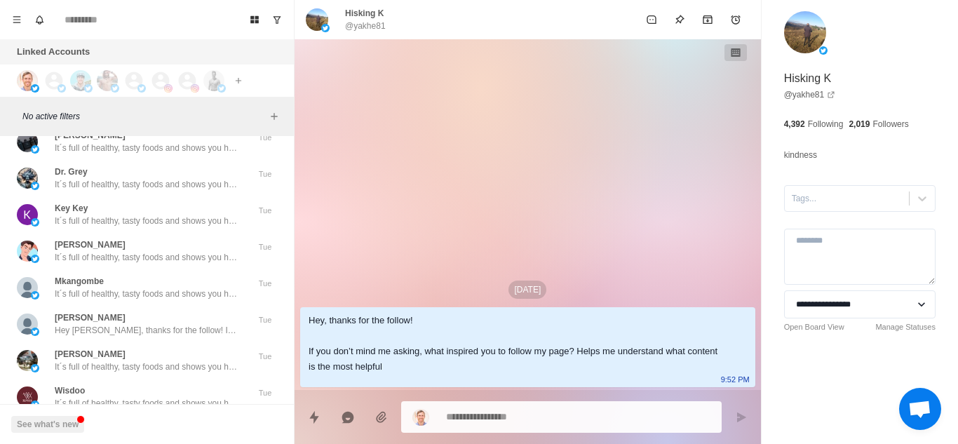
scroll to position [31286, 0]
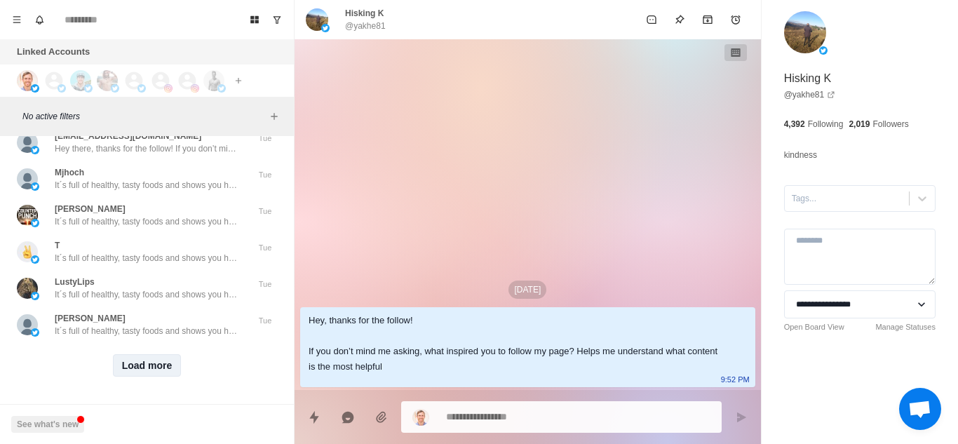
click at [144, 354] on button "Load more" at bounding box center [147, 365] width 69 height 22
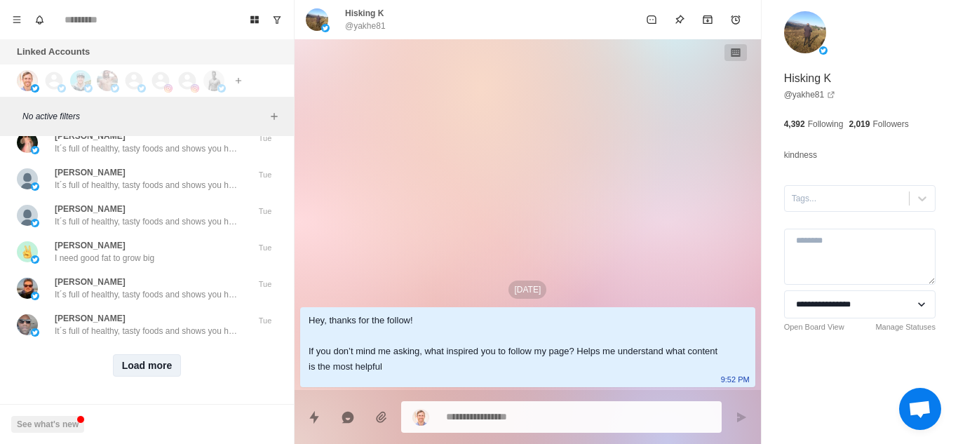
scroll to position [32015, 0]
click at [146, 362] on button "Load more" at bounding box center [147, 365] width 69 height 22
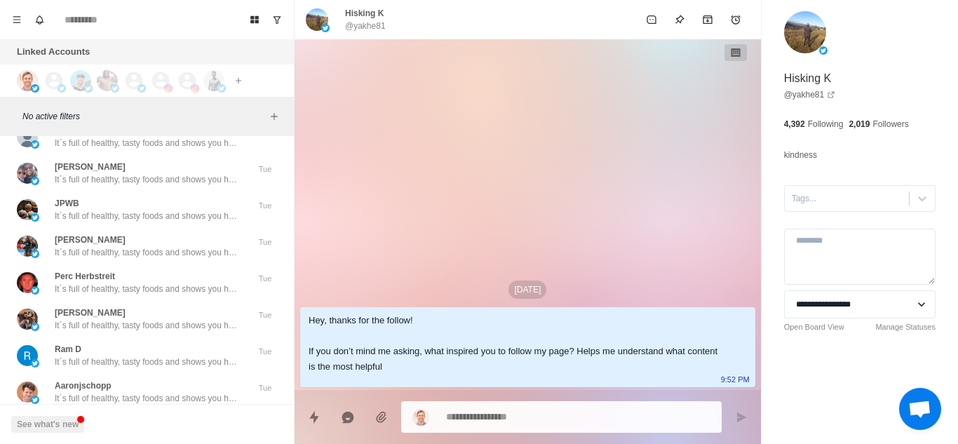
scroll to position [32745, 0]
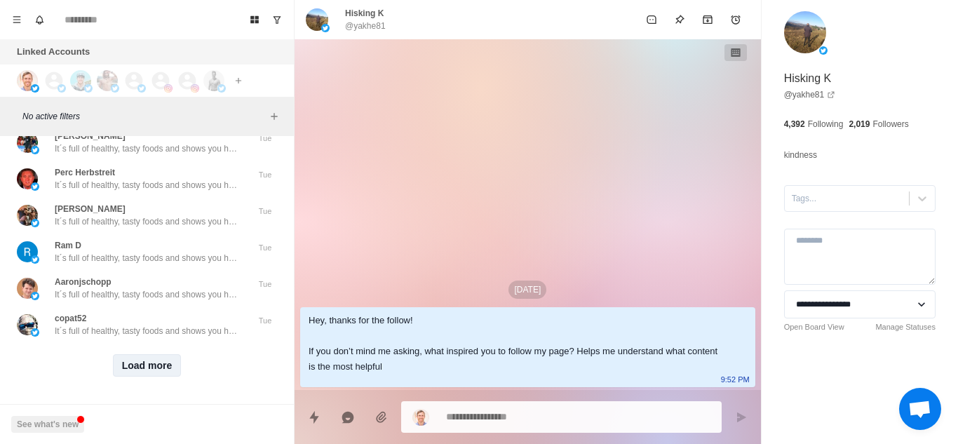
click at [144, 360] on button "Load more" at bounding box center [147, 365] width 69 height 22
click at [206, 343] on div "Load more" at bounding box center [147, 365] width 283 height 45
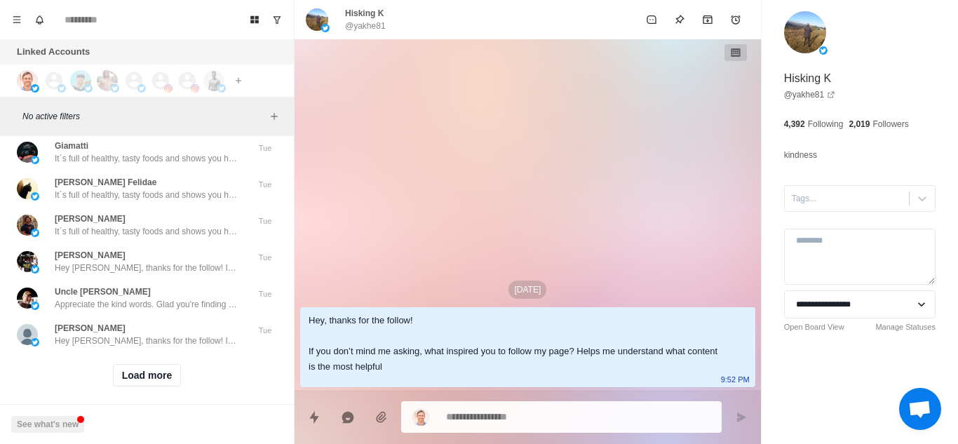
scroll to position [33474, 0]
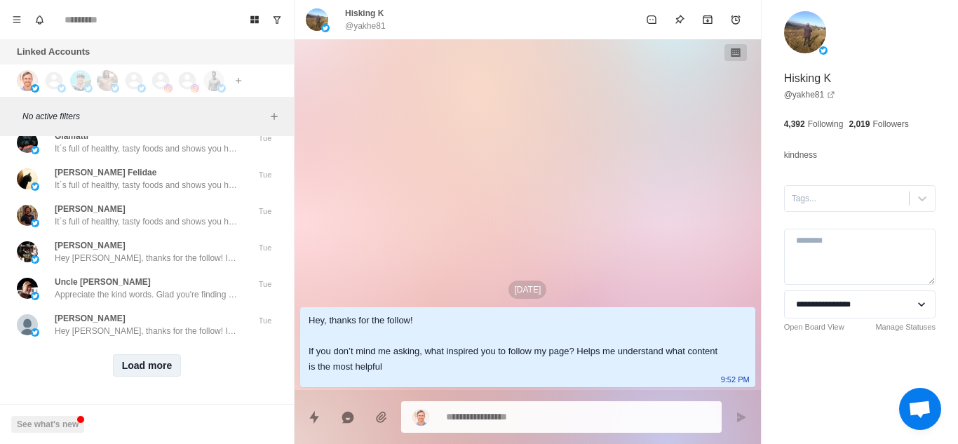
click at [154, 354] on button "Load more" at bounding box center [147, 365] width 69 height 22
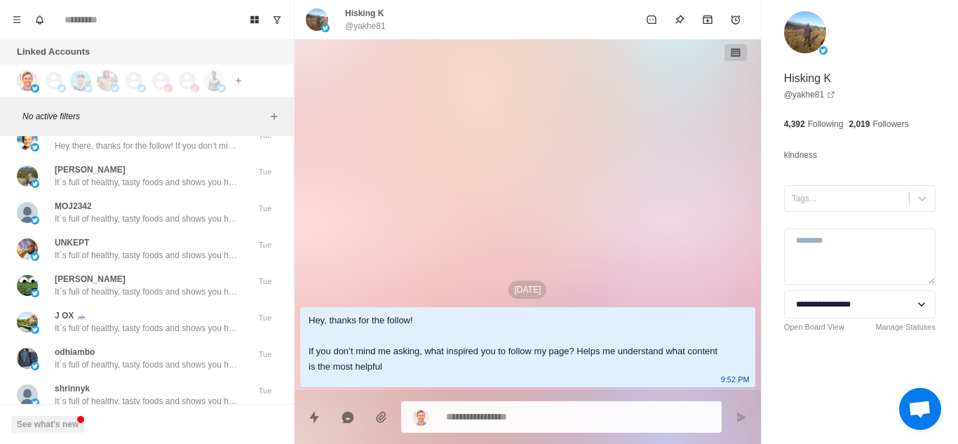
scroll to position [34203, 0]
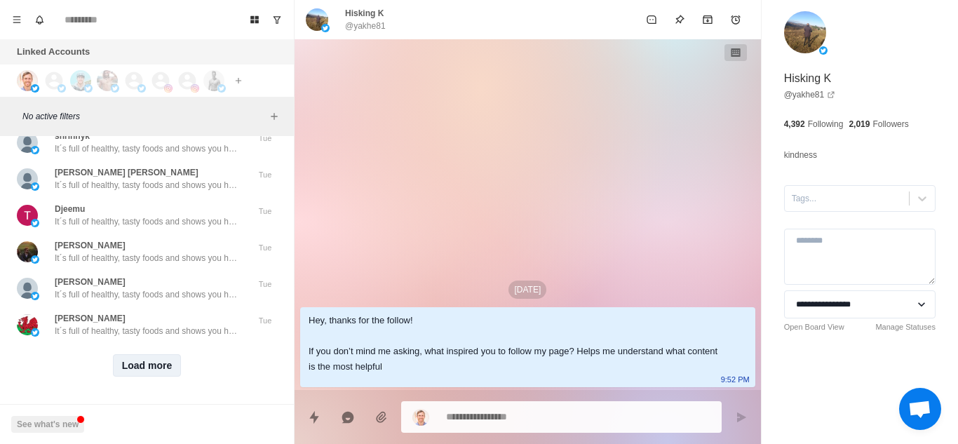
click at [138, 354] on button "Load more" at bounding box center [147, 365] width 69 height 22
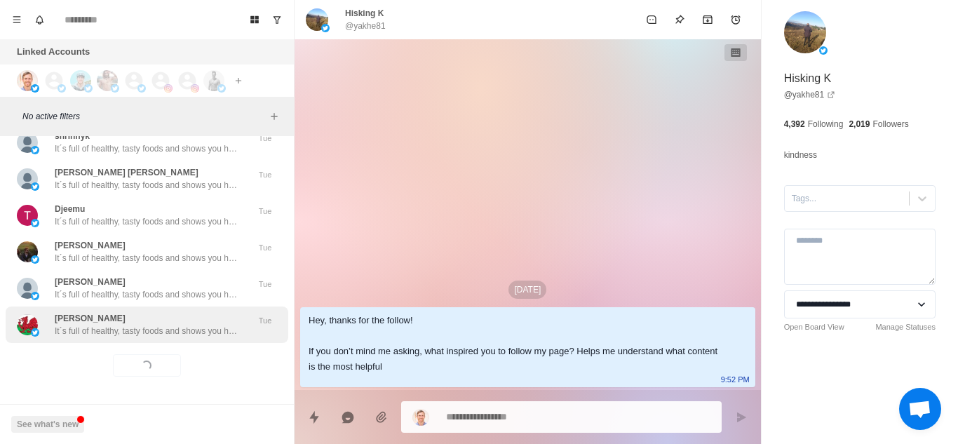
click at [201, 325] on p "It´s full of healthy, tasty foods and shows you how to avoid foods in the groce…" at bounding box center [146, 331] width 182 height 13
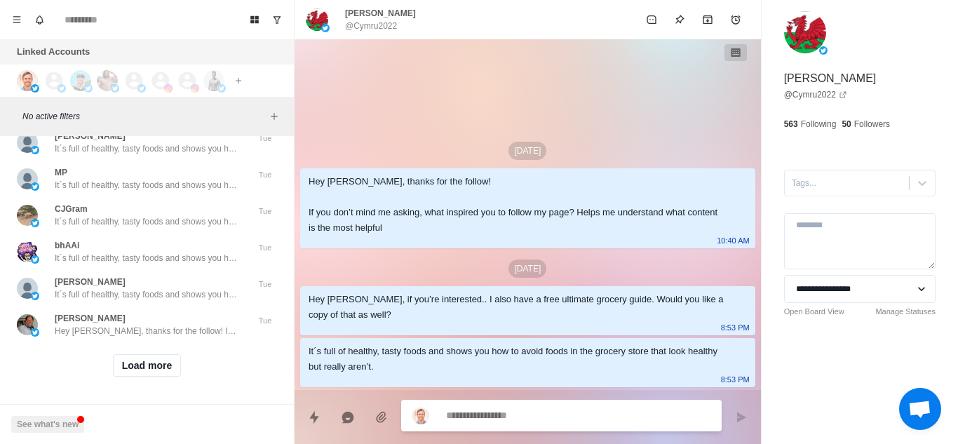
scroll to position [34933, 0]
click at [151, 354] on button "Load more" at bounding box center [147, 365] width 69 height 22
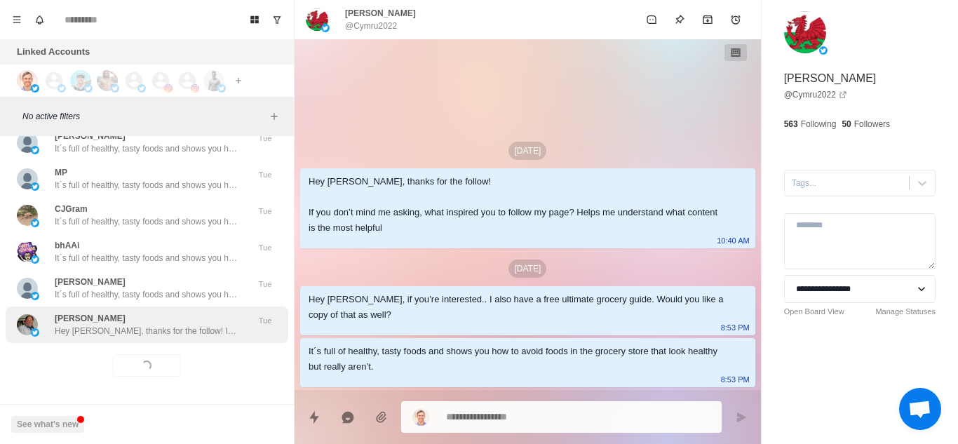
click at [190, 325] on p "Hey Danny, thanks for the follow! If you don’t mind me asking, what inspired yo…" at bounding box center [146, 331] width 182 height 13
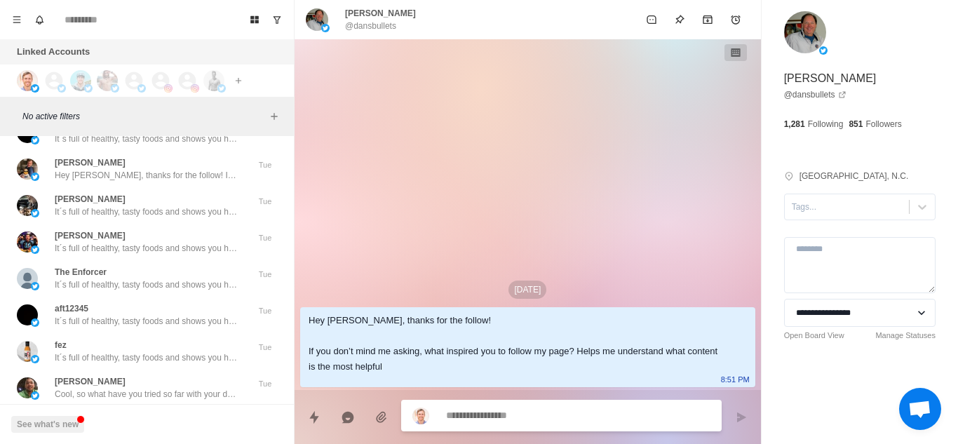
scroll to position [35662, 0]
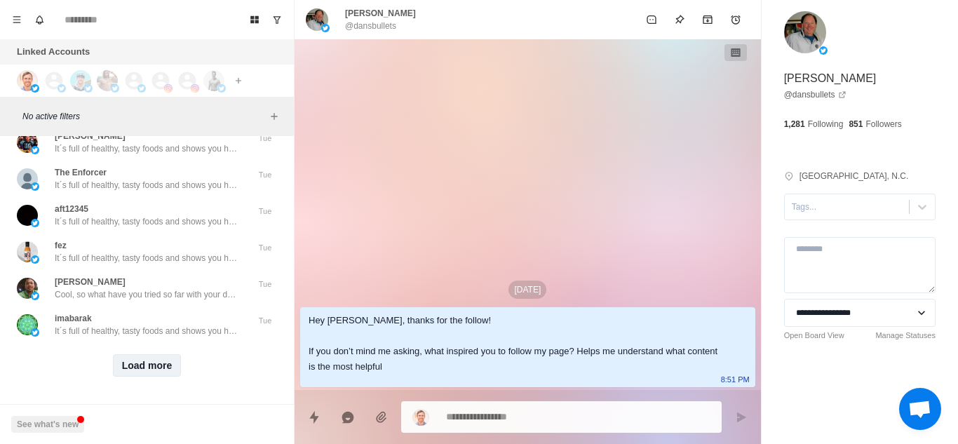
click at [144, 354] on button "Load more" at bounding box center [147, 365] width 69 height 22
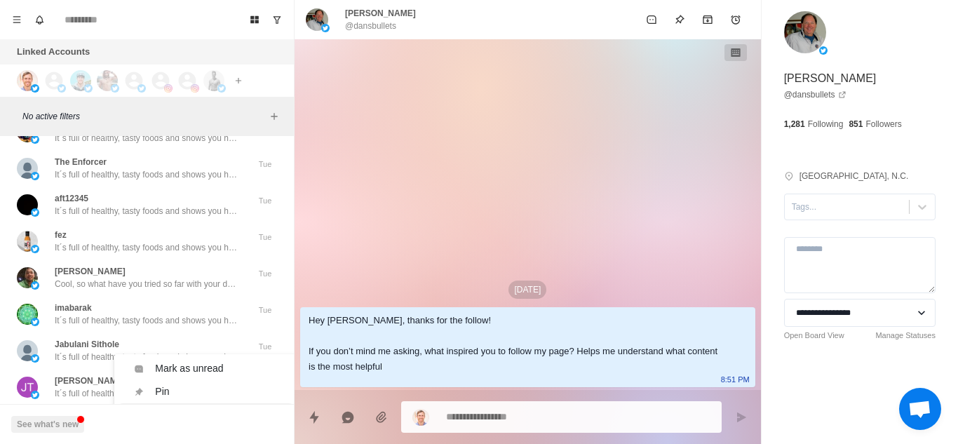
scroll to position [35732, 0]
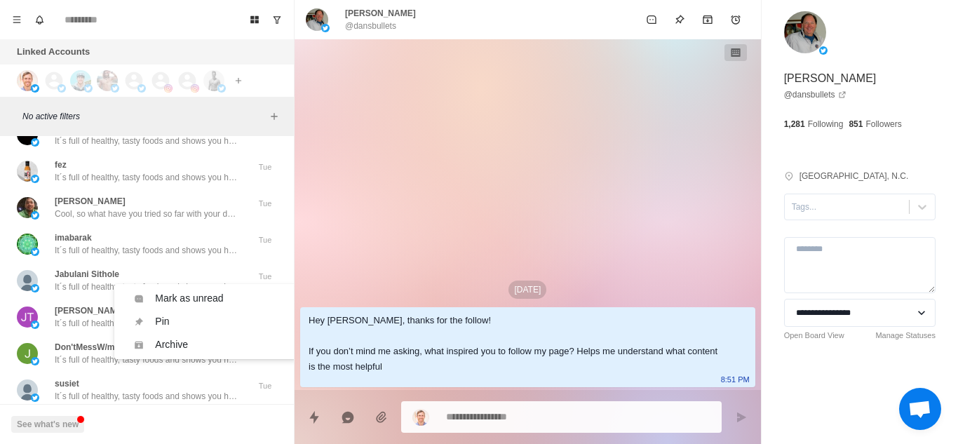
click at [329, 267] on div "Aug 19 Hey Danny, thanks for the follow! If you don’t mind me asking, what insp…" at bounding box center [528, 214] width 466 height 351
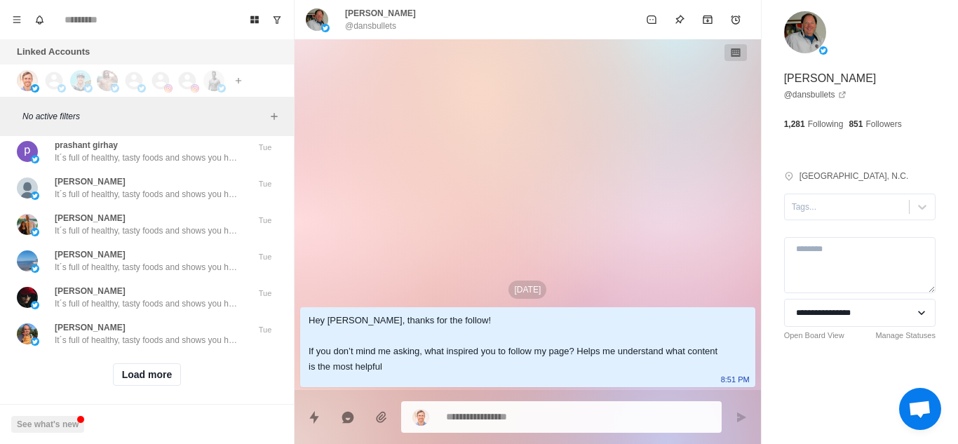
scroll to position [36392, 0]
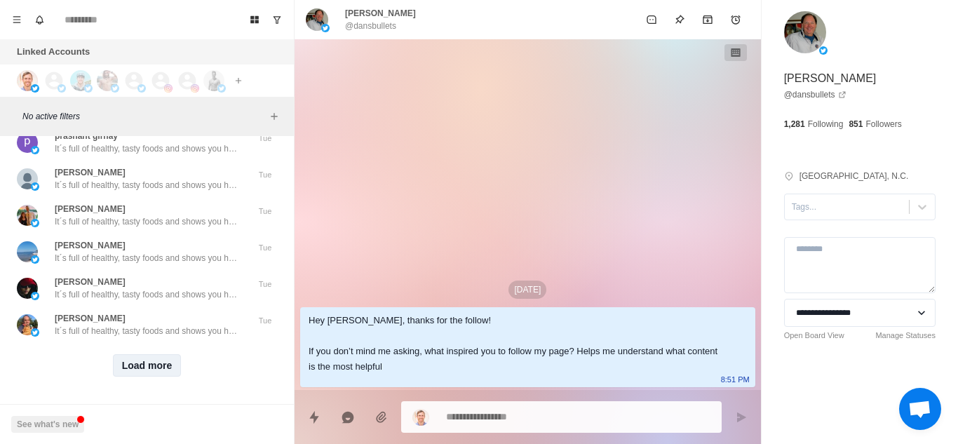
click at [140, 354] on button "Load more" at bounding box center [147, 365] width 69 height 22
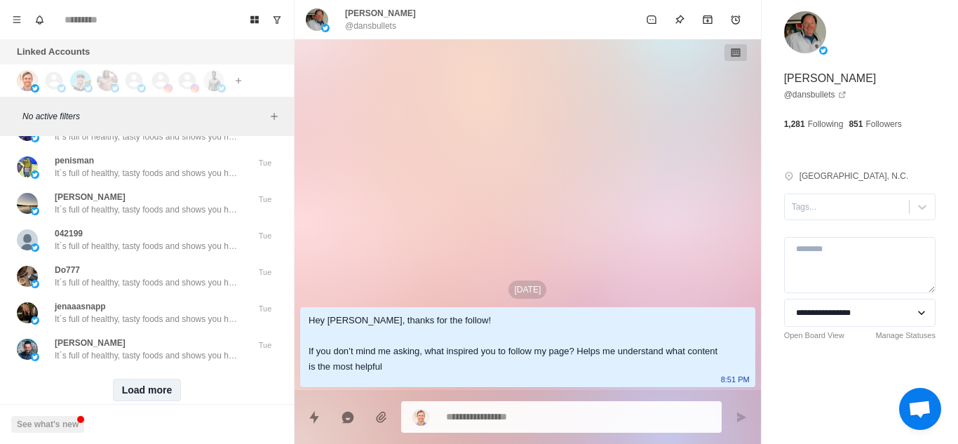
scroll to position [37121, 0]
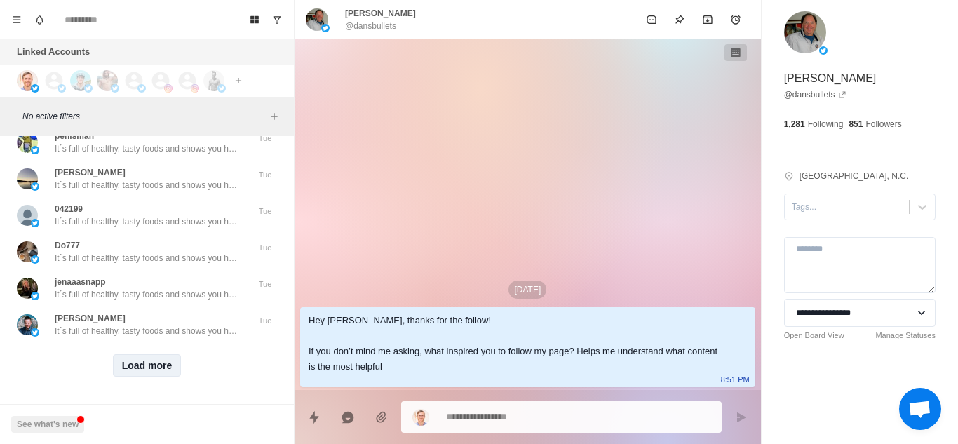
click at [140, 354] on button "Load more" at bounding box center [147, 365] width 69 height 22
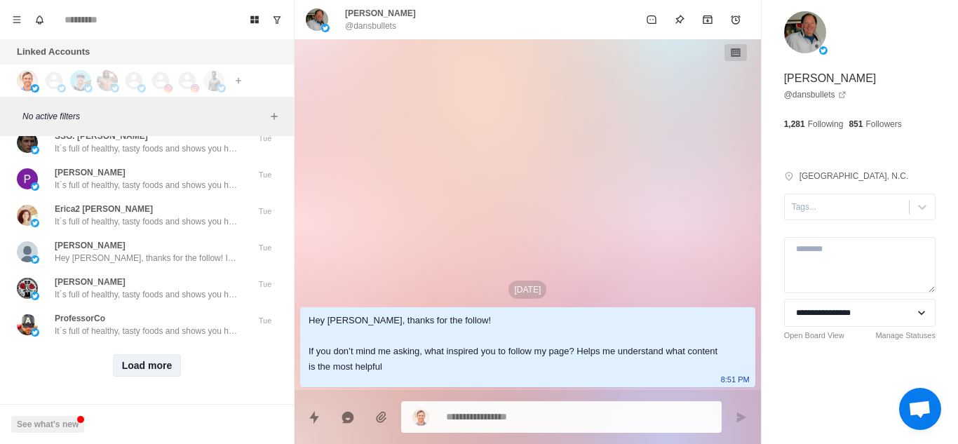
scroll to position [37850, 0]
click at [140, 354] on button "Load more" at bounding box center [147, 365] width 69 height 22
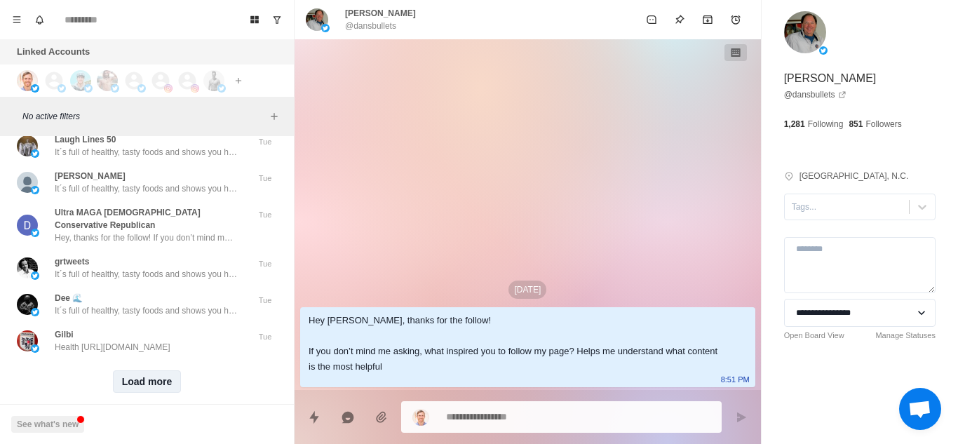
scroll to position [38574, 0]
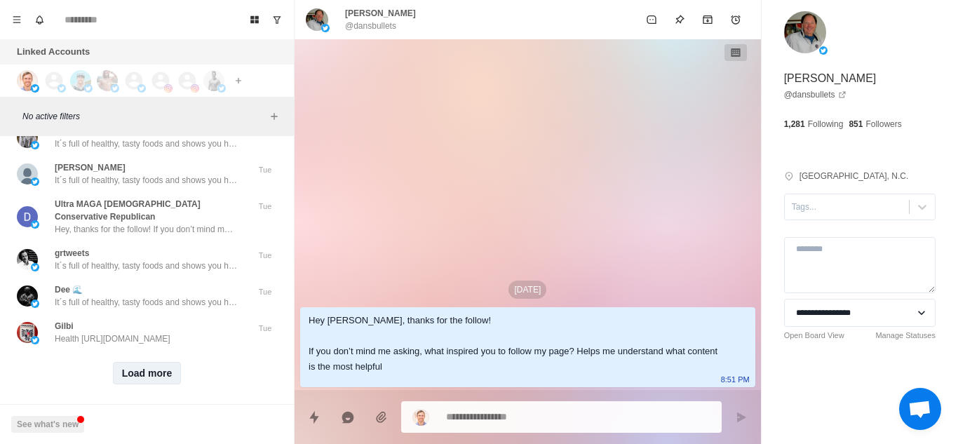
click at [152, 368] on button "Load more" at bounding box center [147, 373] width 69 height 22
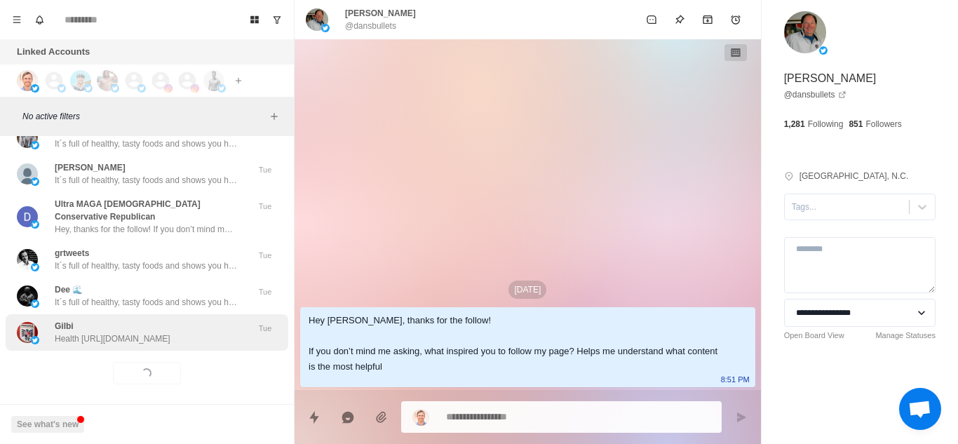
scroll to position [38575, 0]
click at [215, 314] on div "Gilbi Health https://twitter.com/chrisboettcher9/status/1957782042608890187 Tue" at bounding box center [147, 332] width 283 height 36
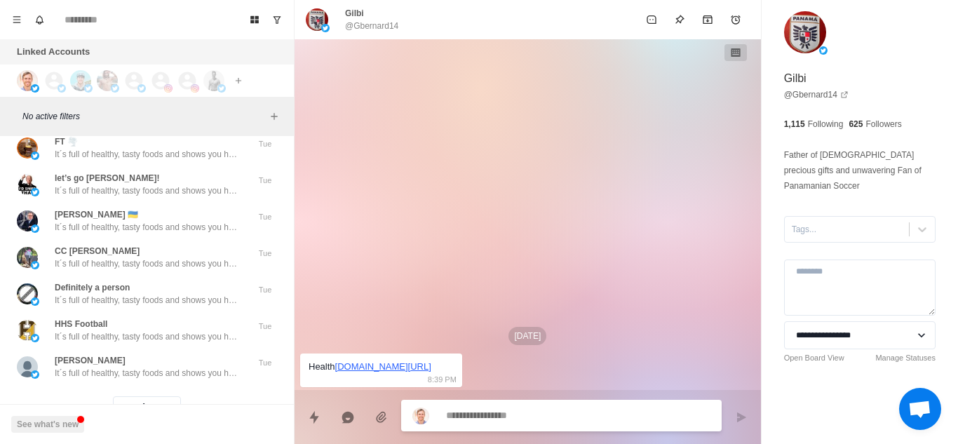
scroll to position [39322, 0]
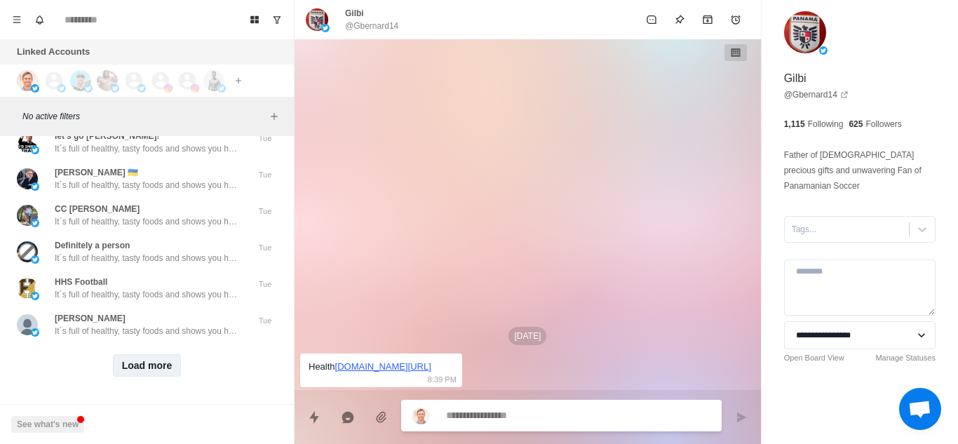
click at [154, 356] on button "Load more" at bounding box center [147, 365] width 69 height 22
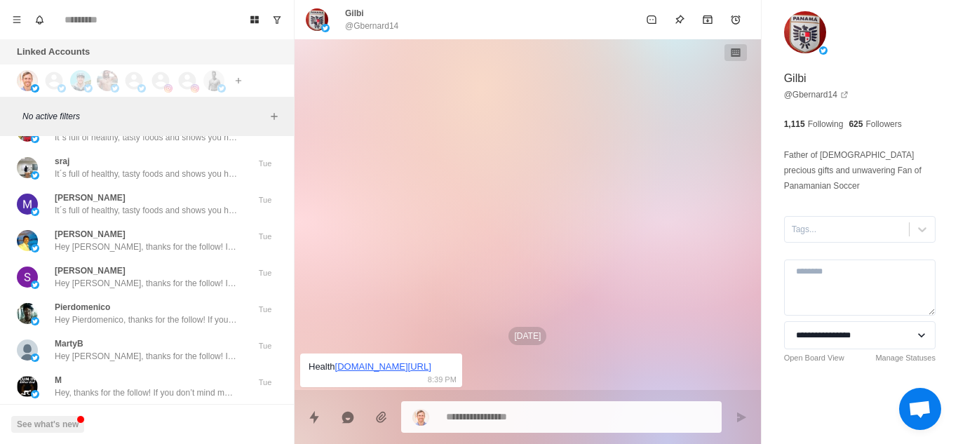
scroll to position [40051, 0]
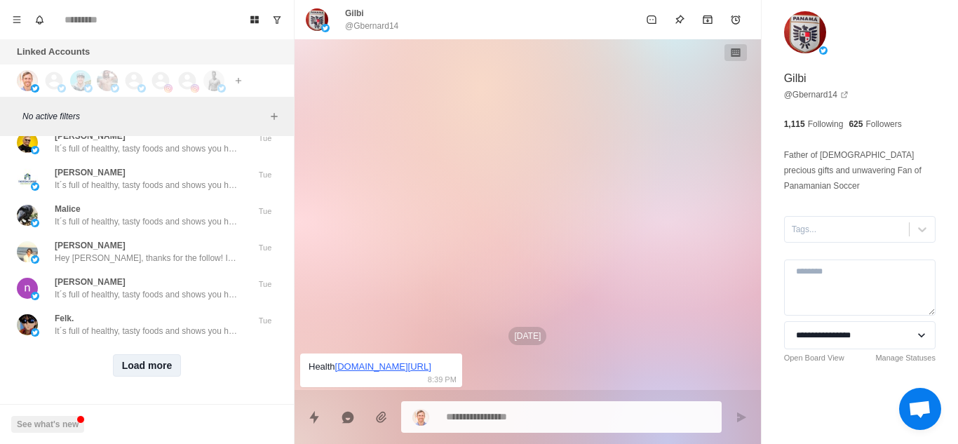
click at [154, 356] on button "Load more" at bounding box center [147, 365] width 69 height 22
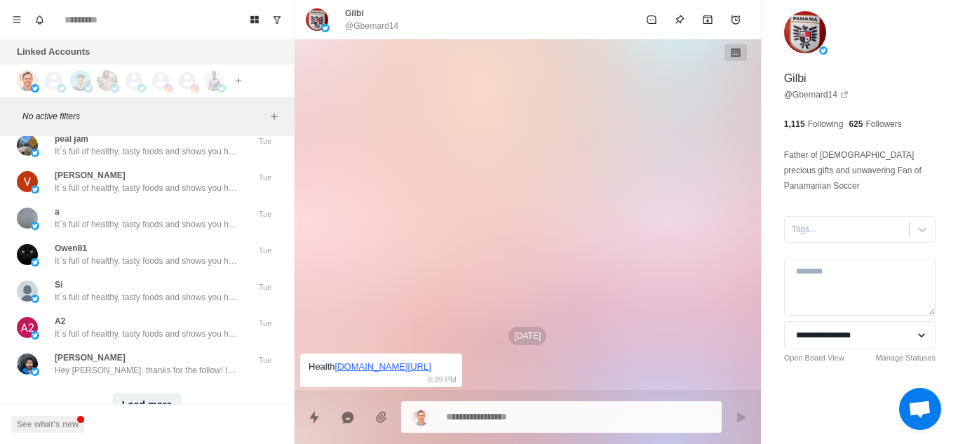
scroll to position [40781, 0]
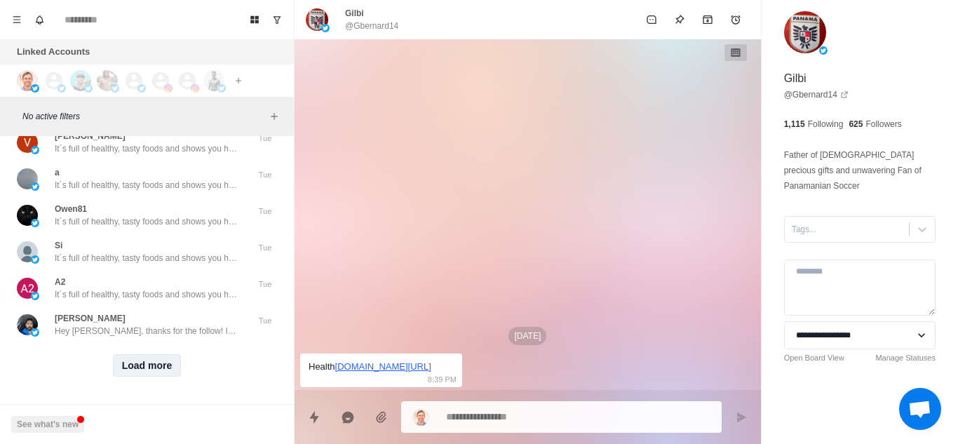
click at [154, 356] on button "Load more" at bounding box center [147, 365] width 69 height 22
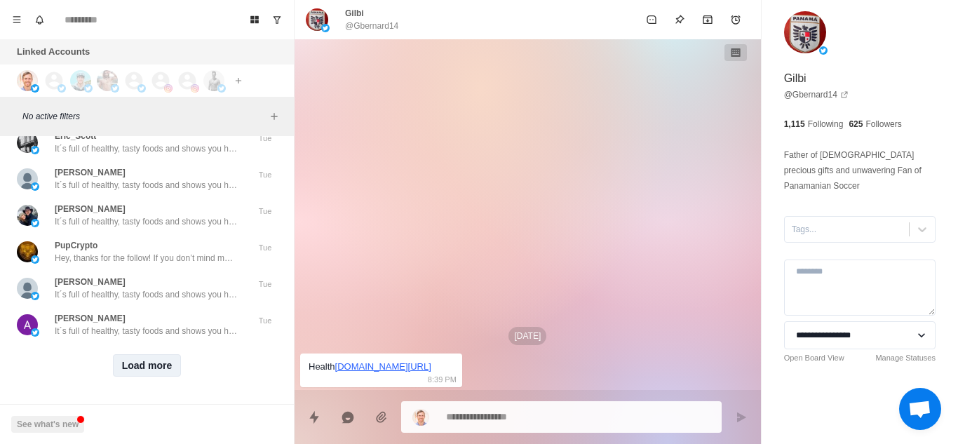
scroll to position [41523, 0]
click at [147, 364] on button "Load more" at bounding box center [147, 365] width 69 height 22
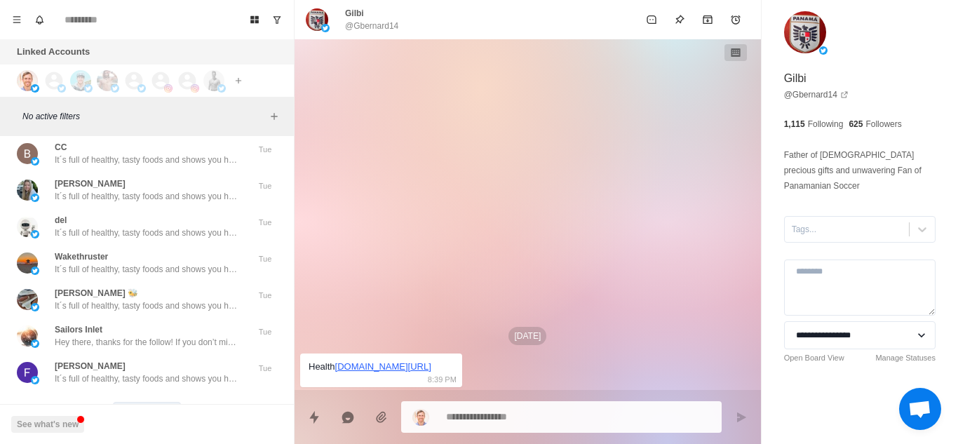
scroll to position [42252, 0]
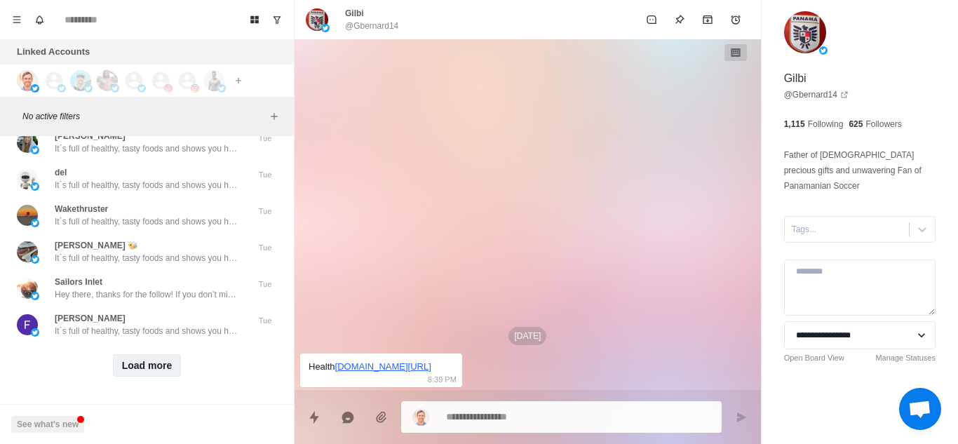
click at [147, 364] on button "Load more" at bounding box center [147, 365] width 69 height 22
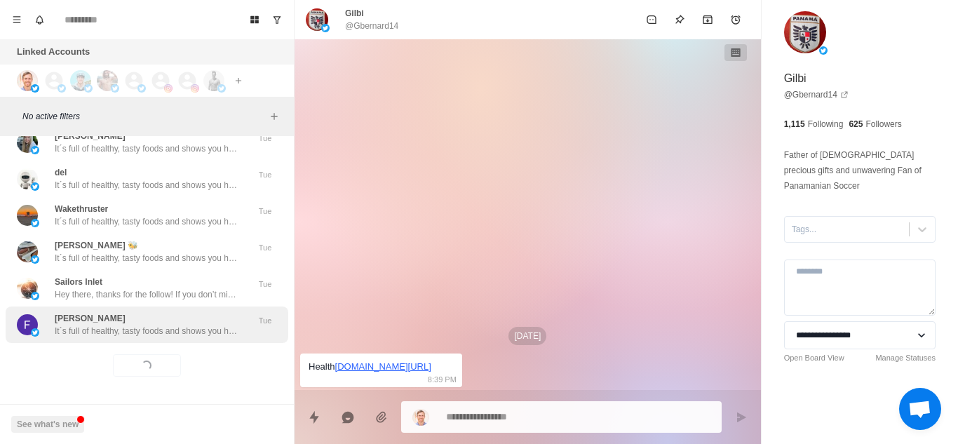
click at [165, 325] on p "It´s full of healthy, tasty foods and shows you how to avoid foods in the groce…" at bounding box center [146, 331] width 182 height 13
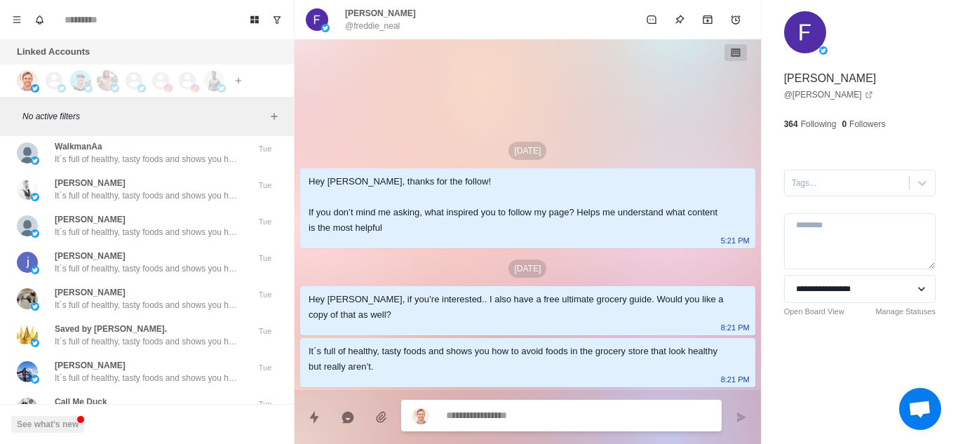
scroll to position [42981, 0]
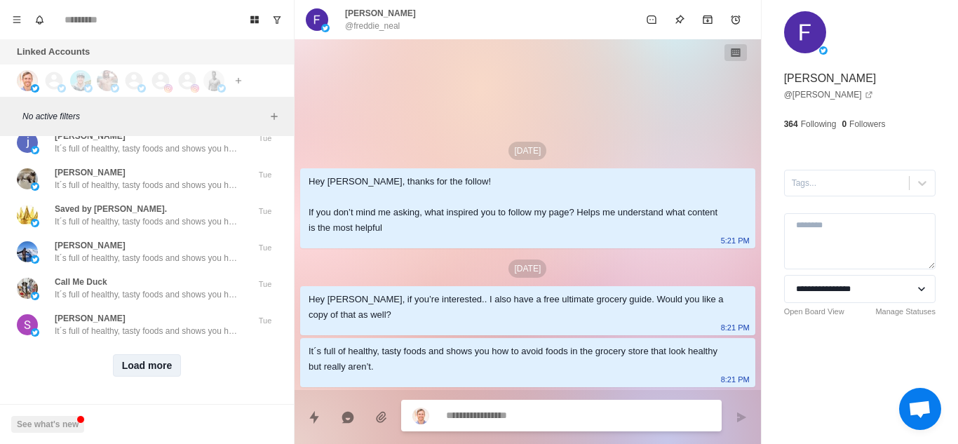
click at [145, 359] on button "Load more" at bounding box center [147, 365] width 69 height 22
click at [178, 343] on div "Loading... Load more" at bounding box center [147, 365] width 283 height 45
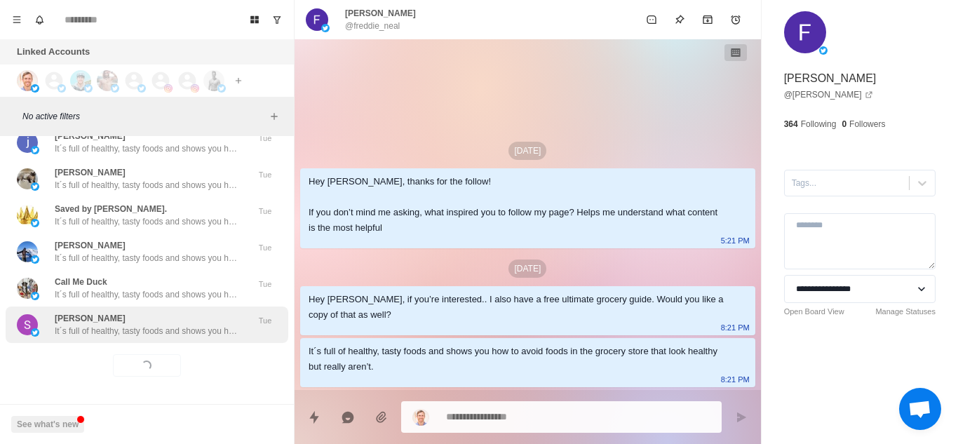
click at [178, 312] on div "Samson Msibi It´s full of healthy, tasty foods and shows you how to avoid foods…" at bounding box center [146, 324] width 182 height 25
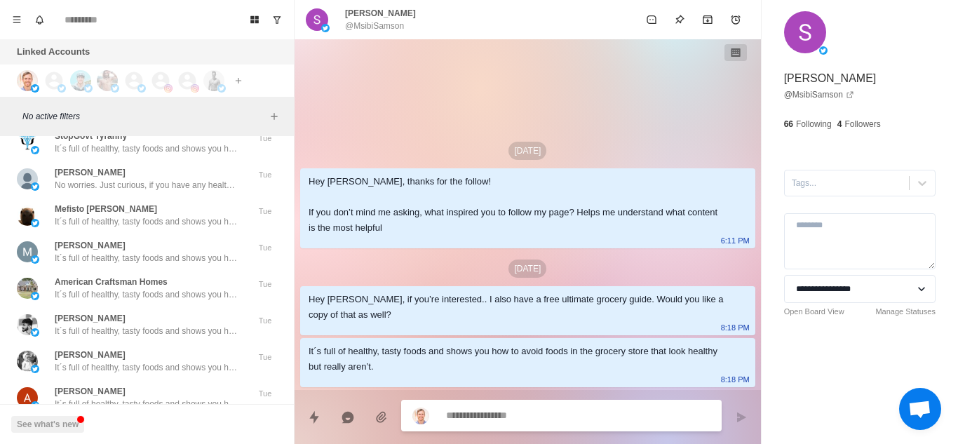
scroll to position [43711, 0]
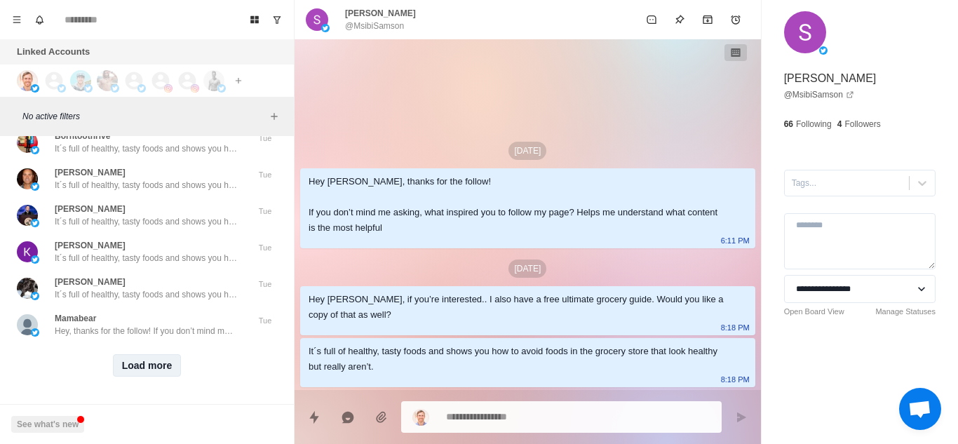
click at [144, 356] on button "Load more" at bounding box center [147, 365] width 69 height 22
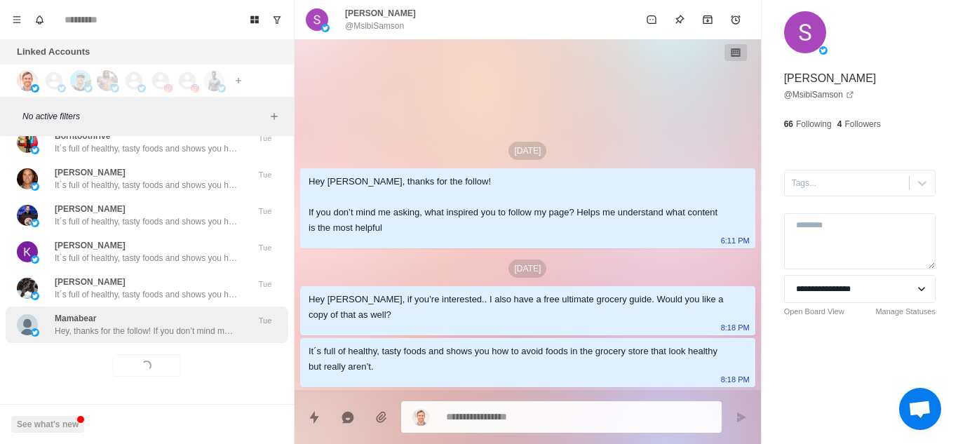
click at [200, 312] on div "Mamabear Hey, thanks for the follow! If you don’t mind me asking, what inspired…" at bounding box center [146, 324] width 182 height 25
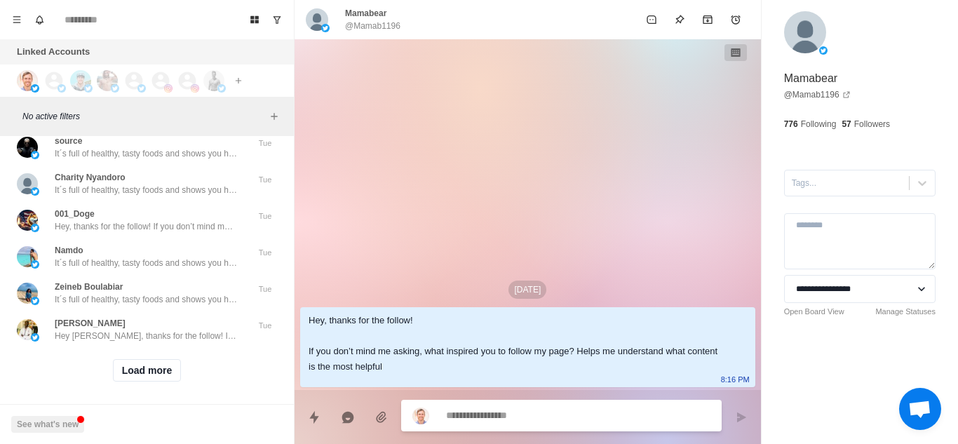
scroll to position [44440, 0]
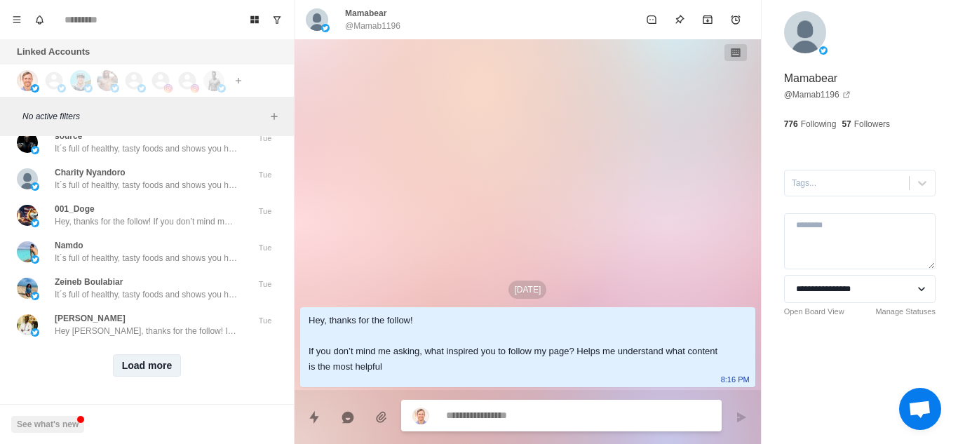
click at [149, 363] on button "Load more" at bounding box center [147, 365] width 69 height 22
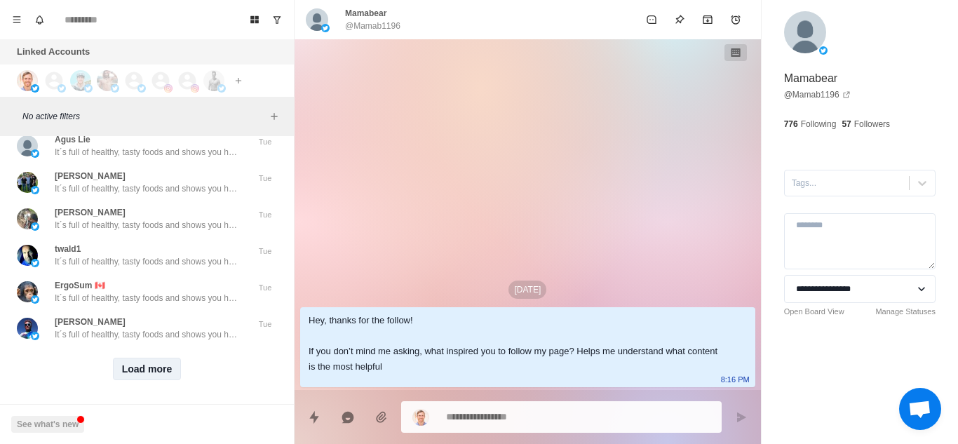
scroll to position [45170, 0]
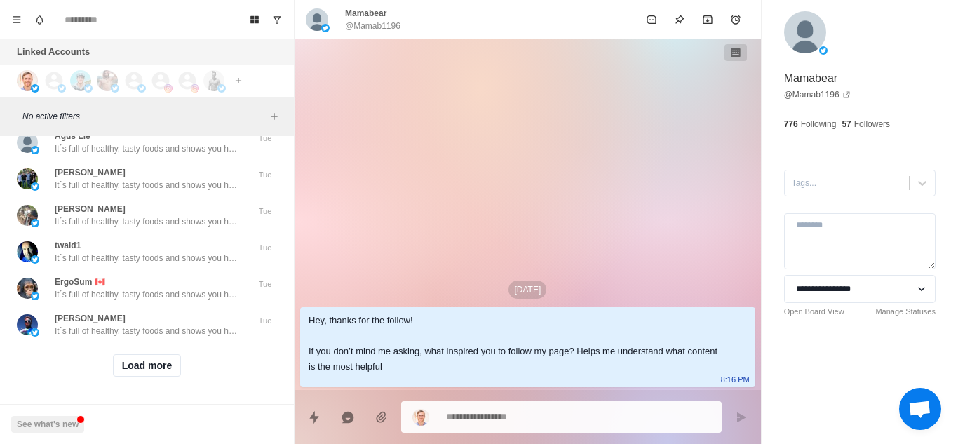
click at [149, 368] on div "Load more" at bounding box center [147, 365] width 283 height 45
click at [149, 358] on button "Load more" at bounding box center [147, 365] width 69 height 22
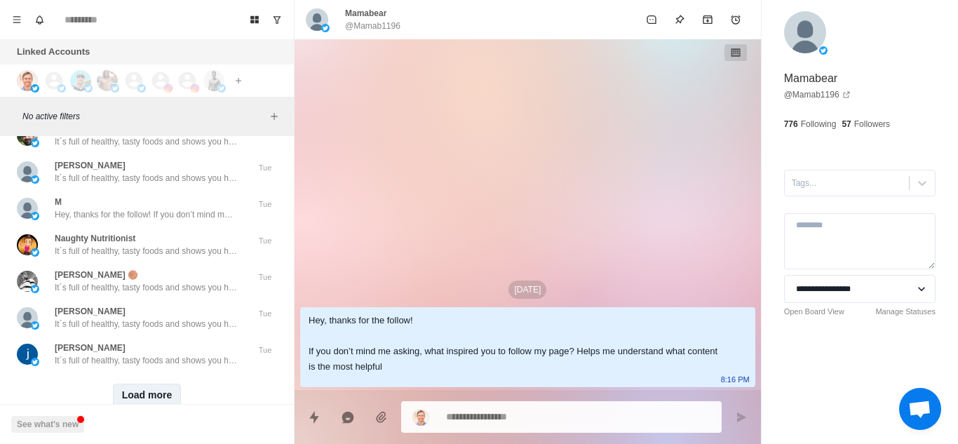
scroll to position [45899, 0]
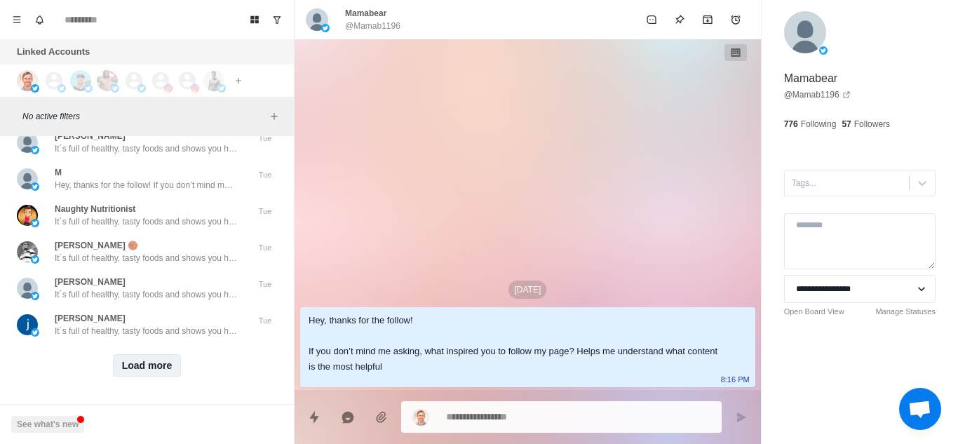
click at [147, 362] on button "Load more" at bounding box center [147, 365] width 69 height 22
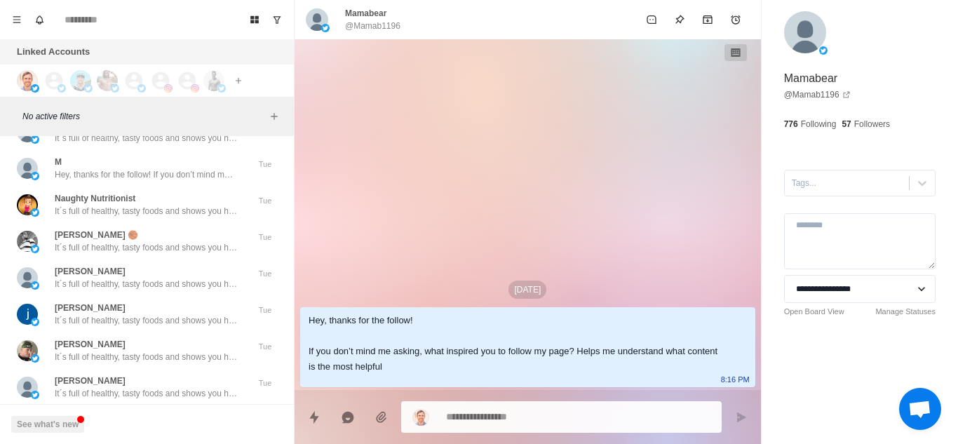
scroll to position [46628, 0]
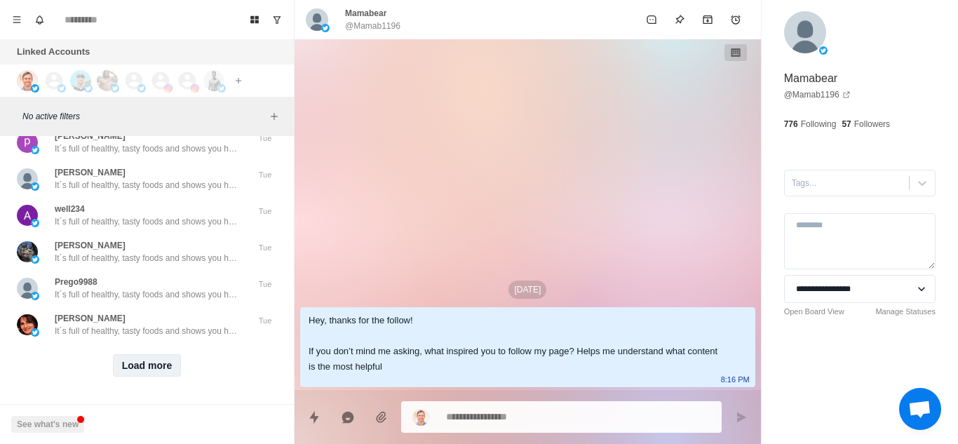
click at [147, 362] on button "Load more" at bounding box center [147, 365] width 69 height 22
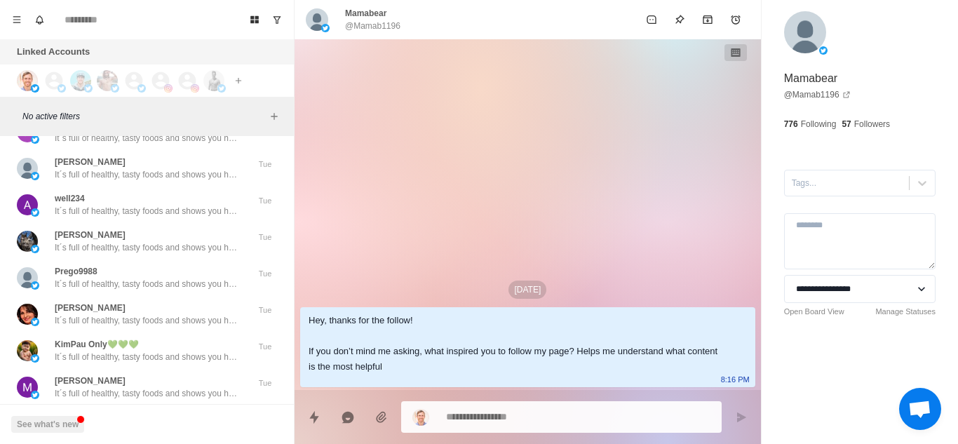
scroll to position [47358, 0]
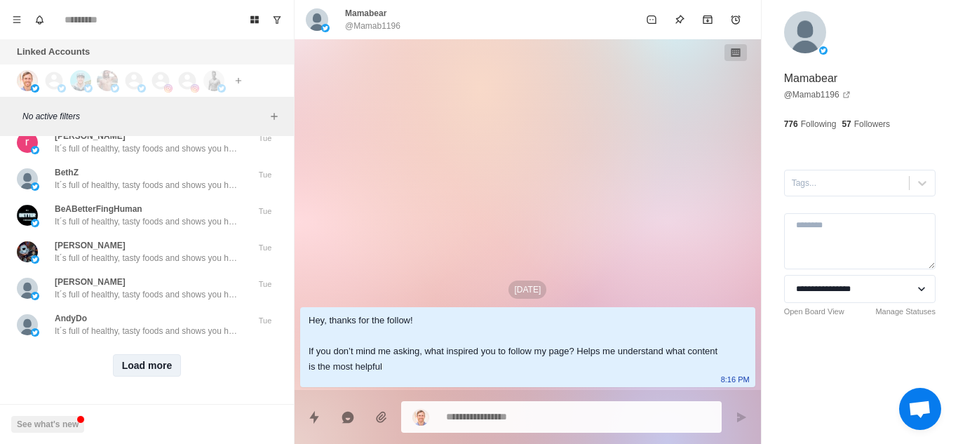
click at [147, 362] on button "Load more" at bounding box center [147, 365] width 69 height 22
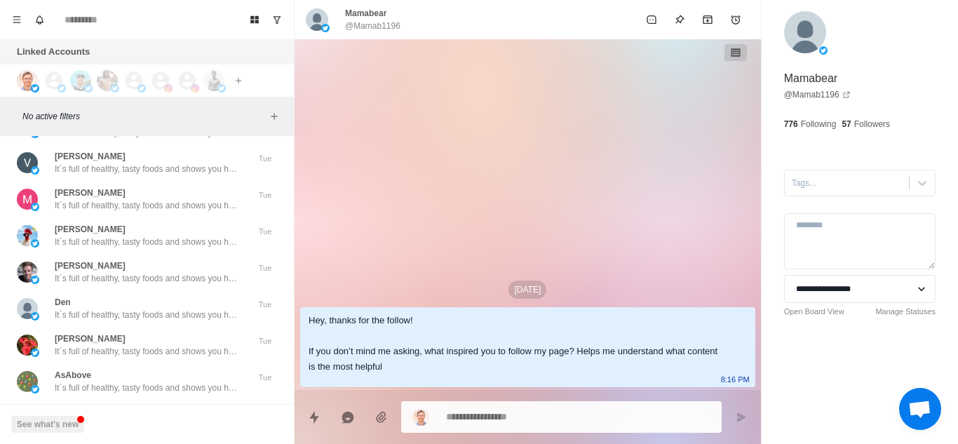
scroll to position [48087, 0]
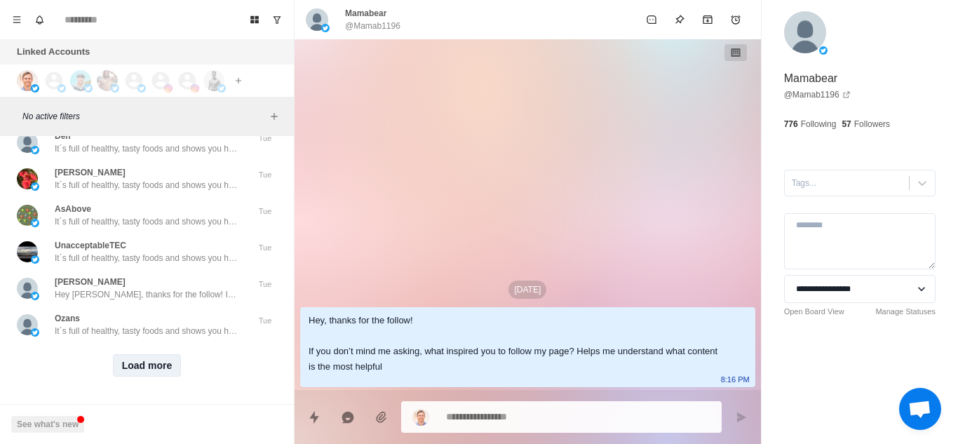
click at [154, 355] on button "Load more" at bounding box center [147, 365] width 69 height 22
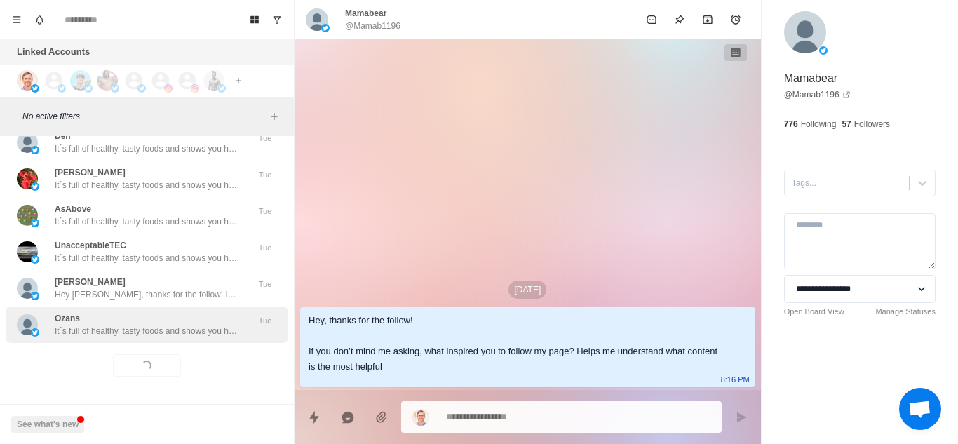
click at [166, 325] on p "It´s full of healthy, tasty foods and shows you how to avoid foods in the groce…" at bounding box center [146, 331] width 182 height 13
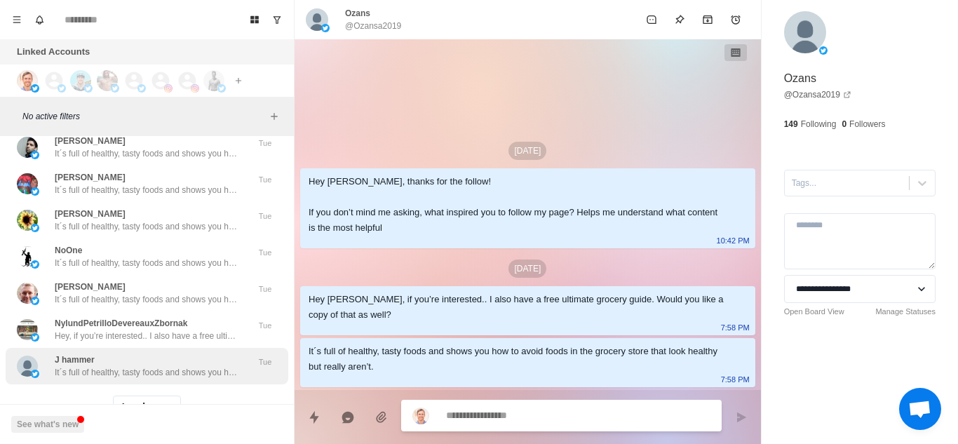
scroll to position [48770, 0]
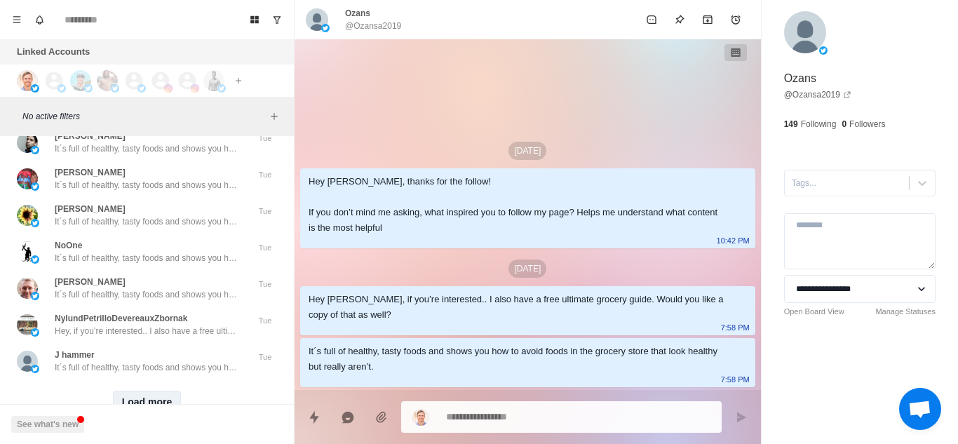
click at [142, 397] on button "Load more" at bounding box center [147, 402] width 69 height 22
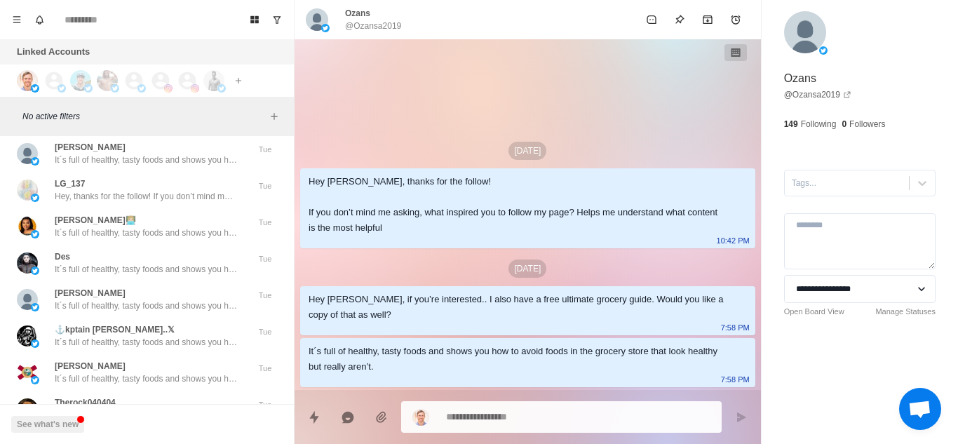
scroll to position [49546, 0]
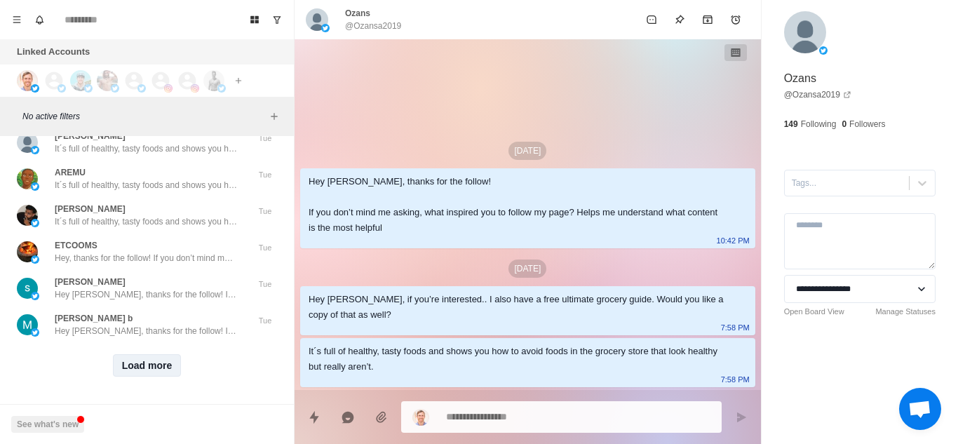
click at [139, 363] on button "Load more" at bounding box center [147, 365] width 69 height 22
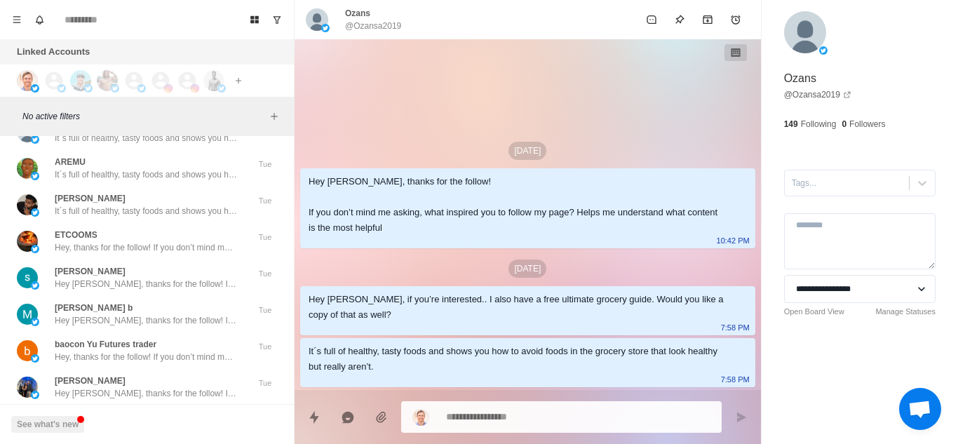
scroll to position [50275, 0]
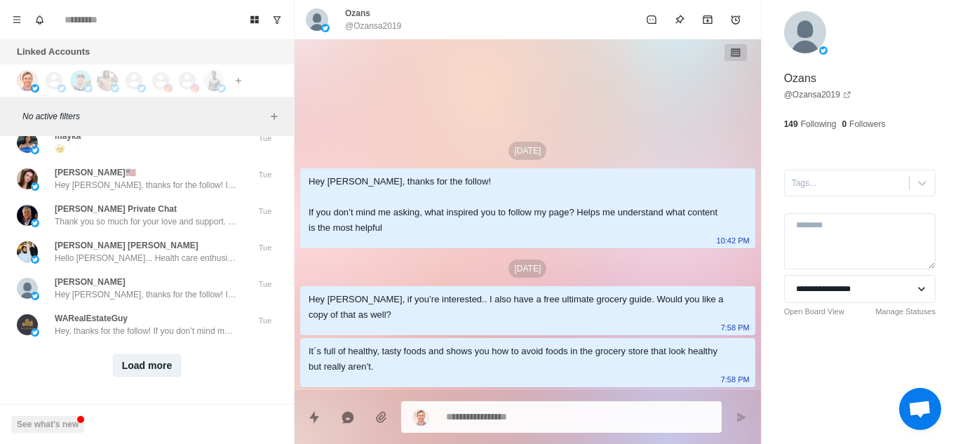
click at [139, 363] on button "Load more" at bounding box center [147, 365] width 69 height 22
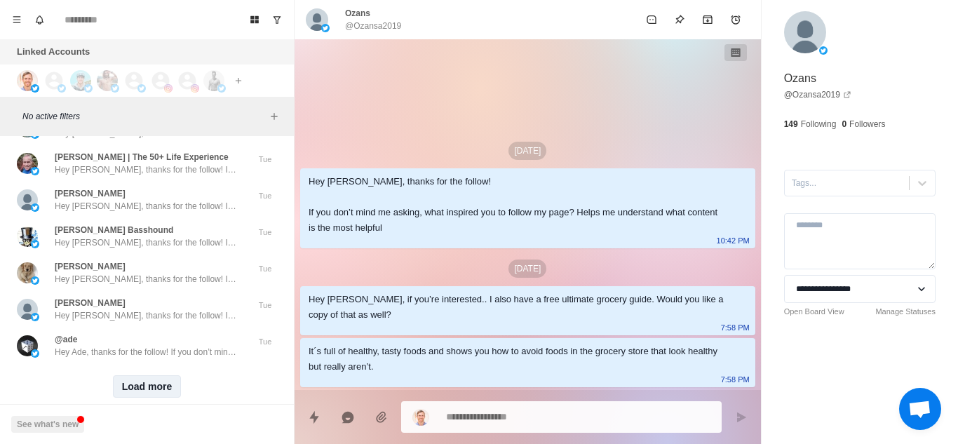
scroll to position [51005, 0]
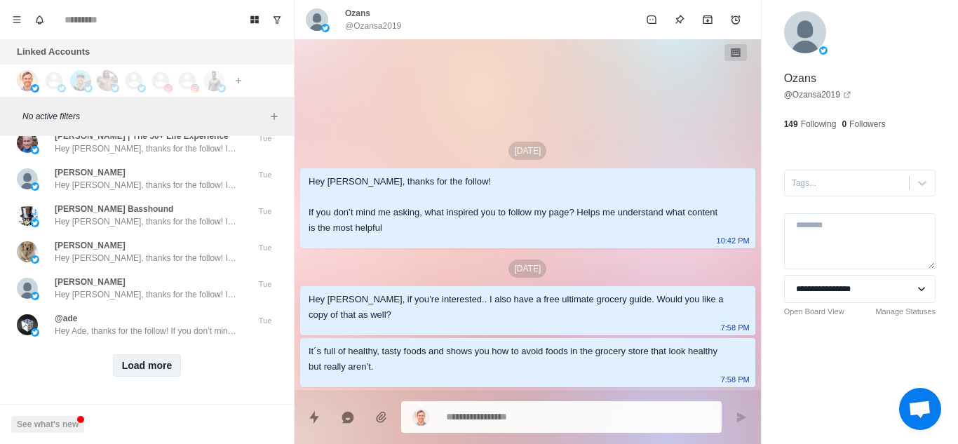
click at [139, 363] on button "Load more" at bounding box center [147, 365] width 69 height 22
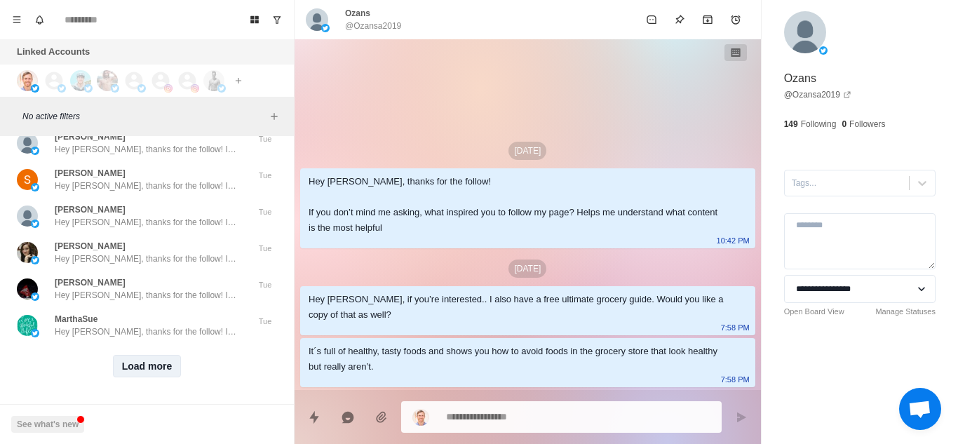
scroll to position [51734, 0]
click at [145, 354] on button "Load more" at bounding box center [147, 365] width 69 height 22
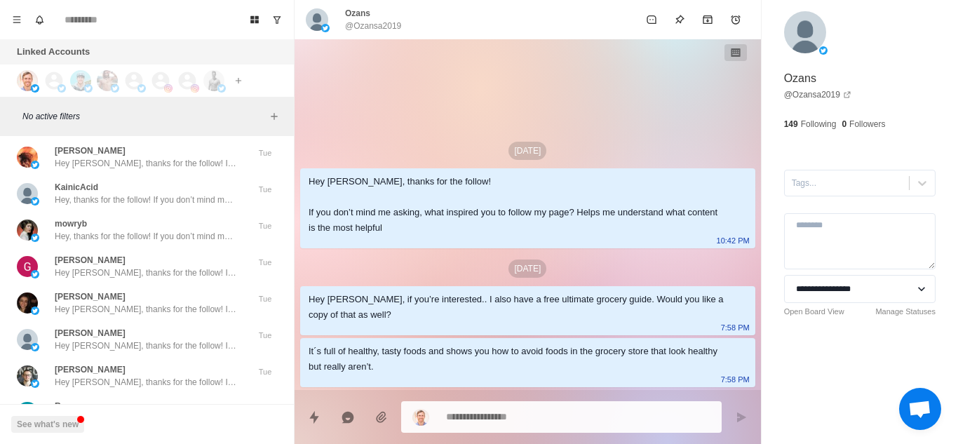
scroll to position [52464, 0]
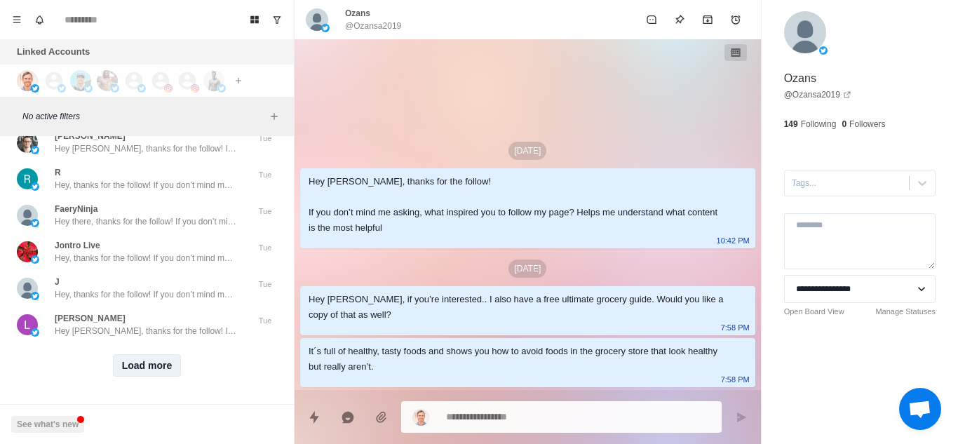
click at [145, 354] on button "Load more" at bounding box center [147, 365] width 69 height 22
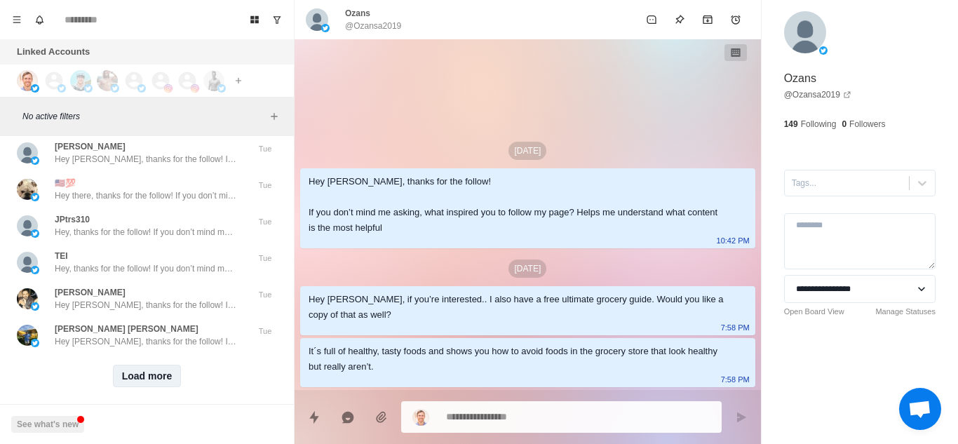
scroll to position [53193, 0]
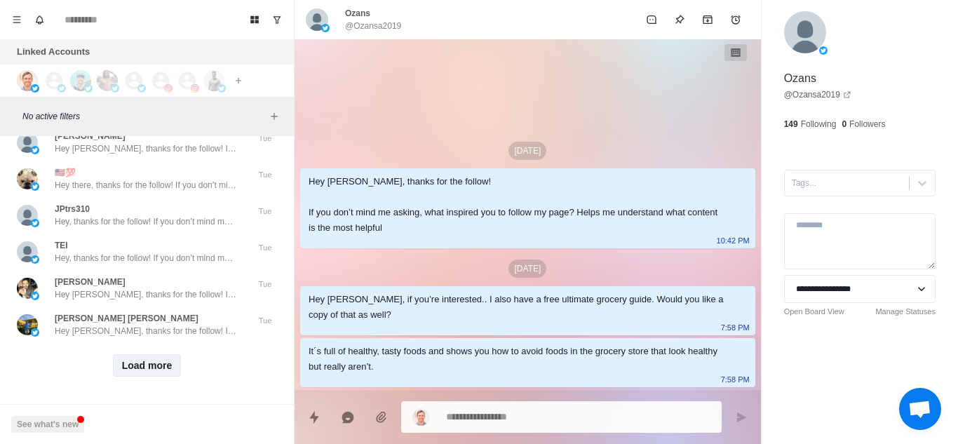
click at [145, 354] on button "Load more" at bounding box center [147, 365] width 69 height 22
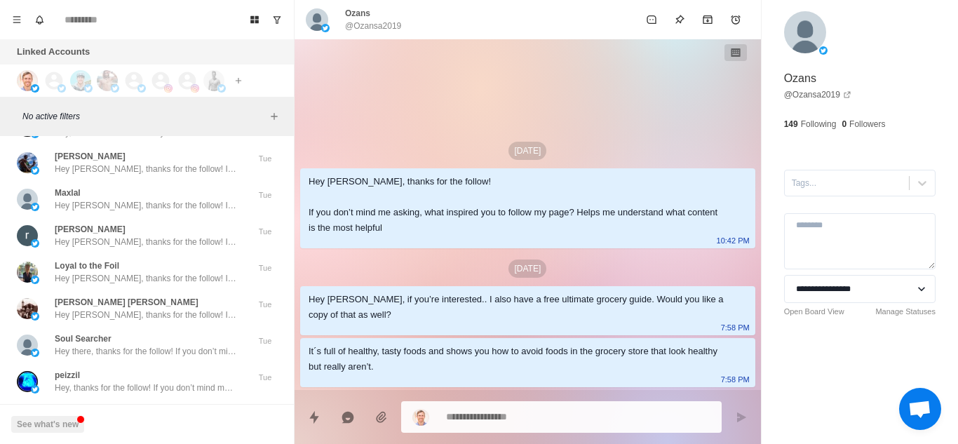
scroll to position [53922, 0]
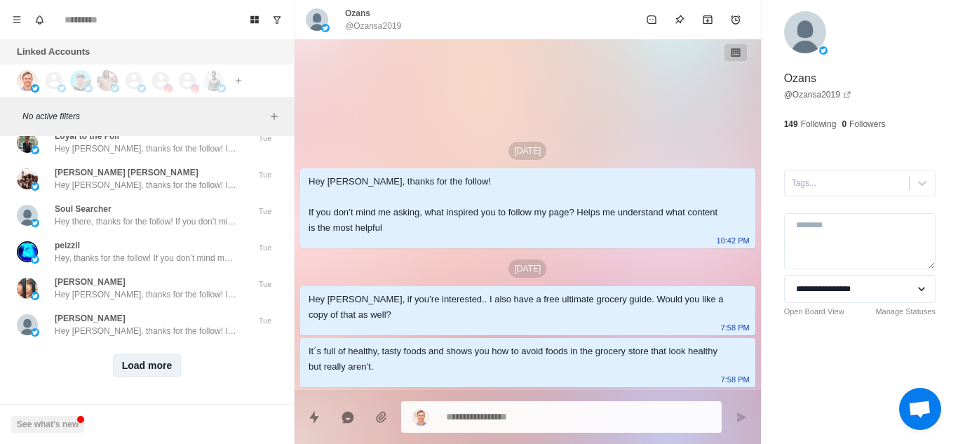
click at [145, 354] on button "Load more" at bounding box center [147, 365] width 69 height 22
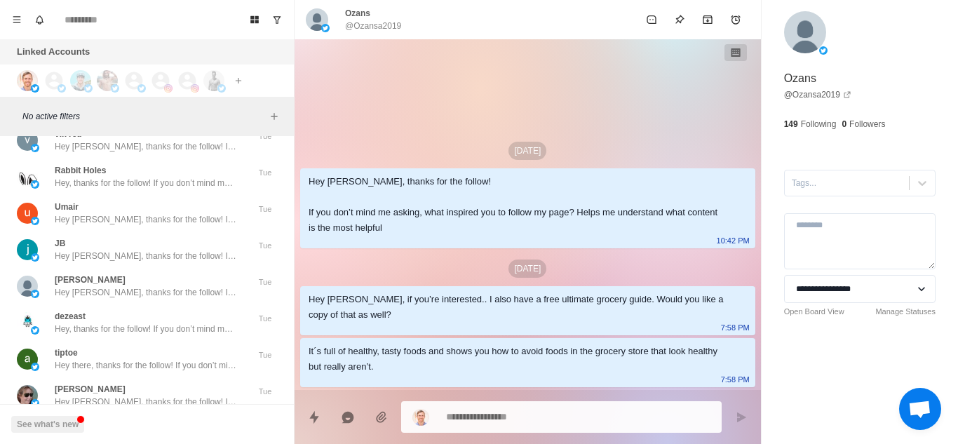
scroll to position [54652, 0]
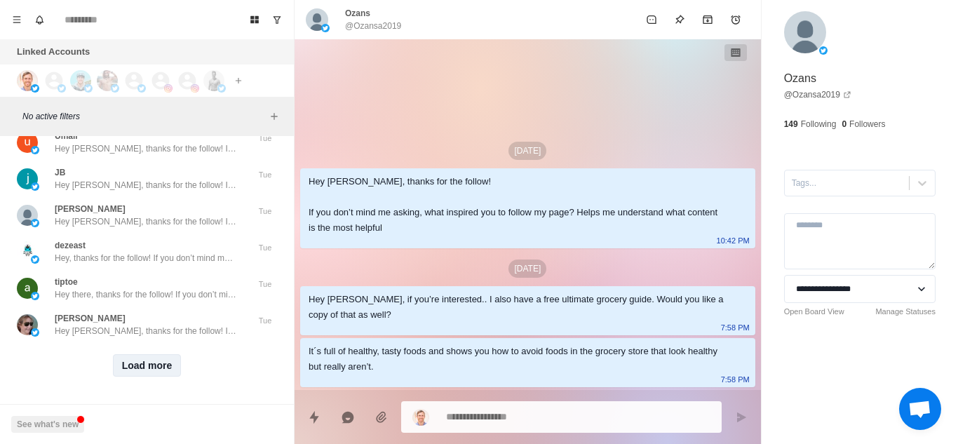
click at [145, 354] on button "Load more" at bounding box center [147, 365] width 69 height 22
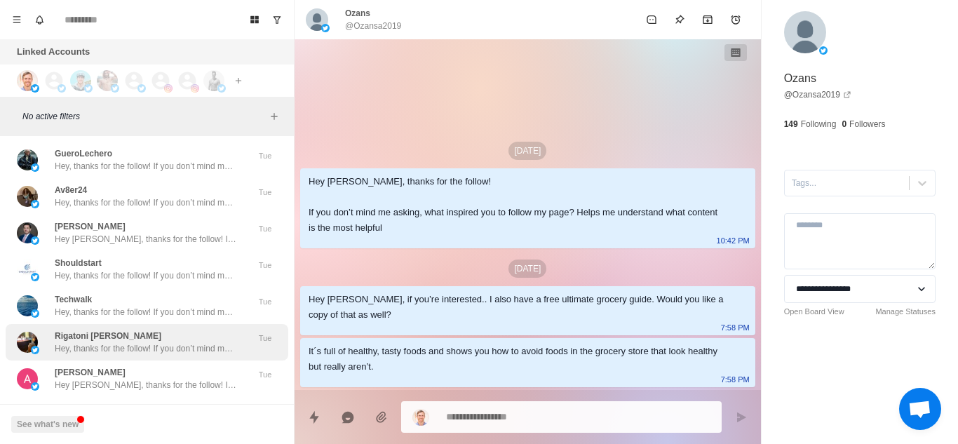
scroll to position [55381, 0]
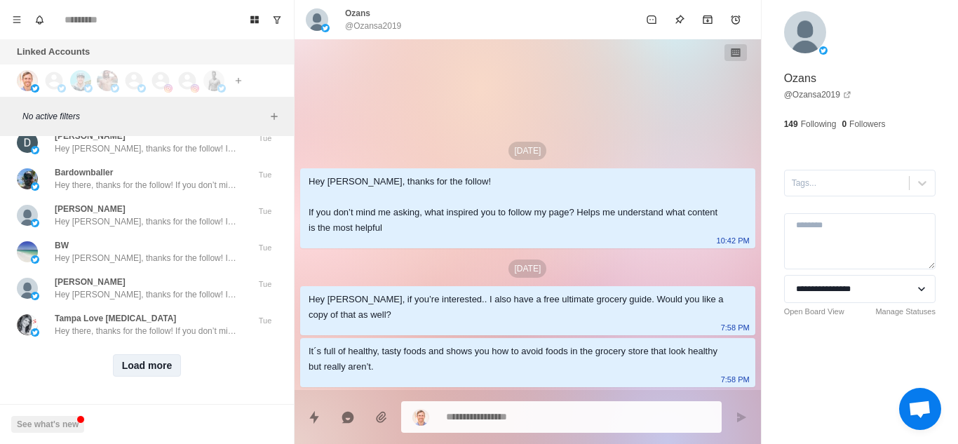
click at [156, 354] on button "Load more" at bounding box center [147, 365] width 69 height 22
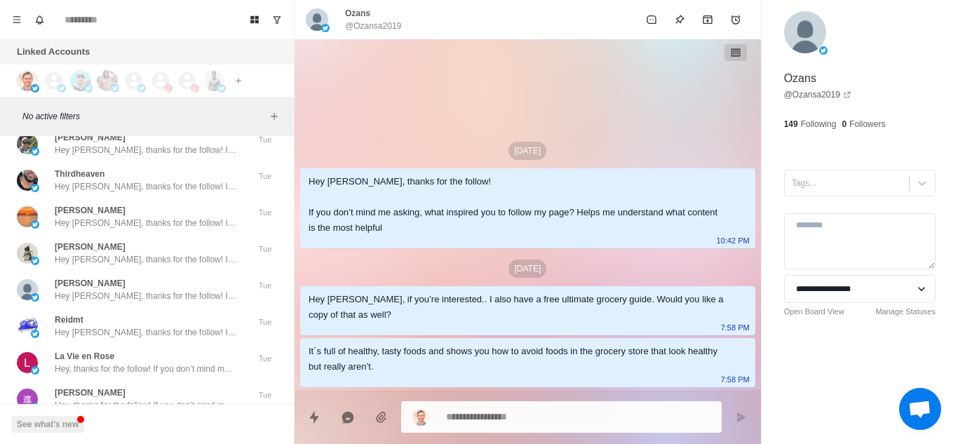
scroll to position [56111, 0]
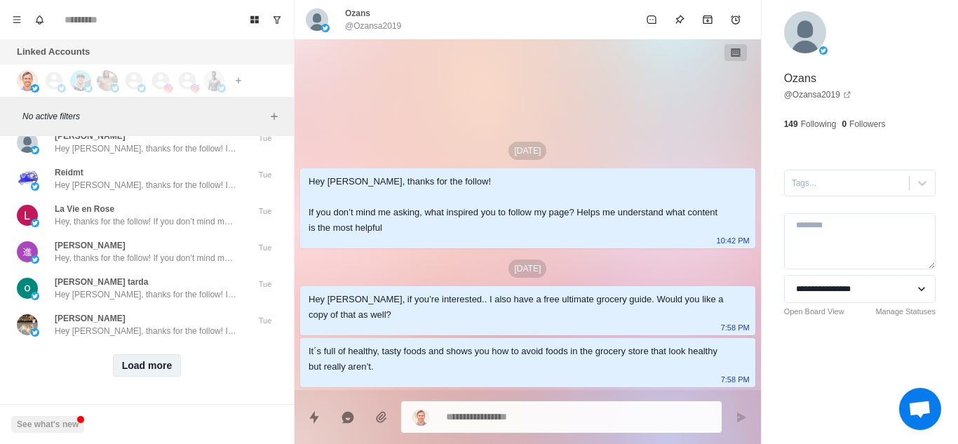
click at [156, 354] on button "Load more" at bounding box center [147, 365] width 69 height 22
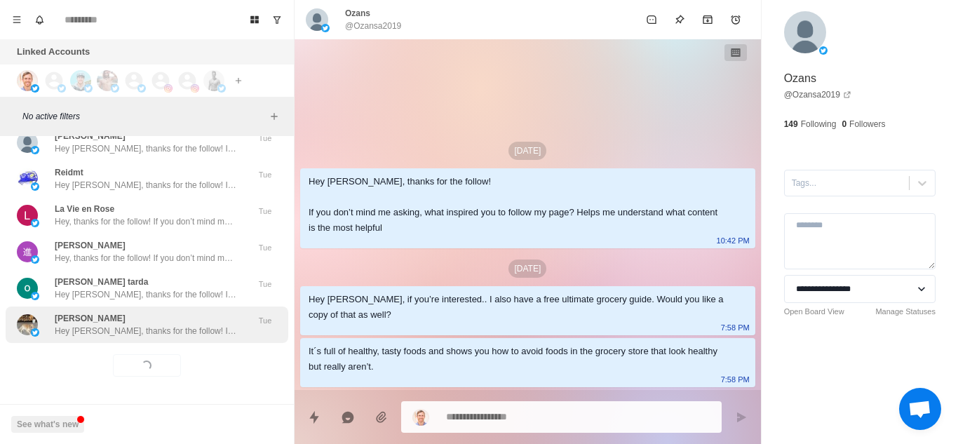
click at [209, 328] on div "Richard Albert Hey Richard, thanks for the follow! If you don’t mind me asking,…" at bounding box center [147, 324] width 283 height 36
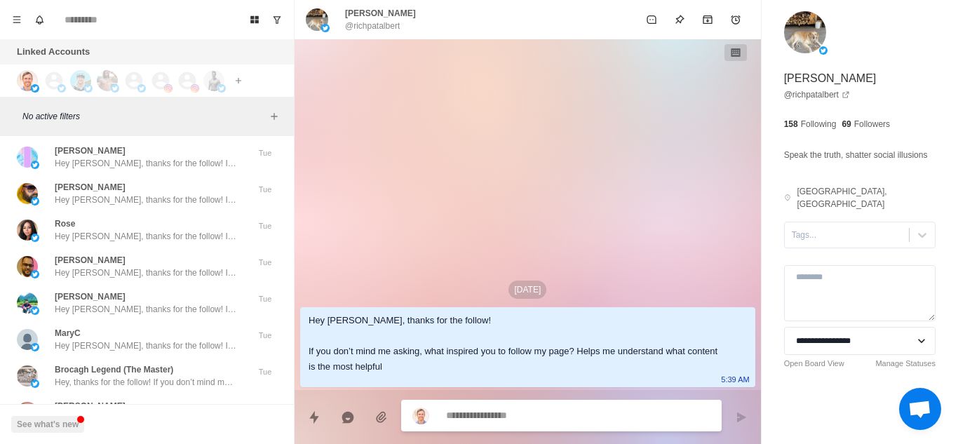
scroll to position [56840, 0]
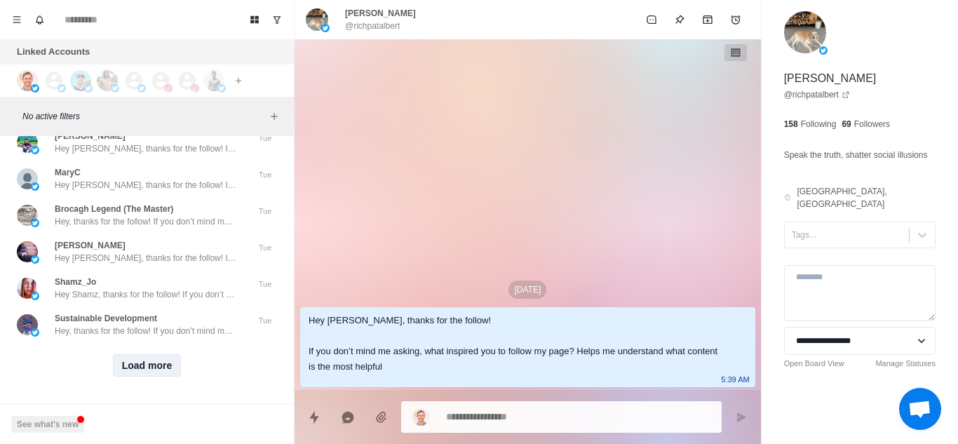
click at [155, 354] on button "Load more" at bounding box center [147, 365] width 69 height 22
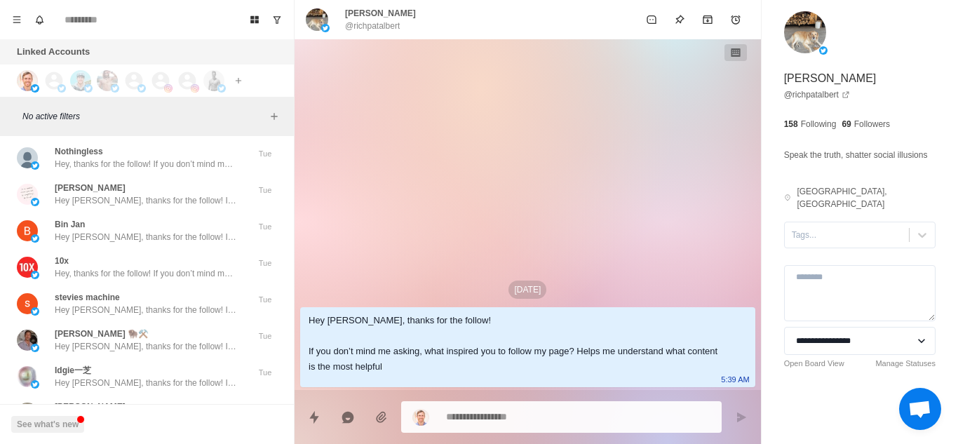
scroll to position [57569, 0]
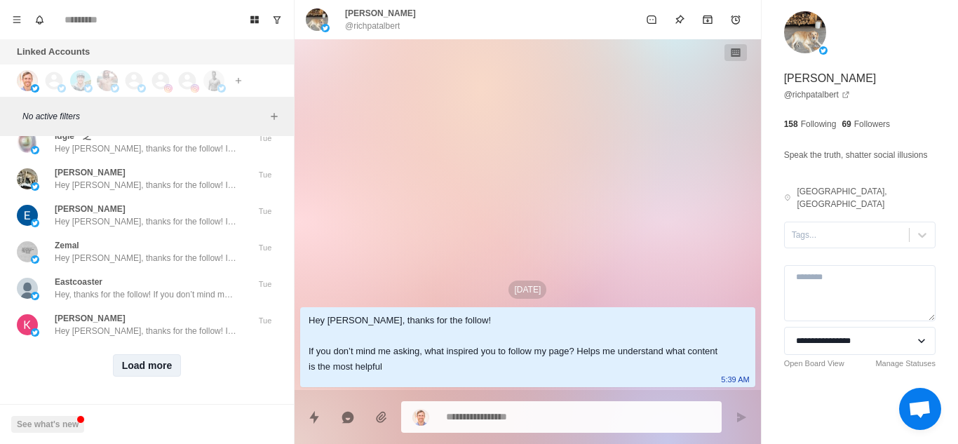
click at [142, 354] on button "Load more" at bounding box center [147, 365] width 69 height 22
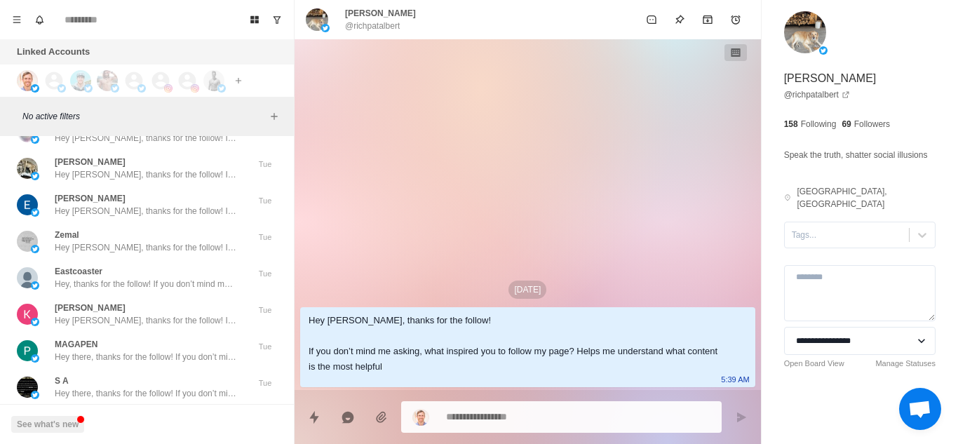
scroll to position [58299, 0]
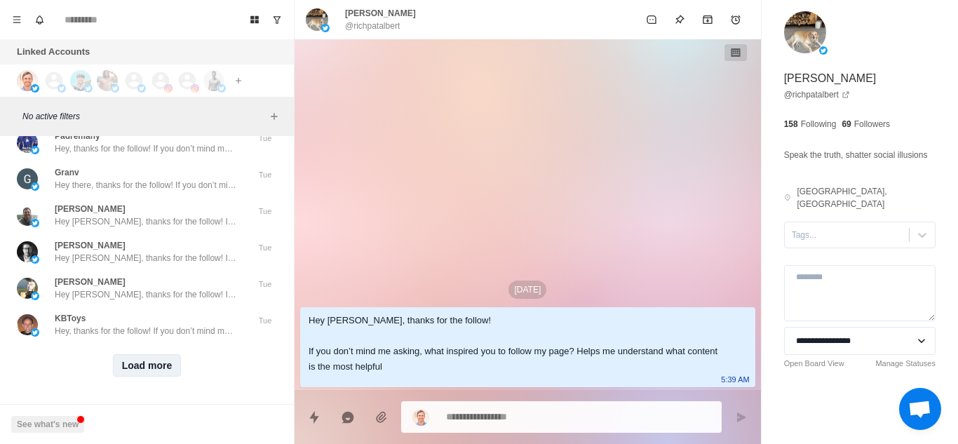
click at [142, 354] on button "Load more" at bounding box center [147, 365] width 69 height 22
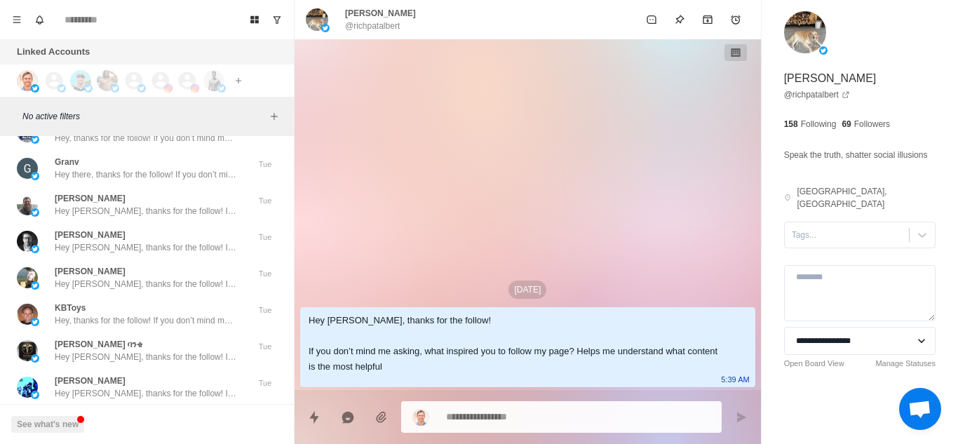
scroll to position [59028, 0]
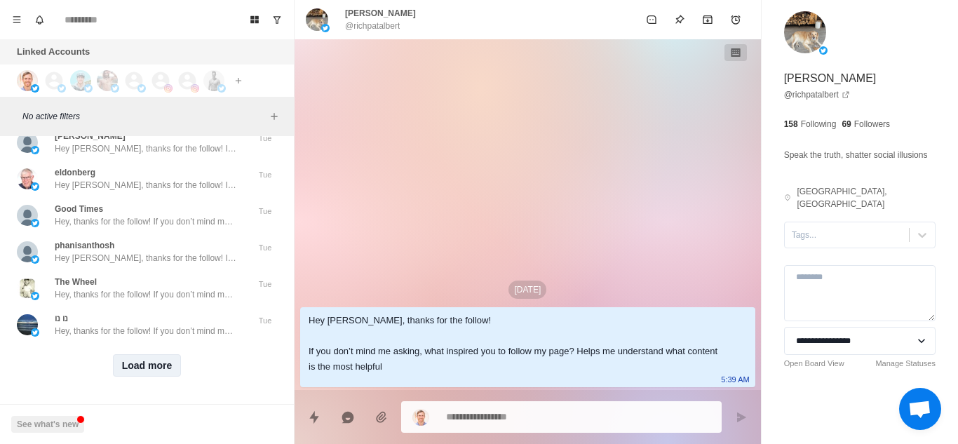
click at [142, 354] on button "Load more" at bounding box center [147, 365] width 69 height 22
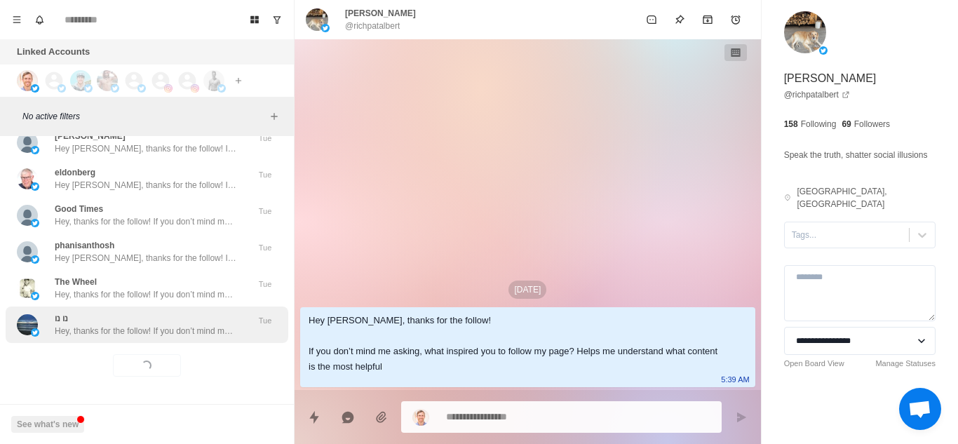
click at [105, 325] on p "Hey, thanks for the follow! If you don’t mind me asking, what inspired you to f…" at bounding box center [146, 331] width 182 height 13
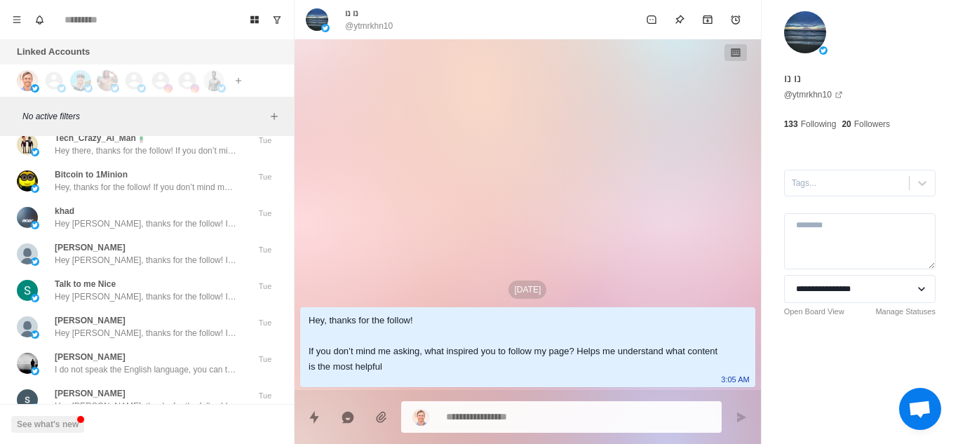
scroll to position [59758, 0]
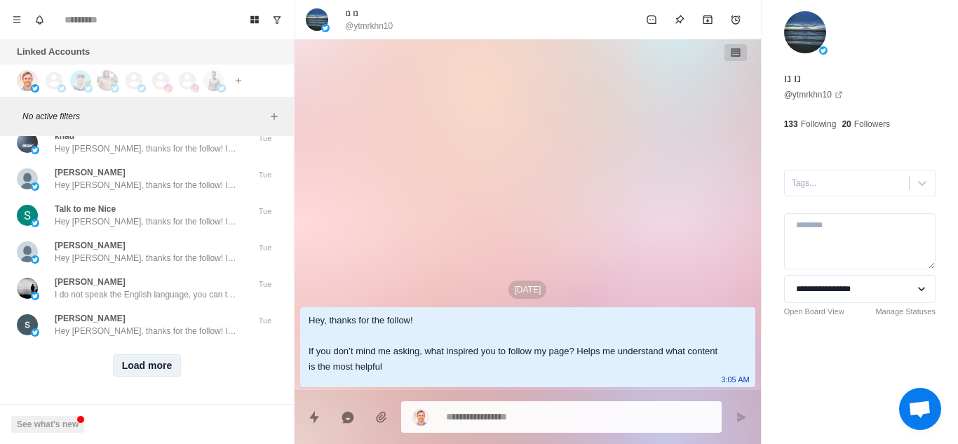
click at [135, 363] on button "Load more" at bounding box center [147, 365] width 69 height 22
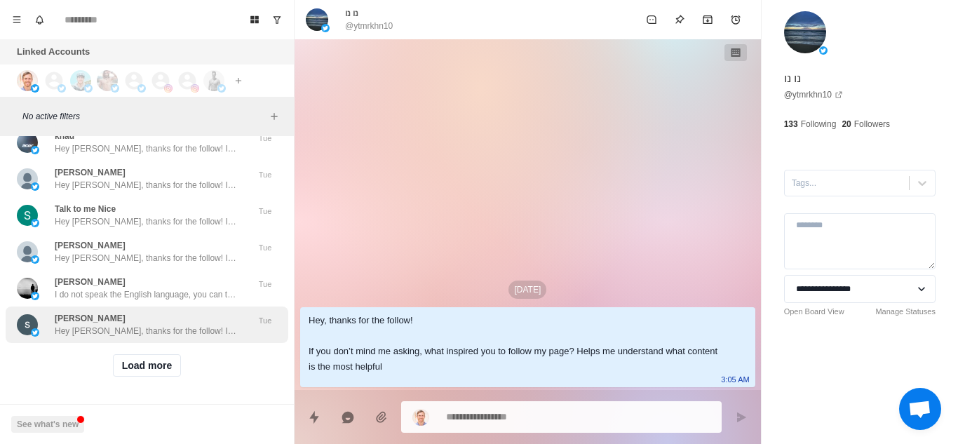
click at [171, 331] on div "suraya jaffar Hey suraya, thanks for the follow! If you don’t mind me asking, w…" at bounding box center [147, 324] width 283 height 36
click at [142, 312] on div "suraya jaffar Hey suraya, thanks for the follow! If you don’t mind me asking, w…" at bounding box center [146, 324] width 182 height 25
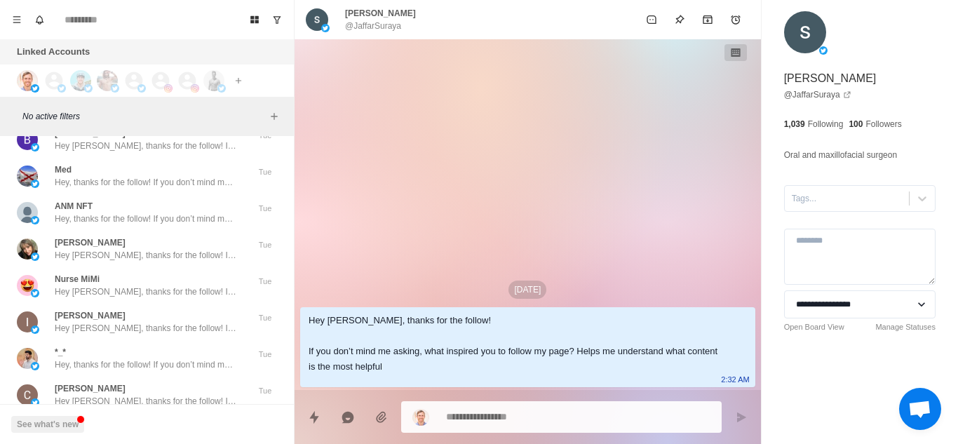
scroll to position [60487, 0]
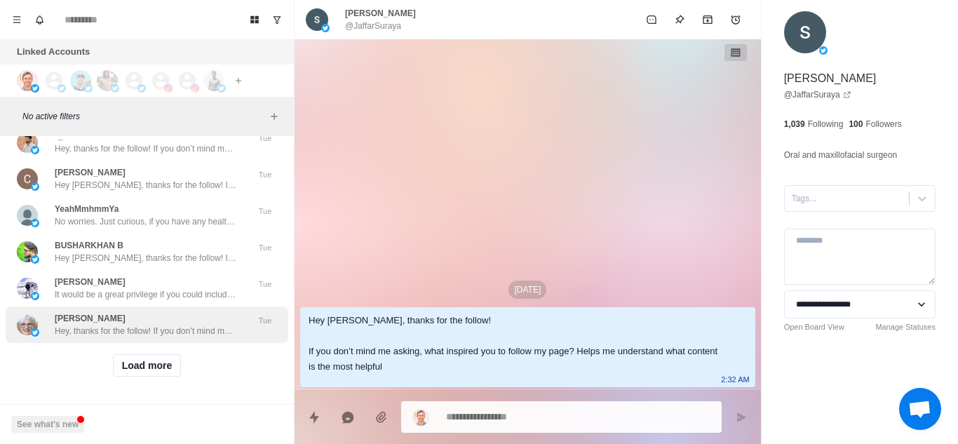
click at [196, 325] on p "Hey, thanks for the follow! If you don’t mind me asking, what inspired you to f…" at bounding box center [146, 331] width 182 height 13
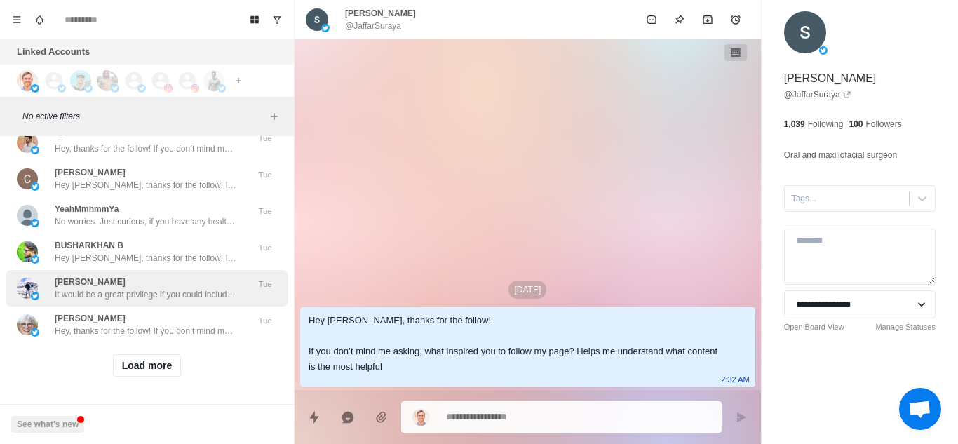
click at [134, 354] on button "Load more" at bounding box center [147, 365] width 69 height 22
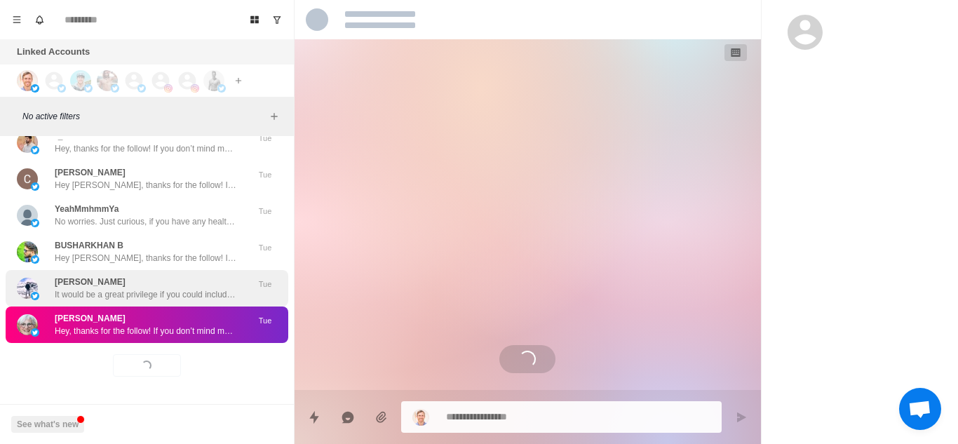
click at [180, 288] on p "It would be a great privilege if you could include me in your content creation …" at bounding box center [146, 294] width 182 height 13
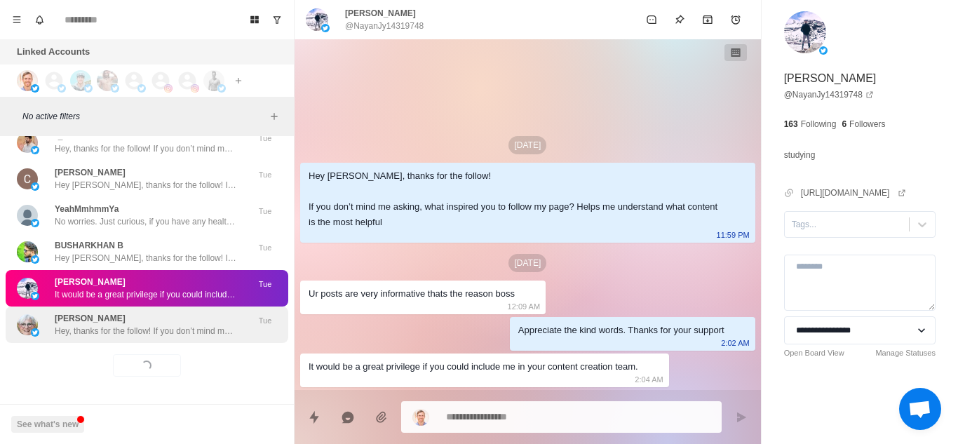
click at [199, 326] on p "Hey, thanks for the follow! If you don’t mind me asking, what inspired you to f…" at bounding box center [146, 331] width 182 height 13
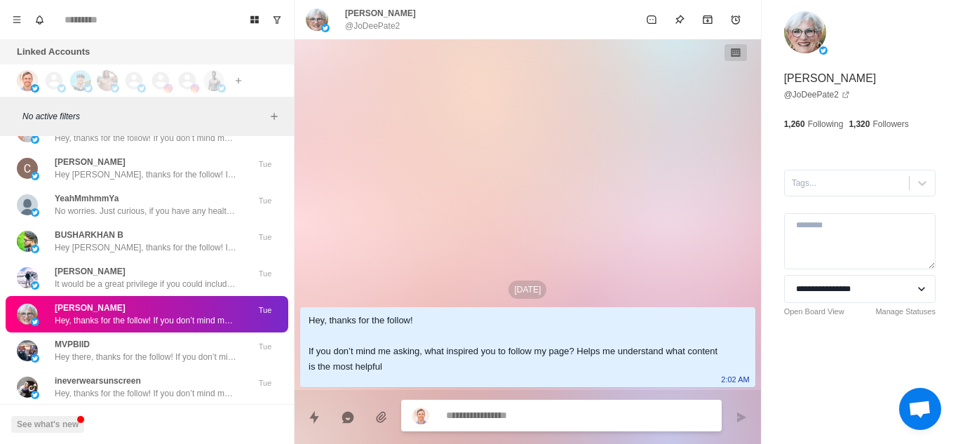
scroll to position [61216, 0]
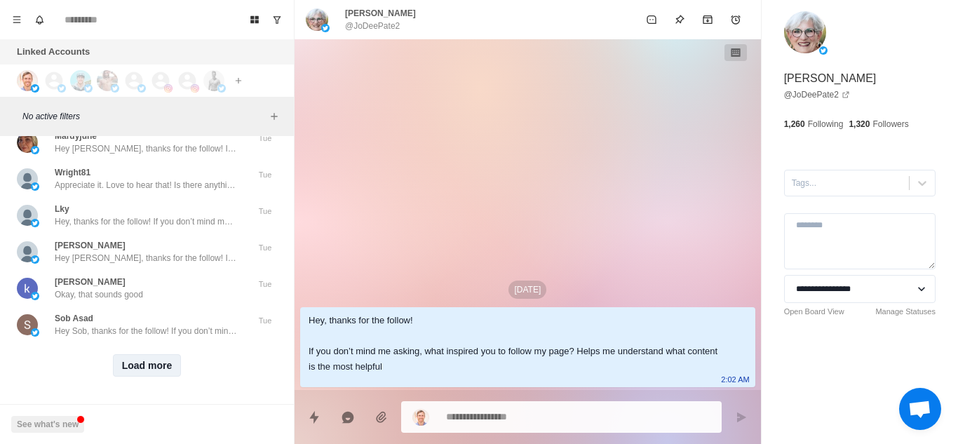
click at [137, 354] on button "Load more" at bounding box center [147, 365] width 69 height 22
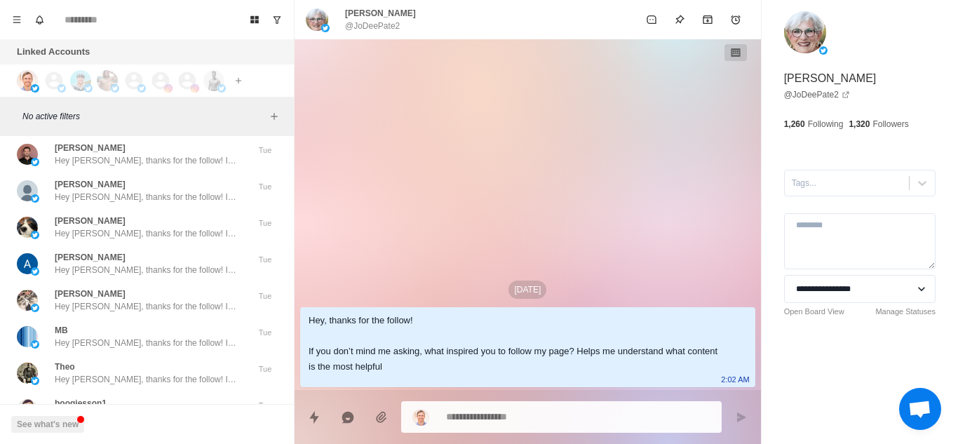
scroll to position [61946, 0]
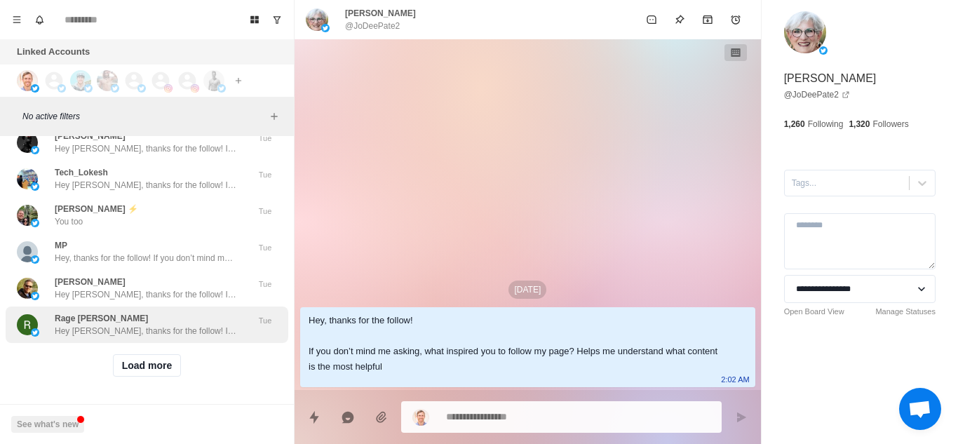
click at [160, 330] on div "Rage Emmanuel Hey Emmanuel, thanks for the follow! If you don’t mind me asking,…" at bounding box center [147, 324] width 283 height 36
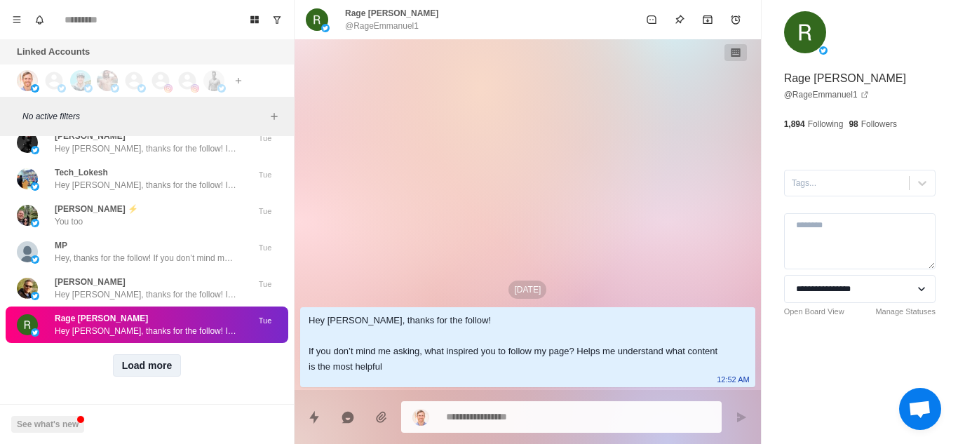
click at [168, 358] on button "Load more" at bounding box center [147, 365] width 69 height 22
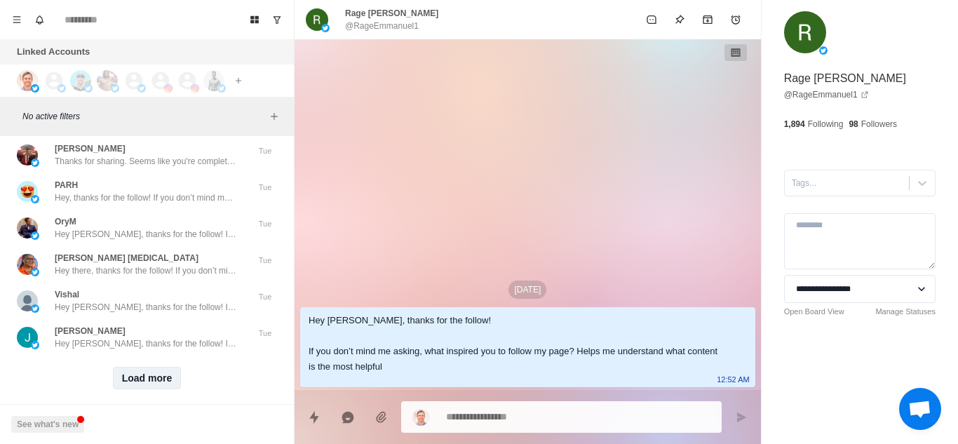
scroll to position [62675, 0]
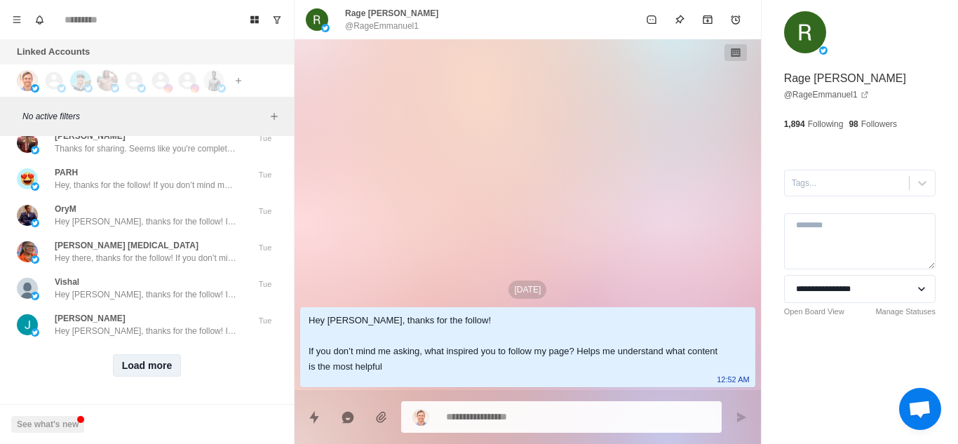
click at [168, 358] on button "Load more" at bounding box center [147, 365] width 69 height 22
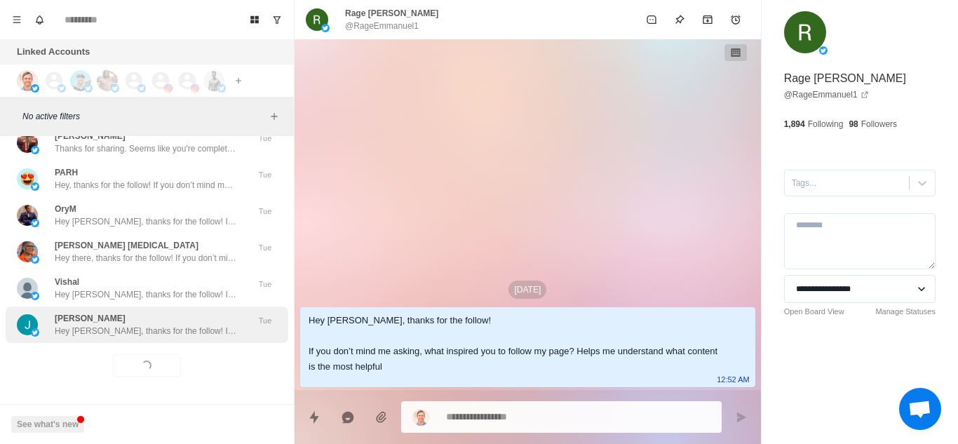
click at [137, 325] on p "Hey Jędrzej, thanks for the follow! If you don’t mind me asking, what inspired …" at bounding box center [146, 331] width 182 height 13
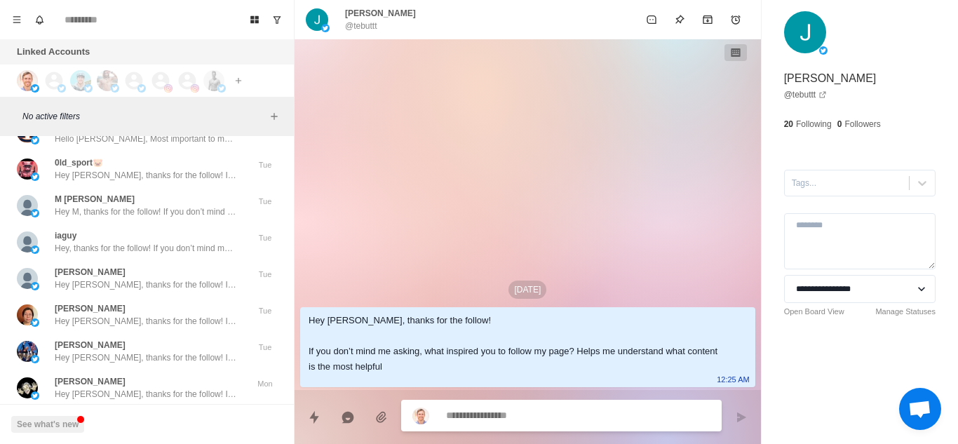
scroll to position [63405, 0]
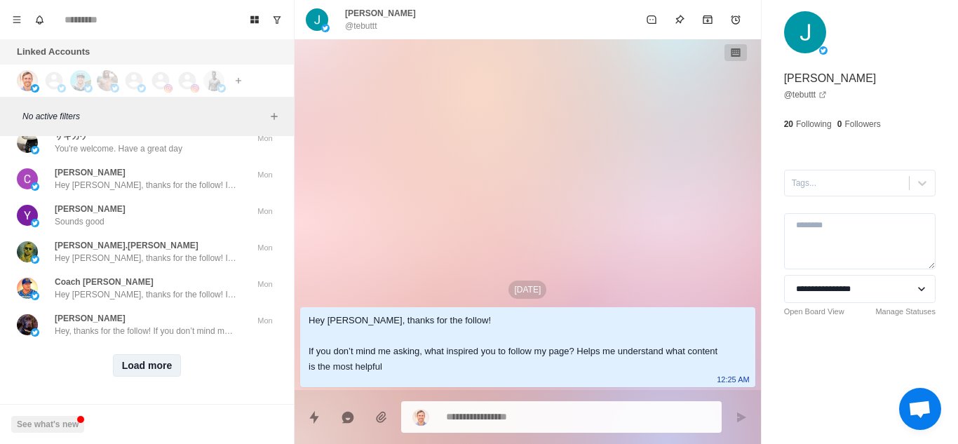
click at [143, 354] on button "Load more" at bounding box center [147, 365] width 69 height 22
click at [208, 312] on div "Bramble Hey, thanks for the follow! If you don’t mind me asking, what inspired …" at bounding box center [146, 324] width 182 height 25
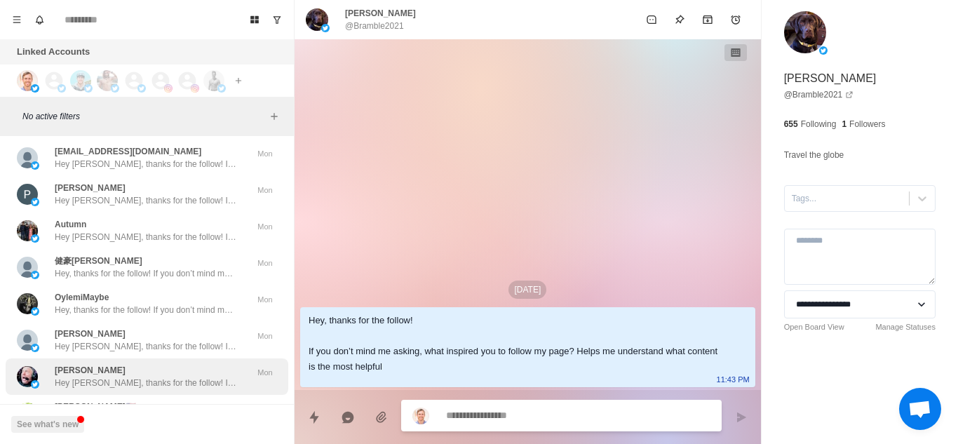
scroll to position [64134, 0]
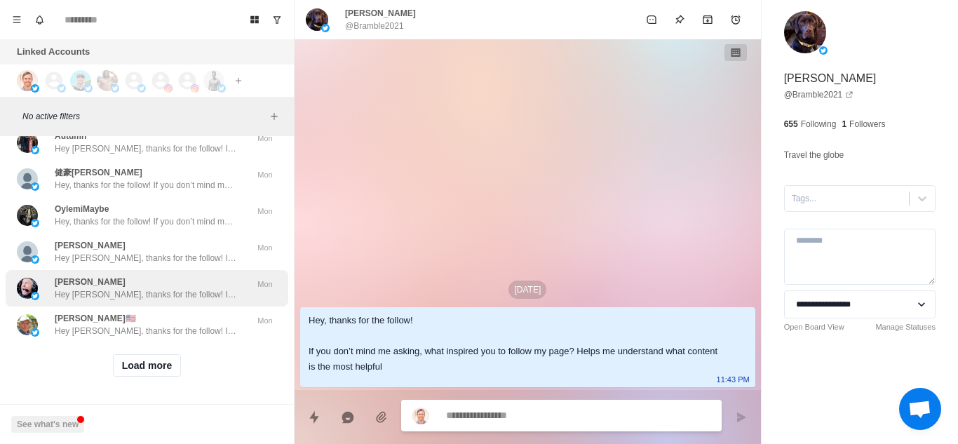
click at [142, 358] on button "Load more" at bounding box center [147, 365] width 69 height 22
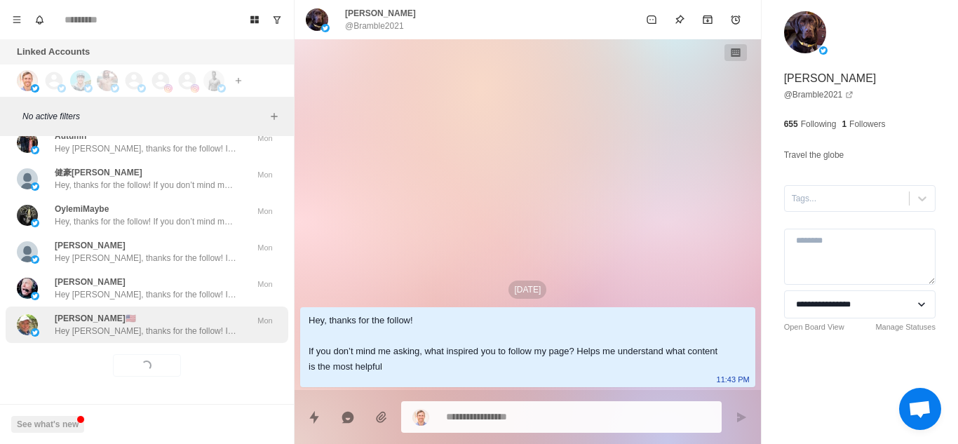
click at [157, 325] on p "Hey Charles, thanks for the follow! If you don’t mind me asking, what inspired …" at bounding box center [146, 331] width 182 height 13
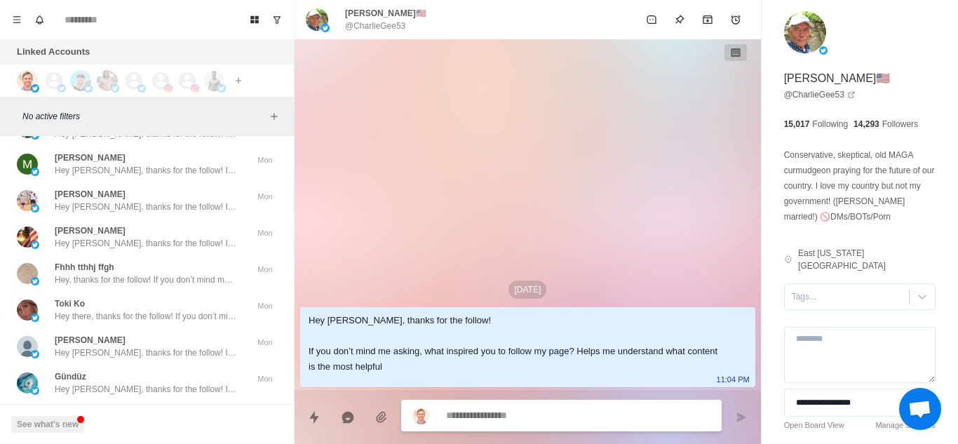
scroll to position [64864, 0]
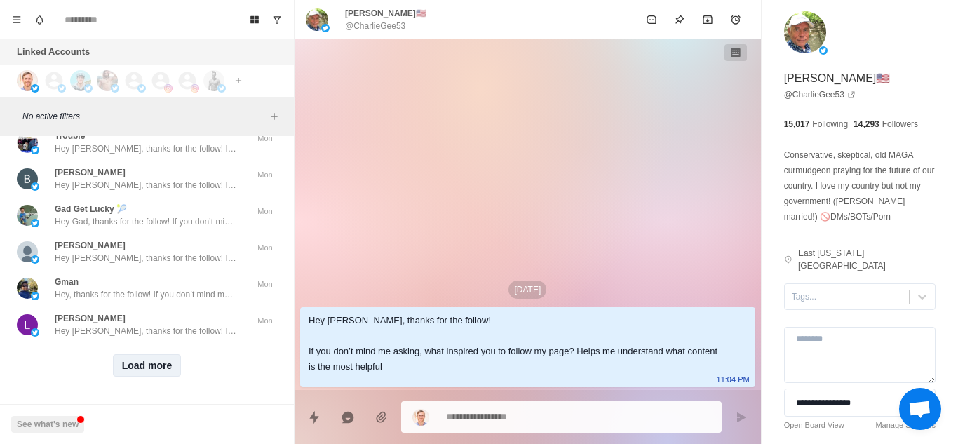
click at [145, 354] on button "Load more" at bounding box center [147, 365] width 69 height 22
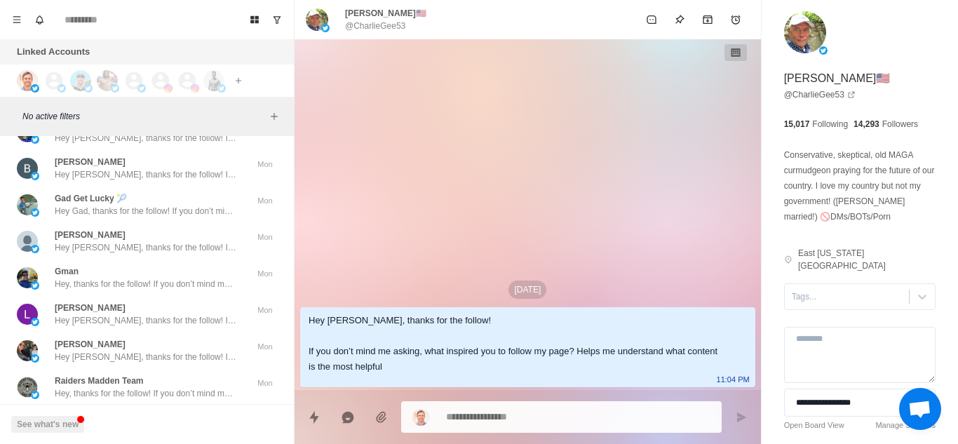
scroll to position [65593, 0]
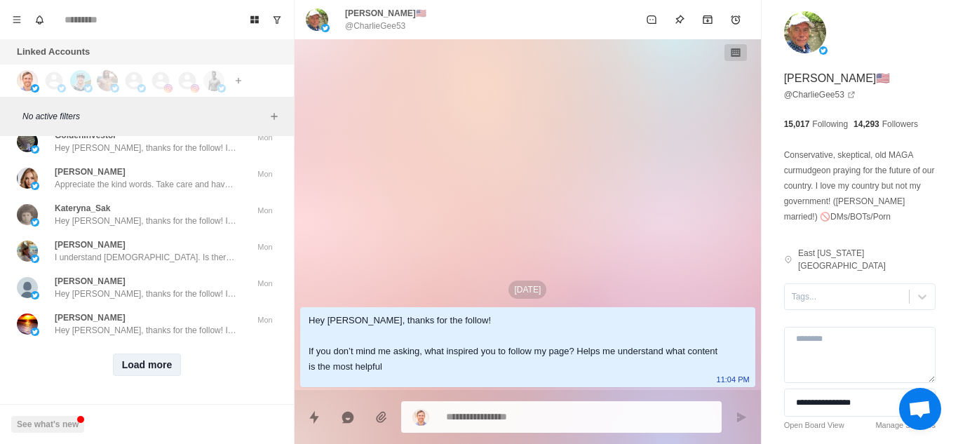
click at [145, 353] on button "Load more" at bounding box center [147, 364] width 69 height 22
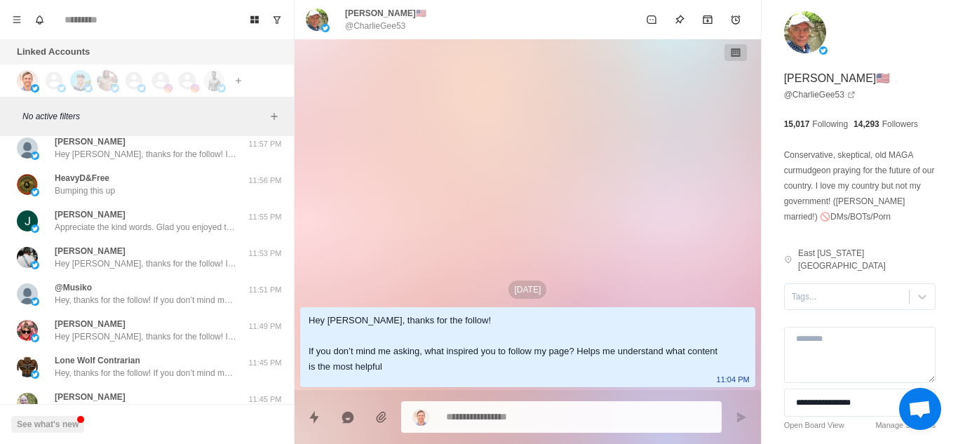
scroll to position [26777, 0]
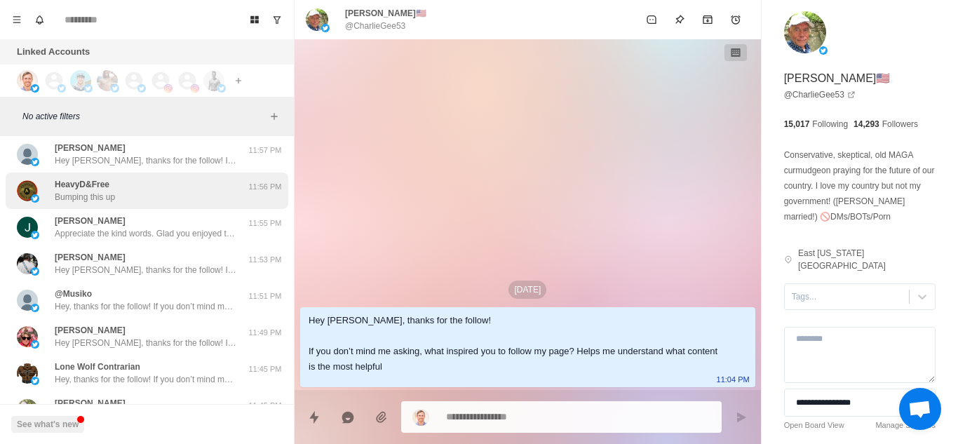
click at [157, 193] on div "HeavyD&Free Bumping this up" at bounding box center [132, 190] width 231 height 25
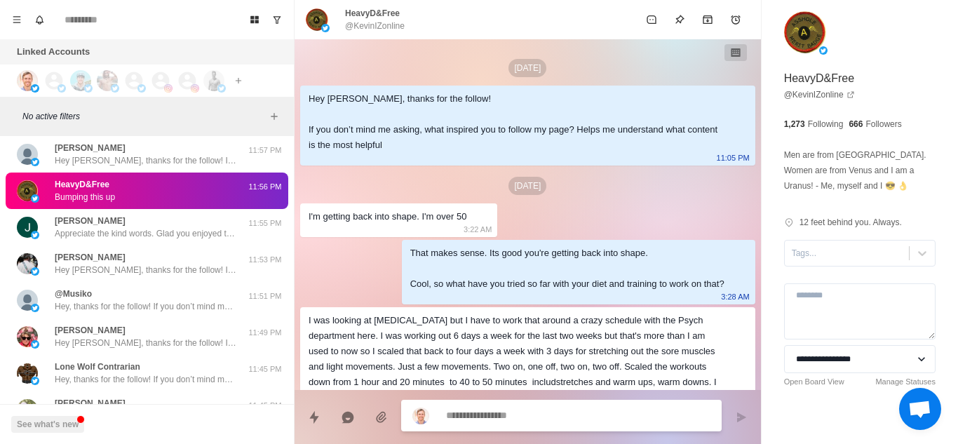
scroll to position [324, 0]
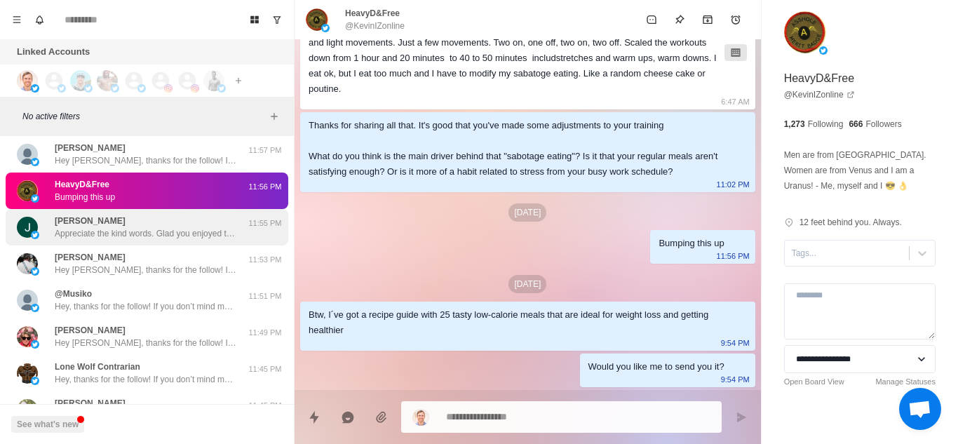
click at [141, 238] on p "Appreciate the kind words. Glad you enjoyed the content and found the informati…" at bounding box center [146, 233] width 182 height 13
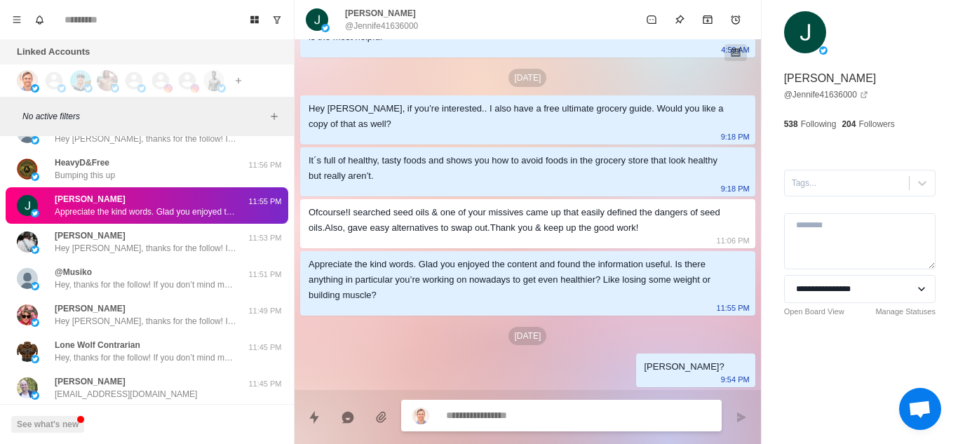
scroll to position [26800, 0]
click at [141, 238] on div "Rui Mamede Hey Rui, thanks for the follow! If you don’t mind me asking, what in…" at bounding box center [146, 241] width 182 height 25
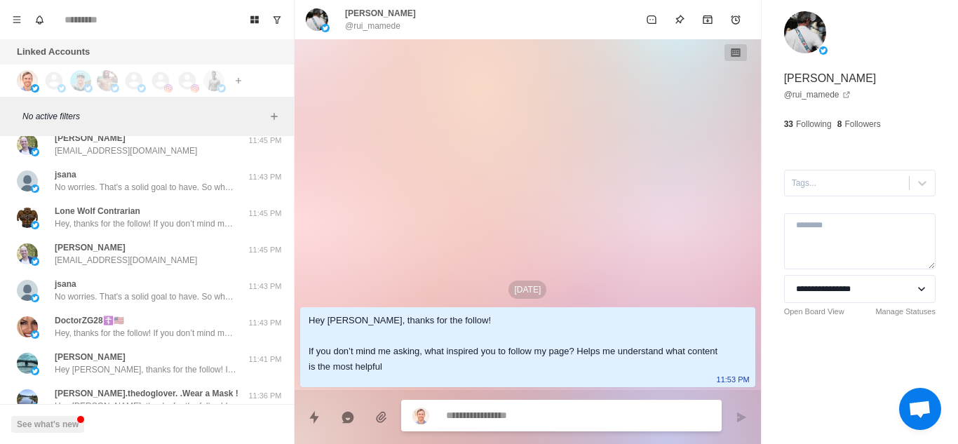
scroll to position [27087, 0]
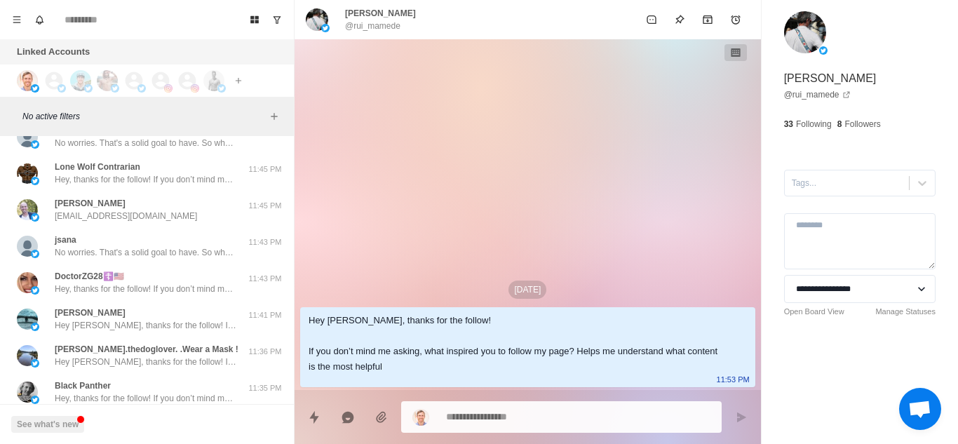
click at [141, 238] on div "jsana No worries. That's a solid goal to have. So what have you tried so far to…" at bounding box center [146, 246] width 182 height 25
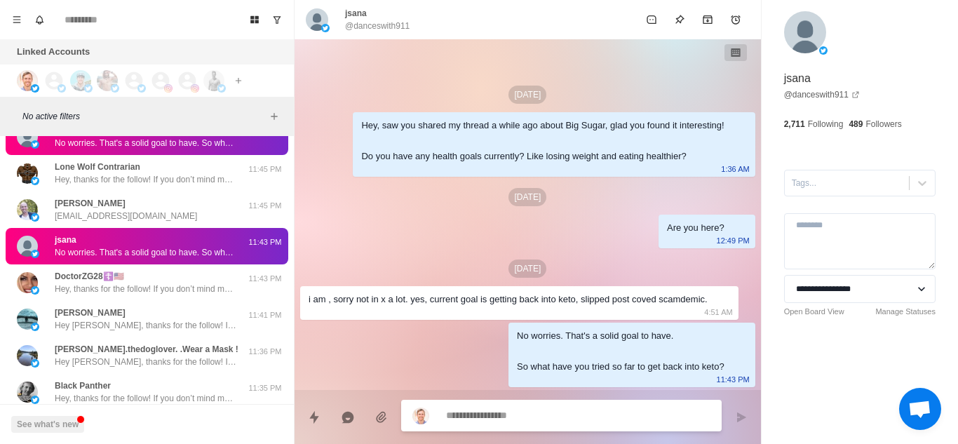
type textarea "*"
type textarea "**********"
type textarea "*"
type textarea "**********"
type textarea "*"
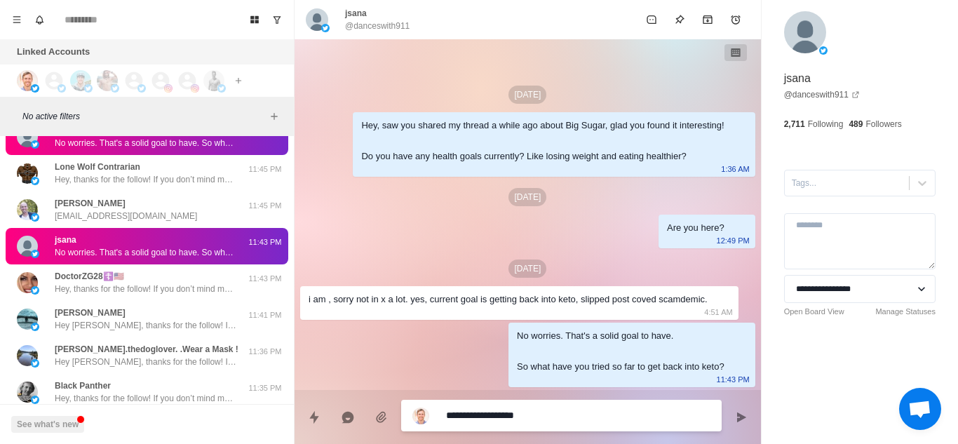
type textarea "**********"
type textarea "*"
type textarea "**********"
type textarea "*"
type textarea "**********"
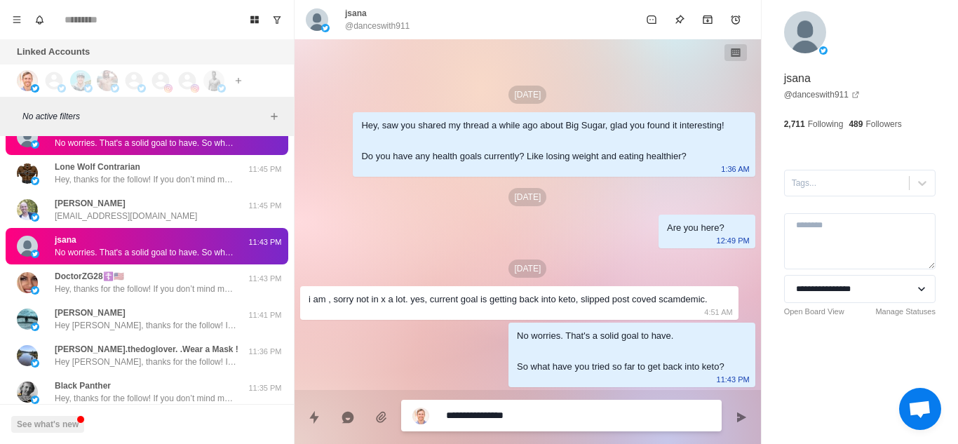
type textarea "*"
type textarea "**********"
type textarea "*"
type textarea "******"
type textarea "*"
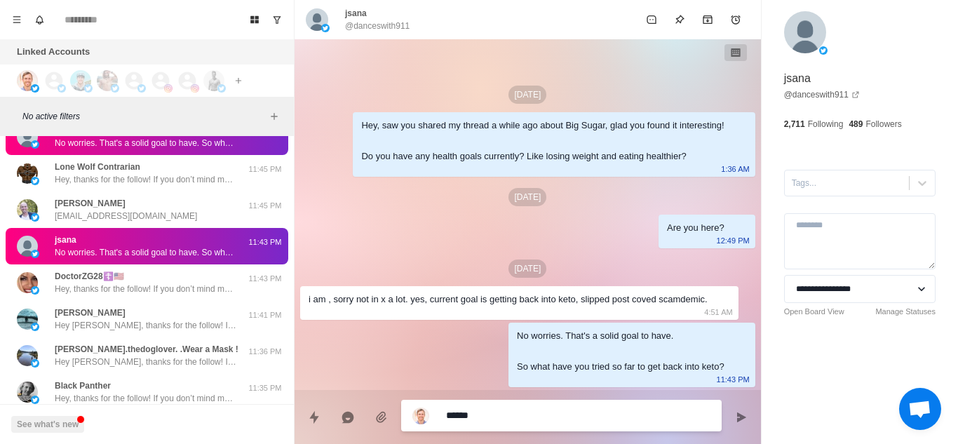
type textarea "**********"
type textarea "*"
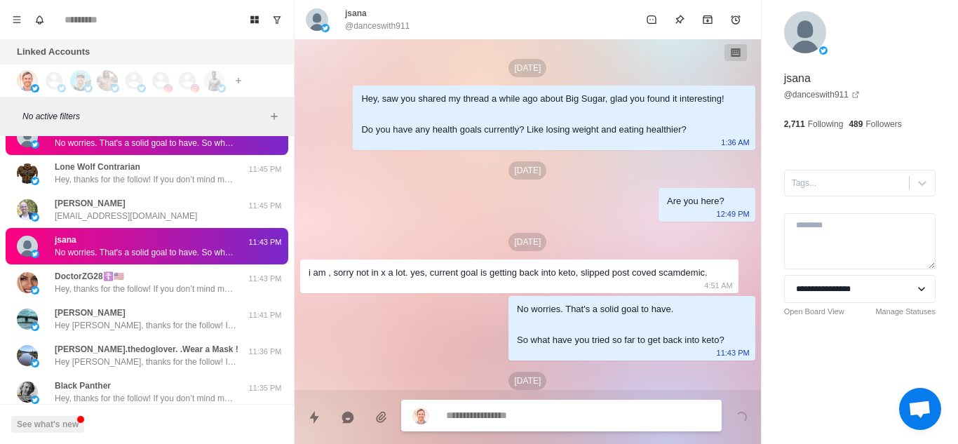
type textarea "*"
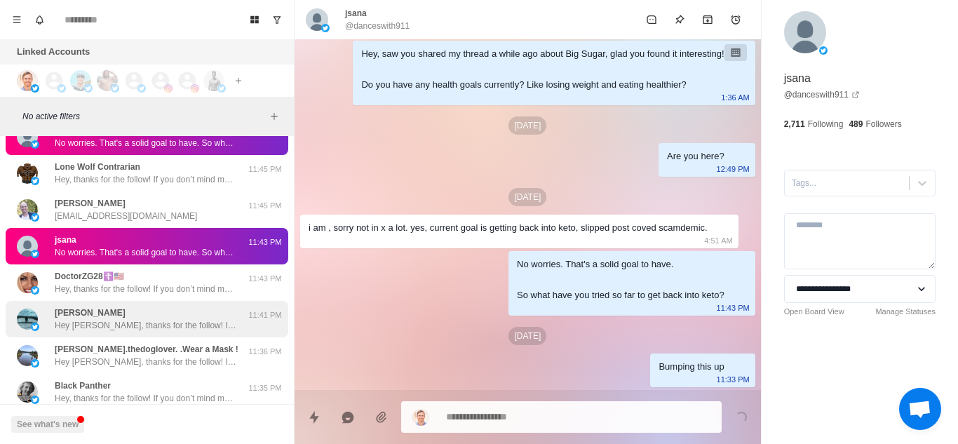
click at [123, 318] on div "Sneh Bhandari Hey Sneh, thanks for the follow! If you don’t mind me asking, wha…" at bounding box center [146, 318] width 182 height 25
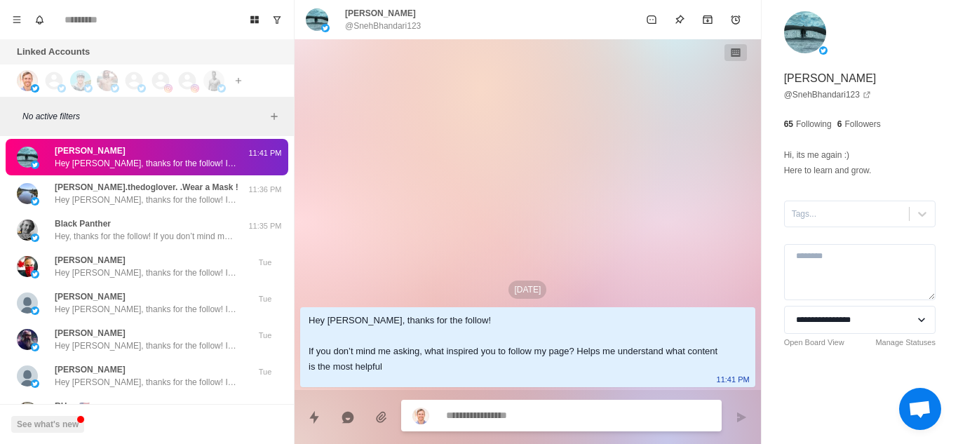
scroll to position [27341, 0]
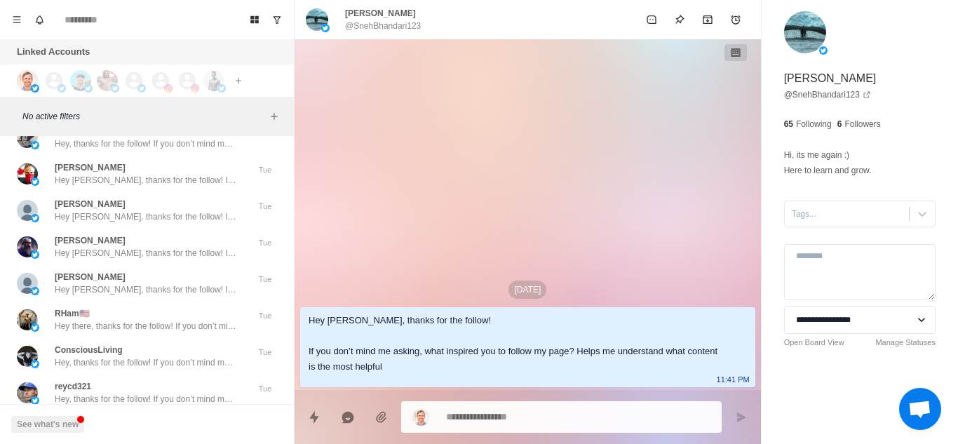
click at [123, 318] on div "RHam🇺🇸 Hey there, thanks for the follow! If you don’t mind me asking, what insp…" at bounding box center [146, 319] width 182 height 25
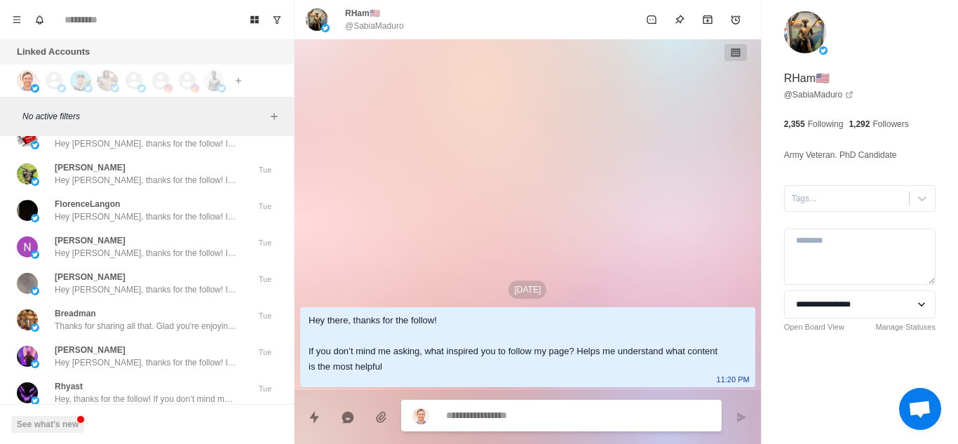
scroll to position [27707, 0]
click at [123, 318] on div "Breadman Thanks for sharing all that. Glad you're enjoying the content. Seems y…" at bounding box center [146, 318] width 182 height 25
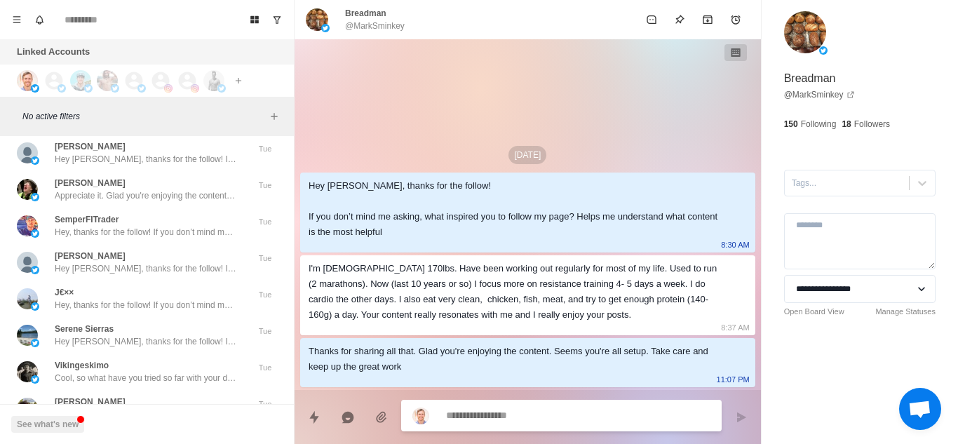
scroll to position [30171, 0]
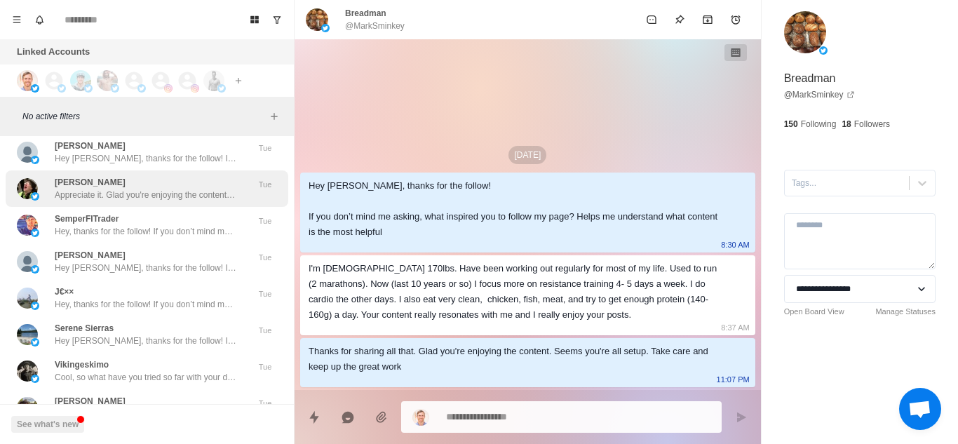
click at [150, 189] on p "Appreciate it. Glad you're enjoying the content. Do you have any health goals y…" at bounding box center [146, 195] width 182 height 13
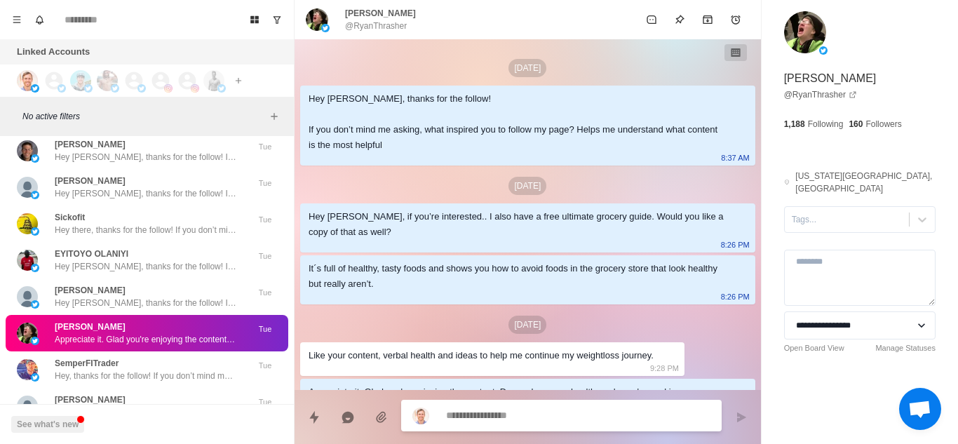
scroll to position [41, 0]
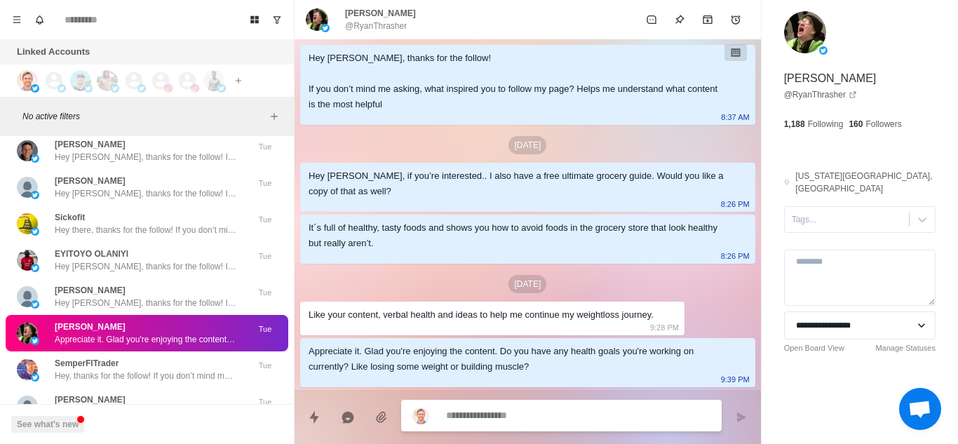
type textarea "*"
type textarea "*****"
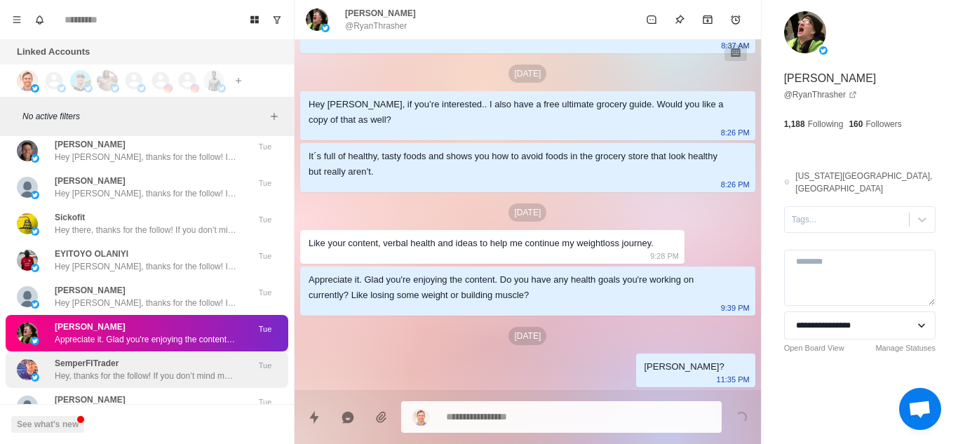
click at [128, 377] on p "Hey, thanks for the follow! If you don’t mind me asking, what inspired you to f…" at bounding box center [146, 376] width 182 height 13
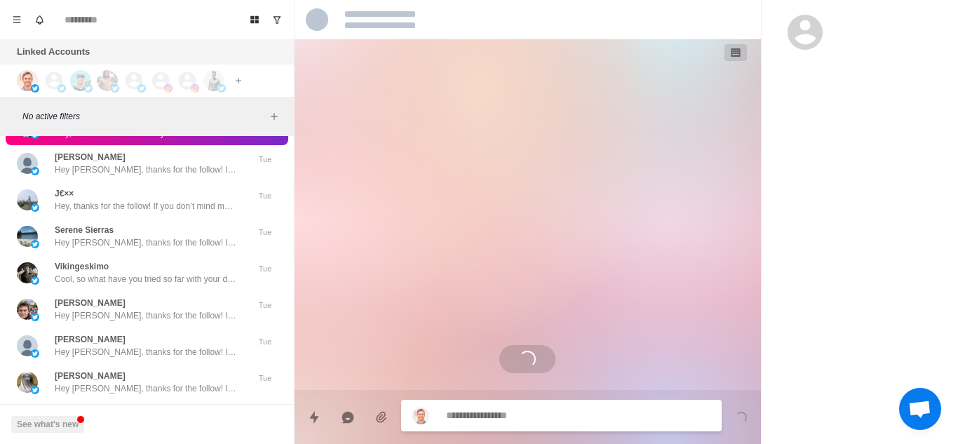
scroll to position [30270, 0]
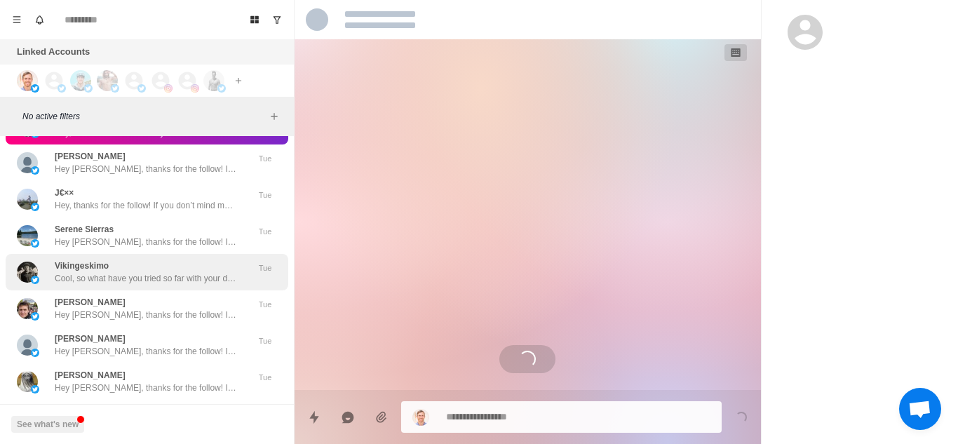
click at [151, 278] on p "Cool, so what have you tried so far with your diet and training to lose belly f…" at bounding box center [146, 278] width 182 height 13
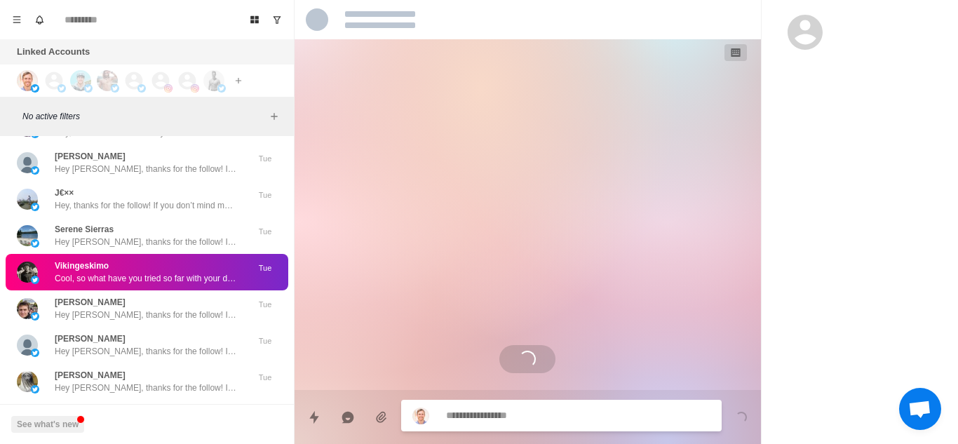
type textarea "*"
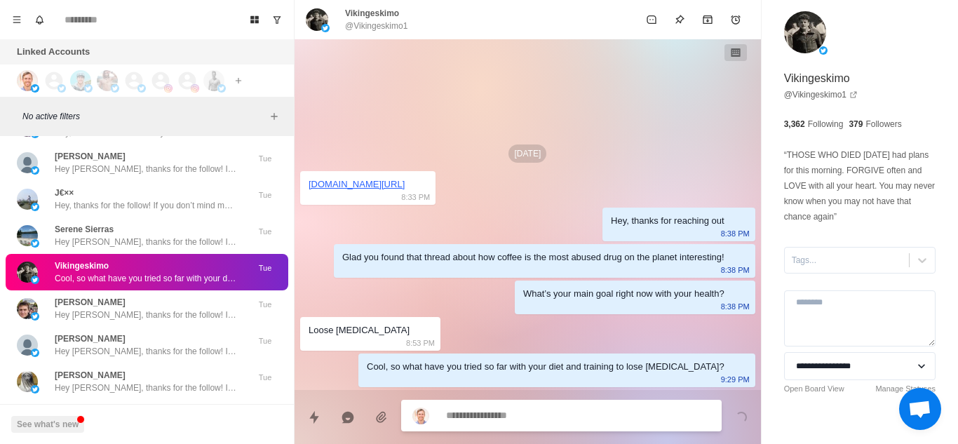
type textarea "**********"
type textarea "*"
type textarea "**********"
type textarea "*"
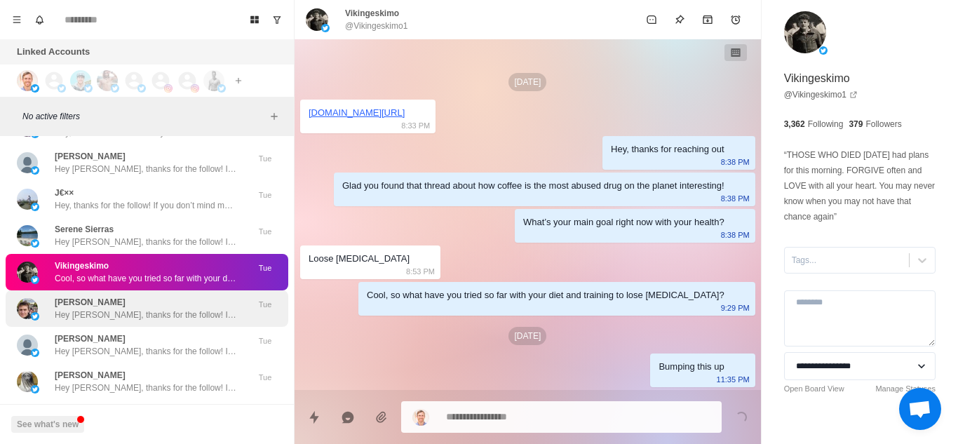
click at [142, 315] on p "Hey Jean, thanks for the follow! If you don’t mind me asking, what inspired you…" at bounding box center [146, 315] width 182 height 13
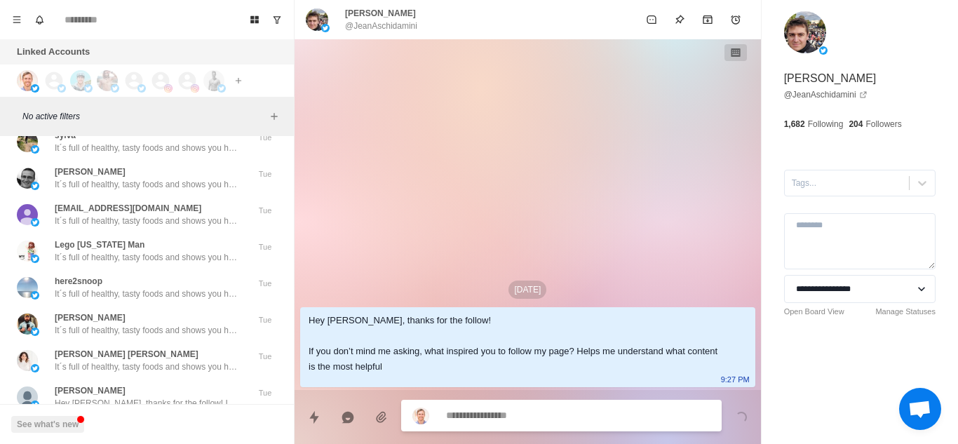
scroll to position [31885, 0]
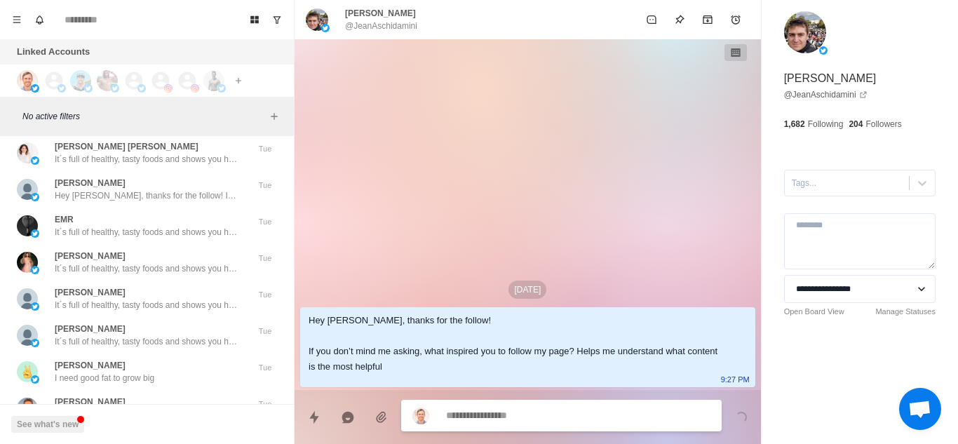
click at [144, 354] on div "Jakub Kozubek I need good fat to grow big Tue" at bounding box center [147, 371] width 283 height 36
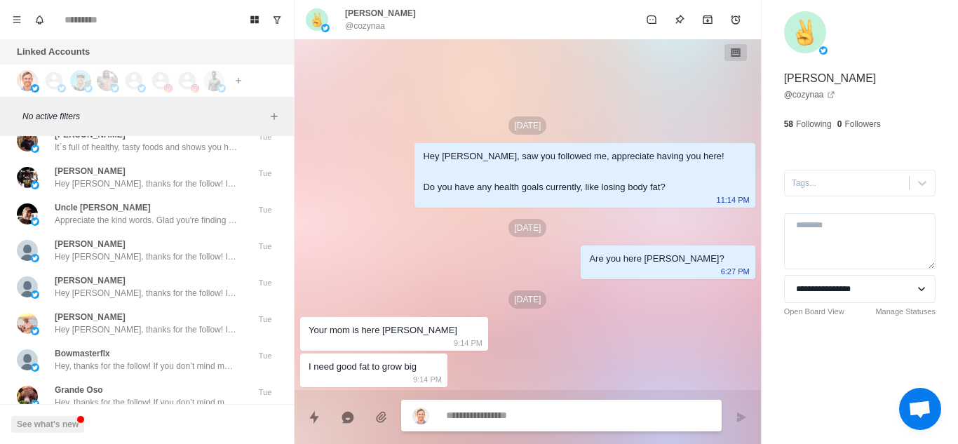
scroll to position [33538, 0]
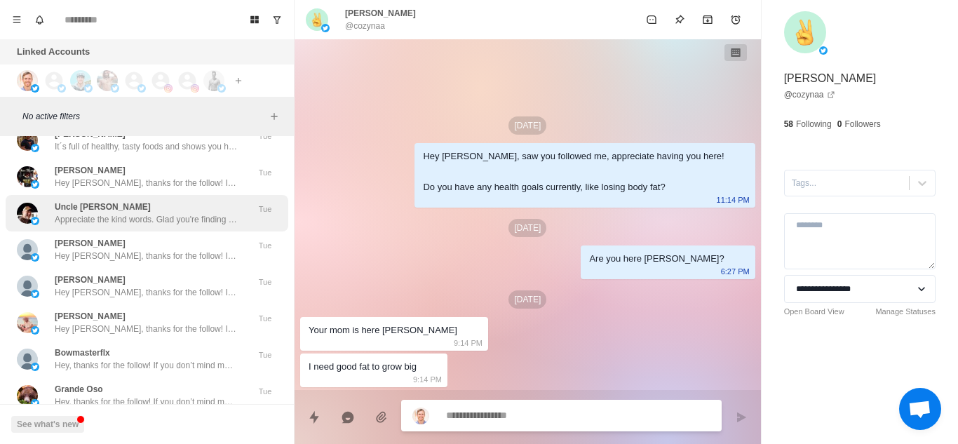
click at [157, 230] on div "Uncle Steve Appreciate the kind words. Glad you're finding the content useful. …" at bounding box center [147, 213] width 283 height 36
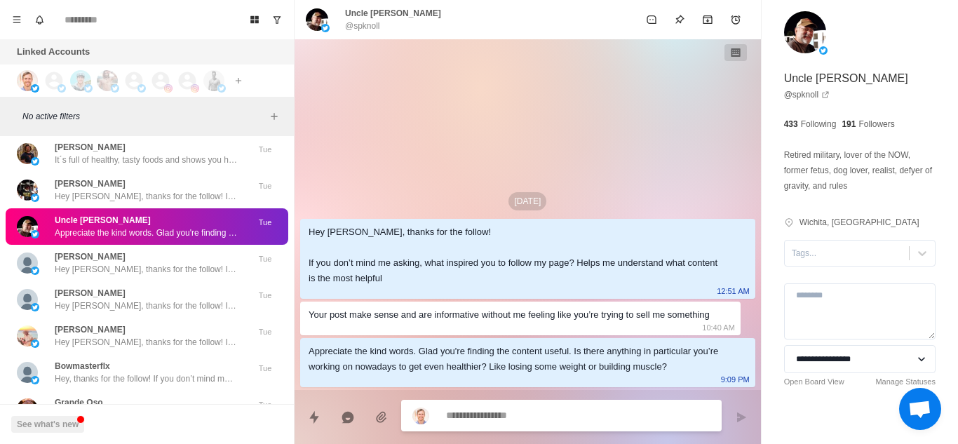
scroll to position [33524, 0]
type textarea "*"
type textarea "**"
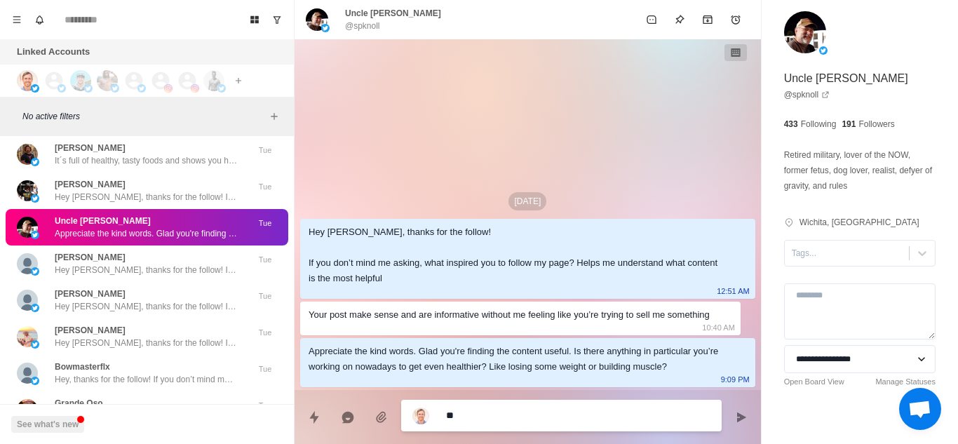
type textarea "*"
type textarea "***"
type textarea "*"
type textarea "****"
type textarea "*"
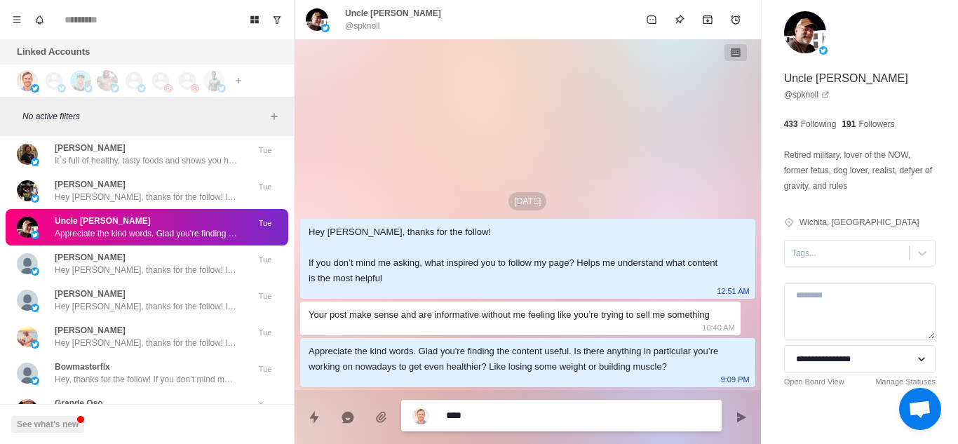
type textarea "*****"
type textarea "*"
type textarea "******"
type textarea "*"
type textarea "*******"
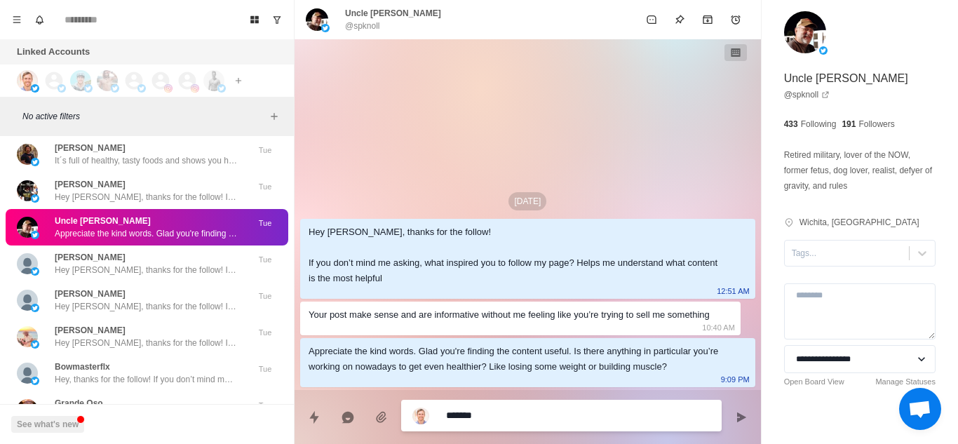
type textarea "*"
type textarea "******"
type textarea "*"
type textarea "*****"
type textarea "*"
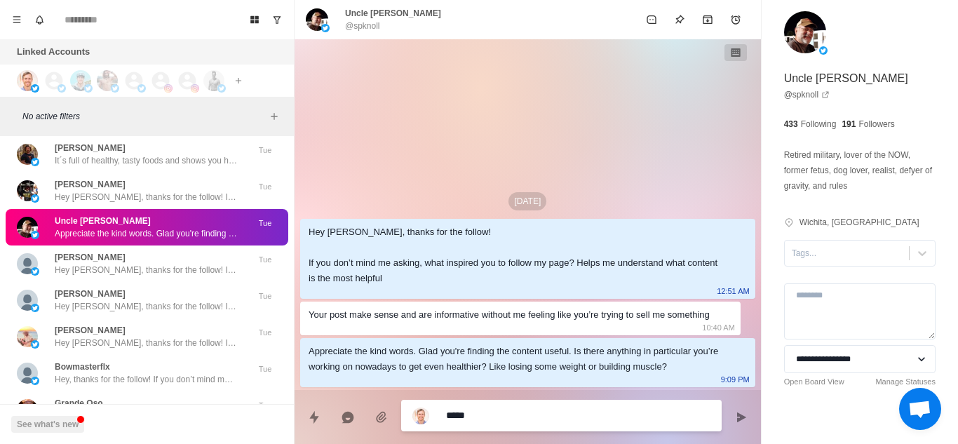
type textarea "****"
type textarea "*"
type textarea "***"
type textarea "*"
type textarea "**"
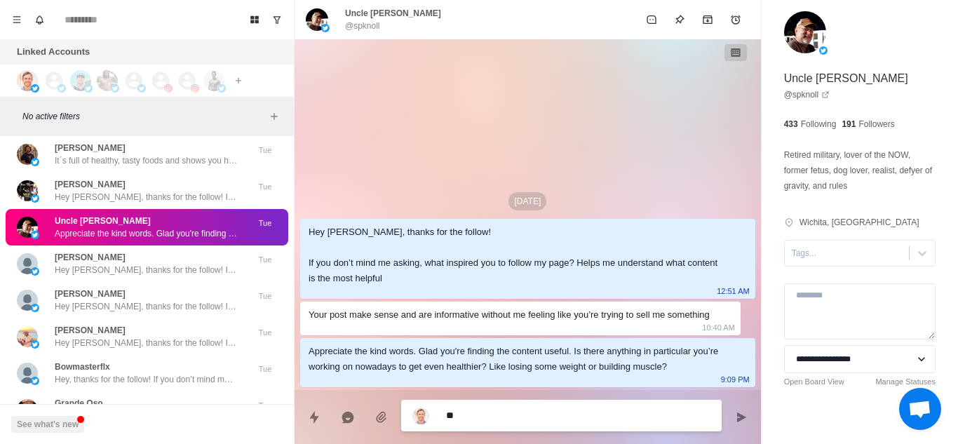
type textarea "*"
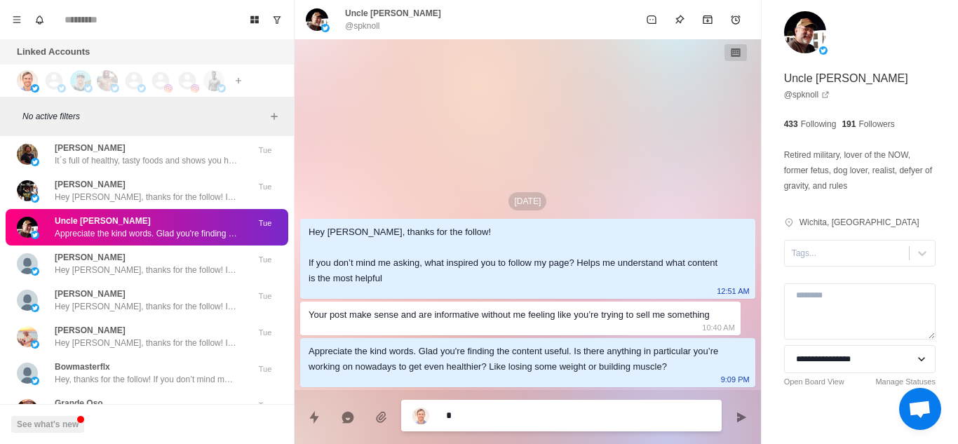
type textarea "*"
type textarea "**"
type textarea "*"
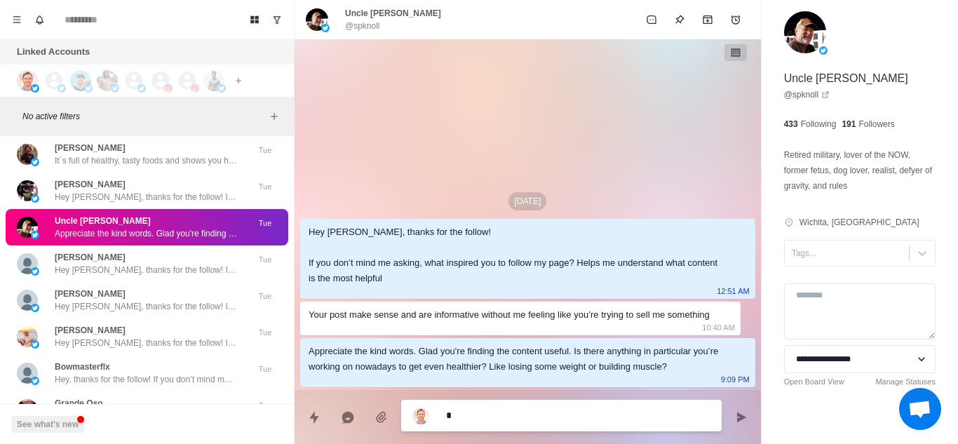
type textarea "**"
type textarea "*"
type textarea "***"
type textarea "*"
type textarea "****"
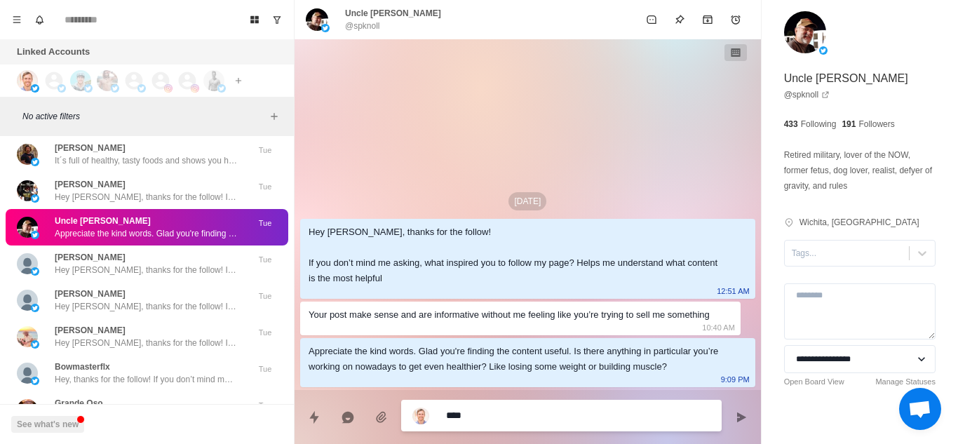
type textarea "*"
type textarea "*****"
type textarea "*"
type textarea "******"
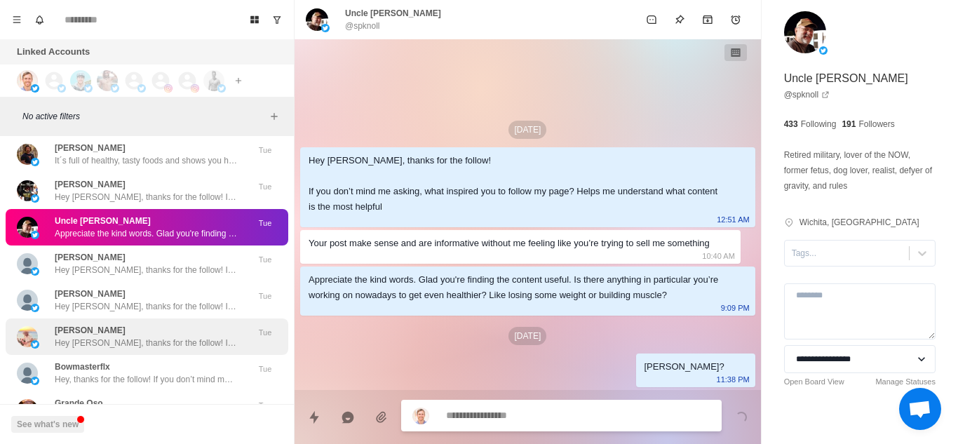
click at [155, 332] on div "Lloyd hutchison Hey Lloyd, thanks for the follow! If you don’t mind me asking, …" at bounding box center [146, 336] width 182 height 25
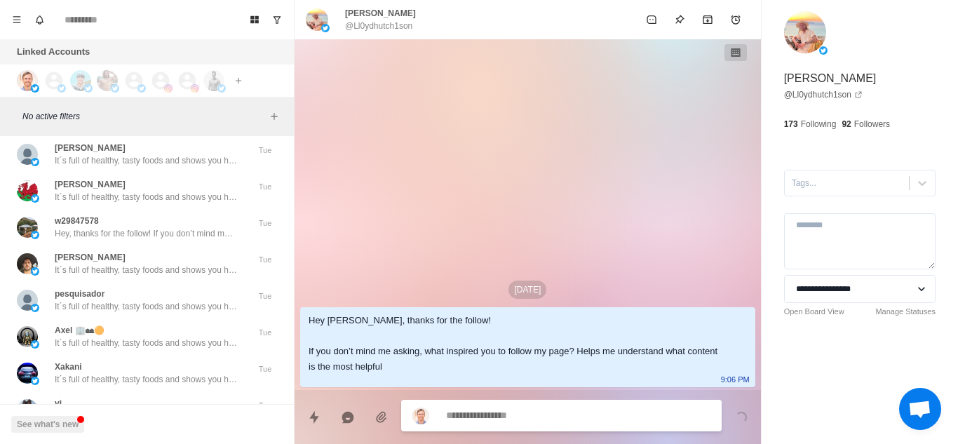
scroll to position [34327, 0]
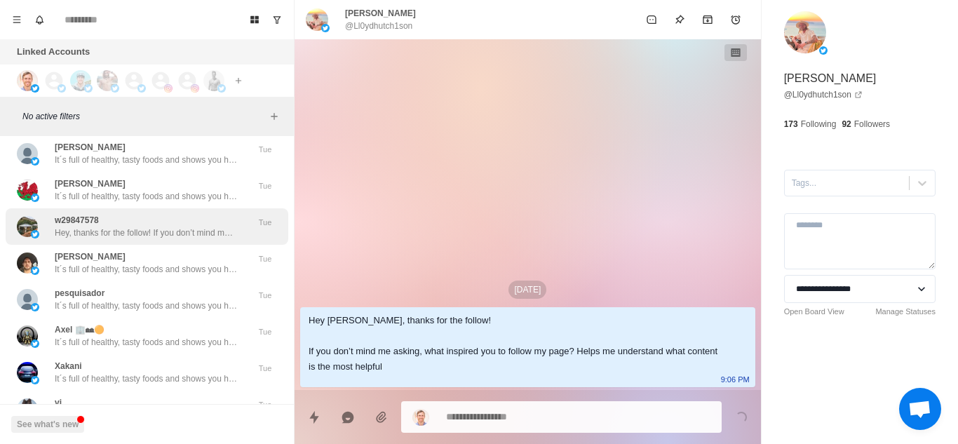
click at [167, 232] on p "Hey, thanks for the follow! If you don’t mind me asking, what inspired you to f…" at bounding box center [146, 233] width 182 height 13
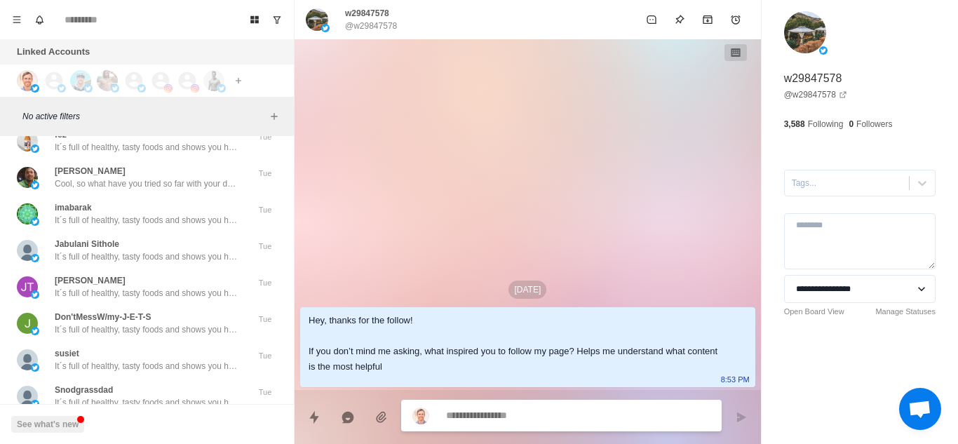
scroll to position [35792, 0]
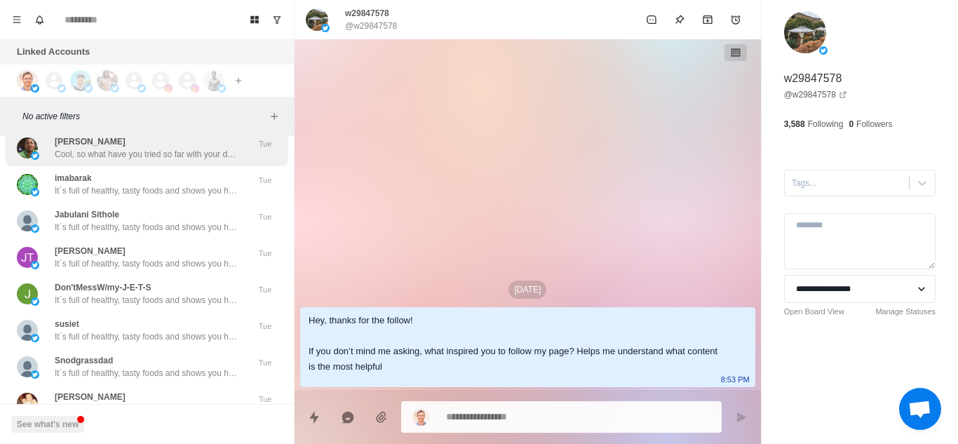
click at [163, 157] on p "Cool, so what have you tried so far with your diet and training to lose fat, bu…" at bounding box center [146, 154] width 182 height 13
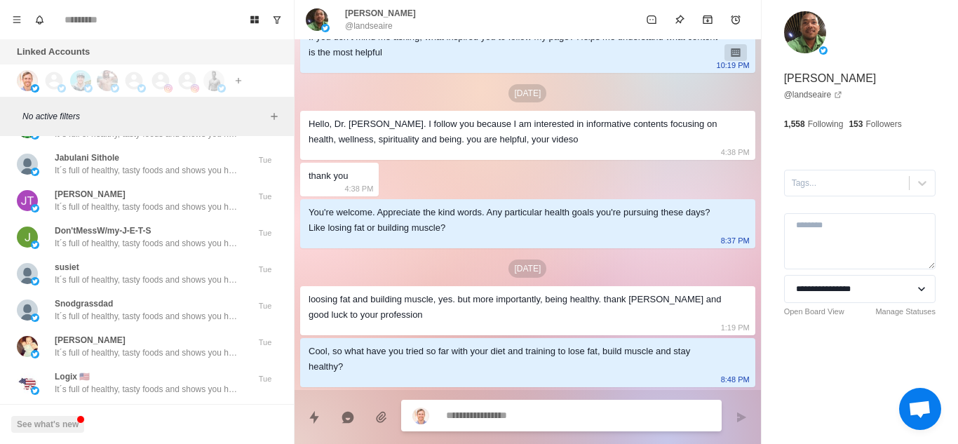
scroll to position [35864, 0]
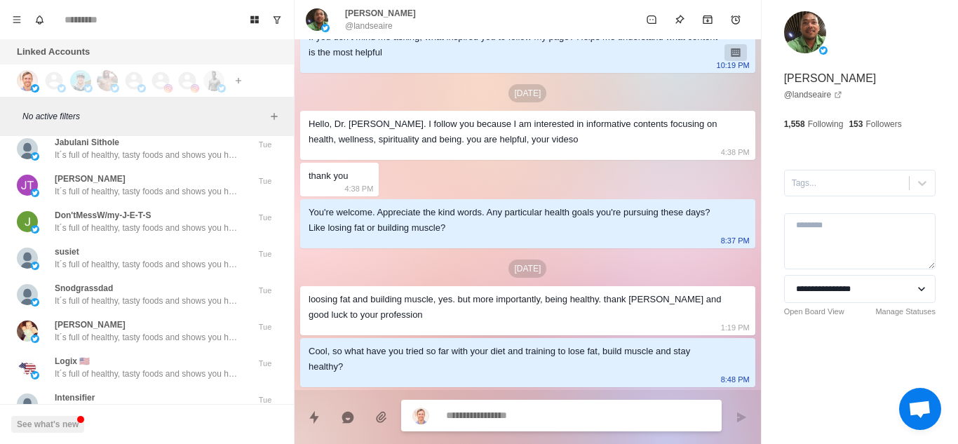
type textarea "*"
type textarea "*******"
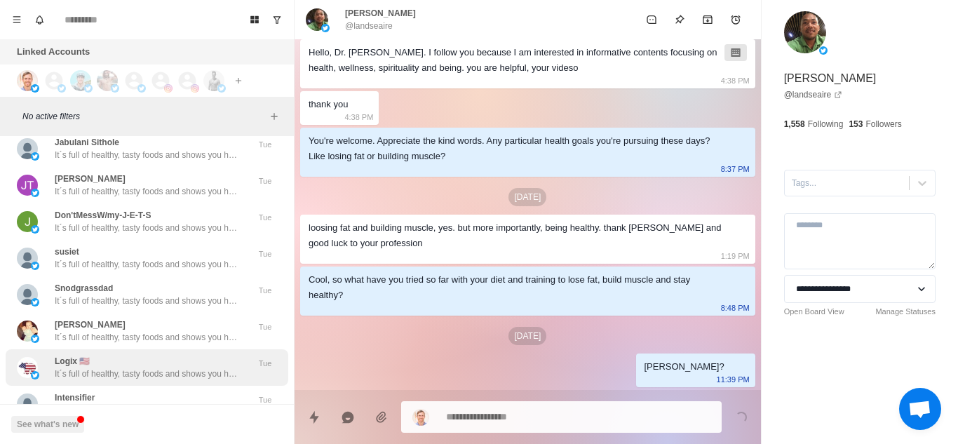
click at [140, 382] on div "Logix 🇺🇸 It´s full of healthy, tasty foods and shows you how to avoid foods in …" at bounding box center [147, 367] width 283 height 36
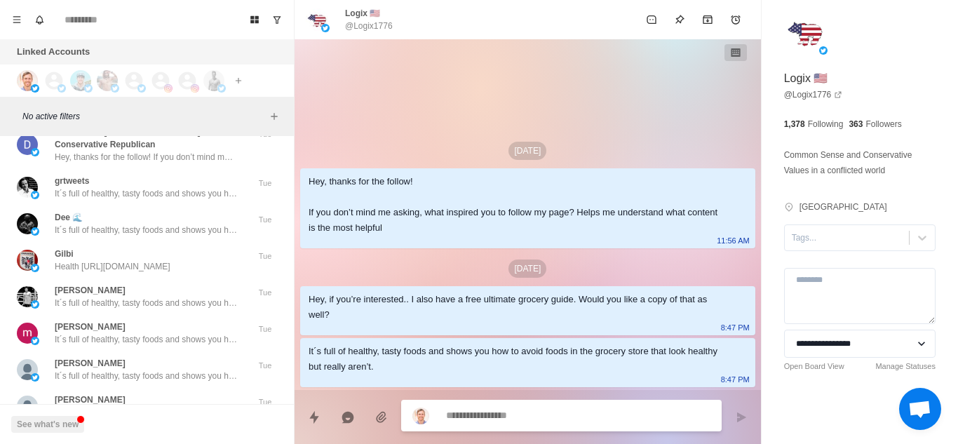
scroll to position [38677, 0]
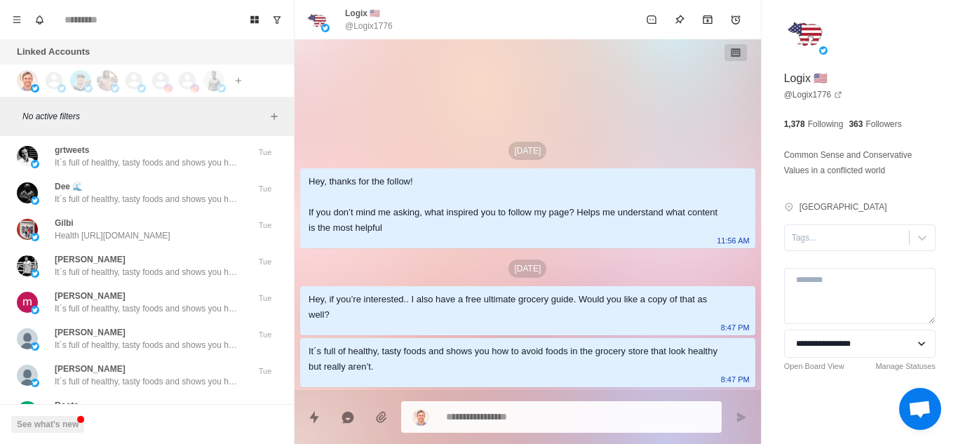
click at [140, 382] on p "It´s full of healthy, tasty foods and shows you how to avoid foods in the groce…" at bounding box center [146, 381] width 182 height 13
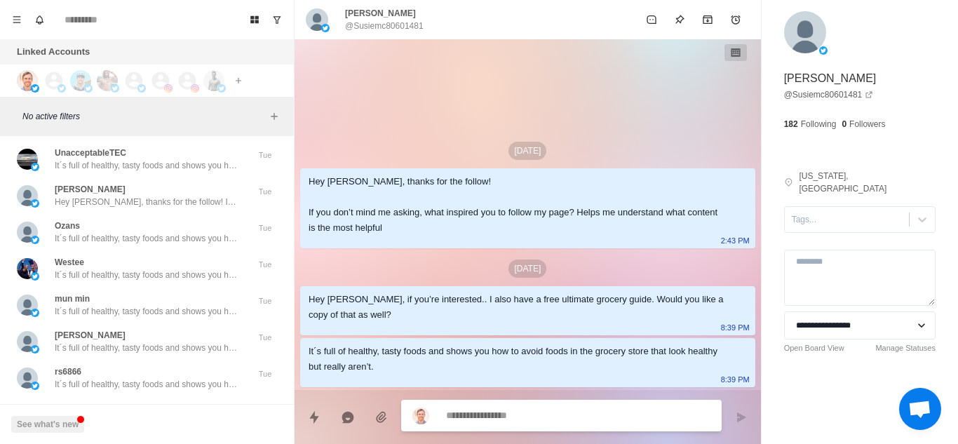
scroll to position [48172, 0]
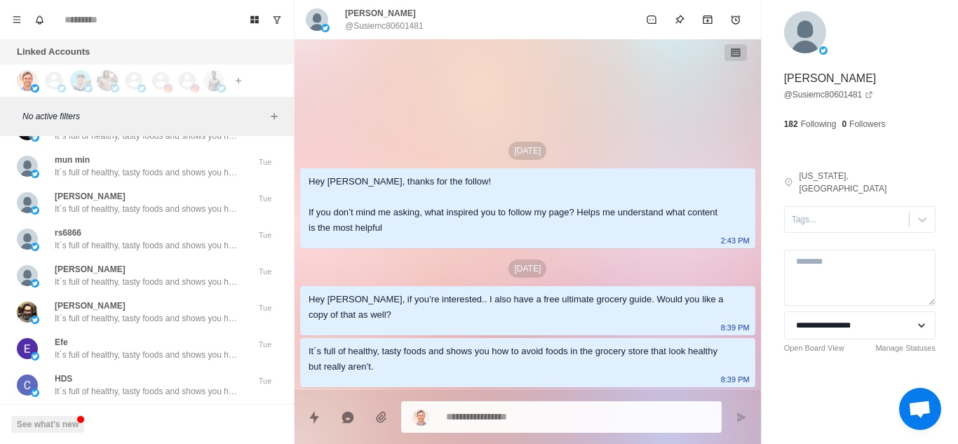
click at [159, 313] on p "It´s full of healthy, tasty foods and shows you how to avoid foods in the groce…" at bounding box center [146, 318] width 182 height 13
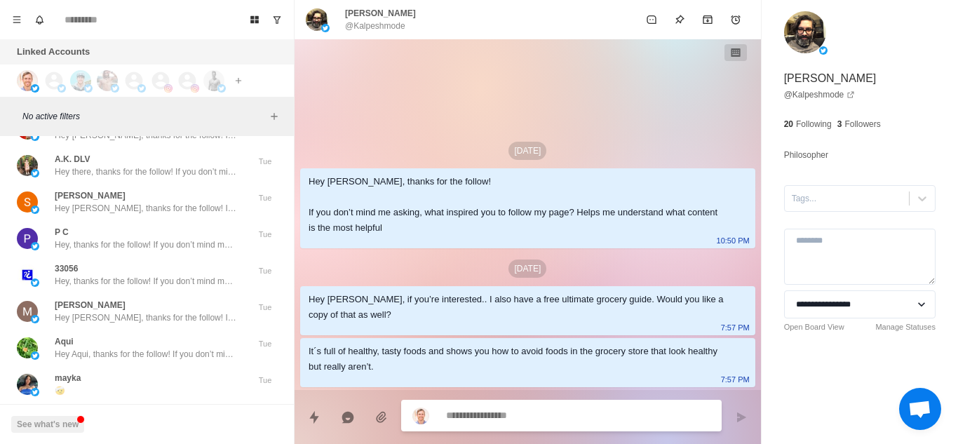
scroll to position [50062, 0]
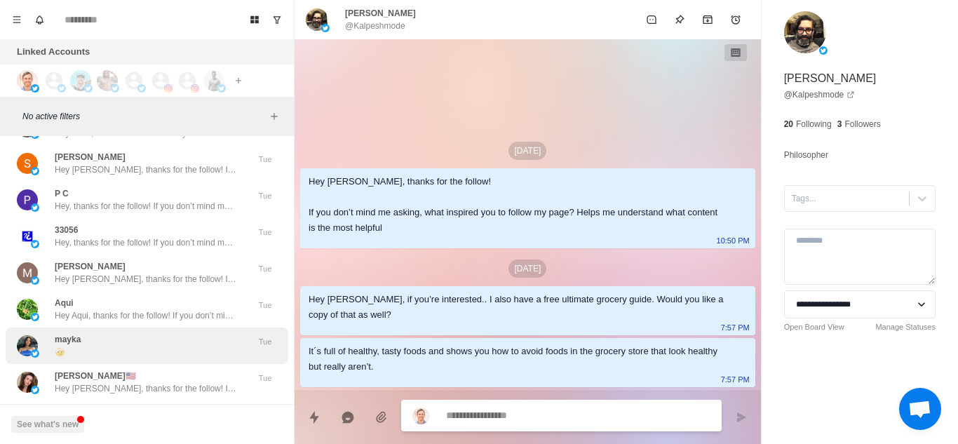
click at [149, 333] on div "mayka 🤕" at bounding box center [132, 345] width 231 height 25
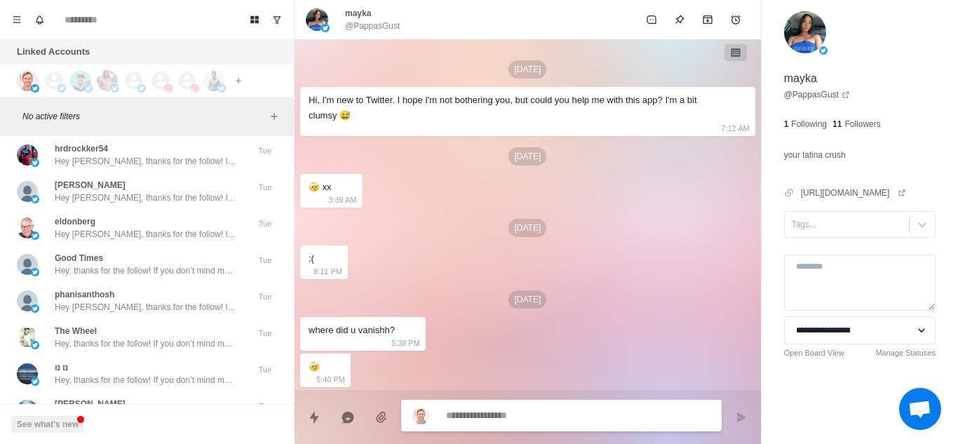
scroll to position [58969, 0]
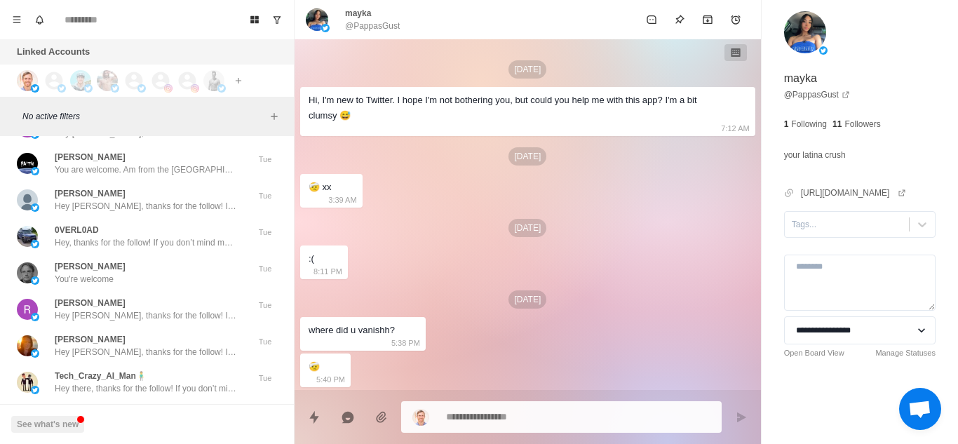
scroll to position [59436, 0]
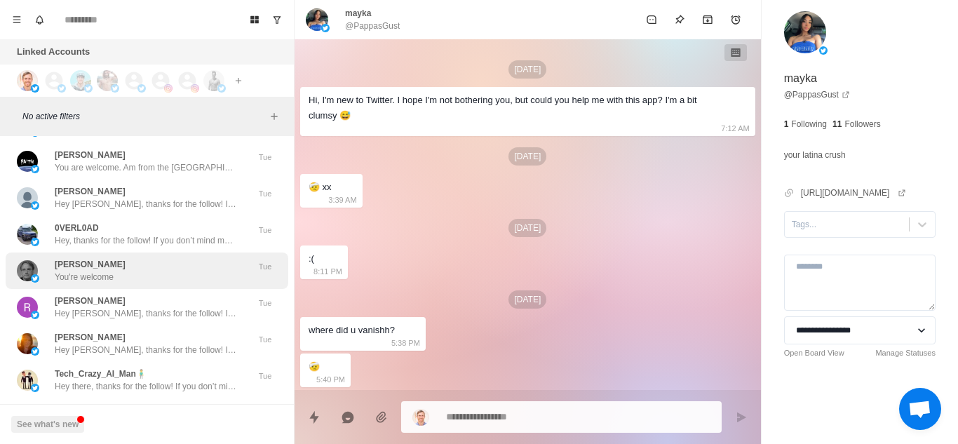
click at [162, 267] on div "yusuf You're welcome" at bounding box center [132, 270] width 231 height 25
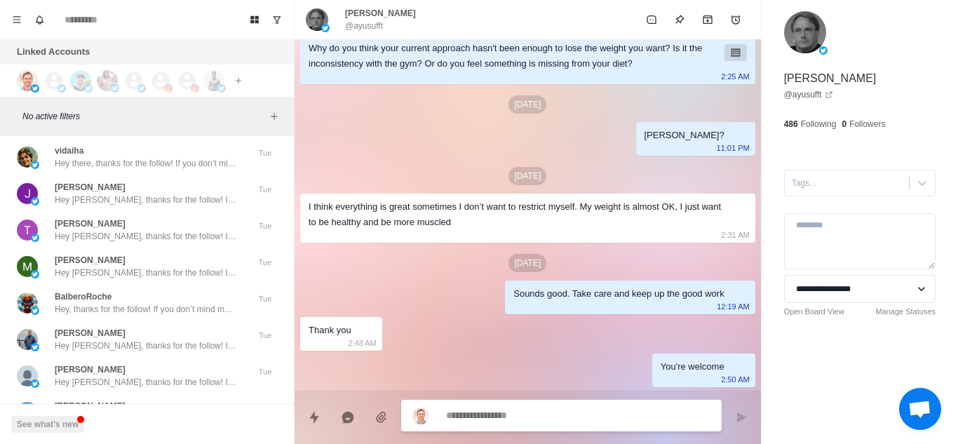
scroll to position [61146, 0]
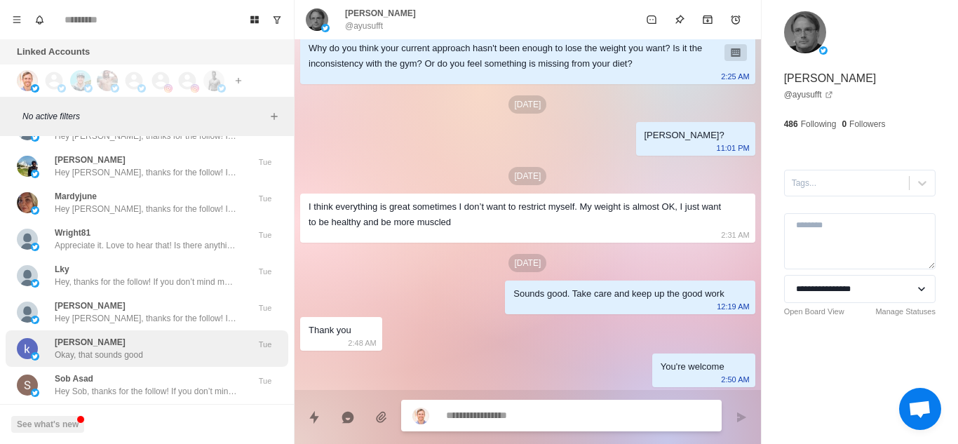
click at [119, 365] on div "kurt Okay, that sounds good Tue" at bounding box center [147, 348] width 283 height 36
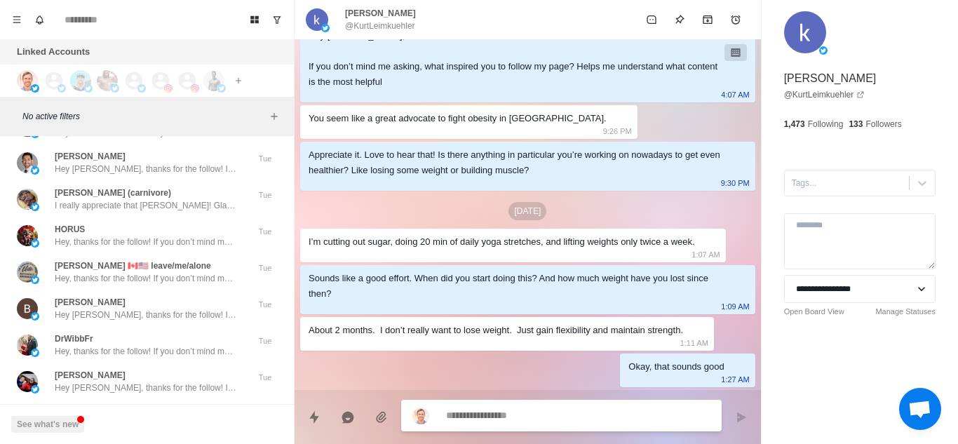
scroll to position [62316, 0]
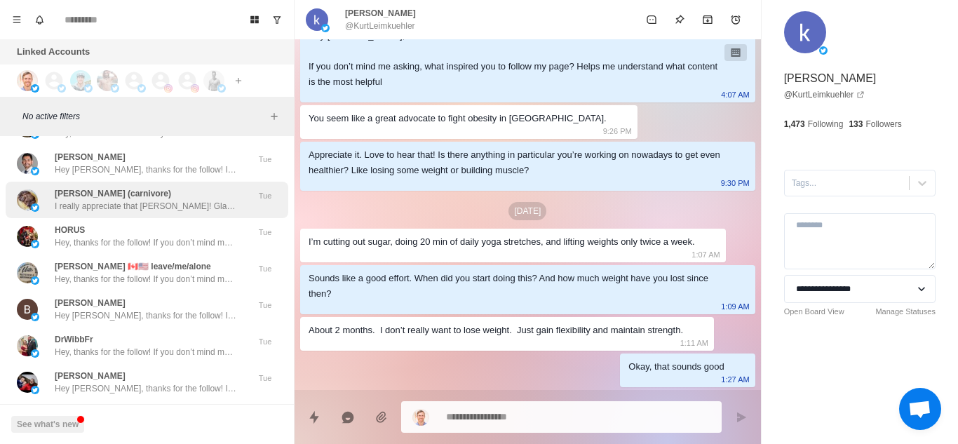
click at [134, 202] on p "I really appreciate that Matt! Glad you're enjoying the content and finding the…" at bounding box center [146, 206] width 182 height 13
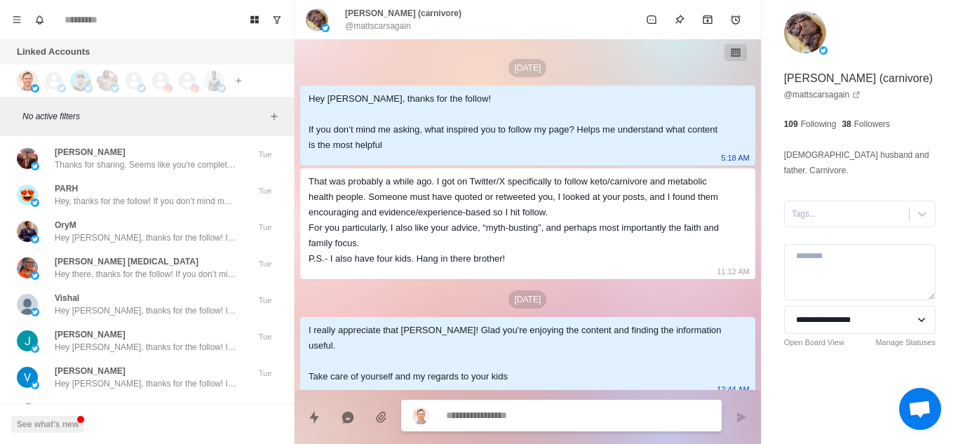
scroll to position [62649, 0]
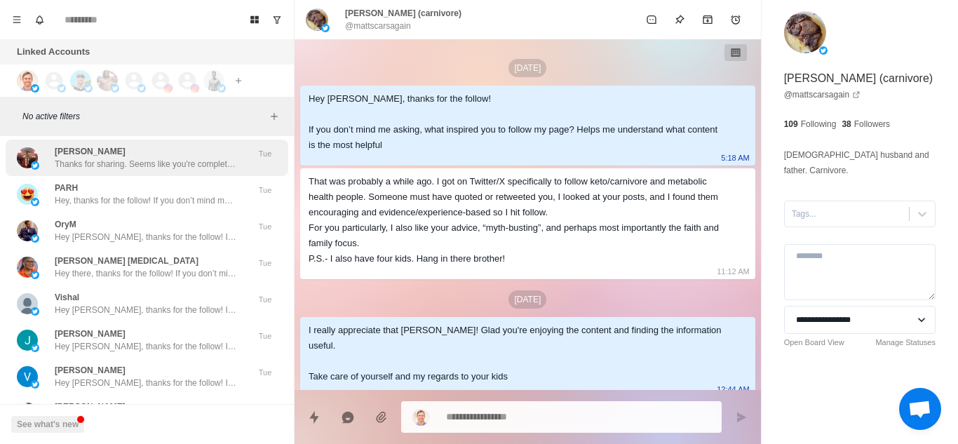
click at [135, 169] on p "Thanks for sharing. Seems like you're completely dialed in. Take care and have …" at bounding box center [146, 164] width 182 height 13
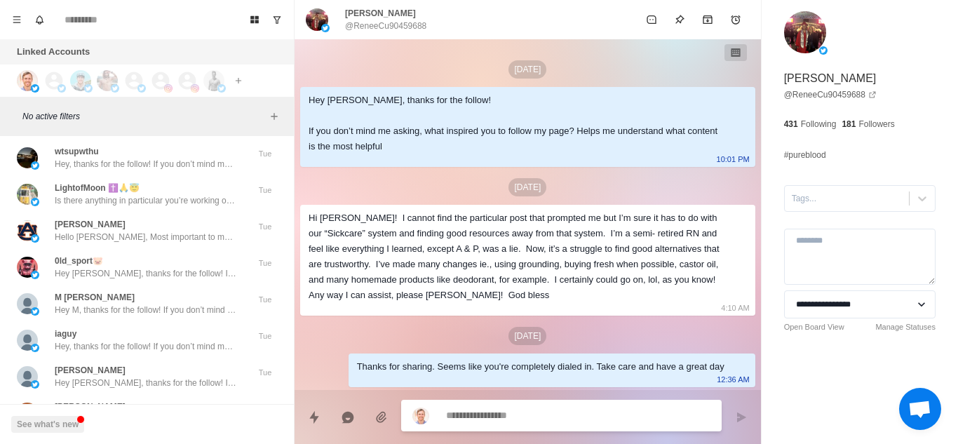
scroll to position [62978, 0]
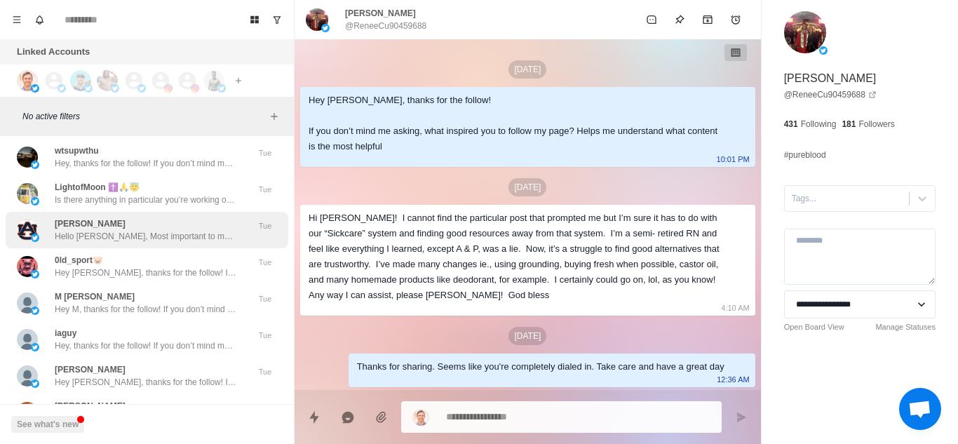
click at [126, 228] on p "Susan Cunningham" at bounding box center [90, 223] width 71 height 13
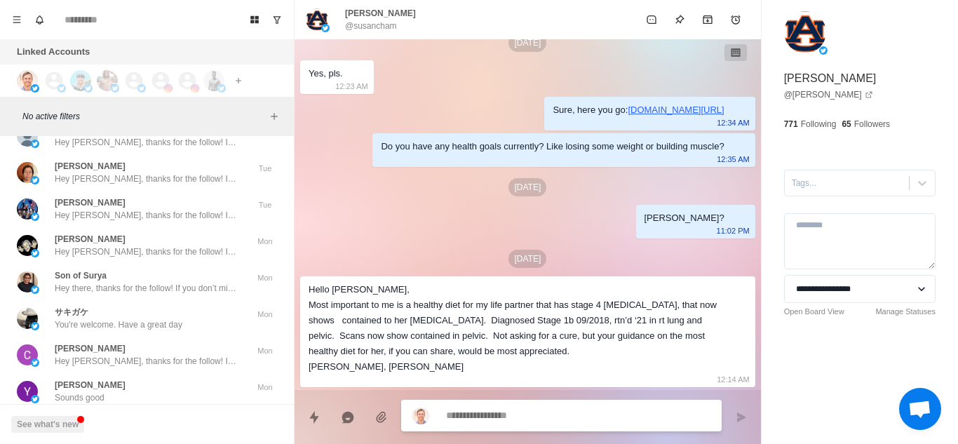
scroll to position [63220, 0]
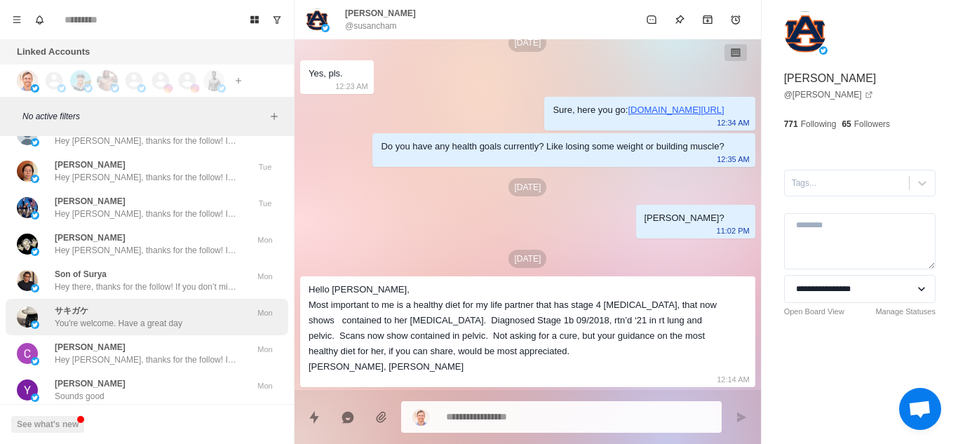
click at [128, 316] on div "サキガケ You're welcome. Have a great day" at bounding box center [119, 316] width 128 height 25
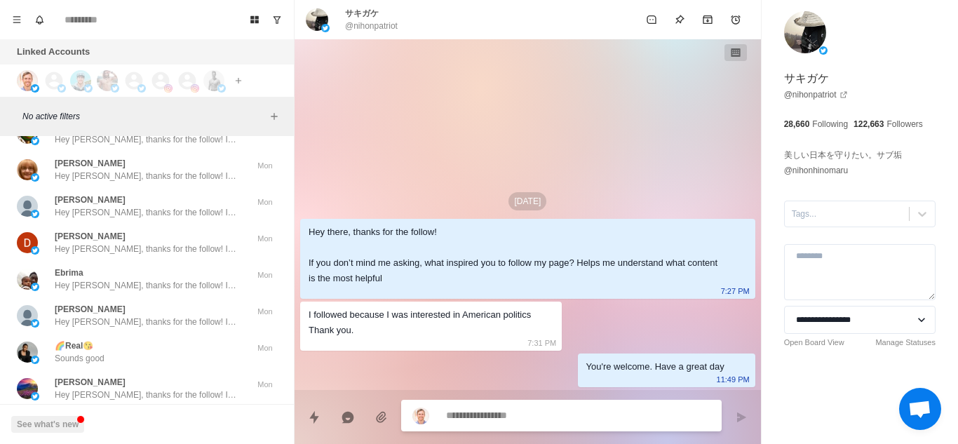
scroll to position [63732, 0]
click at [128, 316] on p "Hey Salah, thanks for the follow! If you don’t mind me asking, what inspired yo…" at bounding box center [146, 321] width 182 height 13
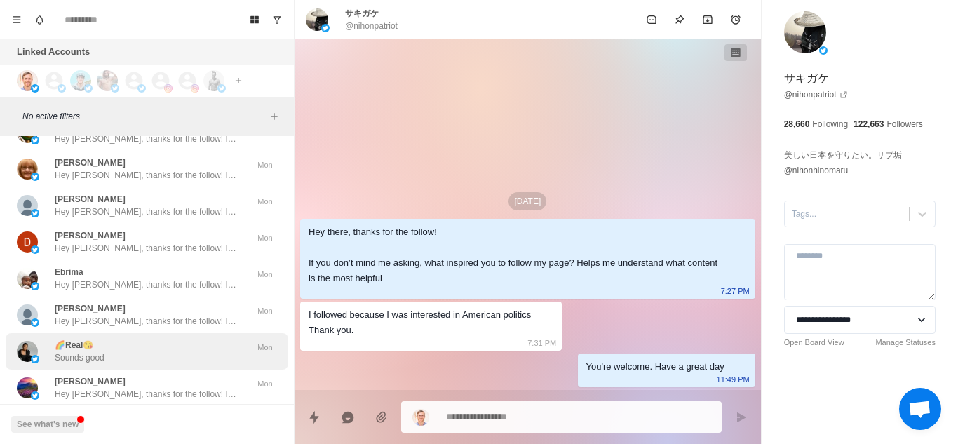
click at [128, 361] on div "🌈Real😘 Sounds good" at bounding box center [132, 351] width 231 height 25
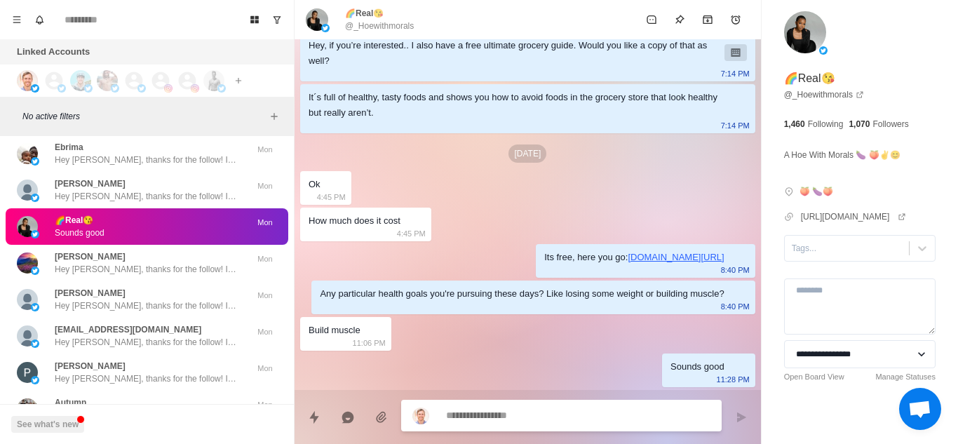
scroll to position [63858, 0]
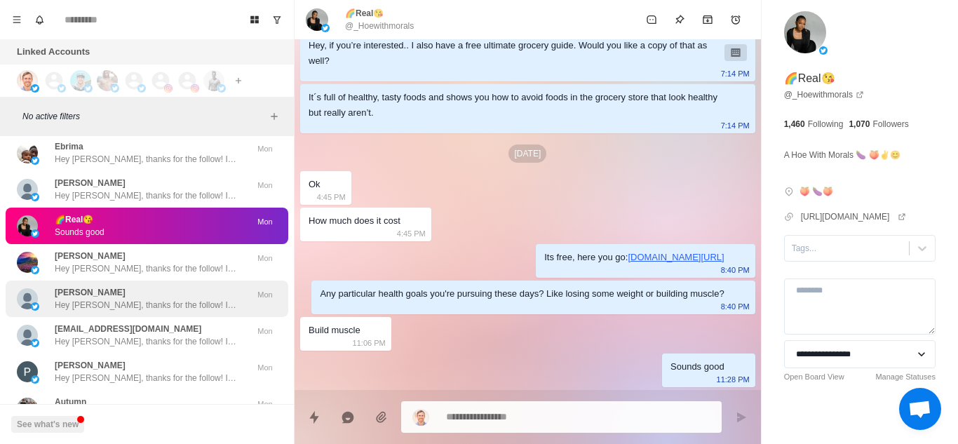
click at [140, 281] on div "Nancy H Hey Nancy, thanks for the follow! If you don’t mind me asking, what ins…" at bounding box center [147, 299] width 283 height 36
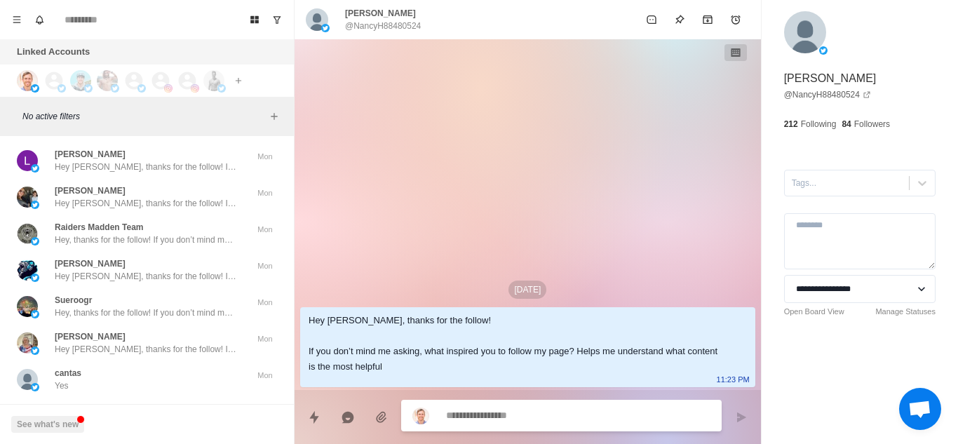
scroll to position [65267, 0]
type textarea "*"
